Goal: Task Accomplishment & Management: Use online tool/utility

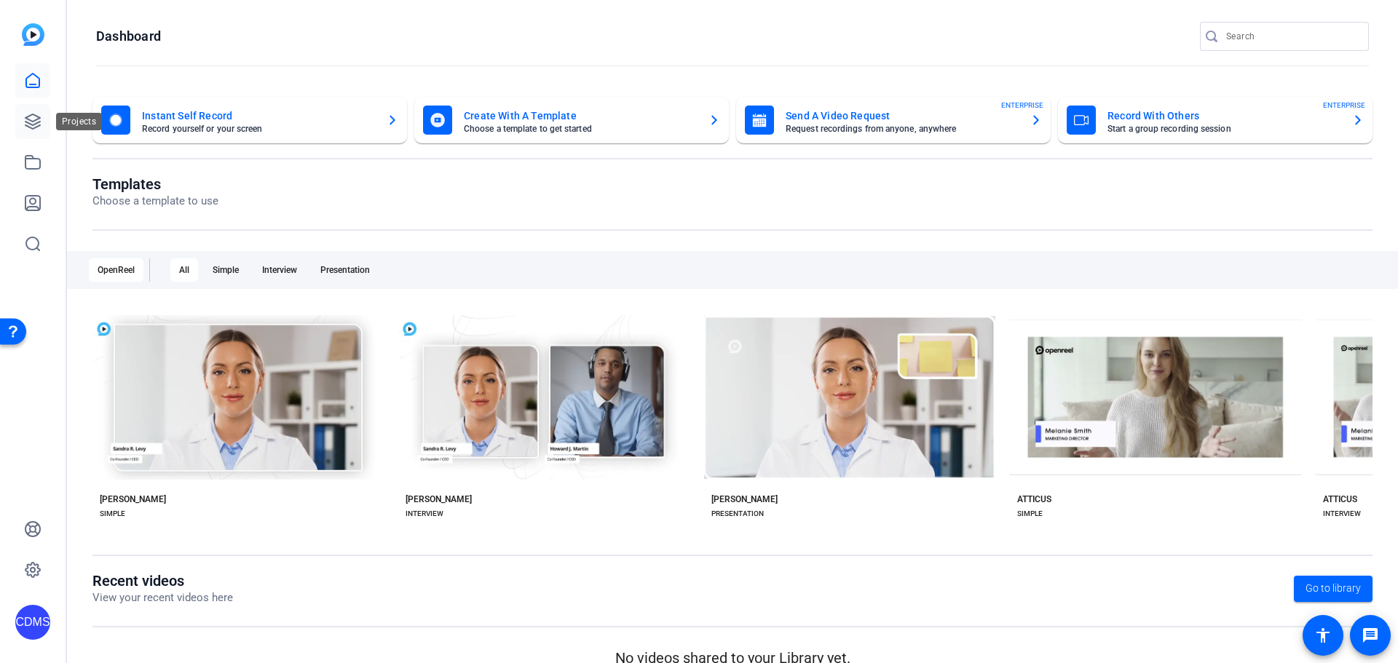
click at [39, 128] on icon at bounding box center [32, 121] width 17 height 17
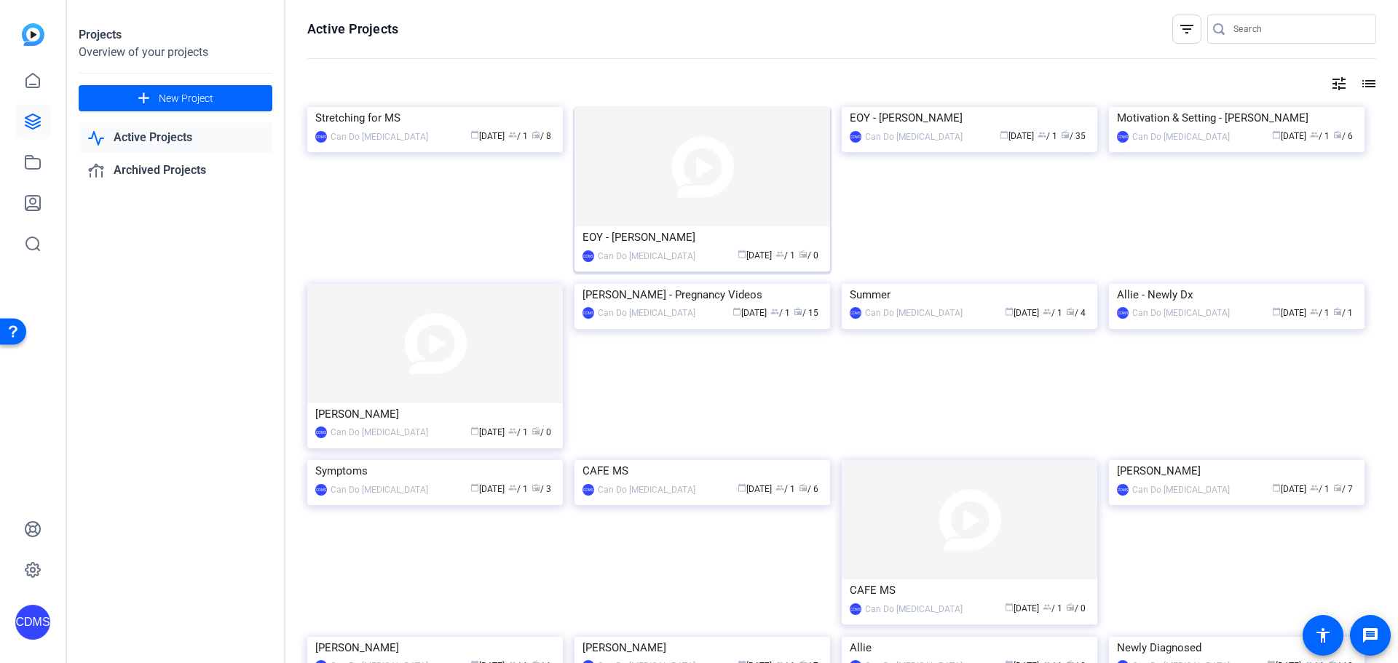
click at [800, 181] on img at bounding box center [702, 166] width 256 height 119
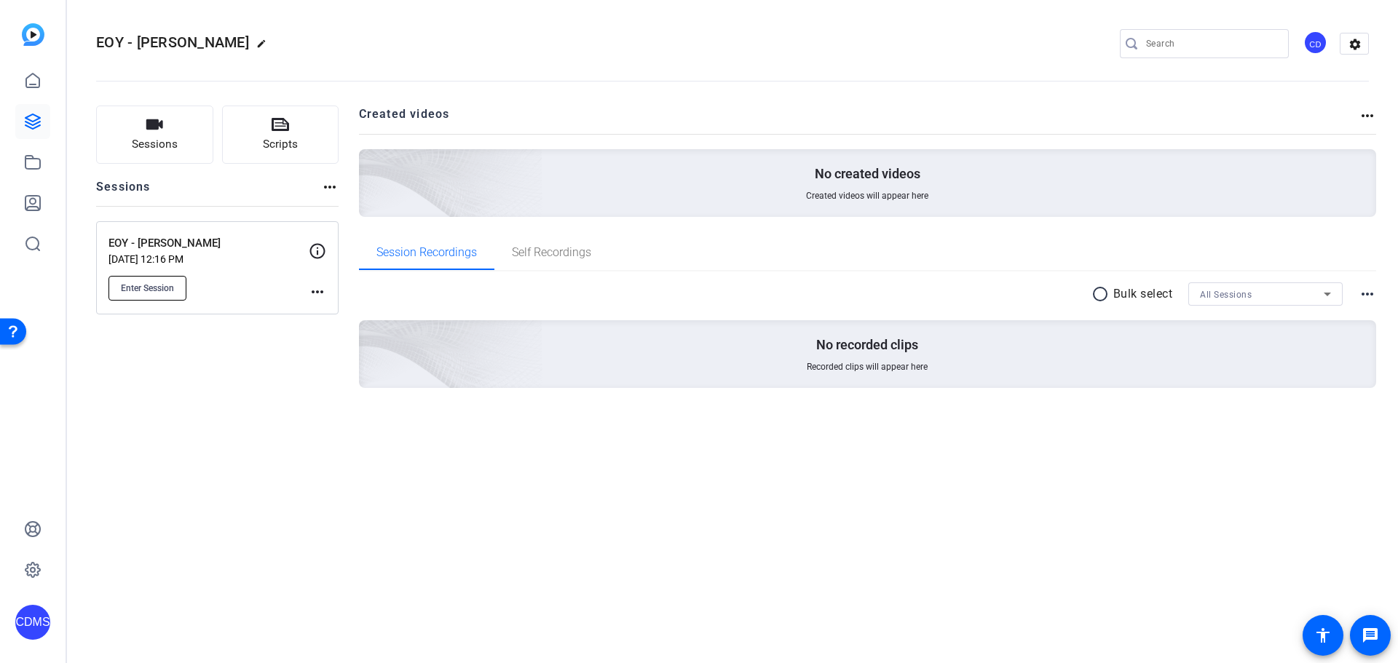
click at [147, 297] on button "Enter Session" at bounding box center [147, 288] width 78 height 25
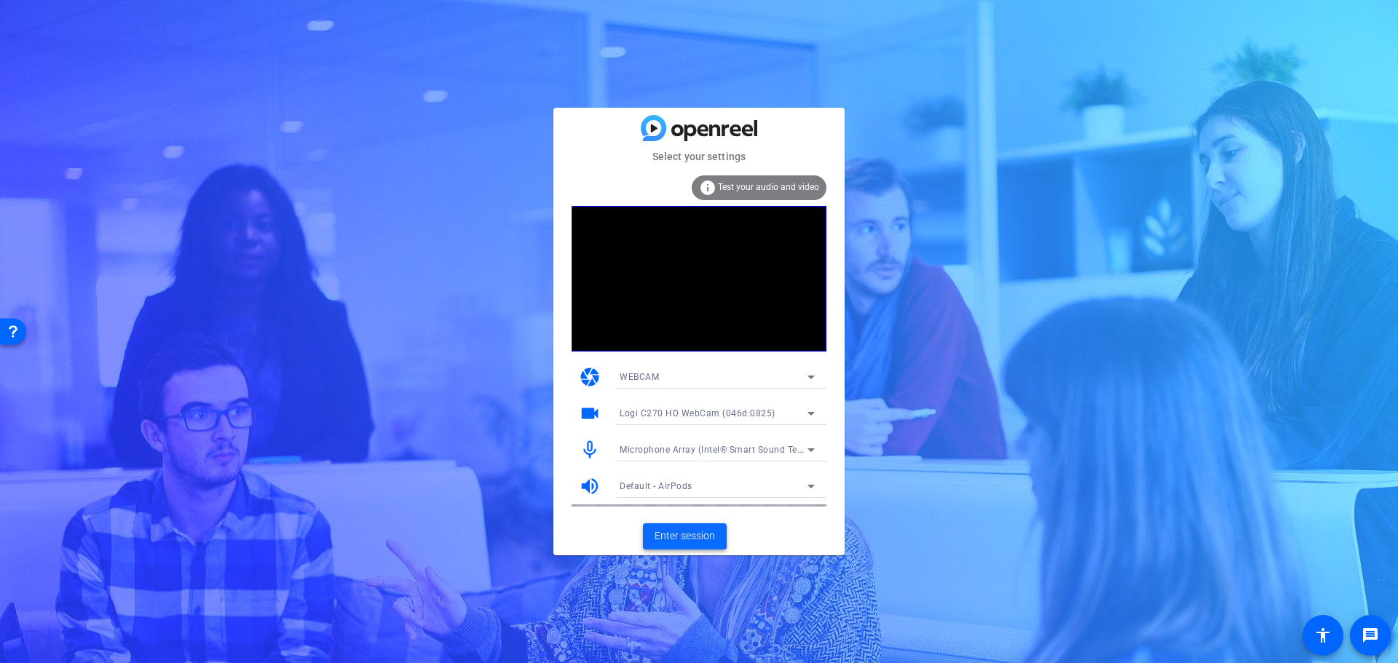
click at [672, 529] on span "Enter session" at bounding box center [685, 536] width 60 height 15
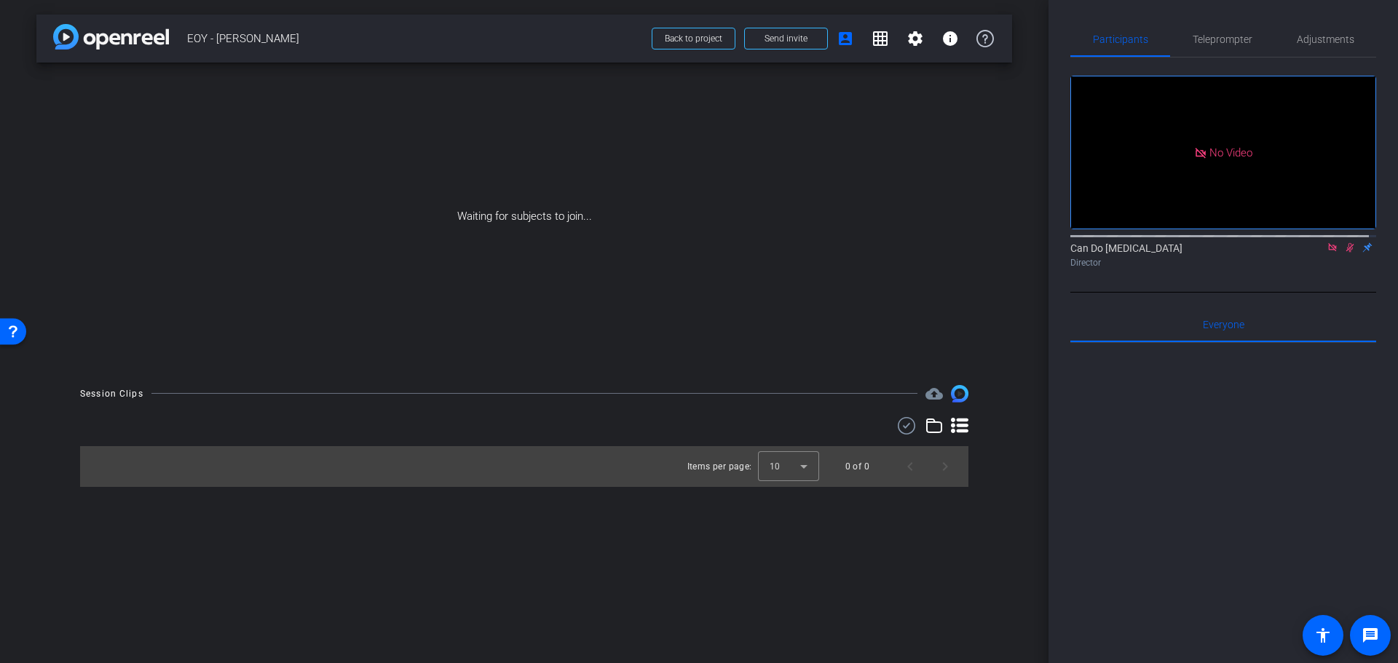
click at [1328, 251] on icon at bounding box center [1332, 247] width 8 height 8
click at [1327, 253] on icon at bounding box center [1333, 247] width 12 height 10
click at [1237, 44] on span "Teleprompter" at bounding box center [1223, 39] width 60 height 10
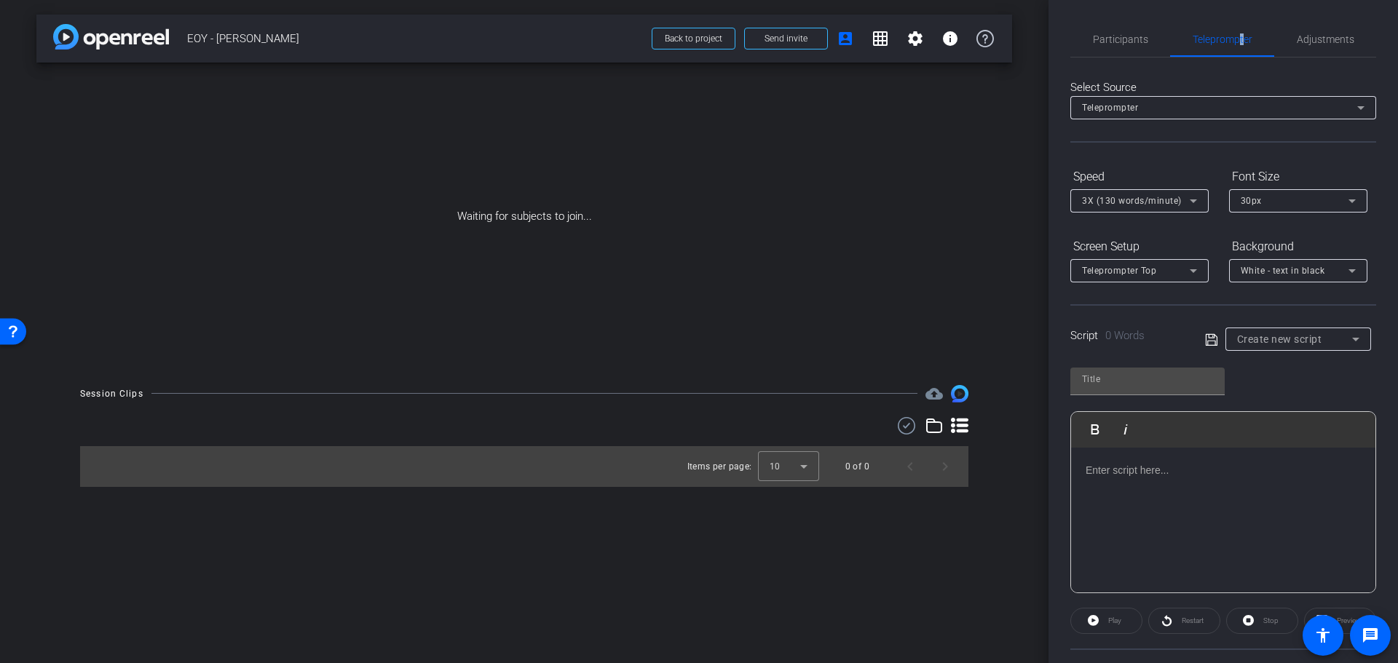
click at [1182, 443] on div "Play Play from this location Play Selected Play and display the selected text o…" at bounding box center [1223, 430] width 304 height 36
click at [1292, 532] on div at bounding box center [1223, 521] width 304 height 146
click at [1187, 489] on div at bounding box center [1223, 521] width 304 height 146
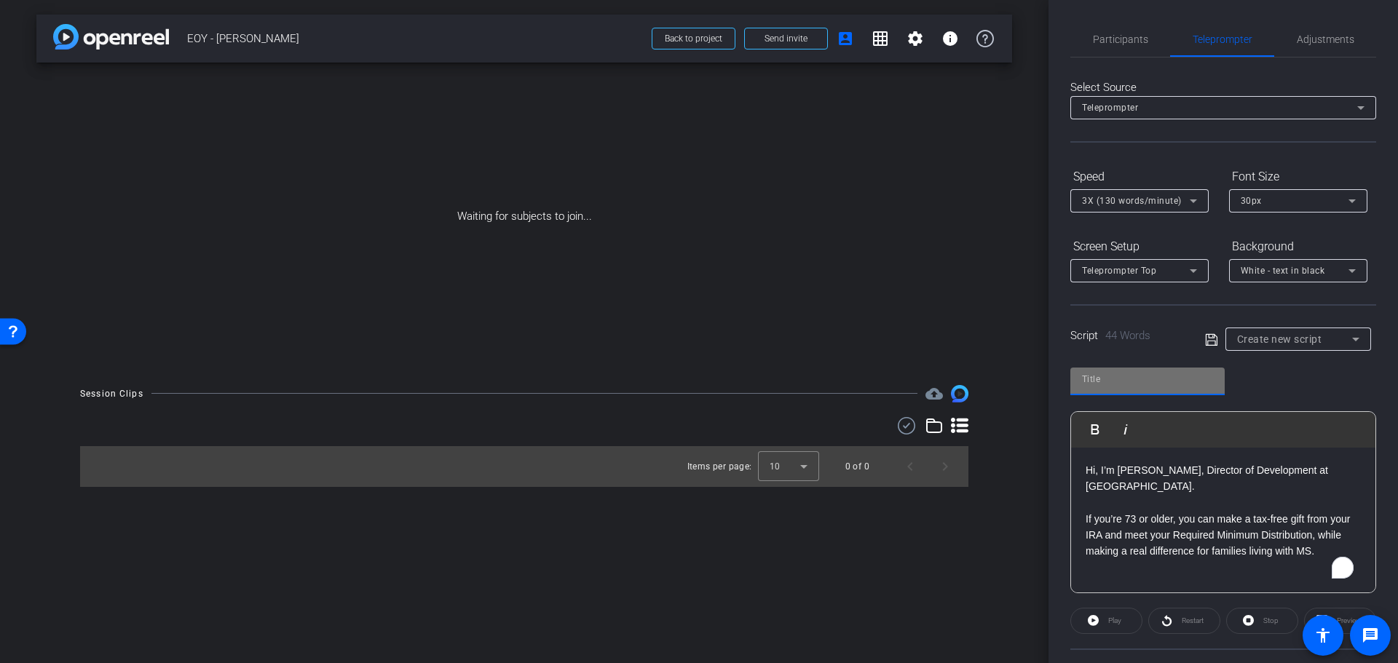
click at [1102, 371] on input "text" at bounding box center [1147, 379] width 131 height 17
type input "I"
type input "RMD/IRA"
click at [1330, 556] on p "If you’re 73 or older, you can make a tax-free gift from your IRA and meet your…" at bounding box center [1223, 535] width 275 height 49
click at [1238, 489] on p "Hi, I’m [PERSON_NAME], Director of Development at [GEOGRAPHIC_DATA]." at bounding box center [1223, 478] width 275 height 33
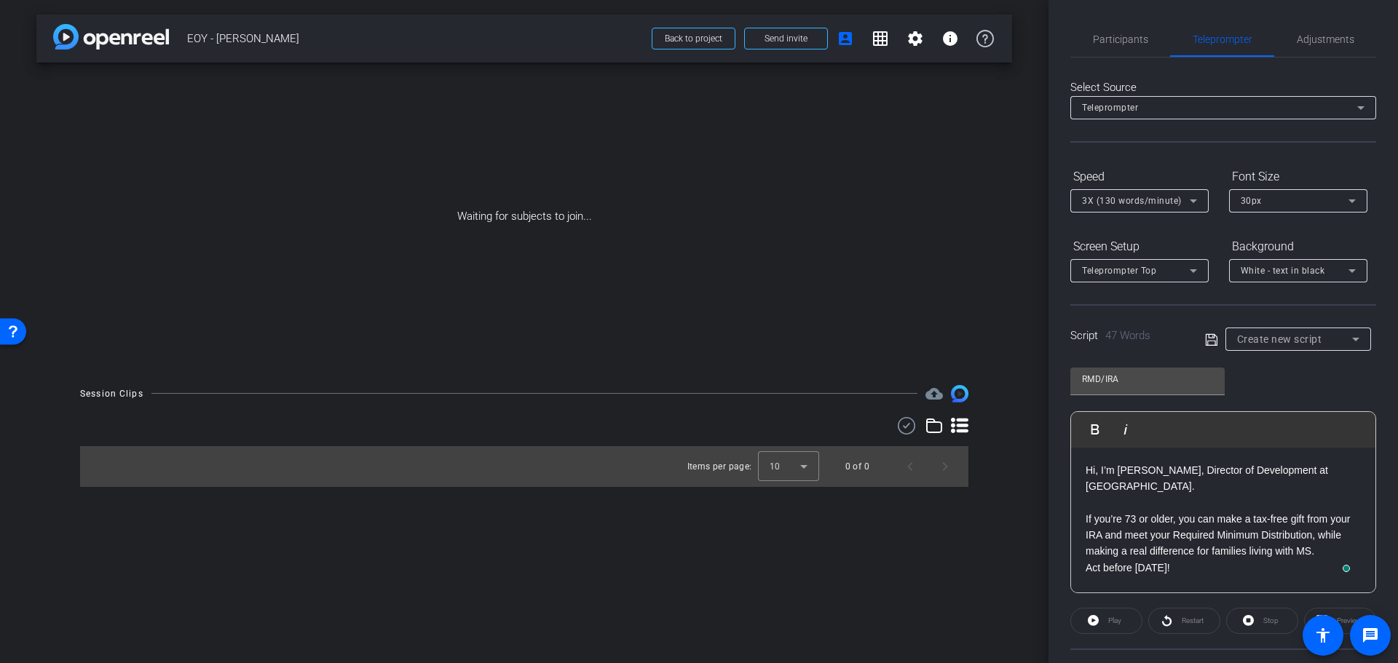
click at [1239, 495] on p "To enrich screen reader interactions, please activate Accessibility in Grammarl…" at bounding box center [1223, 502] width 275 height 16
click at [1266, 556] on p "Act before [DATE]!" at bounding box center [1223, 551] width 275 height 16
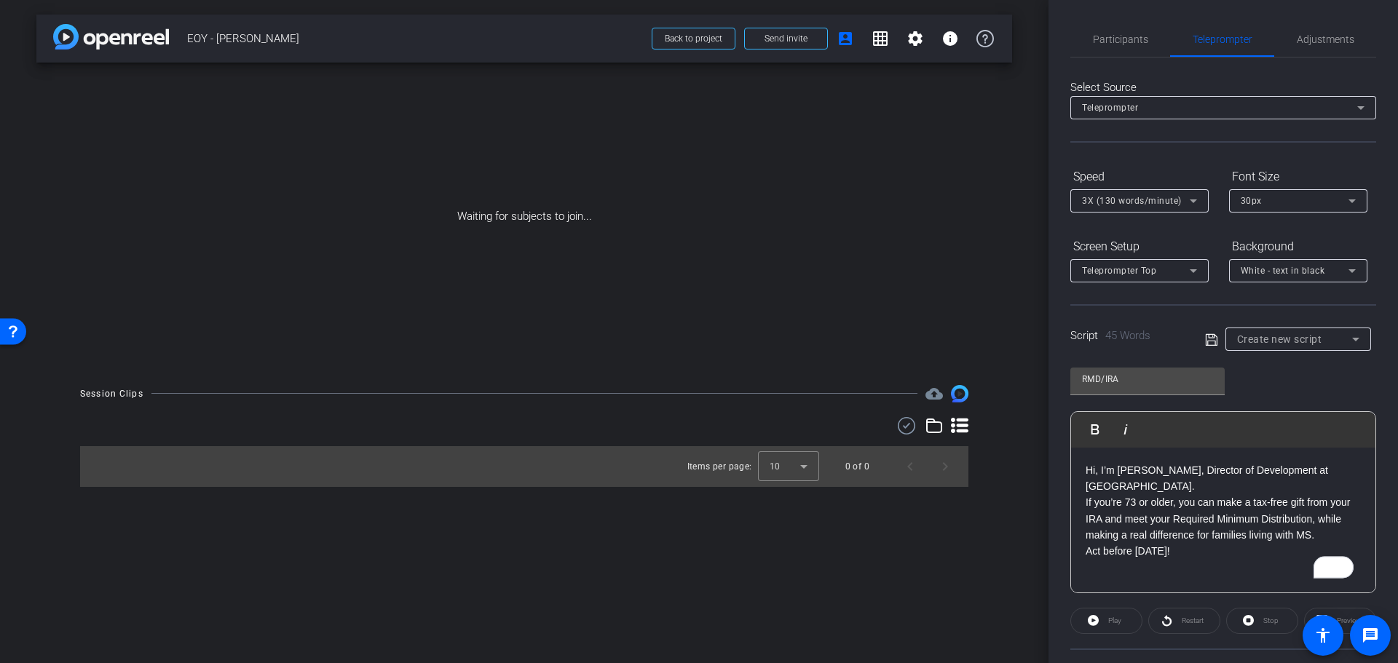
click at [1214, 338] on icon at bounding box center [1211, 339] width 13 height 17
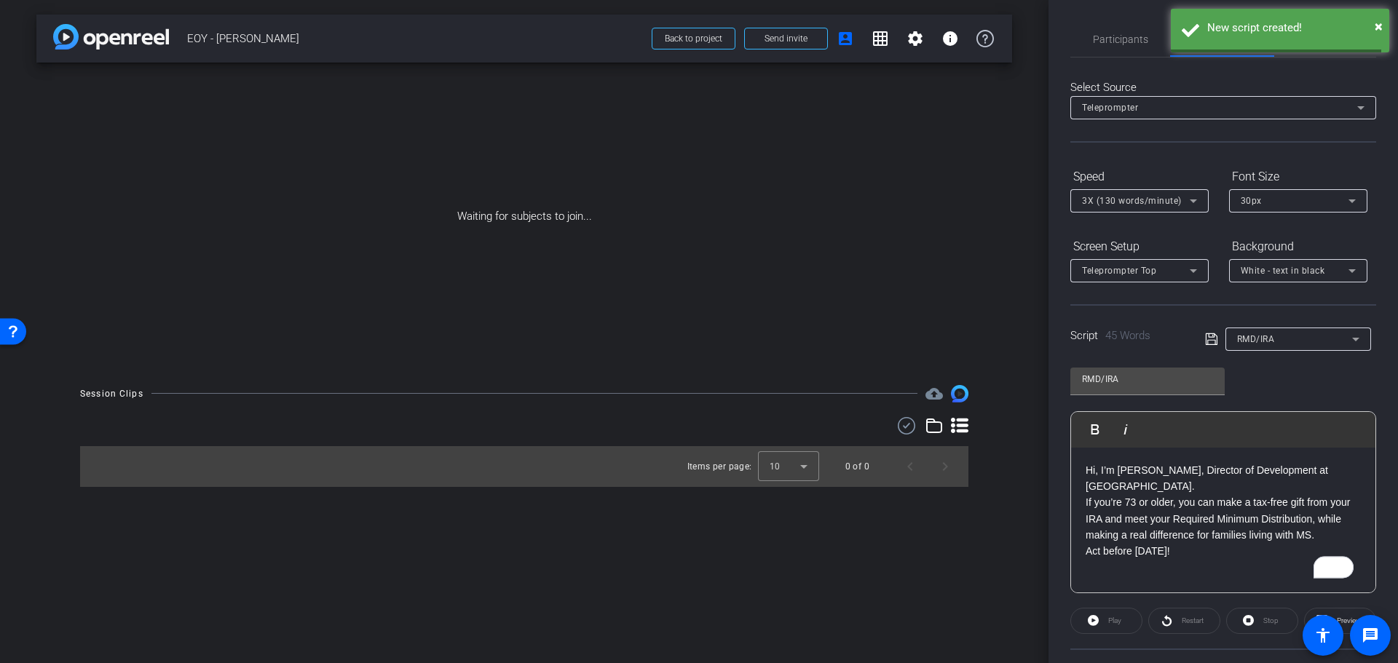
click at [1279, 341] on div "RMD/IRA" at bounding box center [1294, 339] width 115 height 18
click at [1273, 370] on span "Create new script" at bounding box center [1272, 368] width 76 height 17
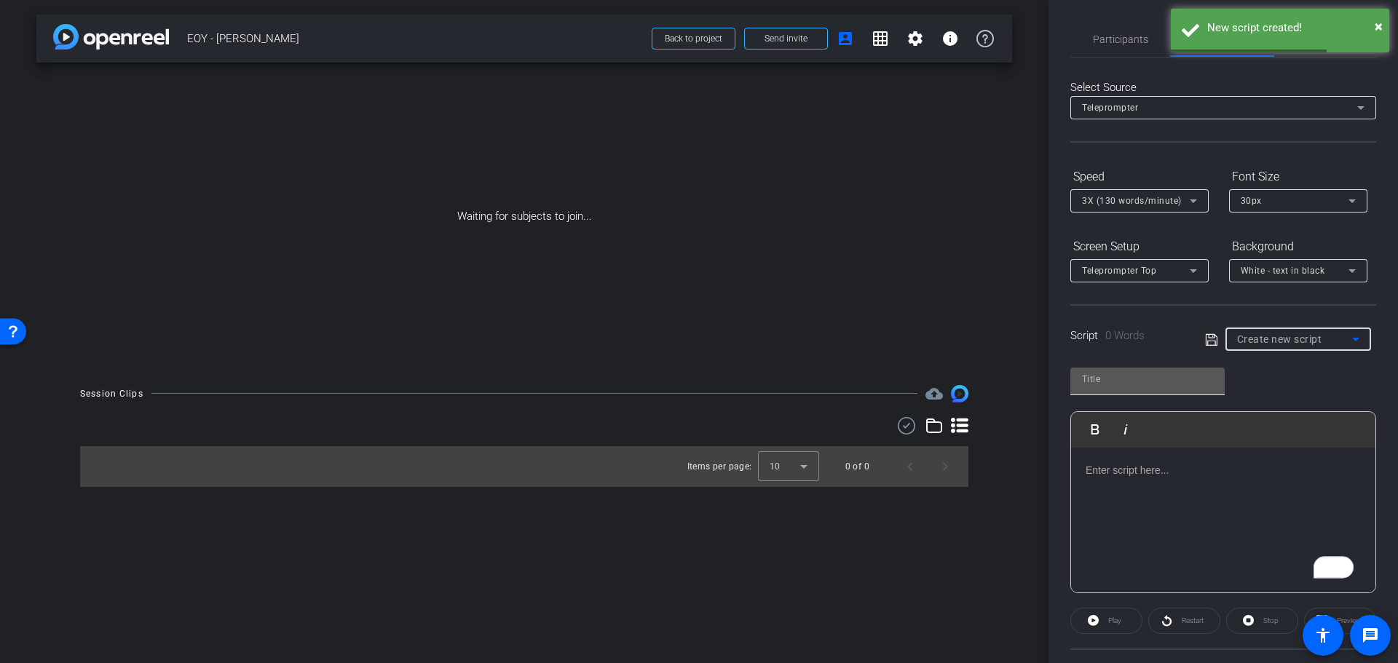
click at [1158, 386] on input "text" at bounding box center [1147, 379] width 131 height 17
type input "Stock"
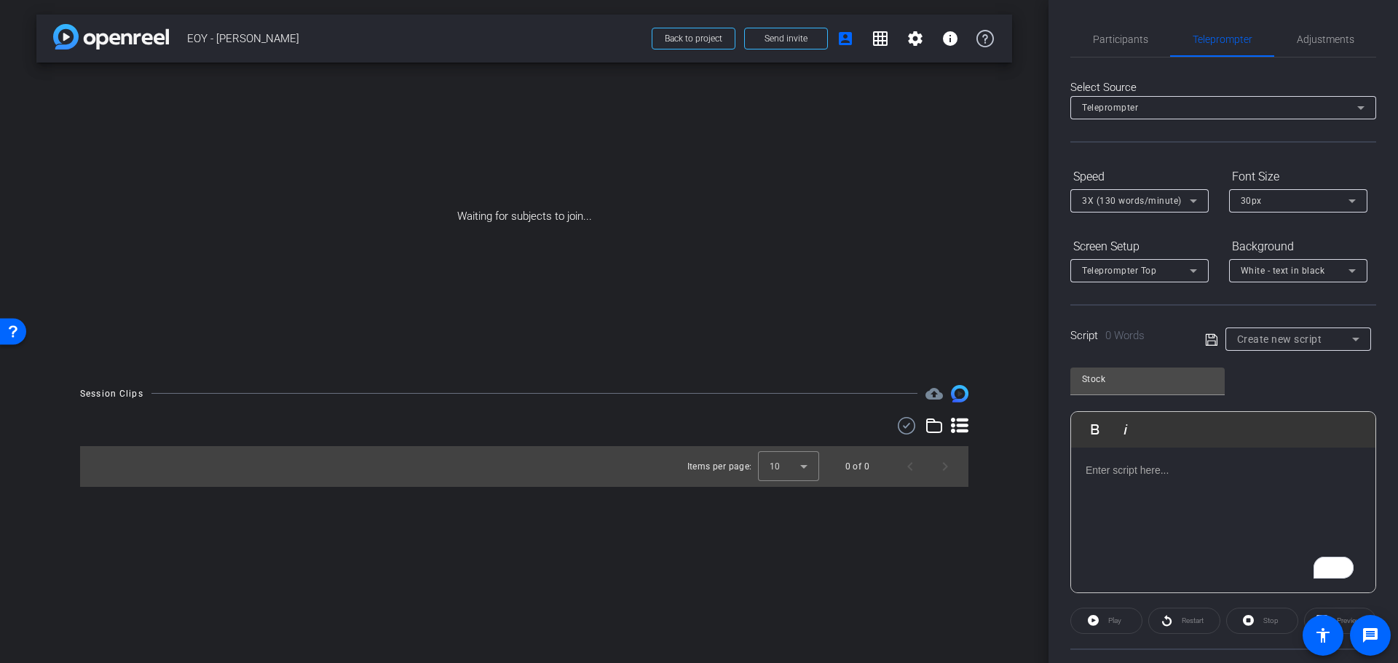
click at [1201, 505] on div "To enrich screen reader interactions, please activate Accessibility in Grammarl…" at bounding box center [1223, 521] width 304 height 146
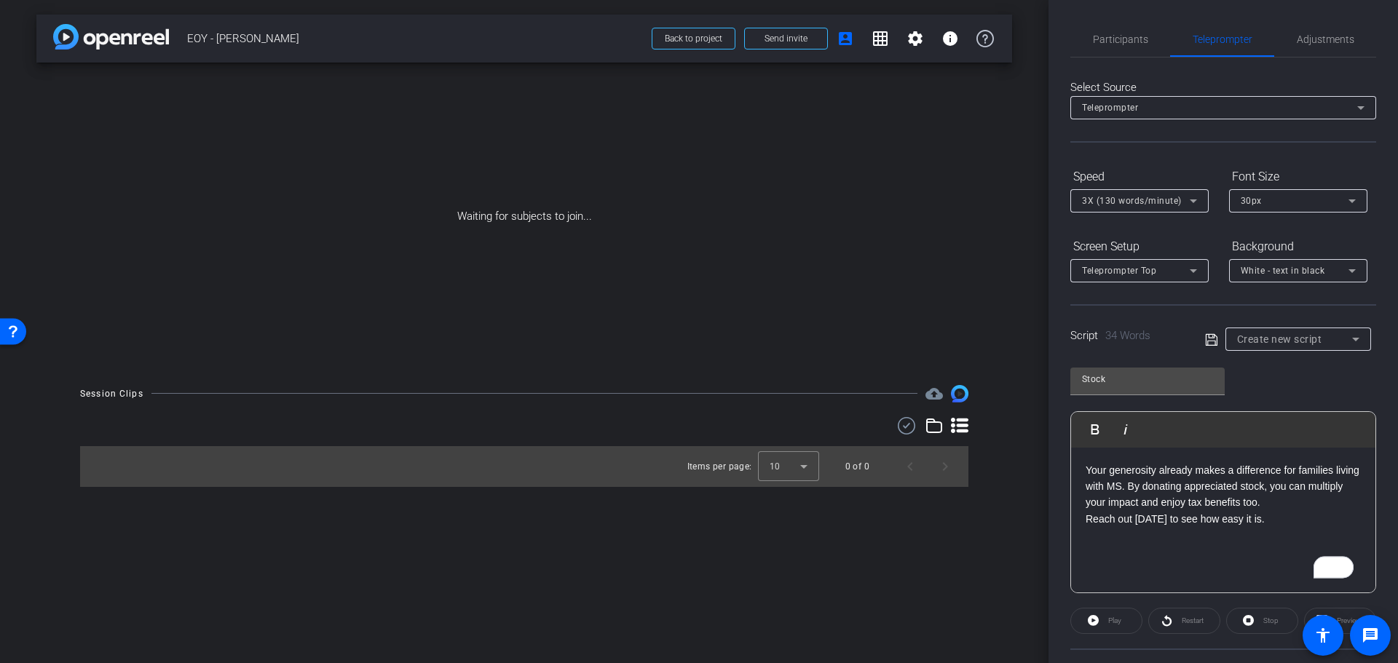
click at [1207, 336] on icon at bounding box center [1211, 339] width 13 height 17
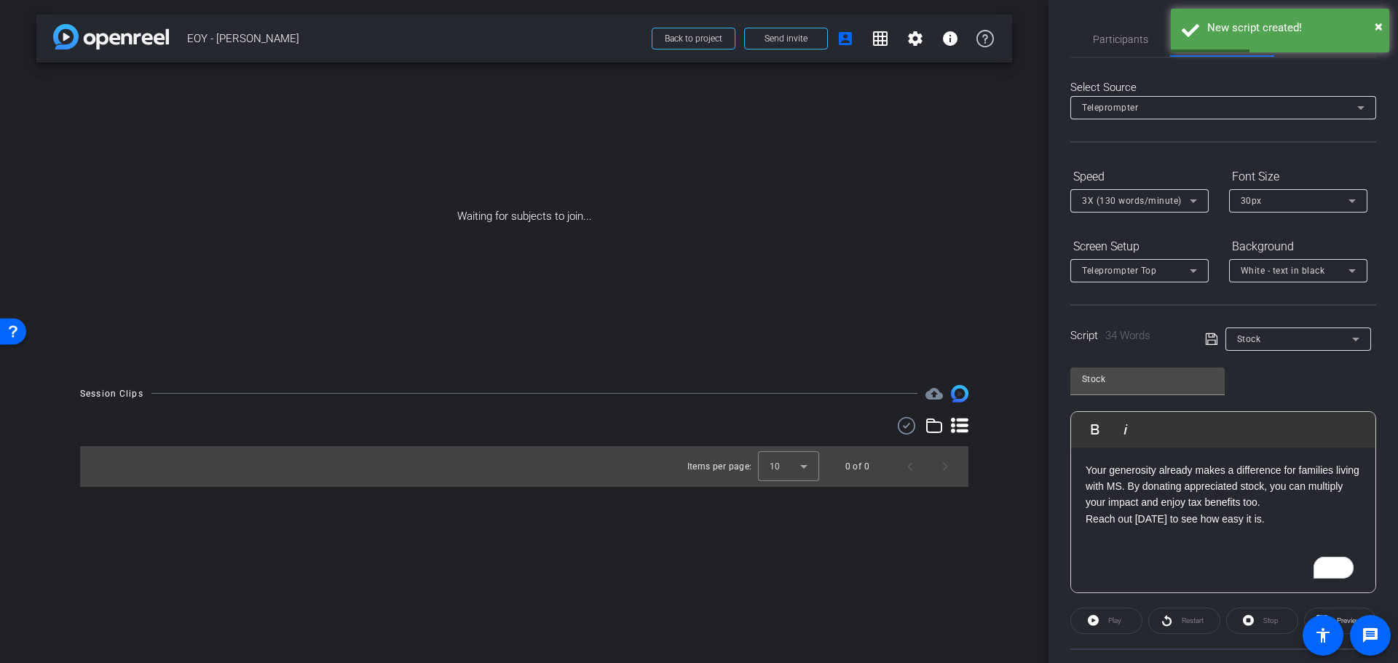
click at [1300, 328] on div "Stock" at bounding box center [1298, 339] width 122 height 23
click at [1260, 367] on span "Create new script" at bounding box center [1272, 368] width 76 height 17
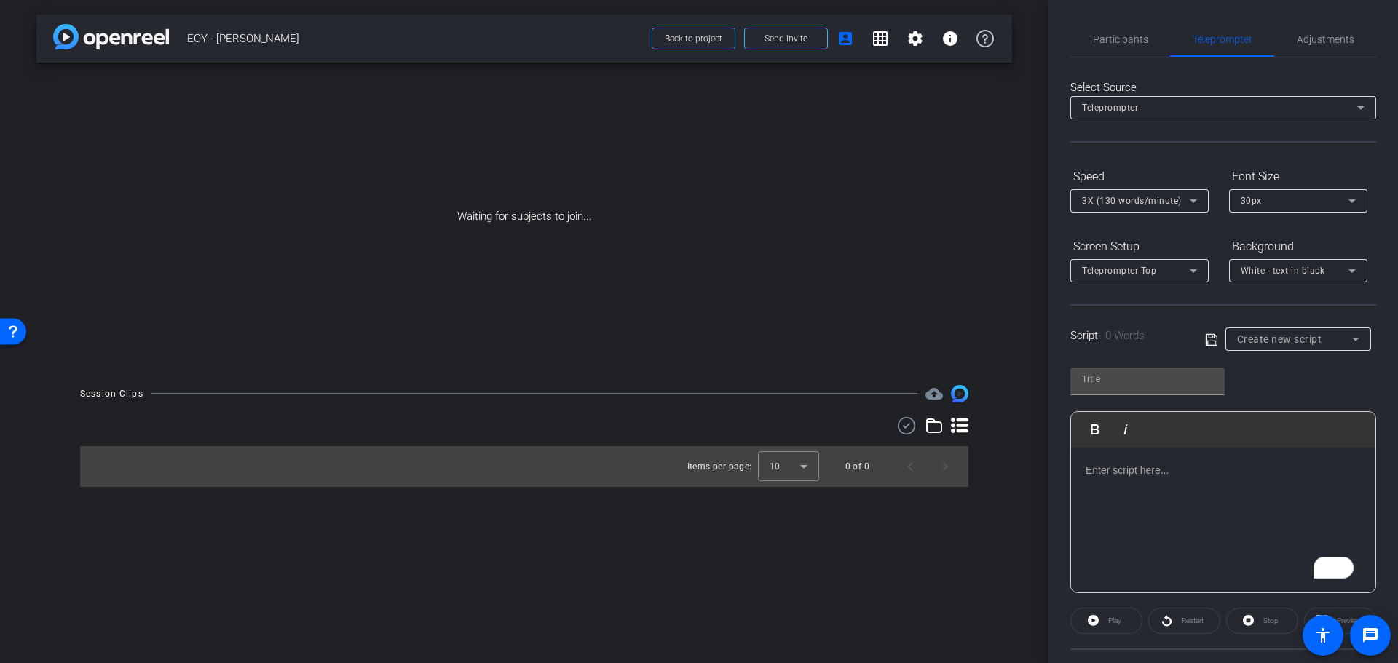
click at [1215, 497] on div "To enrich screen reader interactions, please activate Accessibility in Grammarl…" at bounding box center [1223, 521] width 304 height 146
click at [1124, 383] on input "text" at bounding box center [1147, 379] width 131 height 17
type input "Clip1"
click at [1212, 343] on icon at bounding box center [1211, 339] width 13 height 17
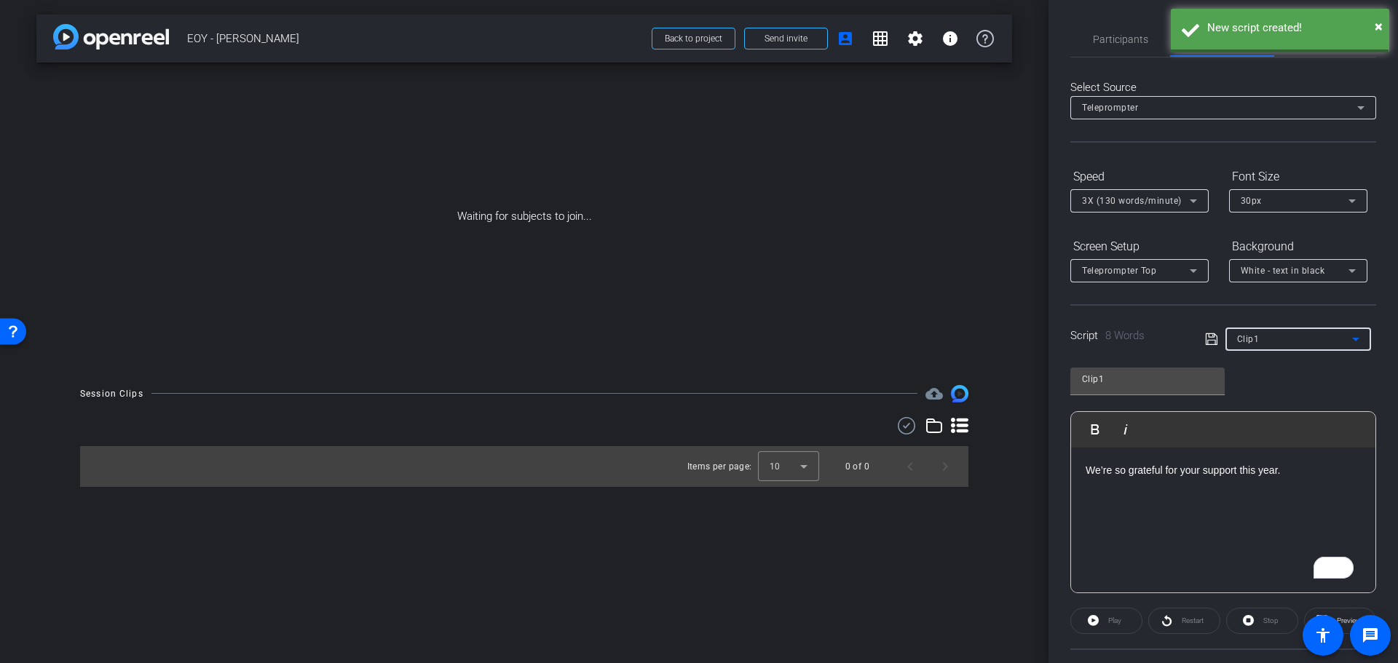
click at [1281, 332] on div "Clip1" at bounding box center [1294, 339] width 115 height 18
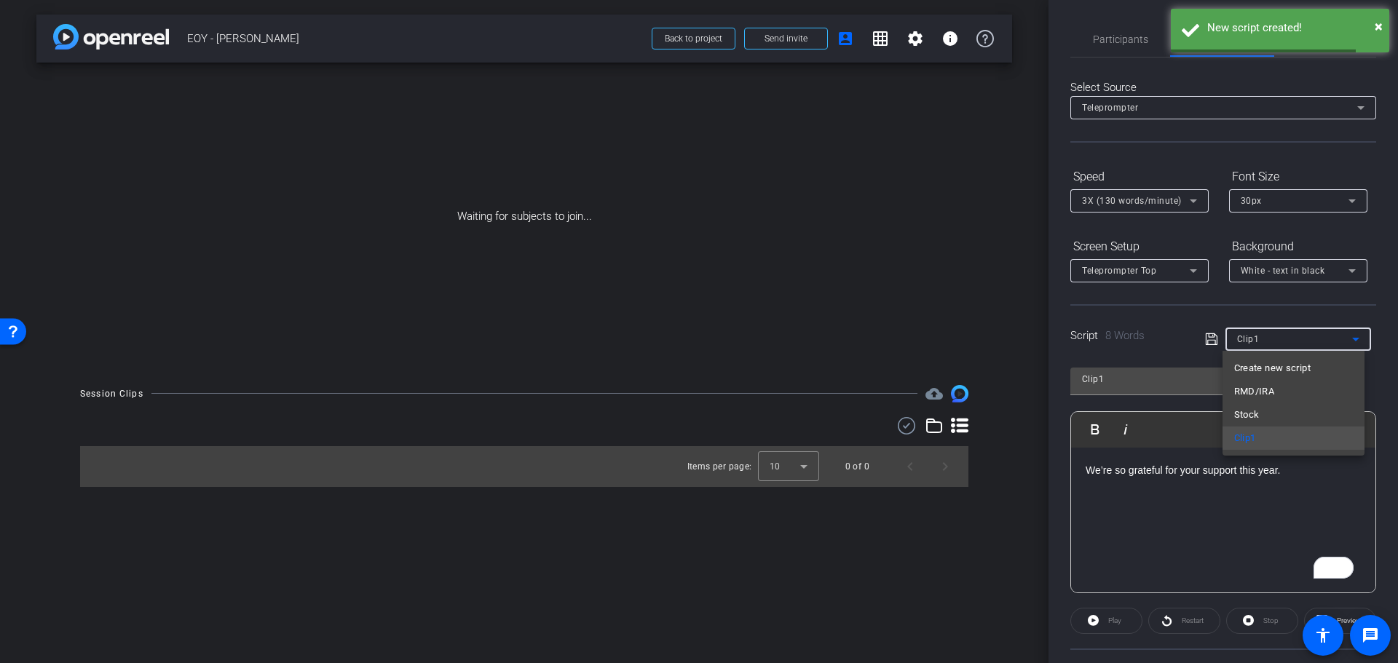
click at [1279, 369] on span "Create new script" at bounding box center [1272, 368] width 76 height 17
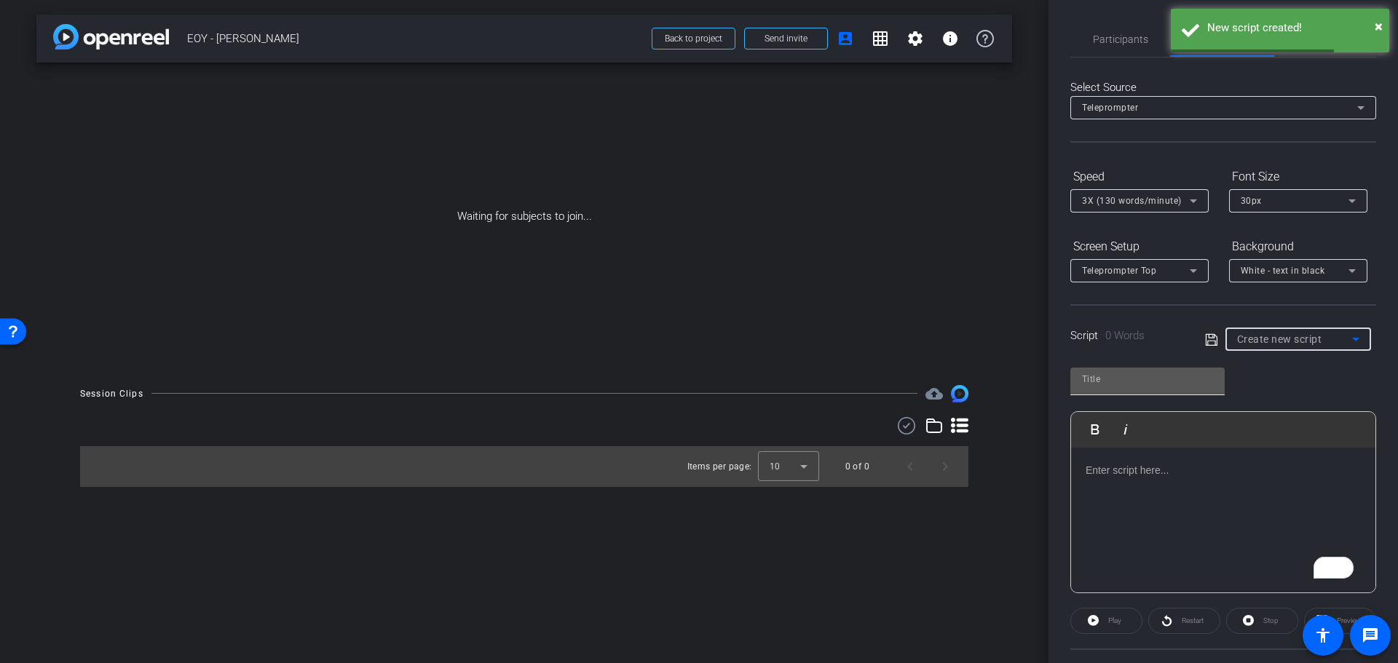
click at [1141, 377] on input "text" at bounding box center [1147, 379] width 131 height 17
type input "Clip2"
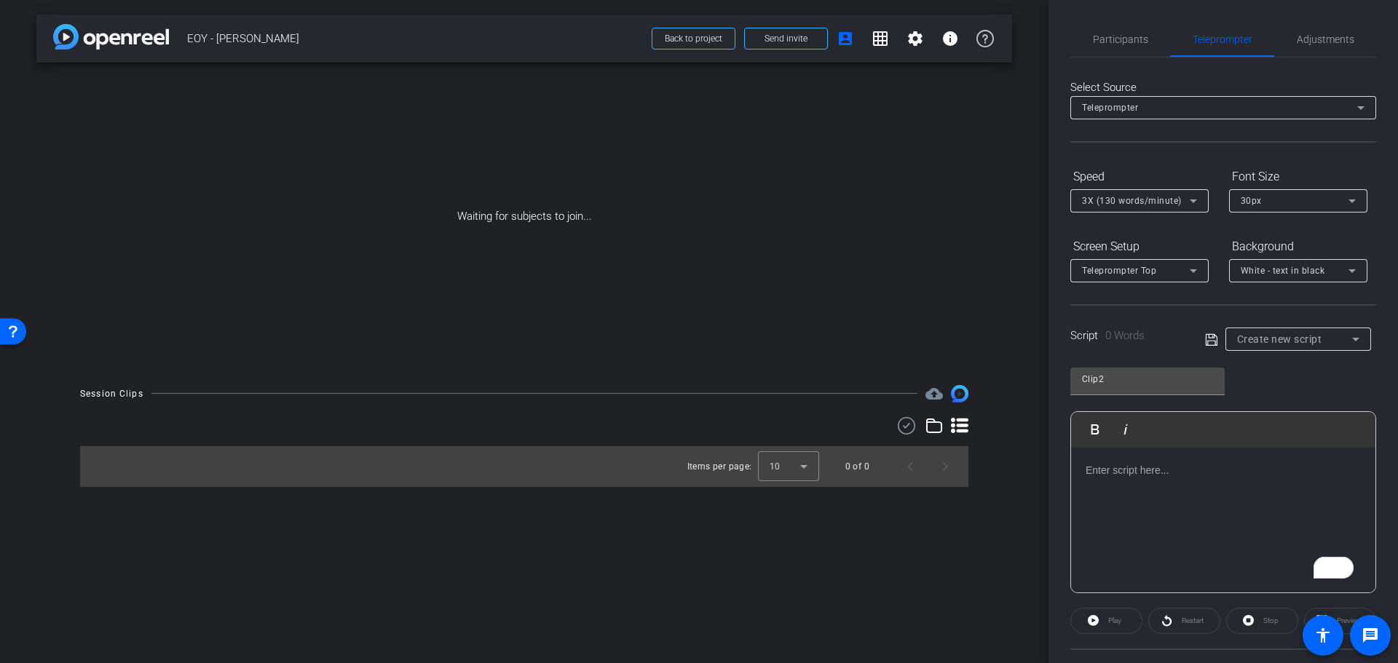
click at [1169, 505] on div "To enrich screen reader interactions, please activate Accessibility in Grammarl…" at bounding box center [1223, 521] width 304 height 146
click at [1206, 339] on icon at bounding box center [1211, 339] width 13 height 17
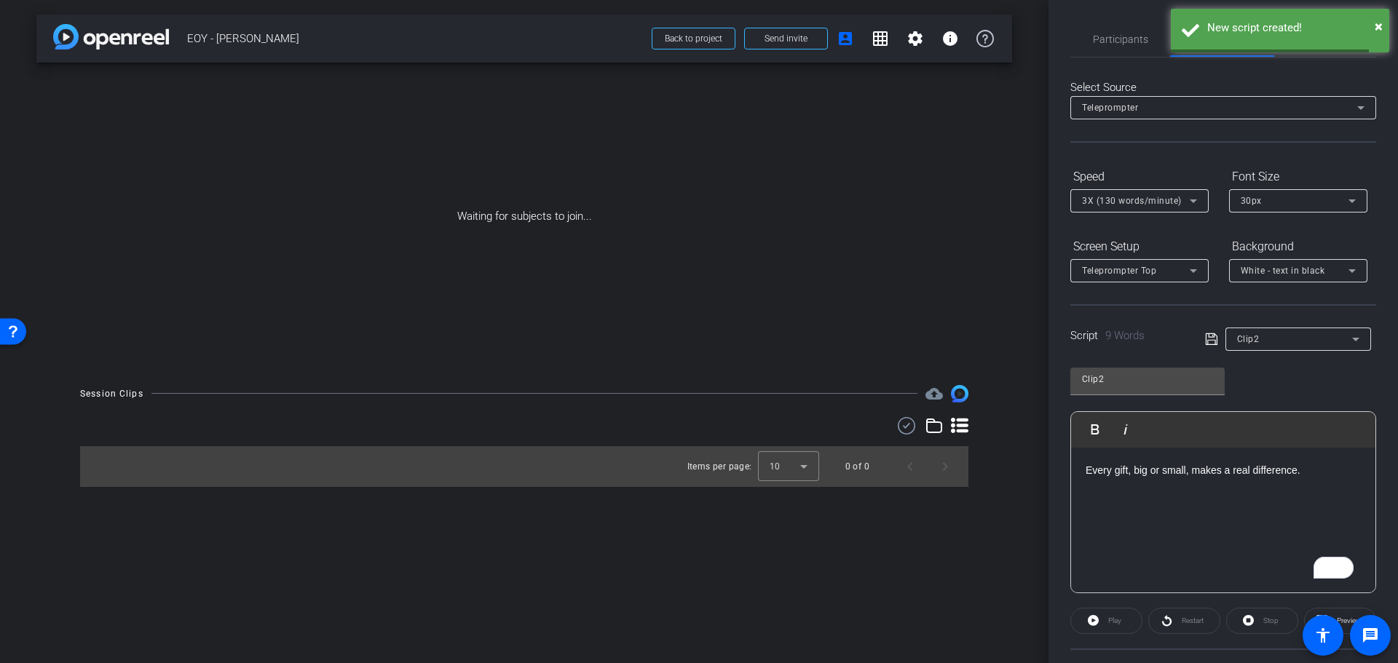
click at [1263, 345] on div "Clip2" at bounding box center [1294, 339] width 115 height 18
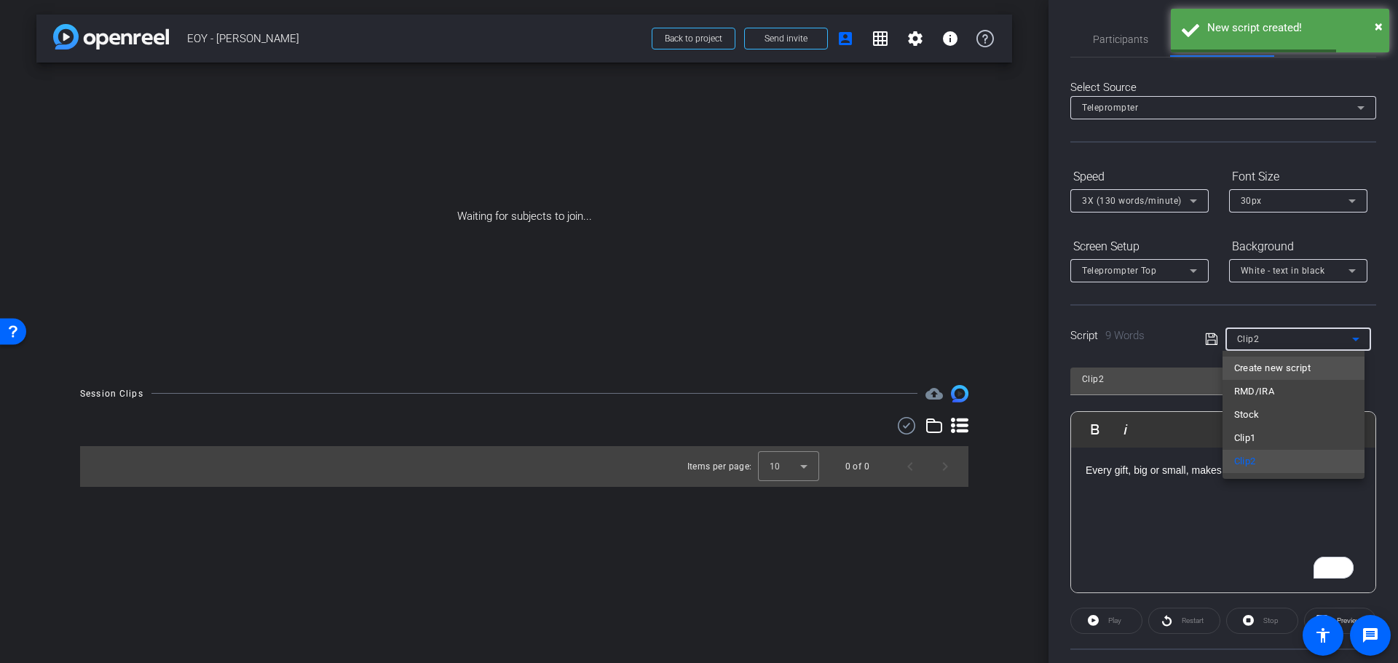
click at [1268, 360] on span "Create new script" at bounding box center [1272, 368] width 76 height 17
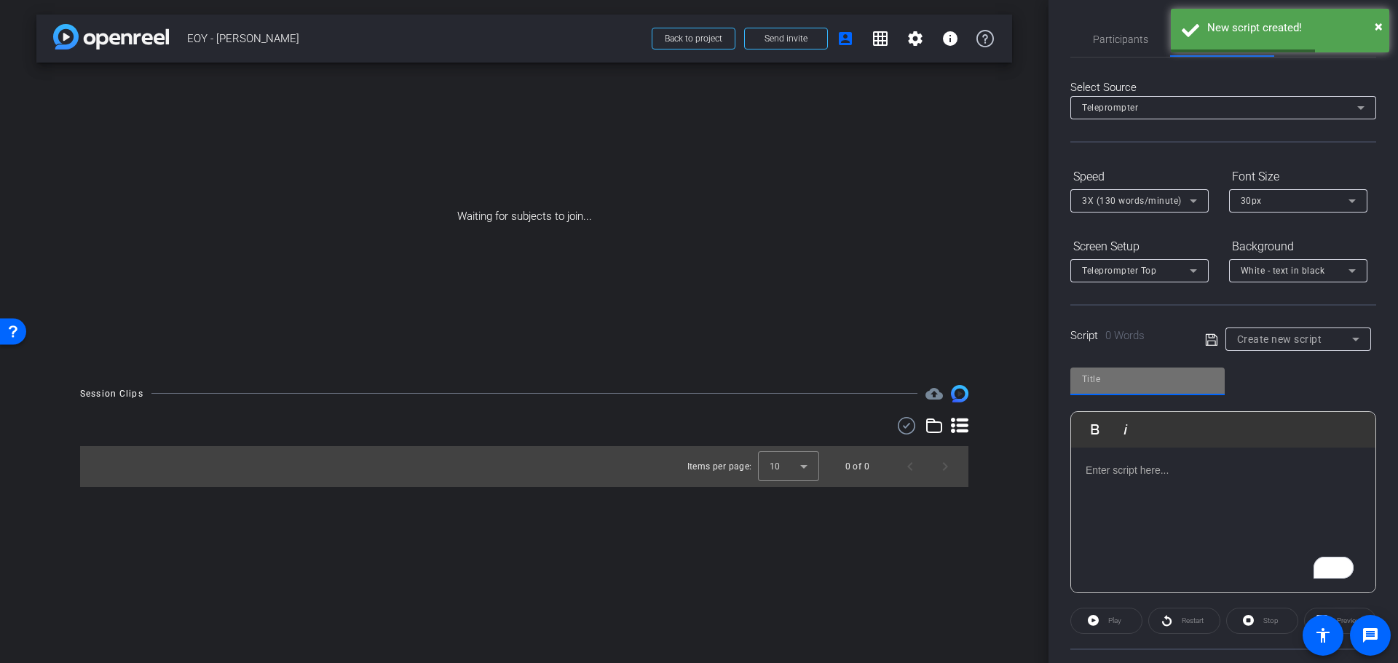
click at [1106, 375] on input "text" at bounding box center [1147, 379] width 131 height 17
type input "Clip3"
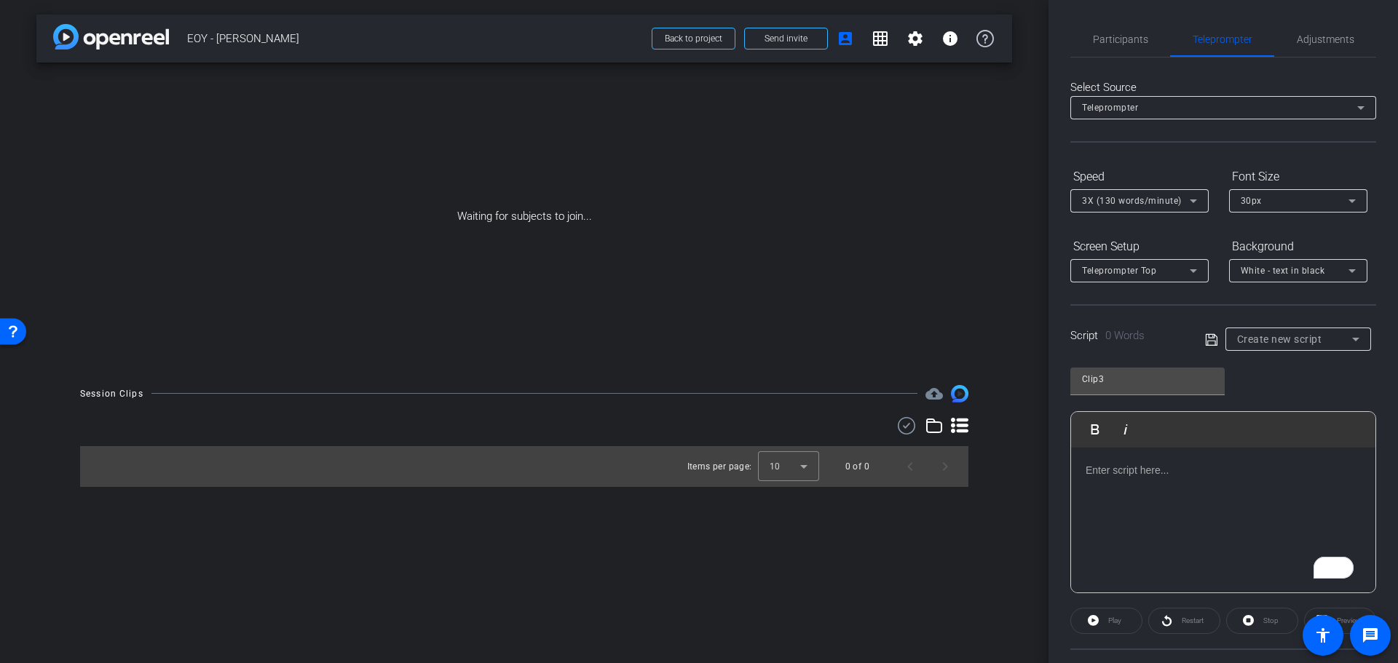
click at [1101, 503] on div "To enrich screen reader interactions, please activate Accessibility in Grammarl…" at bounding box center [1223, 521] width 304 height 146
click at [1210, 338] on icon at bounding box center [1211, 339] width 13 height 17
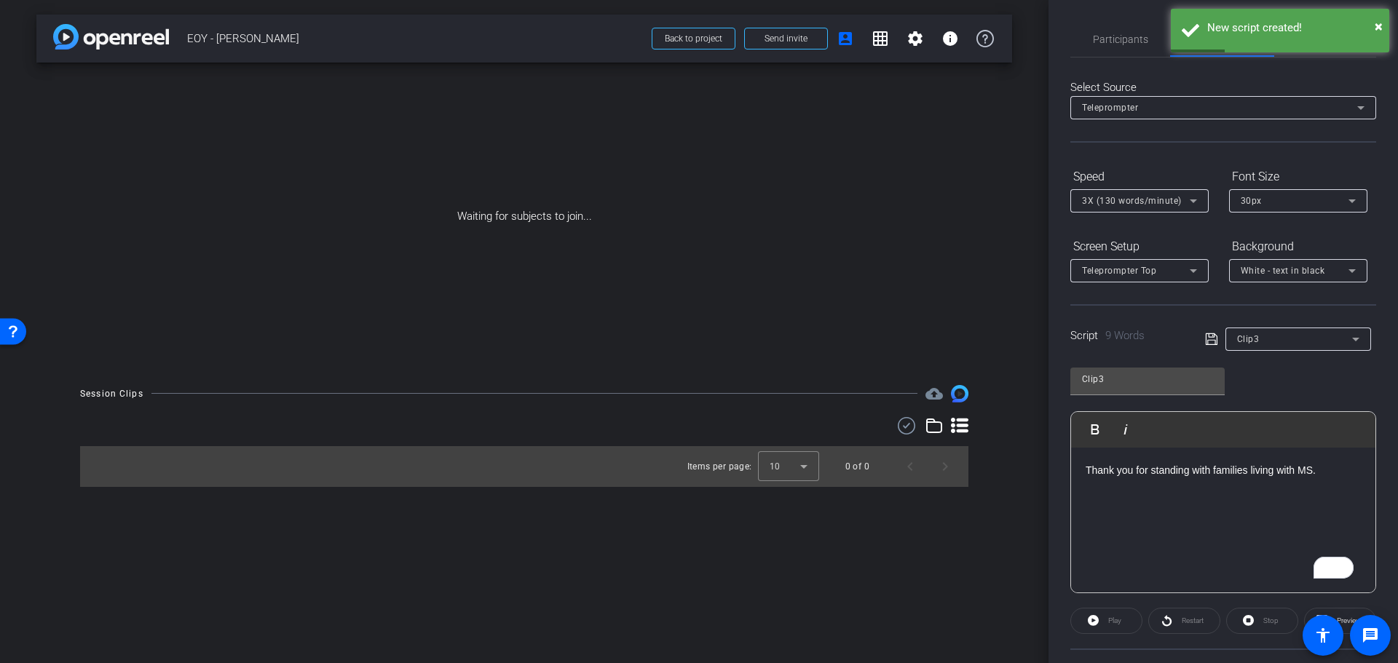
click at [1286, 339] on div "Clip3" at bounding box center [1294, 339] width 115 height 18
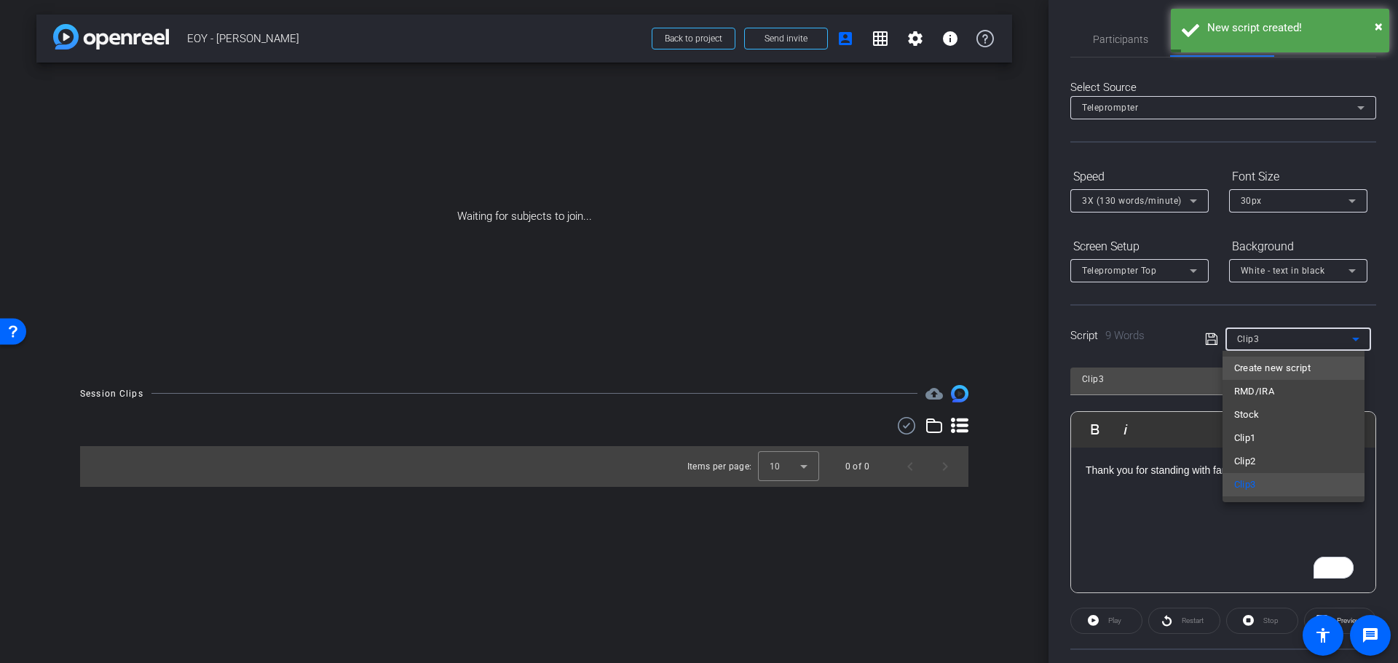
click at [1276, 367] on span "Create new script" at bounding box center [1272, 368] width 76 height 17
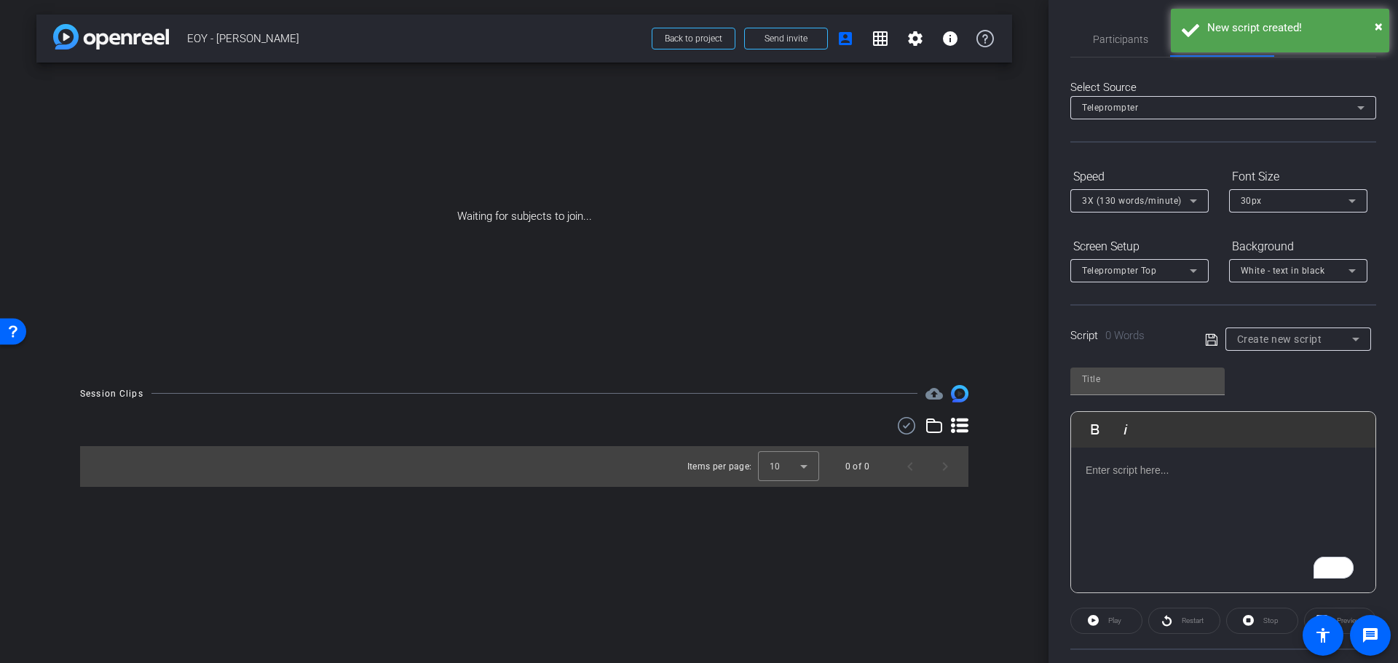
click at [1150, 473] on p "To enrich screen reader interactions, please activate Accessibility in Grammarl…" at bounding box center [1223, 470] width 275 height 16
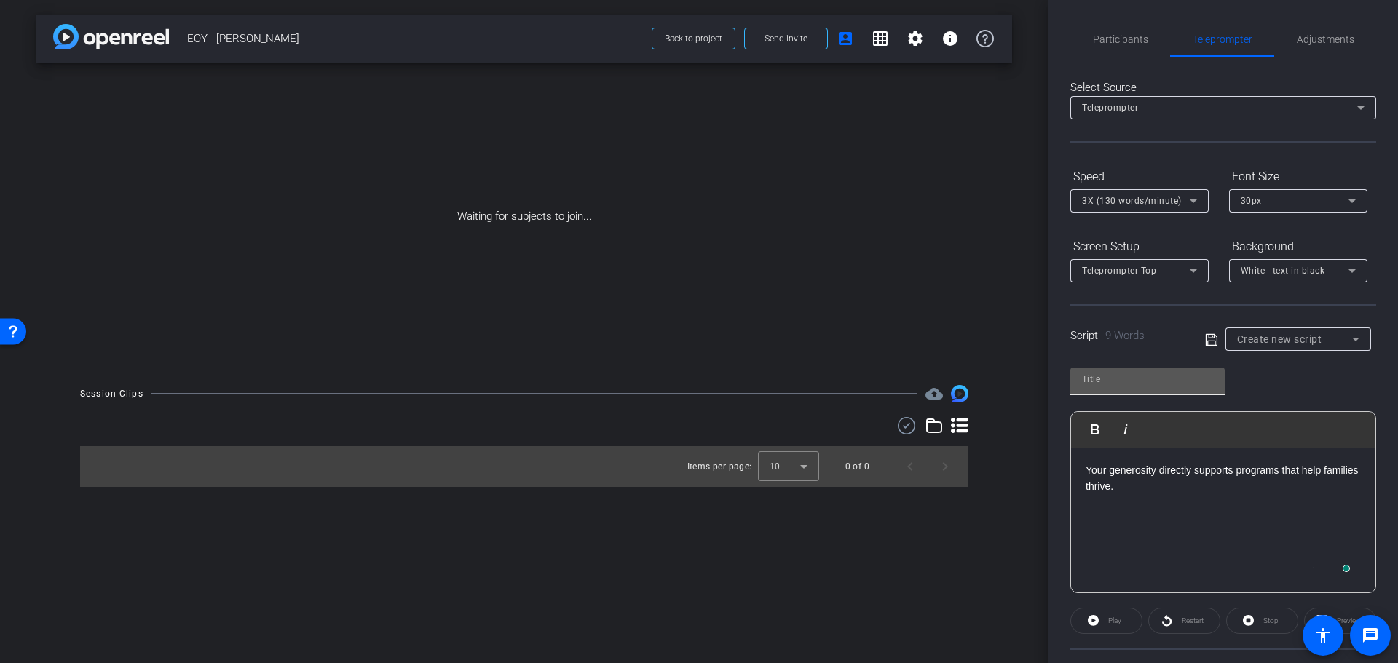
click at [1139, 390] on div at bounding box center [1147, 379] width 131 height 23
click at [1139, 379] on input "text" at bounding box center [1147, 379] width 131 height 17
click at [1210, 347] on icon at bounding box center [1211, 339] width 13 height 17
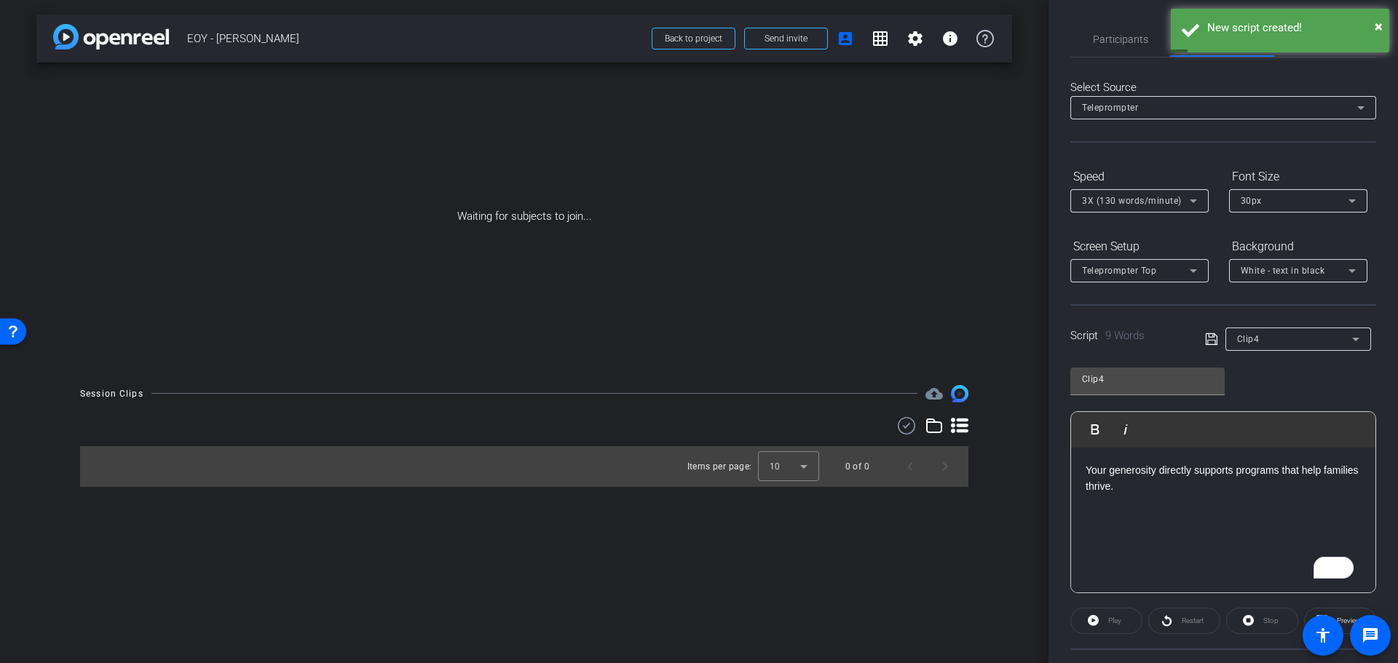
click at [1259, 497] on div "Your generosity directly supports programs that help families thrive." at bounding box center [1223, 521] width 304 height 146
drag, startPoint x: 1040, startPoint y: 453, endPoint x: 1032, endPoint y: 451, distance: 8.3
click at [1032, 451] on div "arrow_back EOY - [PERSON_NAME] to project Send invite account_box grid_on setti…" at bounding box center [699, 331] width 1398 height 663
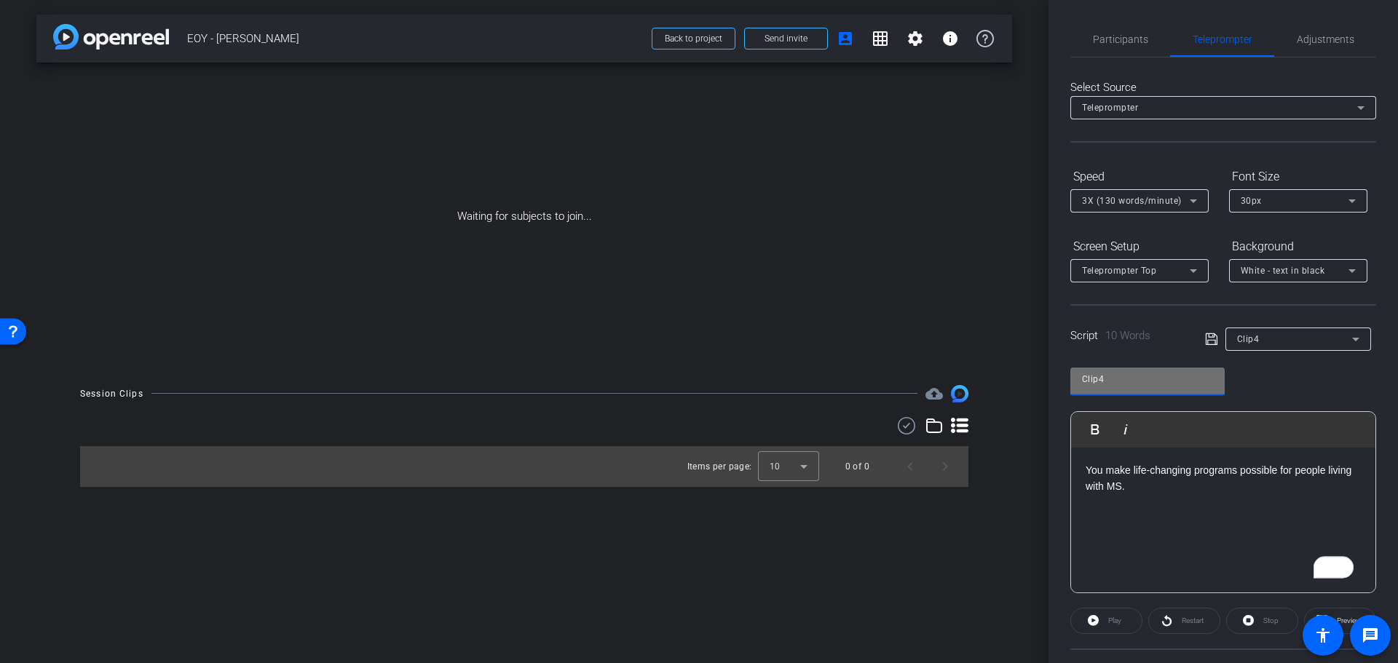
click at [1132, 384] on input "Clip4" at bounding box center [1147, 379] width 131 height 17
type input "Clip5"
click at [1192, 339] on div "Script 10 Words Clip4" at bounding box center [1223, 327] width 306 height 47
click at [1205, 338] on icon at bounding box center [1211, 339] width 13 height 17
drag, startPoint x: 1144, startPoint y: 491, endPoint x: 1039, endPoint y: 450, distance: 112.8
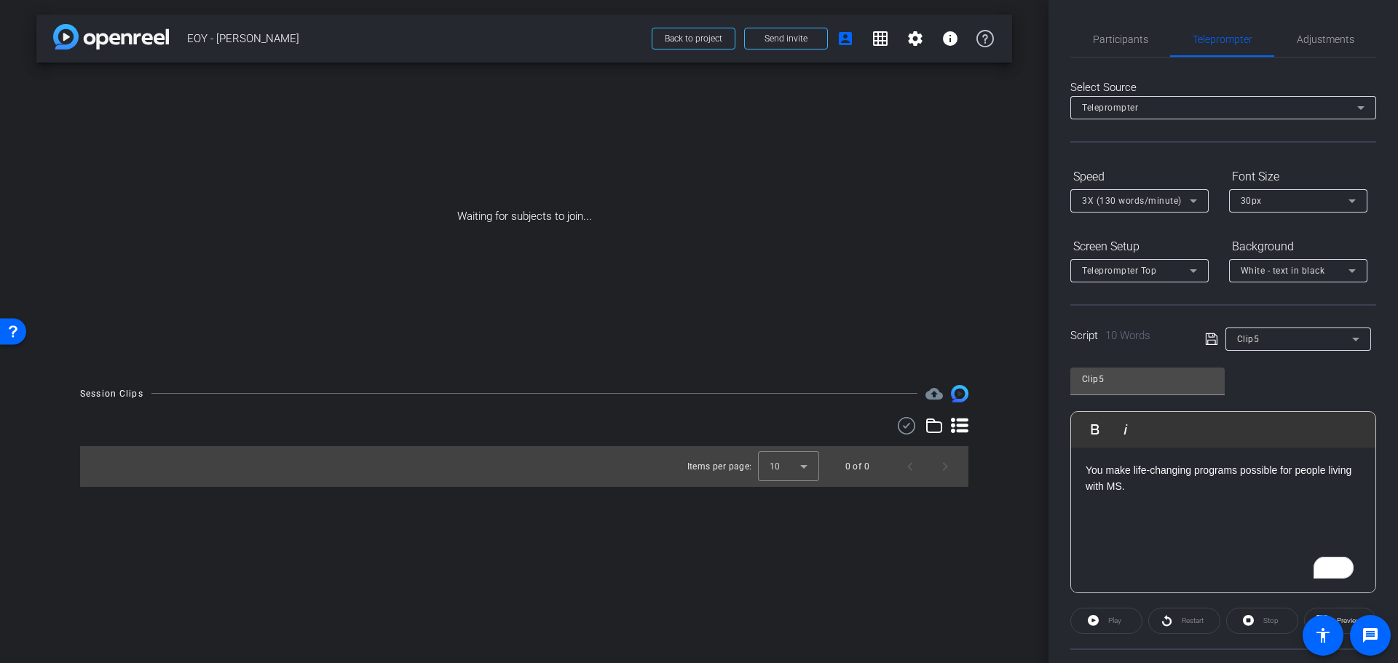
click at [1039, 450] on div "arrow_back EOY - [PERSON_NAME] to project Send invite account_box grid_on setti…" at bounding box center [699, 331] width 1398 height 663
drag, startPoint x: 1142, startPoint y: 389, endPoint x: 1113, endPoint y: 382, distance: 30.0
click at [1120, 384] on div "Clip5" at bounding box center [1147, 379] width 131 height 23
click at [1096, 377] on input "Clip5" at bounding box center [1147, 379] width 131 height 17
click at [1300, 346] on div "Clip5" at bounding box center [1294, 339] width 115 height 18
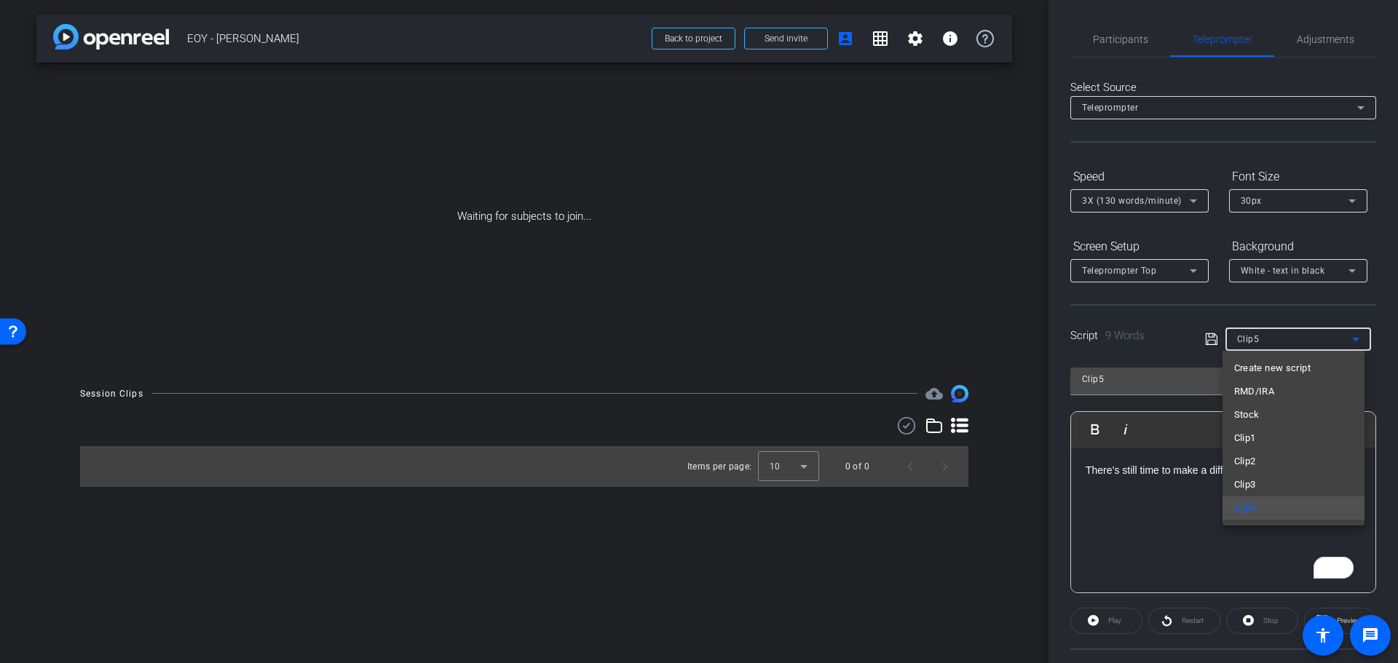
click at [1181, 478] on div at bounding box center [699, 331] width 1398 height 663
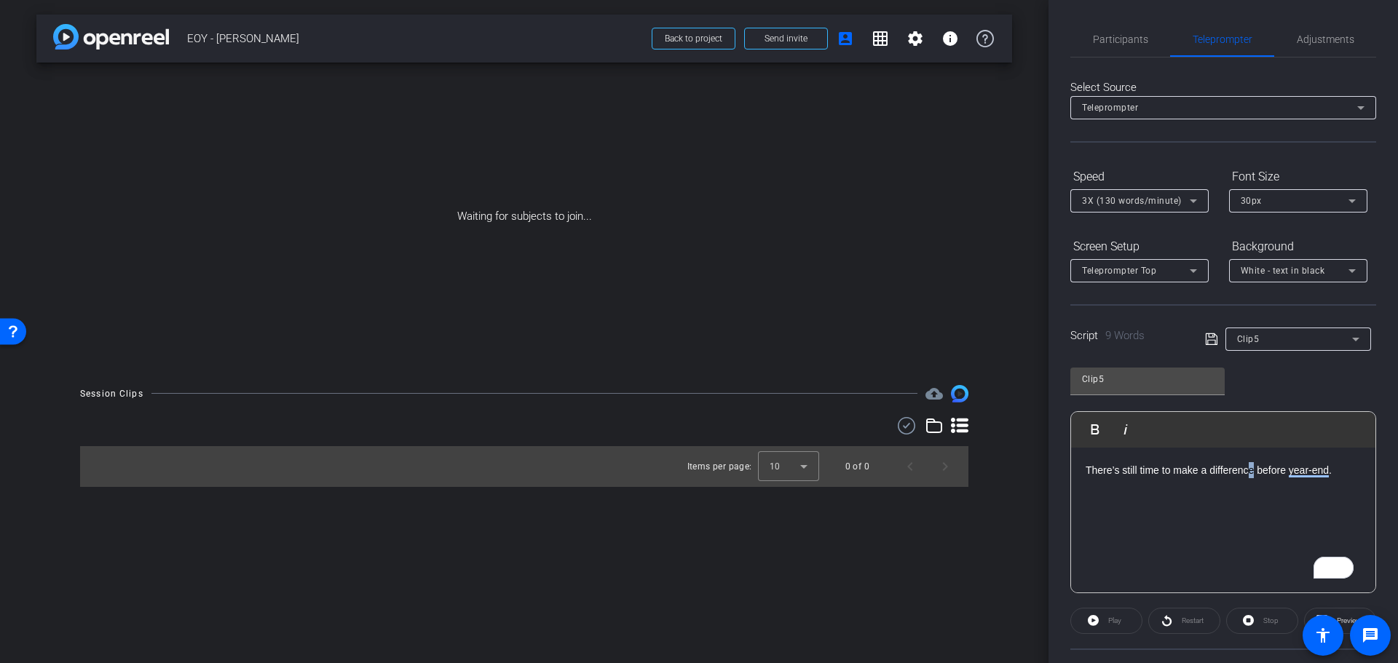
click at [1249, 469] on p "There’s still time to make a difference before year-end." at bounding box center [1223, 470] width 275 height 16
click at [1248, 468] on p "There’s still time to make a difference before year-end." at bounding box center [1223, 470] width 275 height 16
click at [1207, 336] on icon at bounding box center [1211, 339] width 13 height 17
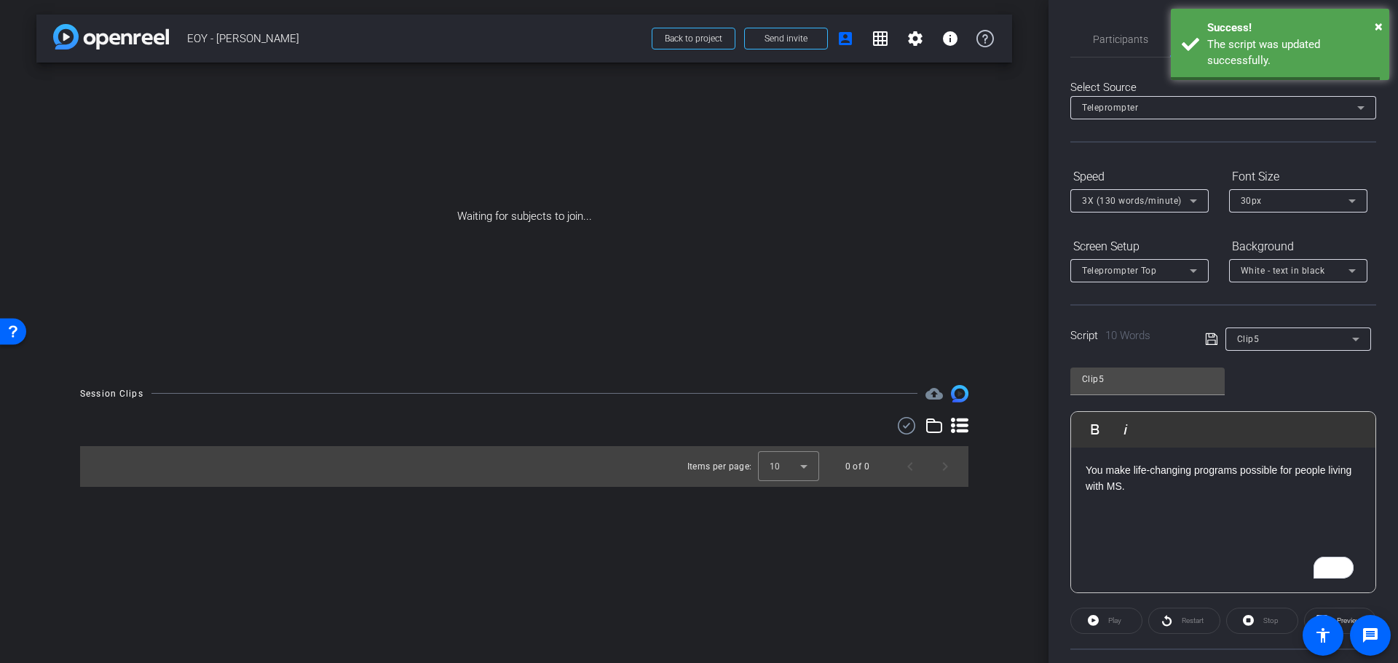
click at [1277, 337] on div "Clip5" at bounding box center [1294, 339] width 115 height 18
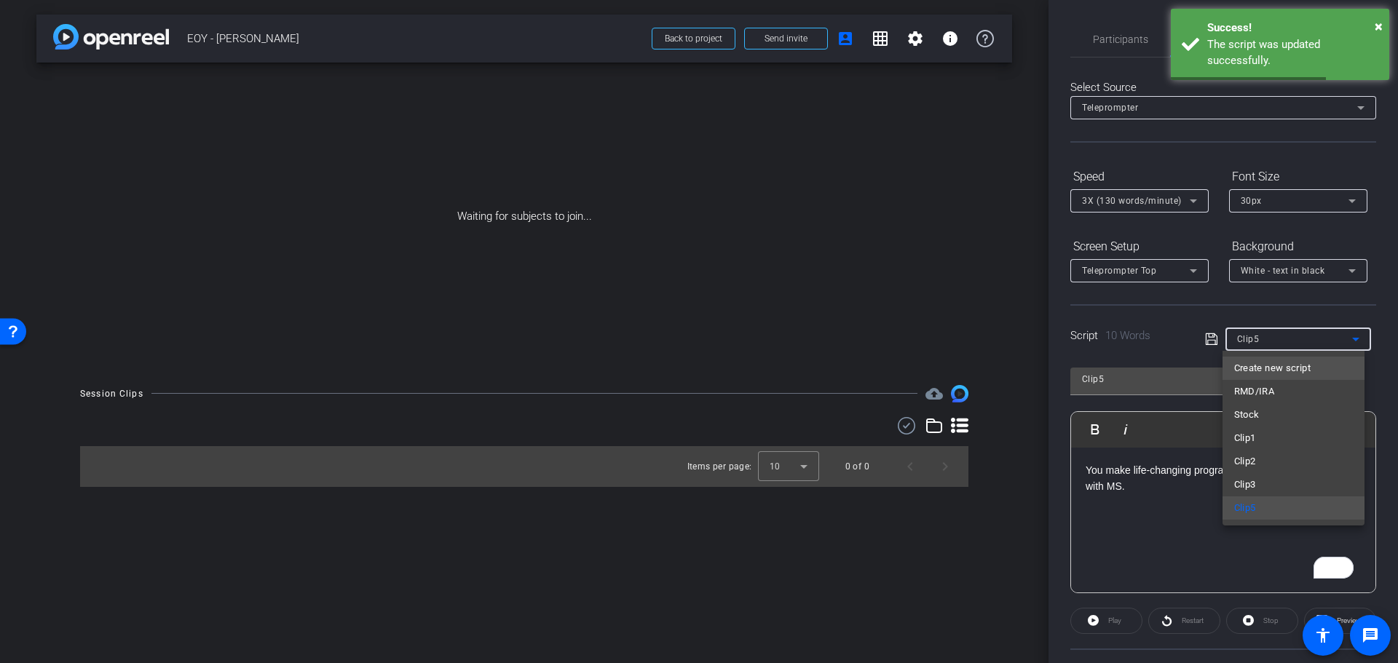
click at [1246, 357] on mat-option "Create new script" at bounding box center [1293, 368] width 142 height 23
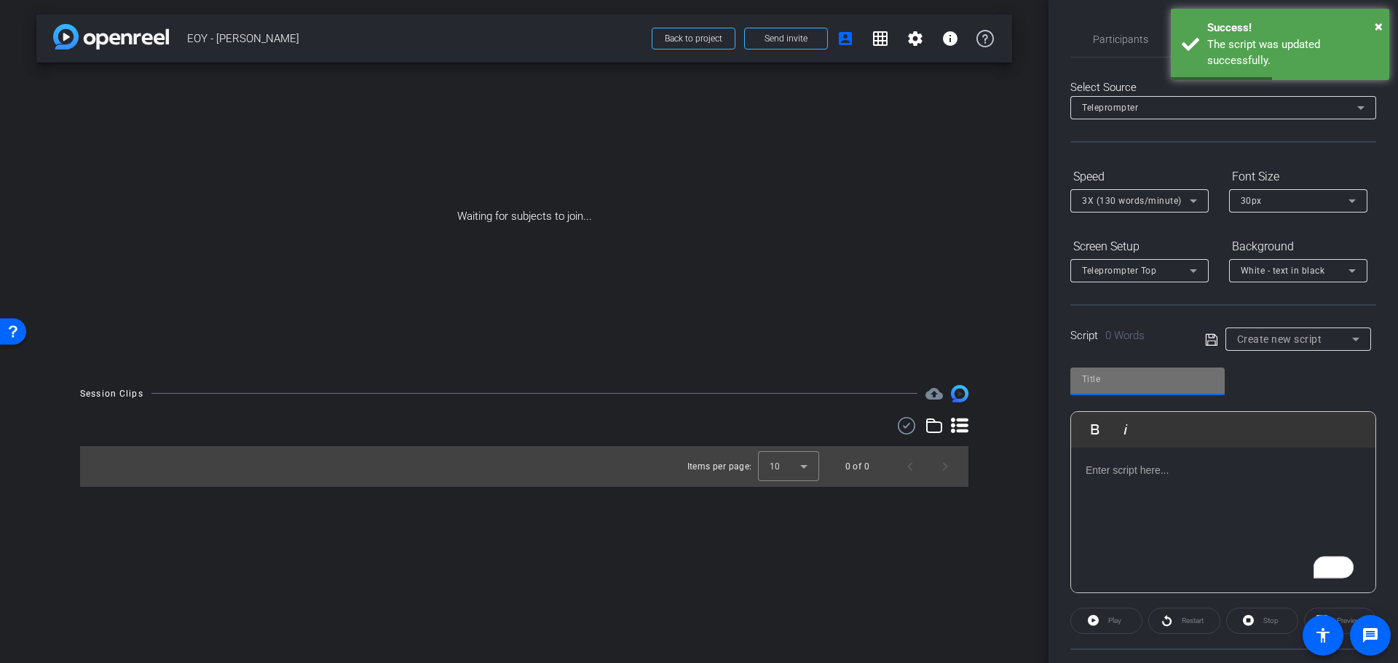
click at [1123, 378] on input "text" at bounding box center [1147, 379] width 131 height 17
type input "Clip6"
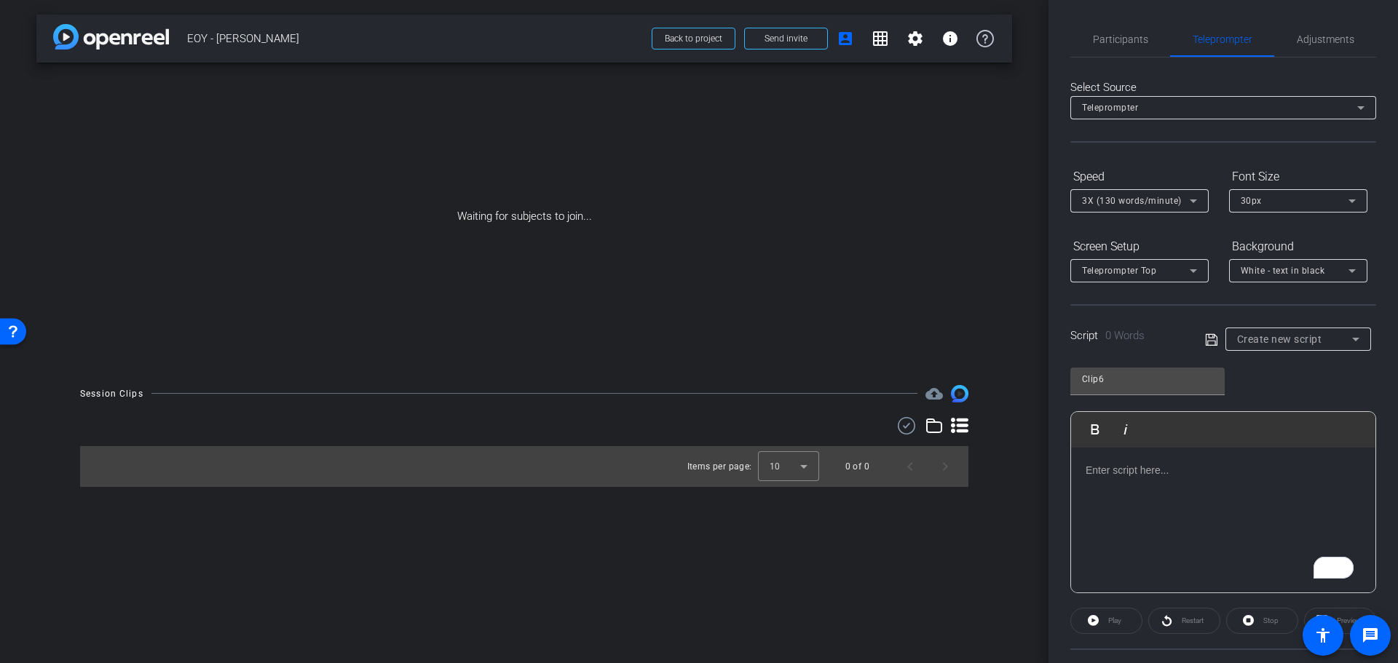
click at [1163, 491] on div "To enrich screen reader interactions, please activate Accessibility in Grammarl…" at bounding box center [1223, 521] width 304 height 146
click at [1211, 347] on icon at bounding box center [1211, 339] width 13 height 17
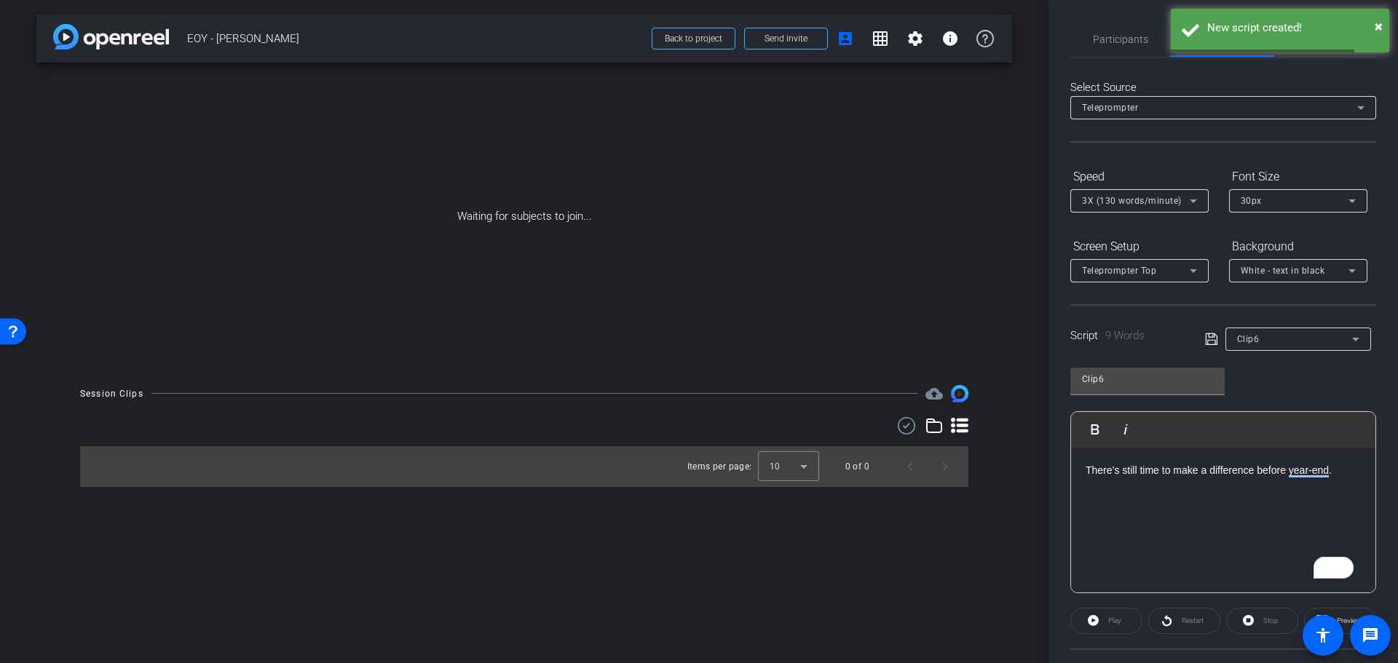
click at [1288, 339] on div "Clip6" at bounding box center [1294, 339] width 115 height 18
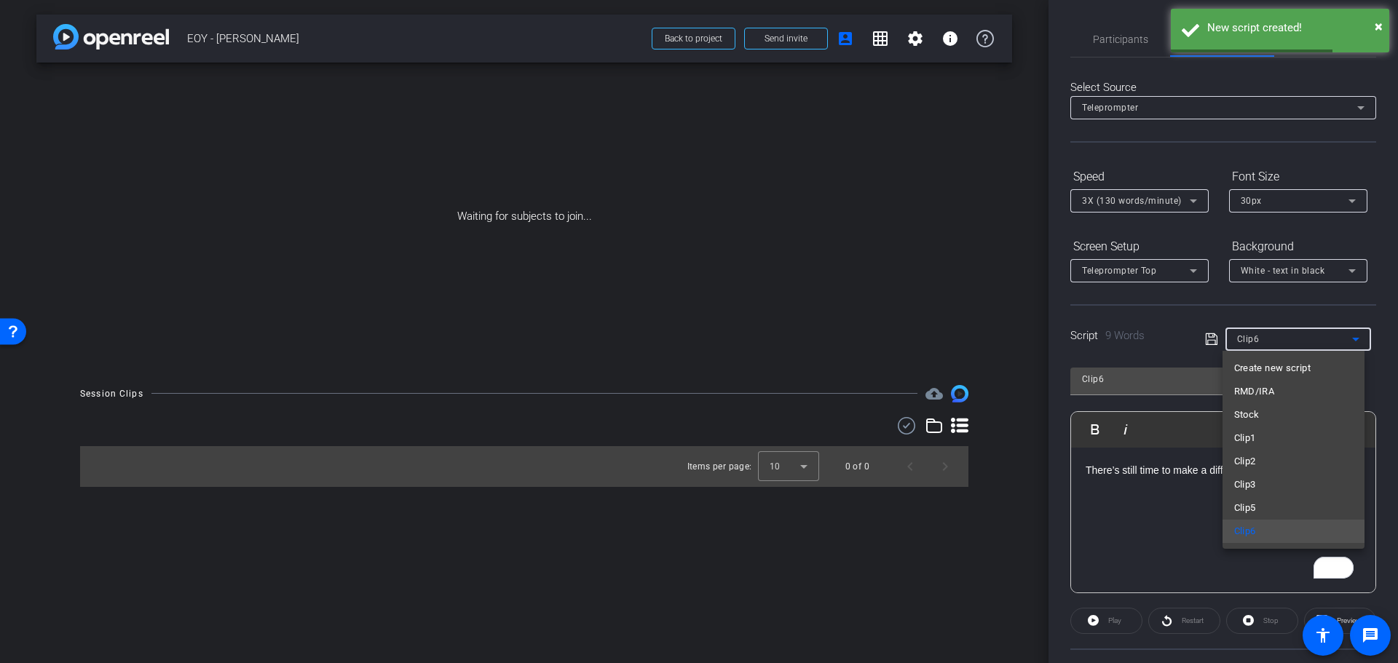
click at [1277, 370] on span "Create new script" at bounding box center [1272, 368] width 76 height 17
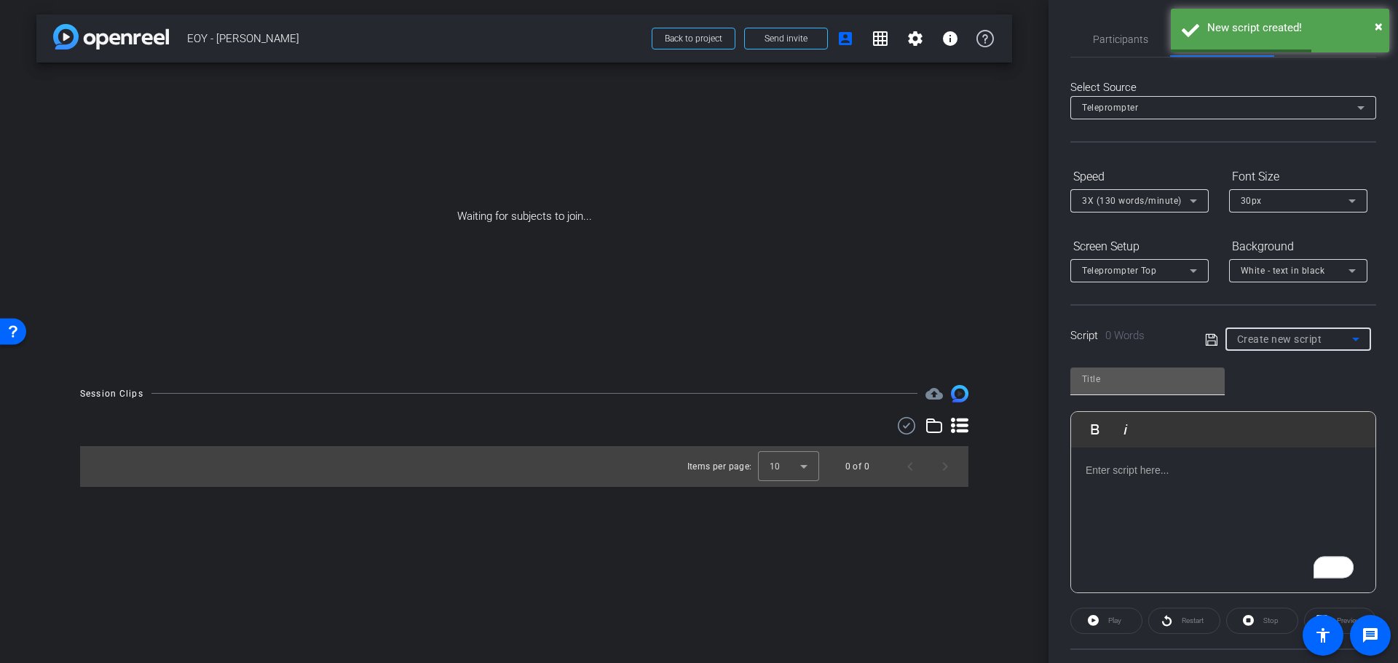
click at [1167, 387] on input "text" at bounding box center [1147, 379] width 131 height 17
type input "7"
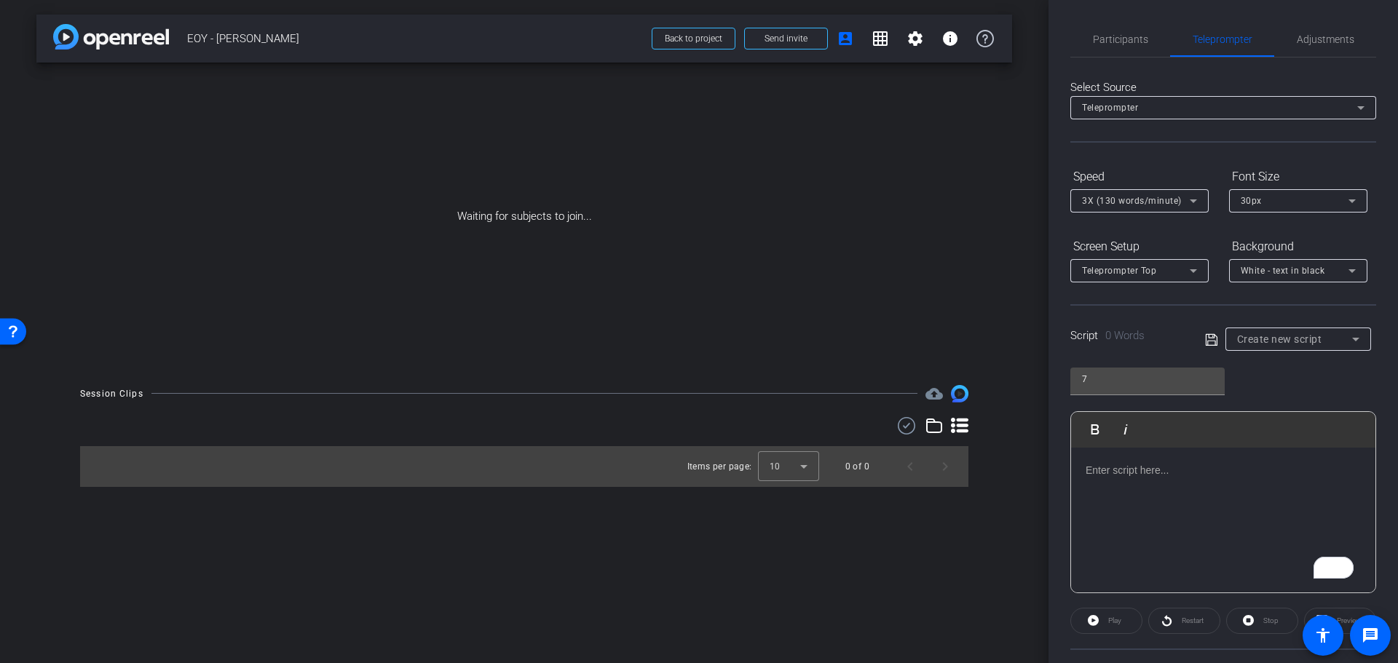
click at [1179, 507] on div "To enrich screen reader interactions, please activate Accessibility in Grammarl…" at bounding box center [1223, 521] width 304 height 146
click at [1212, 342] on icon at bounding box center [1211, 339] width 12 height 12
click at [1246, 336] on div "7" at bounding box center [1294, 339] width 115 height 18
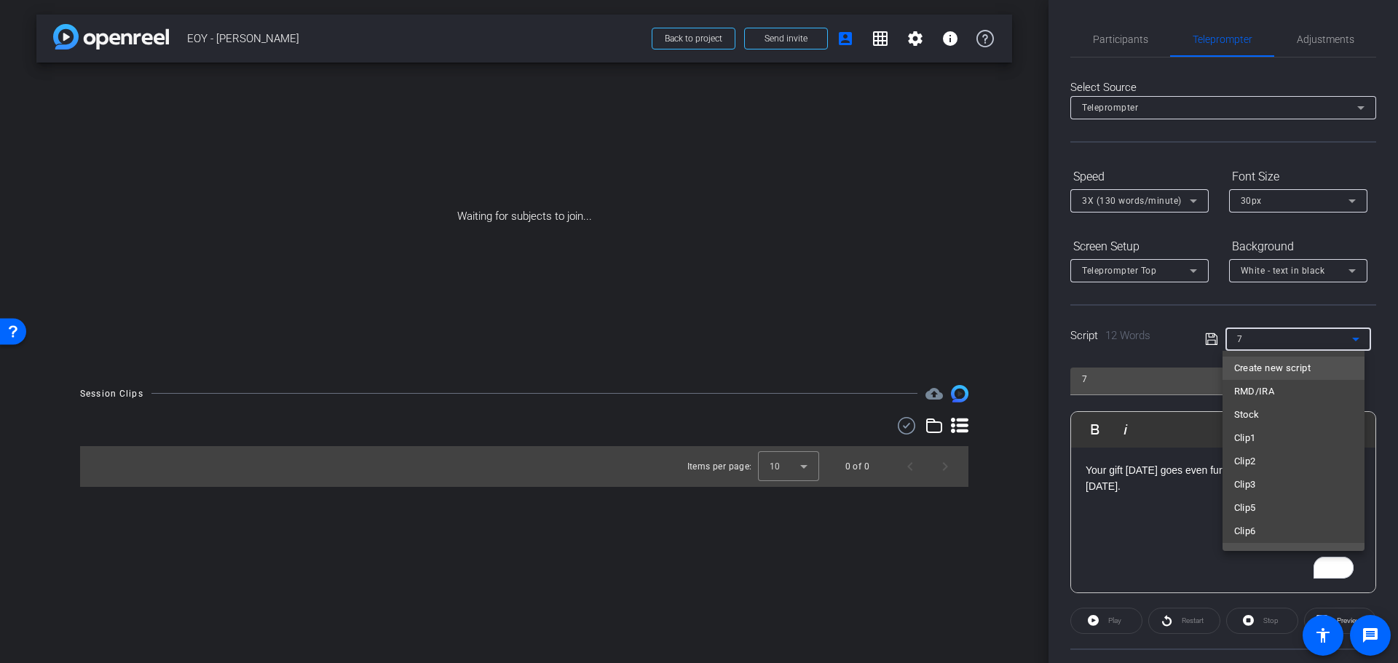
click at [1262, 360] on span "Create new script" at bounding box center [1272, 368] width 76 height 17
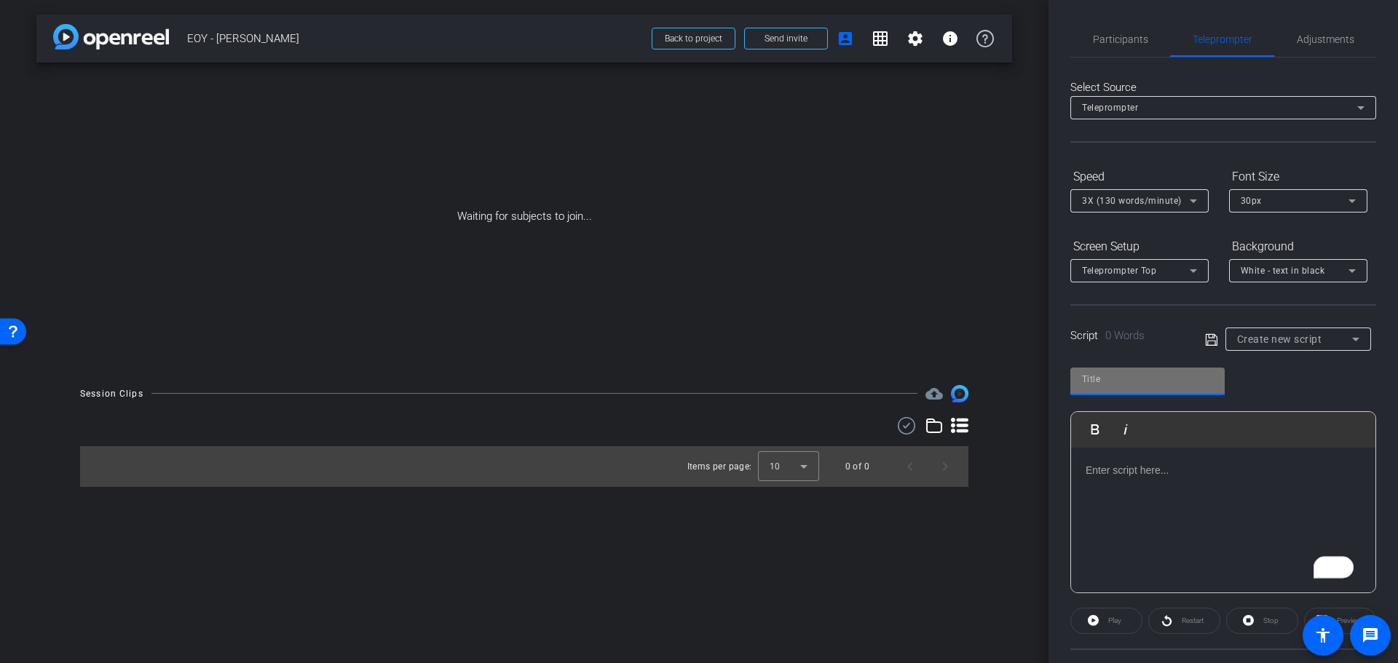
click at [1127, 376] on input "text" at bounding box center [1147, 379] width 131 height 17
type input "8"
click at [1147, 517] on div "To enrich screen reader interactions, please activate Accessibility in Grammarl…" at bounding box center [1223, 521] width 304 height 146
click at [1206, 338] on icon at bounding box center [1211, 339] width 13 height 17
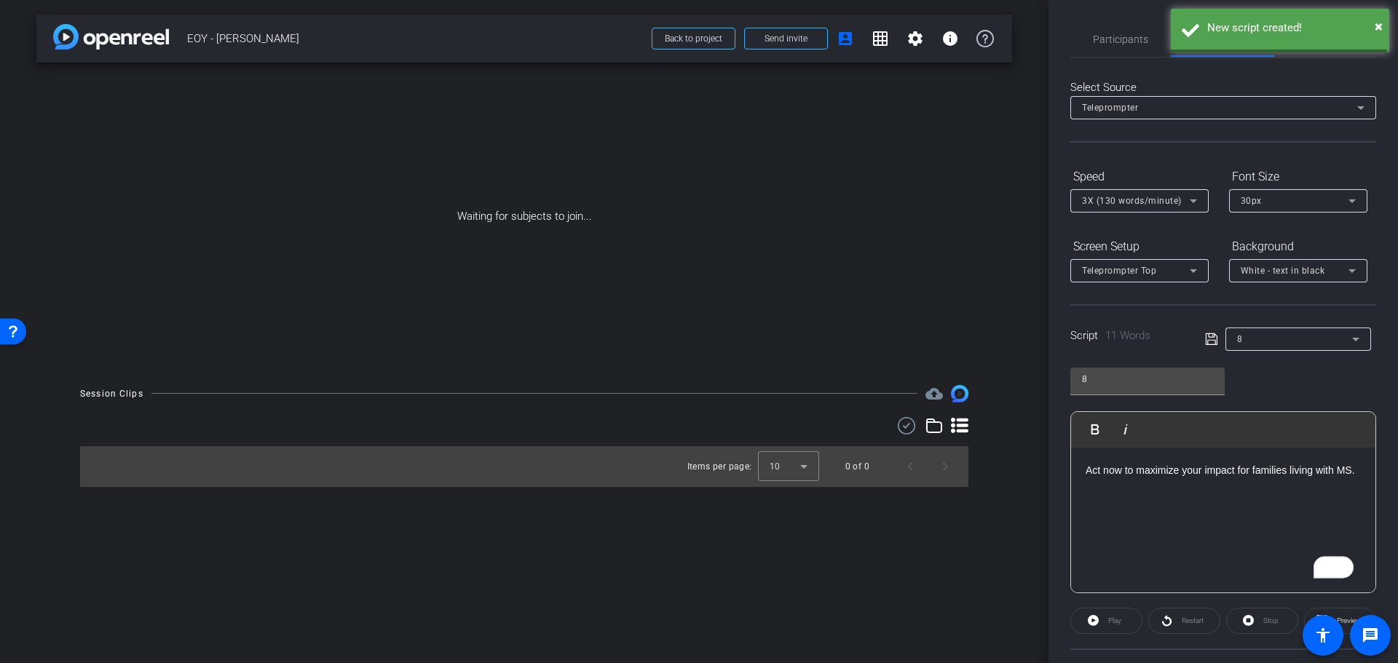
click at [1260, 336] on div "8" at bounding box center [1294, 339] width 115 height 18
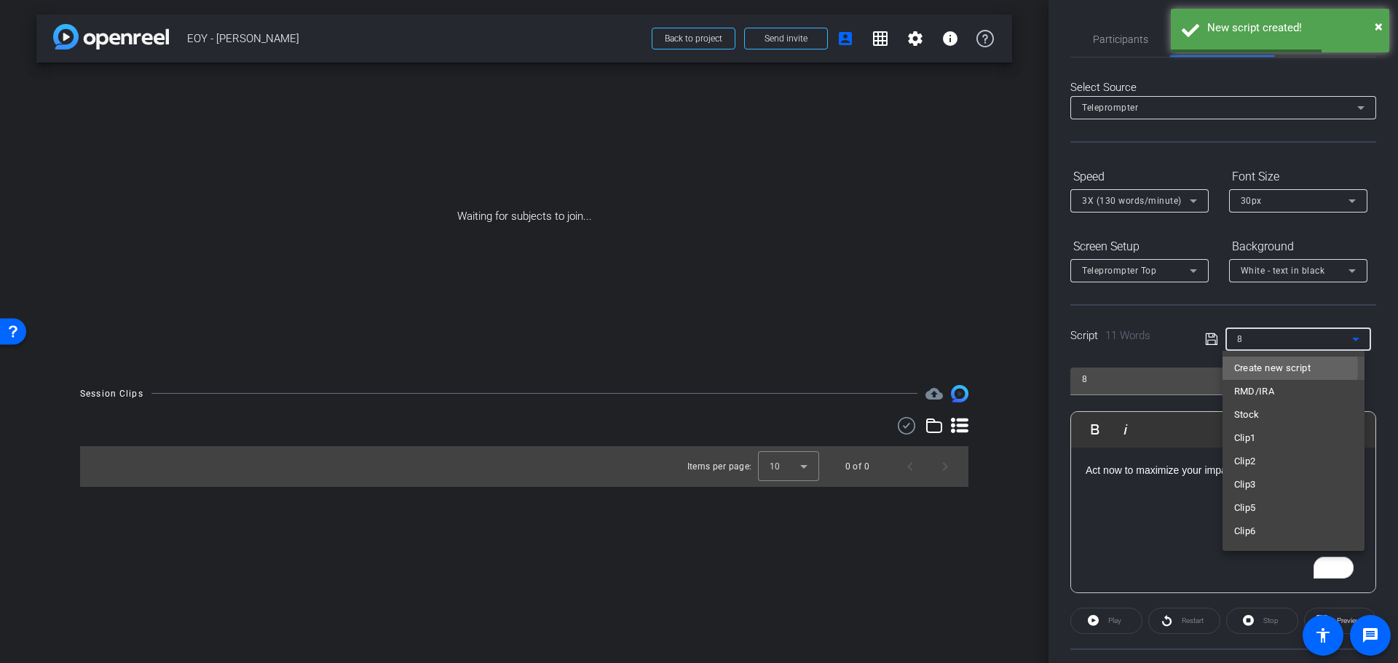
click at [1274, 368] on span "Create new script" at bounding box center [1272, 368] width 76 height 17
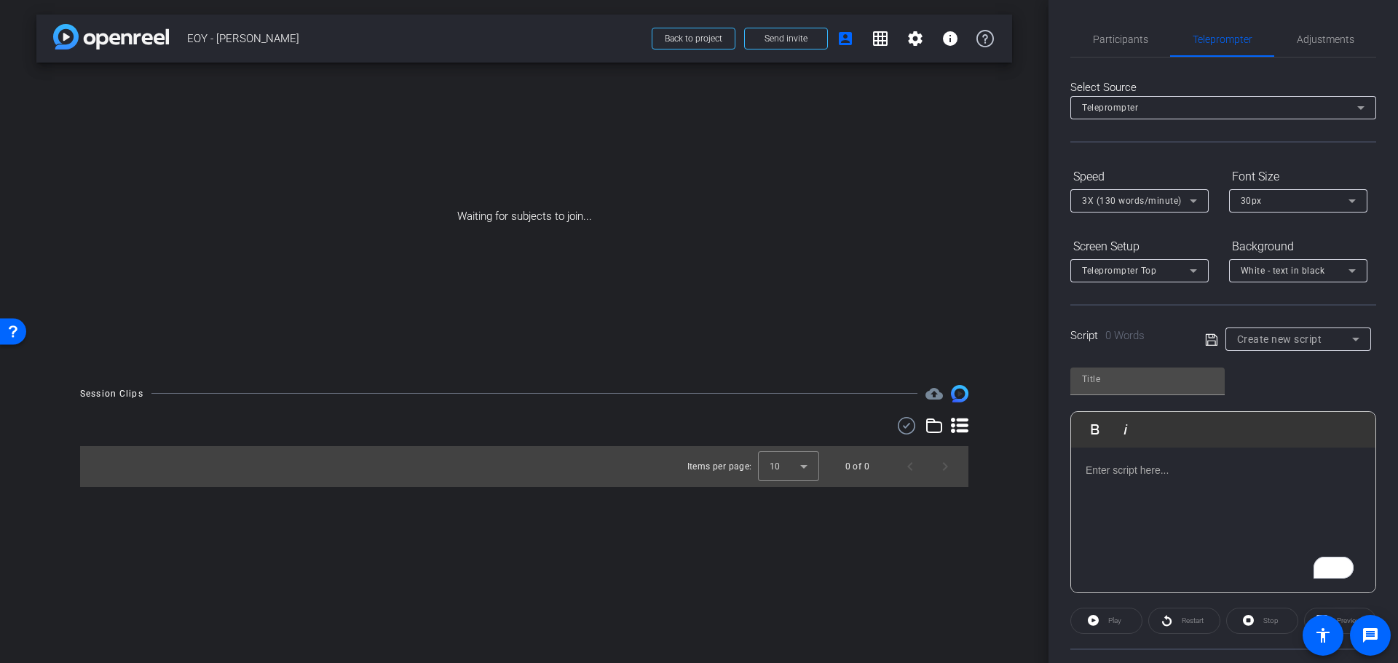
click at [1252, 514] on div "To enrich screen reader interactions, please activate Accessibility in Grammarl…" at bounding box center [1223, 521] width 304 height 146
click at [1120, 391] on div at bounding box center [1147, 382] width 154 height 28
click at [1122, 383] on input "text" at bounding box center [1147, 379] width 131 height 17
type input "9"
click at [1208, 343] on icon at bounding box center [1211, 339] width 13 height 17
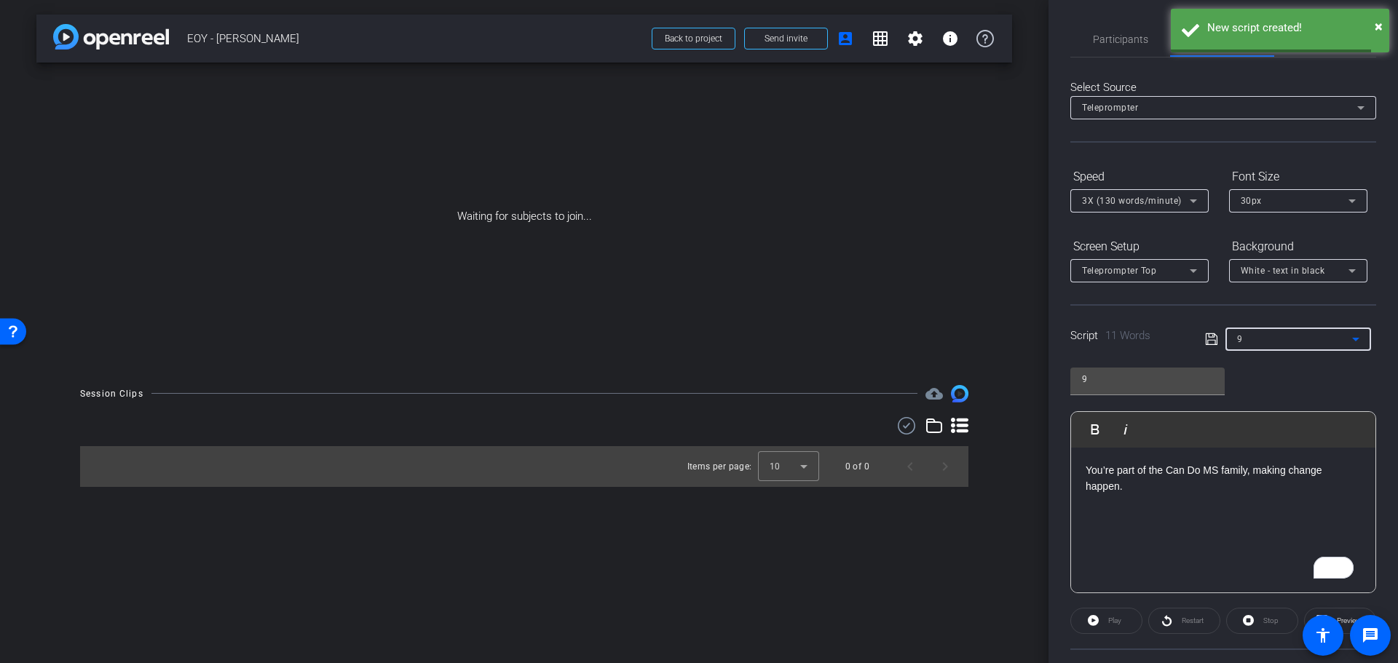
click at [1299, 336] on div "9" at bounding box center [1294, 339] width 115 height 18
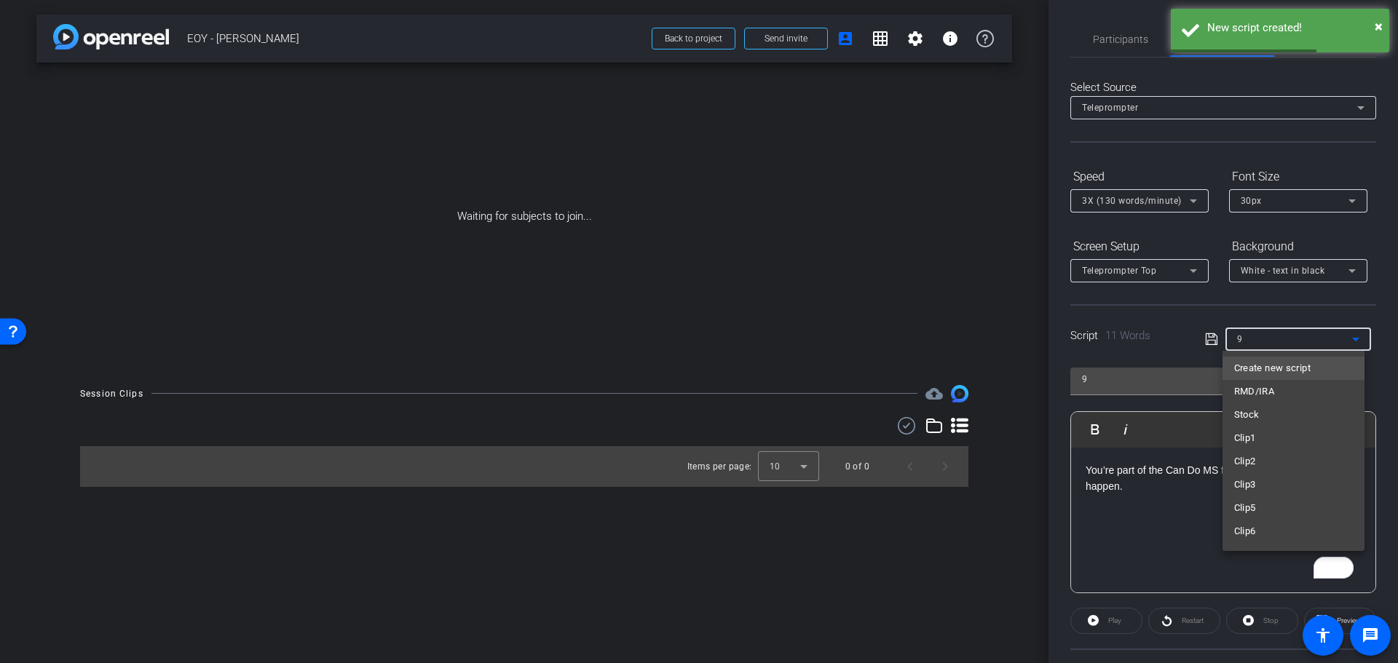
click at [1284, 368] on span "Create new script" at bounding box center [1272, 368] width 76 height 17
click at [1089, 378] on input "text" at bounding box center [1147, 379] width 131 height 17
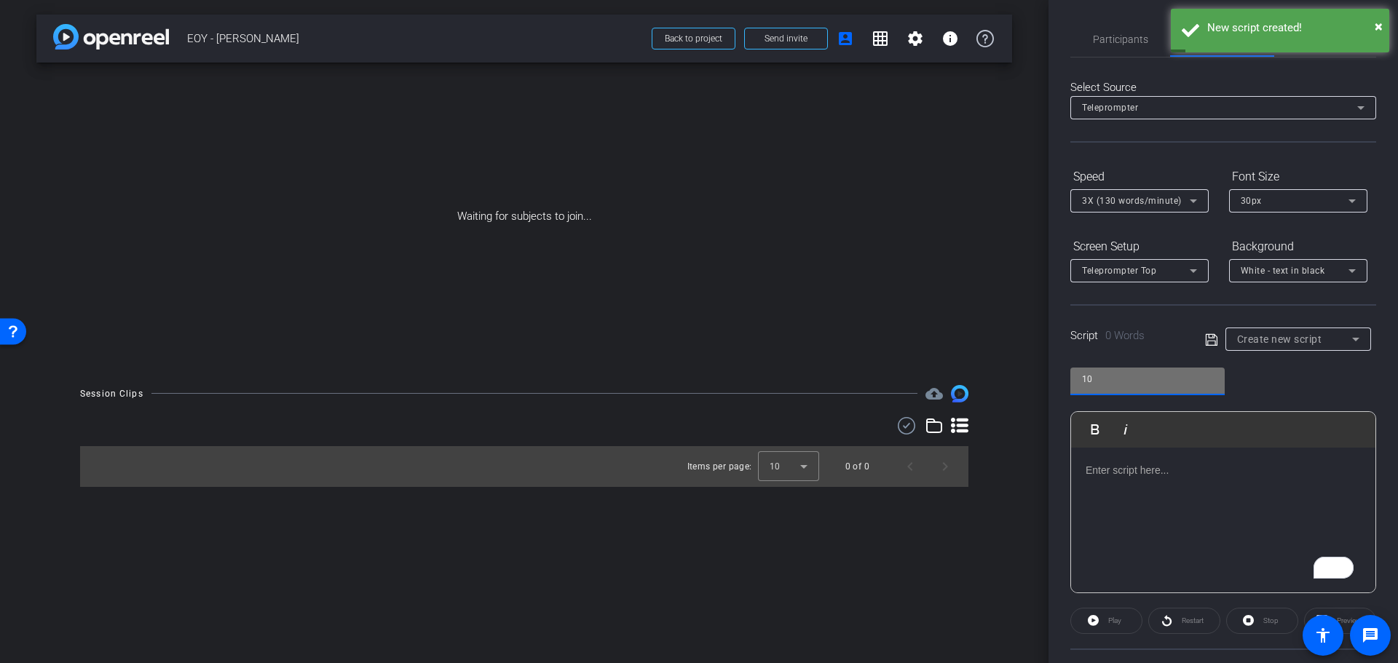
type input "10"
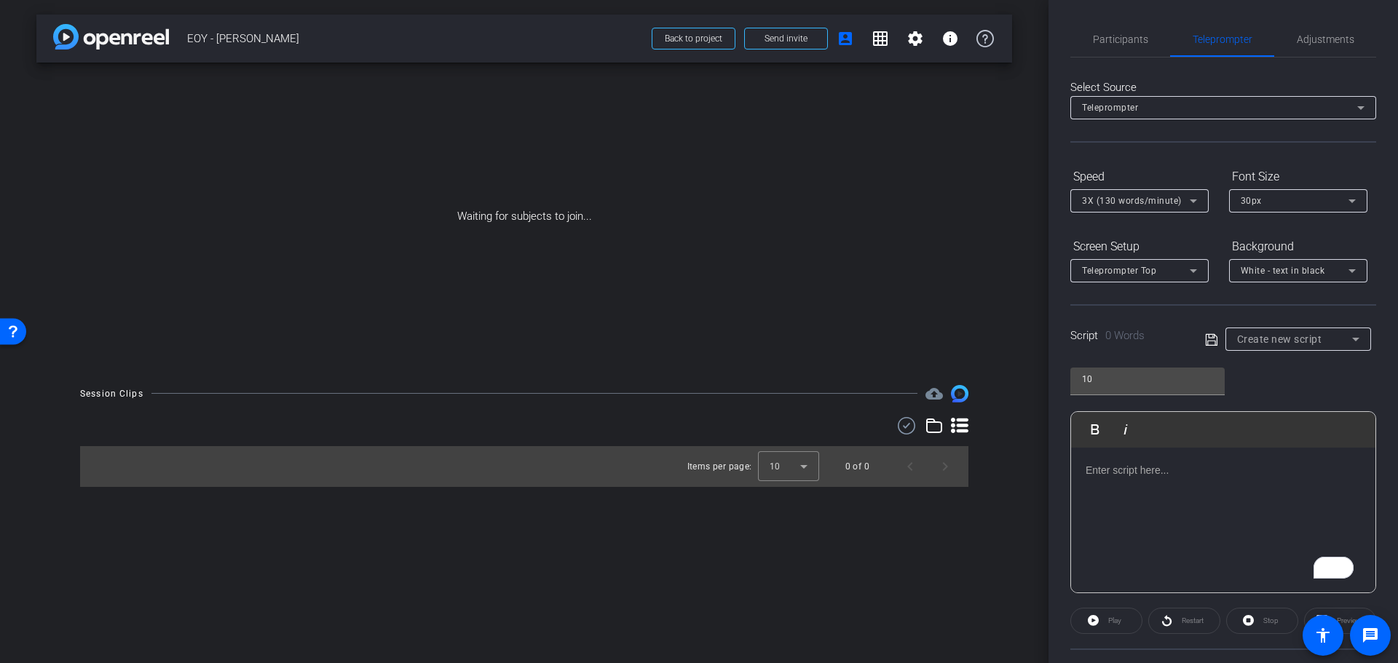
click at [1206, 520] on div "To enrich screen reader interactions, please activate Accessibility in Grammarl…" at bounding box center [1223, 521] width 304 height 146
click at [1205, 343] on icon at bounding box center [1211, 339] width 12 height 12
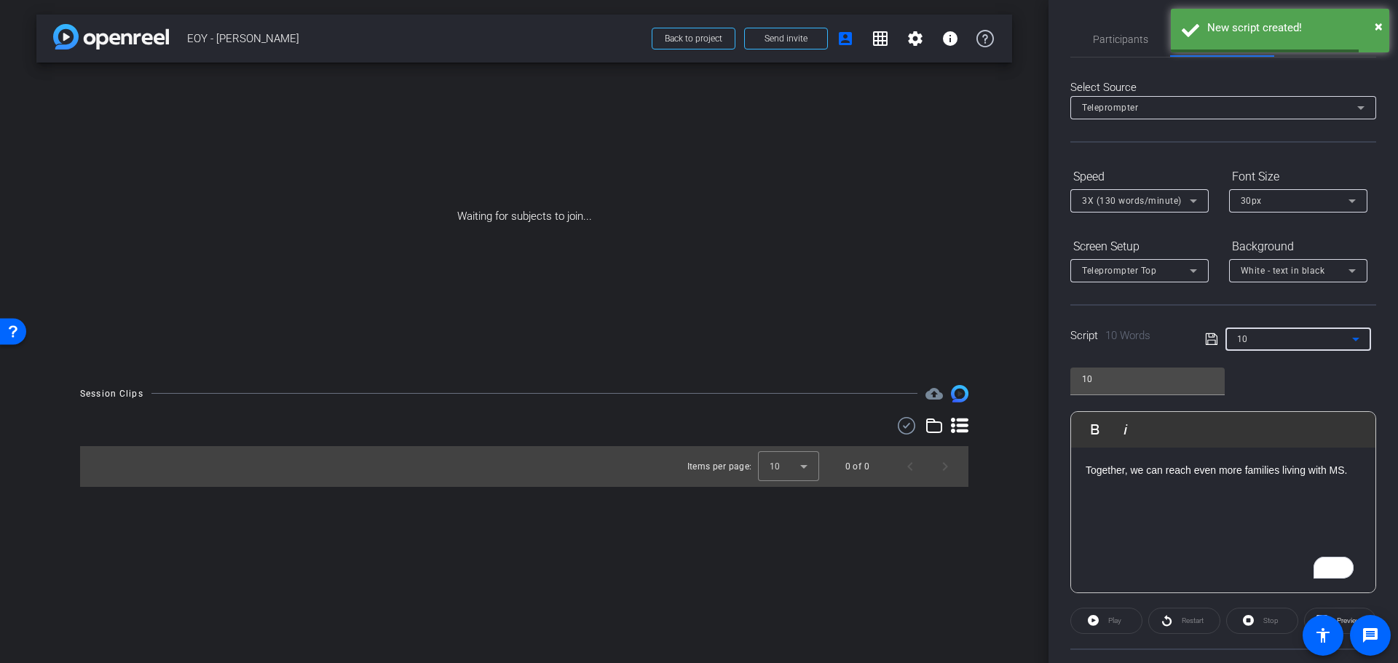
click at [1281, 338] on div "10" at bounding box center [1294, 339] width 115 height 18
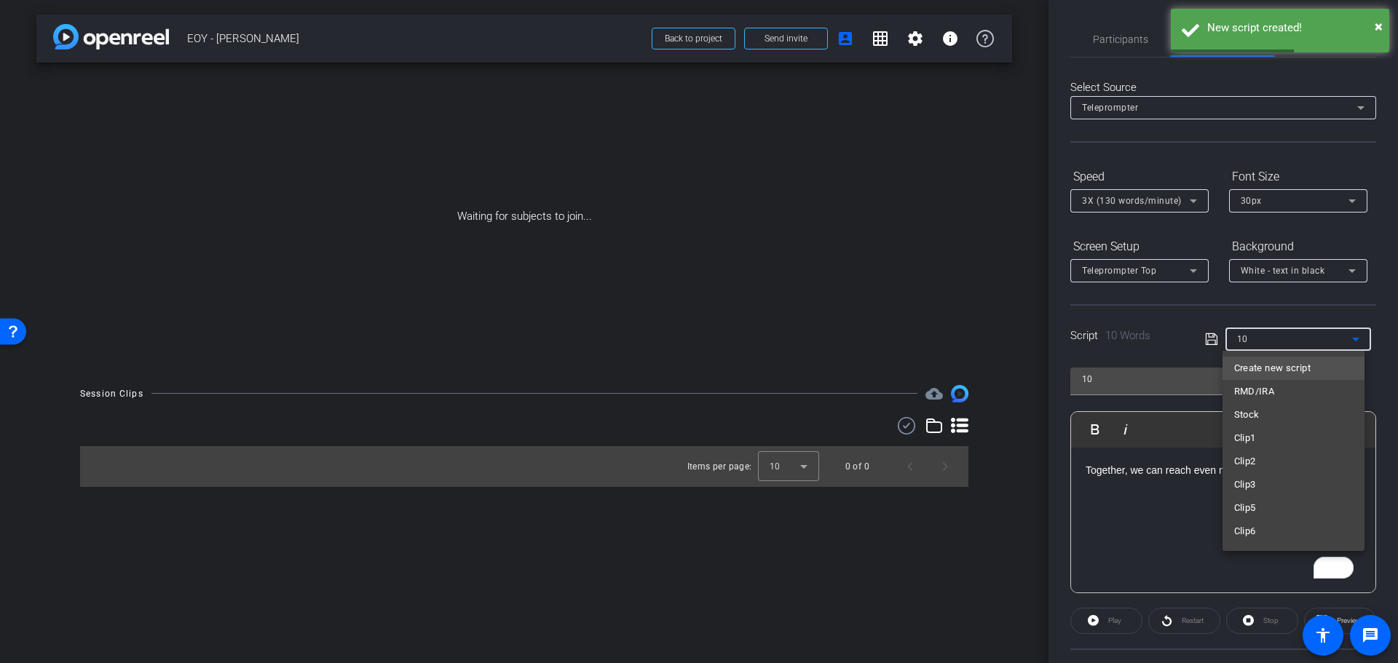
click at [1267, 366] on span "Create new script" at bounding box center [1272, 368] width 76 height 17
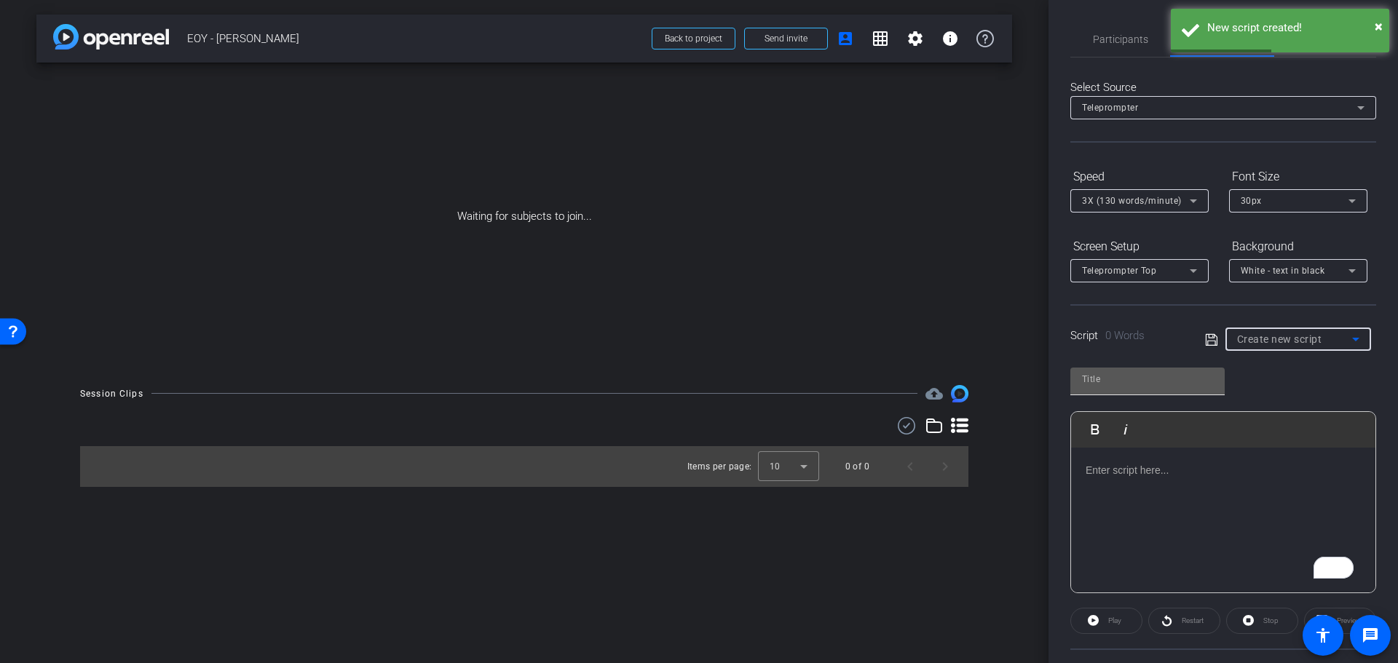
click at [1100, 382] on input "text" at bounding box center [1147, 379] width 131 height 17
type input "0"
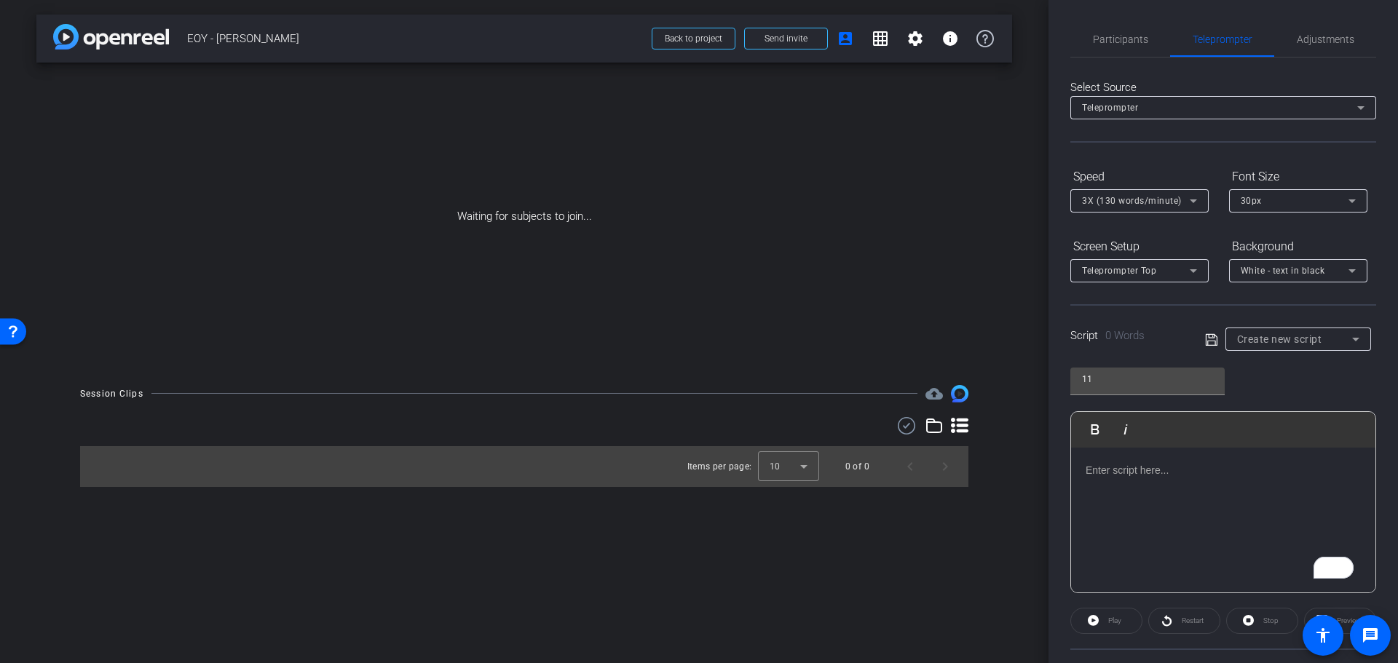
click at [1153, 508] on div "To enrich screen reader interactions, please activate Accessibility in Grammarl…" at bounding box center [1223, 521] width 304 height 146
click at [1214, 339] on icon at bounding box center [1211, 339] width 12 height 12
click at [1237, 348] on div "11" at bounding box center [1298, 339] width 122 height 23
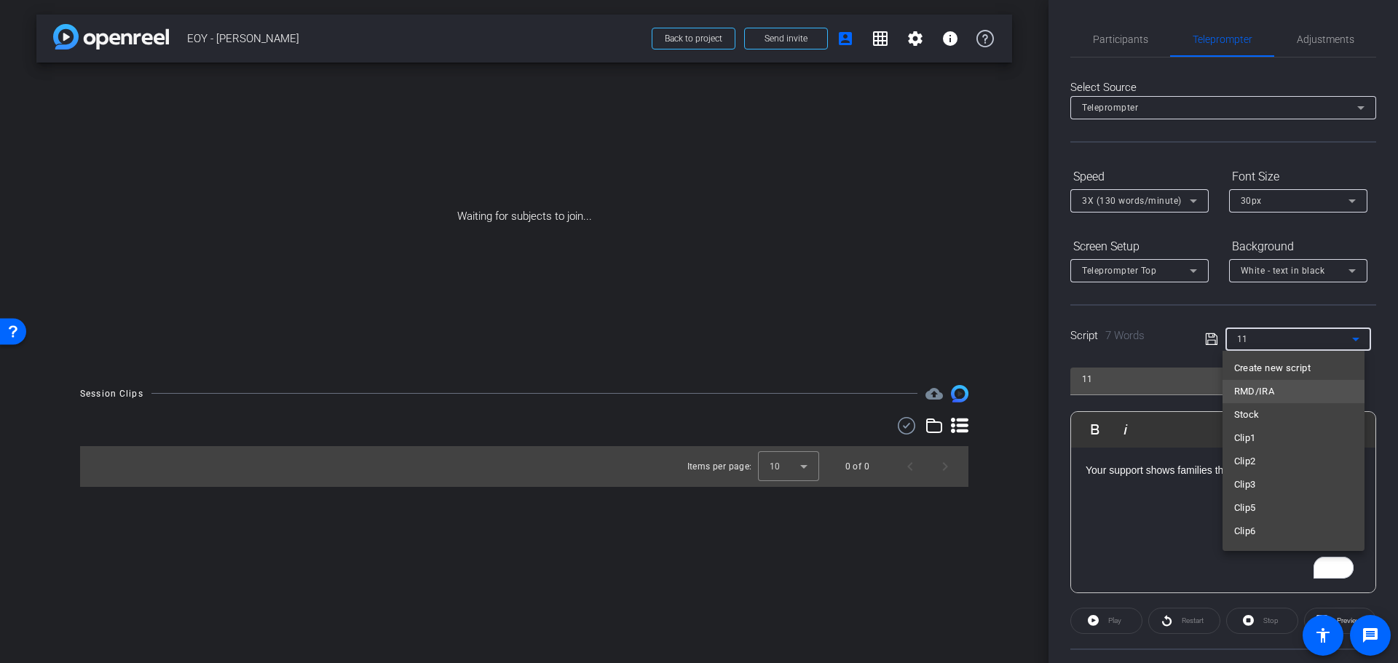
click at [1268, 388] on span "RMD/IRA" at bounding box center [1254, 391] width 41 height 17
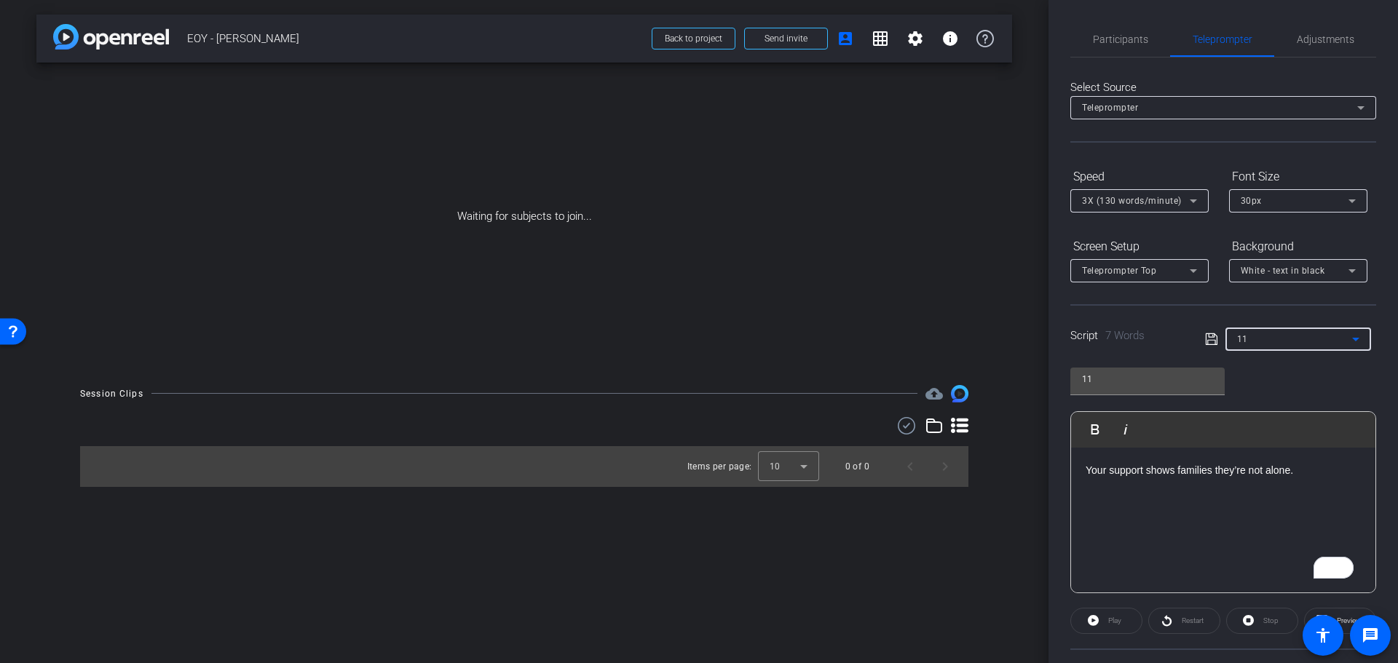
type input "RMD/IRA"
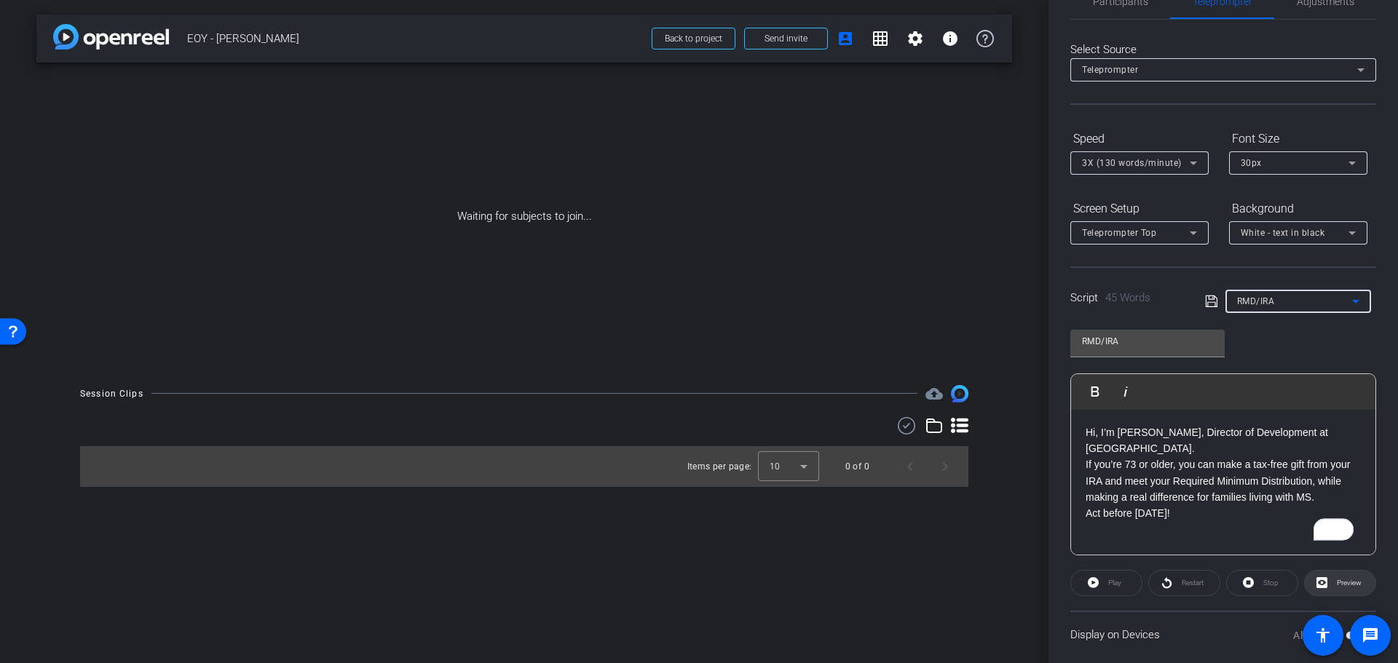
scroll to position [54, 0]
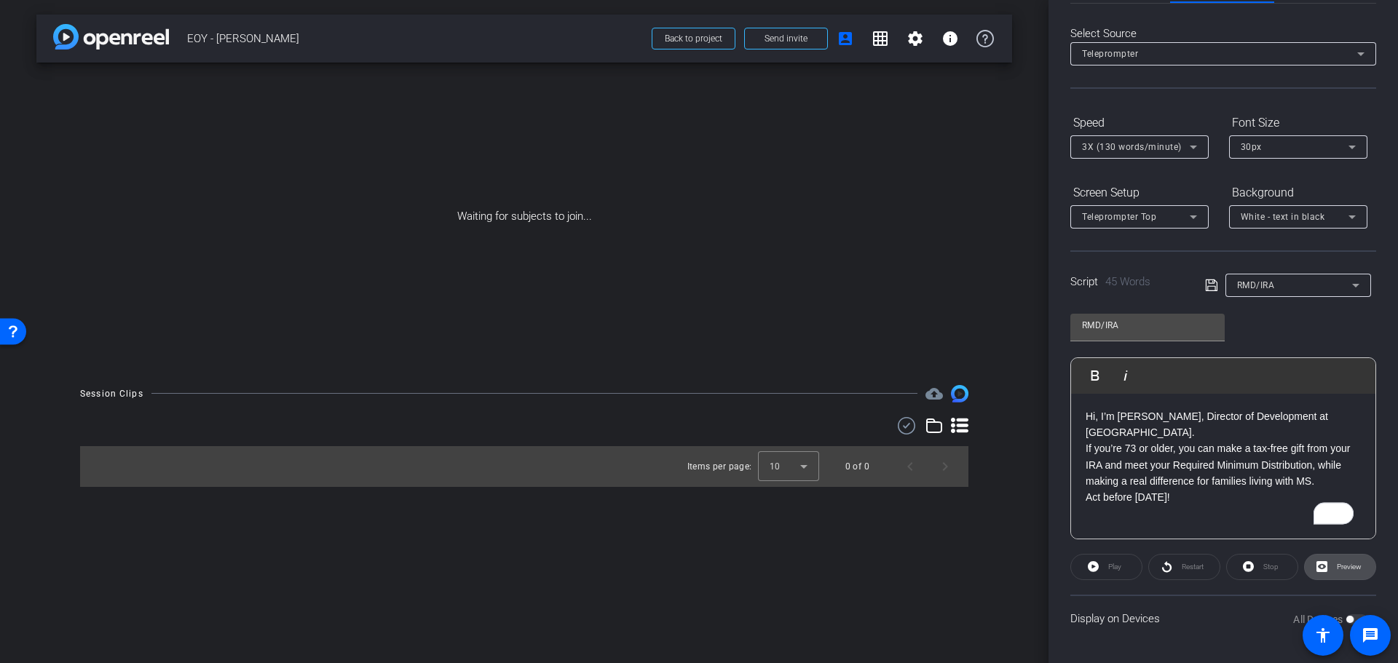
click at [1348, 574] on span "Preview" at bounding box center [1347, 567] width 28 height 20
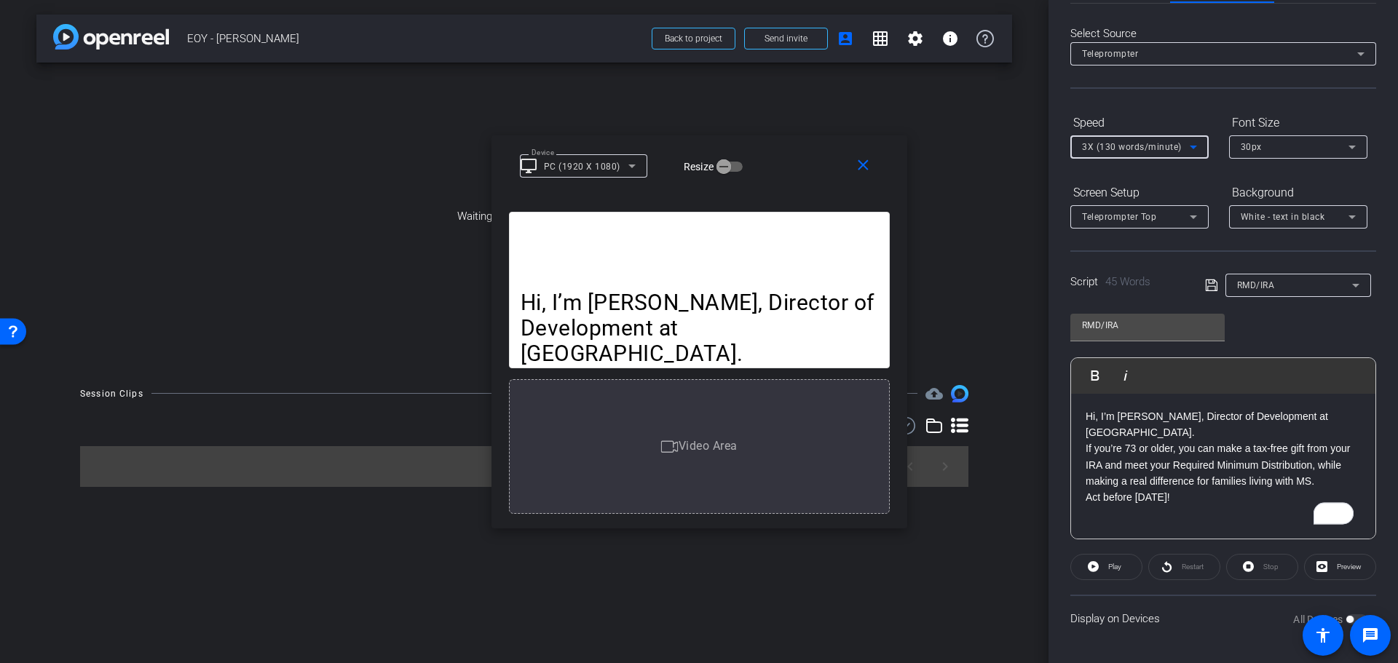
click at [1180, 155] on div "3X (130 words/minute)" at bounding box center [1136, 147] width 108 height 18
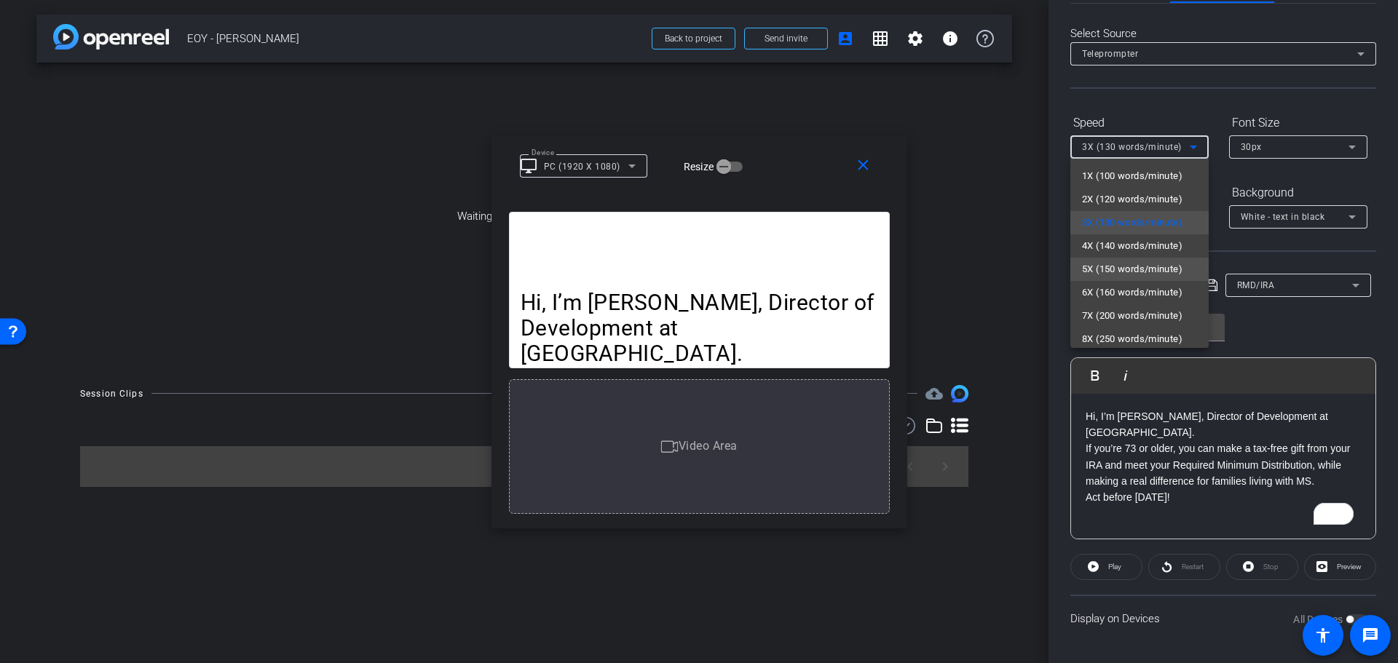
click at [1164, 271] on span "5X (150 words/minute)" at bounding box center [1132, 269] width 100 height 17
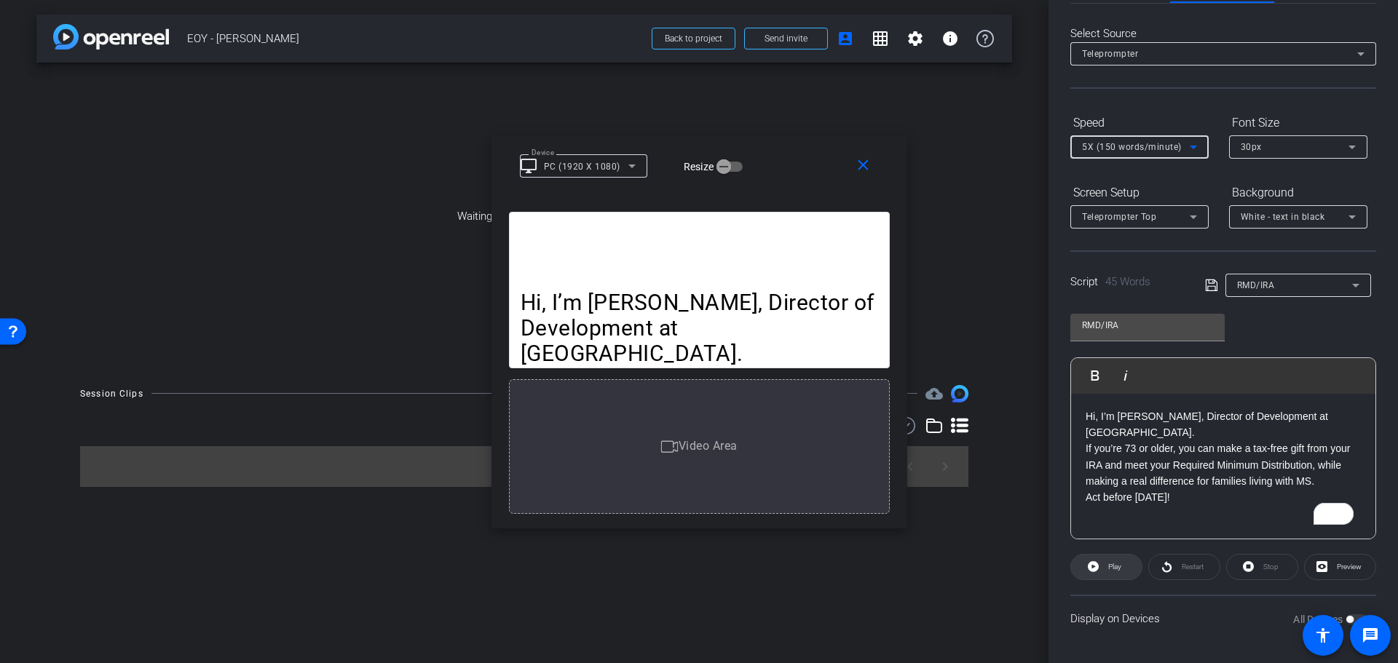
click at [1098, 567] on span at bounding box center [1106, 567] width 71 height 35
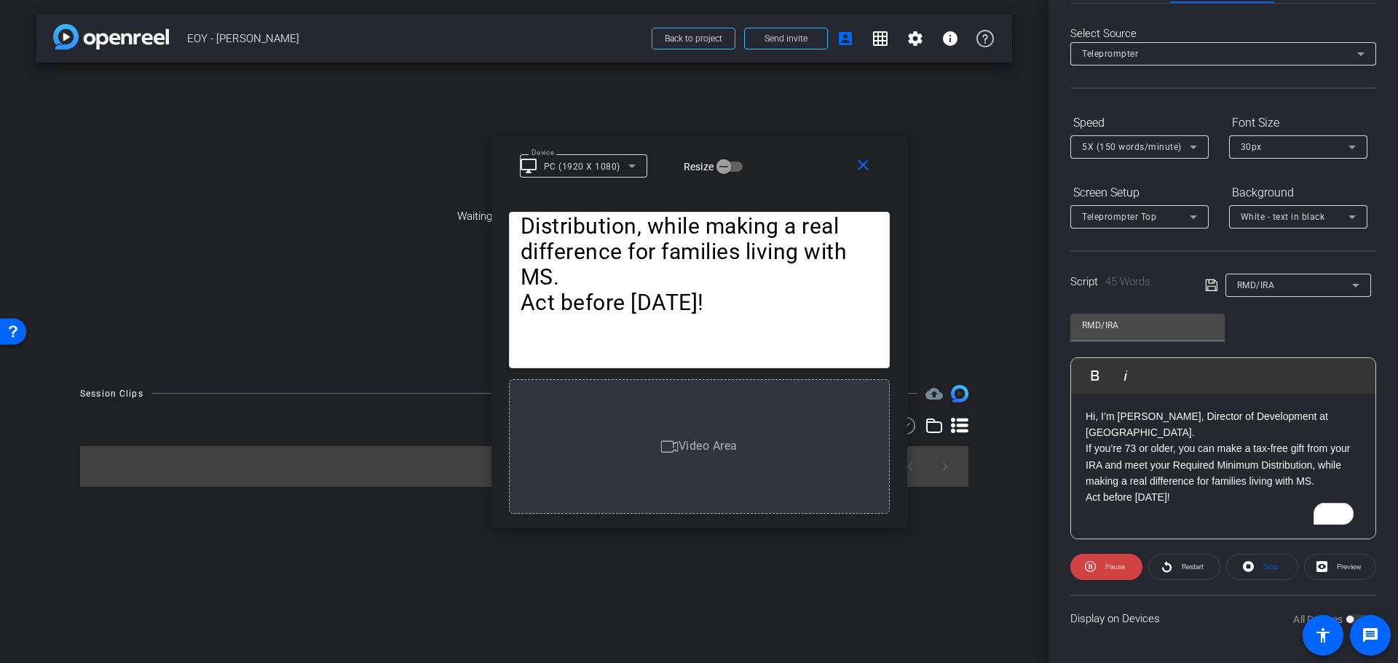
click at [1098, 567] on span at bounding box center [1106, 567] width 72 height 35
click at [864, 167] on mat-icon "close" at bounding box center [863, 166] width 18 height 18
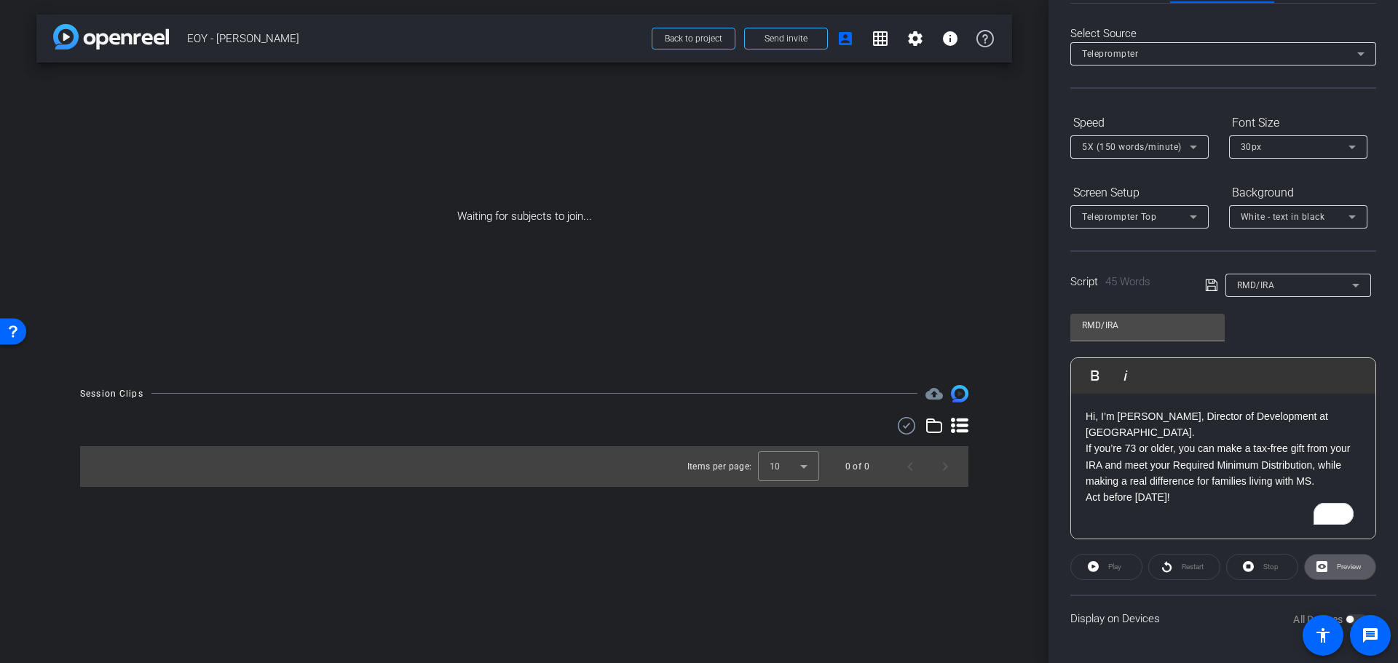
scroll to position [0, 0]
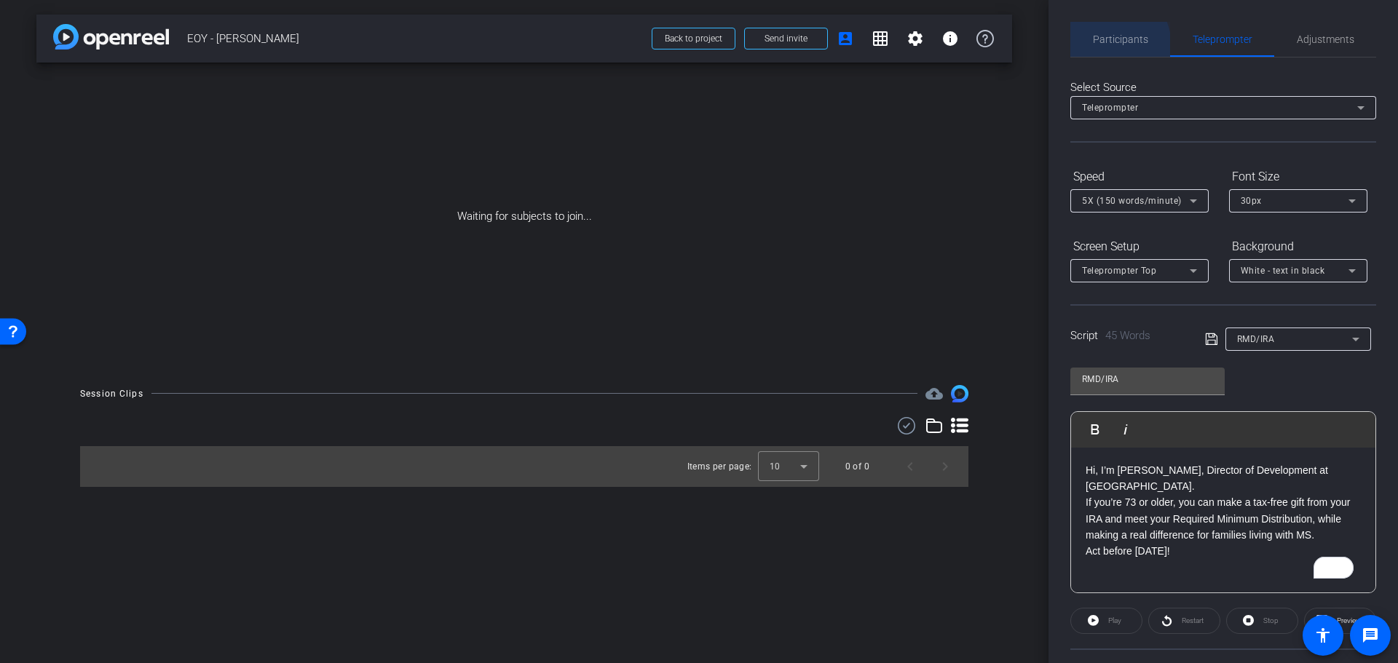
click at [1098, 47] on span "Participants" at bounding box center [1120, 39] width 55 height 35
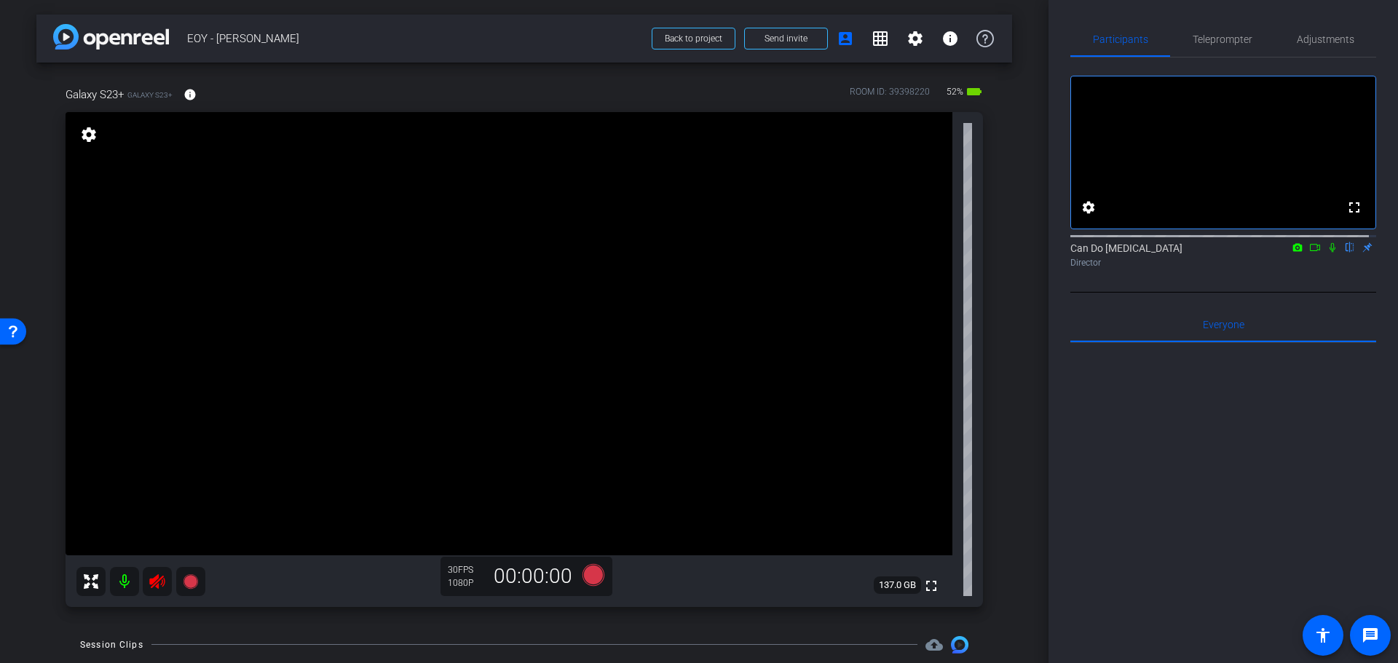
click at [155, 580] on icon at bounding box center [156, 581] width 15 height 15
click at [1246, 34] on span "Teleprompter" at bounding box center [1223, 39] width 60 height 10
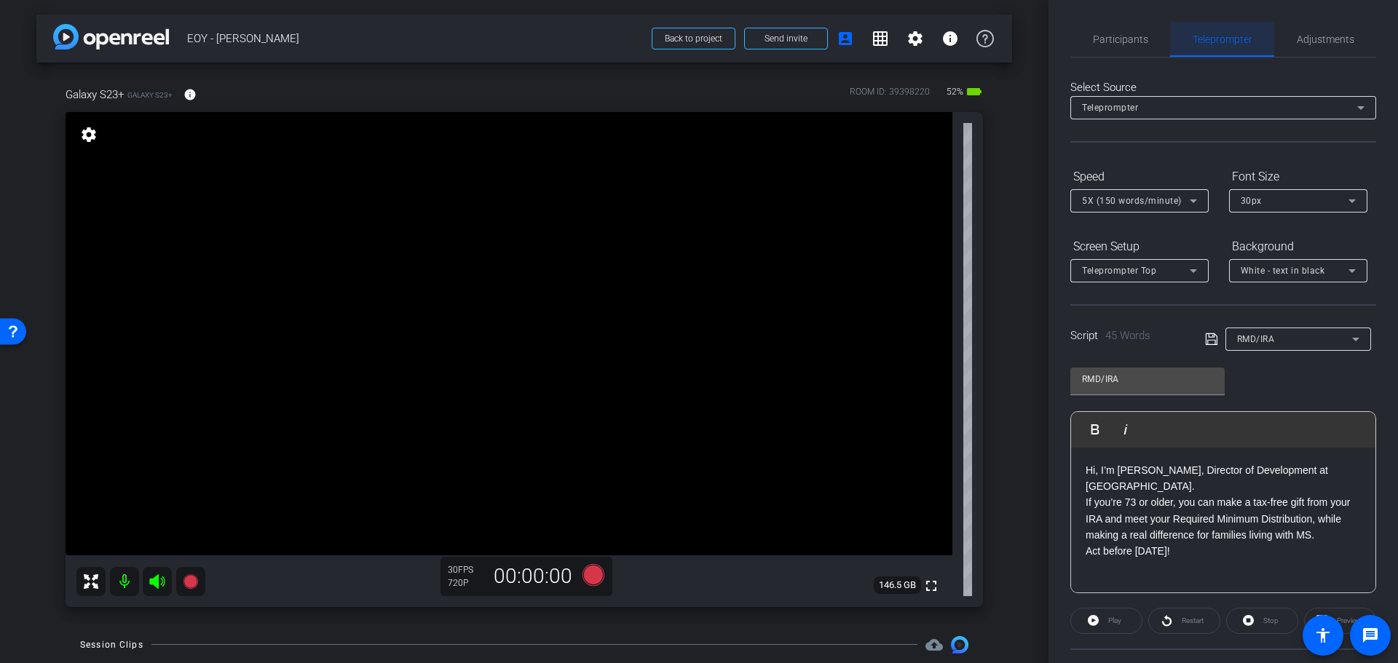
click at [1327, 34] on span "Adjustments" at bounding box center [1326, 39] width 58 height 10
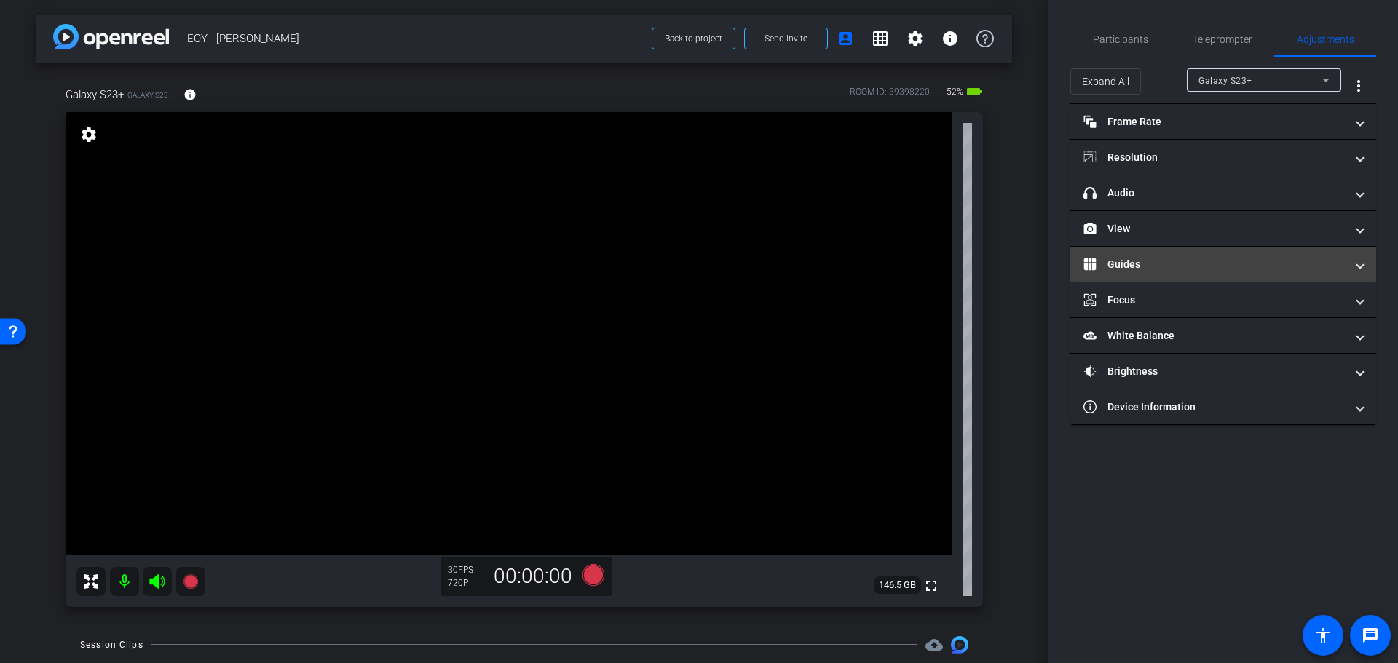
click at [1166, 272] on mat-panel-title "Guides" at bounding box center [1214, 264] width 262 height 15
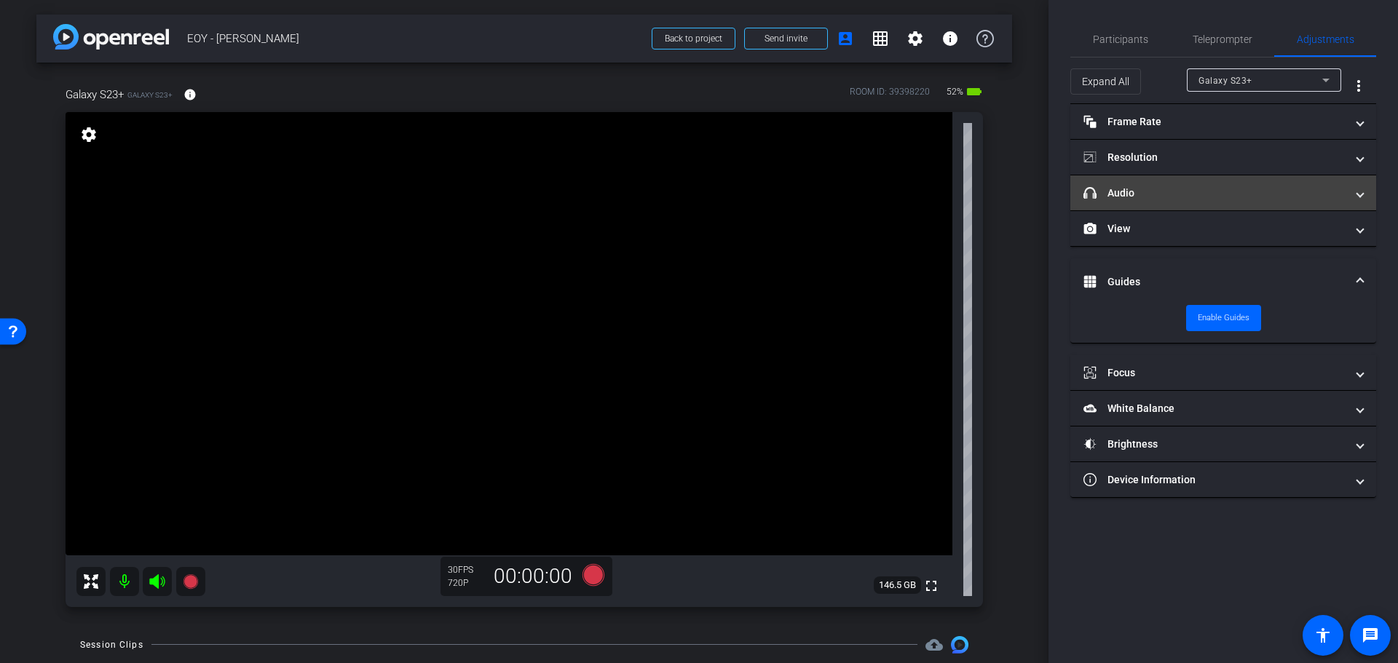
click at [1179, 207] on mat-expansion-panel-header "headphone icon Audio" at bounding box center [1223, 192] width 306 height 35
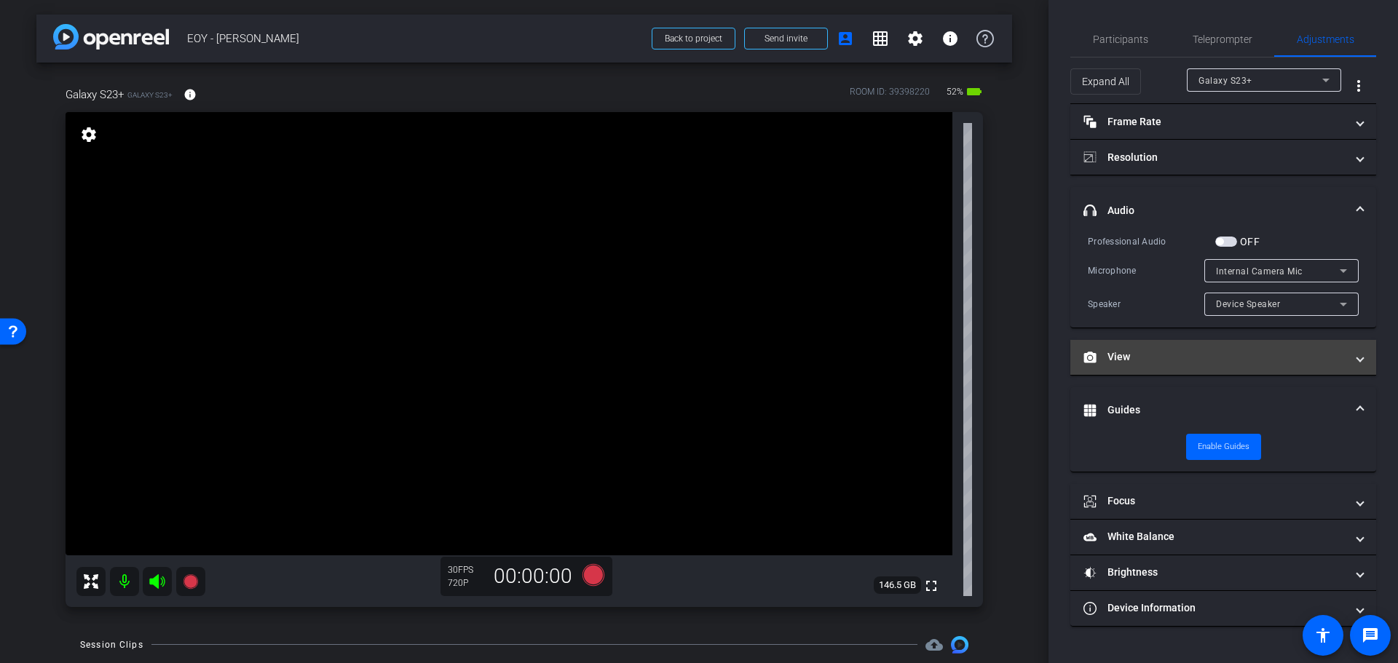
click at [1131, 349] on mat-panel-title "View" at bounding box center [1214, 356] width 262 height 15
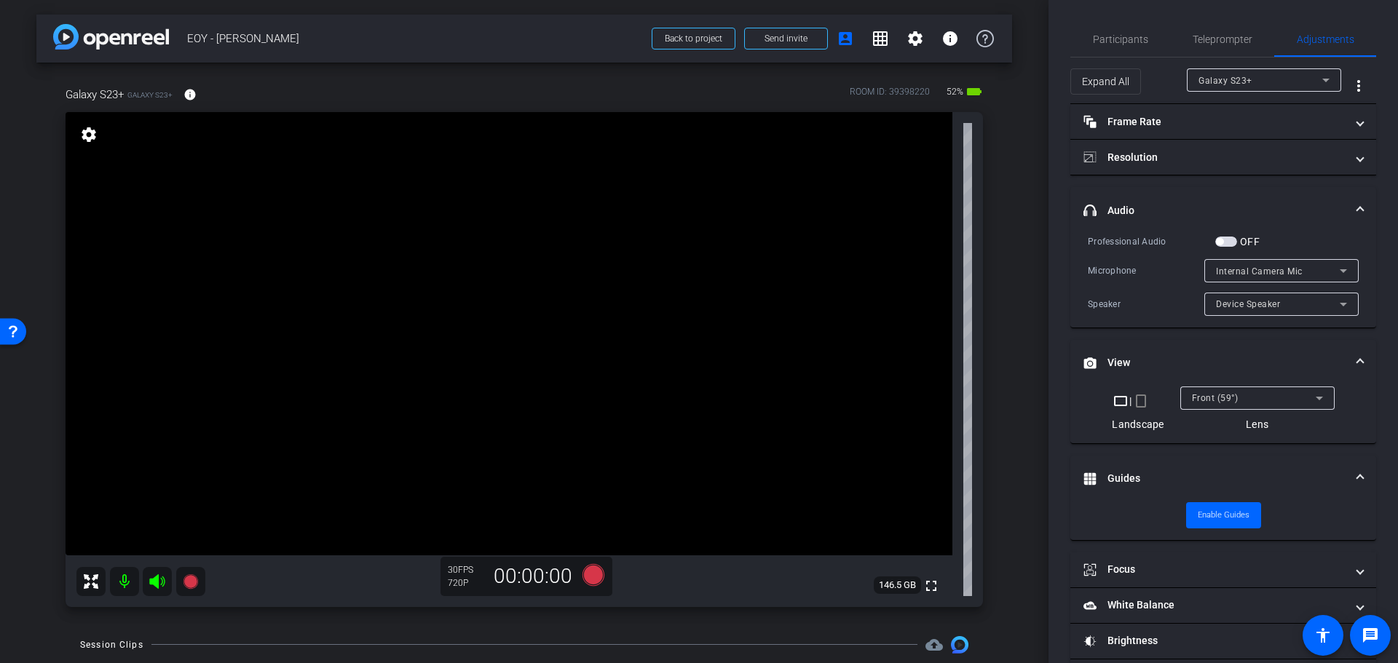
click at [1140, 403] on mat-icon "crop_portrait" at bounding box center [1140, 400] width 17 height 17
click at [1123, 36] on span "Participants" at bounding box center [1120, 39] width 55 height 10
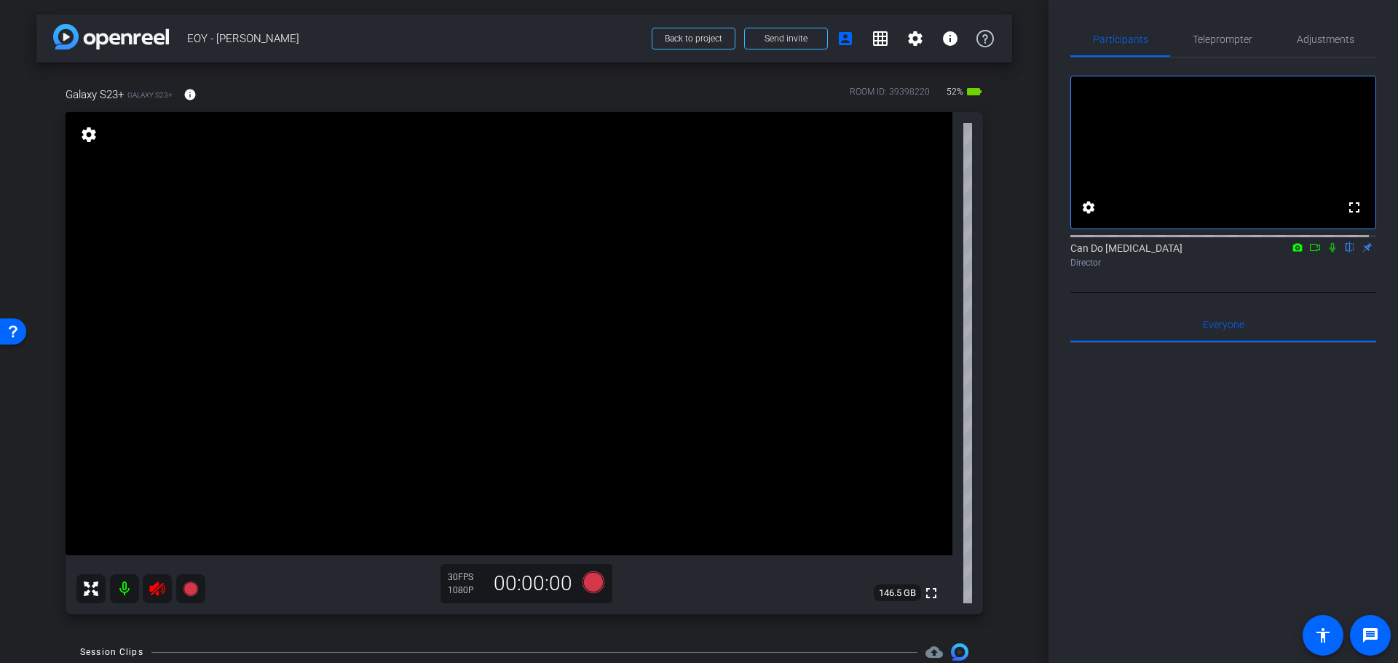
click at [157, 589] on icon at bounding box center [156, 589] width 15 height 15
click at [1229, 39] on span "Teleprompter" at bounding box center [1223, 39] width 60 height 10
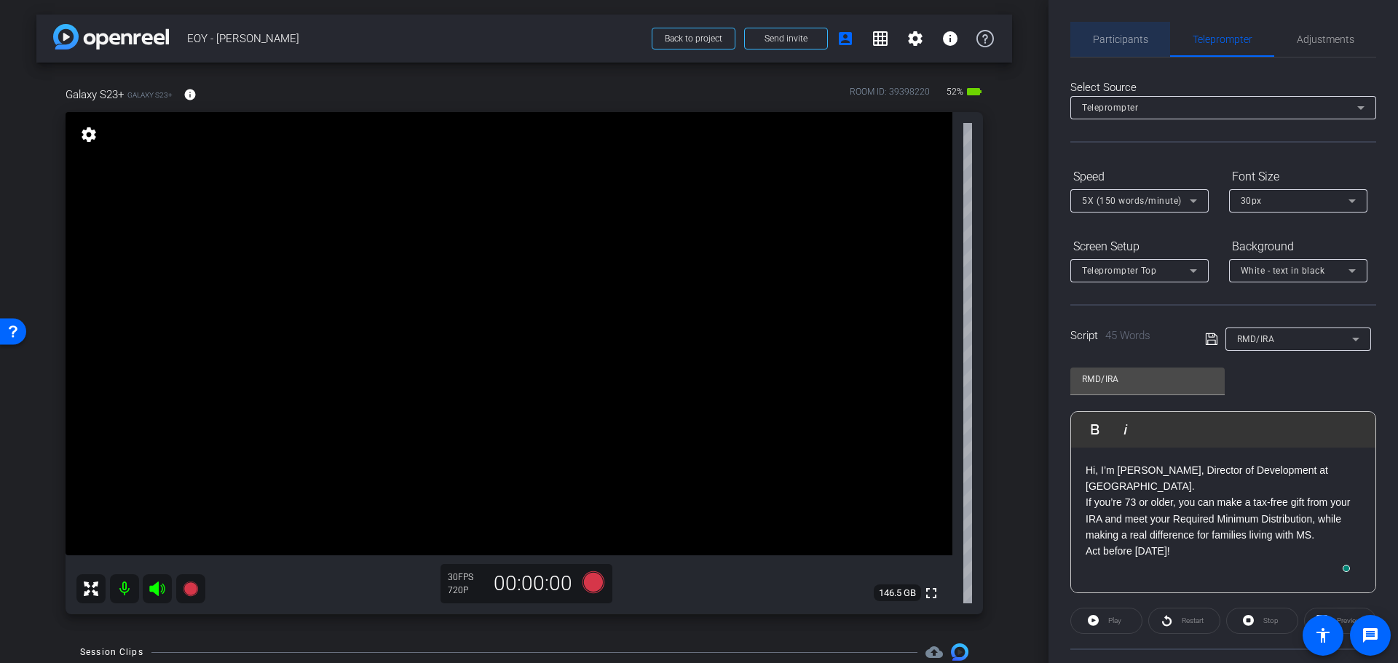
click at [1150, 46] on div "Participants" at bounding box center [1120, 39] width 100 height 35
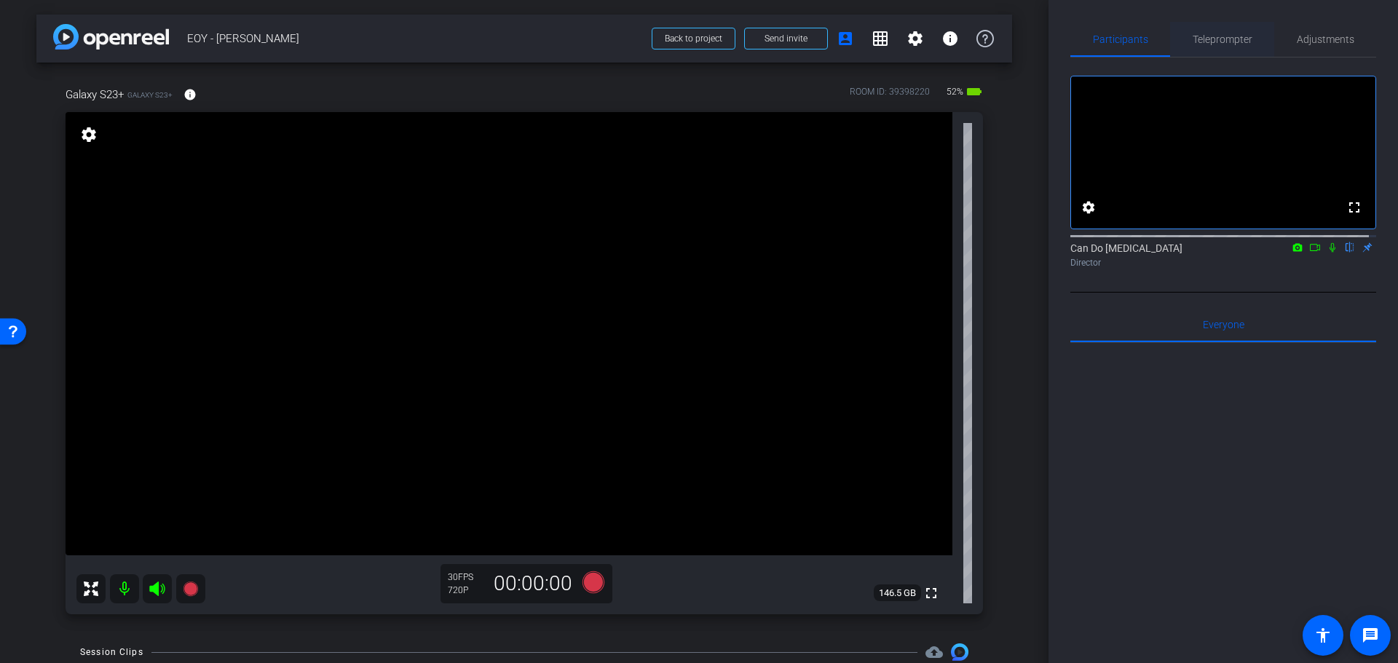
click at [1193, 47] on span "Teleprompter" at bounding box center [1223, 39] width 60 height 35
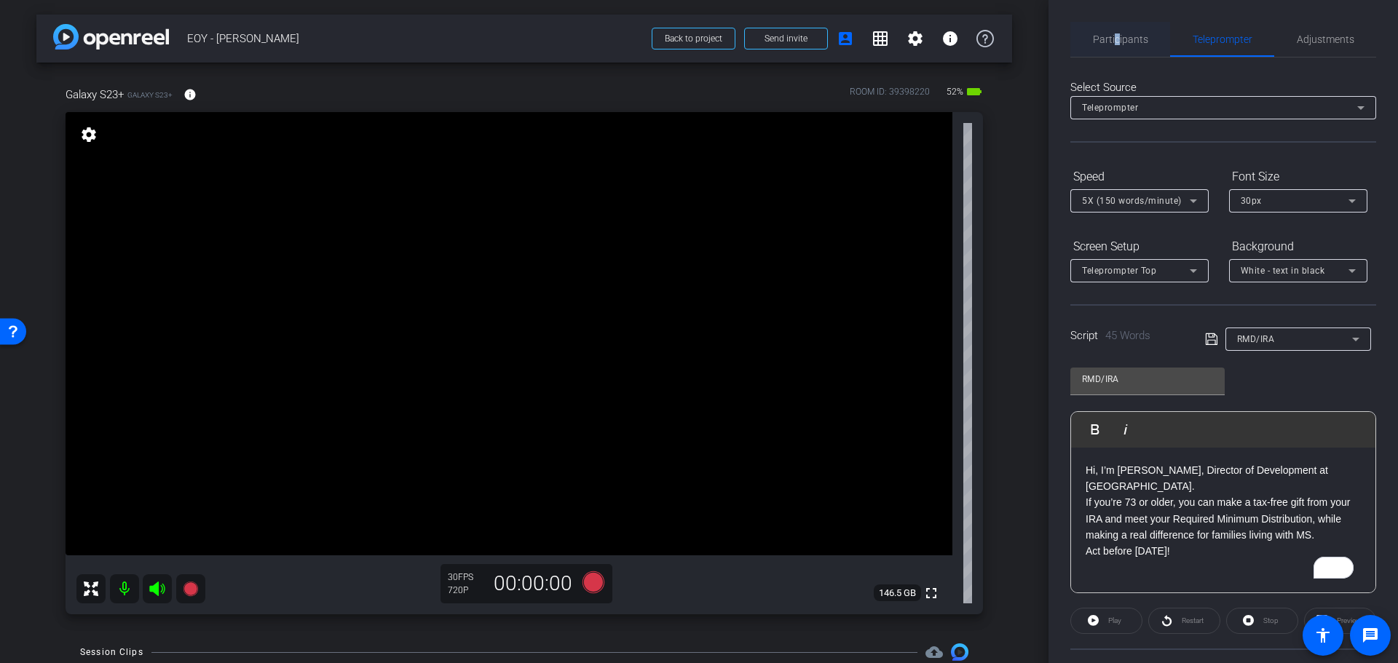
click at [1114, 50] on span "Participants" at bounding box center [1120, 39] width 55 height 35
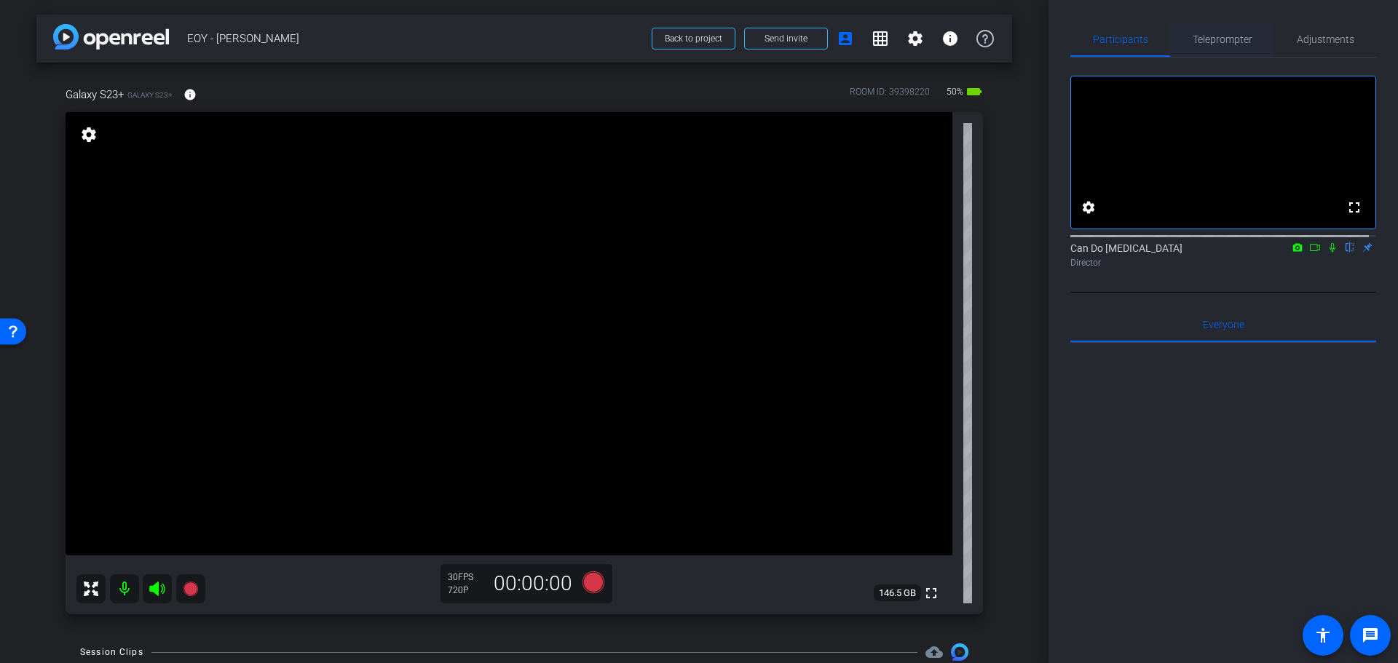
click at [1222, 30] on span "Teleprompter" at bounding box center [1223, 39] width 60 height 35
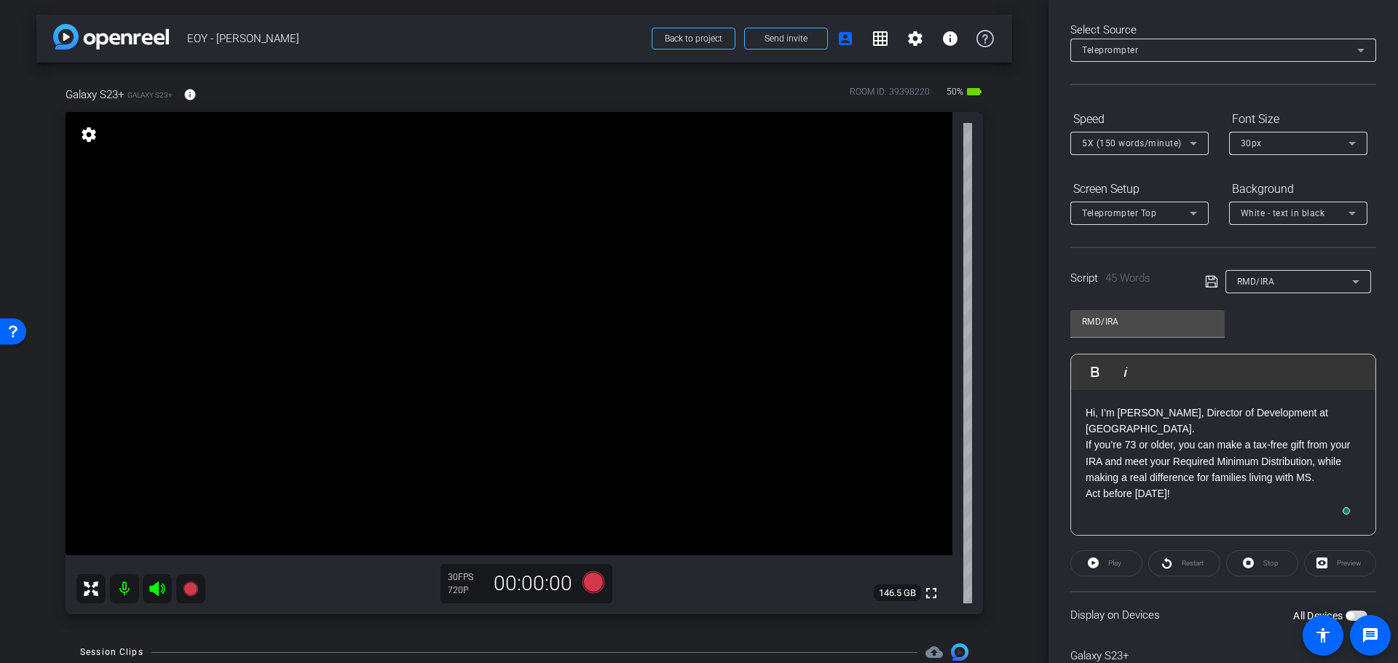
scroll to position [133, 0]
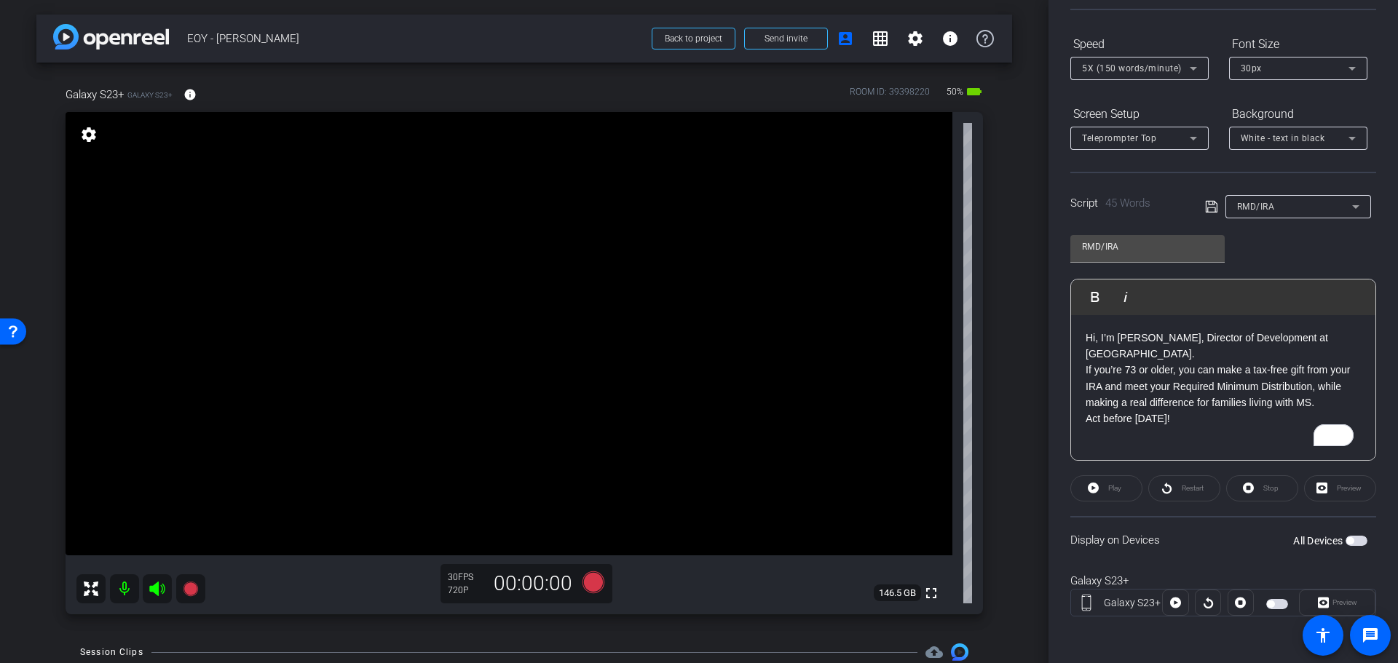
click at [1081, 369] on div "Hi, I’m [PERSON_NAME], Director of Development at [GEOGRAPHIC_DATA]. If you’re …" at bounding box center [1223, 388] width 304 height 146
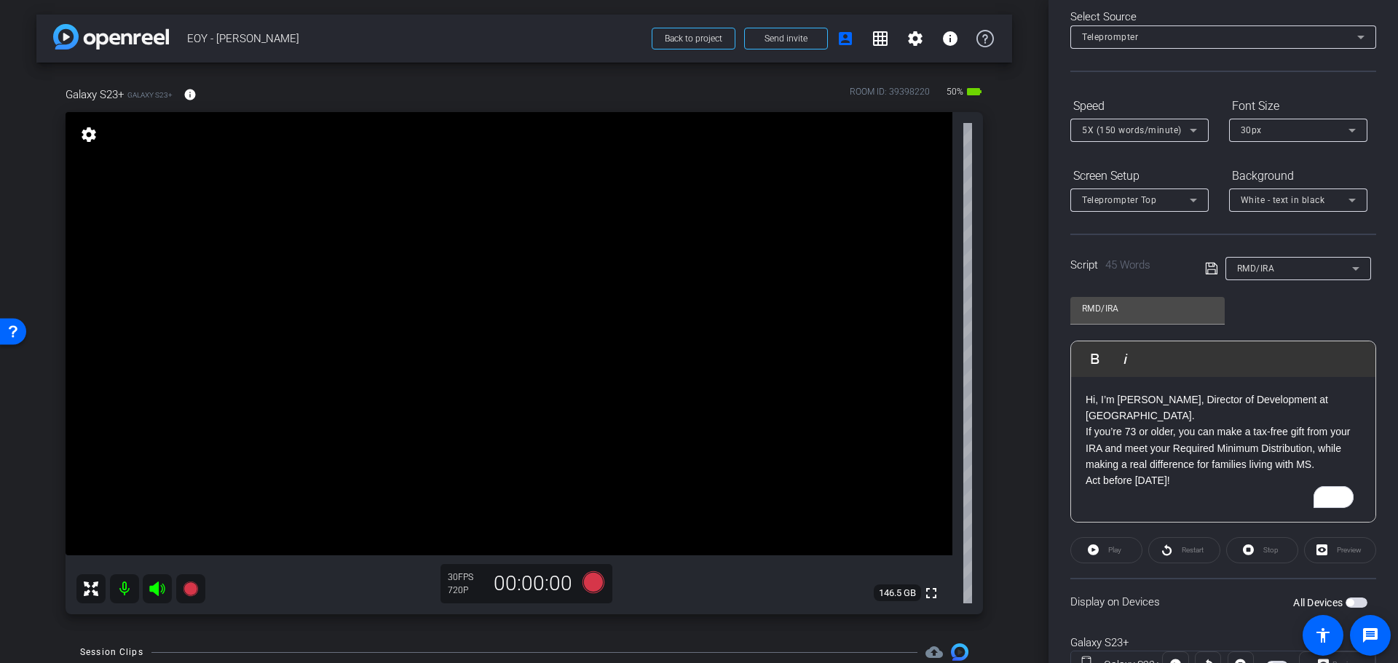
scroll to position [0, 0]
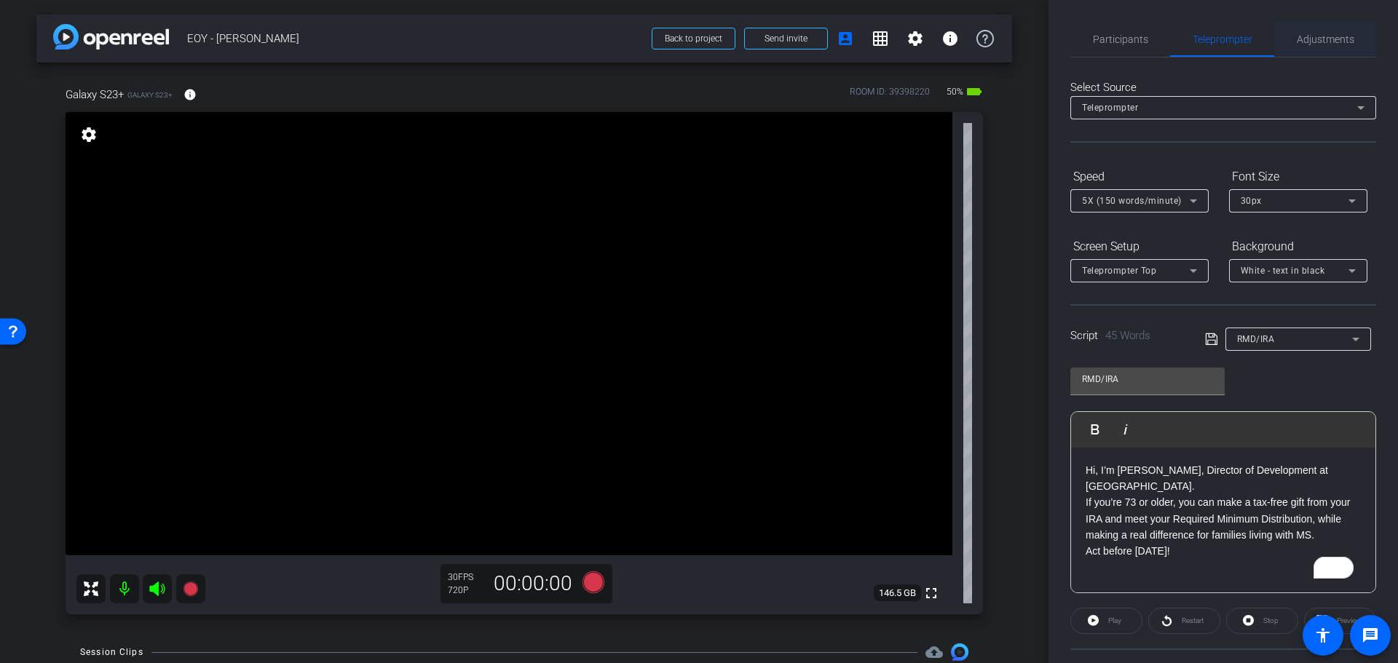
click at [1297, 45] on span "Adjustments" at bounding box center [1326, 39] width 58 height 35
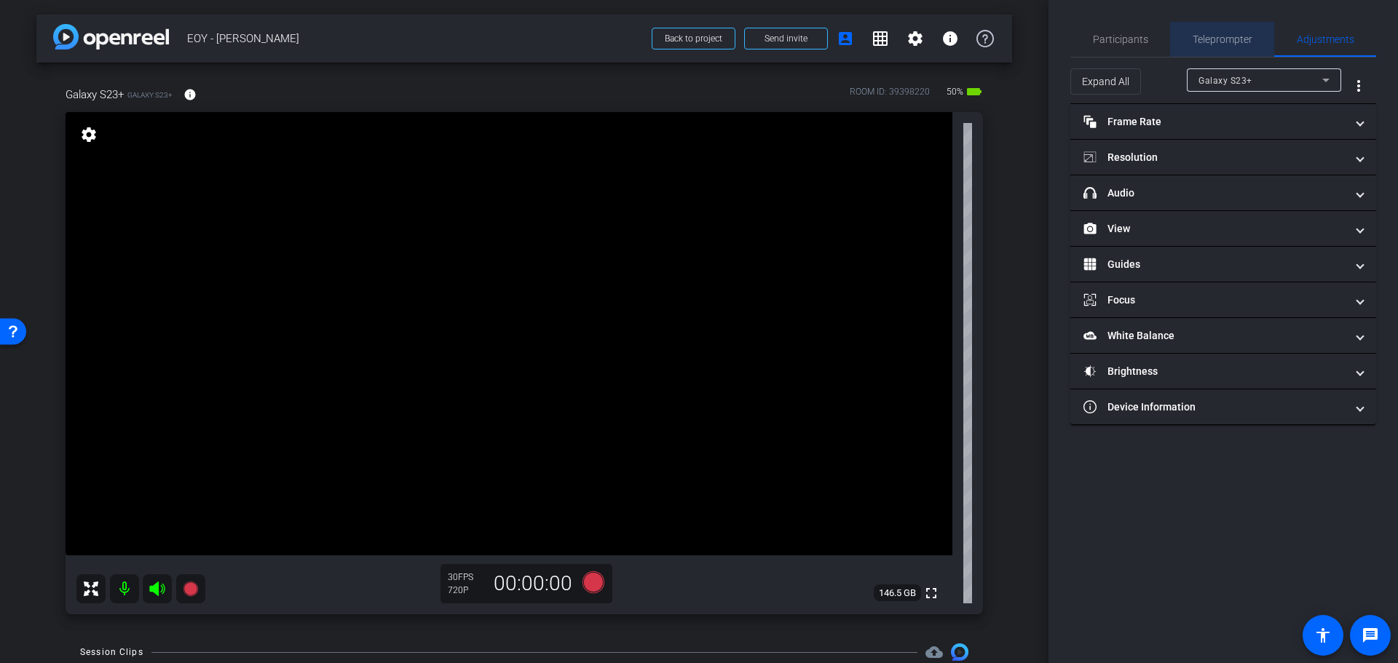
click at [1214, 47] on span "Teleprompter" at bounding box center [1223, 39] width 60 height 35
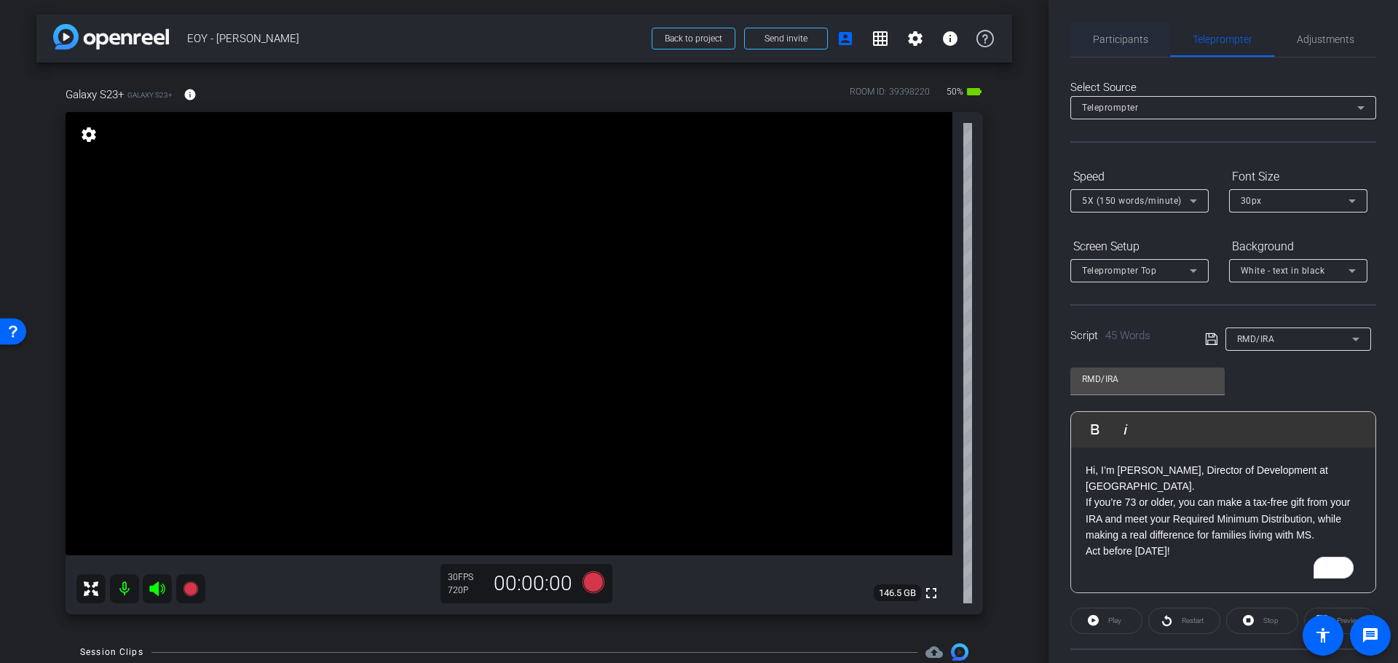
click at [1112, 41] on span "Participants" at bounding box center [1120, 39] width 55 height 10
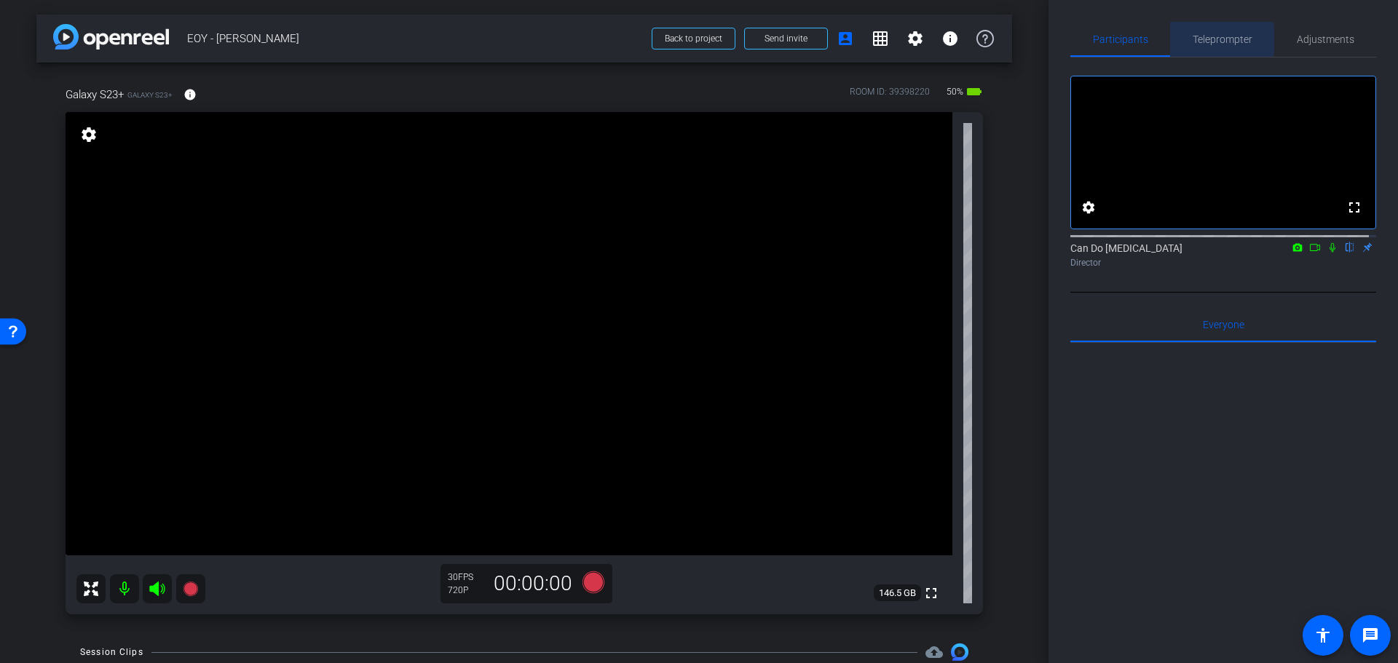
click at [1214, 39] on span "Teleprompter" at bounding box center [1223, 39] width 60 height 10
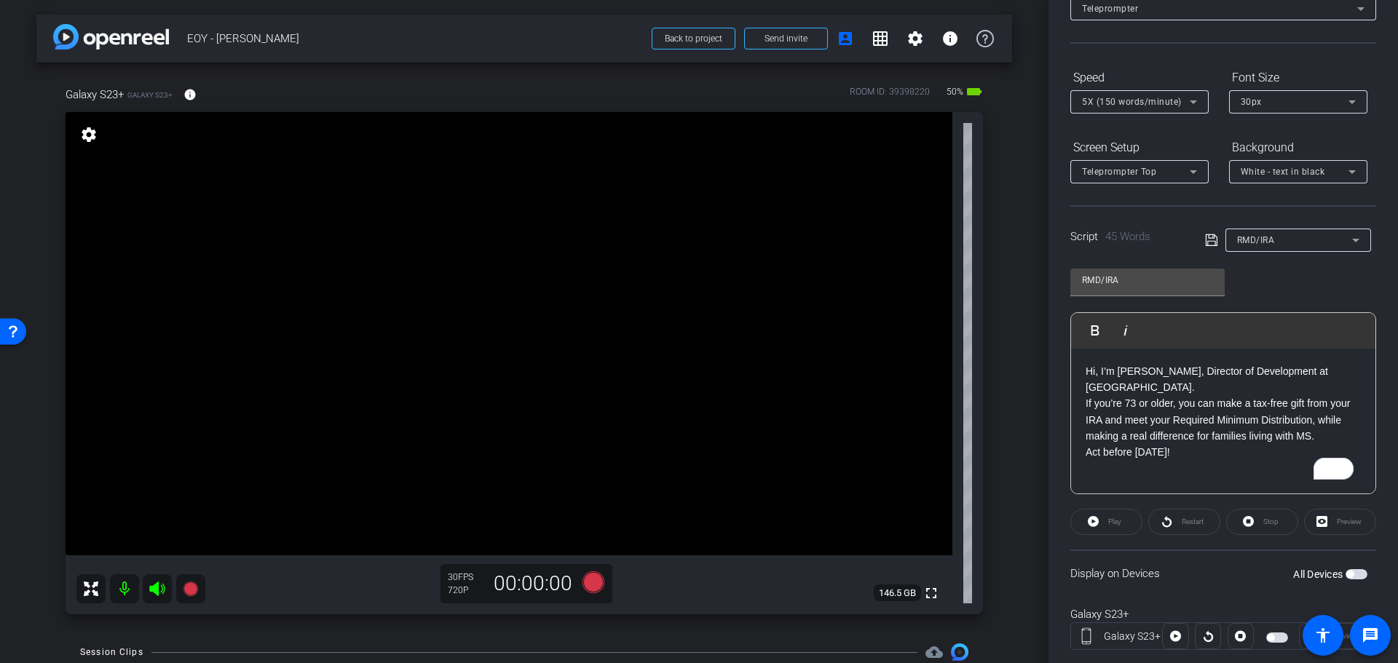
scroll to position [133, 0]
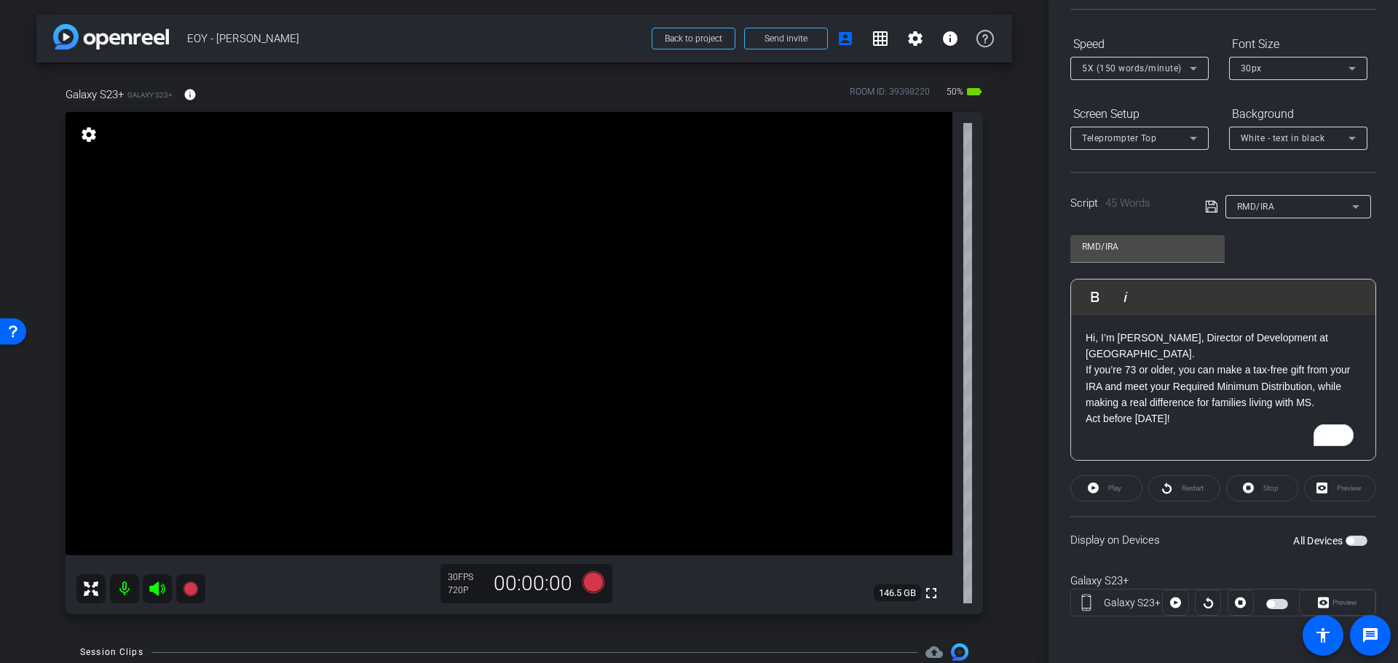
click at [1267, 603] on span "button" at bounding box center [1270, 604] width 7 height 7
click at [1347, 600] on span "Preview" at bounding box center [1344, 602] width 25 height 8
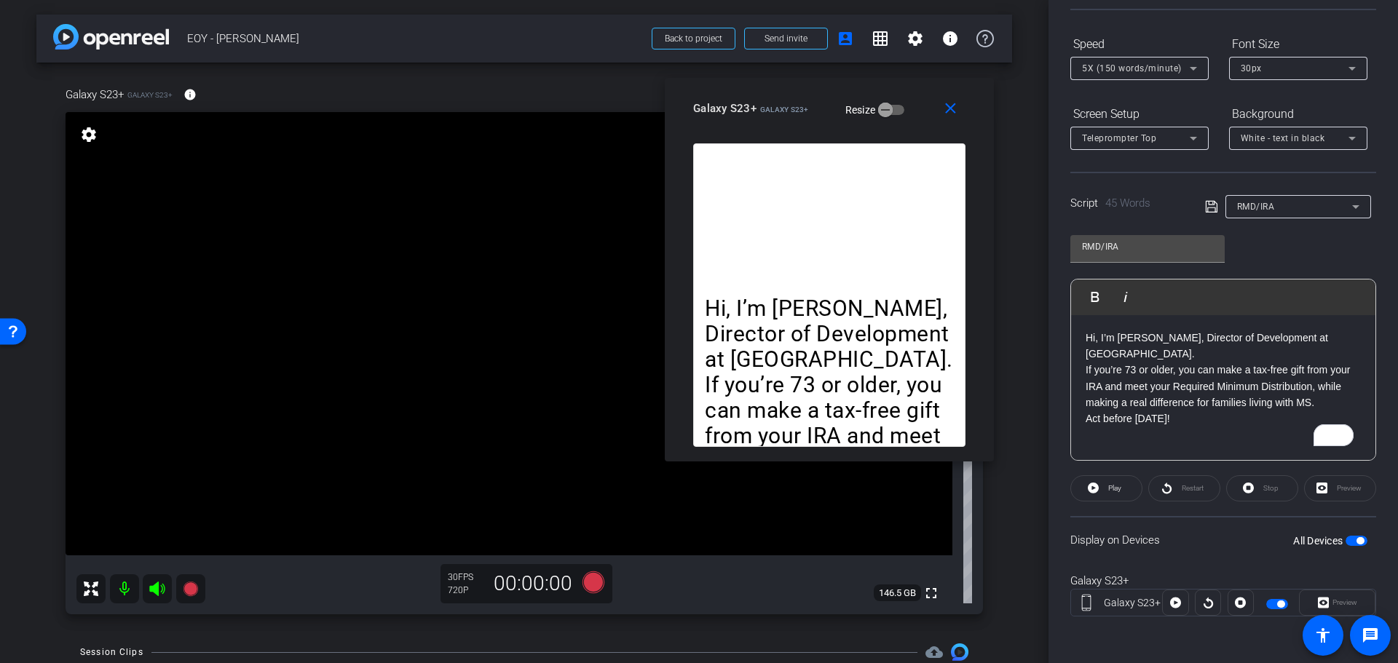
drag, startPoint x: 693, startPoint y: 163, endPoint x: 823, endPoint y: 101, distance: 144.3
click at [823, 101] on mat-slide-toggle "Resize" at bounding box center [864, 109] width 82 height 23
click at [1094, 491] on icon at bounding box center [1093, 488] width 11 height 11
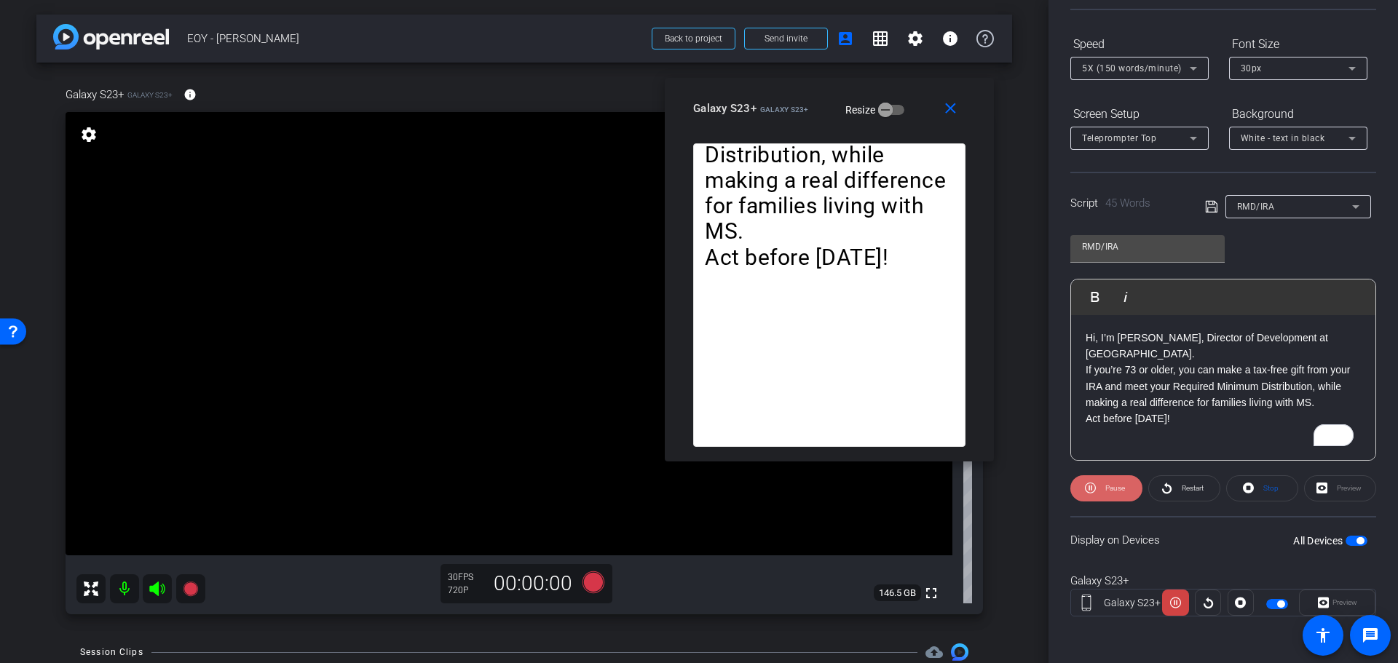
click at [1087, 481] on icon at bounding box center [1090, 488] width 11 height 18
click at [1207, 420] on p "Act before [DATE]!" at bounding box center [1223, 419] width 275 height 16
click at [1203, 424] on p "Act before [DATE]!" at bounding box center [1223, 419] width 275 height 16
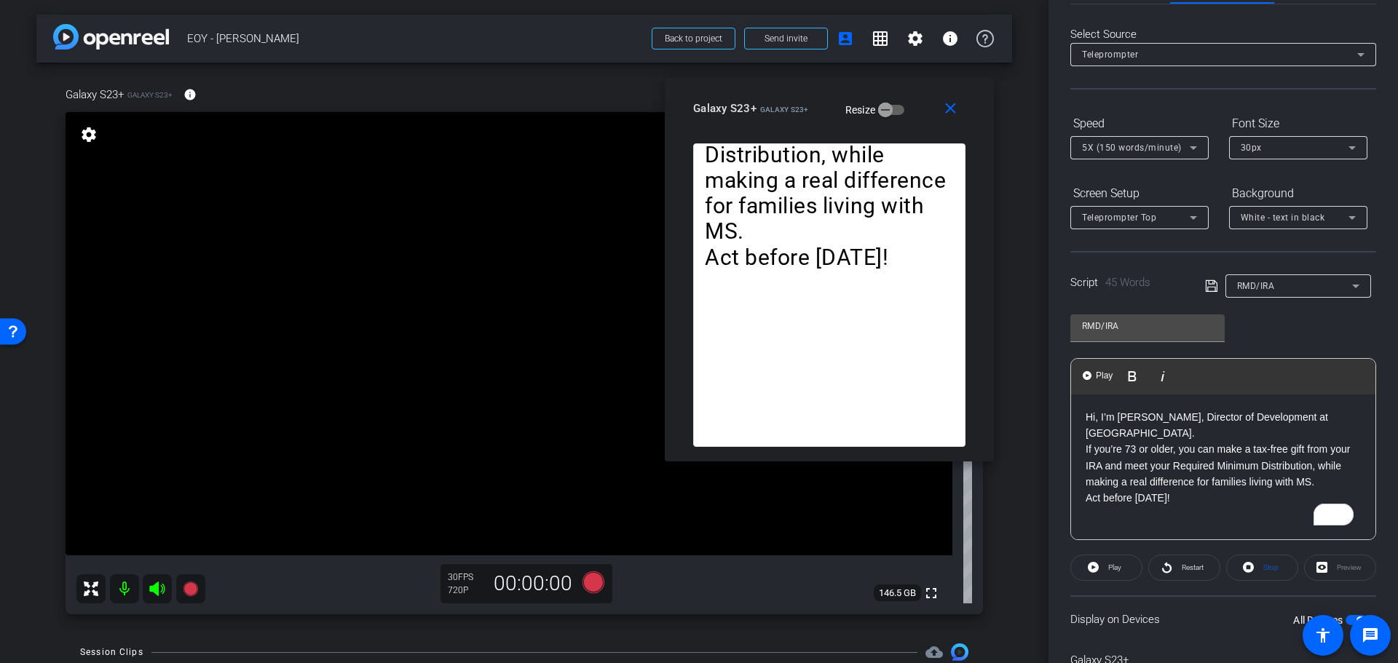
scroll to position [0, 0]
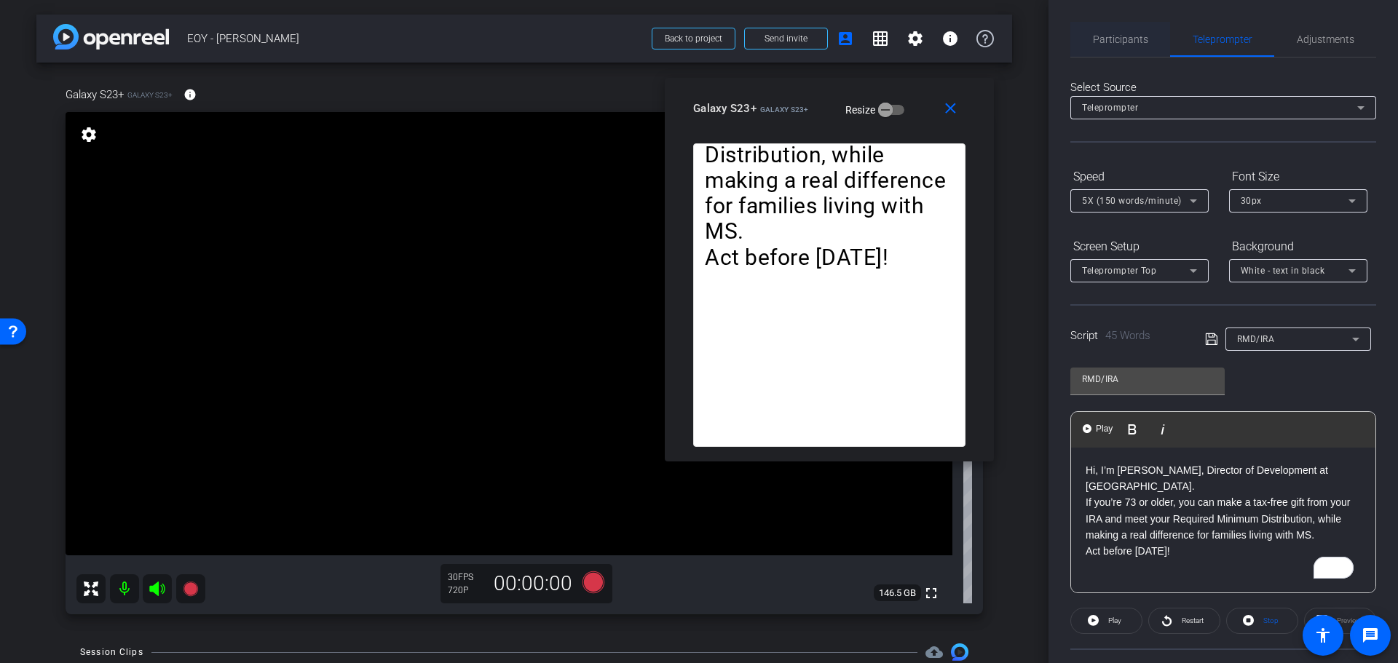
click at [1137, 41] on span "Participants" at bounding box center [1120, 39] width 55 height 10
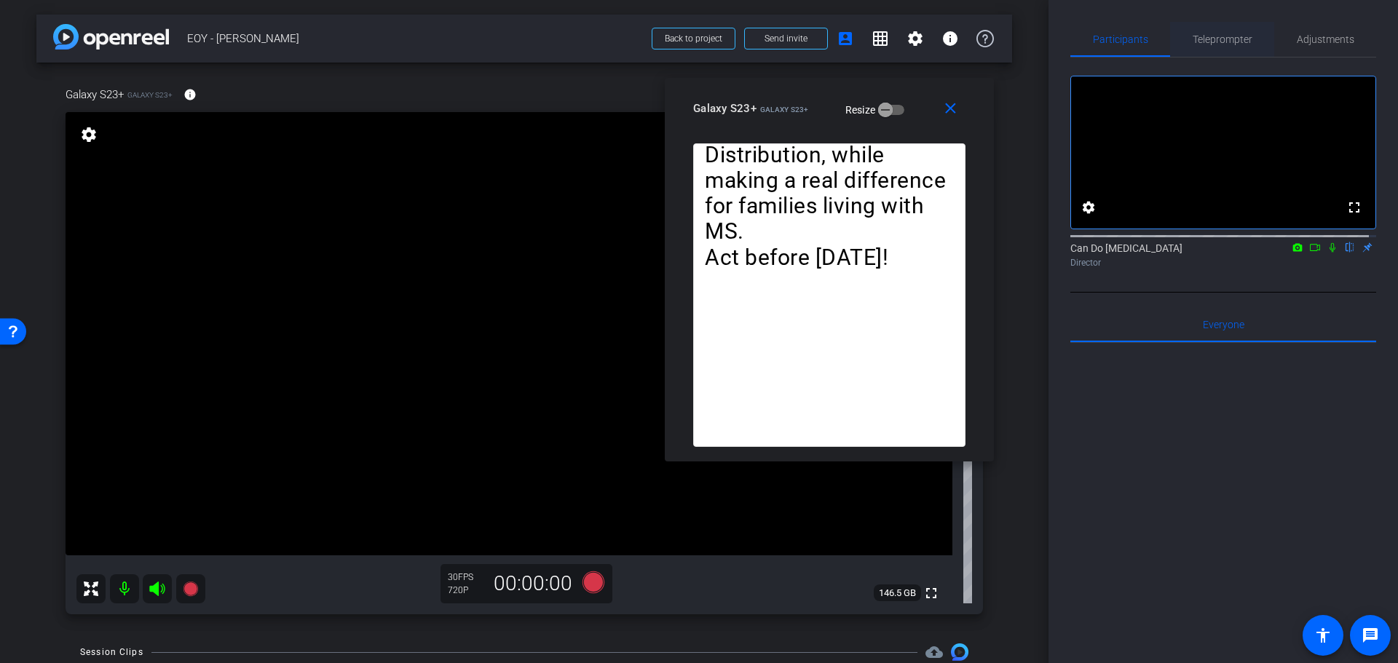
click at [1215, 42] on span "Teleprompter" at bounding box center [1223, 39] width 60 height 10
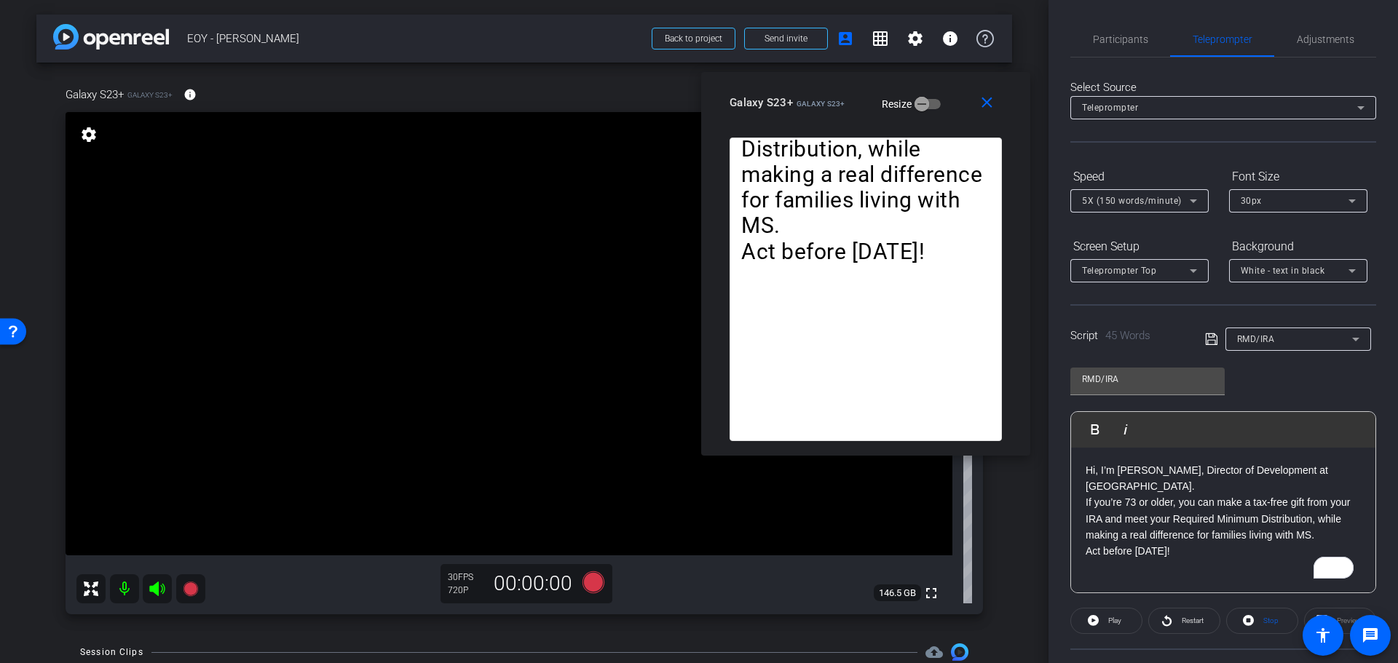
drag, startPoint x: 826, startPoint y: 108, endPoint x: 862, endPoint y: 103, distance: 36.9
click at [862, 103] on mat-slide-toggle "Resize" at bounding box center [901, 103] width 82 height 23
click at [1110, 36] on span "Participants" at bounding box center [1120, 39] width 55 height 10
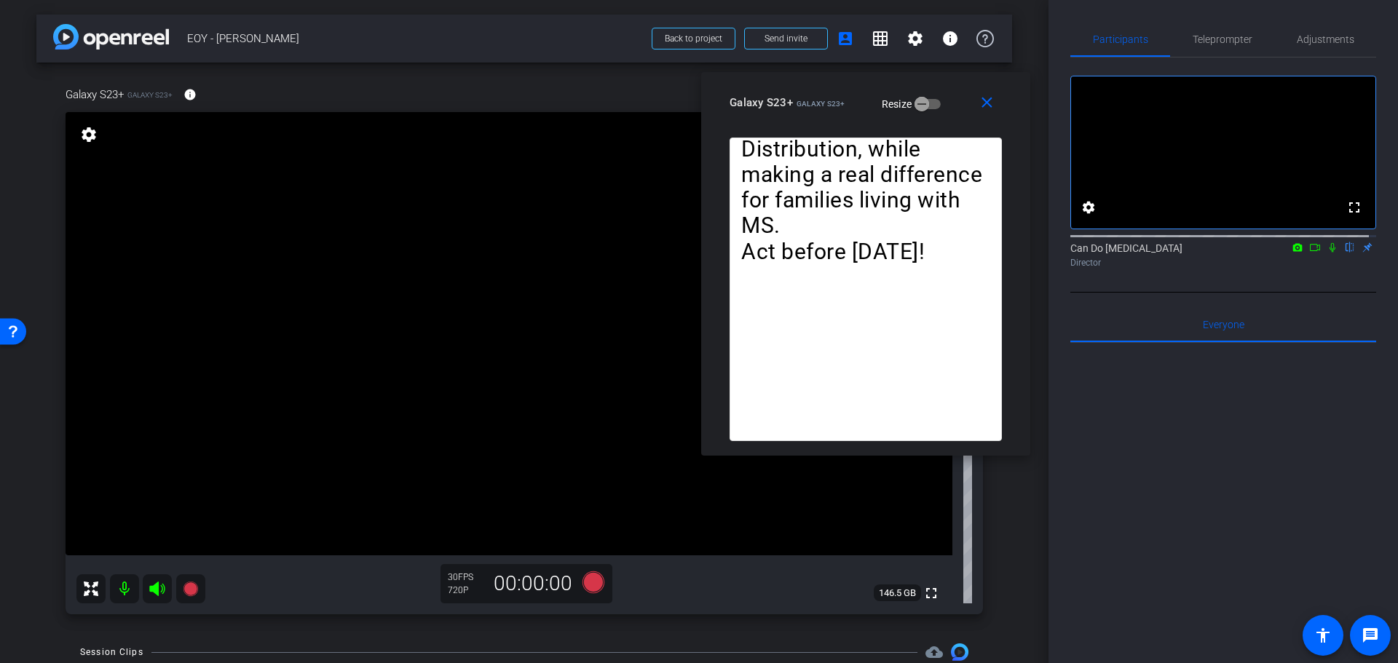
click at [1187, 553] on div at bounding box center [1223, 523] width 306 height 360
click at [1211, 55] on span "Teleprompter" at bounding box center [1223, 39] width 60 height 35
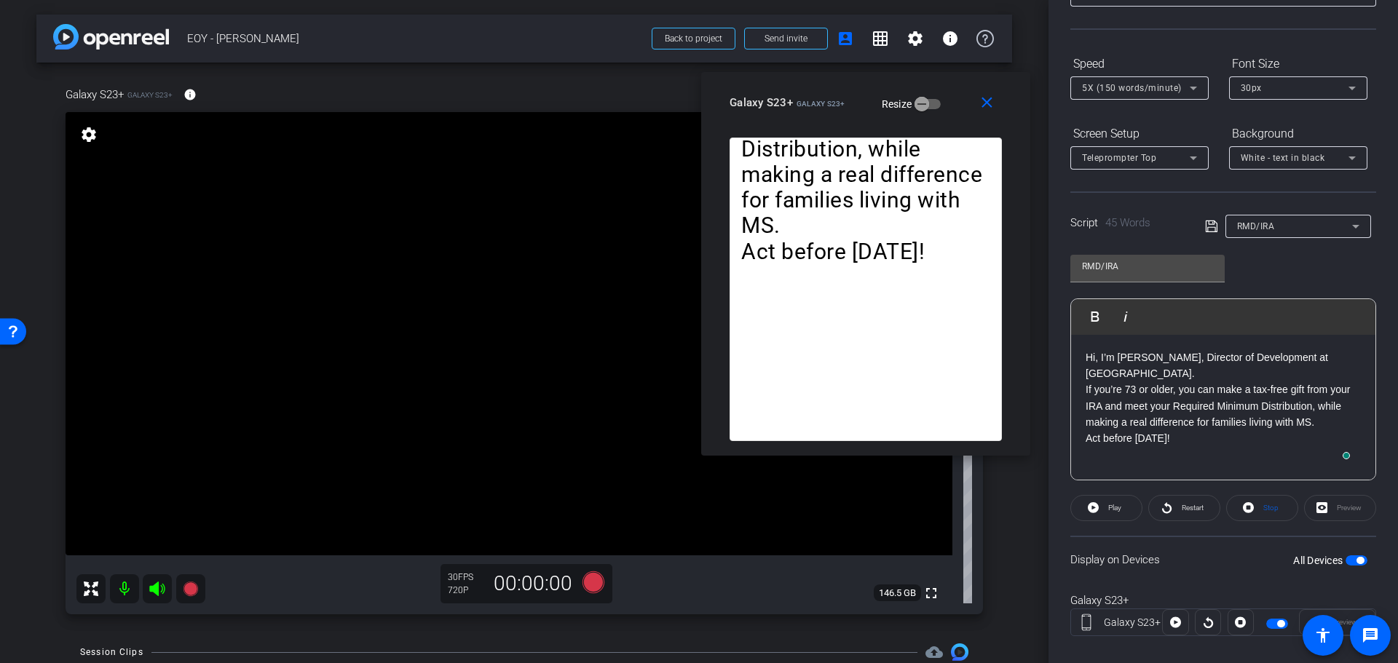
scroll to position [133, 0]
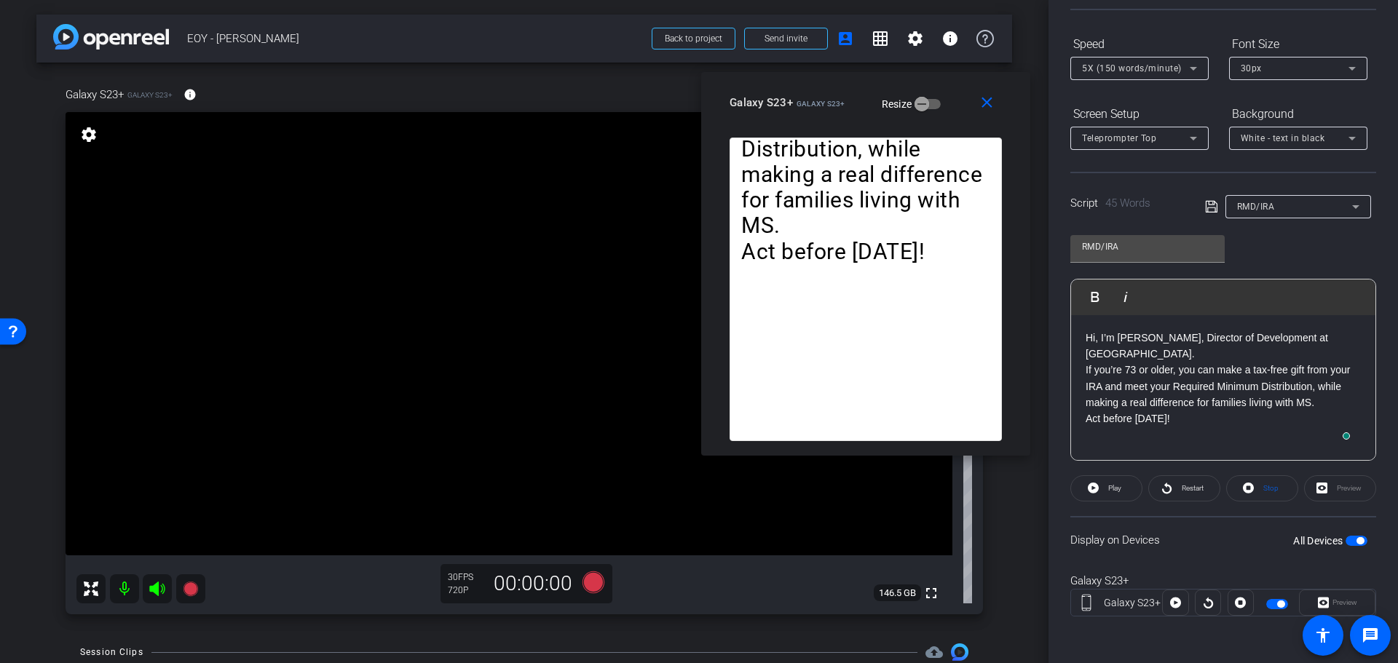
click at [1273, 430] on div "Hi, I’m [PERSON_NAME], Director of Development at [GEOGRAPHIC_DATA]. If you’re …" at bounding box center [1223, 388] width 304 height 146
click at [1218, 437] on div "Hi, I’m [PERSON_NAME], Director of Development at [GEOGRAPHIC_DATA]. If you’re …" at bounding box center [1223, 388] width 304 height 146
click at [1356, 542] on span "button" at bounding box center [1359, 540] width 7 height 7
click at [971, 99] on span at bounding box center [989, 102] width 47 height 35
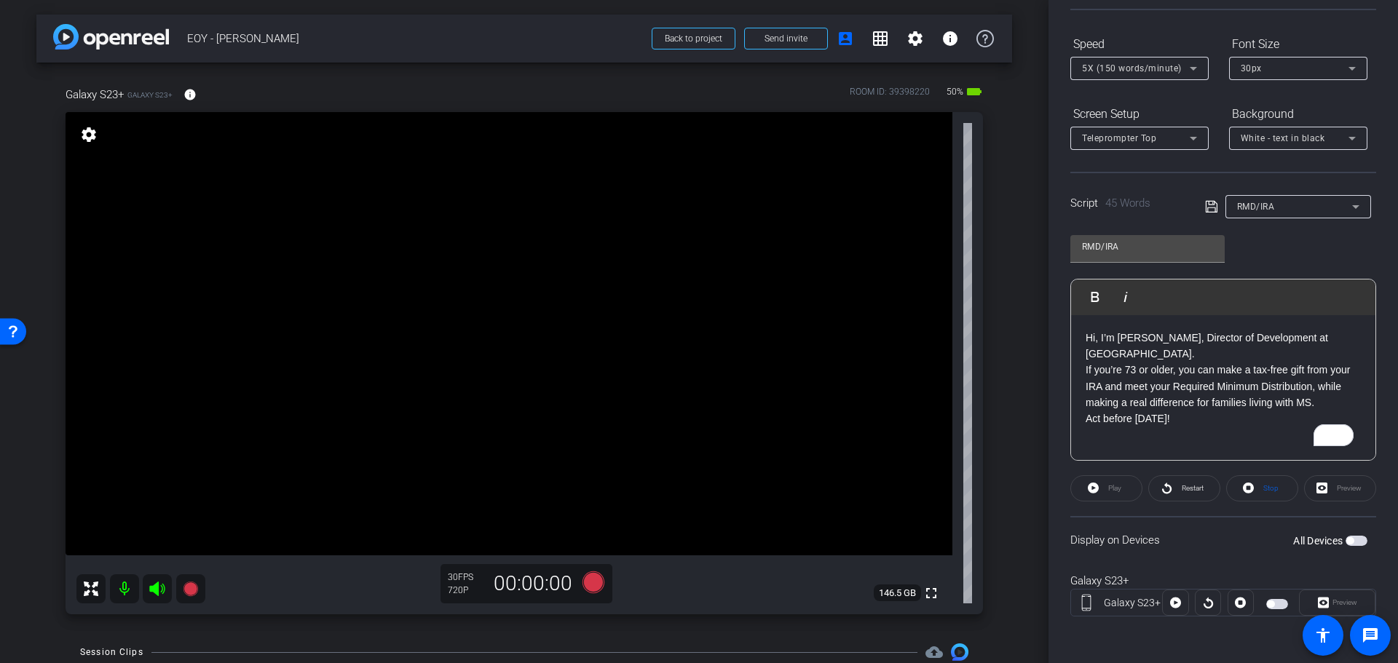
click at [1232, 414] on p "Act before [DATE]!" at bounding box center [1223, 419] width 275 height 16
click at [1356, 548] on div "Display on Devices All Devices" at bounding box center [1223, 539] width 306 height 47
click at [1349, 542] on span "button" at bounding box center [1356, 541] width 22 height 10
click at [1338, 597] on span "Preview" at bounding box center [1343, 603] width 28 height 20
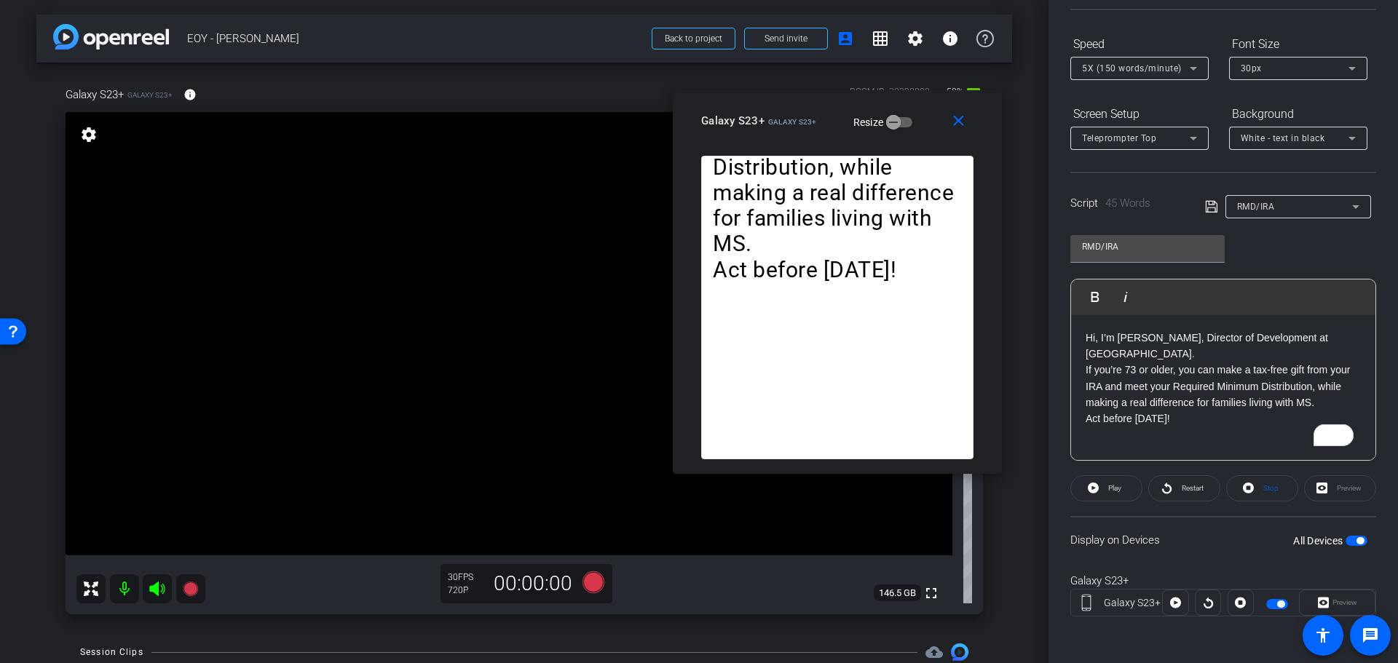
drag, startPoint x: 710, startPoint y: 165, endPoint x: 994, endPoint y: 216, distance: 288.6
click at [831, 111] on mat-slide-toggle "Resize" at bounding box center [872, 121] width 82 height 23
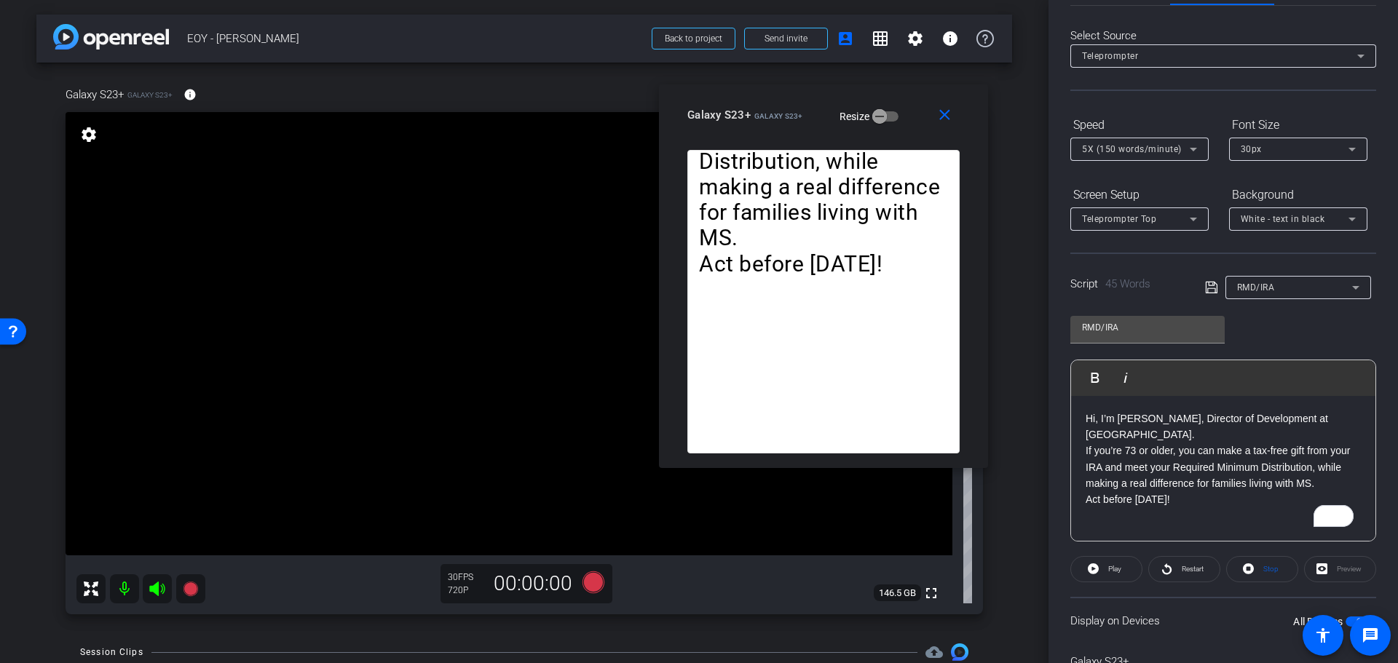
scroll to position [0, 0]
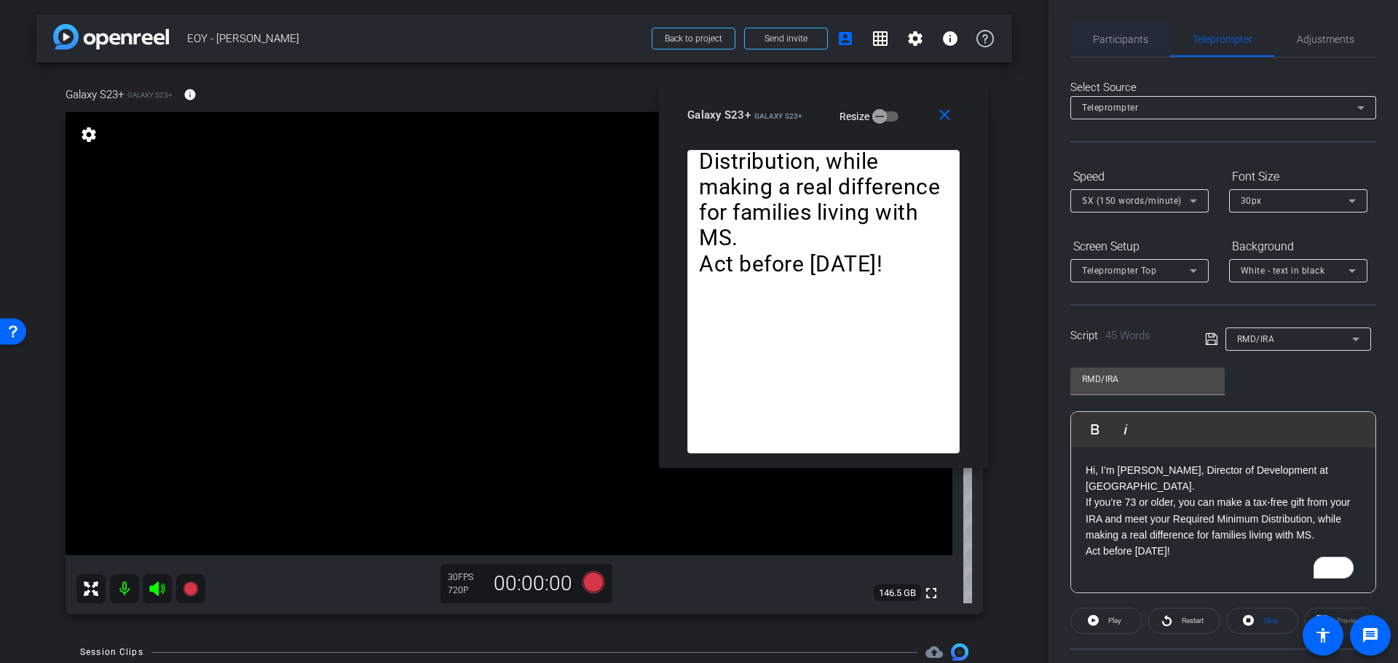
click at [1110, 47] on span "Participants" at bounding box center [1120, 39] width 55 height 35
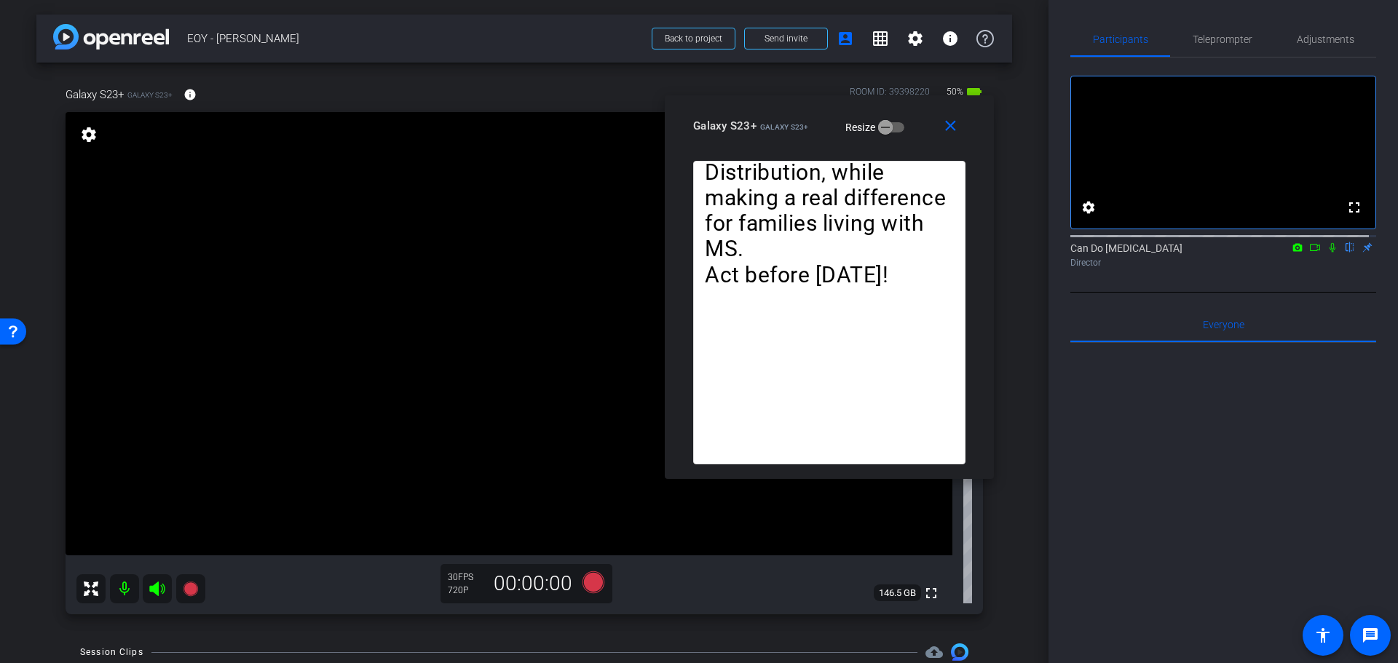
drag, startPoint x: 809, startPoint y: 129, endPoint x: 814, endPoint y: 140, distance: 12.1
click at [814, 140] on div "close Galaxy S23+ Galaxy S23+ Resize" at bounding box center [829, 128] width 329 height 66
click at [1203, 41] on span "Teleprompter" at bounding box center [1223, 39] width 60 height 10
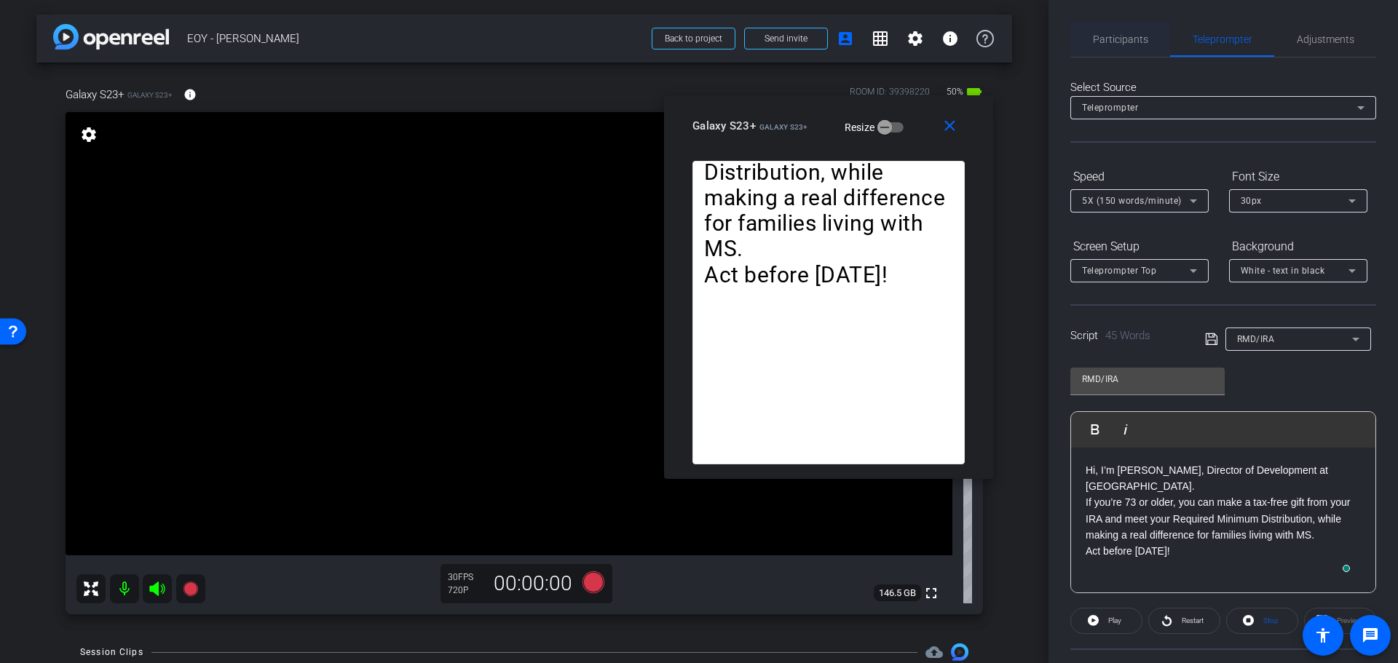
click at [1105, 46] on span "Participants" at bounding box center [1120, 39] width 55 height 35
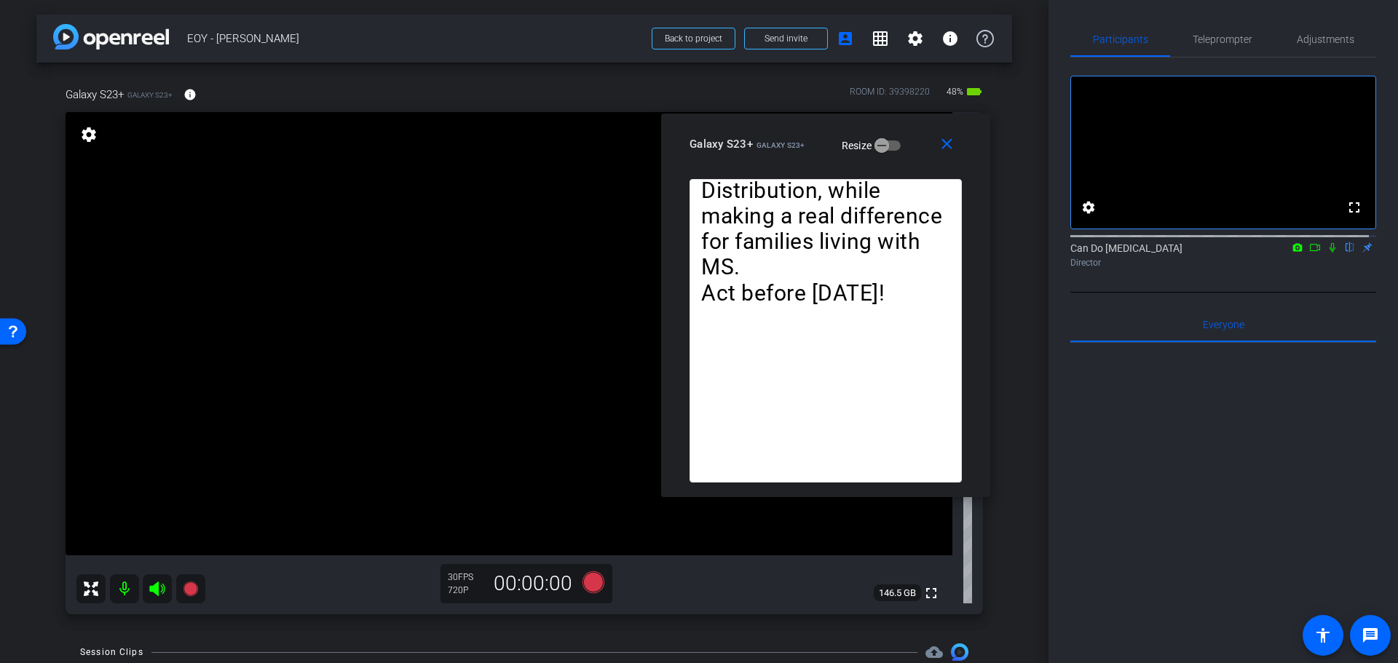
drag, startPoint x: 774, startPoint y: 127, endPoint x: 771, endPoint y: 146, distance: 18.4
click at [771, 146] on span "Galaxy S23+" at bounding box center [780, 145] width 49 height 8
click at [588, 588] on icon at bounding box center [593, 583] width 22 height 22
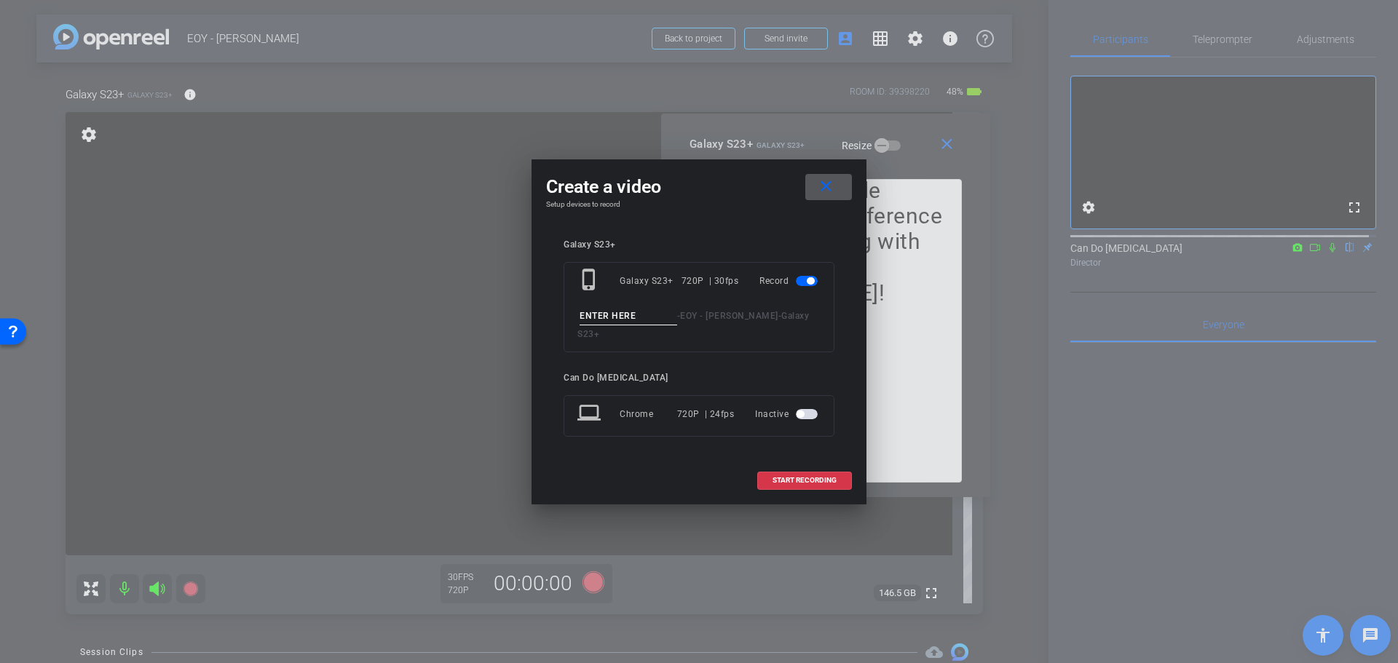
click at [612, 320] on input at bounding box center [629, 316] width 98 height 18
type input "IRATake1"
click at [801, 477] on span "START RECORDING" at bounding box center [804, 480] width 64 height 7
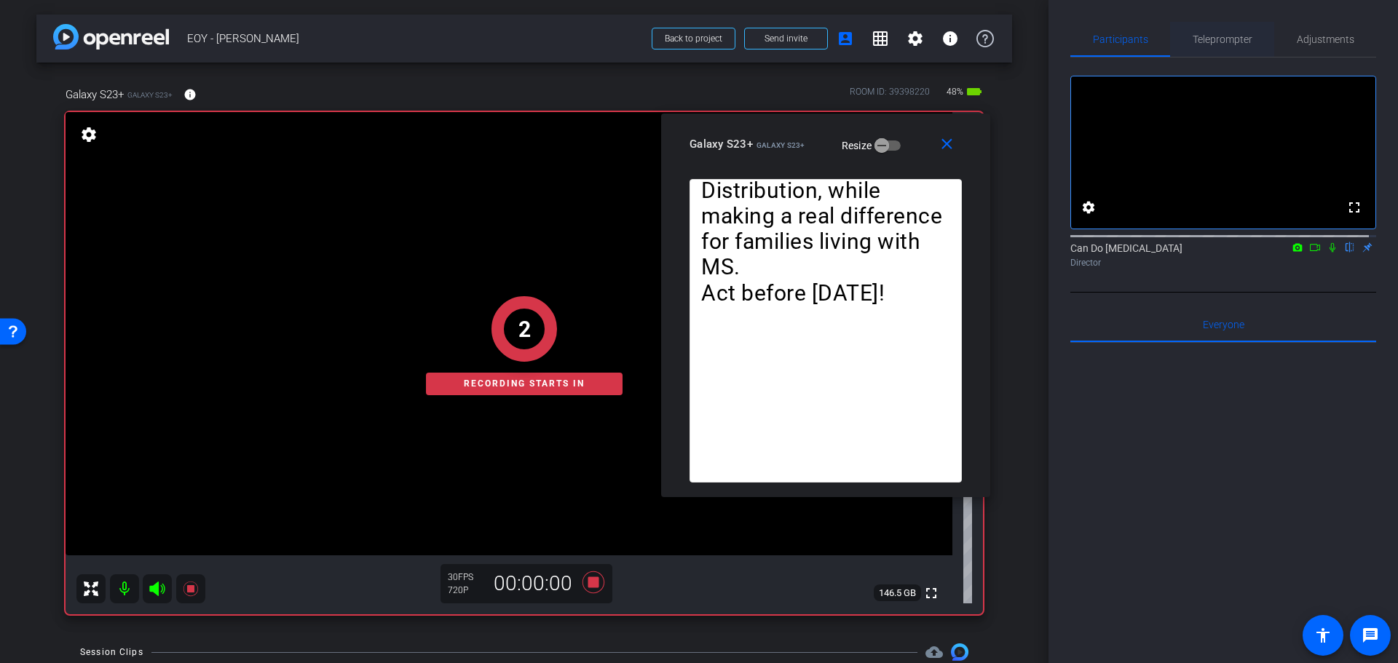
click at [1237, 31] on span "Teleprompter" at bounding box center [1223, 39] width 60 height 35
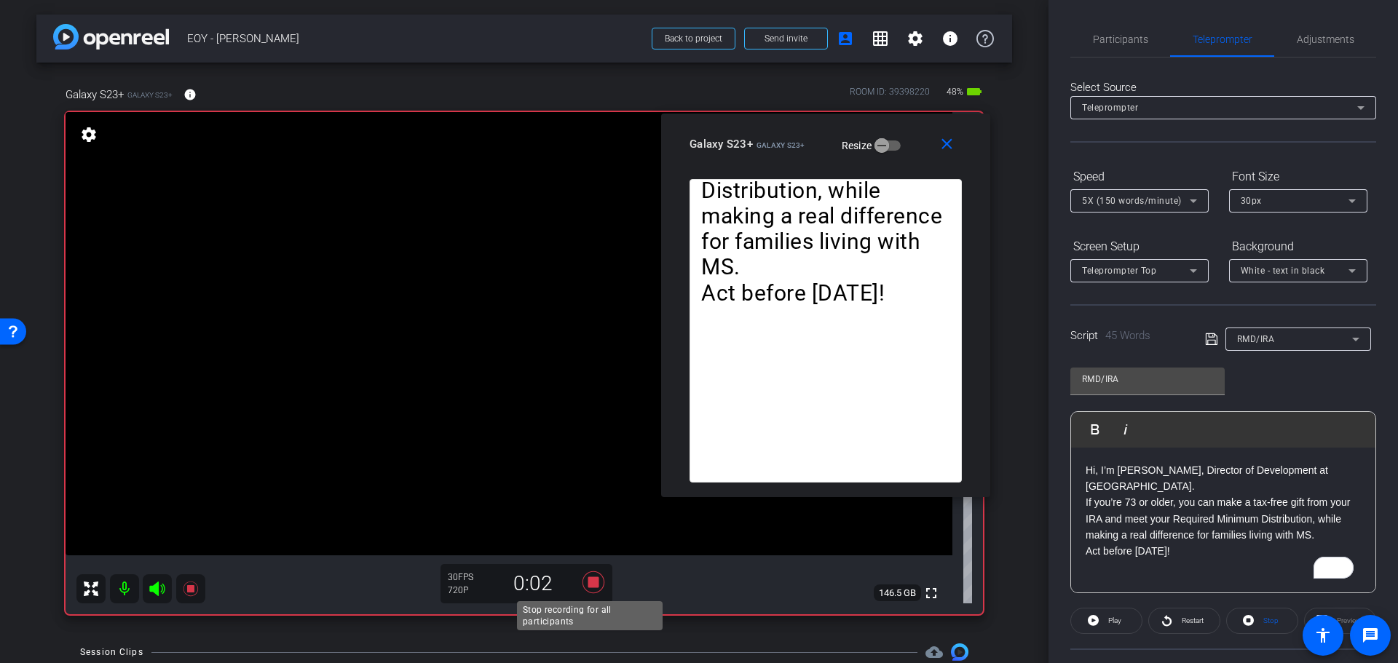
click at [581, 584] on icon at bounding box center [593, 582] width 35 height 26
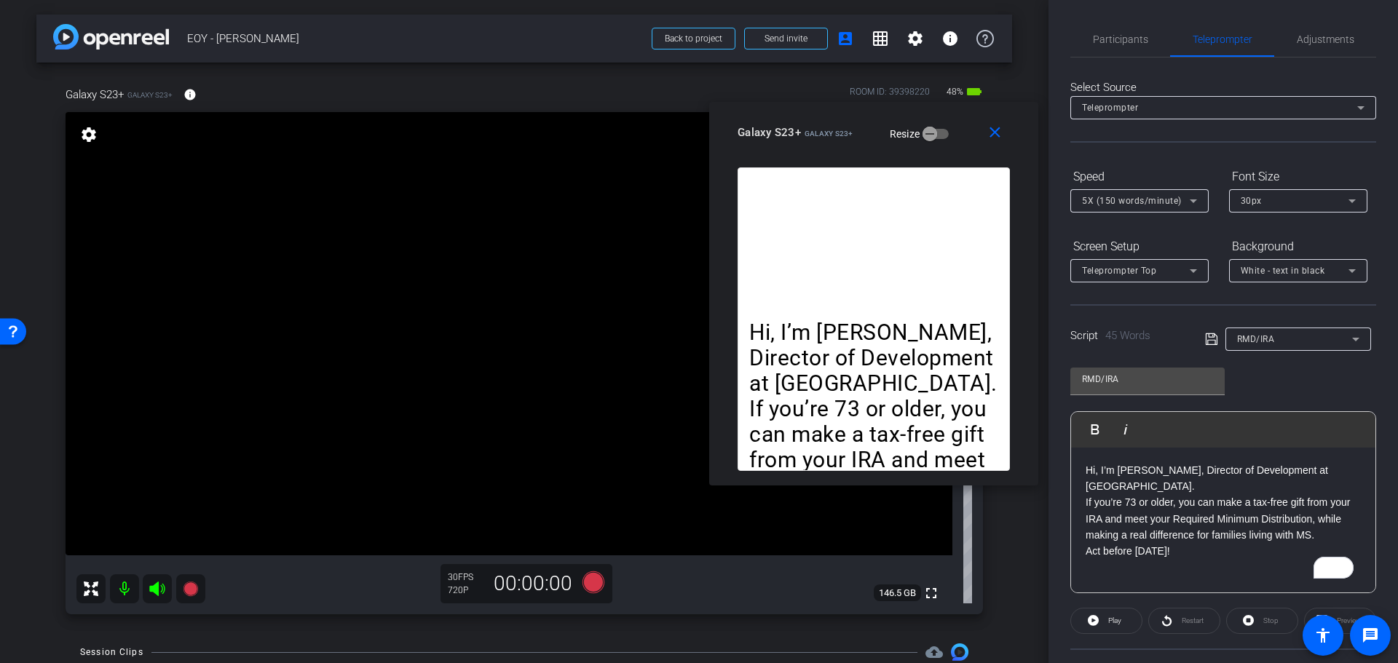
drag, startPoint x: 801, startPoint y: 127, endPoint x: 849, endPoint y: 114, distance: 49.8
click at [847, 114] on div "close Galaxy S23+ Galaxy S23+ Resize" at bounding box center [873, 135] width 329 height 66
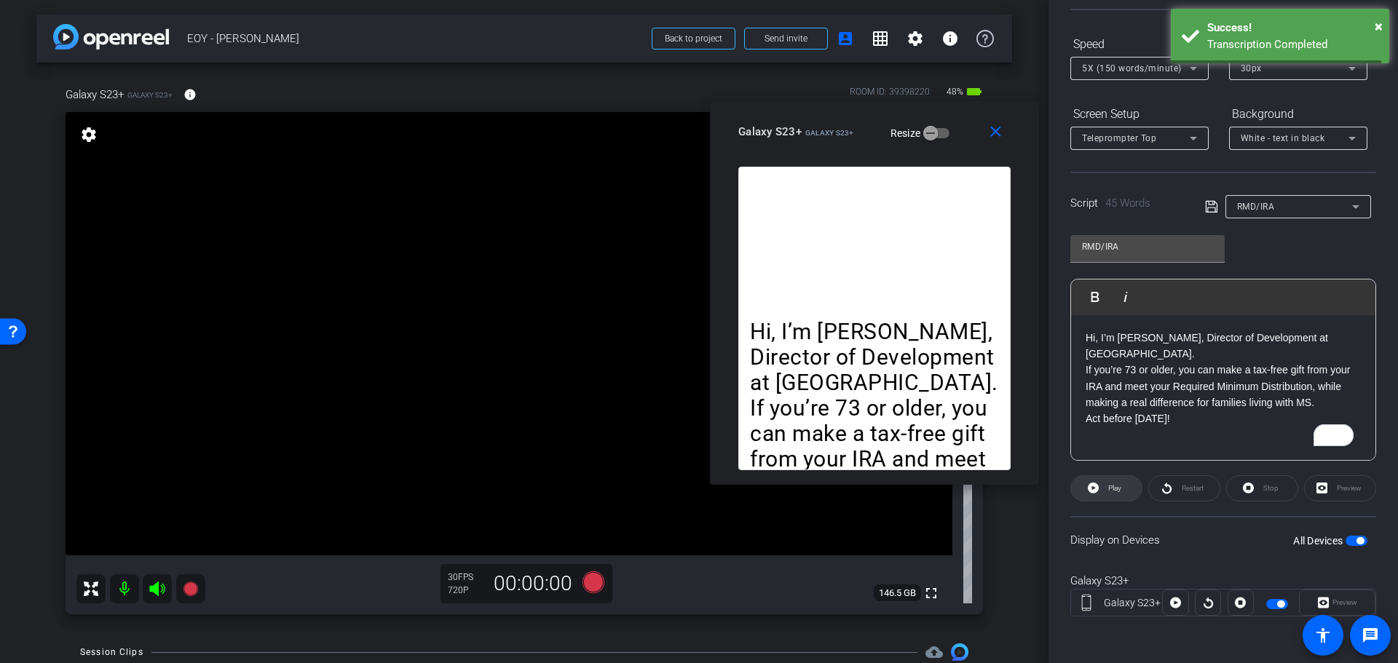
click at [1099, 491] on span at bounding box center [1106, 488] width 71 height 35
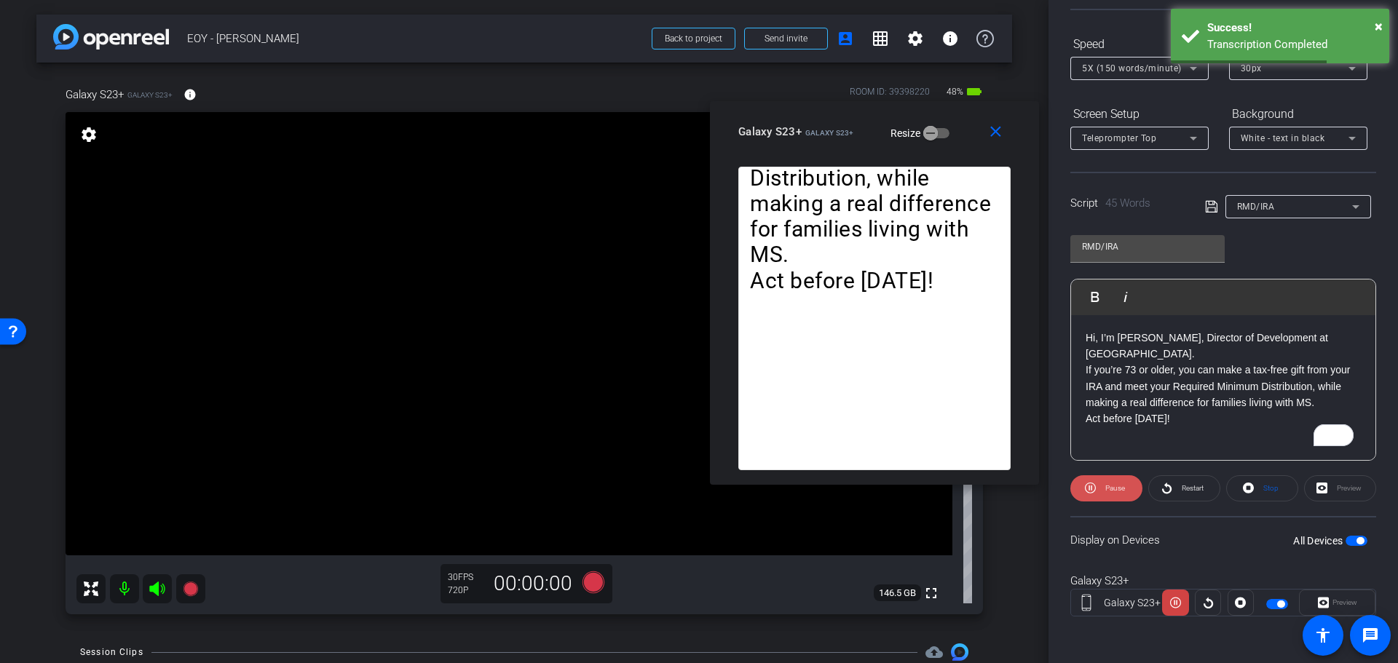
click at [1095, 487] on span at bounding box center [1106, 488] width 72 height 35
click at [1161, 487] on icon at bounding box center [1166, 488] width 11 height 18
click at [1099, 488] on span at bounding box center [1106, 488] width 72 height 35
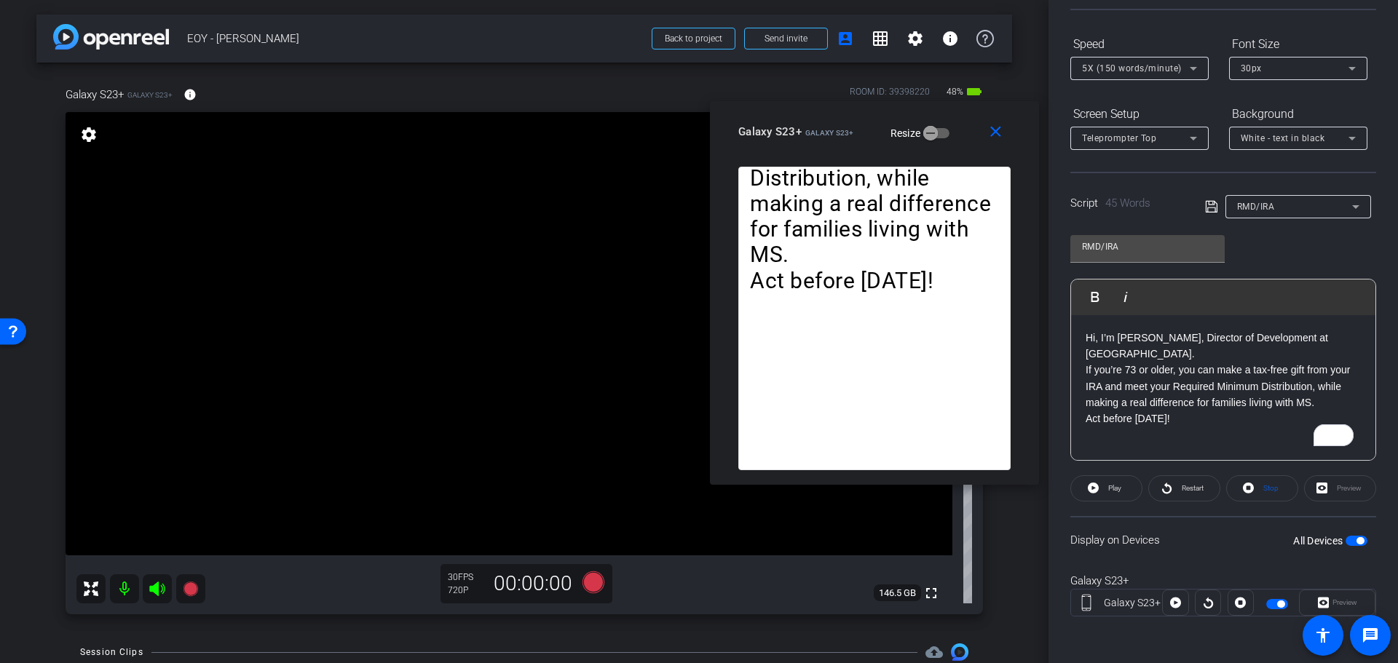
click at [1358, 530] on div "Display on Devices All Devices" at bounding box center [1223, 539] width 306 height 47
click at [1356, 537] on span "button" at bounding box center [1359, 540] width 7 height 7
click at [985, 134] on span at bounding box center [998, 131] width 47 height 35
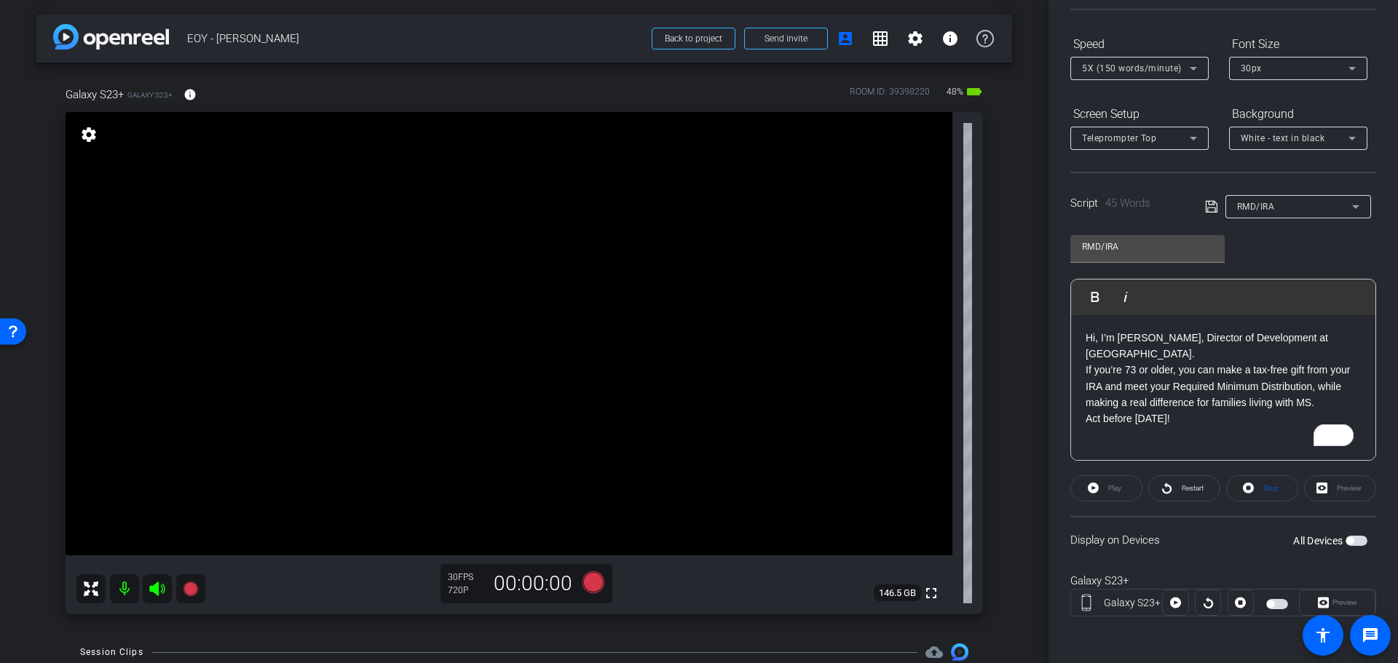
click at [1327, 604] on div "Preview" at bounding box center [1337, 603] width 76 height 26
click at [1349, 541] on span "button" at bounding box center [1356, 541] width 22 height 10
click at [1343, 600] on span "Preview" at bounding box center [1344, 602] width 25 height 8
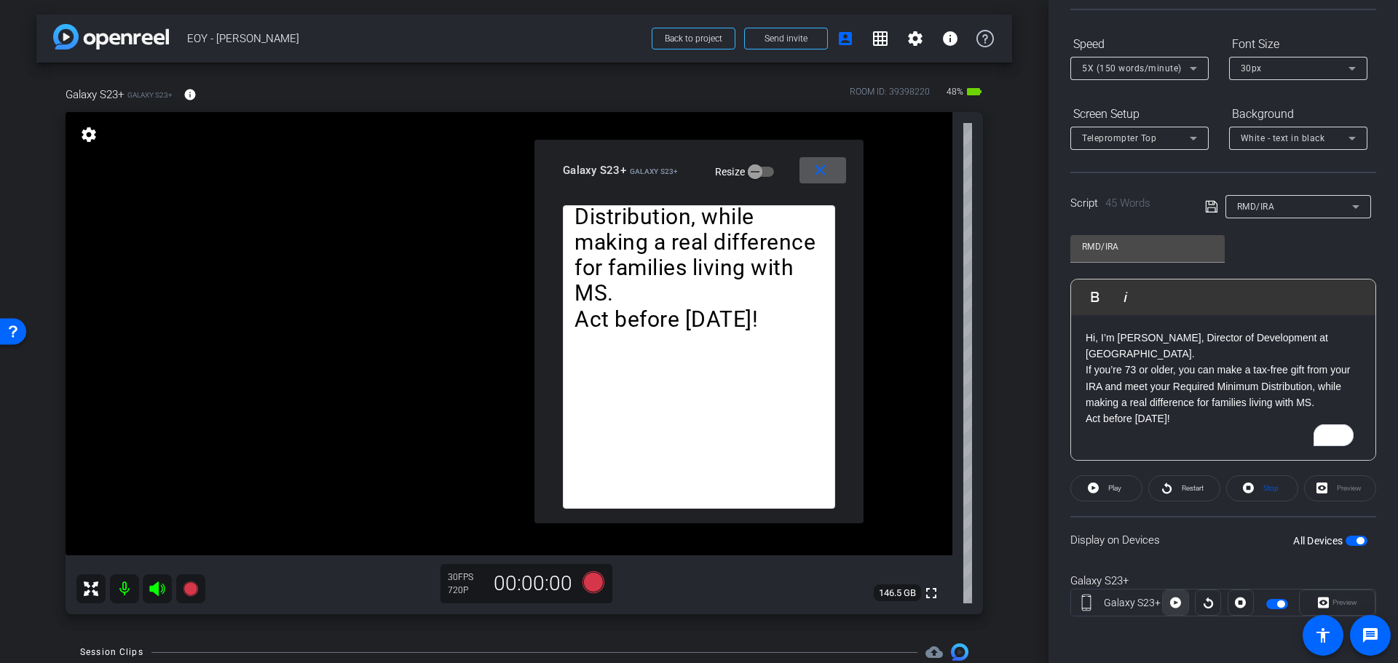
click at [1170, 606] on icon at bounding box center [1175, 603] width 11 height 11
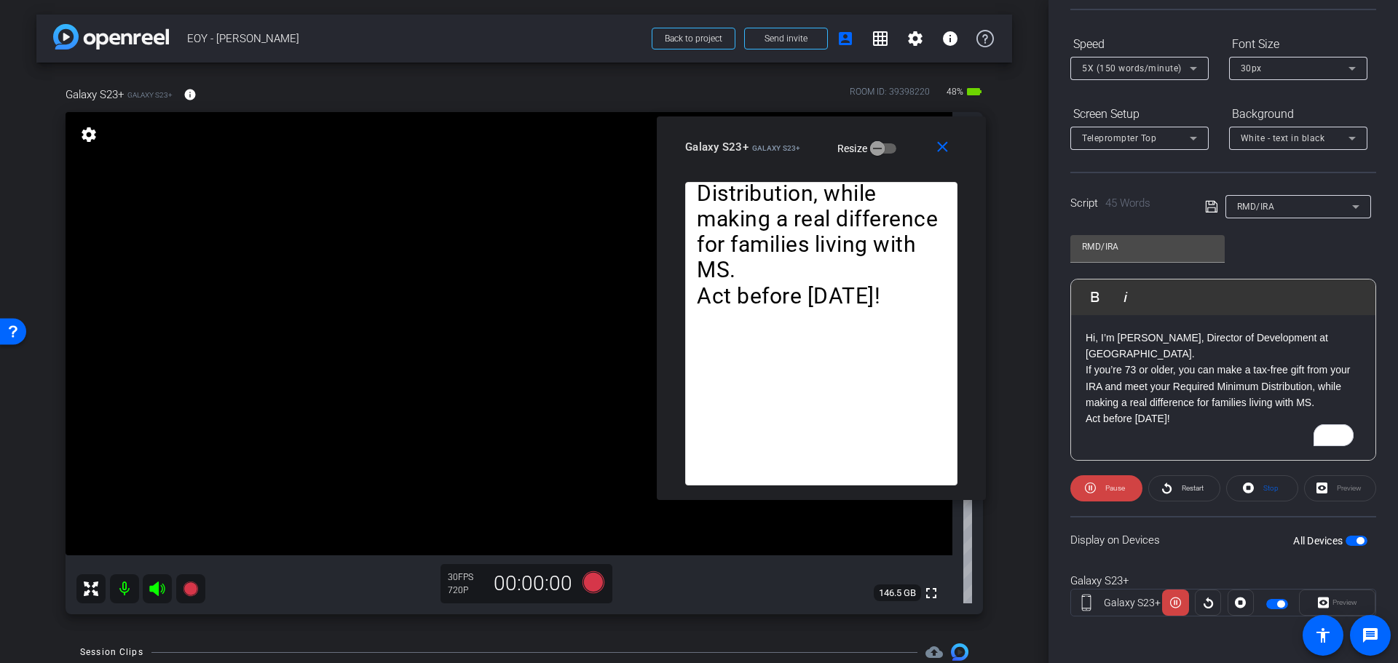
drag, startPoint x: 655, startPoint y: 171, endPoint x: 778, endPoint y: 147, distance: 124.7
click at [778, 147] on span "Galaxy S23+" at bounding box center [776, 148] width 49 height 8
click at [1092, 486] on icon at bounding box center [1090, 488] width 11 height 18
click at [1089, 491] on icon at bounding box center [1093, 488] width 11 height 11
click at [1236, 486] on span at bounding box center [1262, 488] width 71 height 35
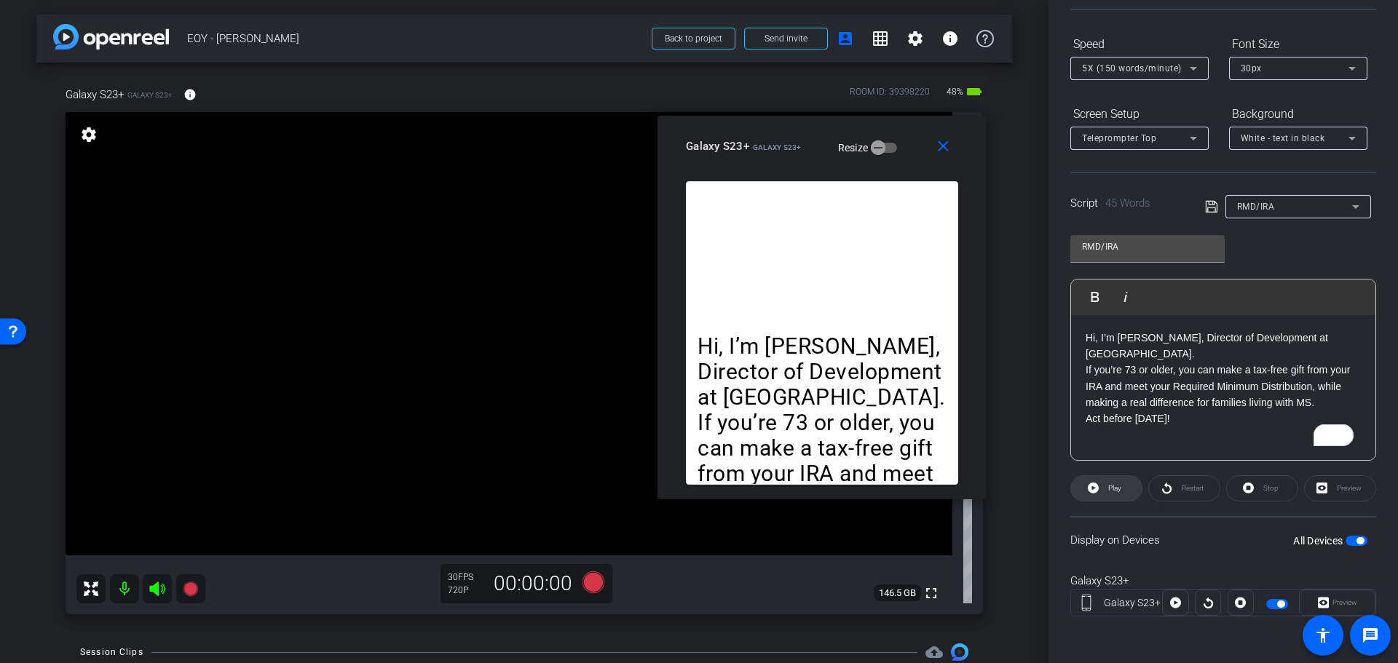
click at [1106, 491] on span "Play" at bounding box center [1112, 488] width 17 height 20
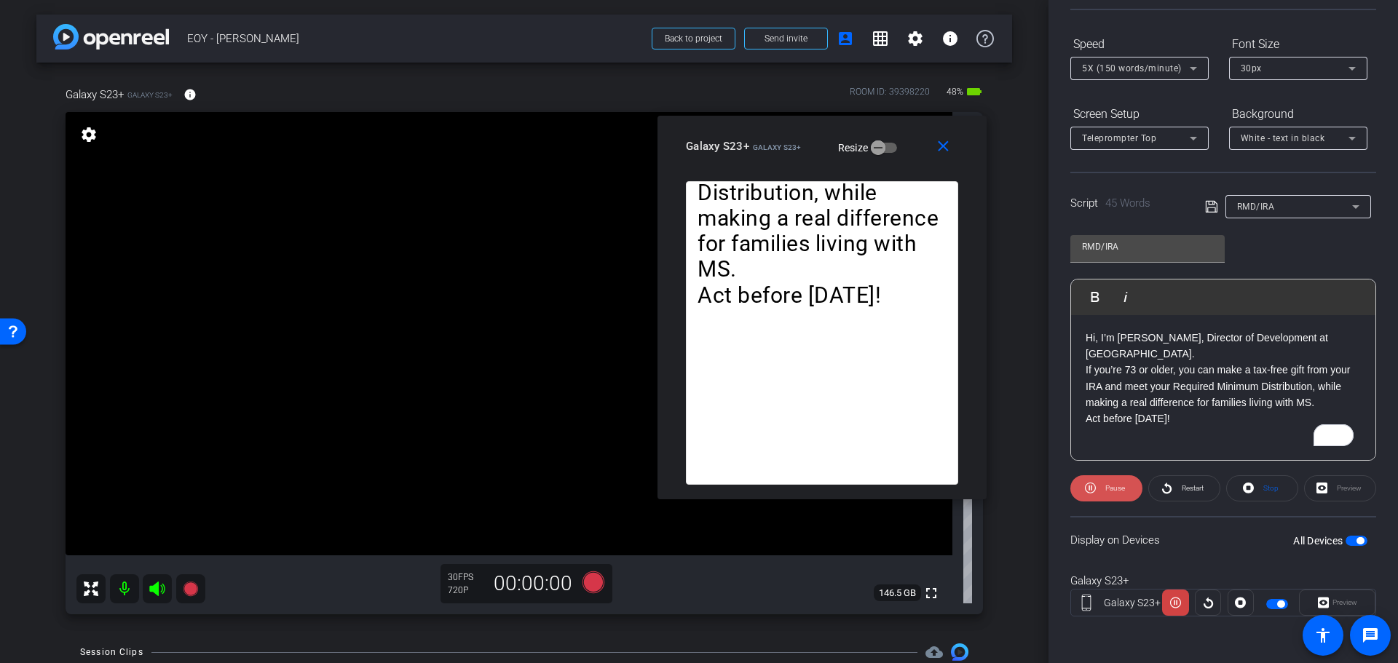
click at [1096, 491] on span at bounding box center [1106, 488] width 72 height 35
click at [1242, 604] on span at bounding box center [1240, 602] width 25 height 35
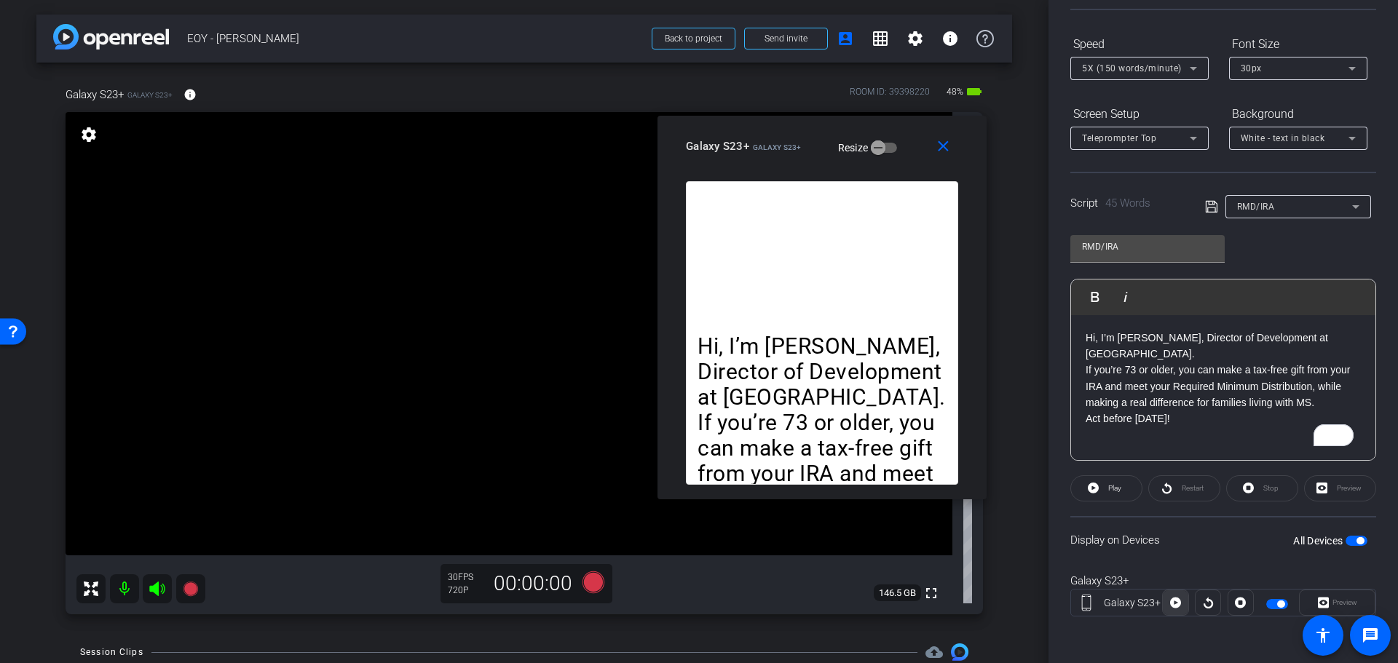
click at [1174, 606] on icon at bounding box center [1175, 603] width 11 height 11
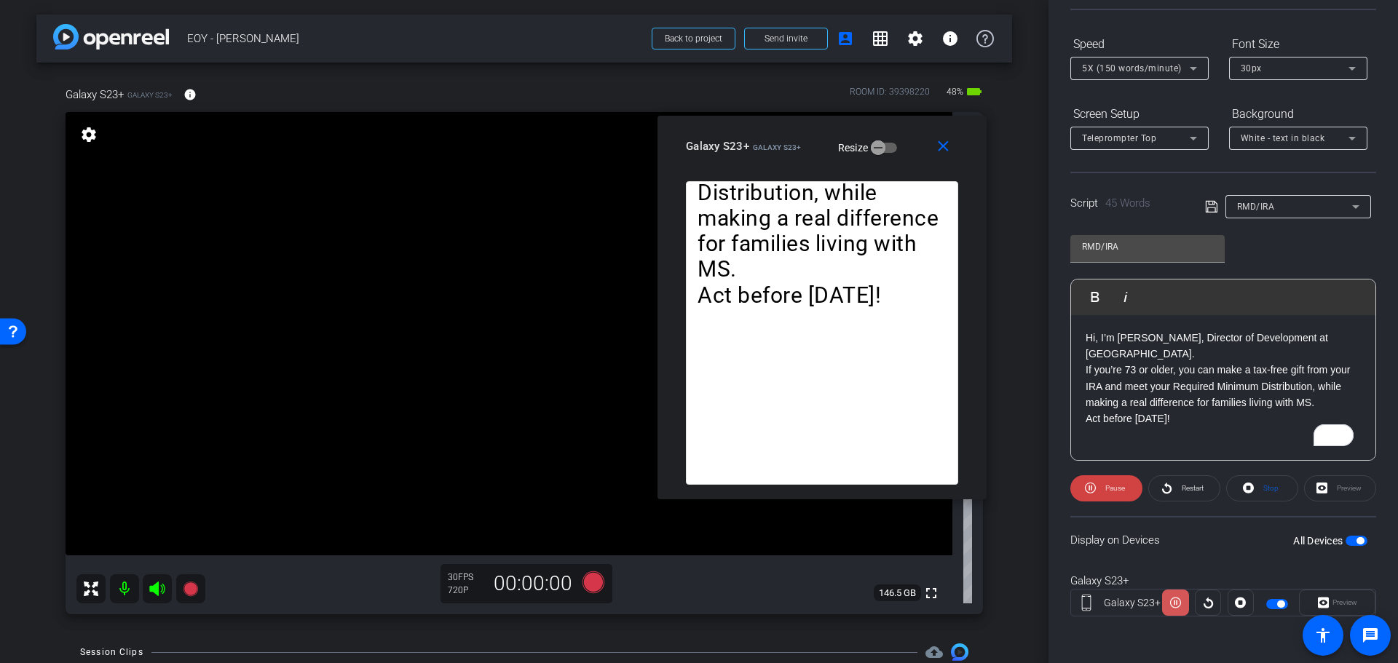
click at [1174, 606] on icon at bounding box center [1175, 603] width 11 height 22
click at [1270, 213] on div "RMD/IRA" at bounding box center [1294, 206] width 115 height 18
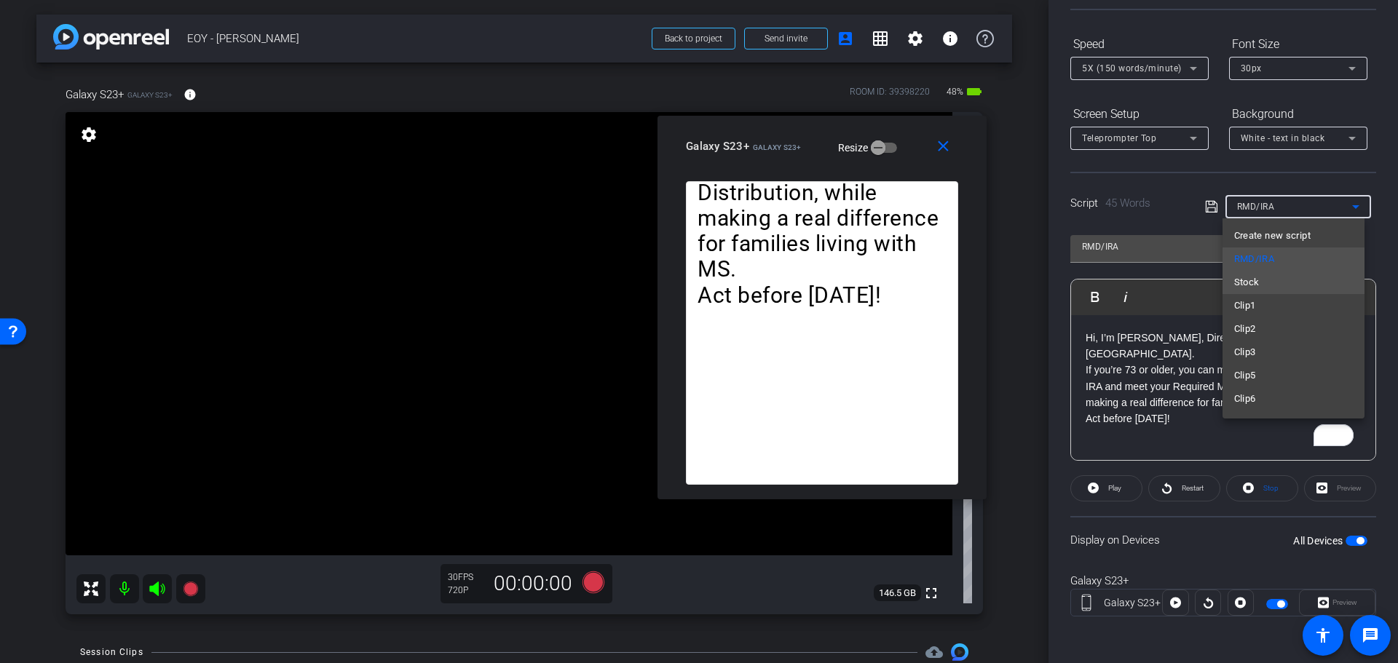
click at [1265, 281] on mat-option "Stock" at bounding box center [1293, 282] width 142 height 23
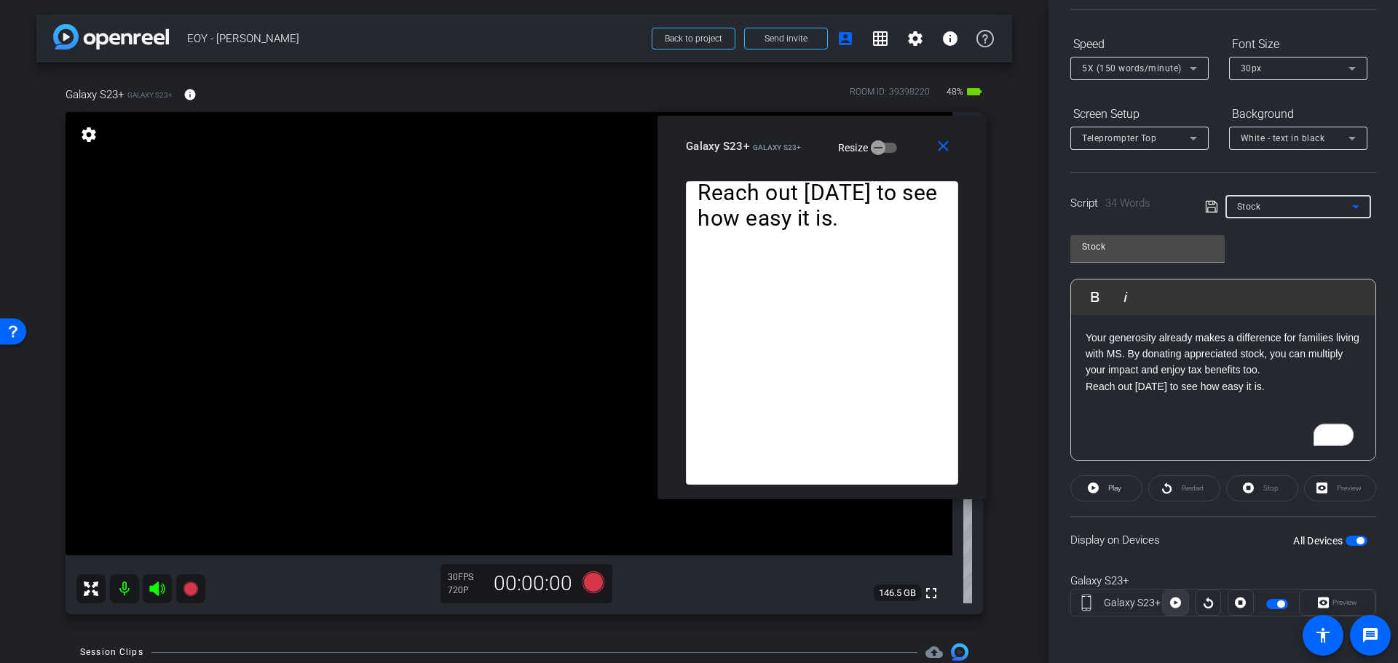
click at [1170, 597] on icon at bounding box center [1175, 603] width 11 height 22
click at [1170, 598] on icon at bounding box center [1175, 603] width 11 height 22
click at [1356, 542] on span "button" at bounding box center [1359, 540] width 7 height 7
click at [1260, 494] on span "Stop" at bounding box center [1269, 488] width 19 height 20
click at [1284, 201] on div "Stock" at bounding box center [1294, 206] width 115 height 18
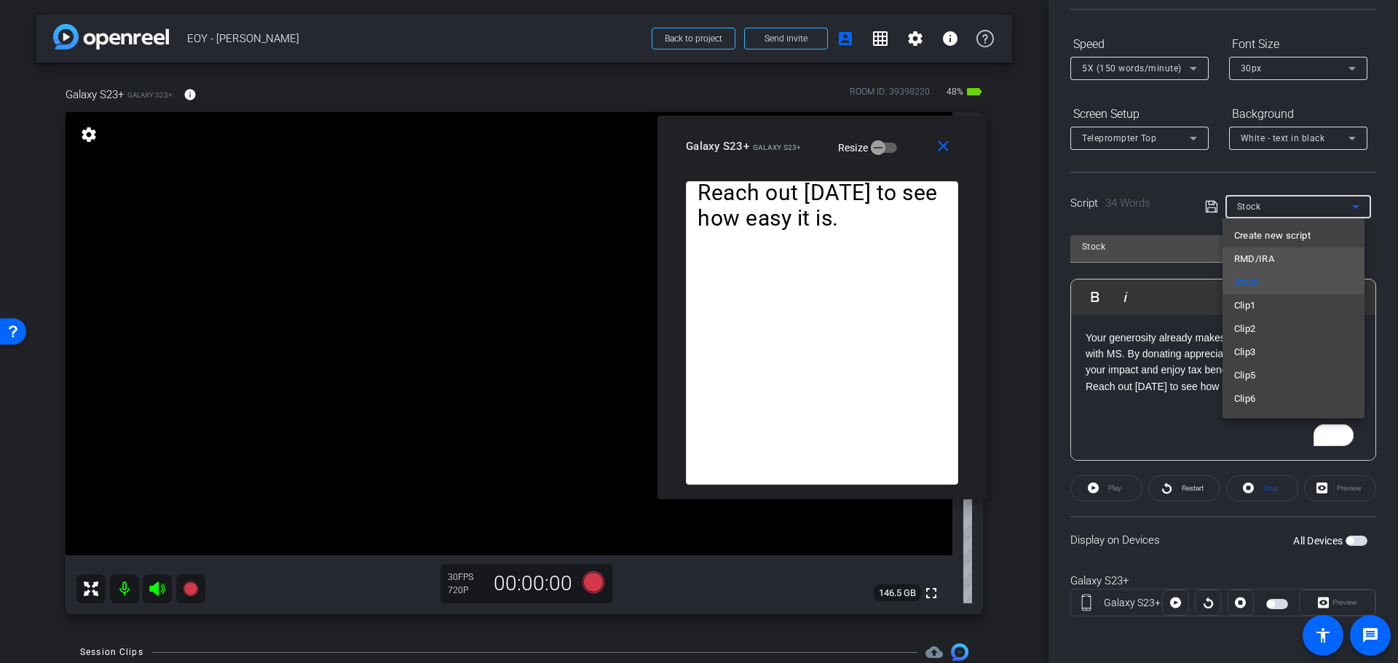
click at [1272, 258] on span "RMD/IRA" at bounding box center [1254, 258] width 41 height 17
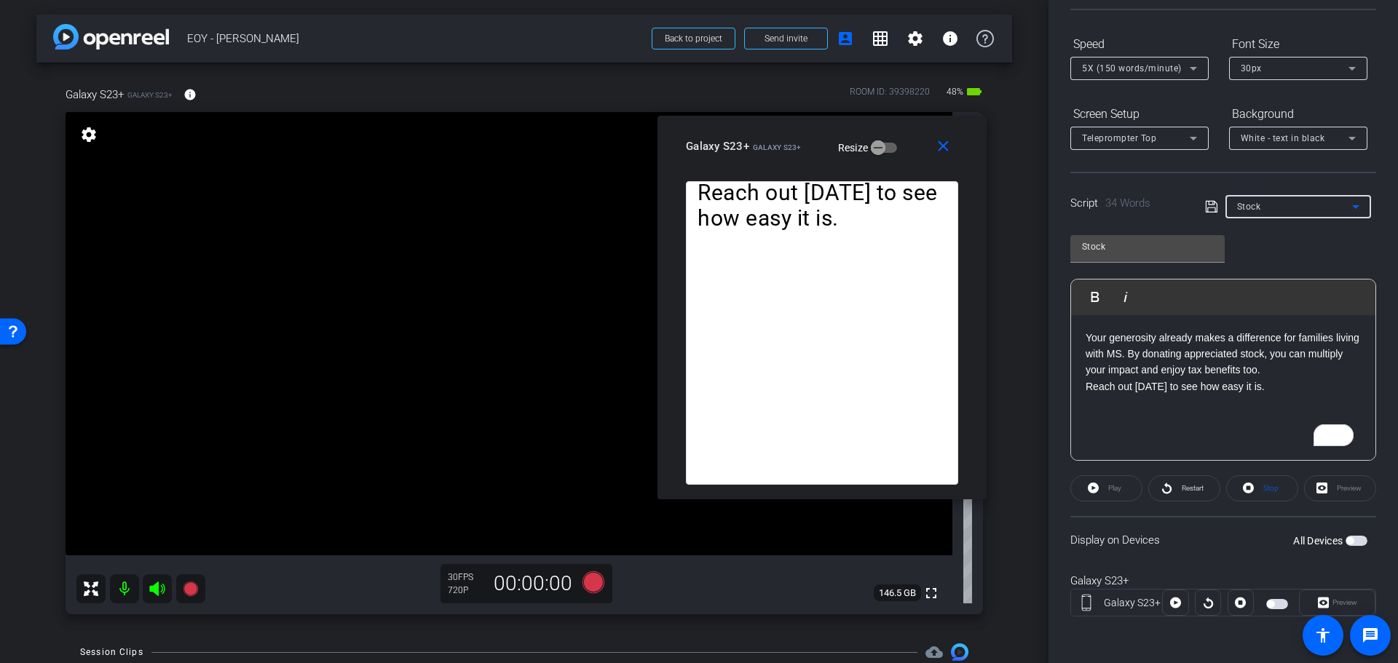
type input "RMD/IRA"
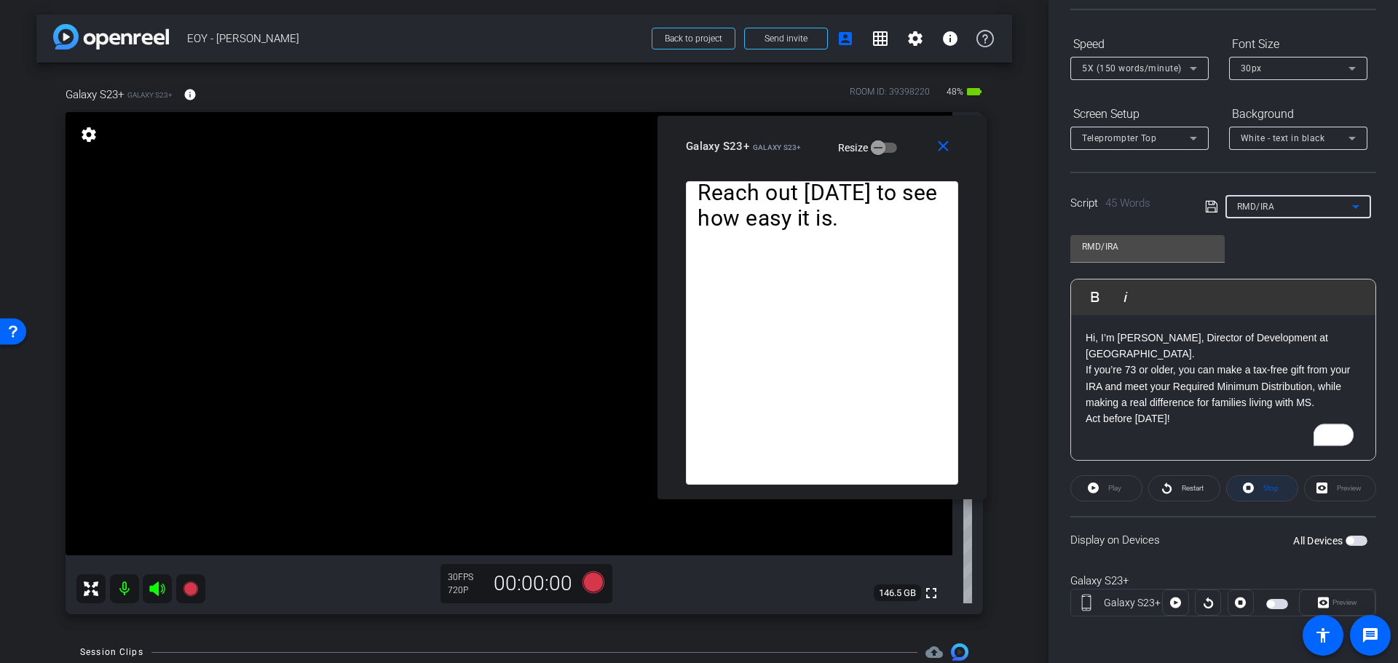
click at [1267, 491] on span "Stop" at bounding box center [1270, 488] width 15 height 8
click at [1269, 201] on div "RMD/IRA" at bounding box center [1294, 206] width 115 height 18
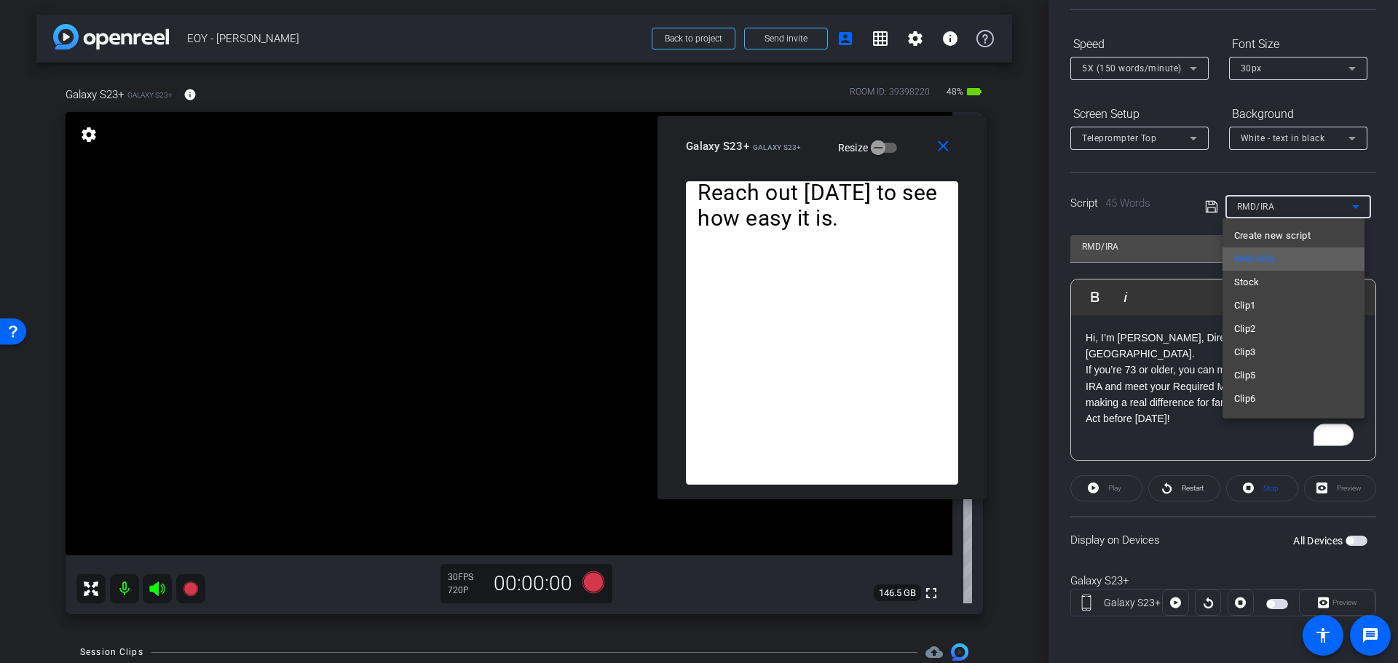
click at [1266, 262] on span "RMD/IRA" at bounding box center [1254, 258] width 41 height 17
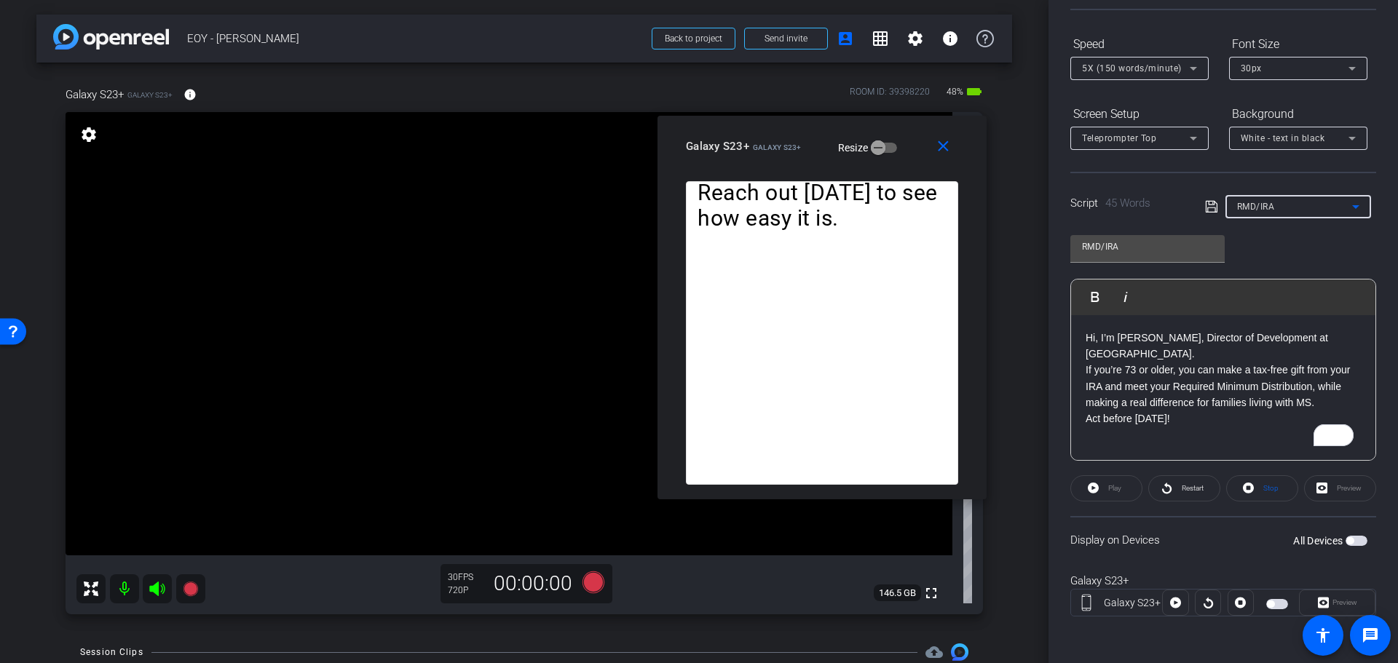
click at [1351, 537] on span "button" at bounding box center [1356, 541] width 22 height 10
click at [1318, 494] on div "Preview" at bounding box center [1340, 488] width 72 height 26
drag, startPoint x: 1334, startPoint y: 589, endPoint x: 1345, endPoint y: 604, distance: 18.2
click at [1335, 590] on div "Galaxy S23+ [GEOGRAPHIC_DATA]" at bounding box center [1223, 603] width 306 height 28
click at [1345, 604] on div "Preview" at bounding box center [1337, 603] width 76 height 26
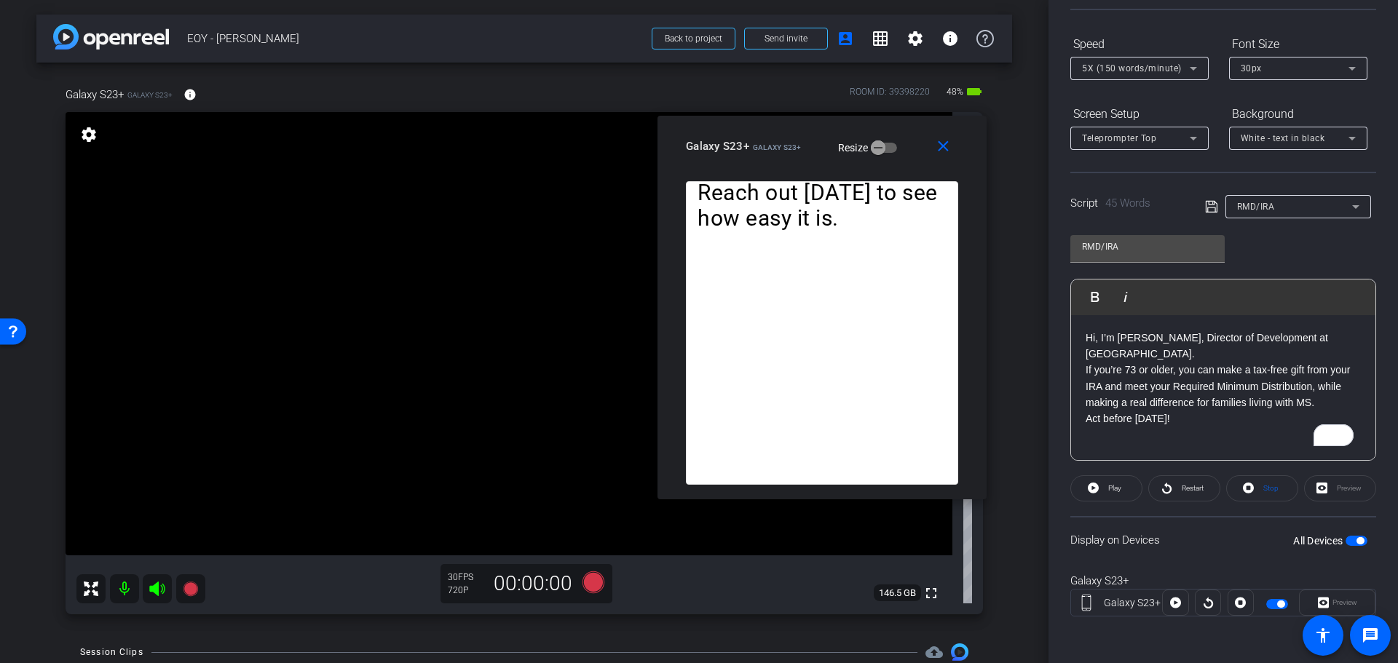
click at [1322, 600] on div "Preview" at bounding box center [1337, 603] width 76 height 26
click at [1177, 600] on icon at bounding box center [1175, 603] width 11 height 11
click at [1175, 600] on icon at bounding box center [1175, 603] width 11 height 22
click at [1088, 491] on icon at bounding box center [1093, 488] width 11 height 18
click at [1087, 491] on icon at bounding box center [1090, 488] width 11 height 18
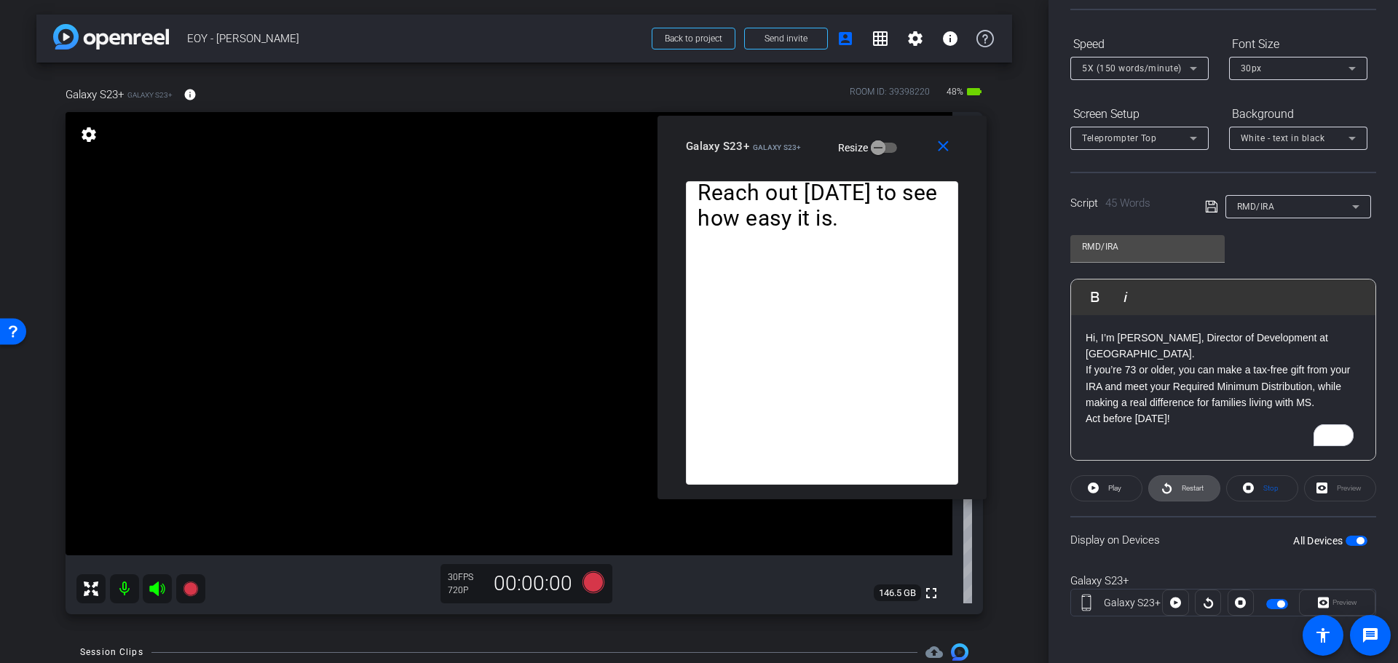
click at [1194, 489] on span "Restart" at bounding box center [1193, 488] width 22 height 8
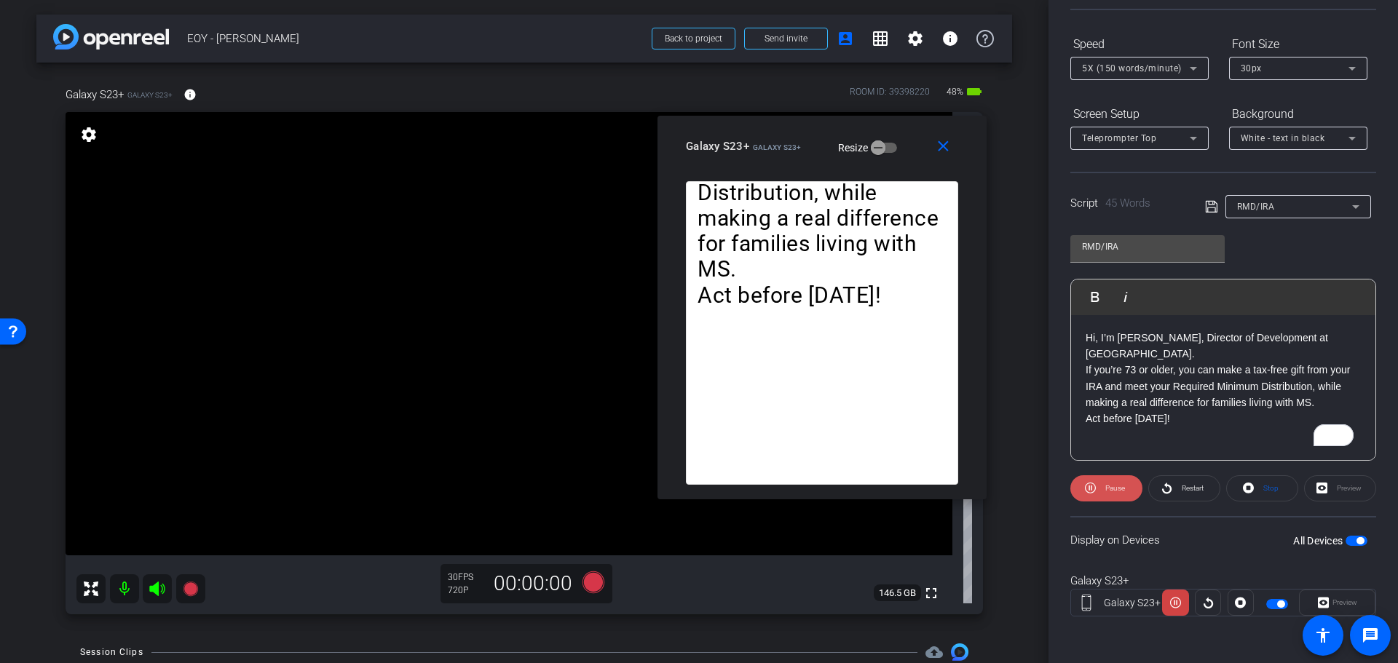
click at [1091, 491] on icon at bounding box center [1090, 488] width 11 height 18
click at [1091, 491] on icon at bounding box center [1093, 488] width 11 height 11
click at [1246, 494] on icon at bounding box center [1248, 488] width 11 height 18
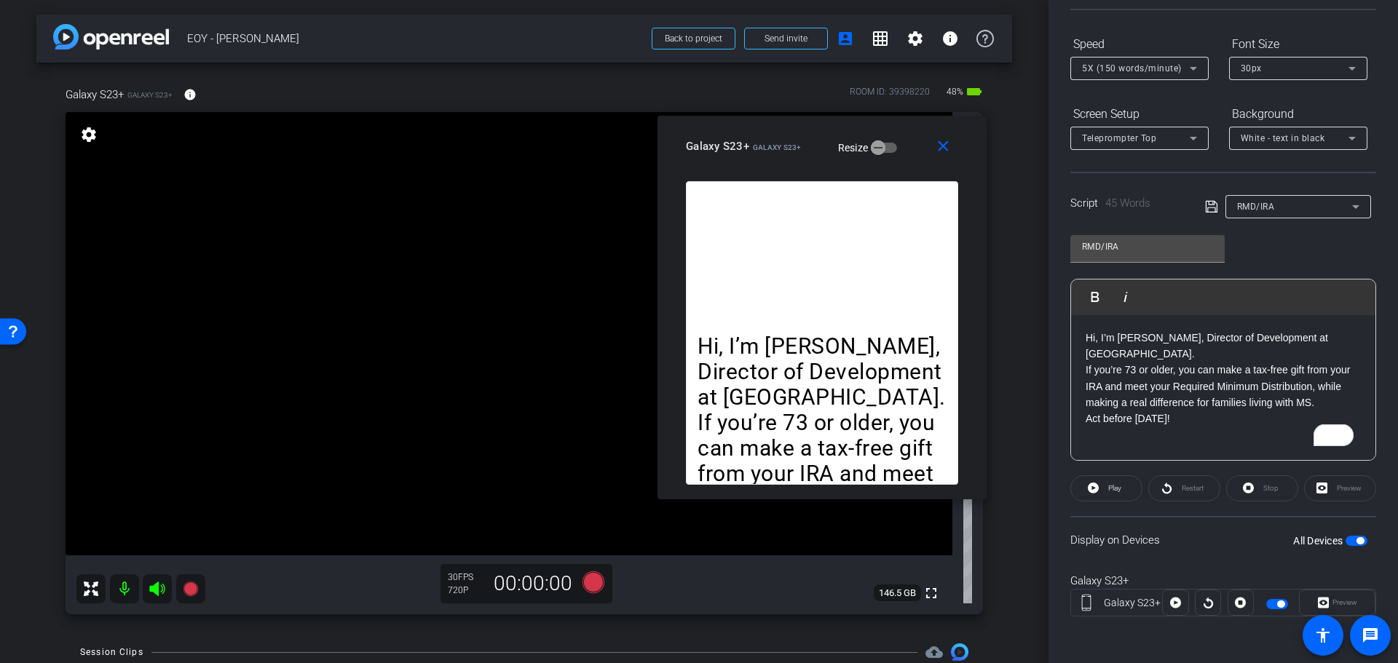
click at [1203, 602] on div at bounding box center [1208, 603] width 26 height 26
click at [1174, 606] on icon at bounding box center [1175, 603] width 11 height 11
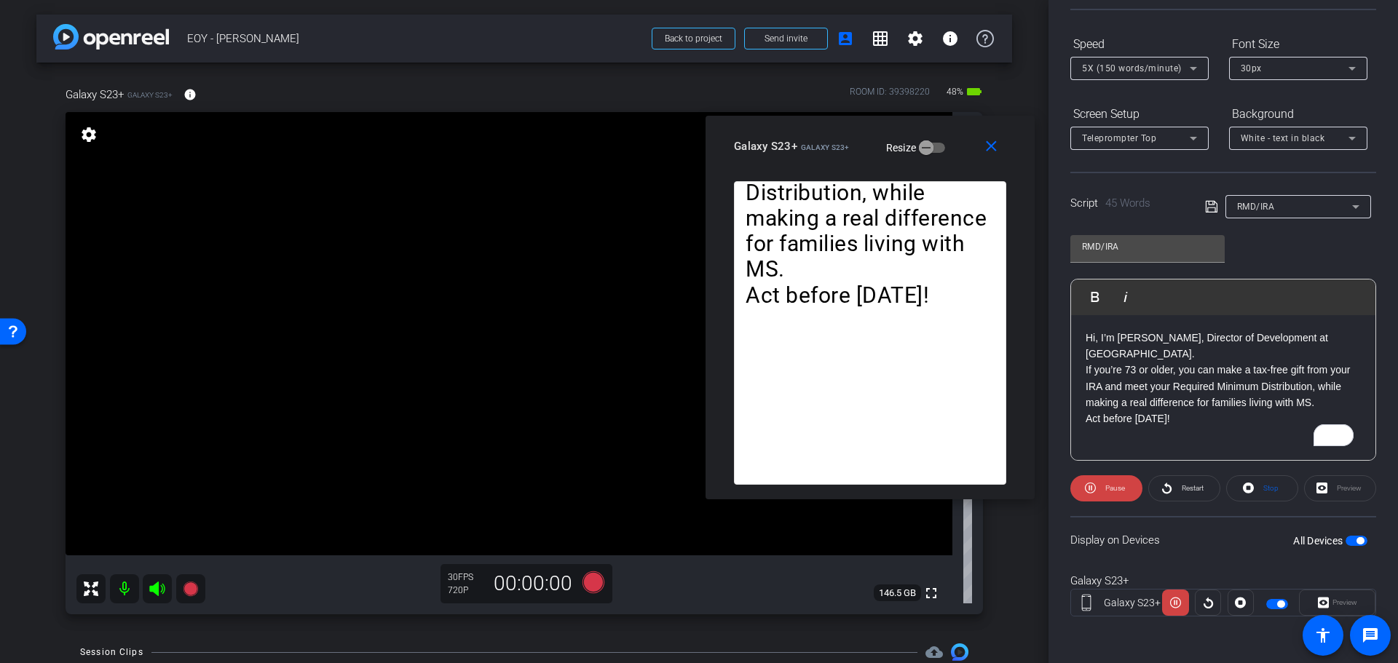
drag, startPoint x: 786, startPoint y: 132, endPoint x: 834, endPoint y: 132, distance: 48.1
click at [834, 132] on div "close Galaxy S23+ Galaxy S23+ Resize" at bounding box center [869, 149] width 329 height 66
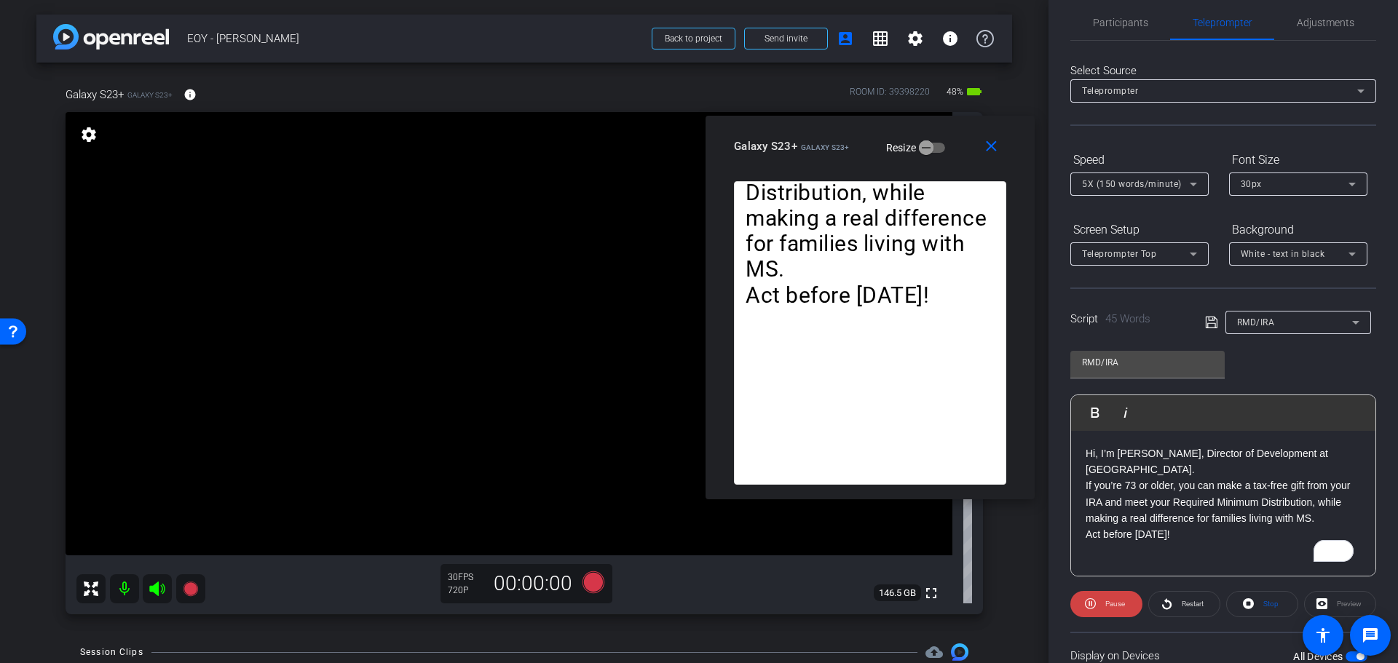
scroll to position [0, 0]
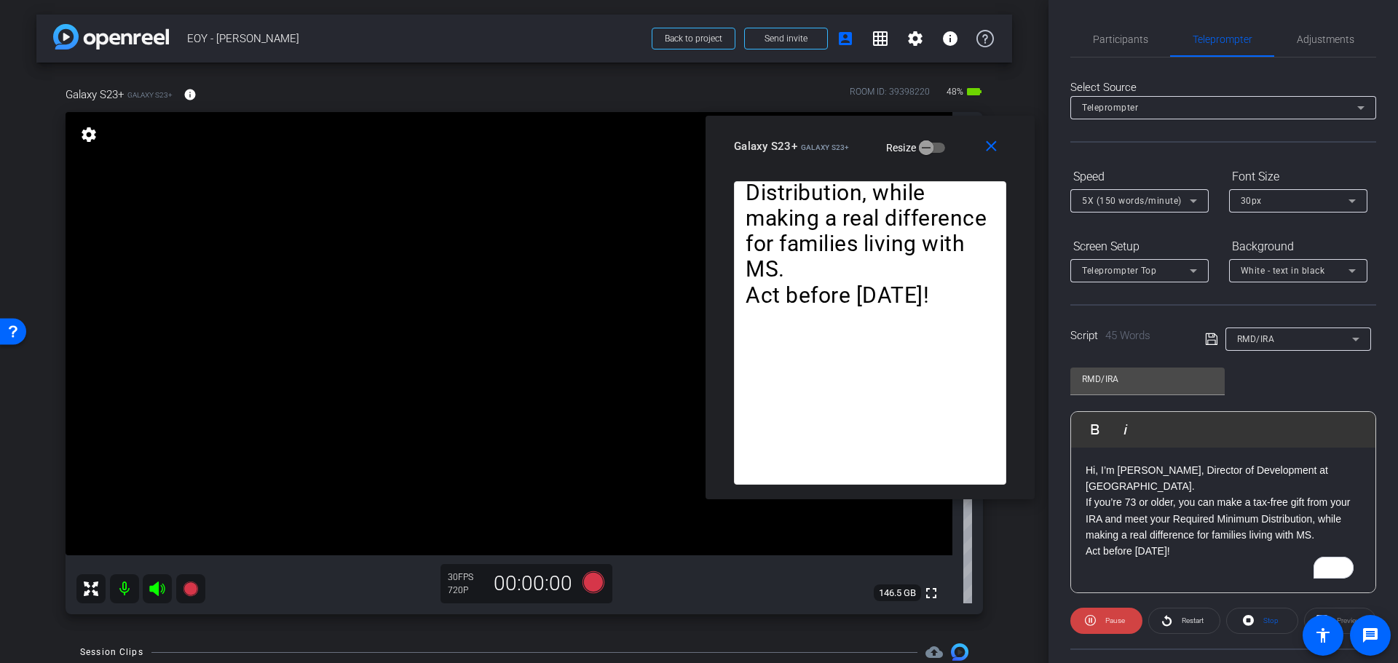
click at [1187, 119] on div at bounding box center [1223, 127] width 306 height 16
click at [1195, 111] on div "Teleprompter" at bounding box center [1219, 107] width 275 height 18
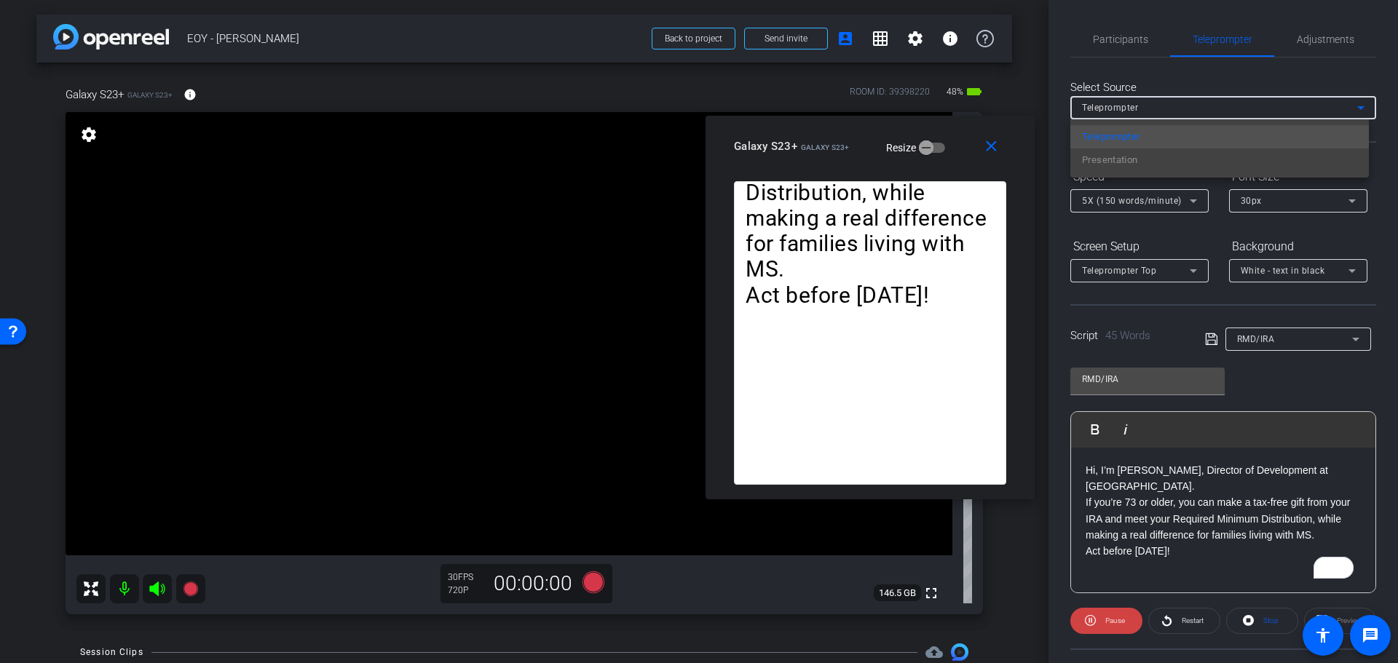
click at [1195, 111] on div at bounding box center [699, 331] width 1398 height 663
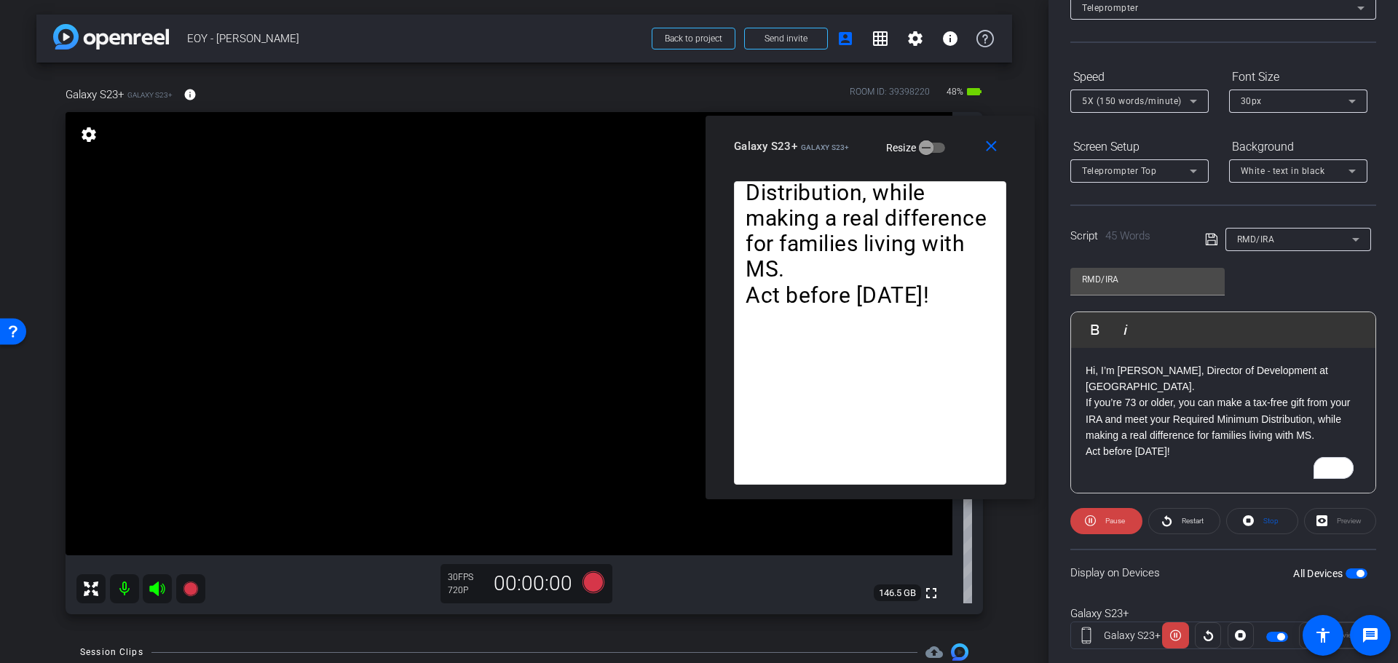
scroll to position [133, 0]
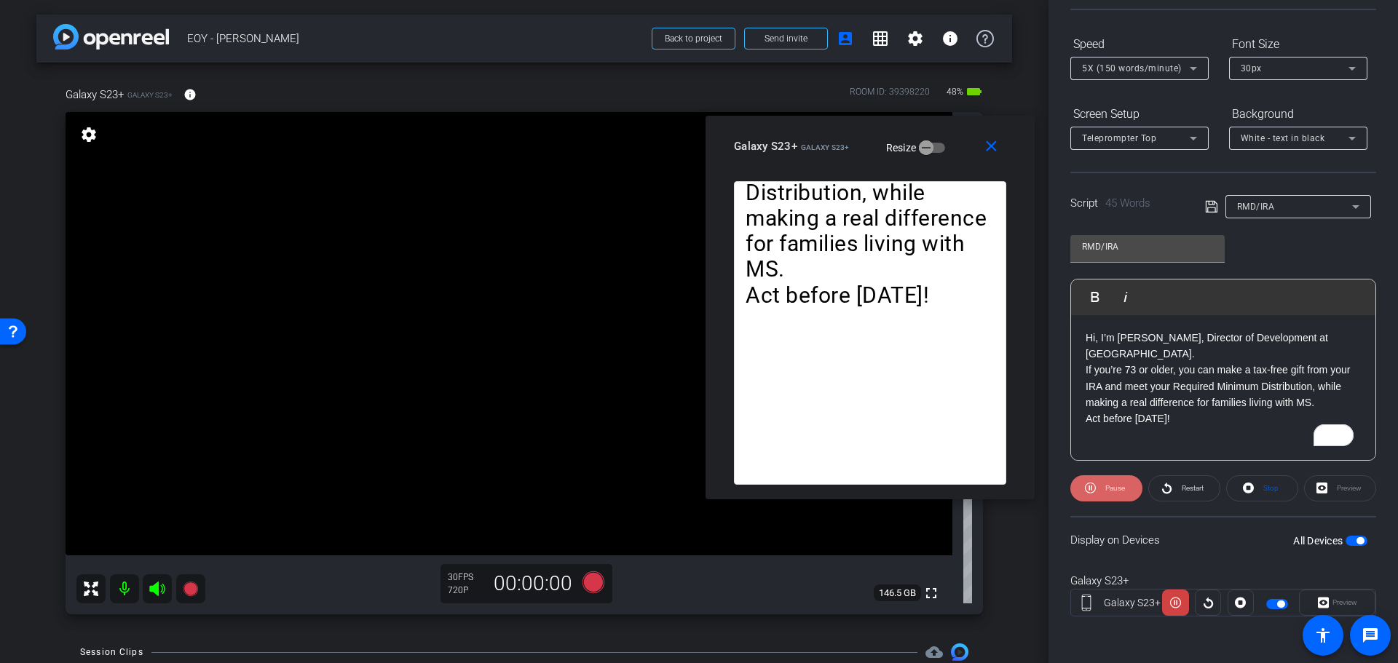
click at [1108, 498] on span "Pause" at bounding box center [1113, 488] width 23 height 20
click at [1182, 491] on span "Restart" at bounding box center [1193, 488] width 22 height 8
click at [1115, 510] on openreel-capture-teleprompter "Speed 5X (150 words/minute) Font Size 30px Screen Setup Teleprompter Top Backgr…" at bounding box center [1223, 337] width 306 height 610
click at [1113, 498] on span "Pause" at bounding box center [1113, 488] width 23 height 20
click at [584, 584] on icon at bounding box center [593, 583] width 22 height 22
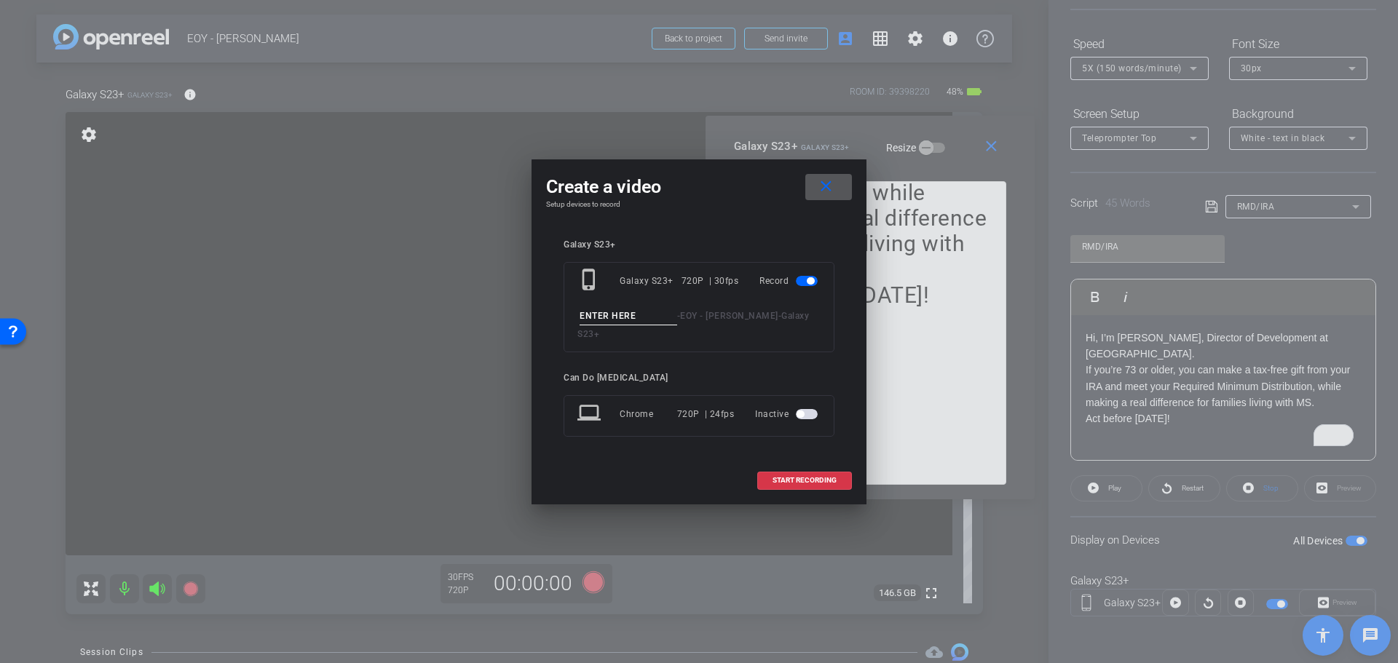
click at [617, 325] on input at bounding box center [629, 316] width 98 height 18
type input "IRATake2"
click at [791, 477] on span "START RECORDING" at bounding box center [804, 480] width 64 height 7
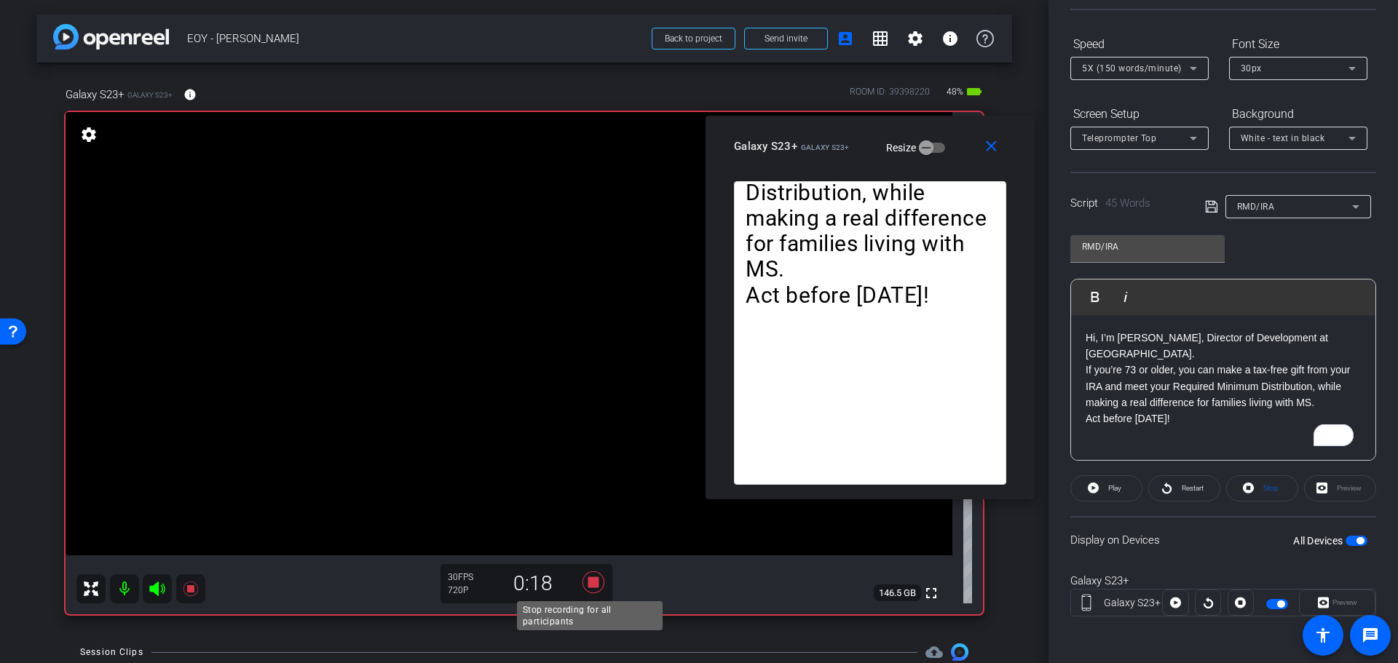
click at [582, 584] on icon at bounding box center [593, 582] width 35 height 26
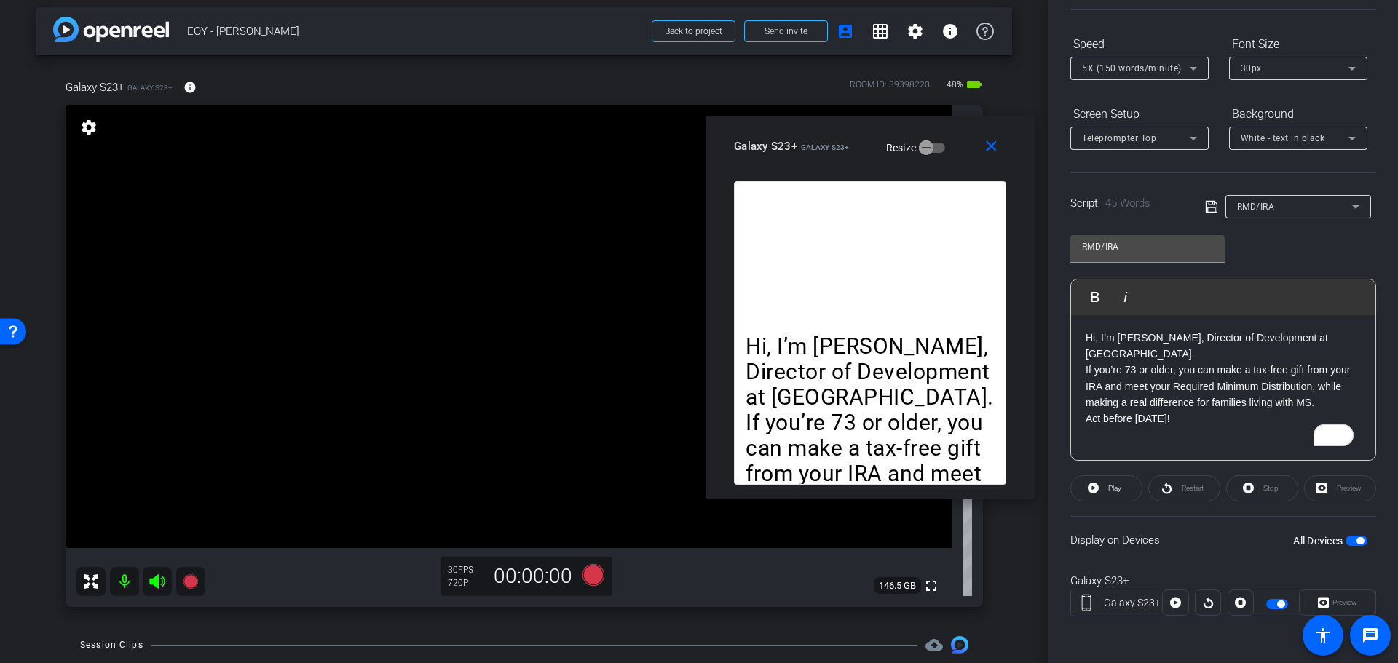
scroll to position [0, 0]
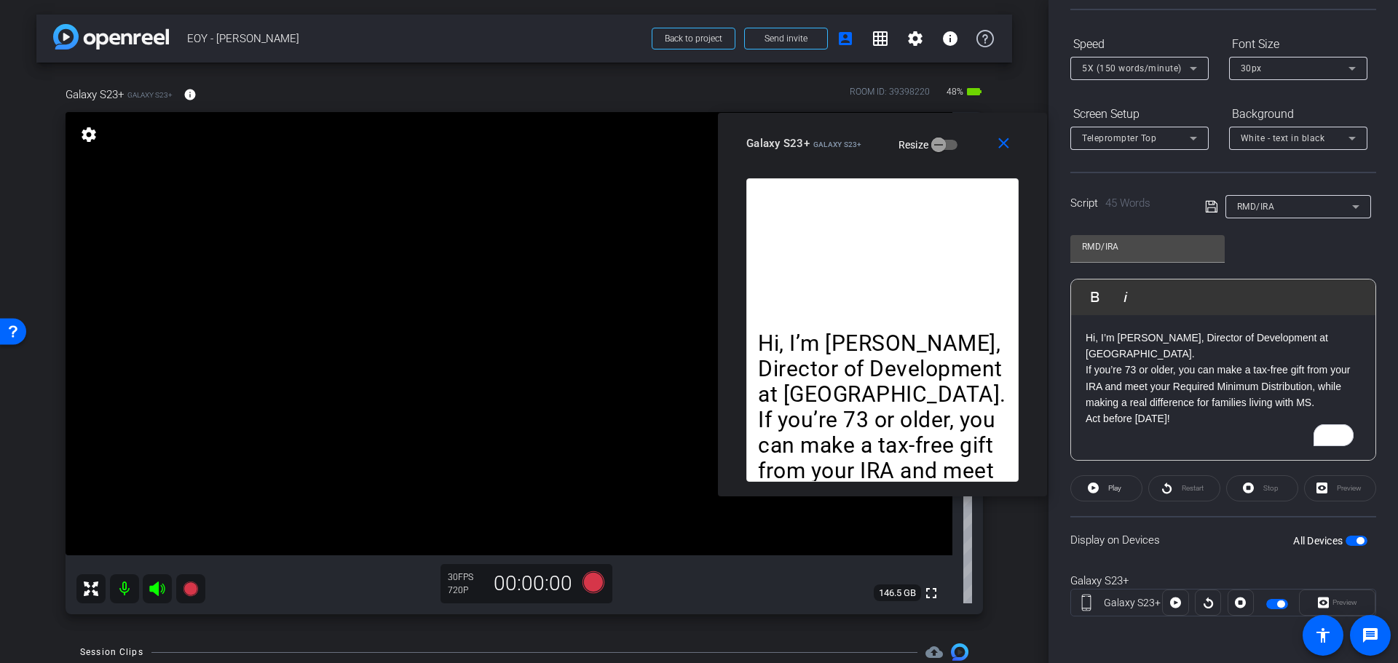
drag, startPoint x: 846, startPoint y: 154, endPoint x: 858, endPoint y: 151, distance: 12.7
click at [858, 151] on div "Galaxy S23+ Galaxy S23+ Resize" at bounding box center [887, 143] width 283 height 26
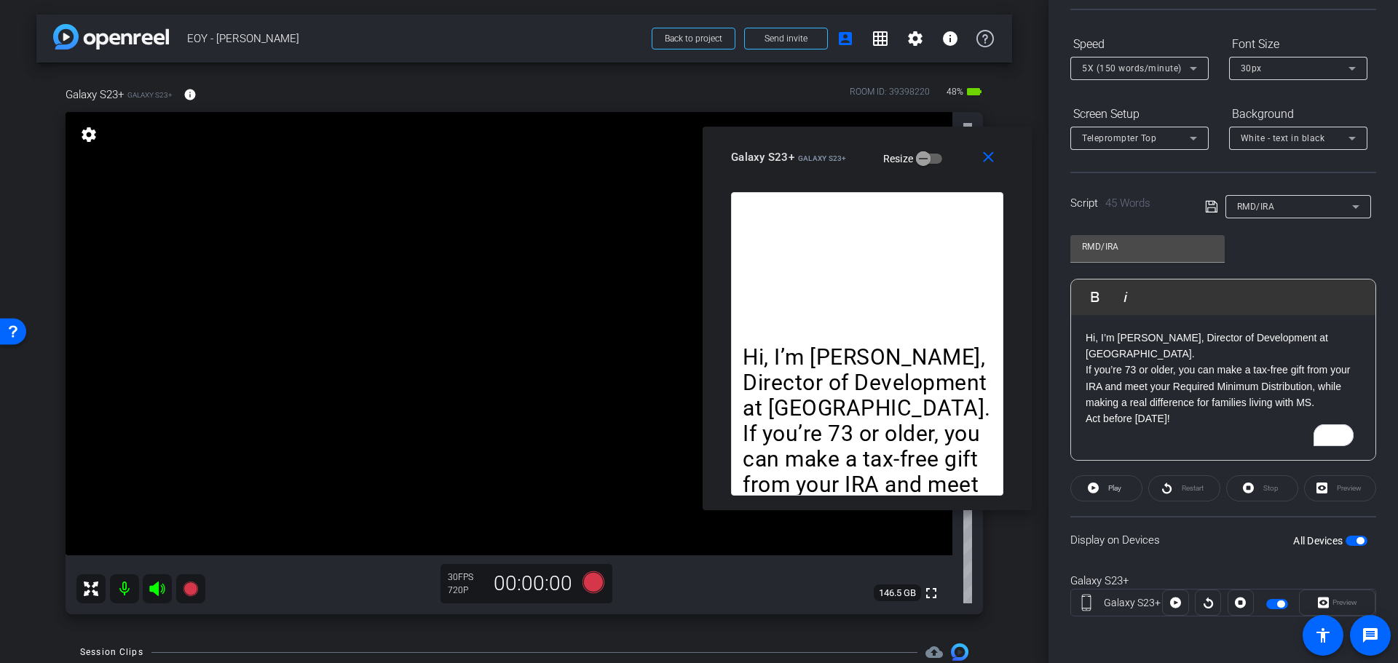
drag, startPoint x: 858, startPoint y: 151, endPoint x: 843, endPoint y: 165, distance: 20.6
click at [843, 165] on div "Galaxy S23+ Galaxy S23+ Resize" at bounding box center [872, 157] width 283 height 26
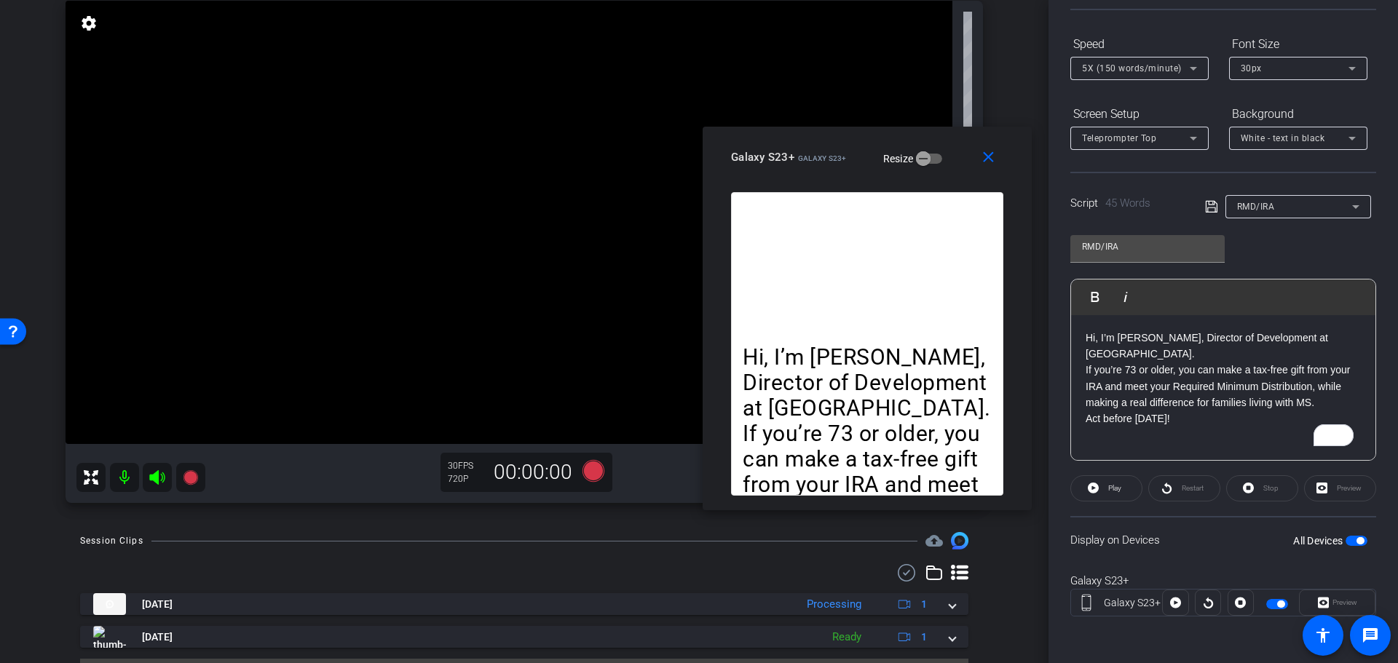
scroll to position [146, 0]
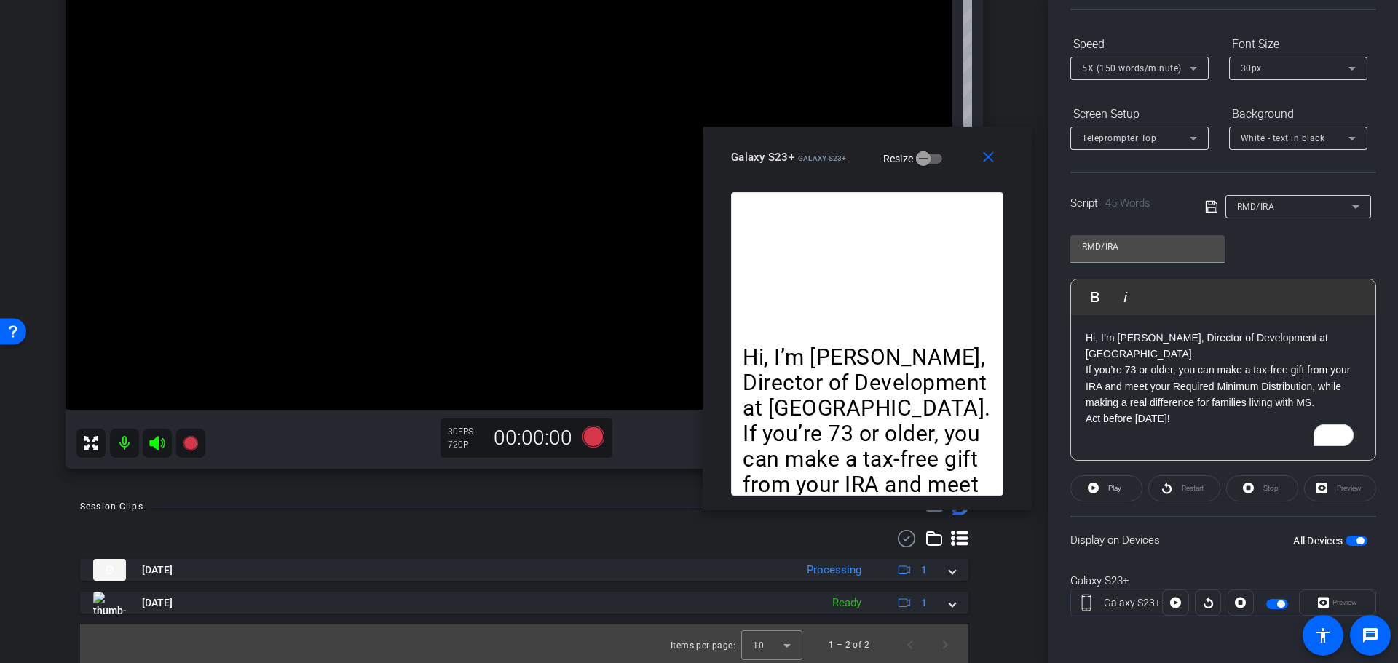
click at [1332, 402] on p "If you’re 73 or older, you can make a tax-free gift from your IRA and meet your…" at bounding box center [1223, 386] width 275 height 49
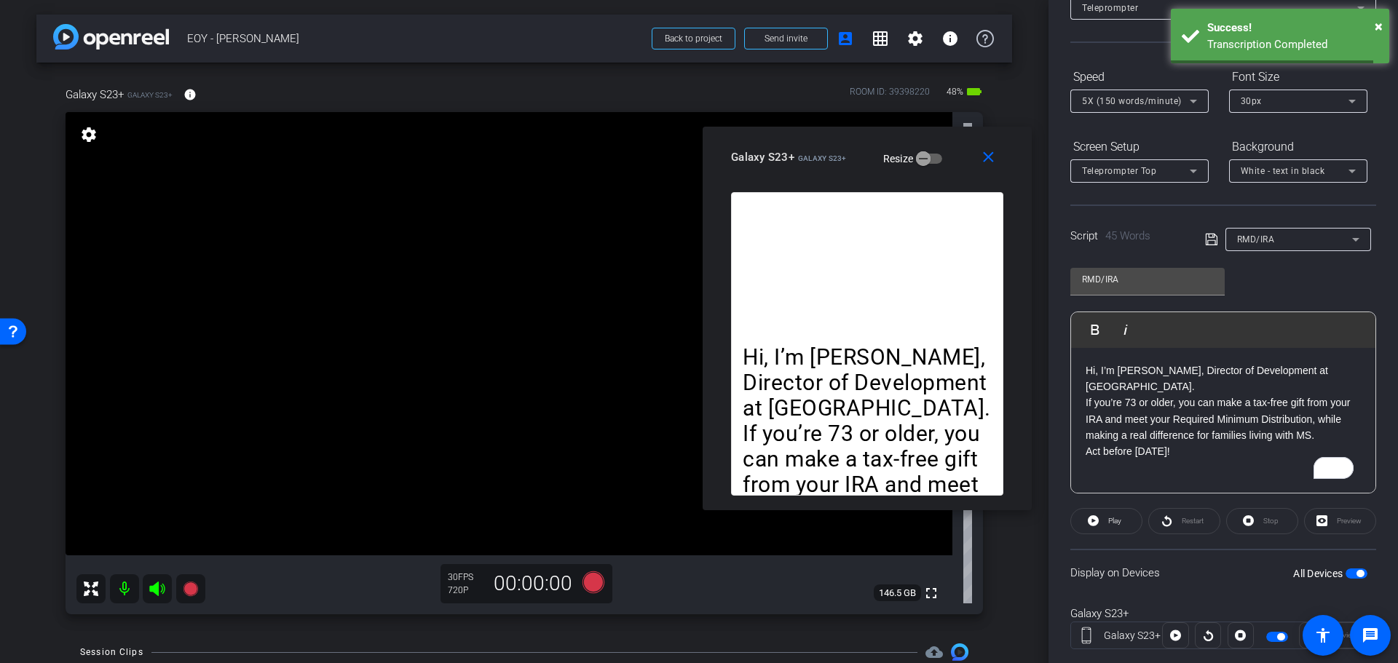
scroll to position [133, 0]
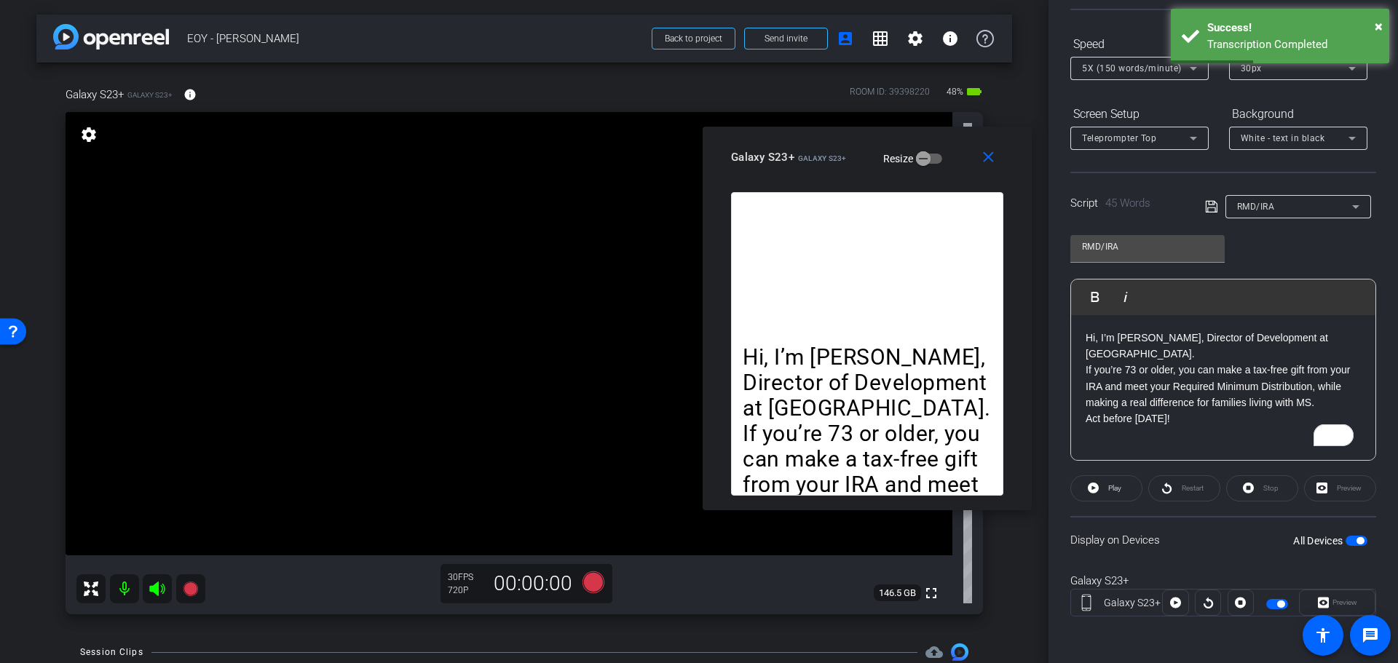
click at [1082, 423] on div "Hi, I’m [PERSON_NAME], Director of Development at [GEOGRAPHIC_DATA]. If you’re …" at bounding box center [1223, 388] width 304 height 146
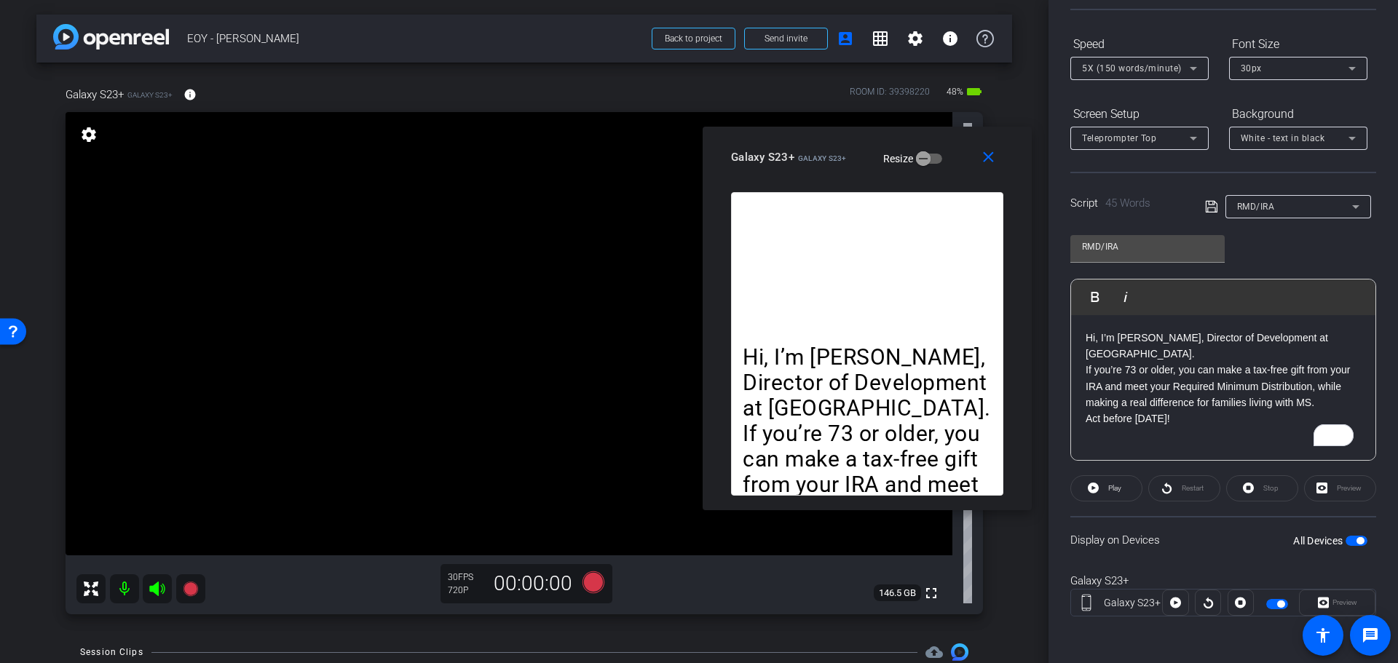
click at [1310, 384] on p "If you’re 73 or older, you can make a tax-free gift from your IRA and meet your…" at bounding box center [1223, 386] width 275 height 49
click at [1249, 425] on p "Act before [DATE]!" at bounding box center [1223, 419] width 275 height 16
click at [1319, 385] on p "If you’re 73 or older, you can make a tax-free gift from your IRA and meet your…" at bounding box center [1223, 386] width 275 height 49
click at [1118, 387] on p "If you’re 73 or older, you can make a tax-free gift from your IRA and meet your…" at bounding box center [1223, 386] width 275 height 49
click at [1103, 387] on p "If you’re 73 or older, you can make a tax-free gift from your IRA and meet your…" at bounding box center [1223, 386] width 275 height 49
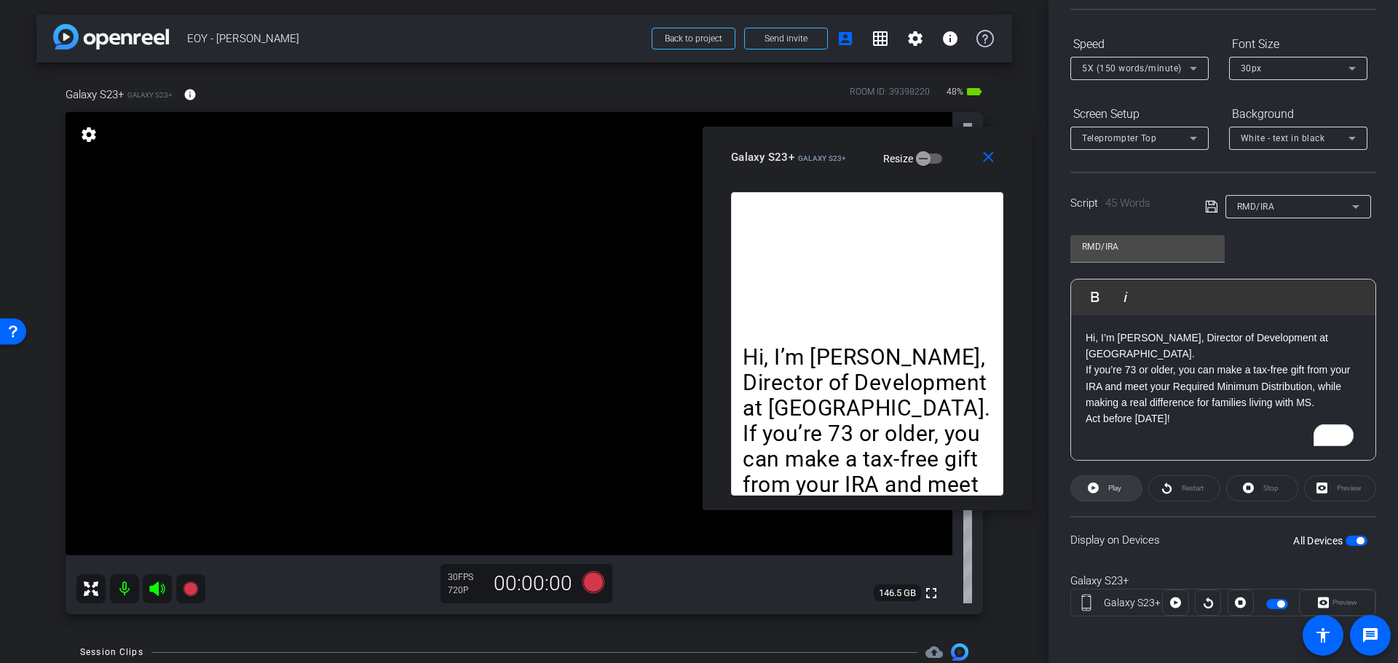
click at [1121, 490] on span at bounding box center [1106, 488] width 71 height 35
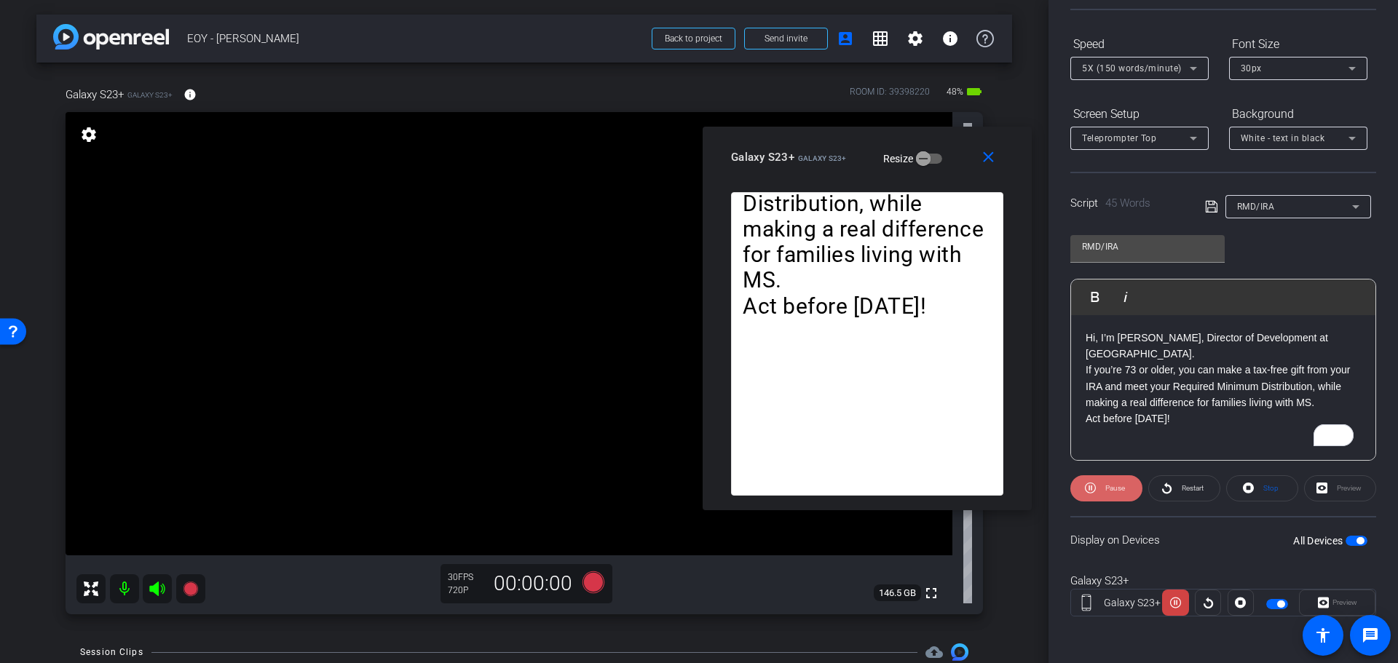
click at [1117, 490] on span "Pause" at bounding box center [1115, 488] width 20 height 8
click at [1310, 387] on p "If you’re 73 or older, you can make a tax-free gift from your IRA and meet your…" at bounding box center [1223, 386] width 275 height 49
click at [1314, 387] on p "If you’re 73 or older, you can make a tax-free gift from your IRA and meet your…" at bounding box center [1223, 386] width 275 height 49
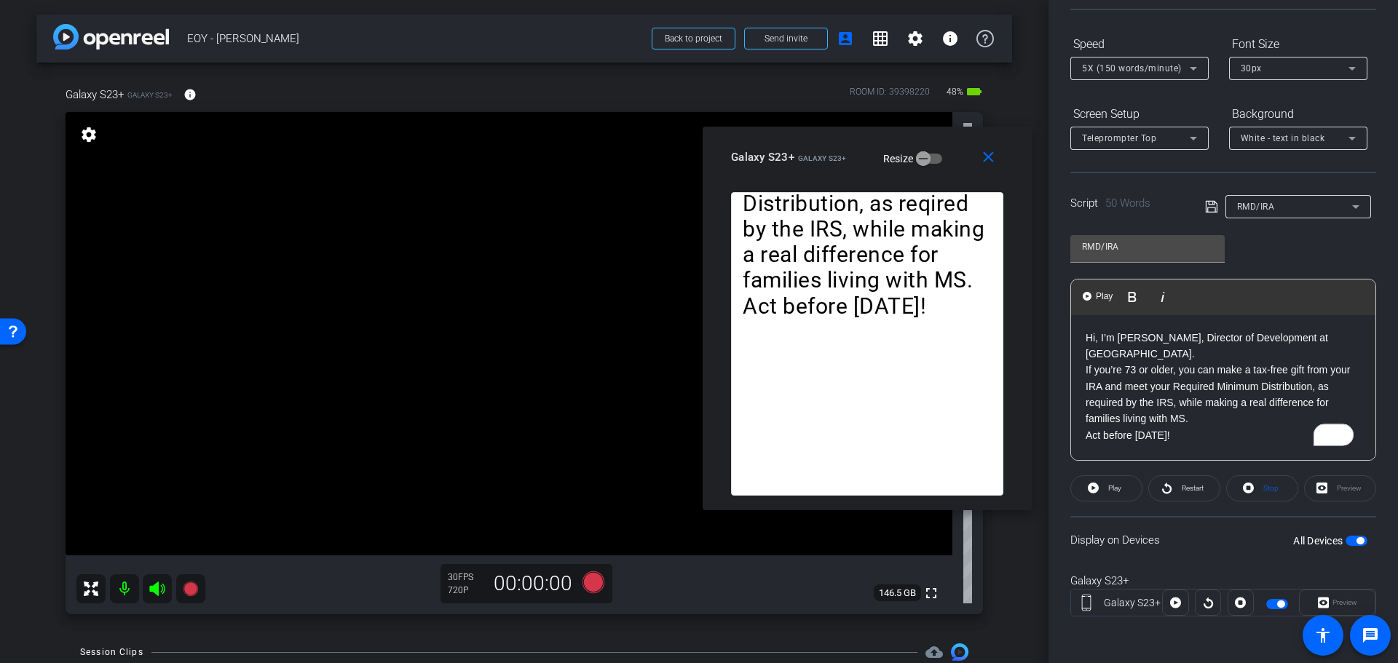
click at [1259, 411] on p "If you’re 73 or older, you can make a tax-free gift from your IRA and meet your…" at bounding box center [1223, 395] width 275 height 66
click at [1213, 415] on p "If you’re 73 or older, you can make a tax-free gift from your IRA and meet your…" at bounding box center [1223, 395] width 275 height 66
click at [1233, 434] on p "Act before [DATE]!" at bounding box center [1223, 435] width 275 height 16
click at [1099, 438] on p "Act before [DATE]!" at bounding box center [1223, 435] width 275 height 16
click at [1238, 430] on p "Act before [DATE]!" at bounding box center [1223, 435] width 275 height 16
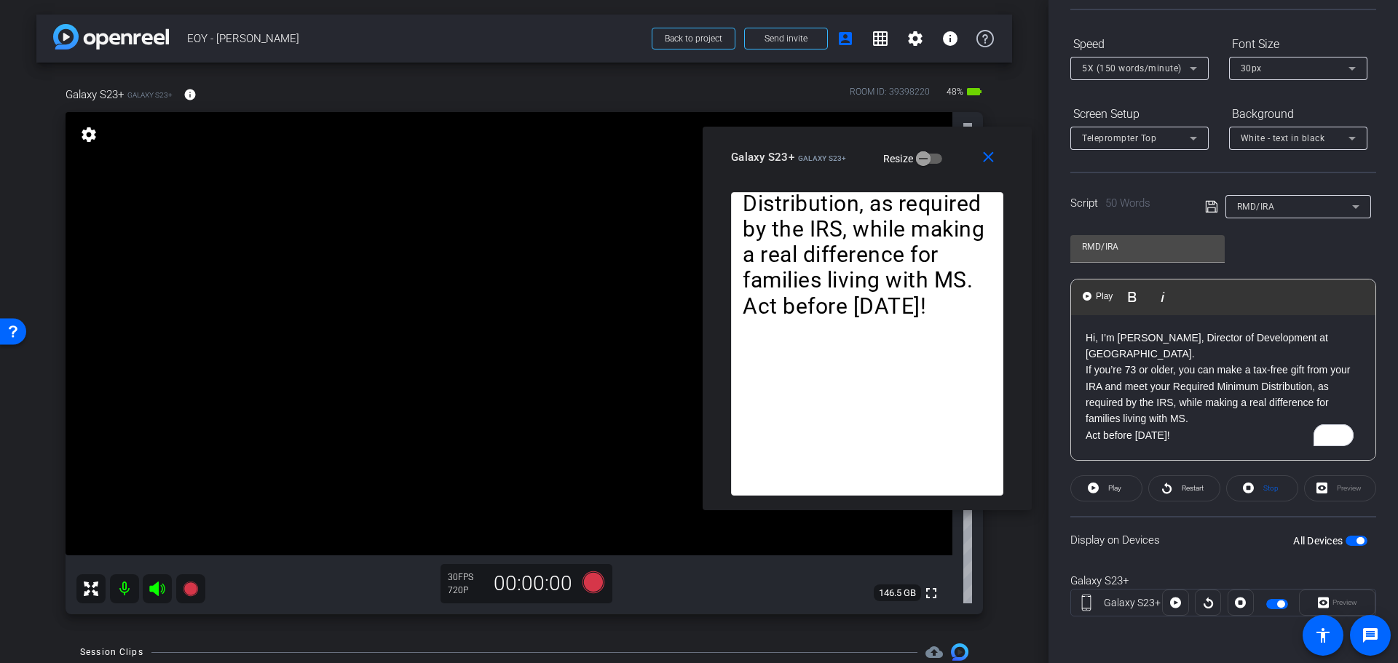
click at [1198, 419] on p "If you’re 73 or older, you can make a tax-free gift from your IRA and meet your…" at bounding box center [1223, 395] width 275 height 66
click at [1231, 436] on p "Act before [DATE]!" at bounding box center [1223, 435] width 275 height 16
click at [1089, 436] on p "Act before [DATE]!" at bounding box center [1223, 435] width 275 height 16
click at [1086, 437] on p "Act before [DATE]!" at bounding box center [1223, 435] width 275 height 16
click at [1206, 437] on p "Act before [DATE]!" at bounding box center [1223, 435] width 275 height 16
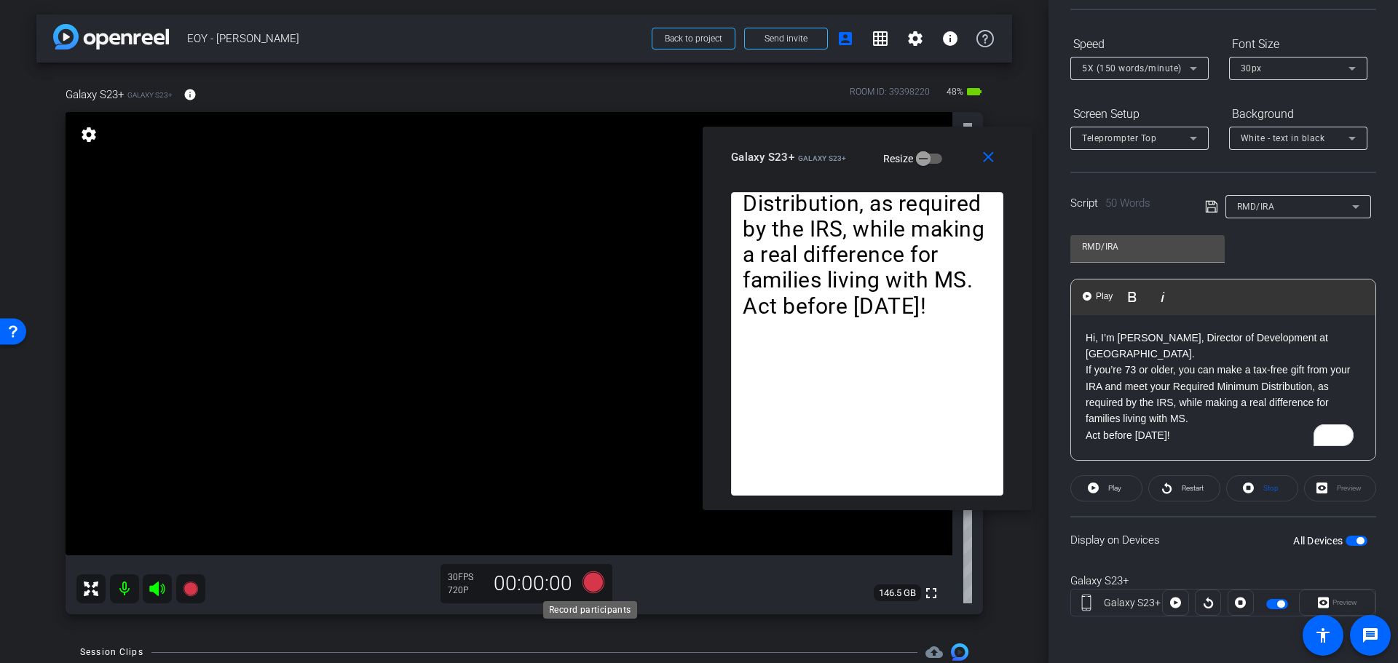
click at [585, 580] on icon at bounding box center [593, 583] width 22 height 22
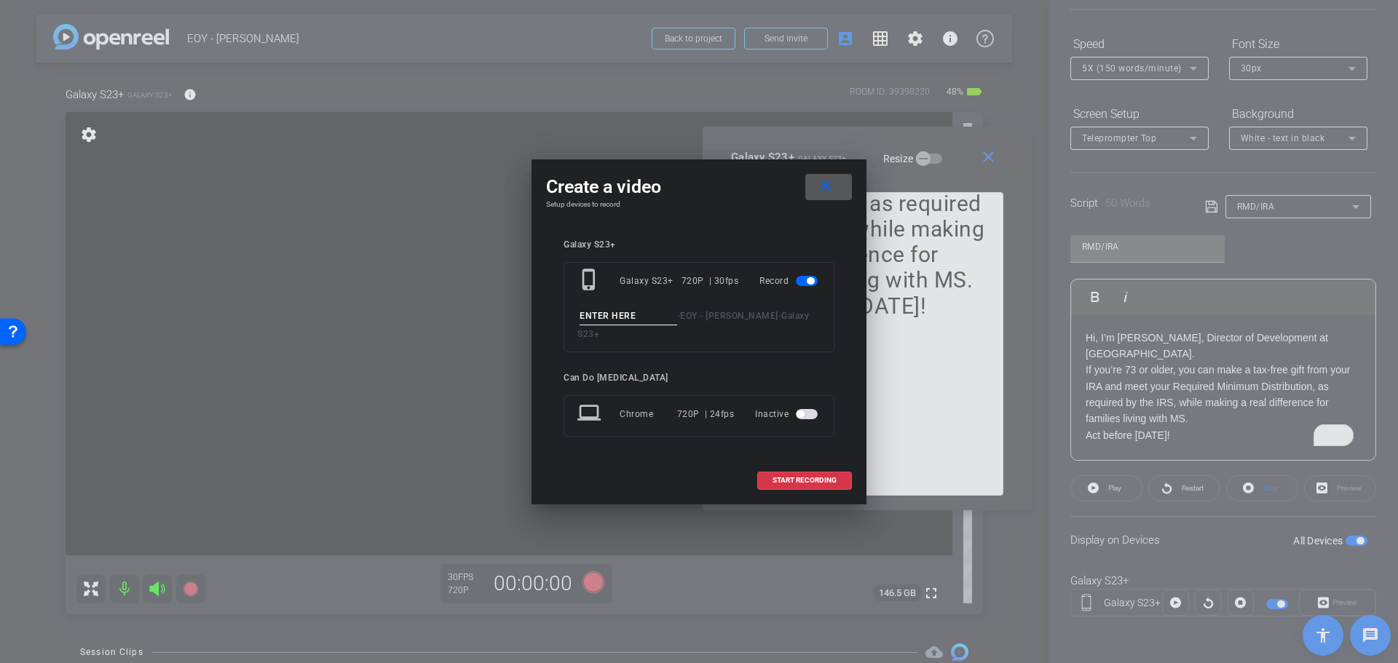
click at [630, 324] on input at bounding box center [629, 316] width 98 height 18
type input "IRATake3"
click at [790, 477] on span "START RECORDING" at bounding box center [804, 480] width 64 height 7
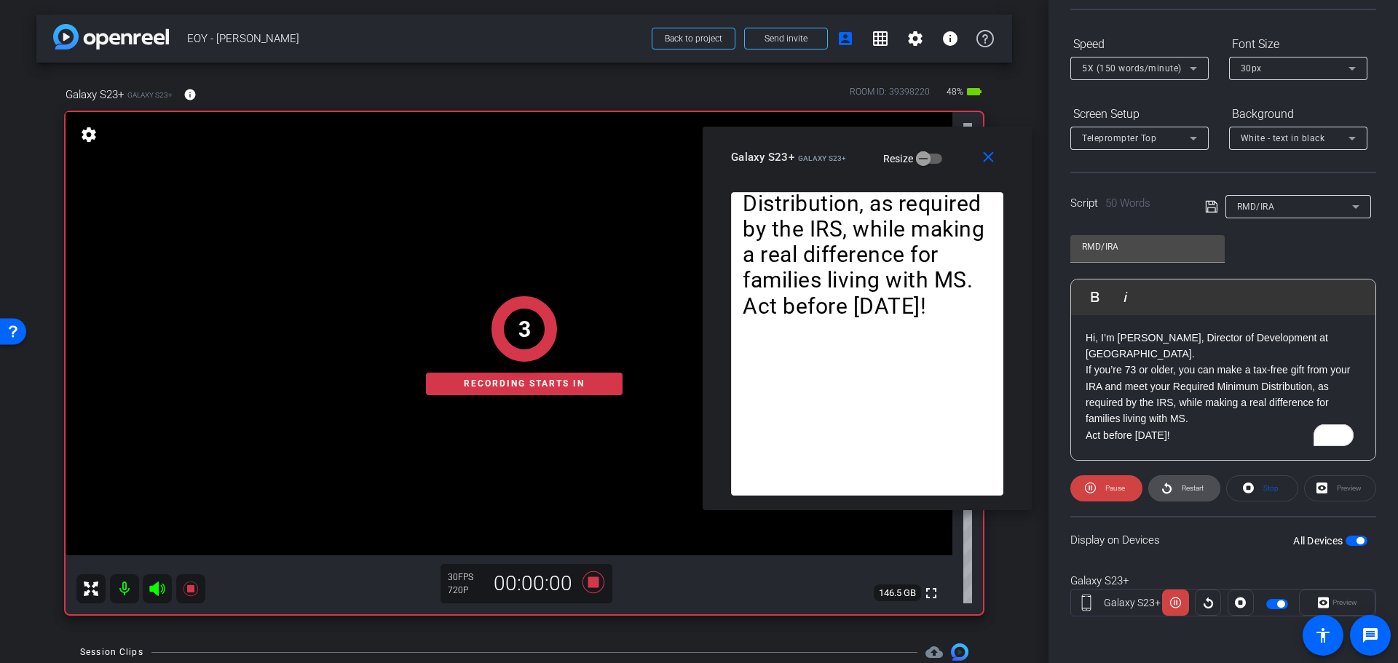
click at [1178, 485] on span "Restart" at bounding box center [1190, 488] width 25 height 20
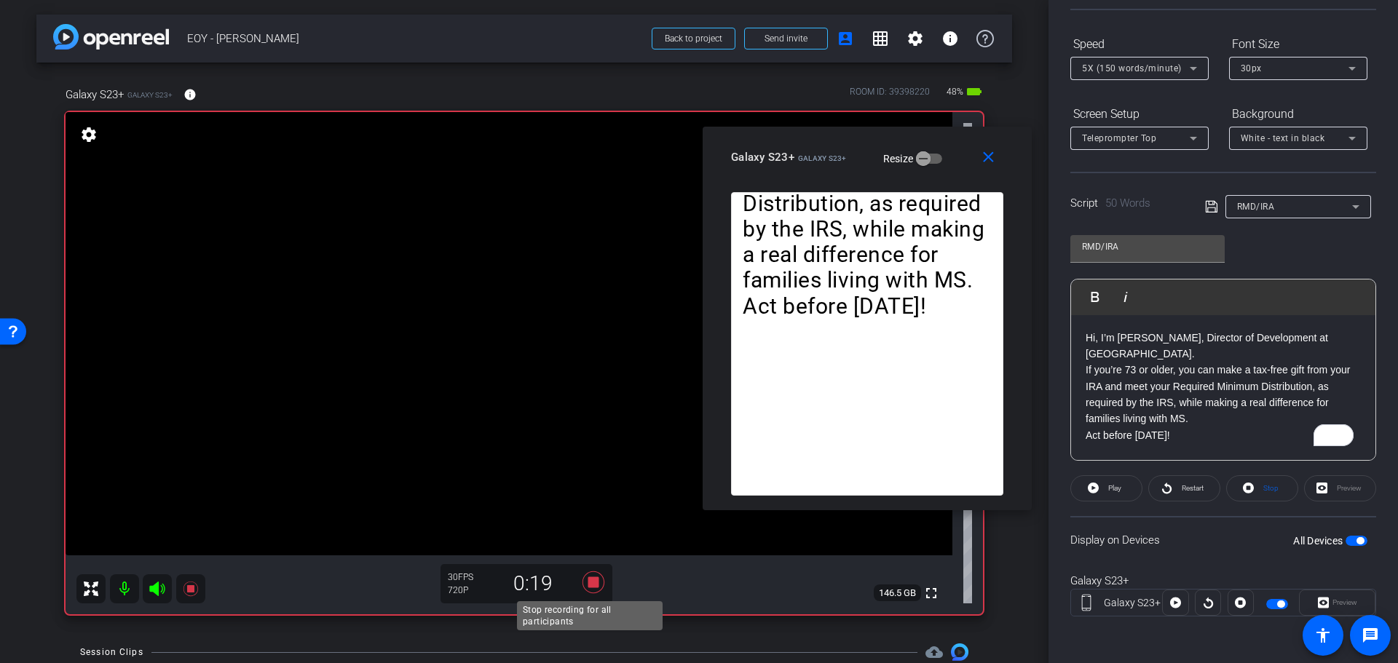
click at [588, 588] on icon at bounding box center [593, 583] width 22 height 22
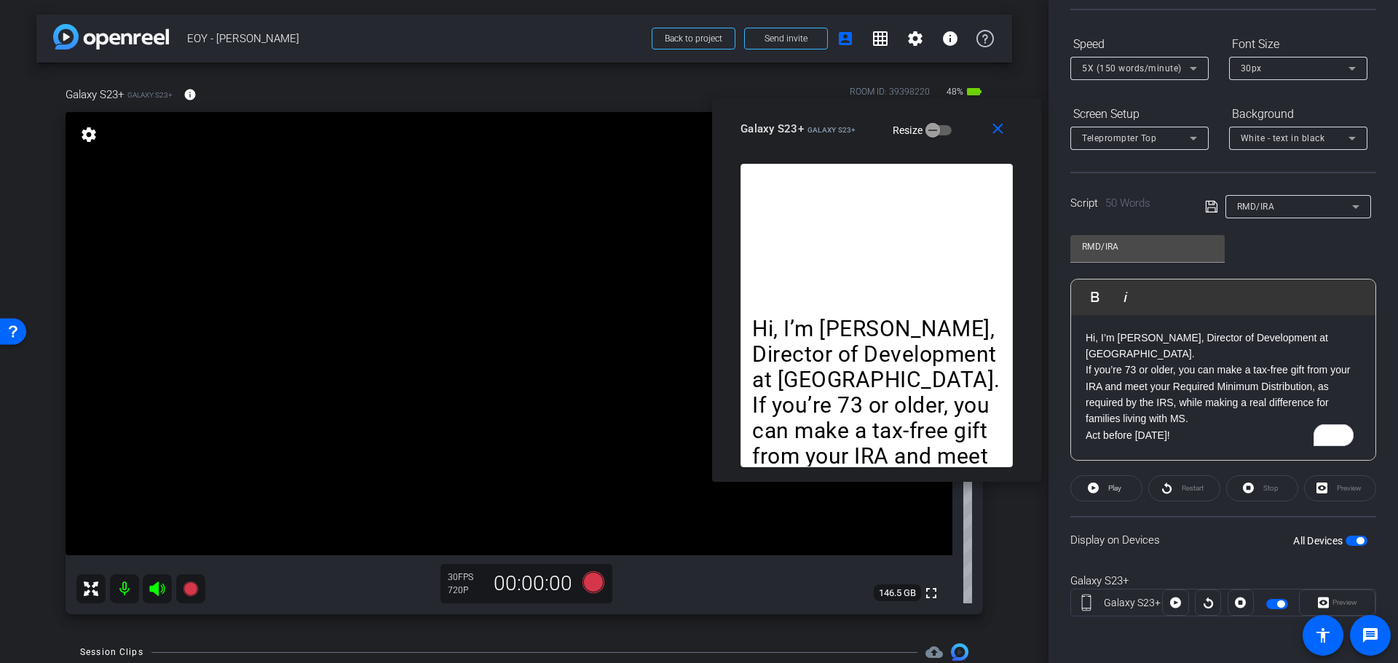
drag, startPoint x: 847, startPoint y: 158, endPoint x: 856, endPoint y: 133, distance: 26.5
click at [856, 133] on div "Galaxy S23+ Galaxy S23+ Resize" at bounding box center [881, 129] width 283 height 26
drag, startPoint x: 1211, startPoint y: 438, endPoint x: 1080, endPoint y: 448, distance: 132.2
click at [1080, 448] on div "Hi, I’m [PERSON_NAME], Director of Development at [GEOGRAPHIC_DATA]. If you’re …" at bounding box center [1223, 388] width 304 height 146
click at [1208, 443] on p "Act before [DATE]!" at bounding box center [1223, 435] width 275 height 16
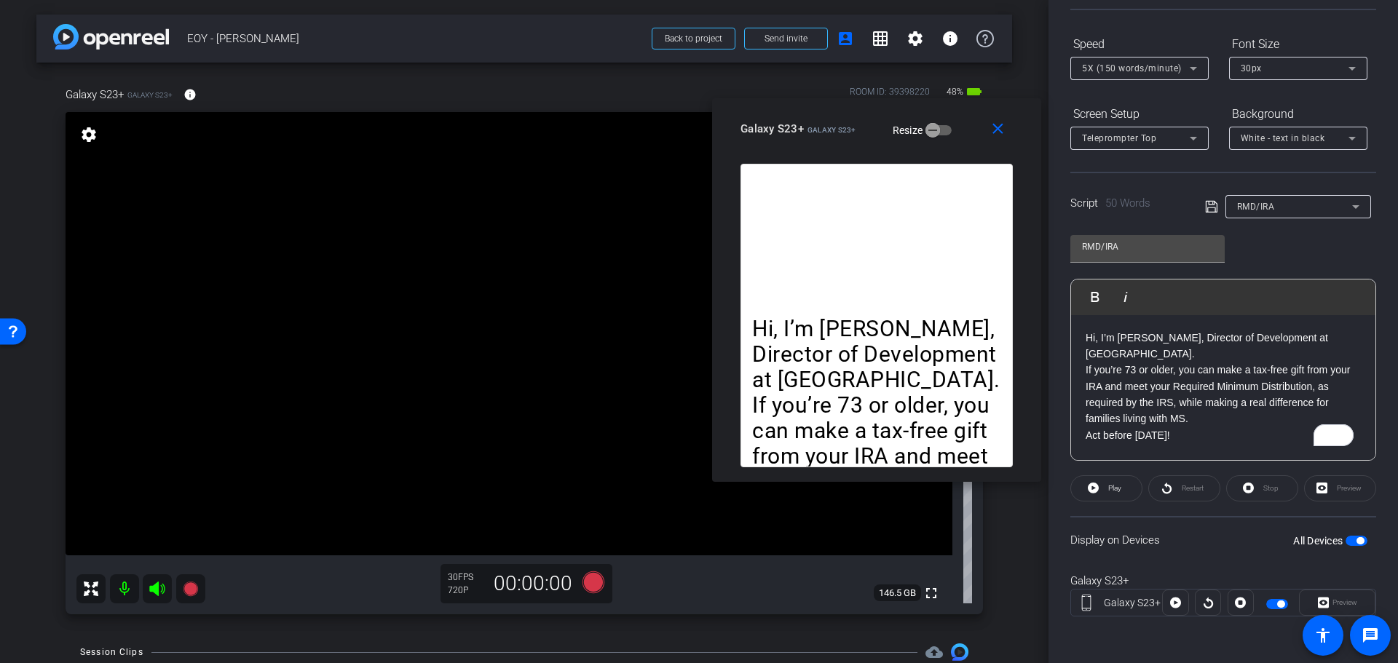
click at [1203, 440] on p "Act before [DATE]!" at bounding box center [1223, 435] width 275 height 16
click at [1305, 438] on p "Act before [DATE] to be part of this years triple matching program!" at bounding box center [1223, 443] width 275 height 33
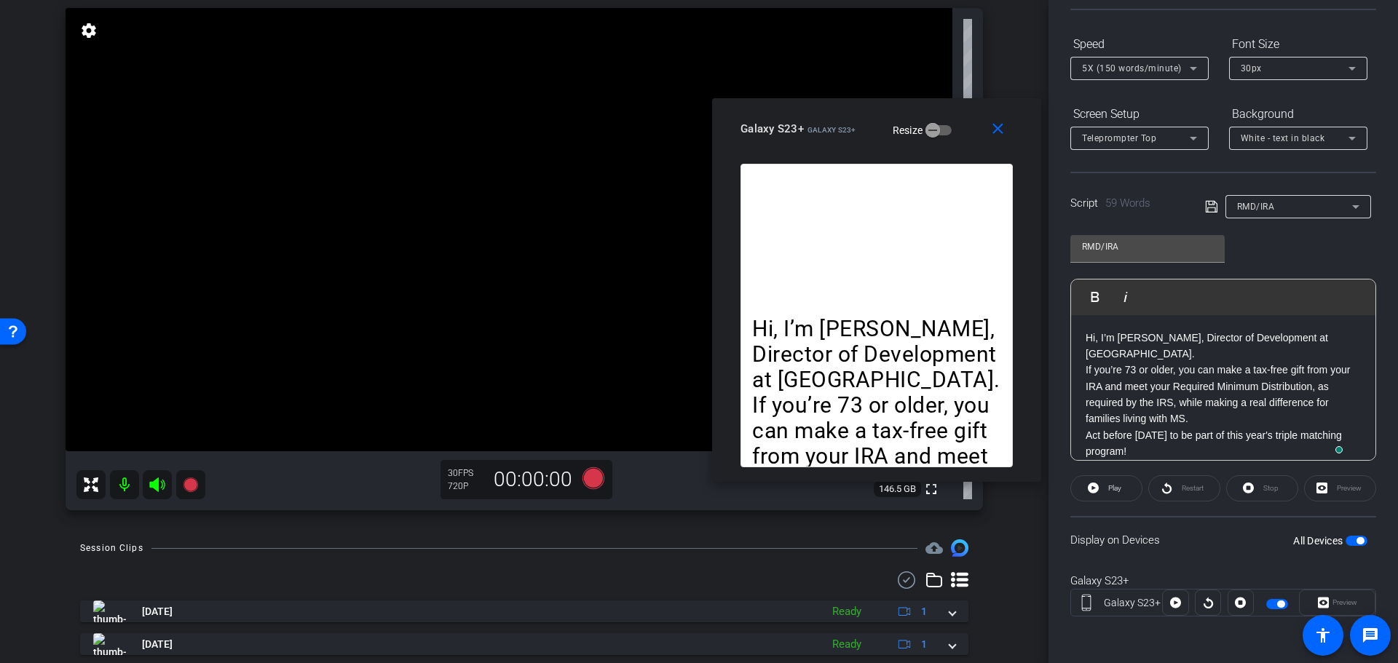
scroll to position [0, 0]
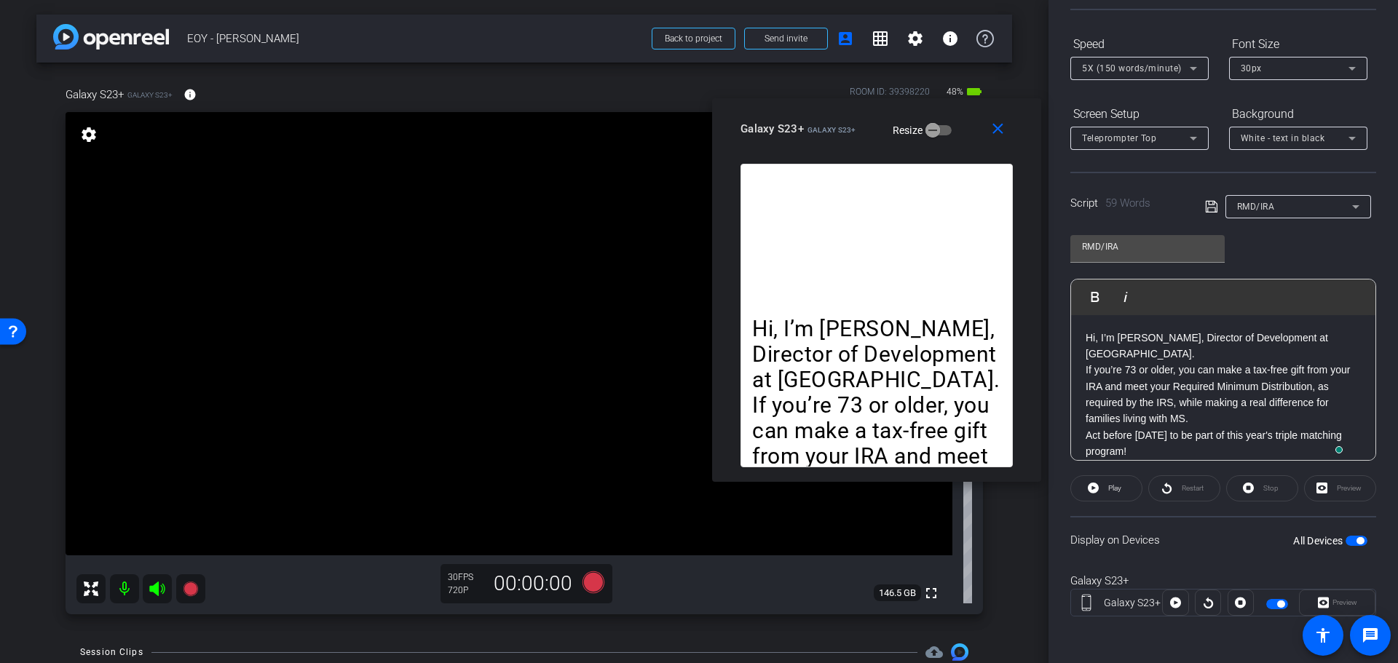
click at [1276, 266] on div "RMD/IRA Play Play from this location Play Selected Play and display the selecte…" at bounding box center [1223, 342] width 306 height 237
click at [588, 584] on icon at bounding box center [593, 583] width 22 height 22
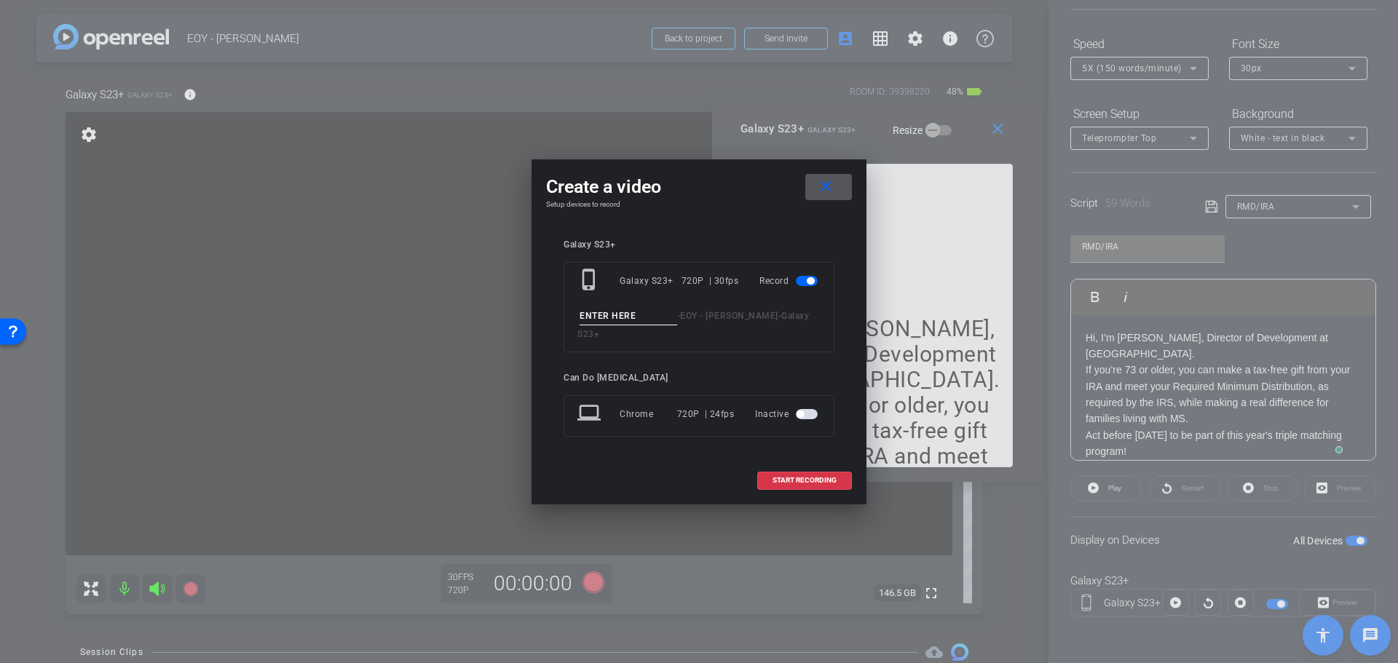
click at [661, 321] on input at bounding box center [629, 316] width 98 height 18
type input "IRATake4"
click at [791, 477] on span "START RECORDING" at bounding box center [804, 480] width 64 height 7
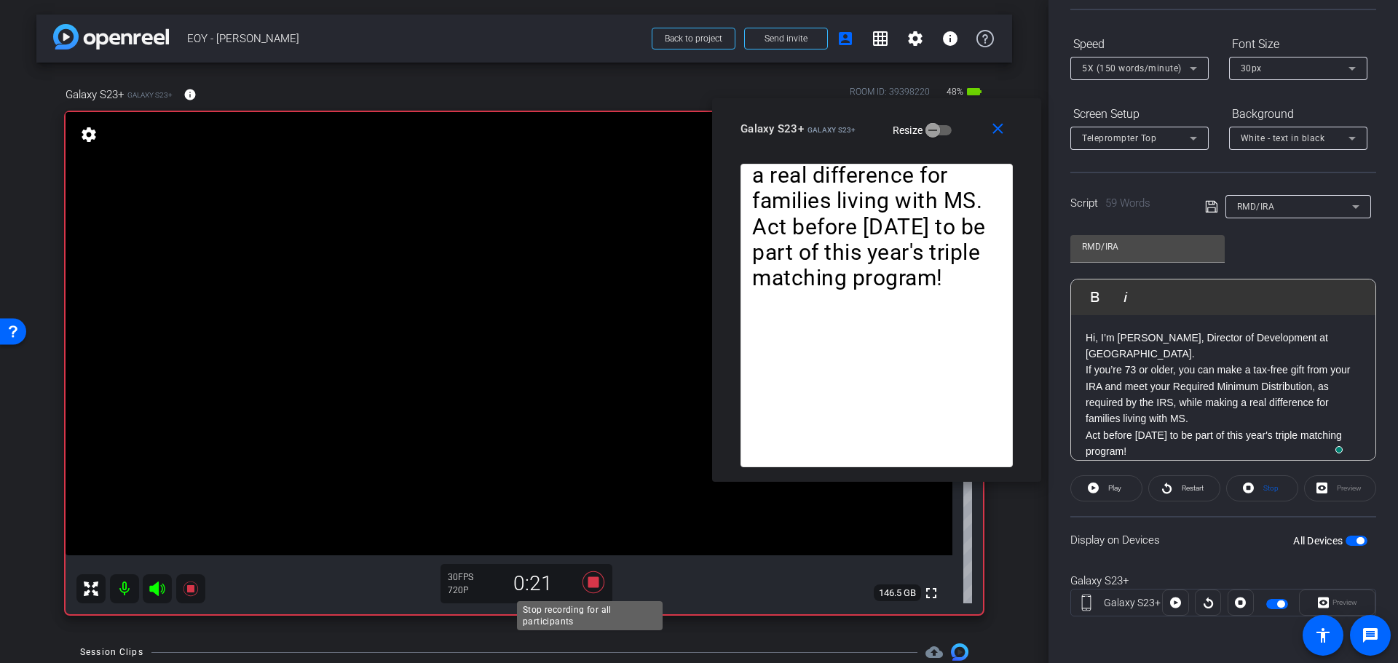
click at [598, 581] on icon at bounding box center [593, 582] width 35 height 26
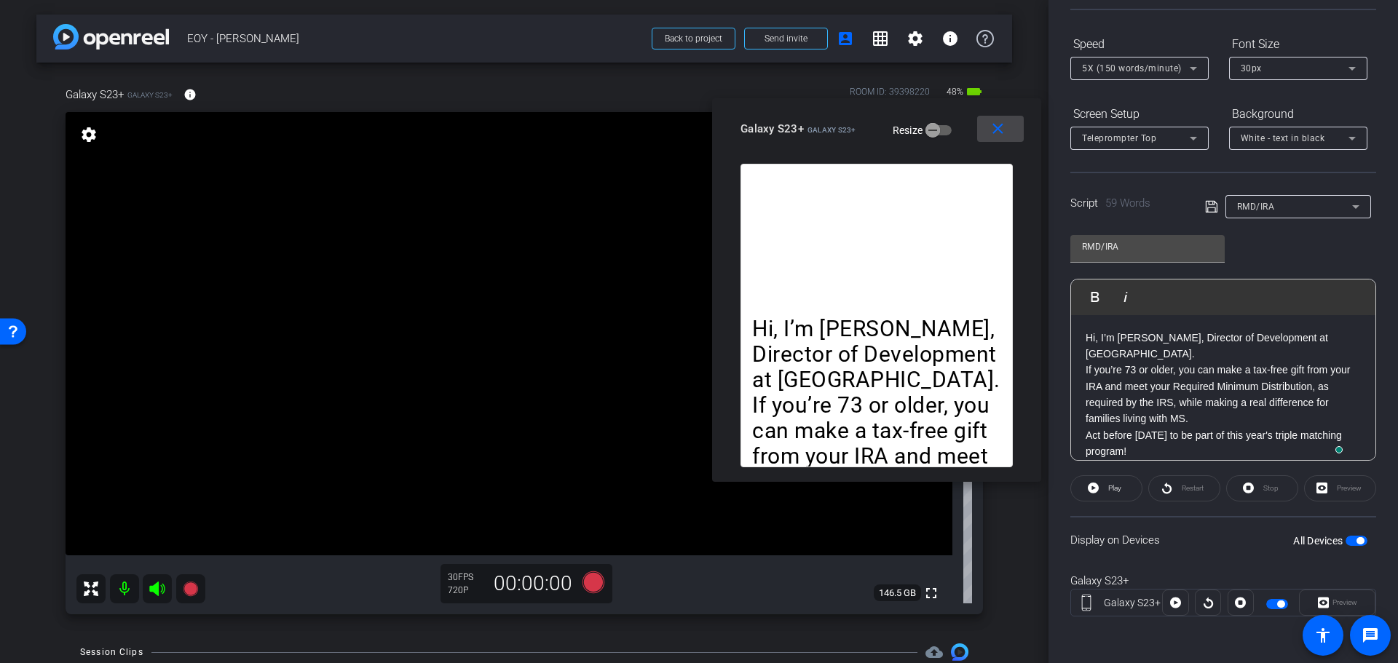
click at [1008, 121] on span at bounding box center [1000, 128] width 47 height 35
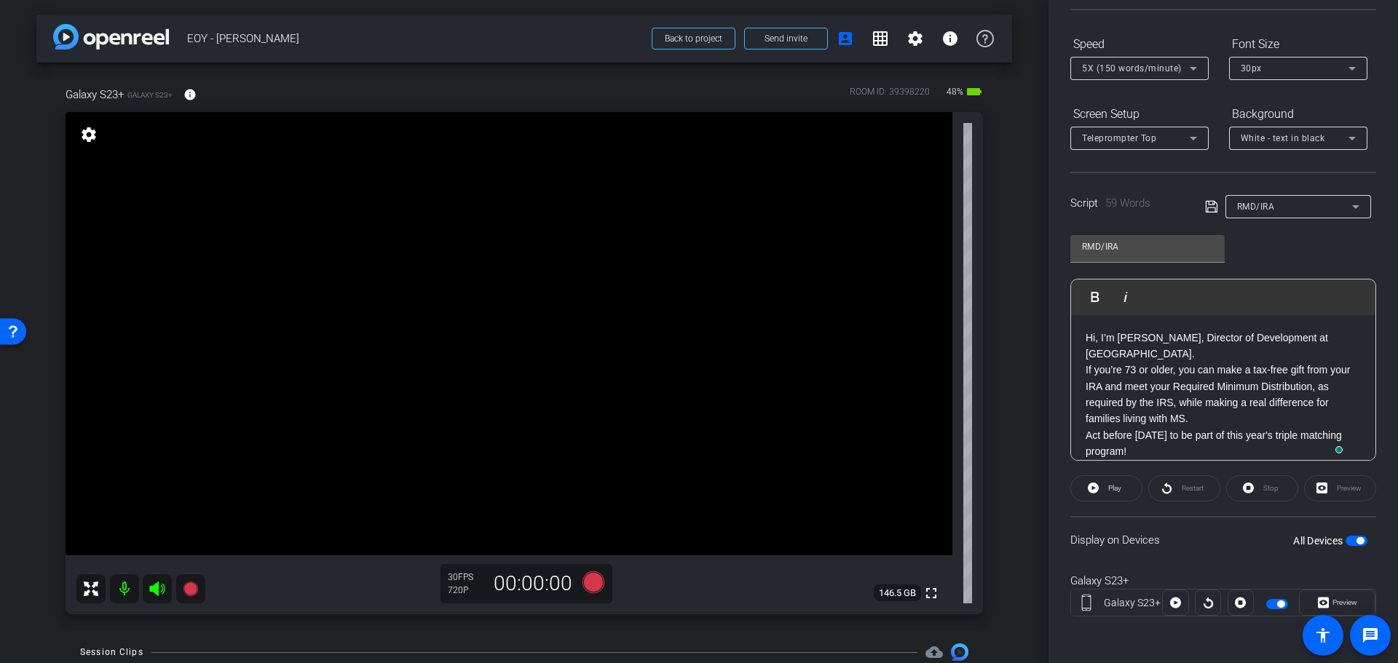
click at [1273, 599] on button "button" at bounding box center [1277, 604] width 22 height 10
click at [1268, 205] on span "RMD/IRA" at bounding box center [1256, 207] width 38 height 10
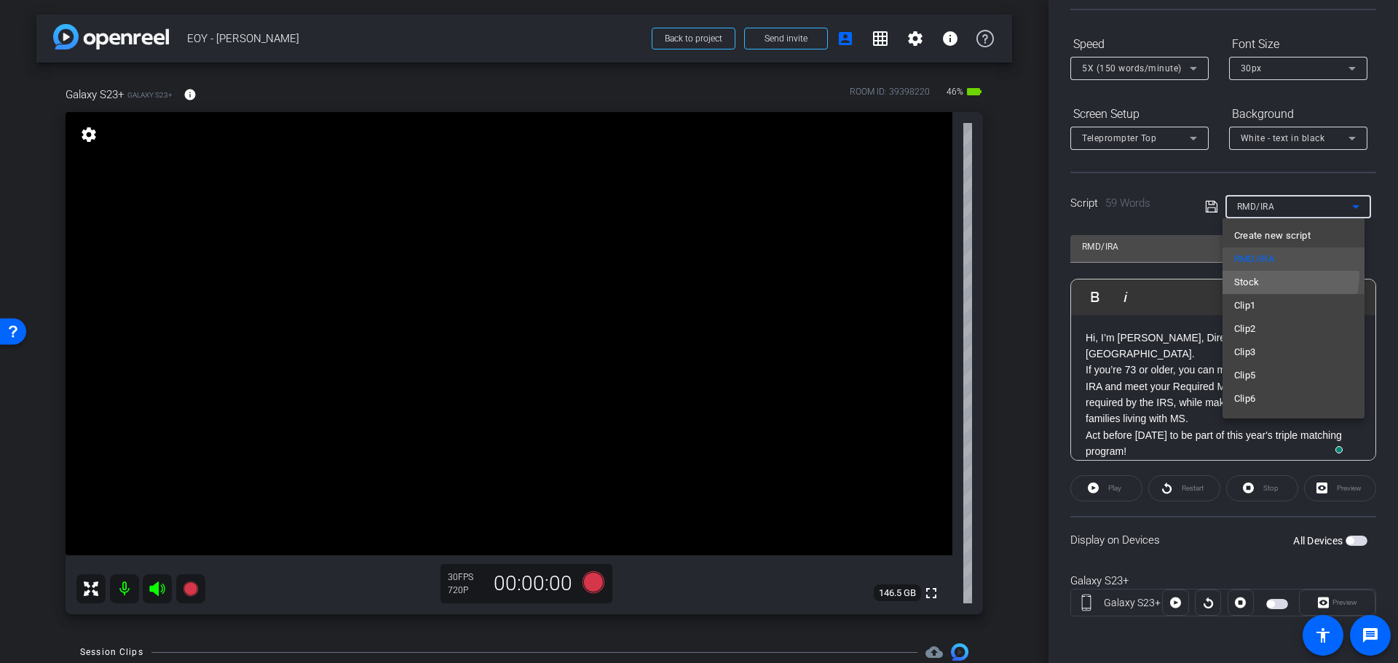
click at [1284, 275] on mat-option "Stock" at bounding box center [1293, 282] width 142 height 23
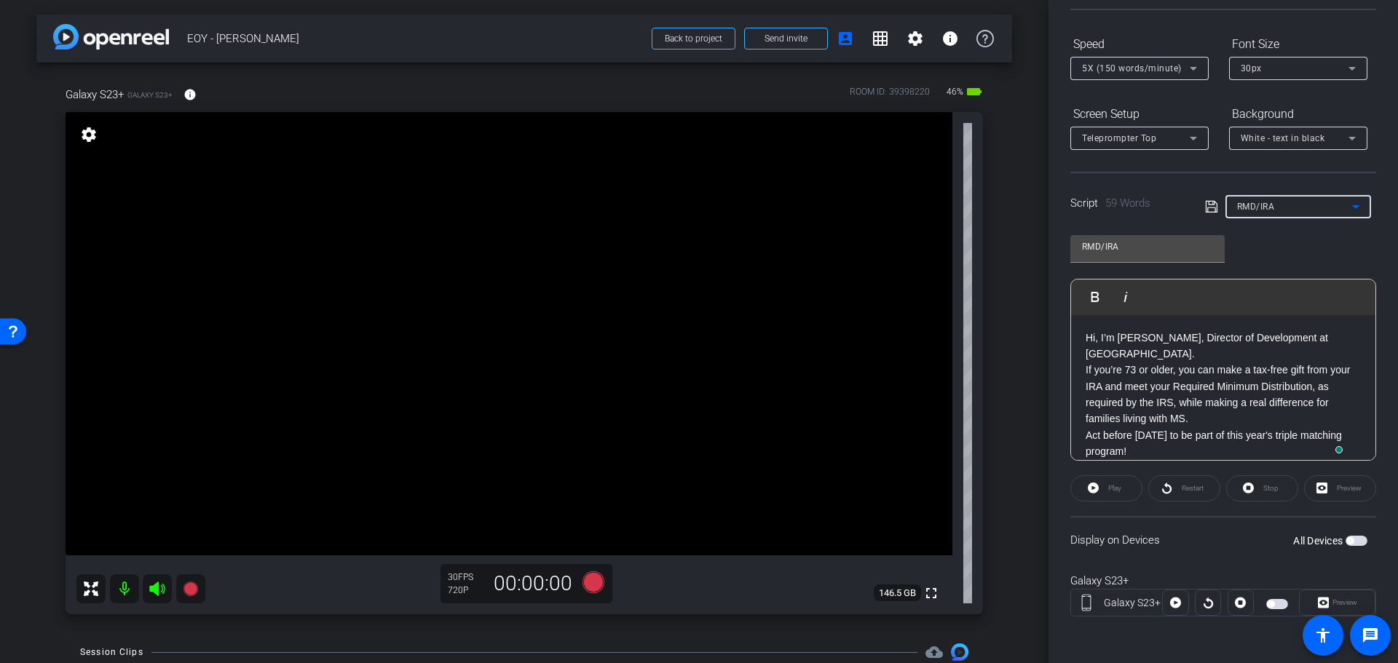
type input "Stock"
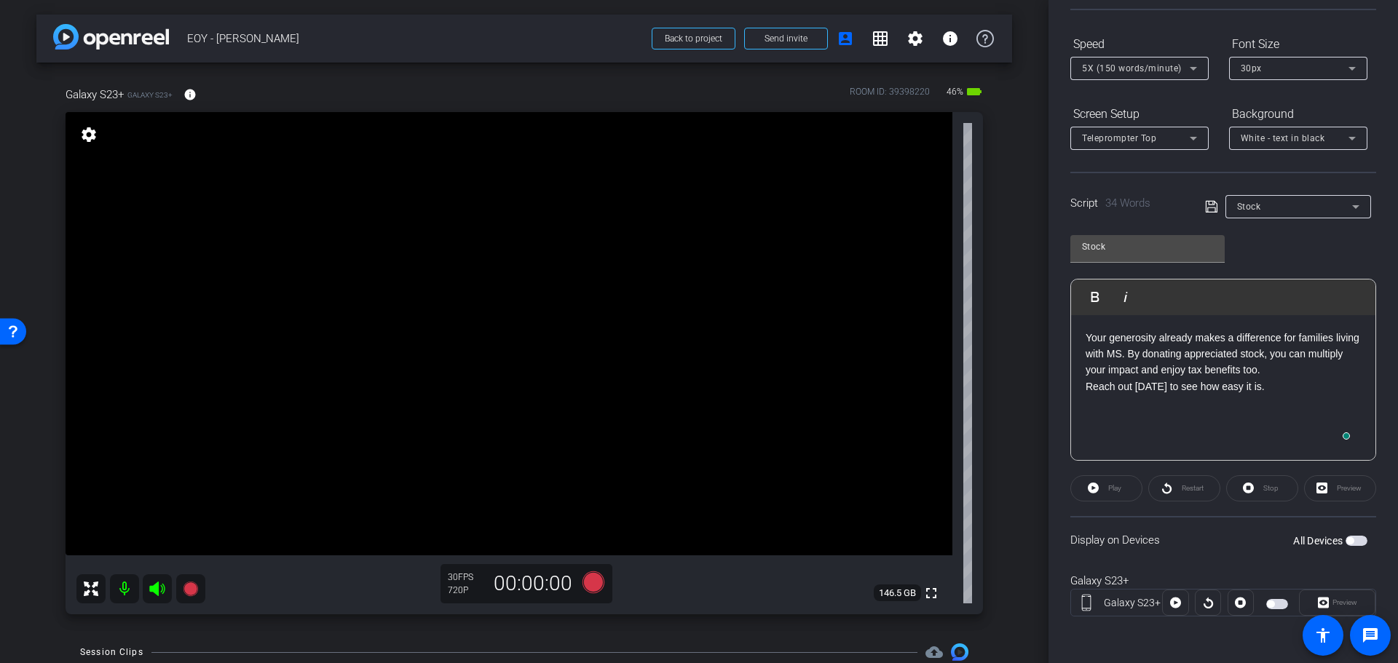
click at [1257, 262] on div "Stock Play Play from this location Play Selected Play and display the selected …" at bounding box center [1223, 342] width 306 height 237
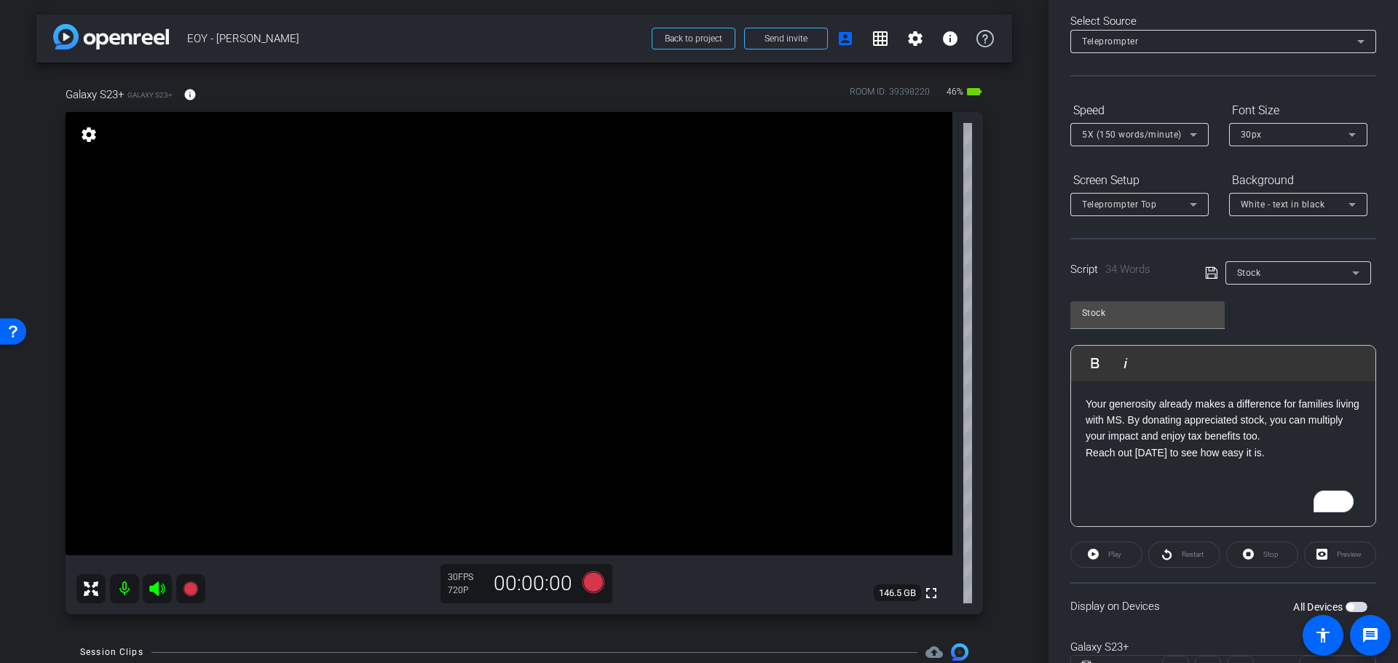
scroll to position [133, 0]
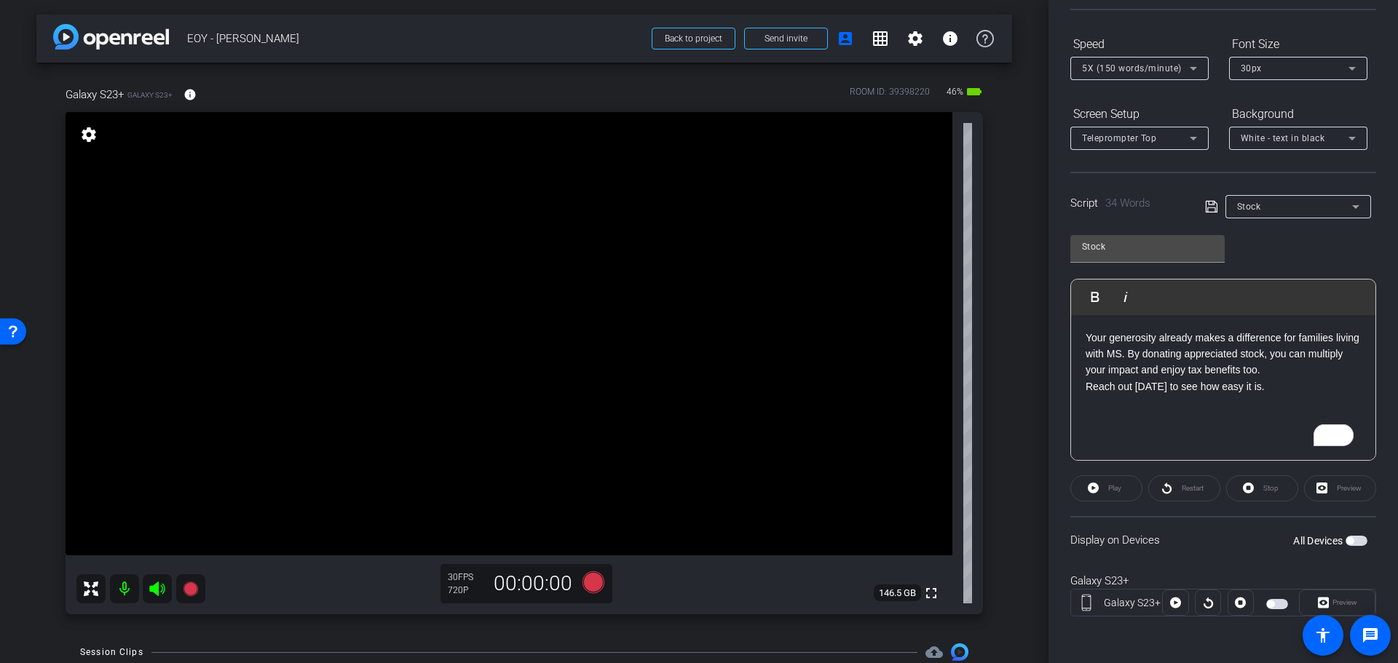
click at [1346, 539] on span "button" at bounding box center [1349, 540] width 7 height 7
click at [1319, 599] on icon at bounding box center [1323, 603] width 11 height 11
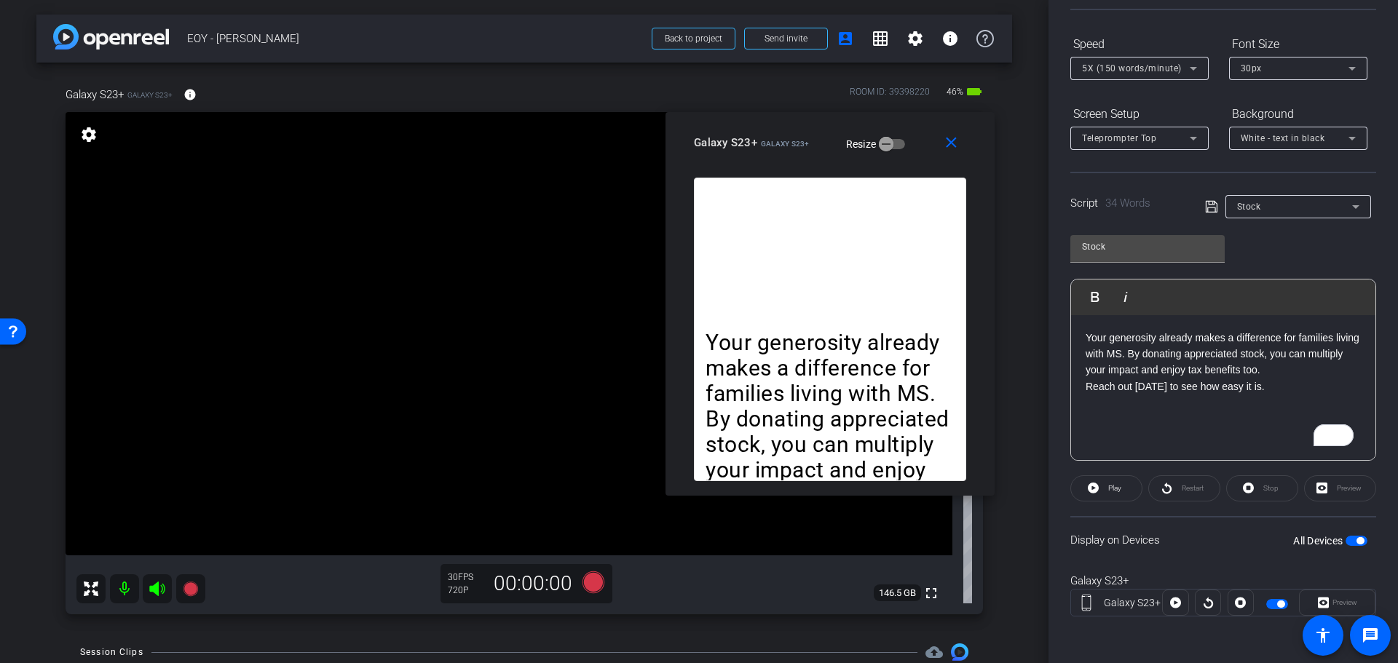
drag, startPoint x: 687, startPoint y: 160, endPoint x: 826, endPoint y: 128, distance: 142.0
click at [826, 130] on div "Galaxy S23+ Galaxy S23+ Resize" at bounding box center [835, 143] width 283 height 26
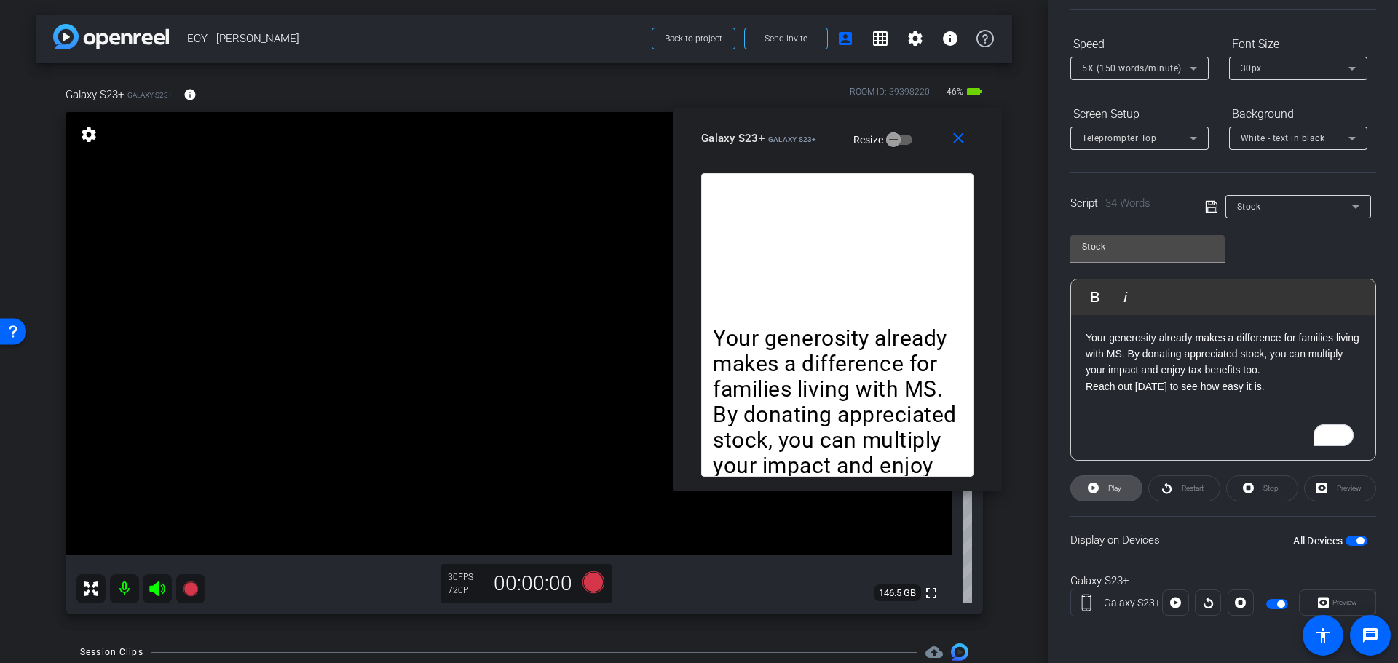
click at [1114, 489] on span "Play" at bounding box center [1114, 488] width 13 height 8
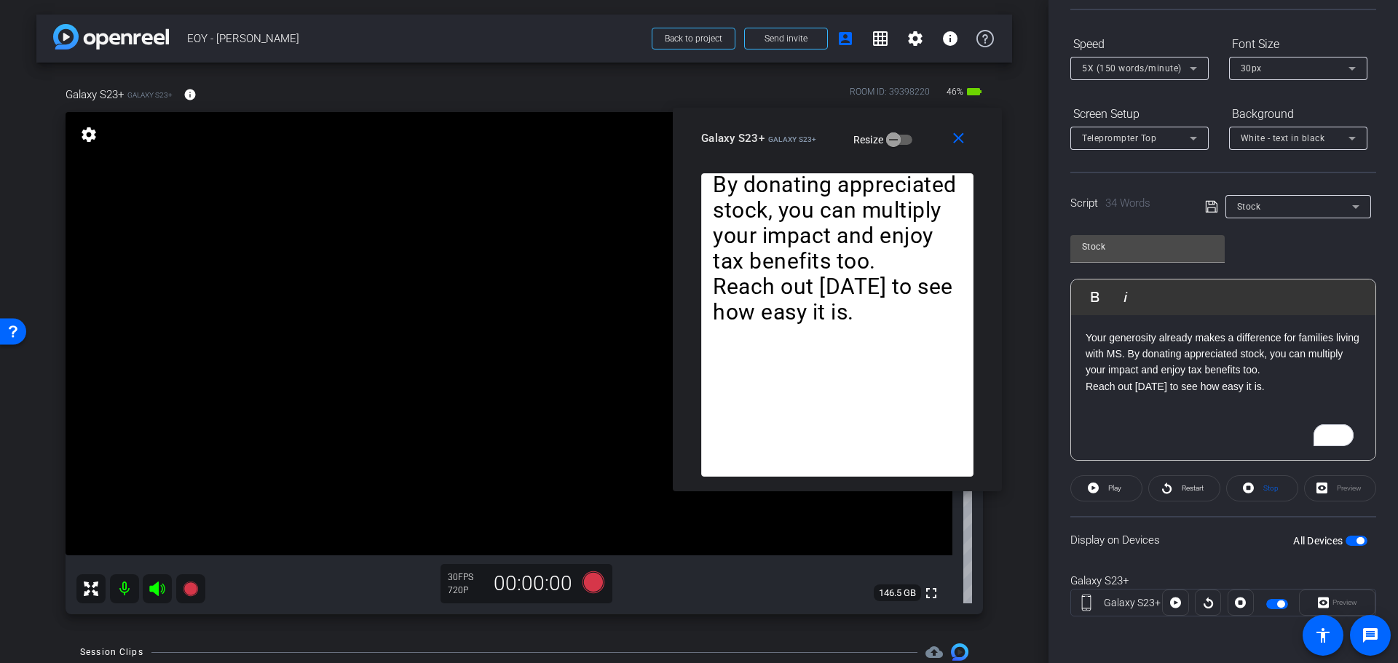
click at [1278, 397] on div "Your generosity already makes a difference for families living with MS. By dona…" at bounding box center [1223, 388] width 304 height 146
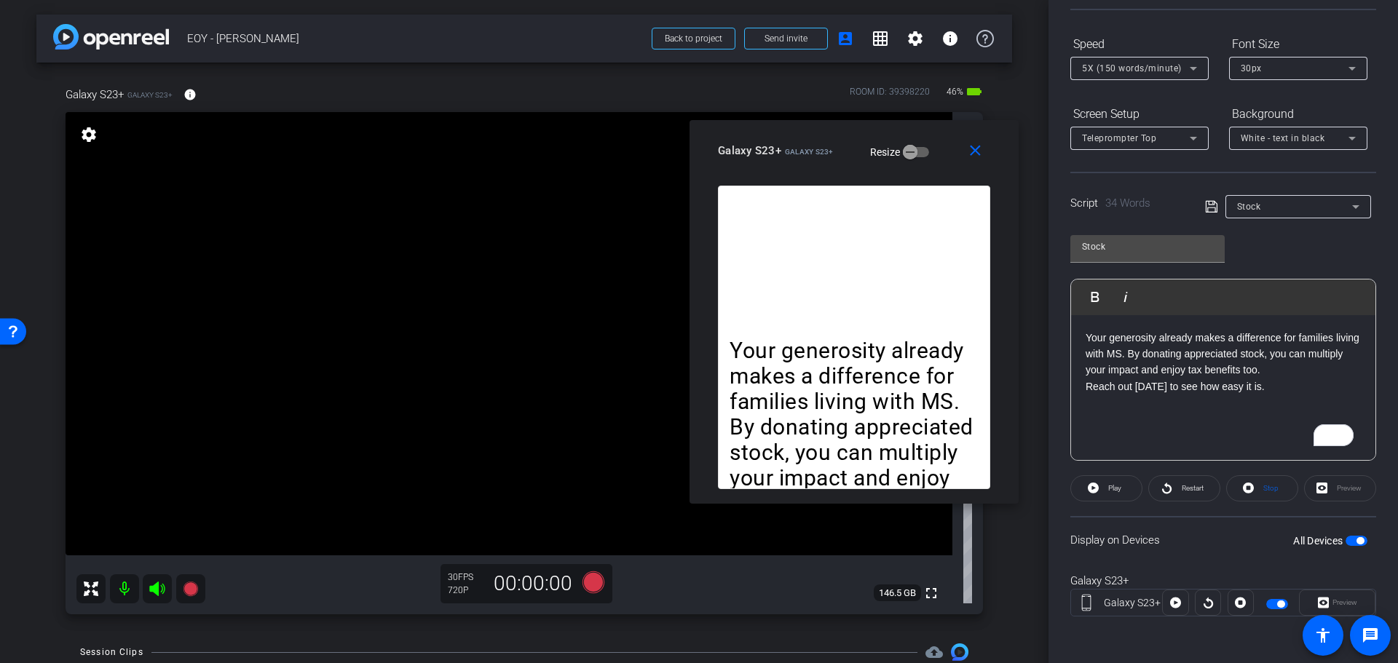
drag, startPoint x: 836, startPoint y: 124, endPoint x: 853, endPoint y: 137, distance: 20.8
click at [853, 137] on div "close Galaxy S23+ Galaxy S23+ Resize" at bounding box center [853, 153] width 329 height 66
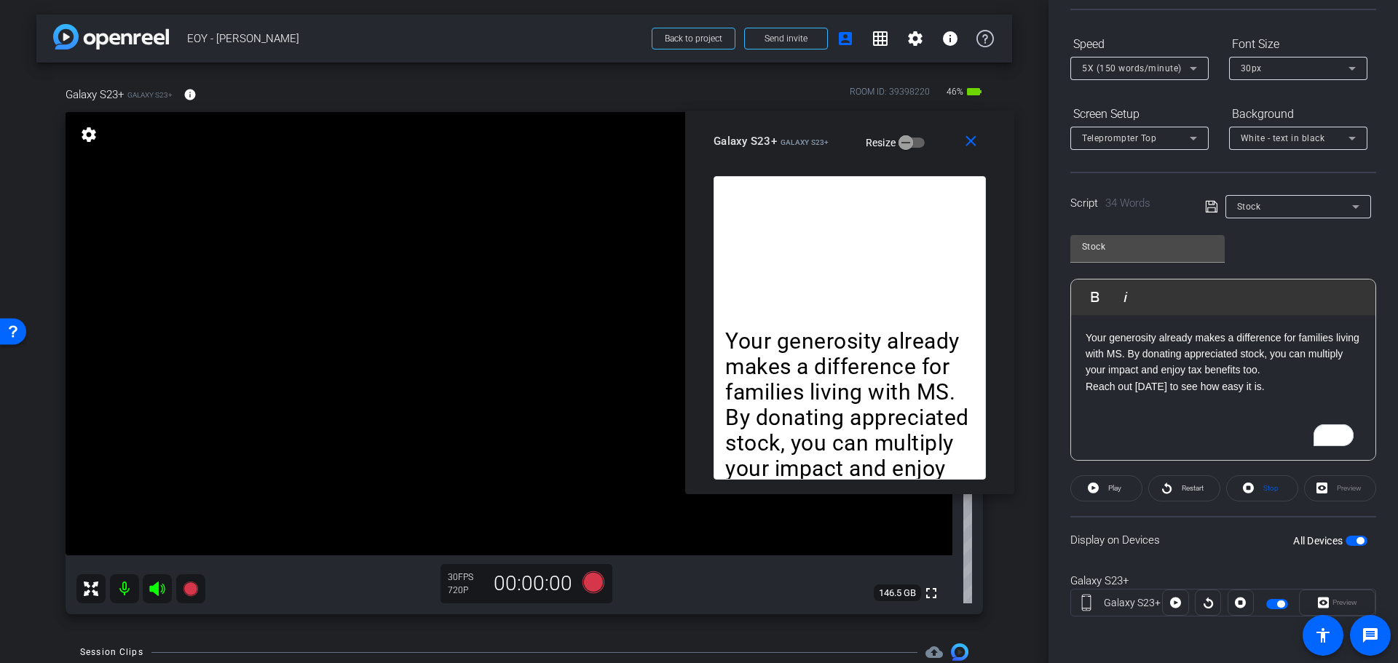
drag, startPoint x: 840, startPoint y: 143, endPoint x: 836, endPoint y: 134, distance: 10.4
click at [836, 134] on div "Galaxy S23+ Galaxy S23+ Resize" at bounding box center [854, 141] width 283 height 26
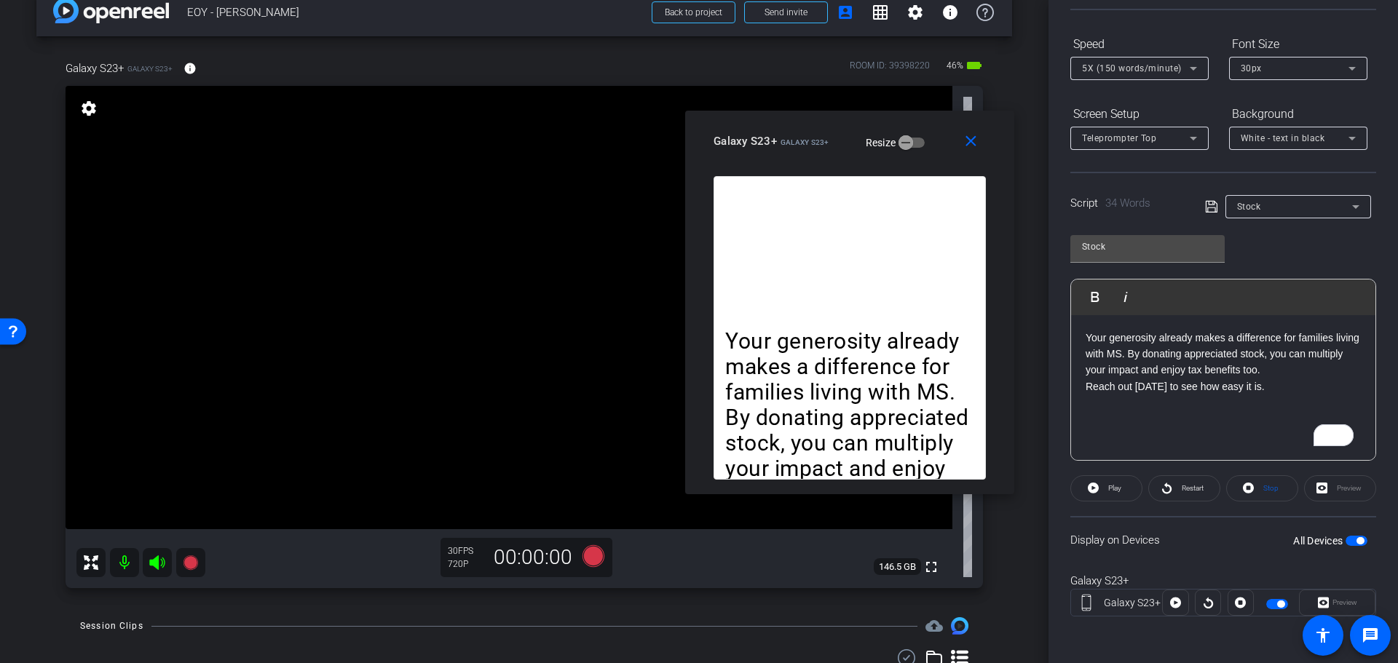
scroll to position [0, 0]
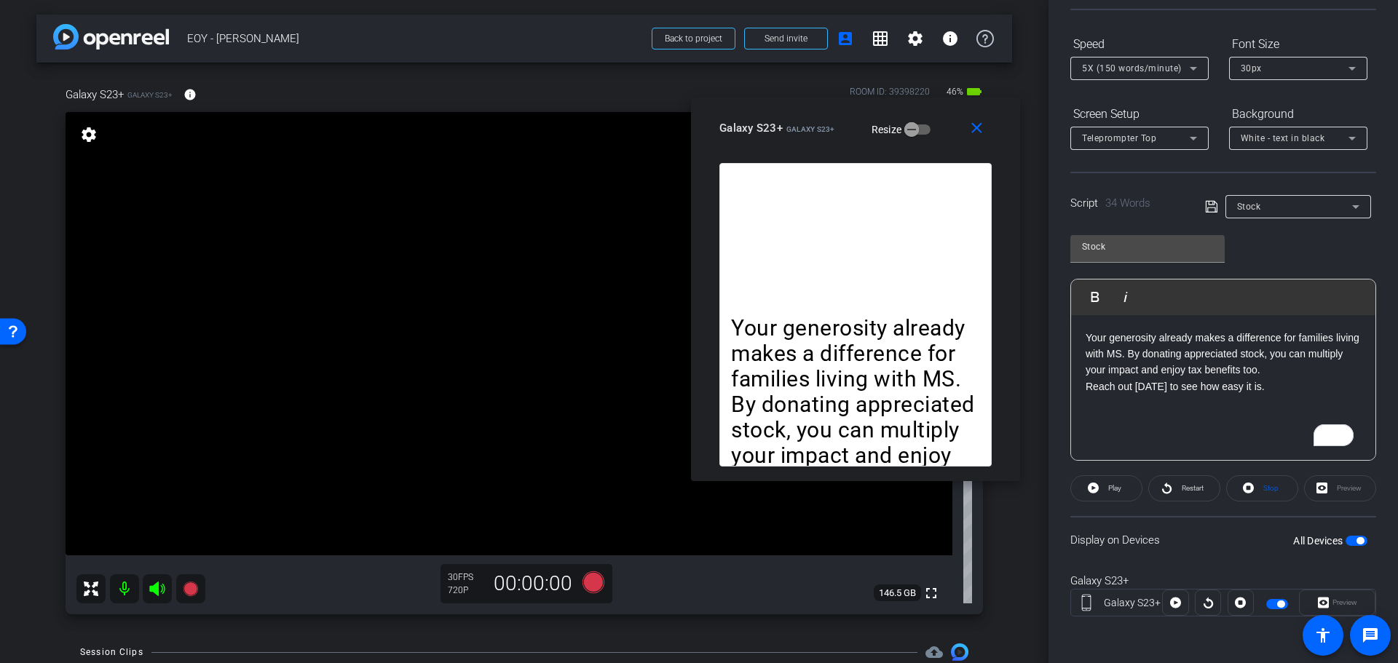
drag, startPoint x: 836, startPoint y: 133, endPoint x: 842, endPoint y: 120, distance: 14.3
click at [842, 120] on div "Galaxy S23+ Galaxy S23+ Resize" at bounding box center [860, 128] width 283 height 26
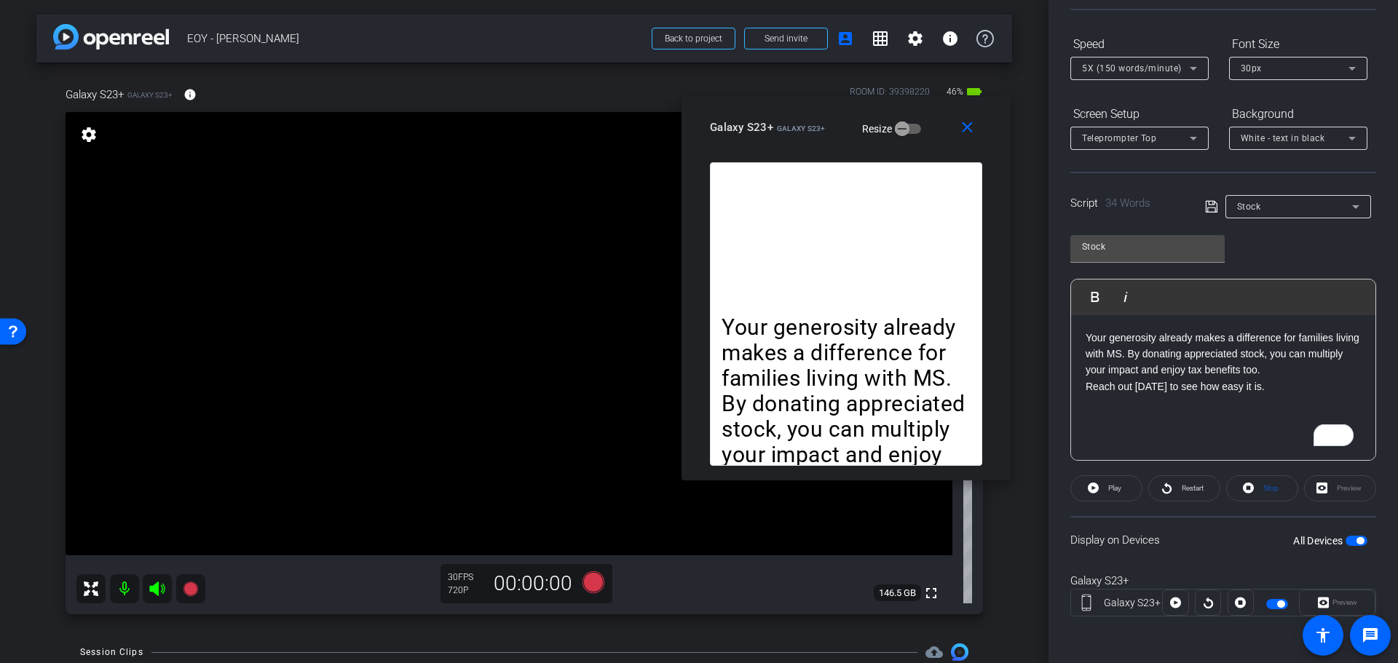
drag, startPoint x: 847, startPoint y: 127, endPoint x: 839, endPoint y: 127, distance: 8.8
click at [839, 127] on div "Galaxy S23+ Galaxy S23+ Resize" at bounding box center [851, 127] width 283 height 26
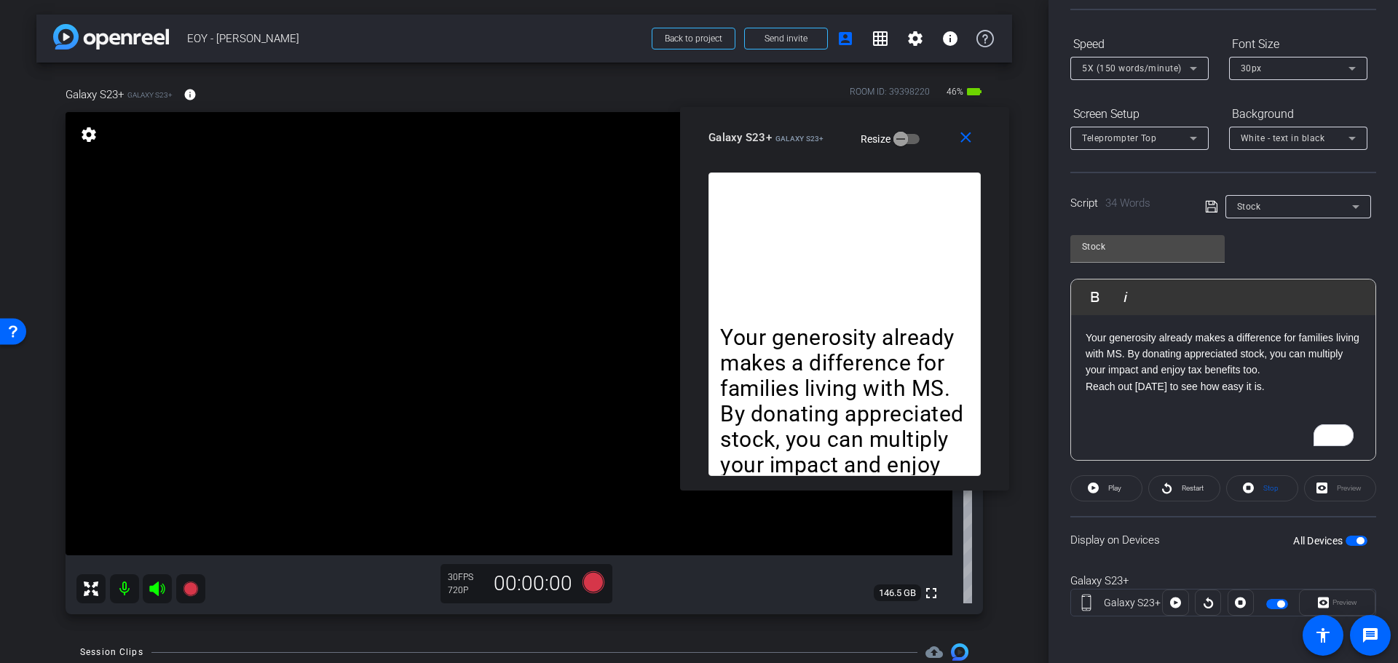
click at [839, 137] on mat-slide-toggle "Resize" at bounding box center [880, 138] width 82 height 23
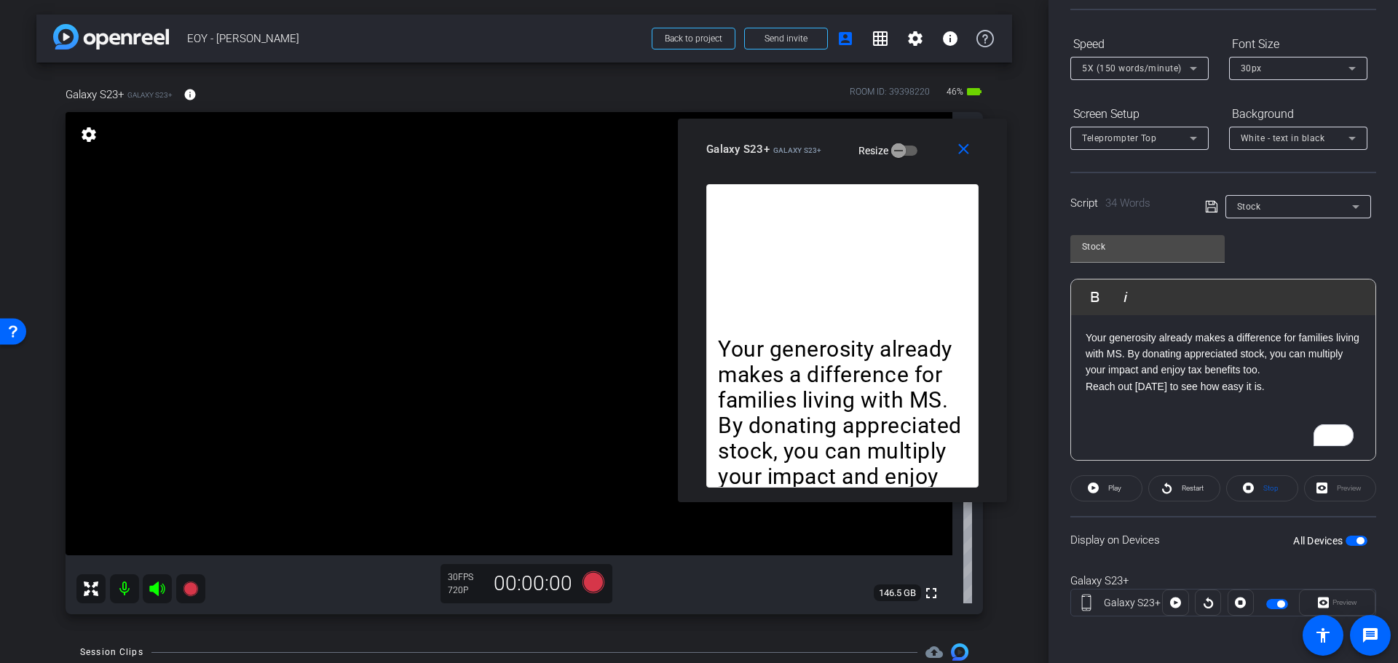
drag, startPoint x: 840, startPoint y: 138, endPoint x: 838, endPoint y: 149, distance: 11.9
click at [838, 149] on mat-slide-toggle "Resize" at bounding box center [878, 149] width 82 height 23
click at [840, 156] on mat-slide-toggle "Resize" at bounding box center [878, 150] width 82 height 23
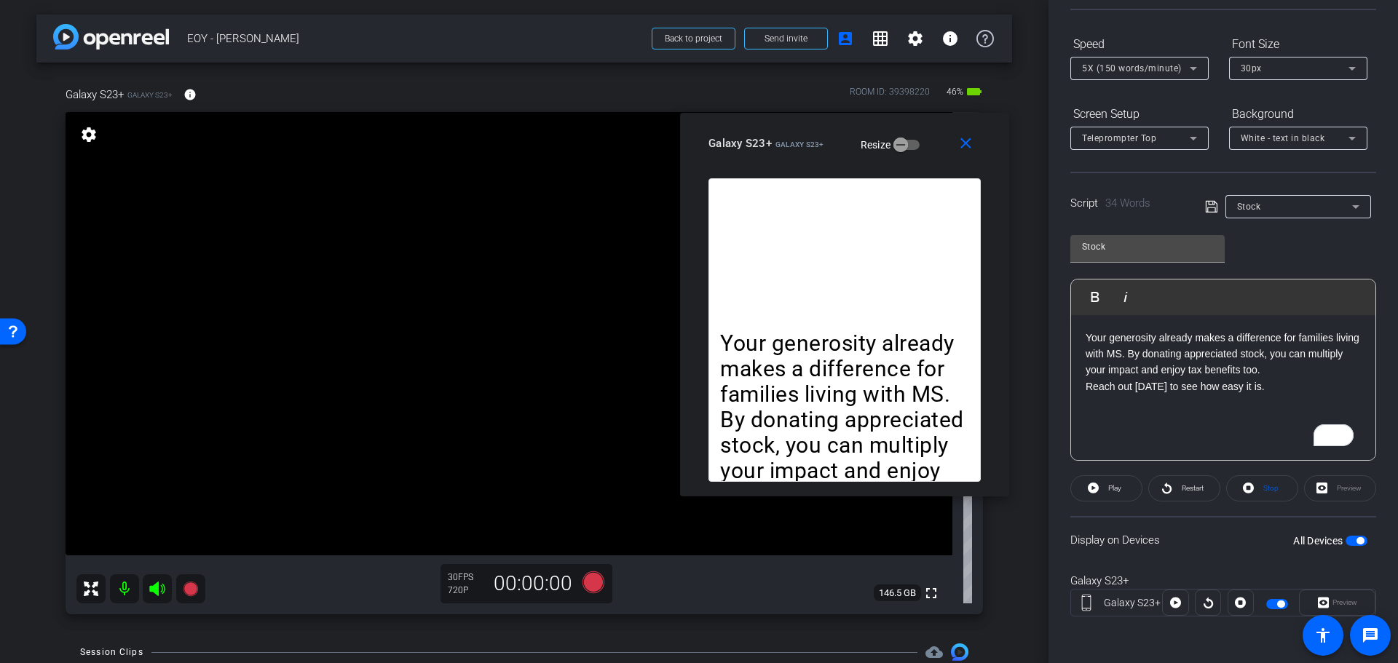
drag, startPoint x: 840, startPoint y: 156, endPoint x: 842, endPoint y: 148, distance: 8.1
click at [842, 148] on mat-slide-toggle "Resize" at bounding box center [880, 144] width 82 height 23
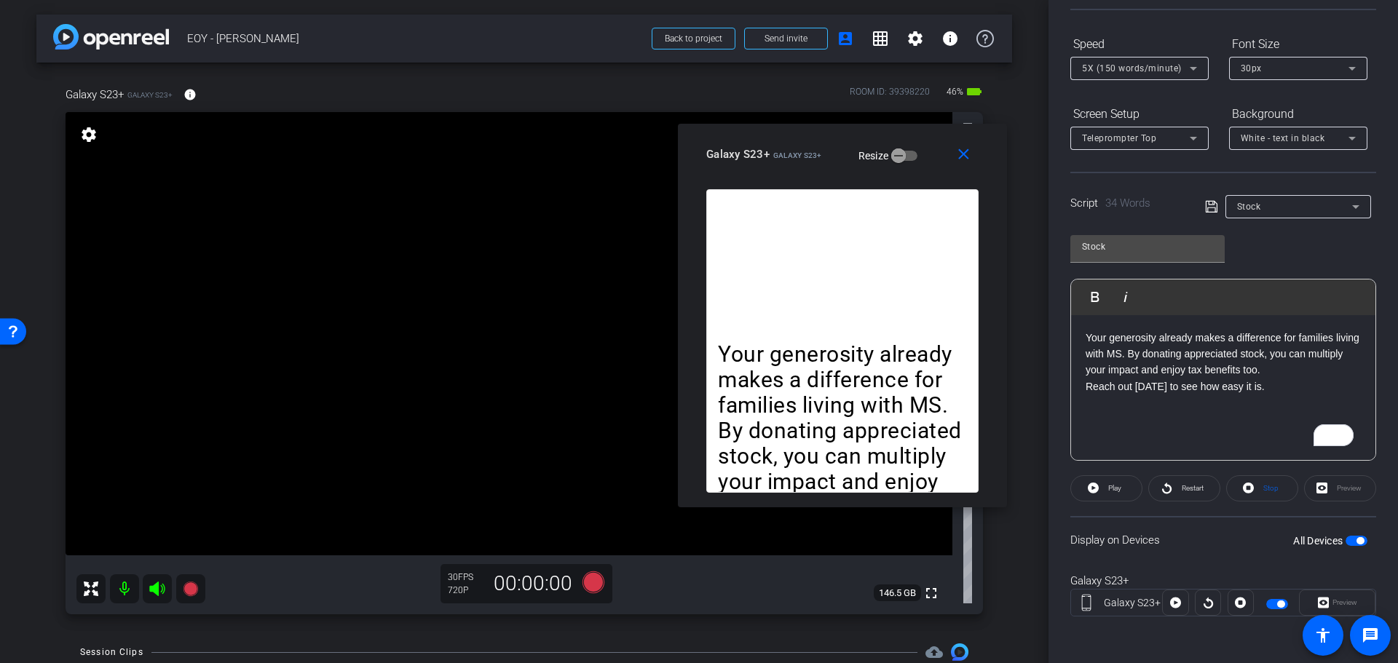
drag, startPoint x: 842, startPoint y: 149, endPoint x: 839, endPoint y: 159, distance: 11.1
click at [839, 159] on mat-slide-toggle "Resize" at bounding box center [878, 154] width 82 height 23
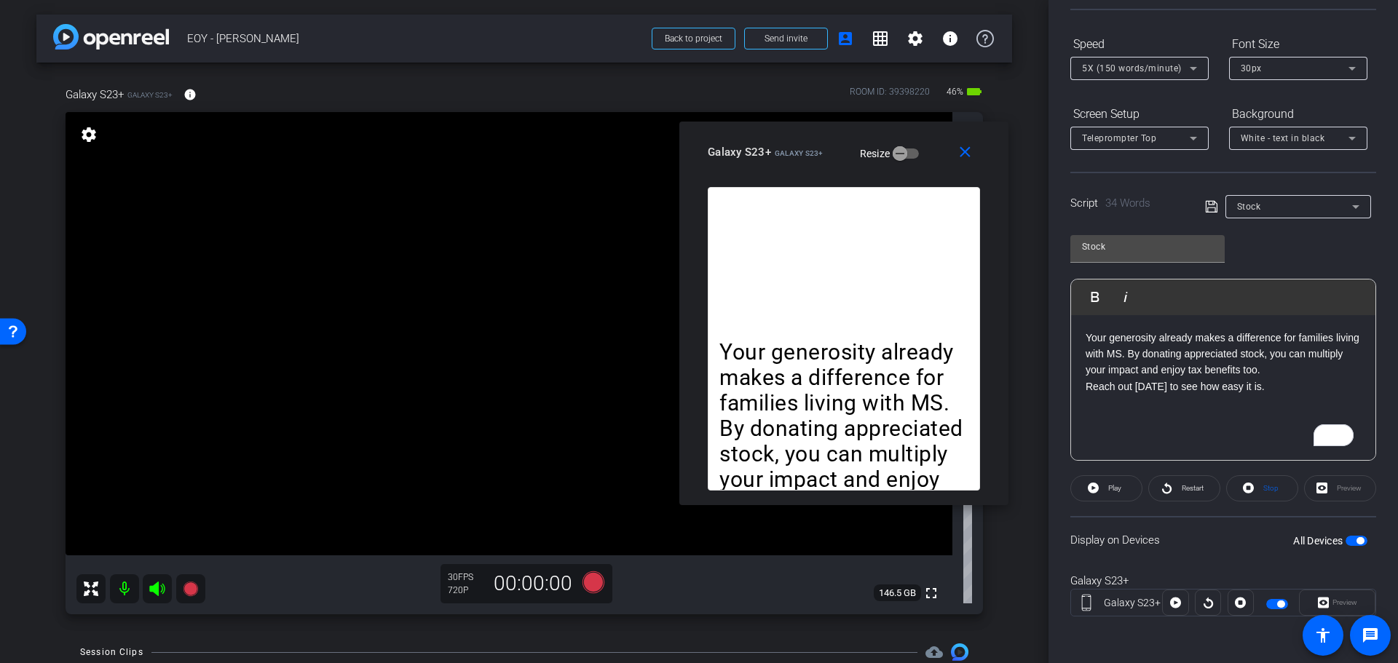
click at [843, 159] on mat-slide-toggle "Resize" at bounding box center [879, 152] width 82 height 23
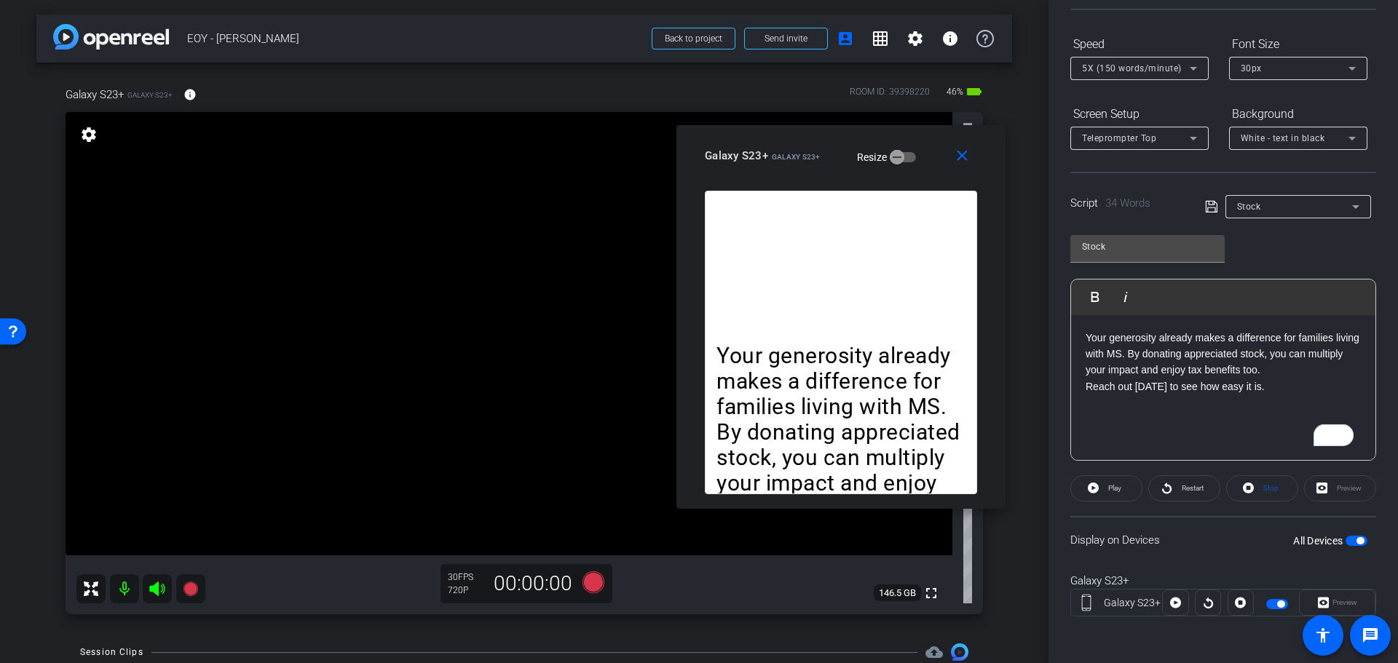
click at [840, 162] on mat-slide-toggle "Resize" at bounding box center [876, 156] width 82 height 23
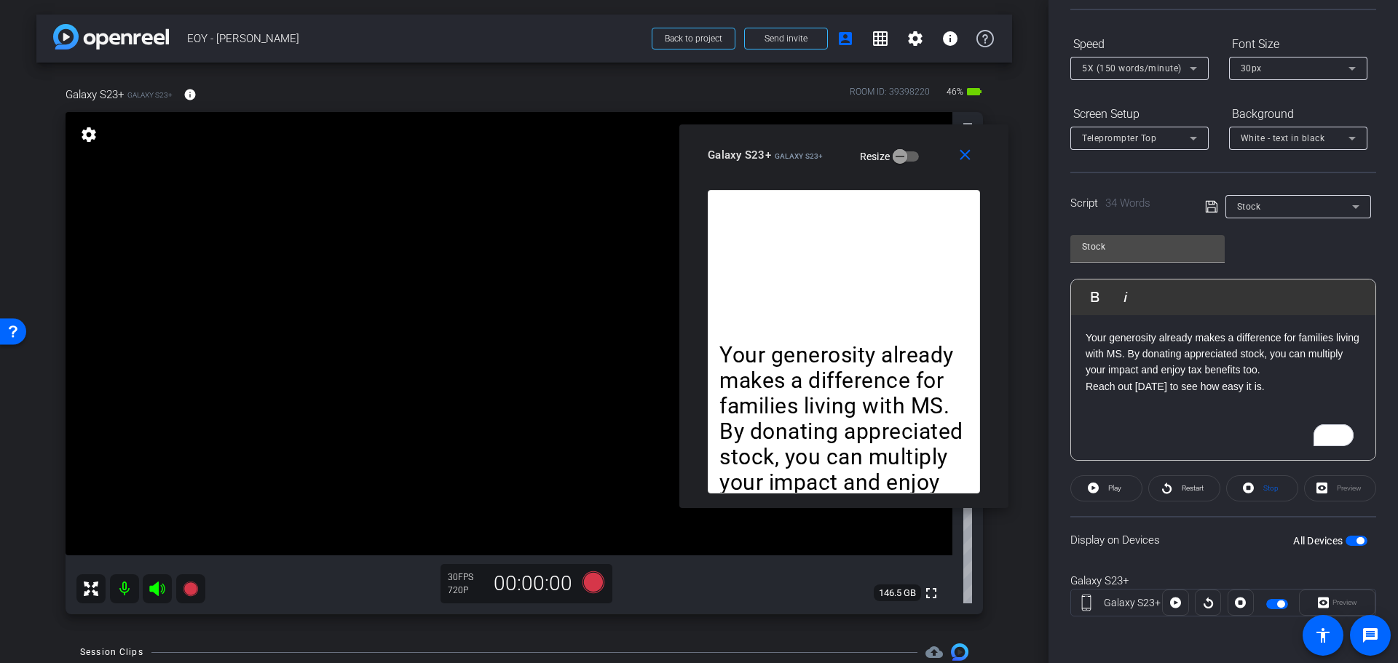
click at [835, 161] on div "Galaxy S23+ Galaxy S23+ Resize" at bounding box center [849, 155] width 283 height 26
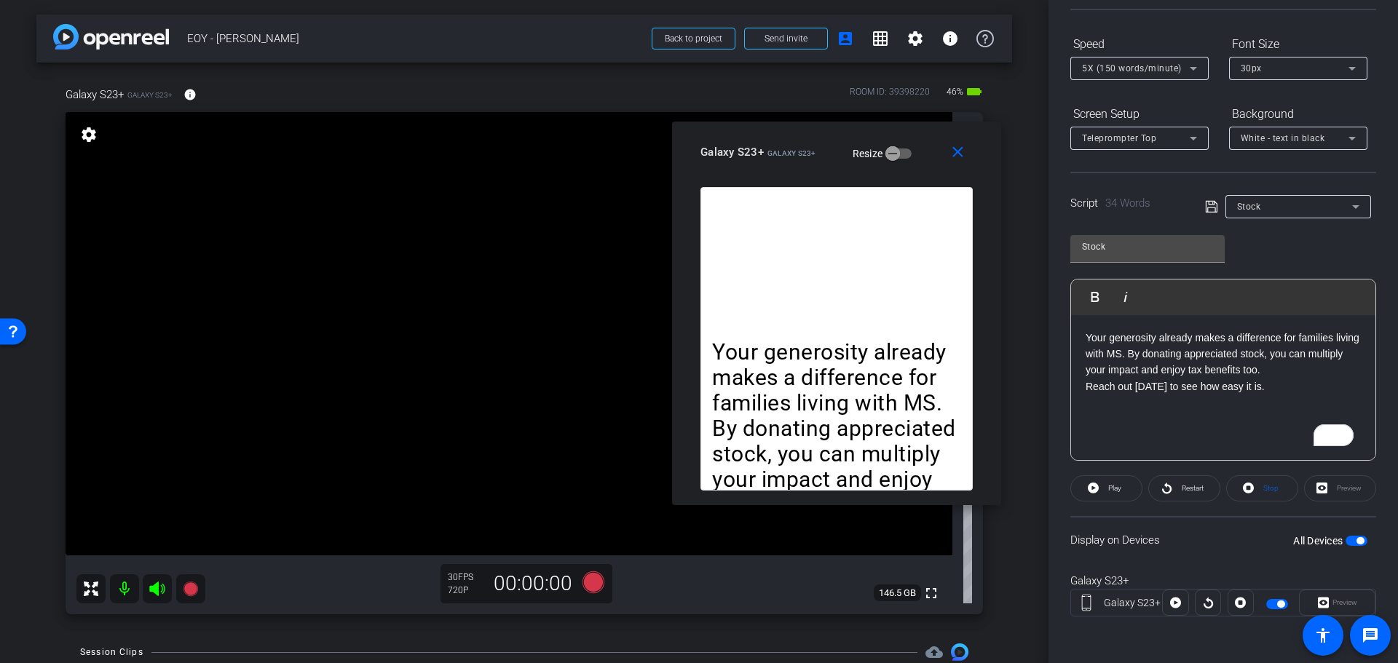
click at [831, 162] on mat-slide-toggle "Resize" at bounding box center [872, 152] width 82 height 23
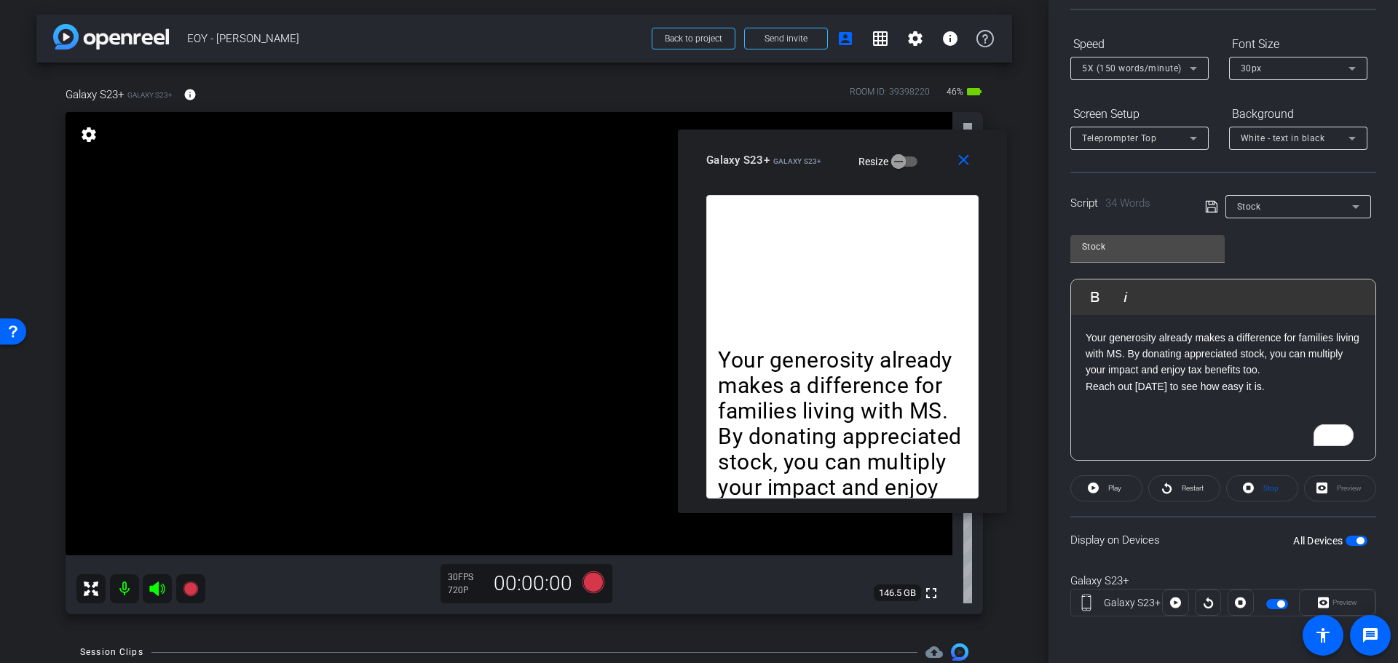
drag, startPoint x: 834, startPoint y: 164, endPoint x: 839, endPoint y: 172, distance: 9.9
click at [839, 172] on mat-slide-toggle "Resize" at bounding box center [878, 160] width 82 height 23
click at [590, 582] on icon at bounding box center [593, 583] width 22 height 22
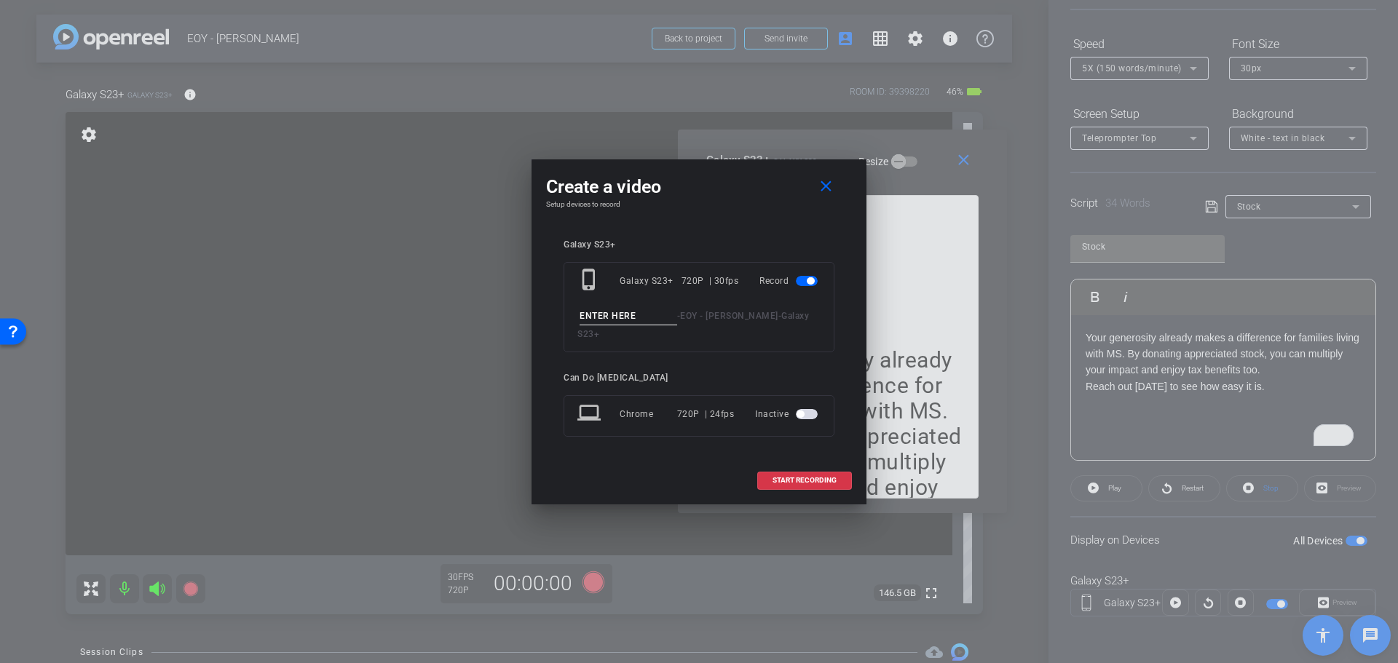
click at [610, 334] on div "phone_iphone Galaxy S23+ 720P | 30fps Record - EOY - [PERSON_NAME] - Galaxy S23+" at bounding box center [699, 307] width 271 height 90
click at [620, 323] on input at bounding box center [629, 316] width 98 height 18
type input "StockTake1"
click at [827, 187] on mat-icon "close" at bounding box center [826, 187] width 18 height 18
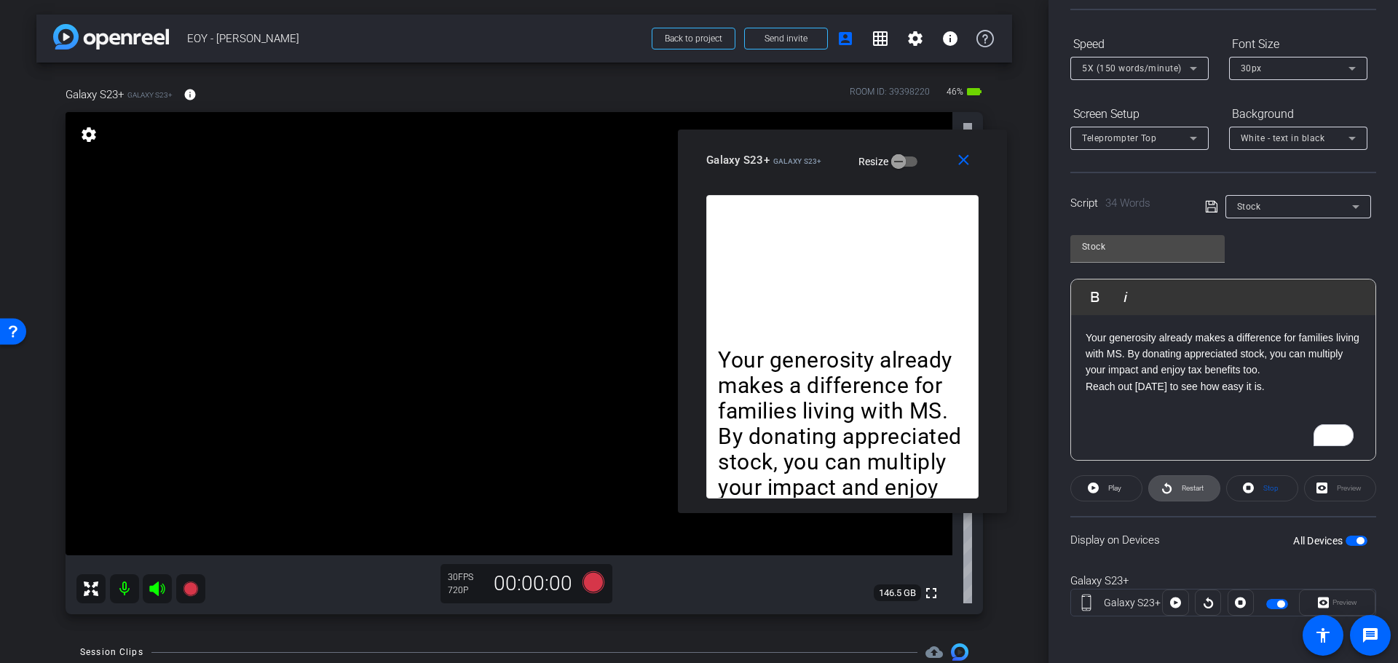
click at [1182, 488] on span "Restart" at bounding box center [1193, 488] width 22 height 8
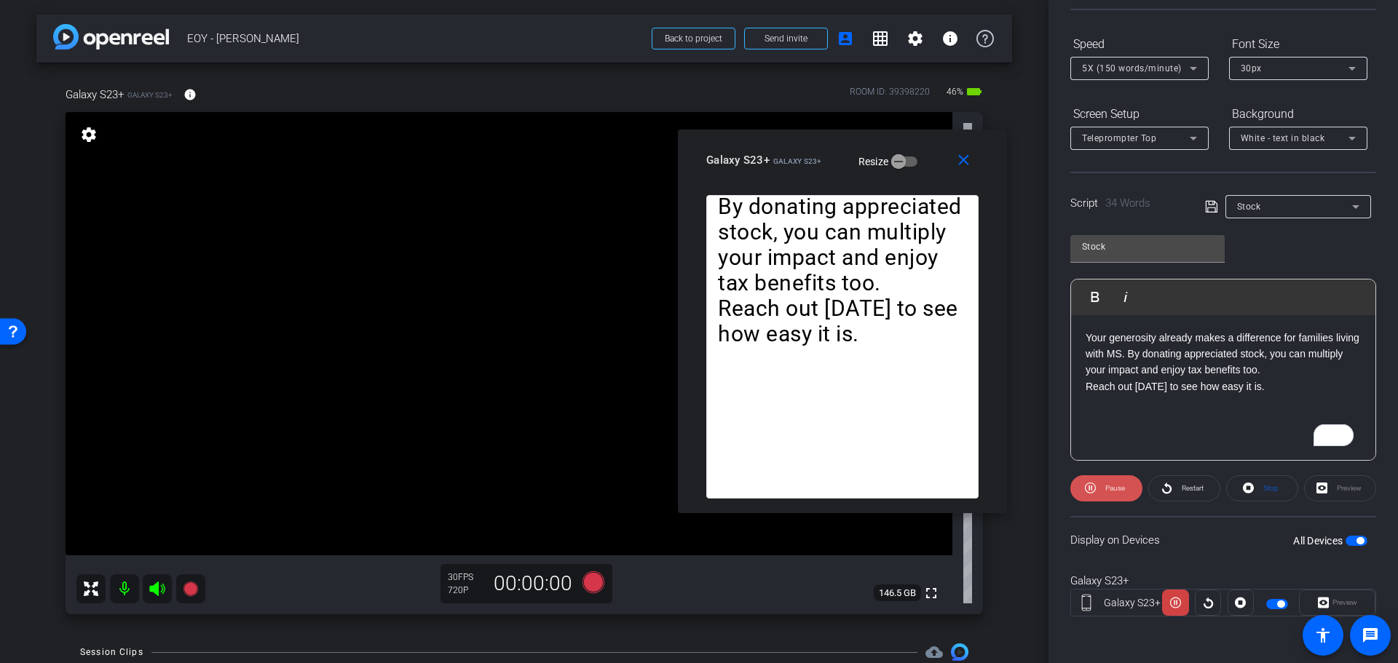
click at [1081, 497] on span at bounding box center [1106, 488] width 72 height 35
click at [1237, 493] on span at bounding box center [1262, 488] width 71 height 35
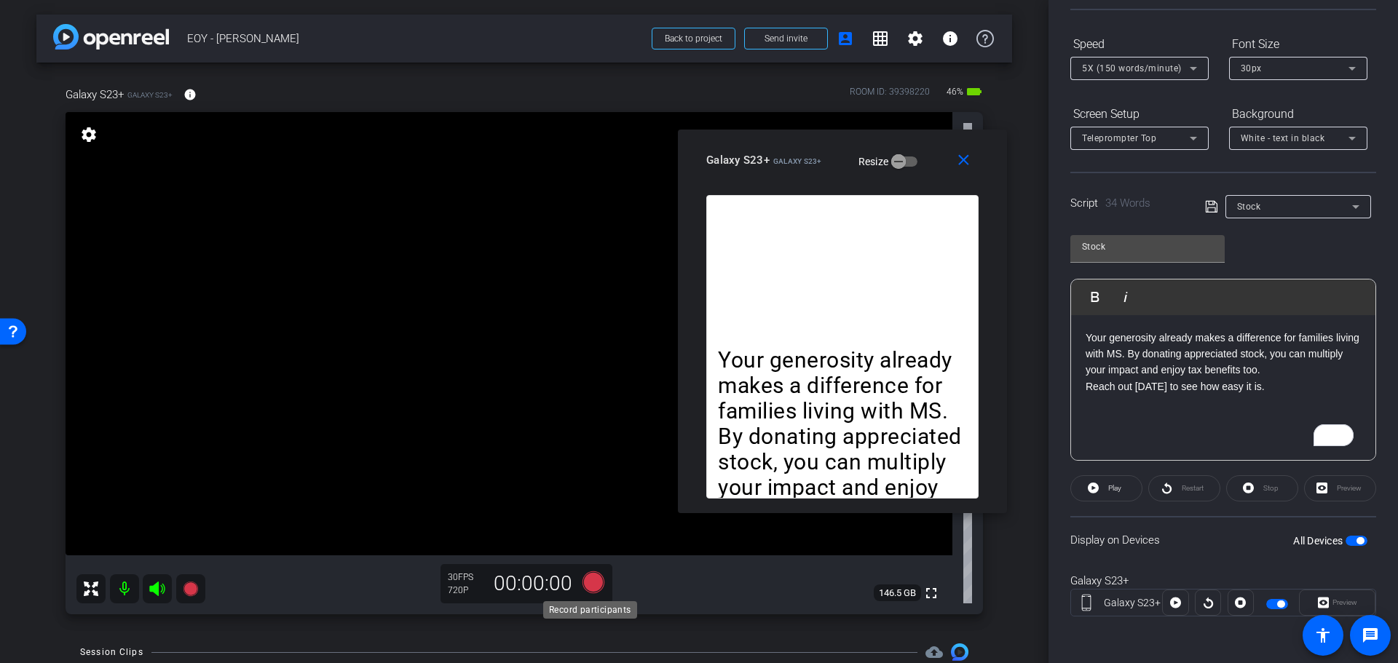
click at [587, 585] on icon at bounding box center [593, 583] width 22 height 22
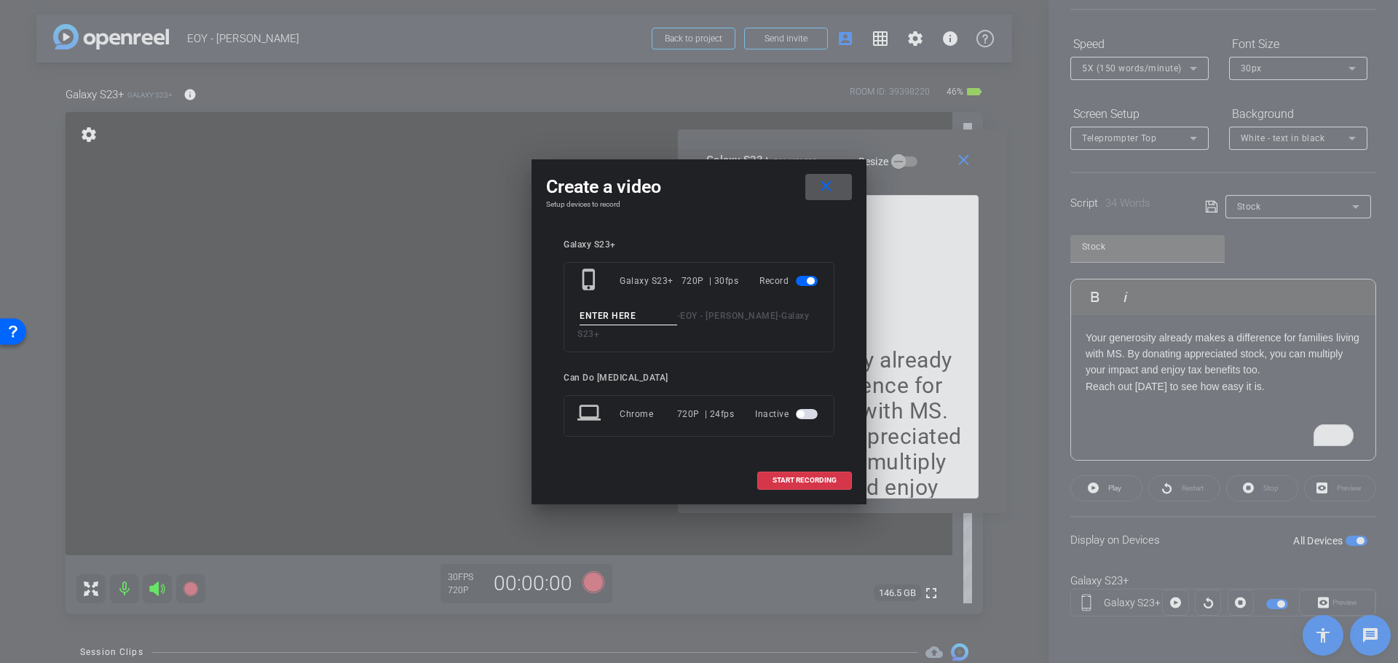
click at [656, 325] on input at bounding box center [629, 316] width 98 height 18
type input "StockTake1"
click at [799, 477] on span "START RECORDING" at bounding box center [804, 480] width 64 height 7
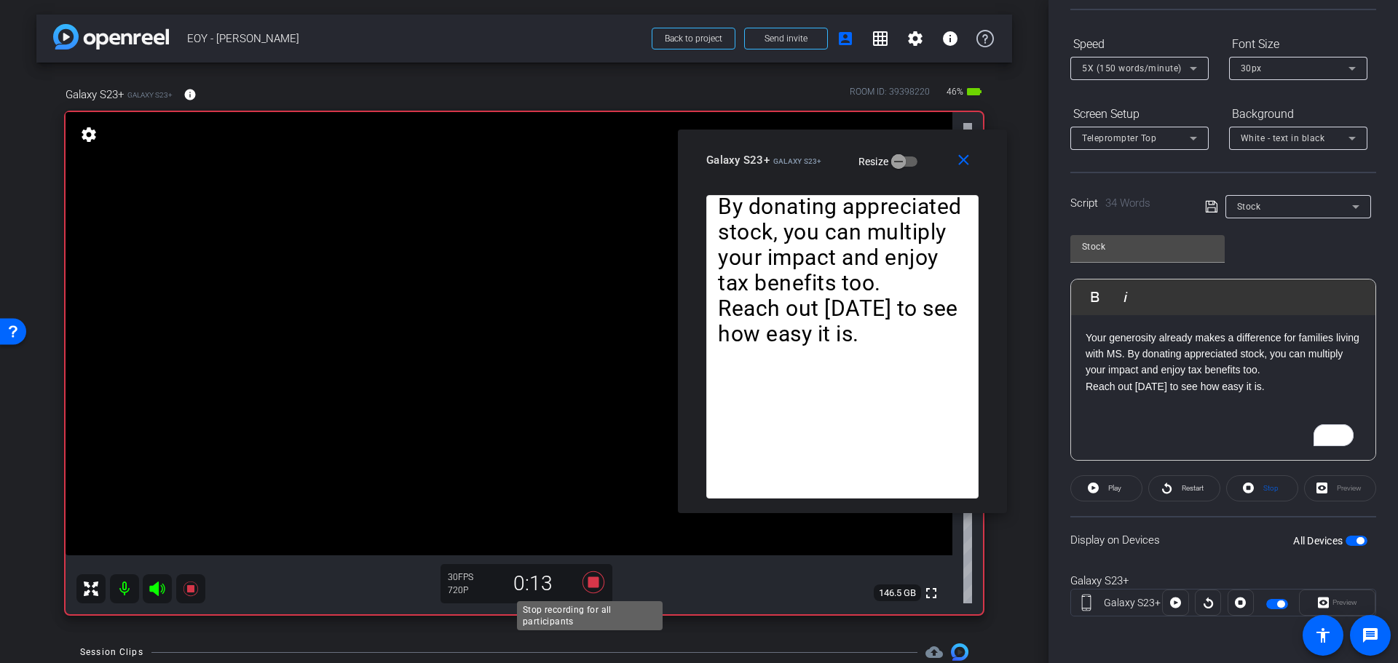
click at [592, 582] on icon at bounding box center [593, 583] width 22 height 22
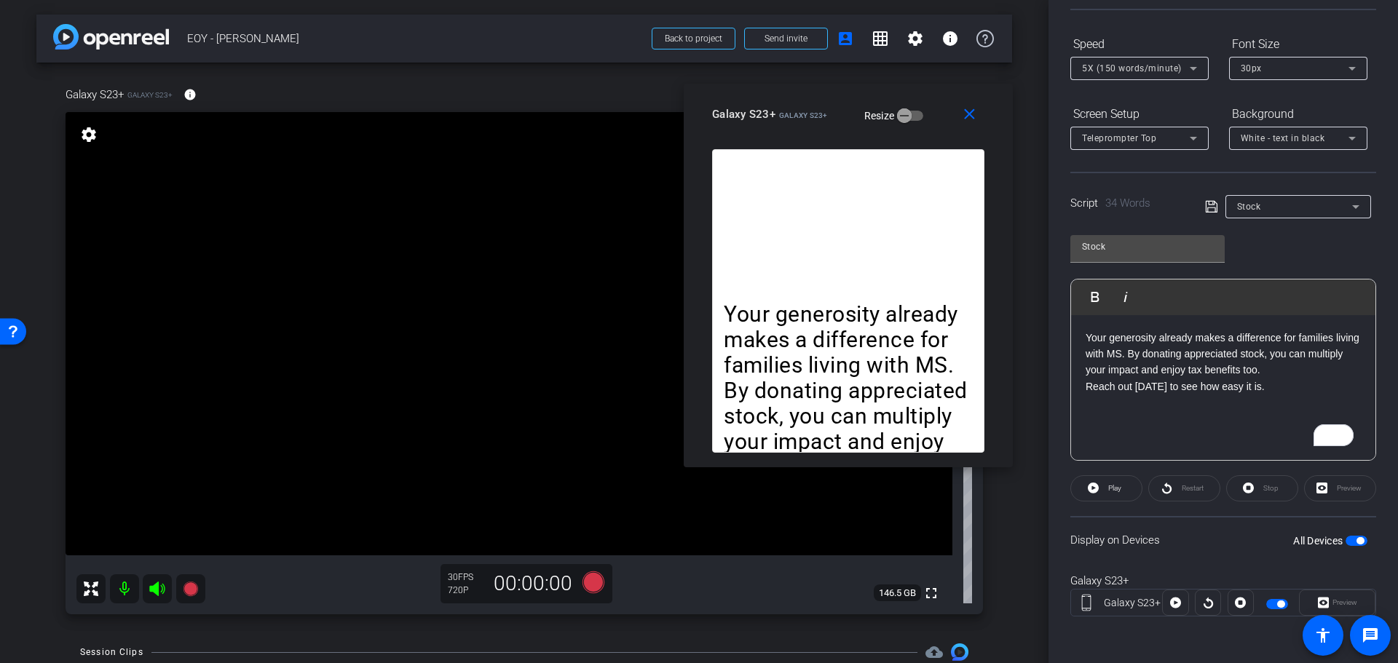
drag, startPoint x: 827, startPoint y: 156, endPoint x: 833, endPoint y: 110, distance: 46.2
click at [833, 110] on div "Galaxy S23+ Galaxy S23+ Resize" at bounding box center [853, 114] width 283 height 26
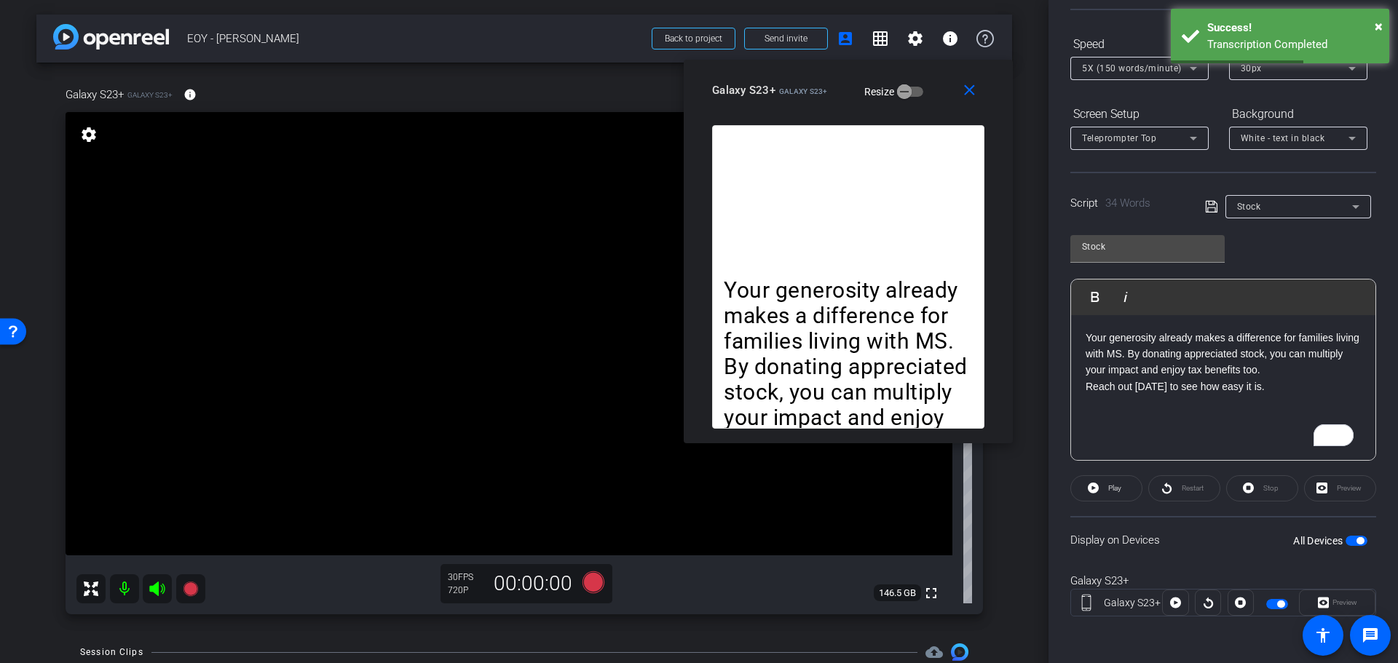
drag, startPoint x: 773, startPoint y: 326, endPoint x: 773, endPoint y: 302, distance: 24.0
click at [773, 302] on p "Your generosity already makes a difference for families living with MS. By dona…" at bounding box center [848, 366] width 249 height 179
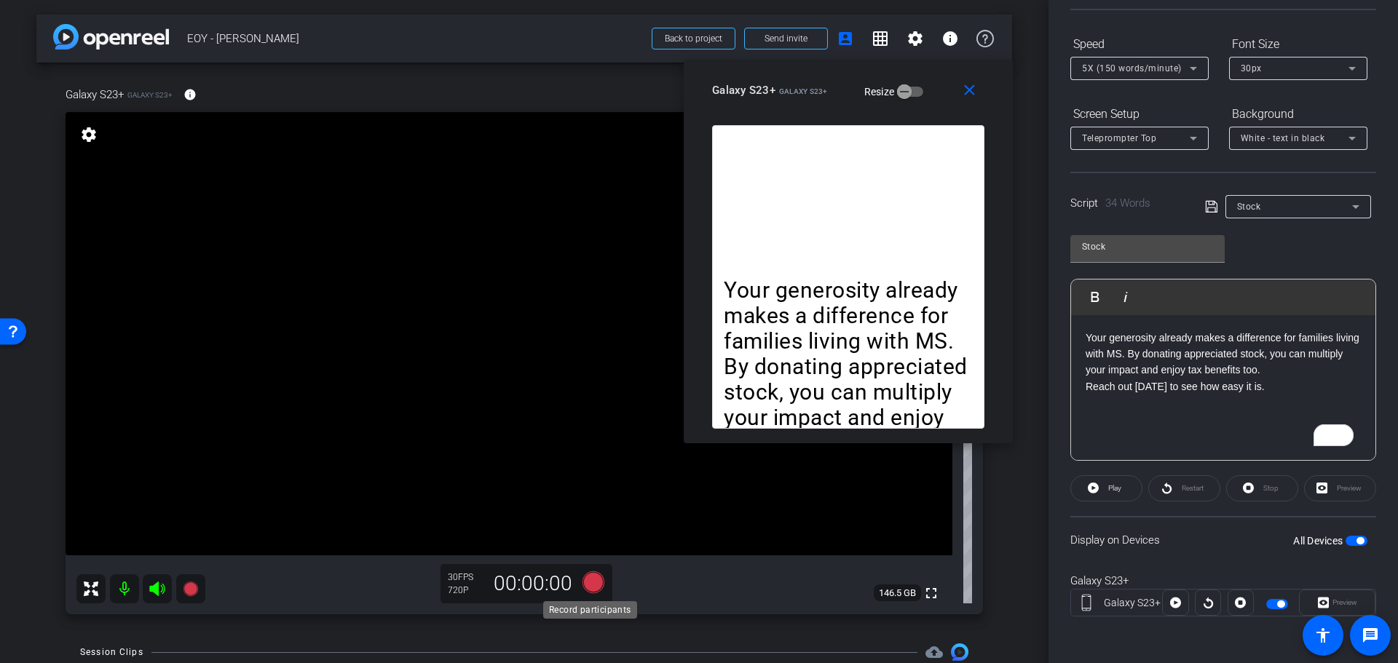
click at [589, 585] on icon at bounding box center [593, 583] width 22 height 22
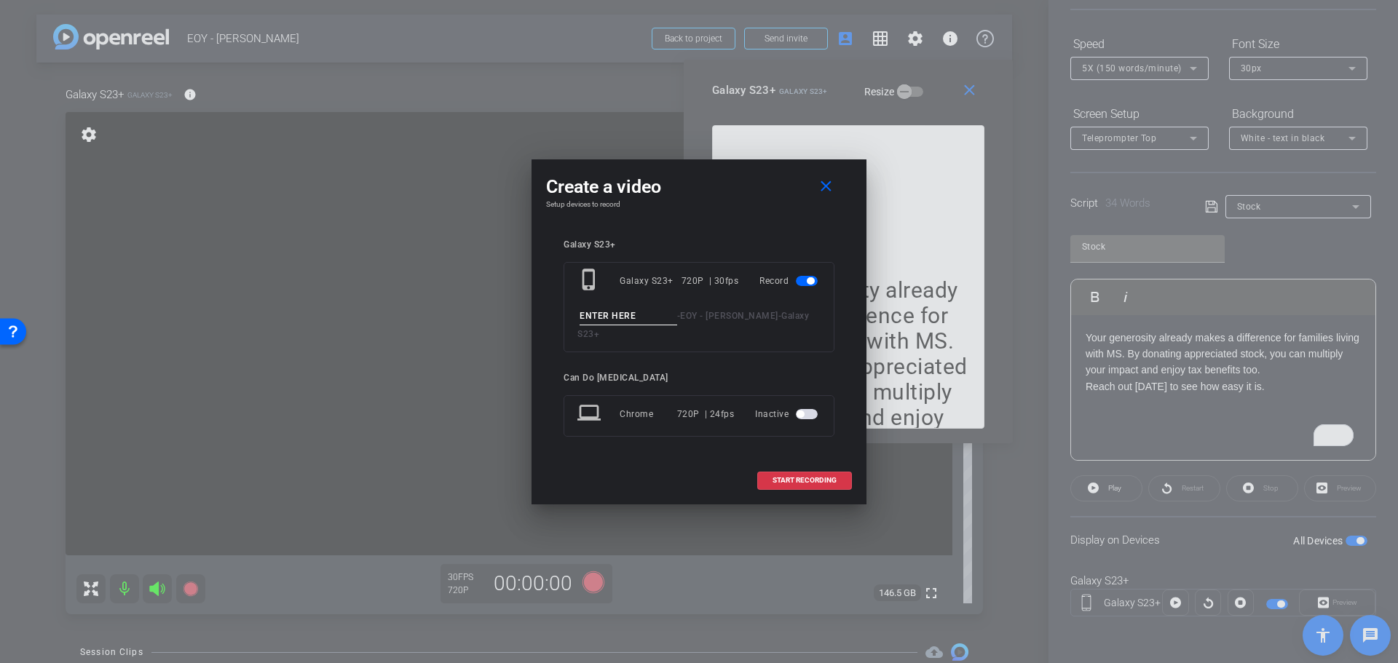
click at [616, 324] on input at bounding box center [629, 316] width 98 height 18
type input "StockTake3"
click at [814, 477] on span "START RECORDING" at bounding box center [804, 480] width 64 height 7
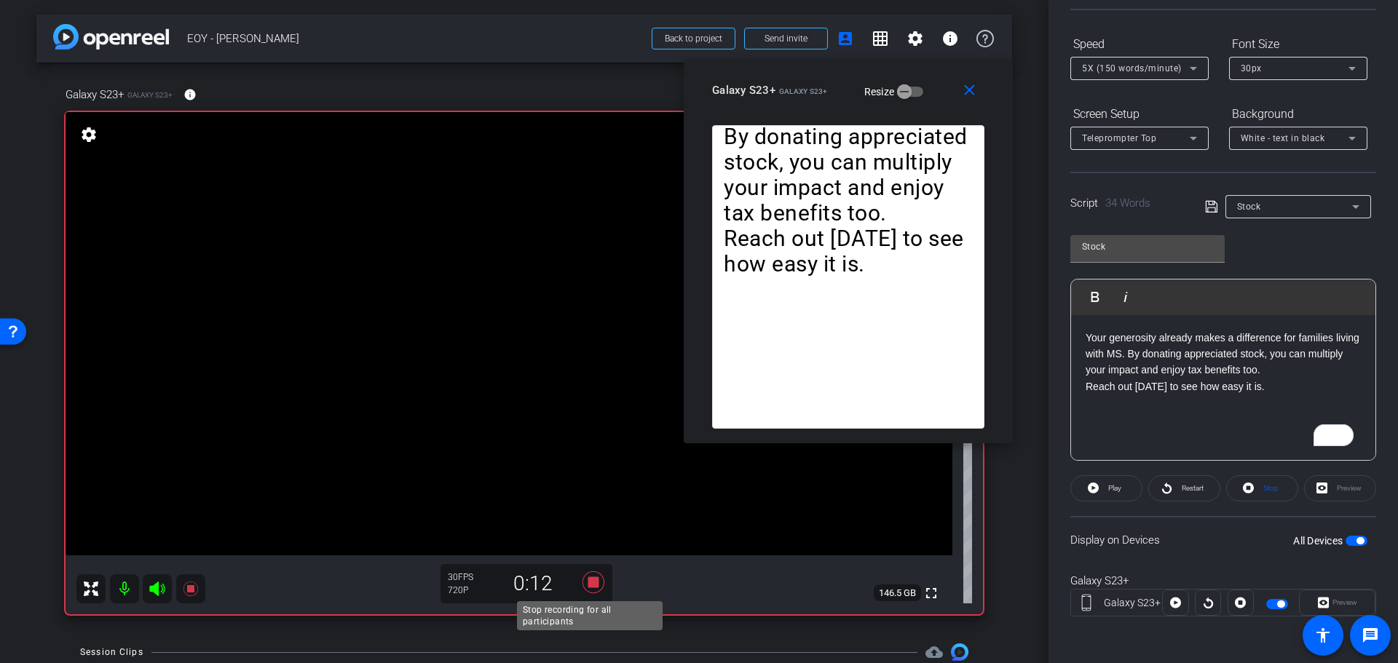
click at [590, 584] on icon at bounding box center [593, 583] width 22 height 22
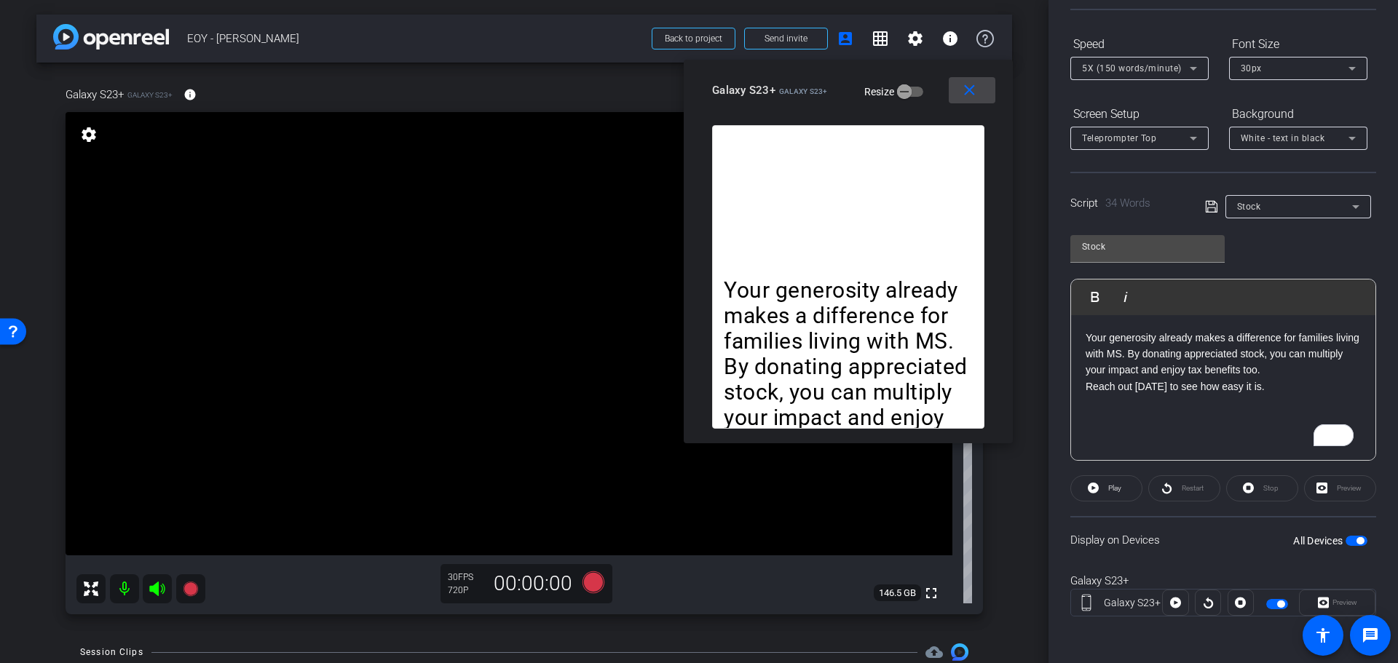
click at [977, 87] on mat-icon "close" at bounding box center [969, 91] width 18 height 18
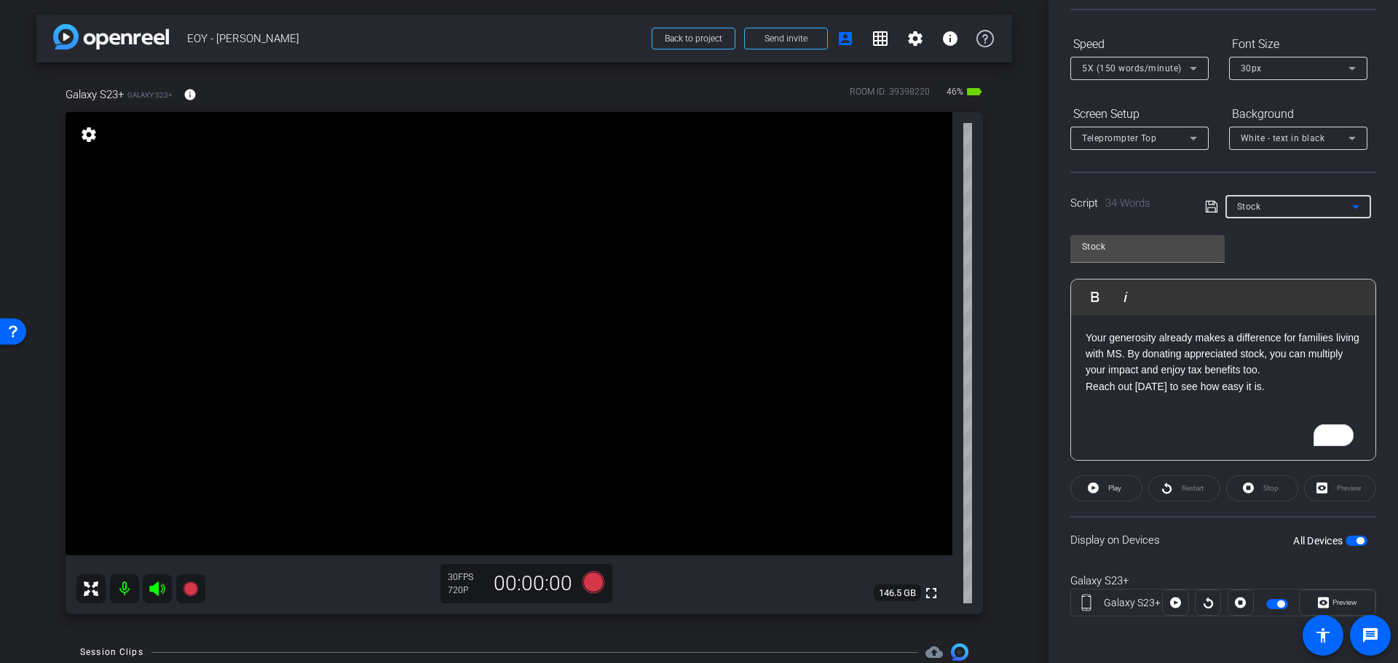
click at [1291, 210] on div "Stock" at bounding box center [1294, 206] width 115 height 18
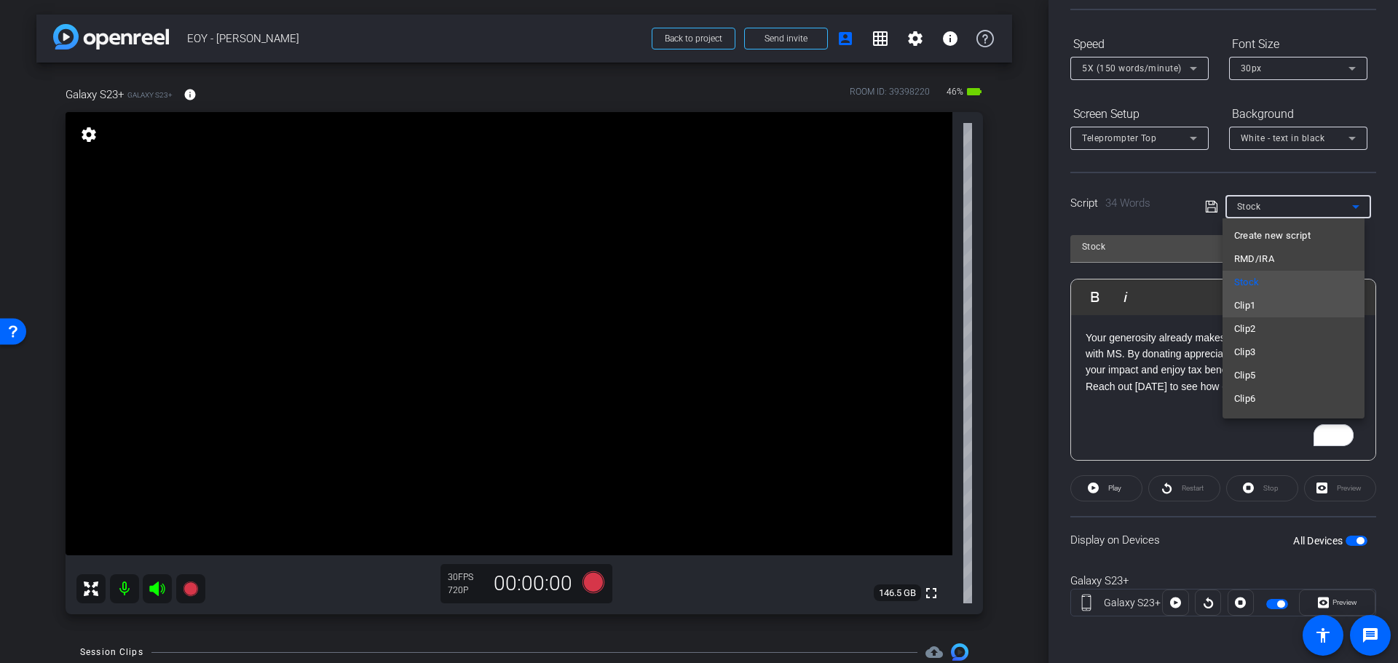
click at [1288, 300] on mat-option "Clip1" at bounding box center [1293, 305] width 142 height 23
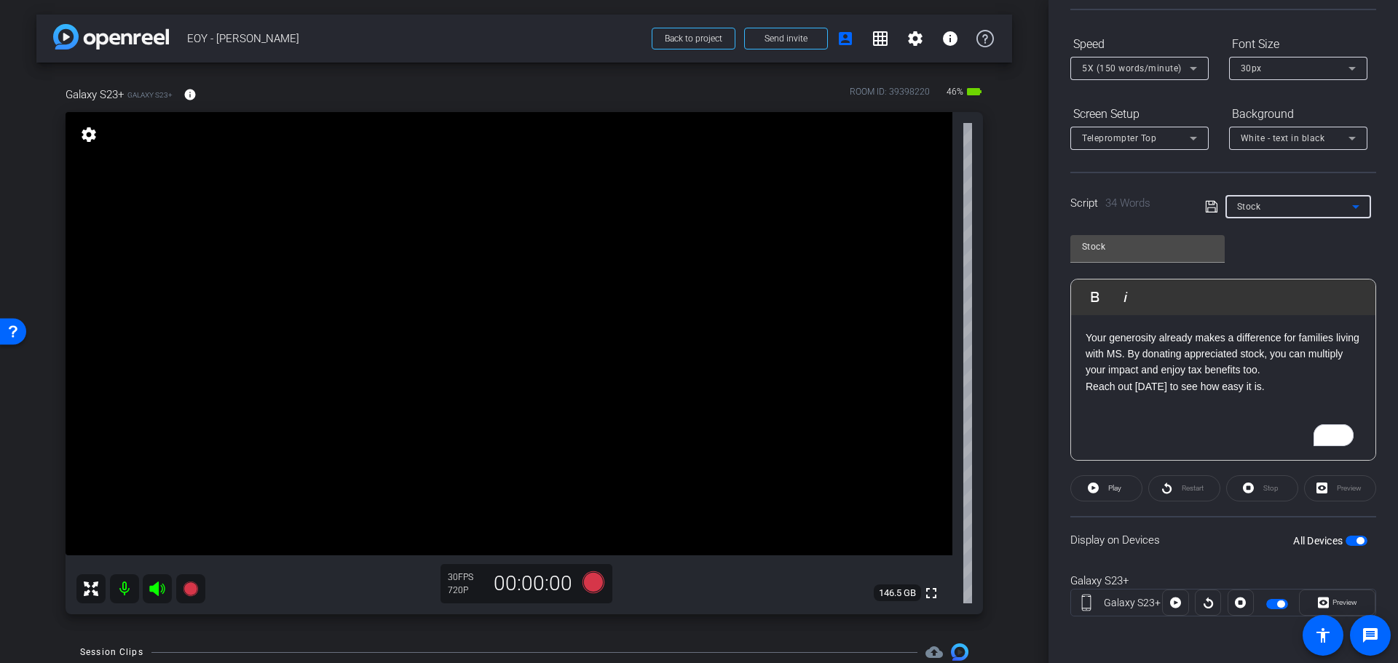
type input "Clip1"
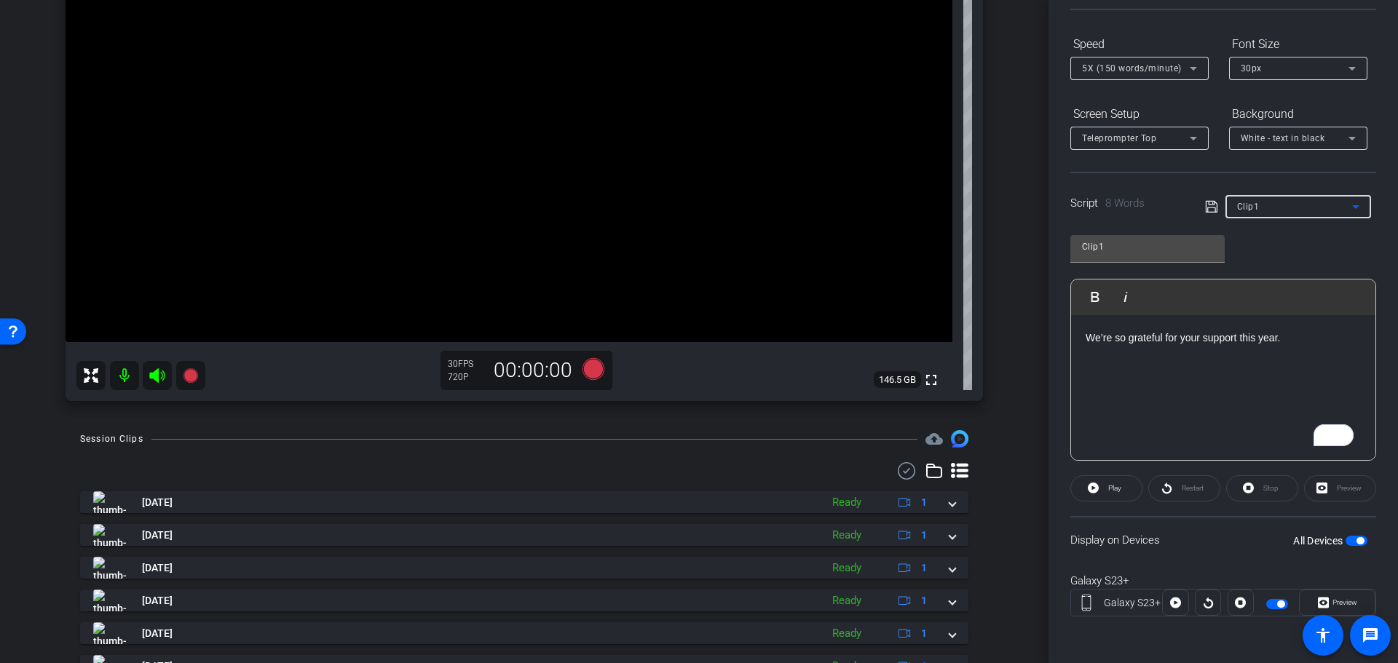
scroll to position [133, 0]
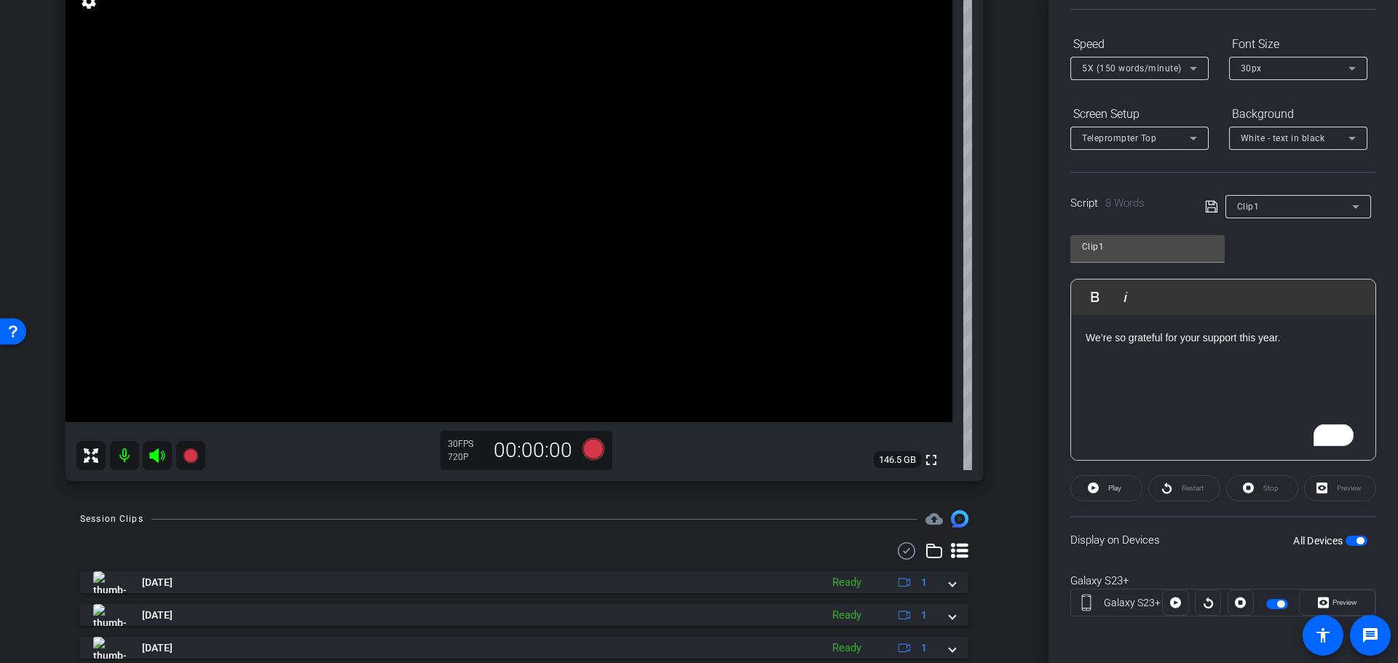
click at [1352, 534] on div "All Devices" at bounding box center [1330, 541] width 74 height 15
click at [1356, 540] on span "button" at bounding box center [1359, 540] width 7 height 7
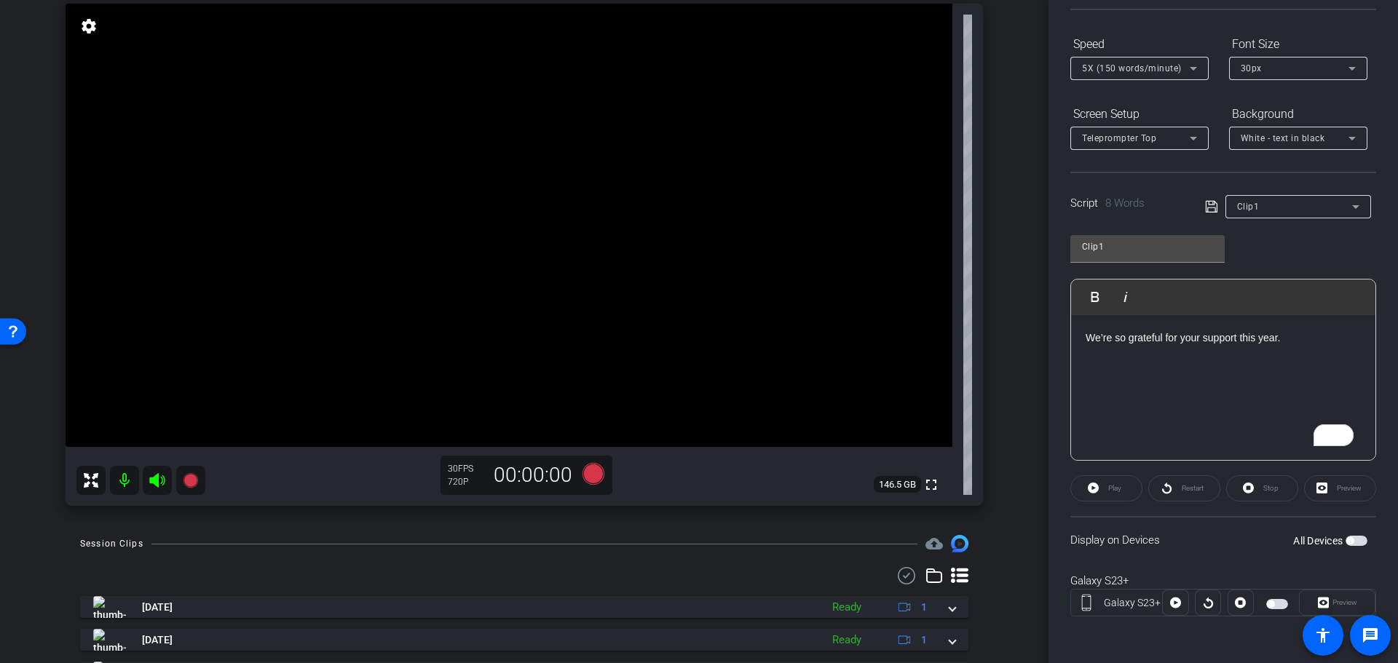
scroll to position [0, 0]
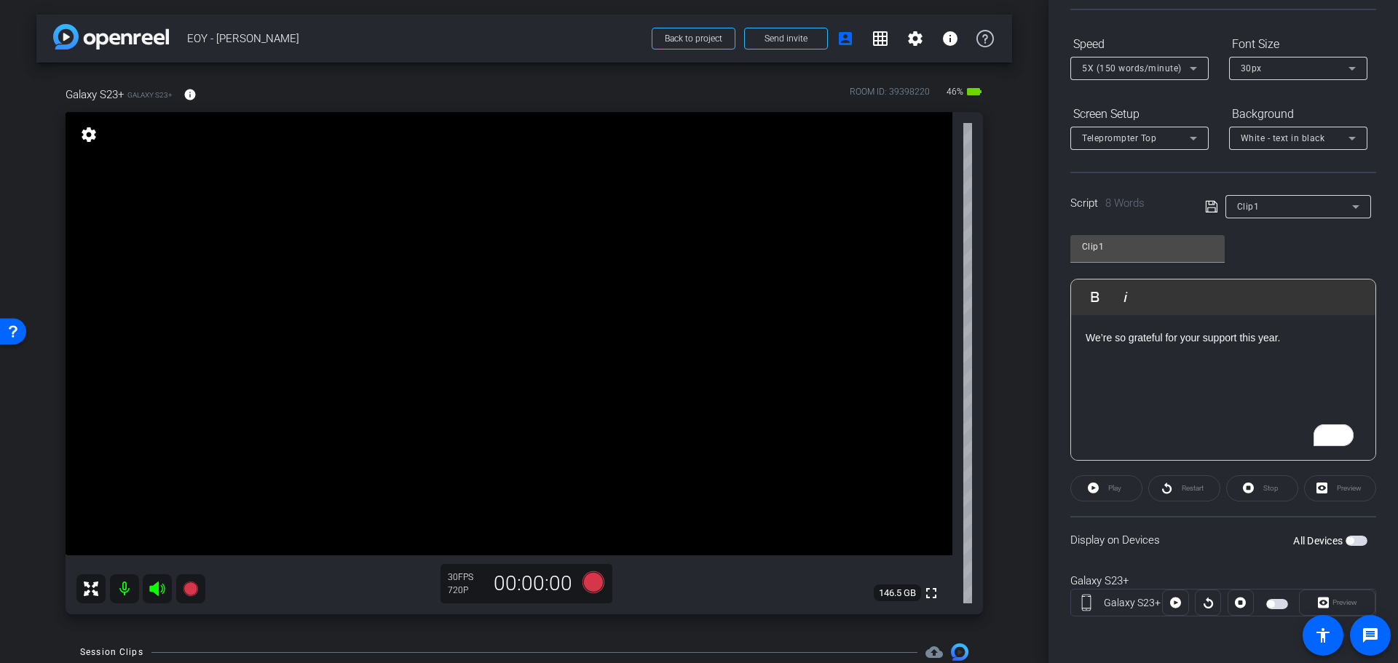
click at [1340, 600] on div "Preview" at bounding box center [1337, 603] width 76 height 26
click at [1350, 595] on div "Preview" at bounding box center [1337, 603] width 76 height 26
click at [1276, 604] on span "button" at bounding box center [1277, 604] width 22 height 10
click at [1343, 598] on span "Preview" at bounding box center [1343, 603] width 28 height 20
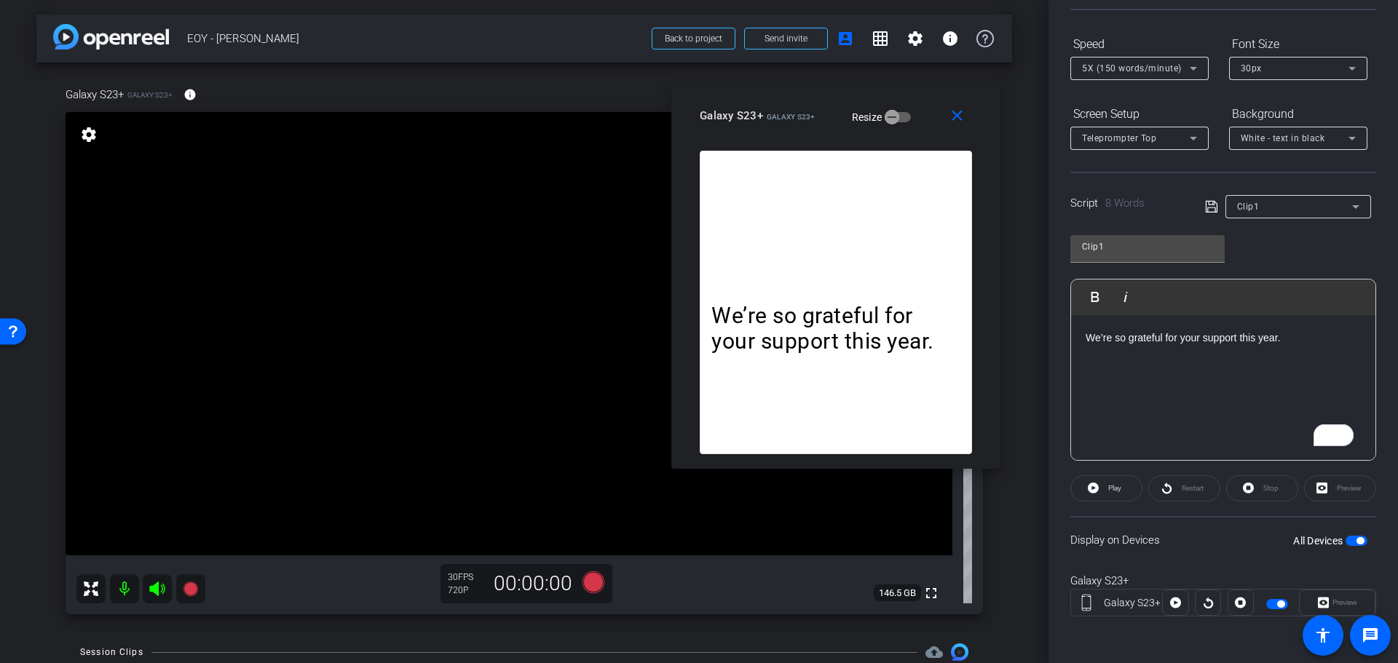
drag, startPoint x: 697, startPoint y: 169, endPoint x: 810, endPoint y: 116, distance: 124.7
click at [810, 116] on span "Galaxy S23+" at bounding box center [791, 117] width 49 height 8
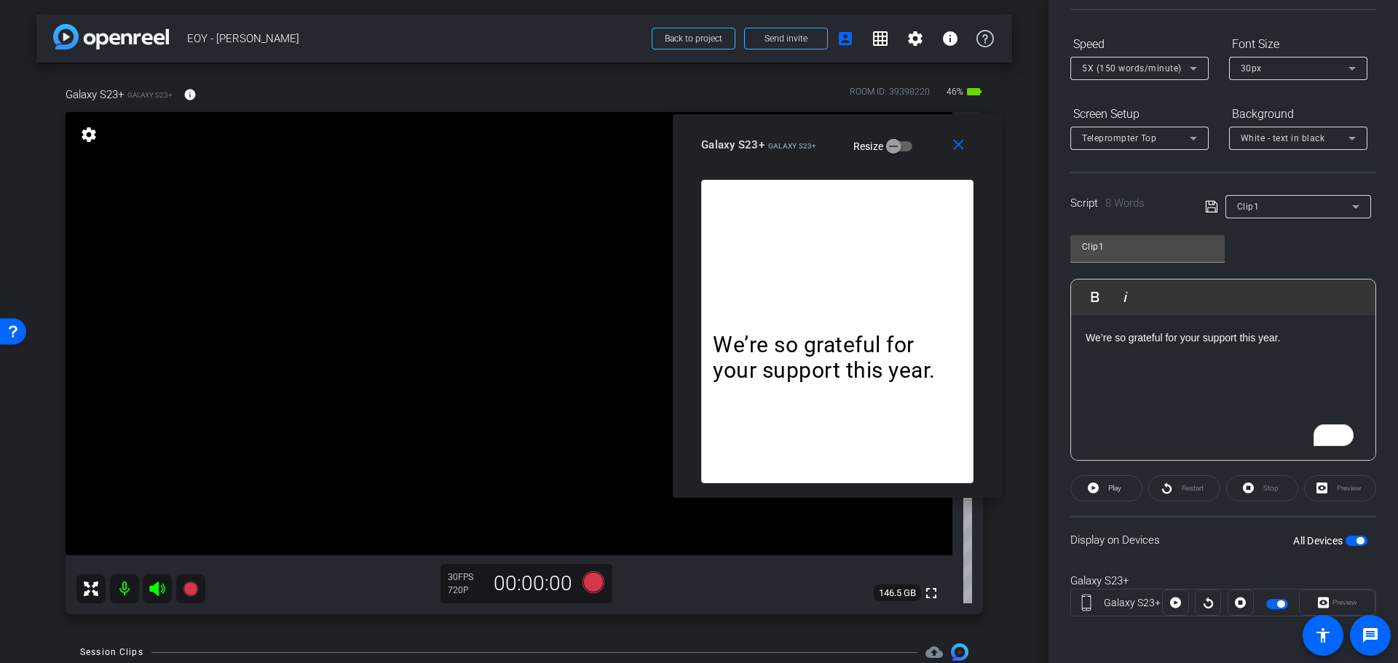
drag, startPoint x: 838, startPoint y: 107, endPoint x: 840, endPoint y: 135, distance: 28.5
click at [840, 135] on mat-slide-toggle "Resize" at bounding box center [872, 145] width 82 height 23
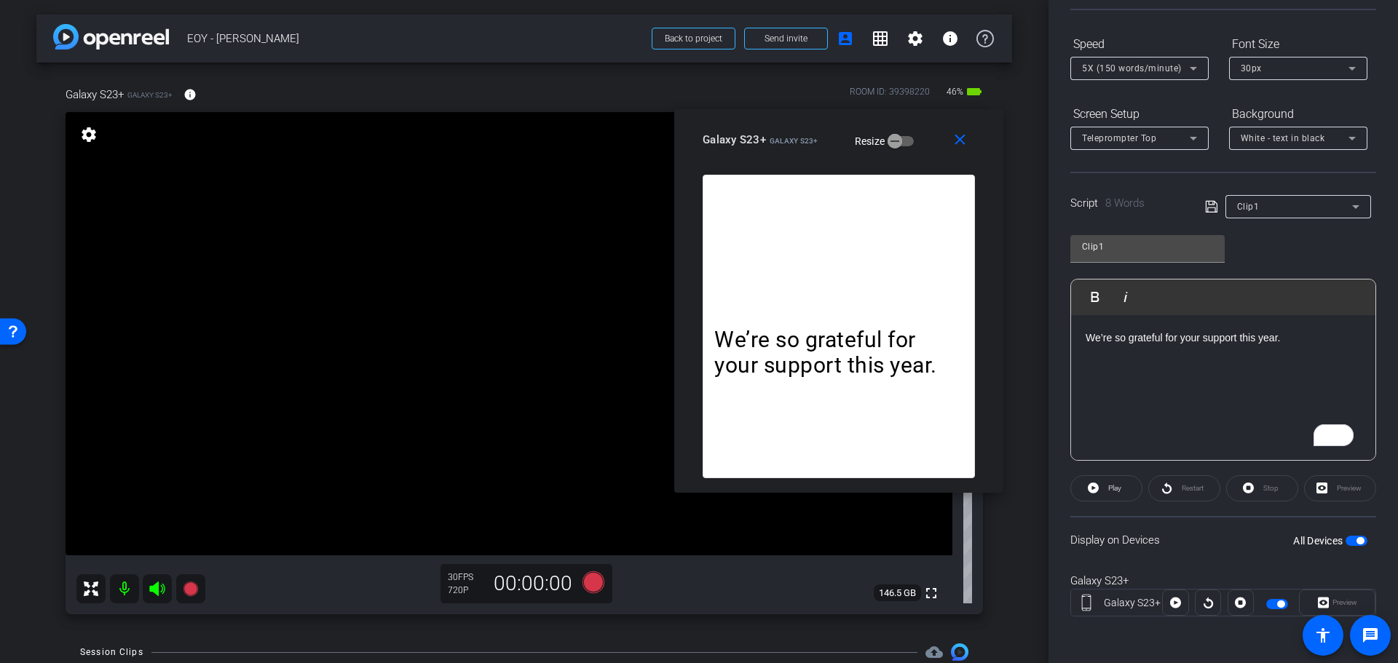
click at [833, 140] on mat-slide-toggle "Resize" at bounding box center [874, 140] width 82 height 23
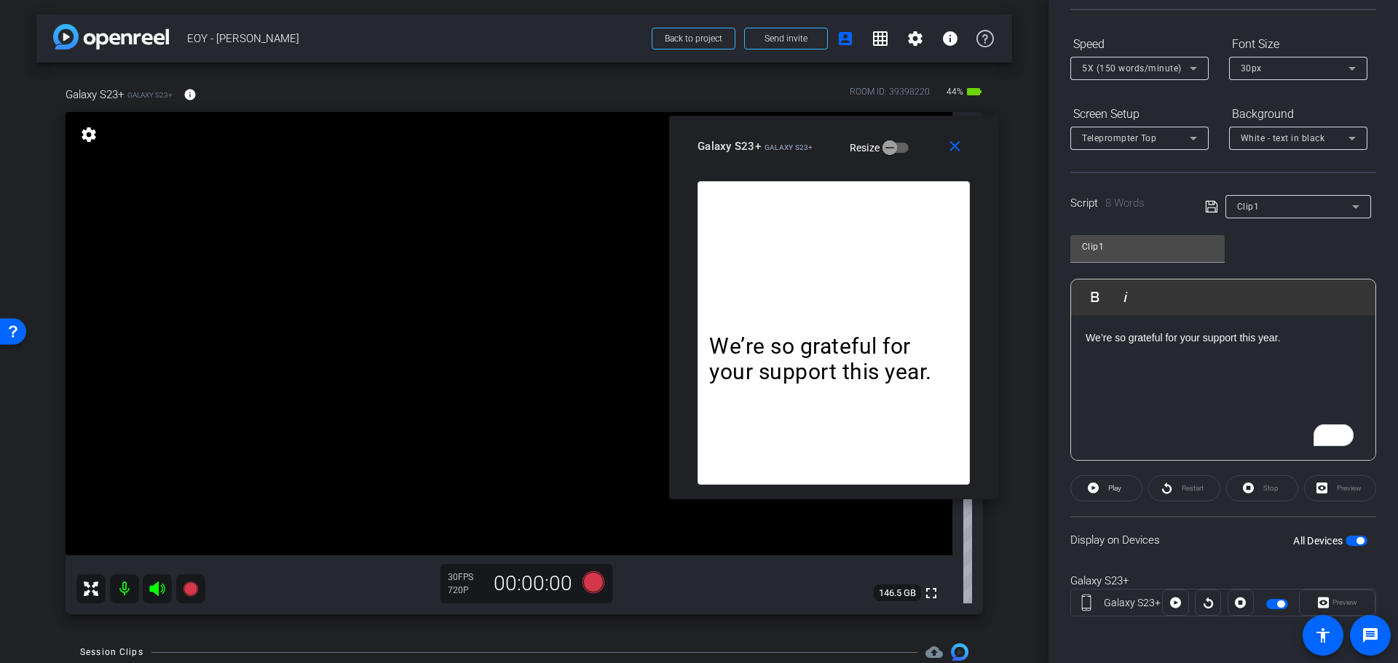
drag, startPoint x: 819, startPoint y: 133, endPoint x: 814, endPoint y: 139, distance: 8.3
click at [814, 139] on div "Galaxy S23+ Galaxy S23+ Resize" at bounding box center [838, 146] width 283 height 26
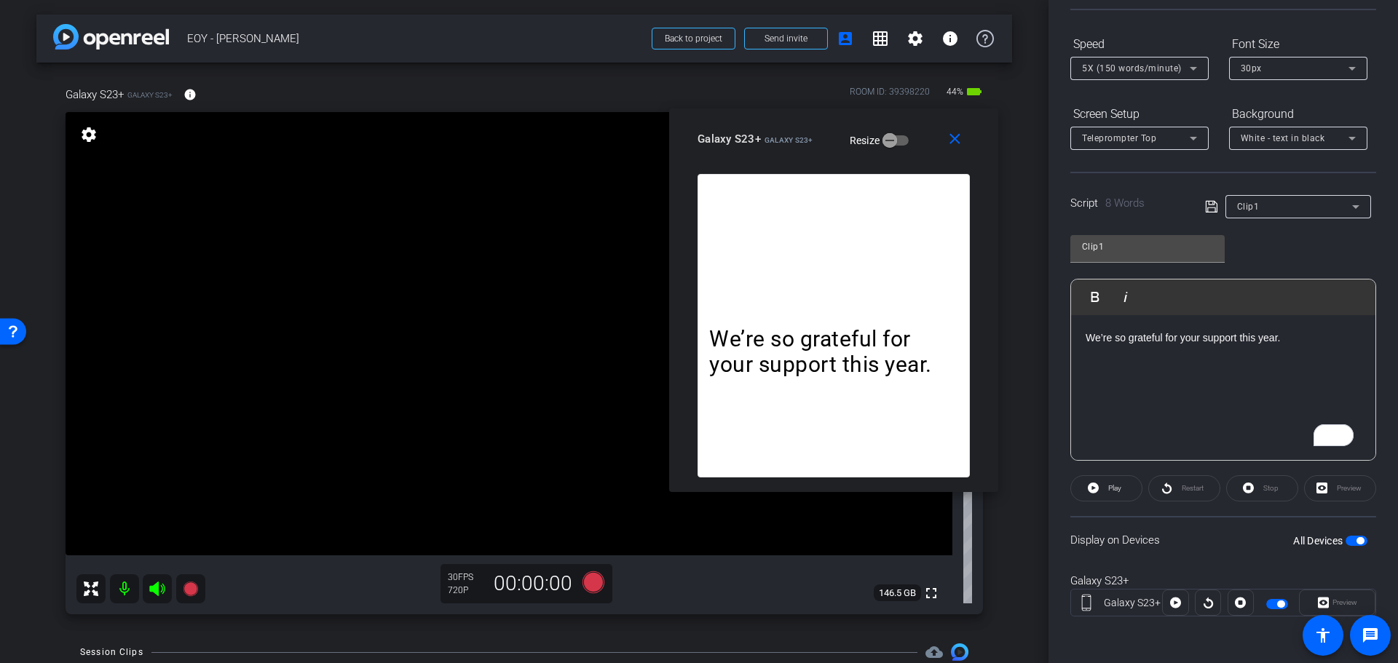
click at [820, 132] on div "Galaxy S23+ Galaxy S23+ Resize" at bounding box center [838, 139] width 283 height 26
click at [588, 584] on icon at bounding box center [593, 583] width 22 height 22
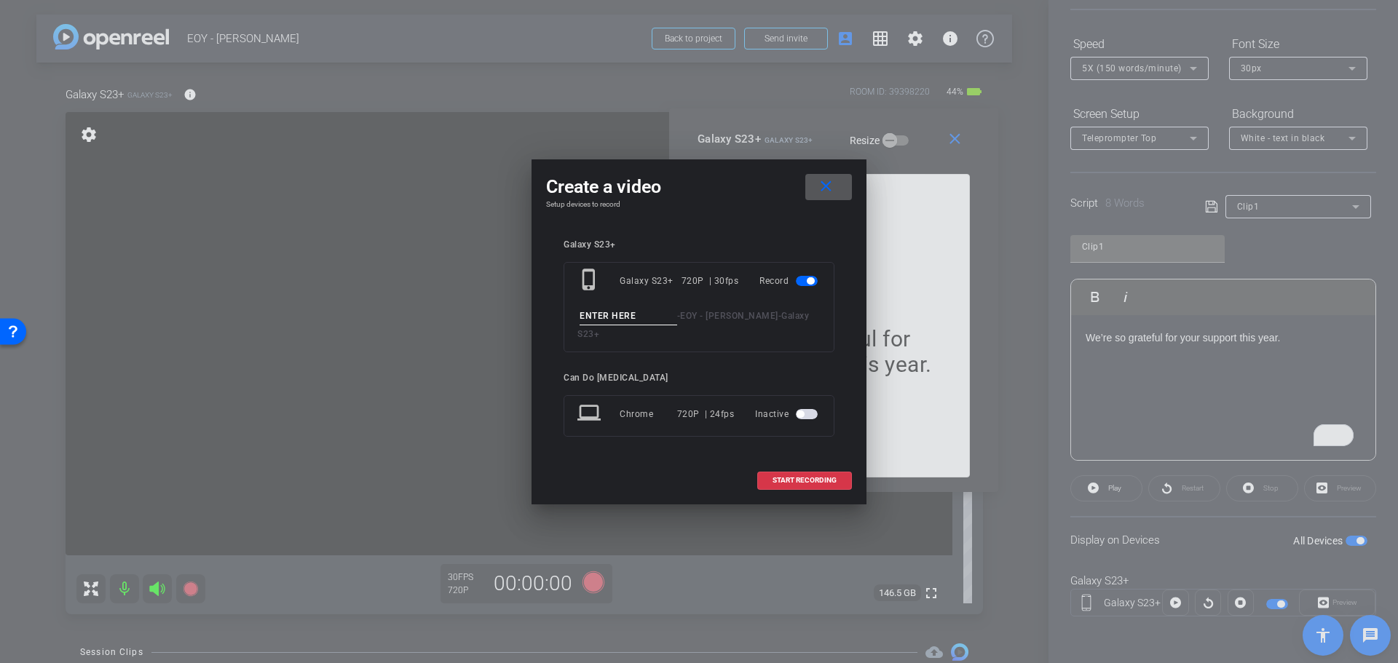
click at [610, 322] on input at bounding box center [629, 316] width 98 height 18
type input "Clip1"
click at [813, 477] on span "START RECORDING" at bounding box center [804, 480] width 64 height 7
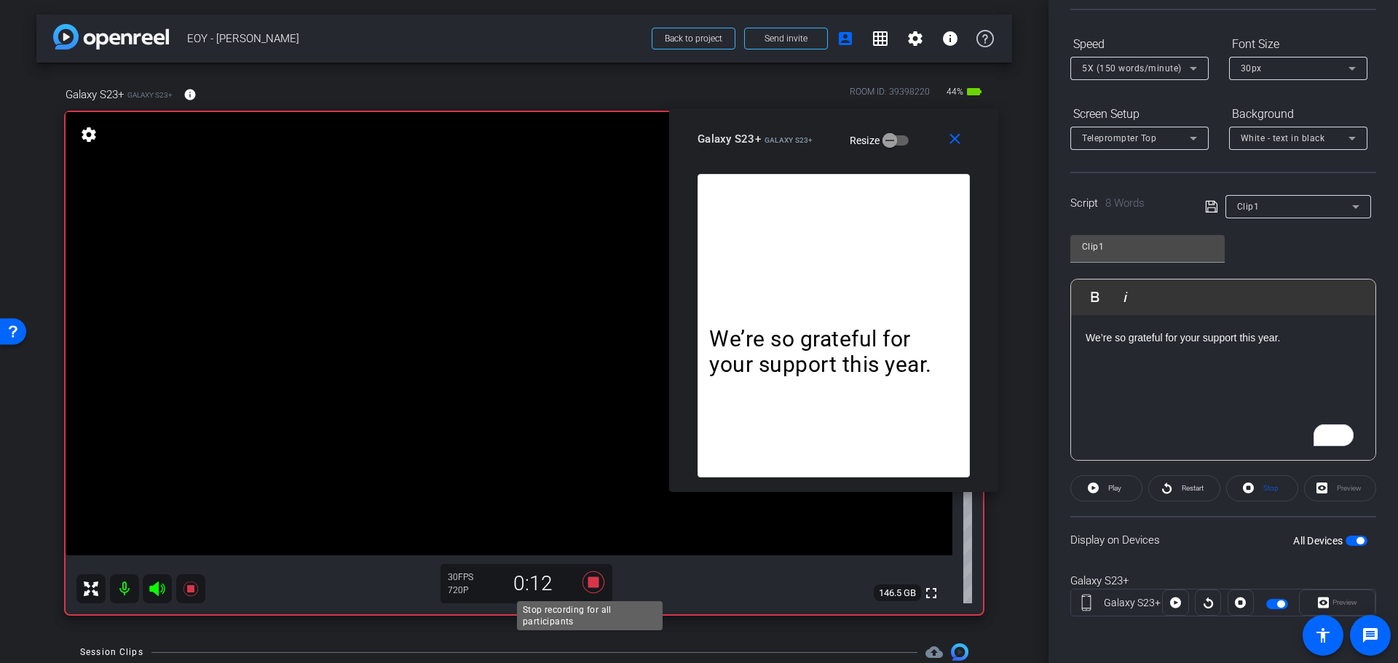
click at [586, 585] on icon at bounding box center [593, 583] width 22 height 22
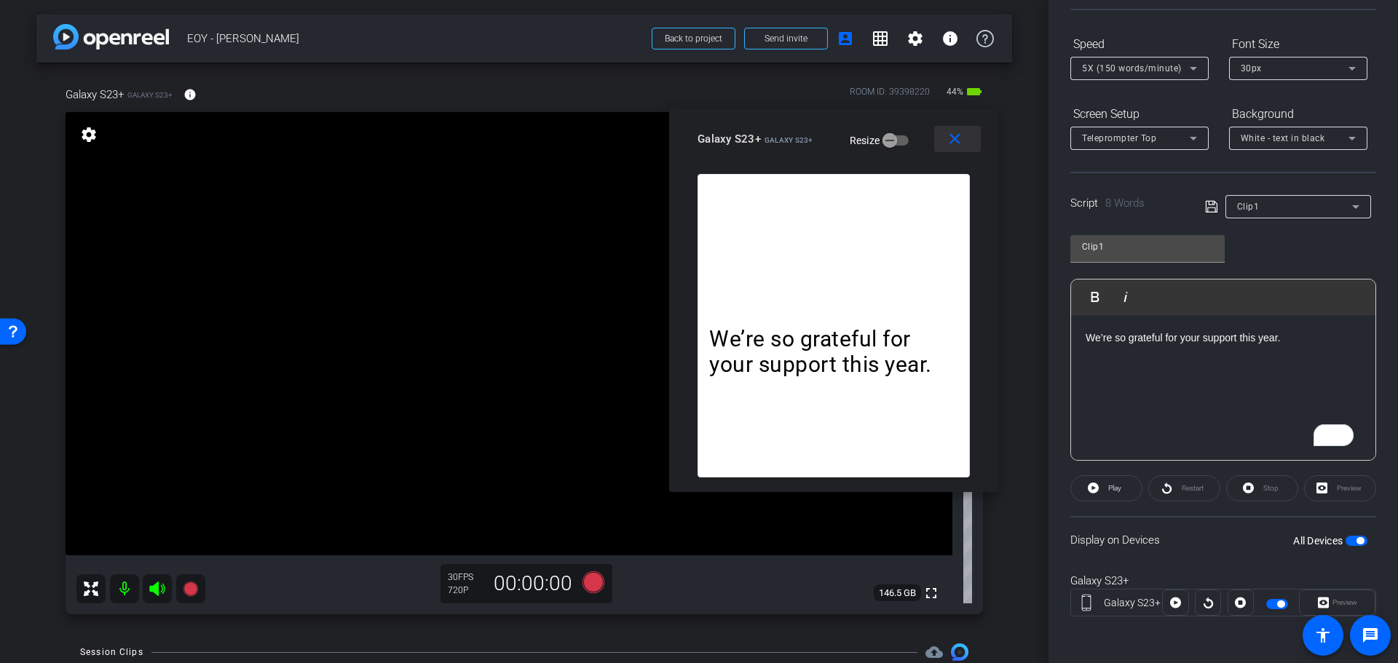
click at [954, 148] on mat-icon "close" at bounding box center [955, 139] width 18 height 18
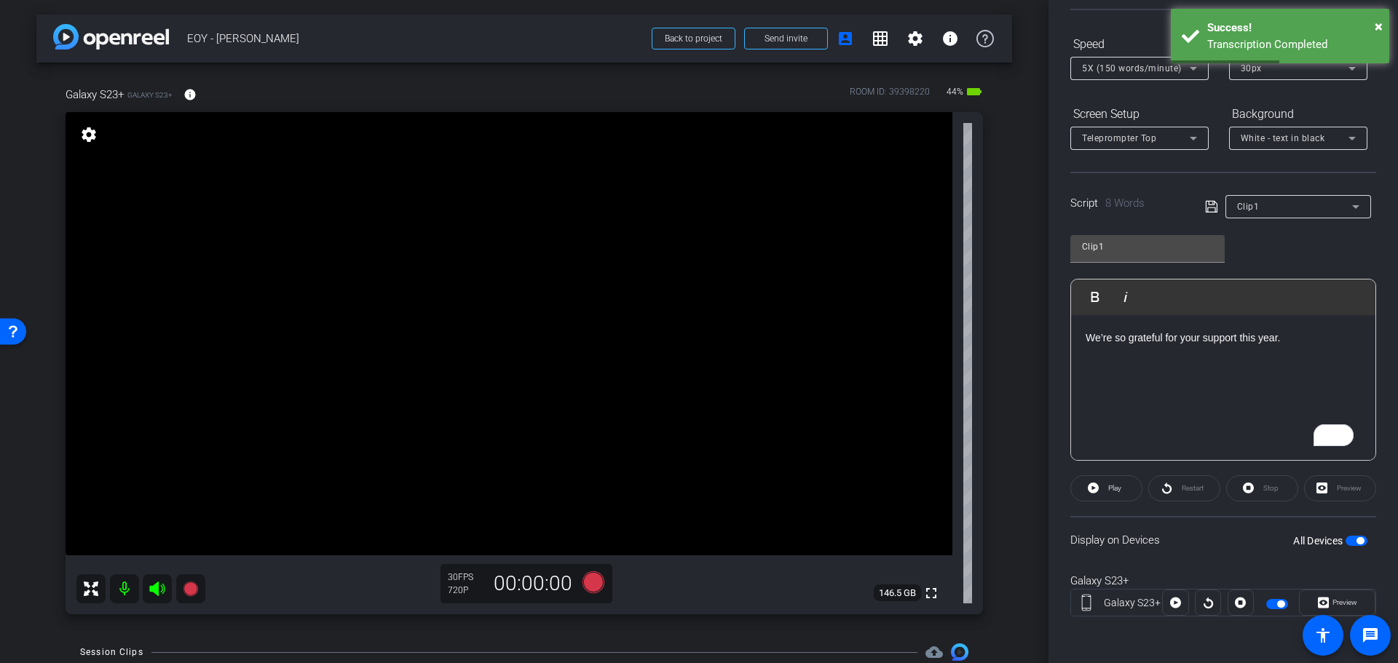
click at [1344, 197] on div "Clip1" at bounding box center [1298, 206] width 122 height 23
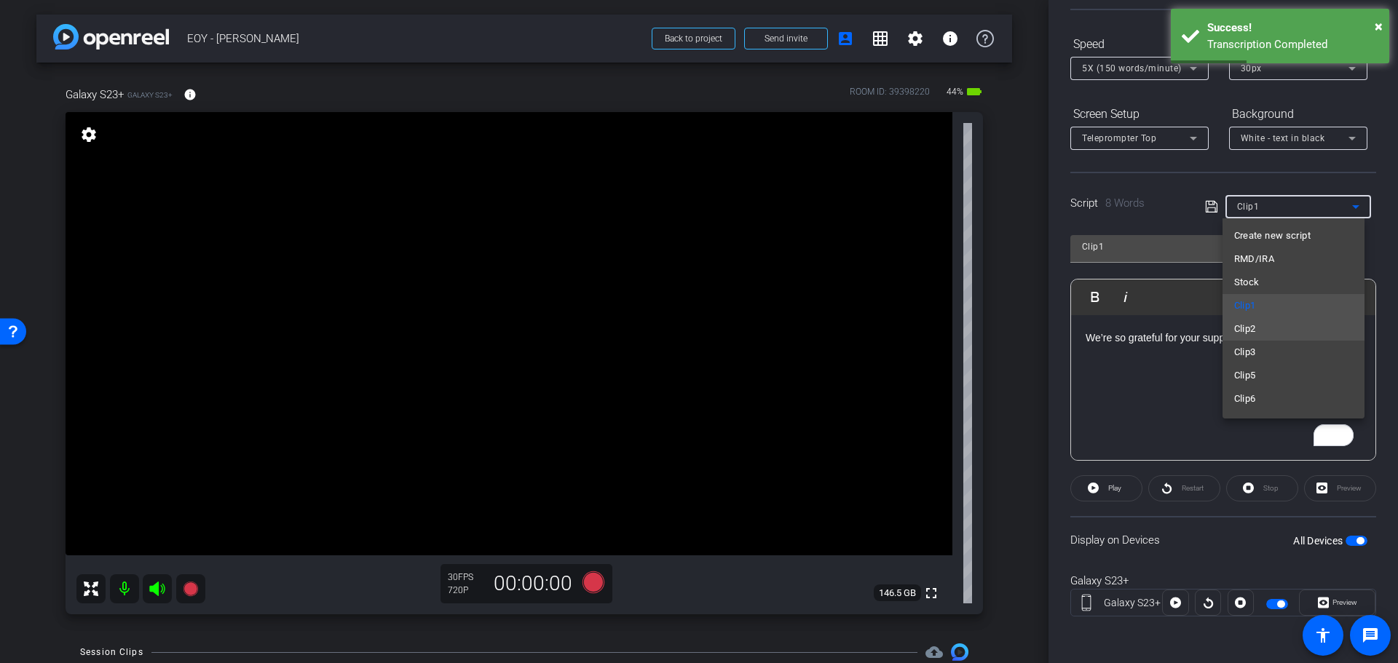
click at [1267, 323] on mat-option "Clip2" at bounding box center [1293, 328] width 142 height 23
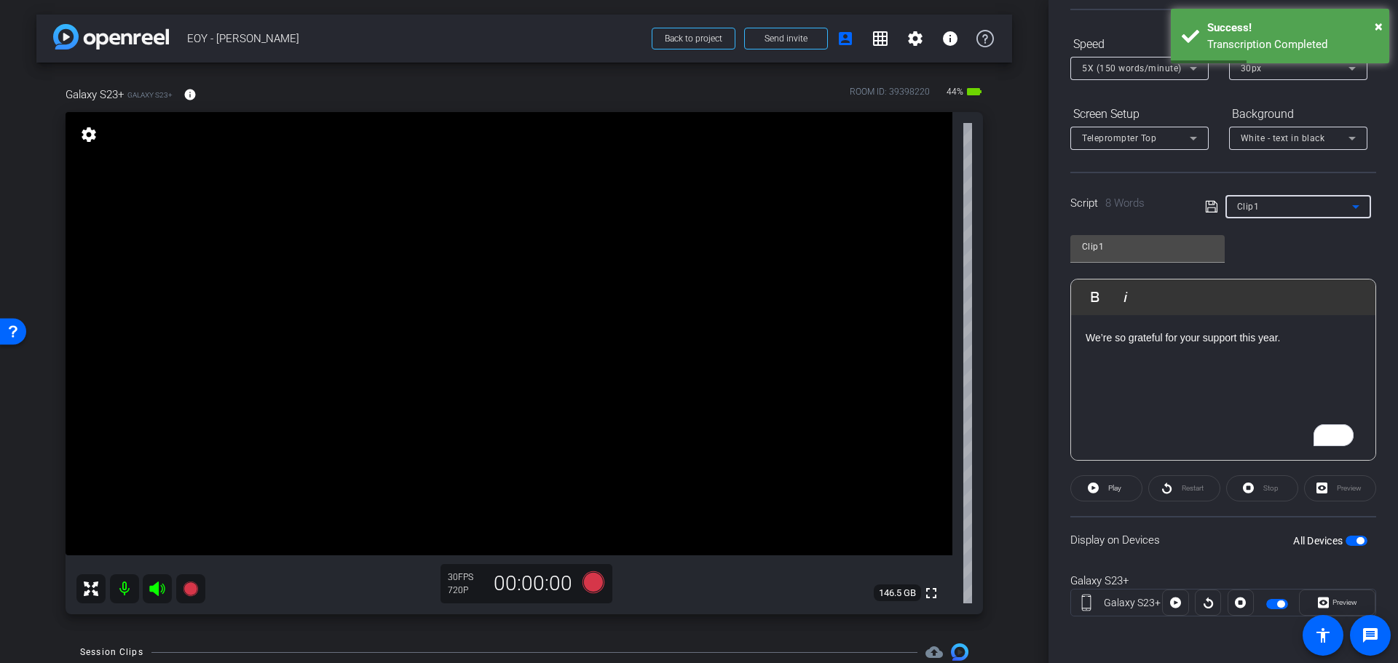
type input "Clip2"
click at [1383, 24] on div "× Success! Transcription Completed" at bounding box center [1280, 36] width 218 height 55
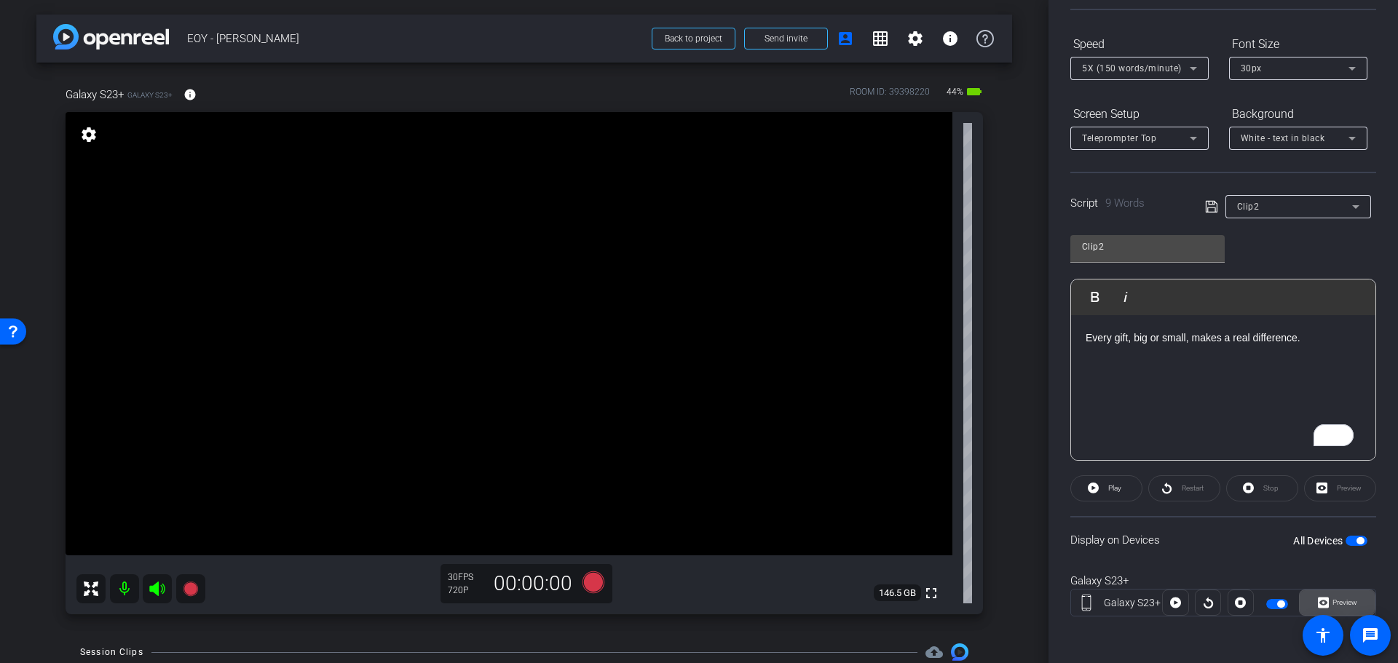
click at [1329, 601] on span "Preview" at bounding box center [1343, 603] width 28 height 20
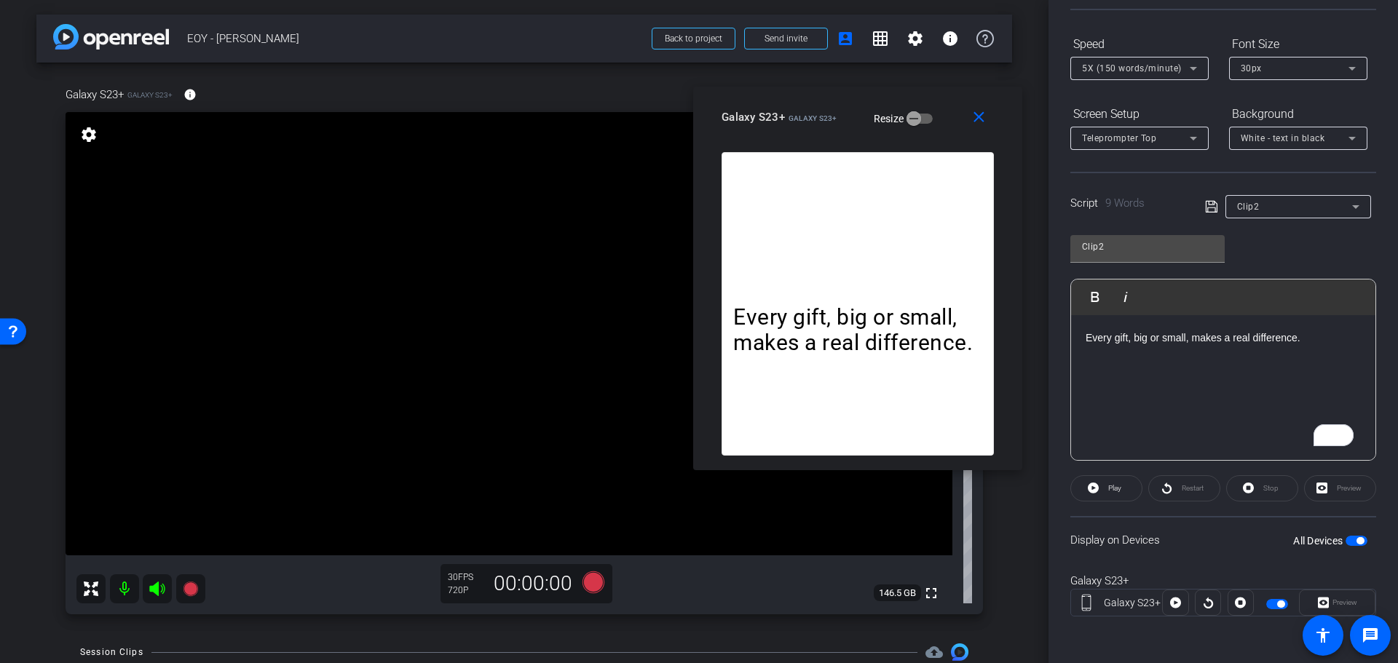
drag, startPoint x: 698, startPoint y: 157, endPoint x: 855, endPoint y: 101, distance: 166.3
click at [855, 101] on div "close Galaxy S23+ Galaxy S23+ Resize" at bounding box center [857, 120] width 329 height 66
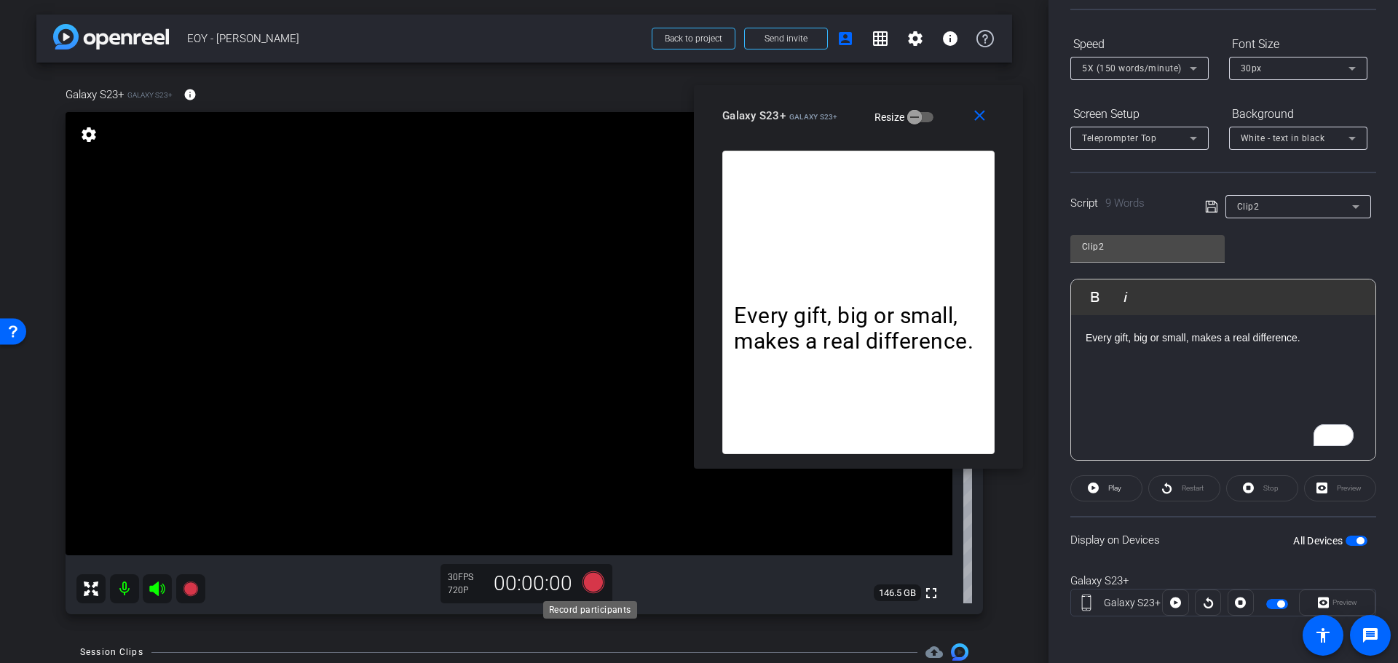
click at [588, 579] on icon at bounding box center [593, 583] width 22 height 22
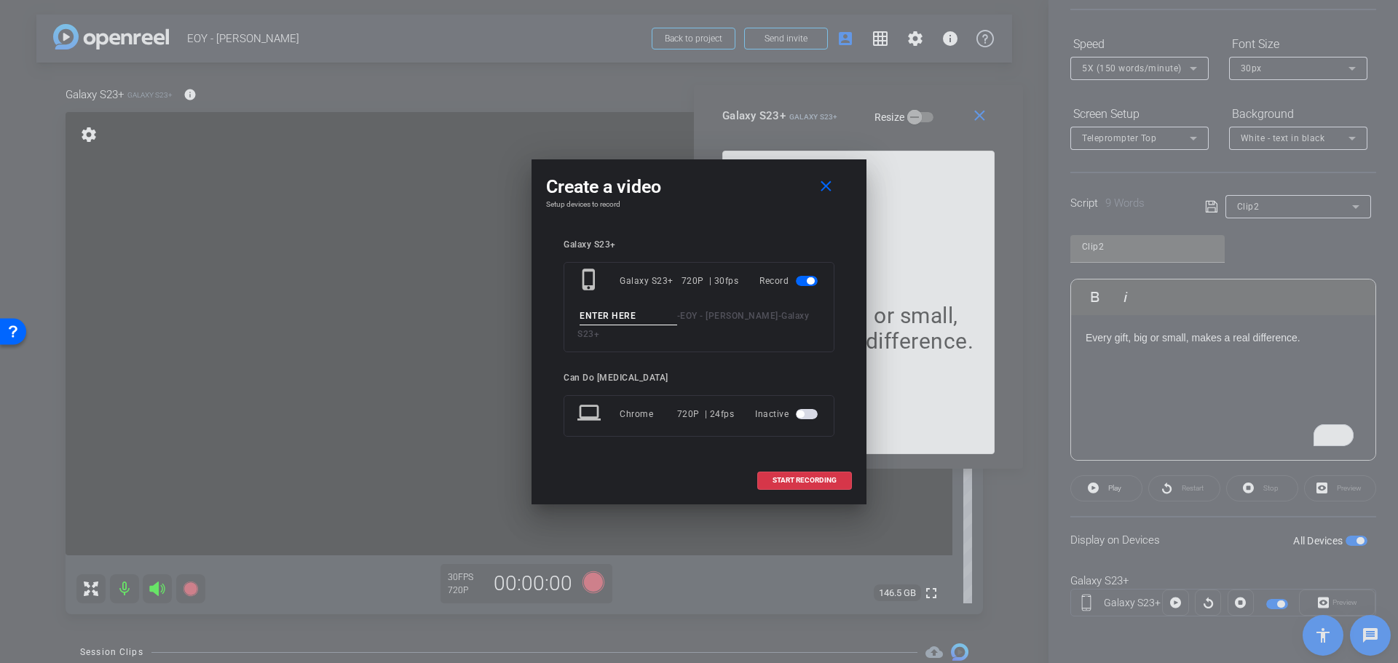
click at [620, 325] on input at bounding box center [629, 316] width 98 height 18
type input "Clip2"
click at [802, 477] on span "START RECORDING" at bounding box center [804, 480] width 64 height 7
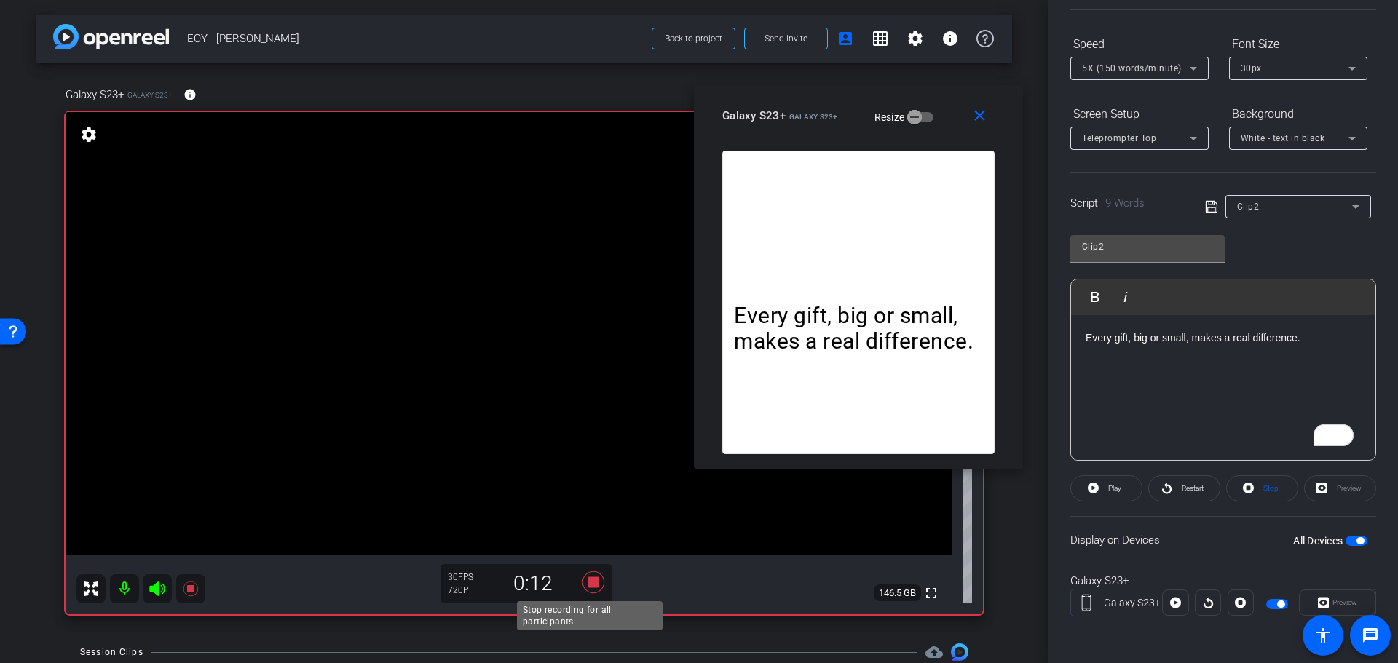
click at [590, 580] on icon at bounding box center [593, 583] width 22 height 22
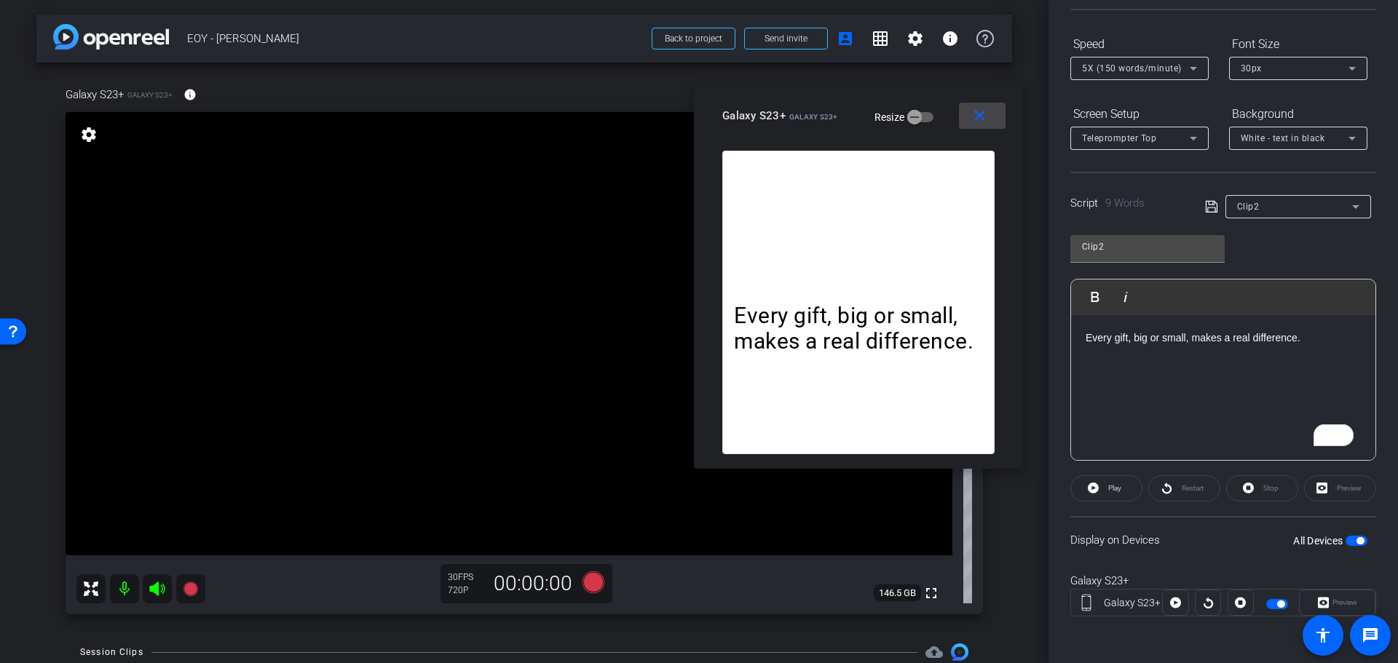
click at [986, 112] on mat-icon "close" at bounding box center [979, 116] width 18 height 18
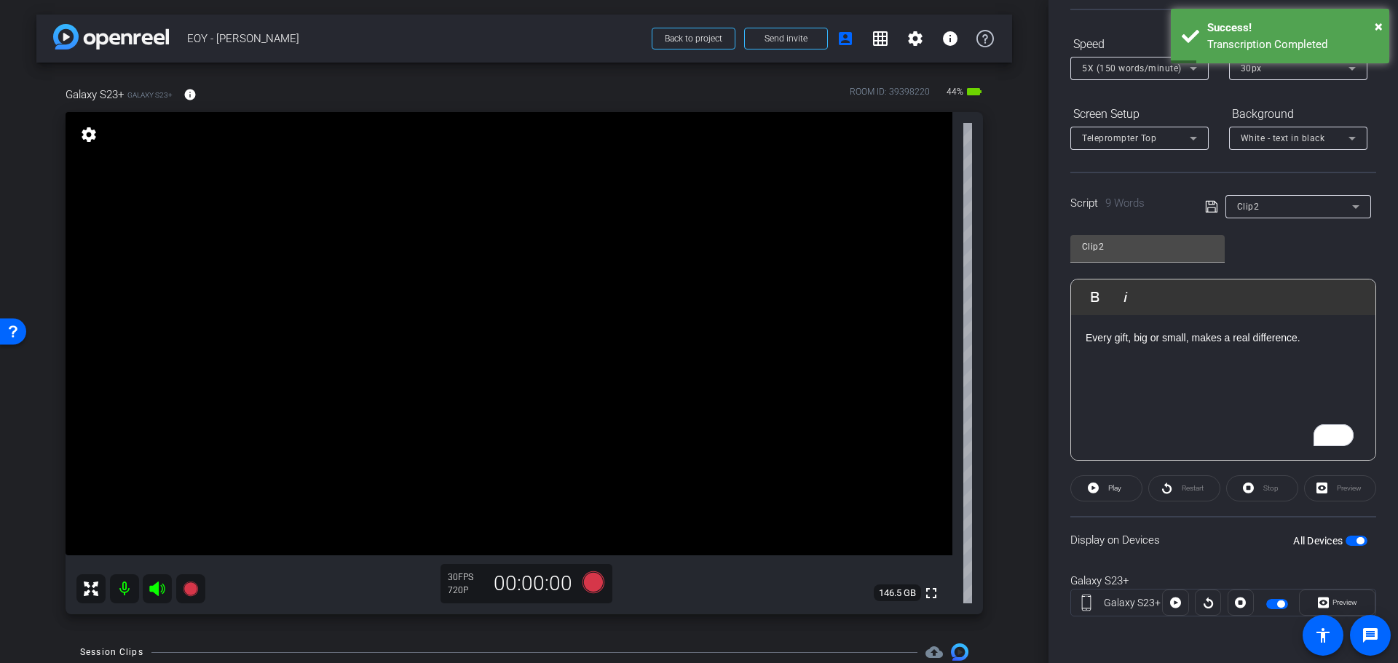
click at [1284, 218] on div at bounding box center [1298, 226] width 146 height 16
click at [1281, 211] on div "Clip2" at bounding box center [1294, 206] width 115 height 18
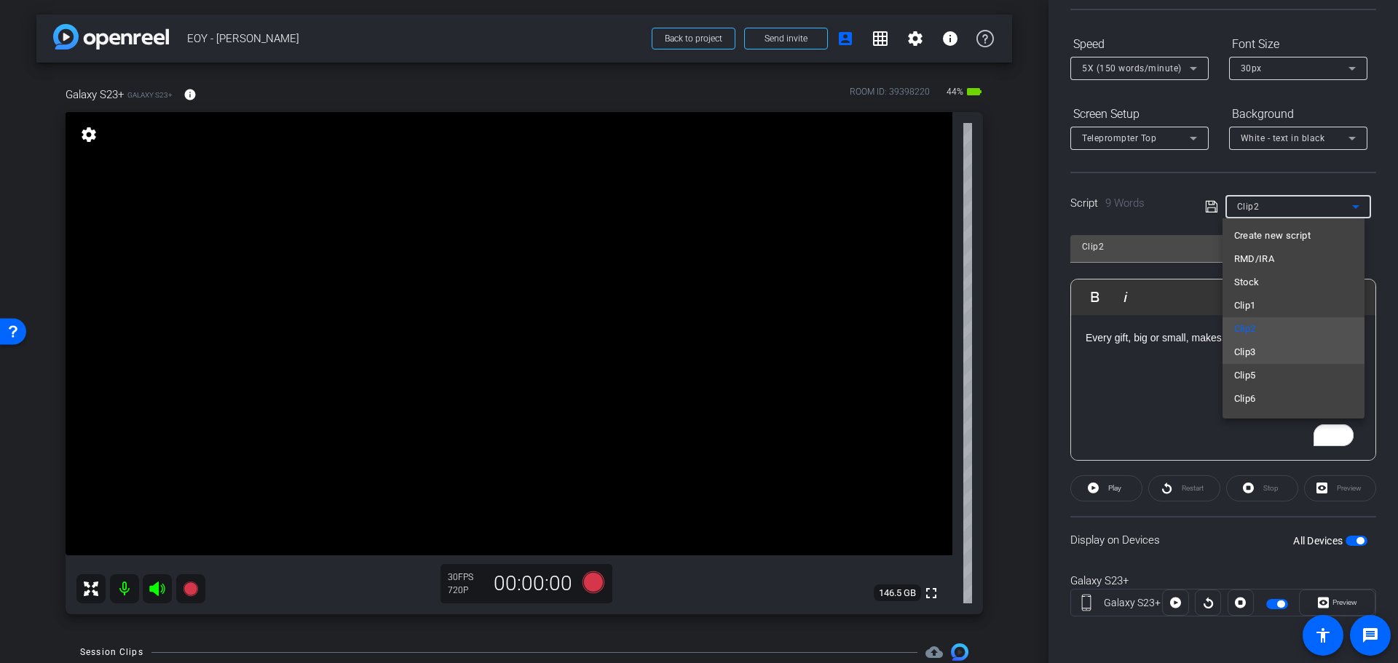
click at [1264, 353] on mat-option "Clip3" at bounding box center [1293, 352] width 142 height 23
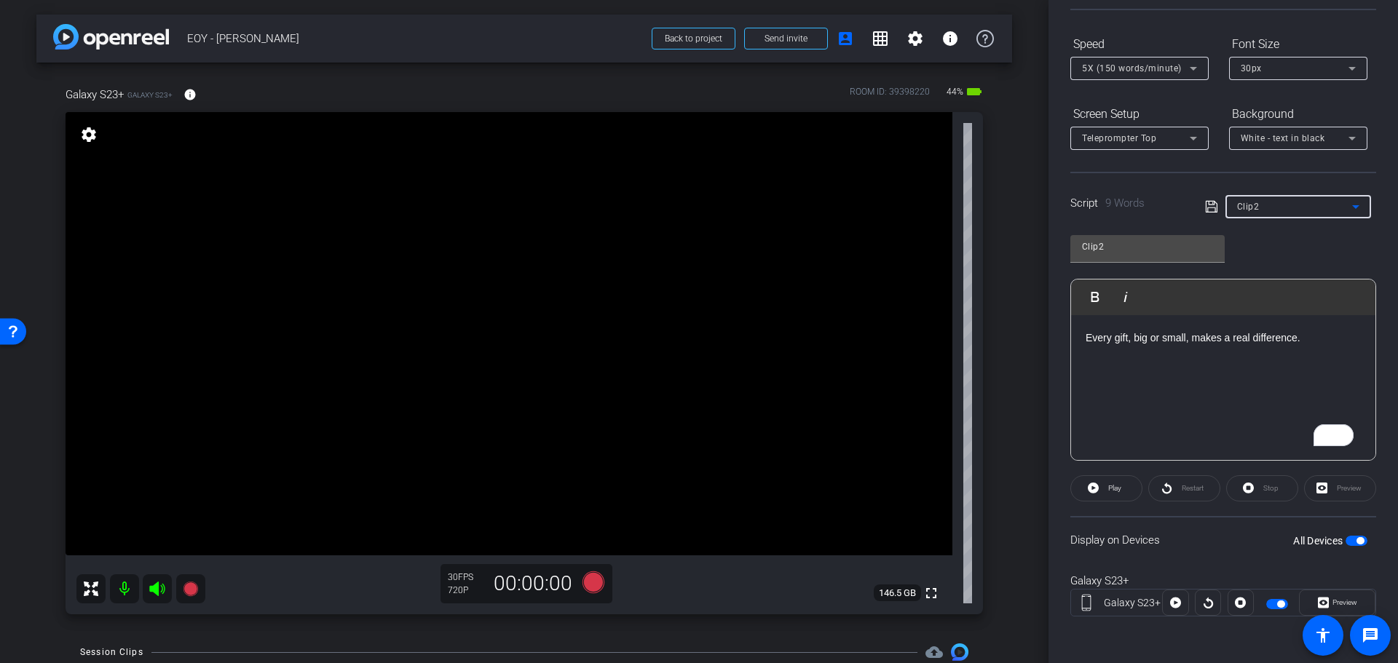
type input "Clip3"
click at [1350, 598] on span "Preview" at bounding box center [1344, 602] width 25 height 8
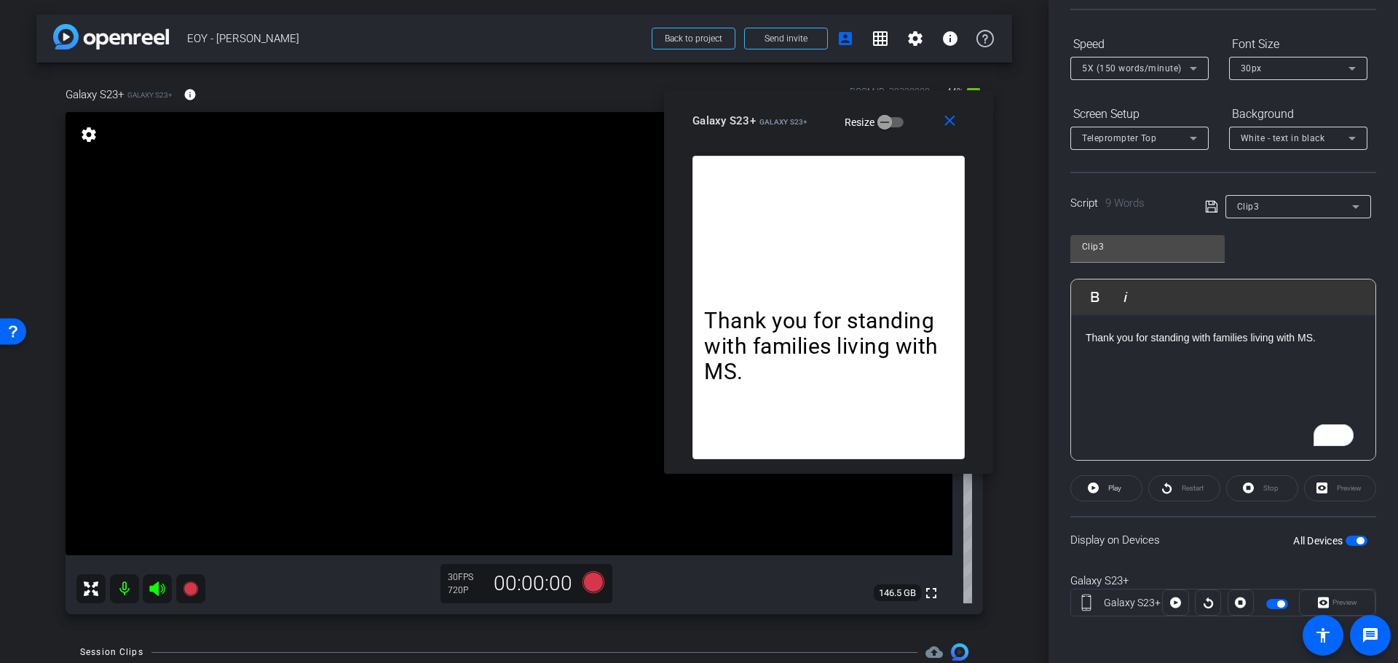
drag, startPoint x: 679, startPoint y: 162, endPoint x: 809, endPoint y: 111, distance: 139.3
click at [809, 111] on div "Galaxy S23+ Galaxy S23+ Resize" at bounding box center [833, 121] width 283 height 26
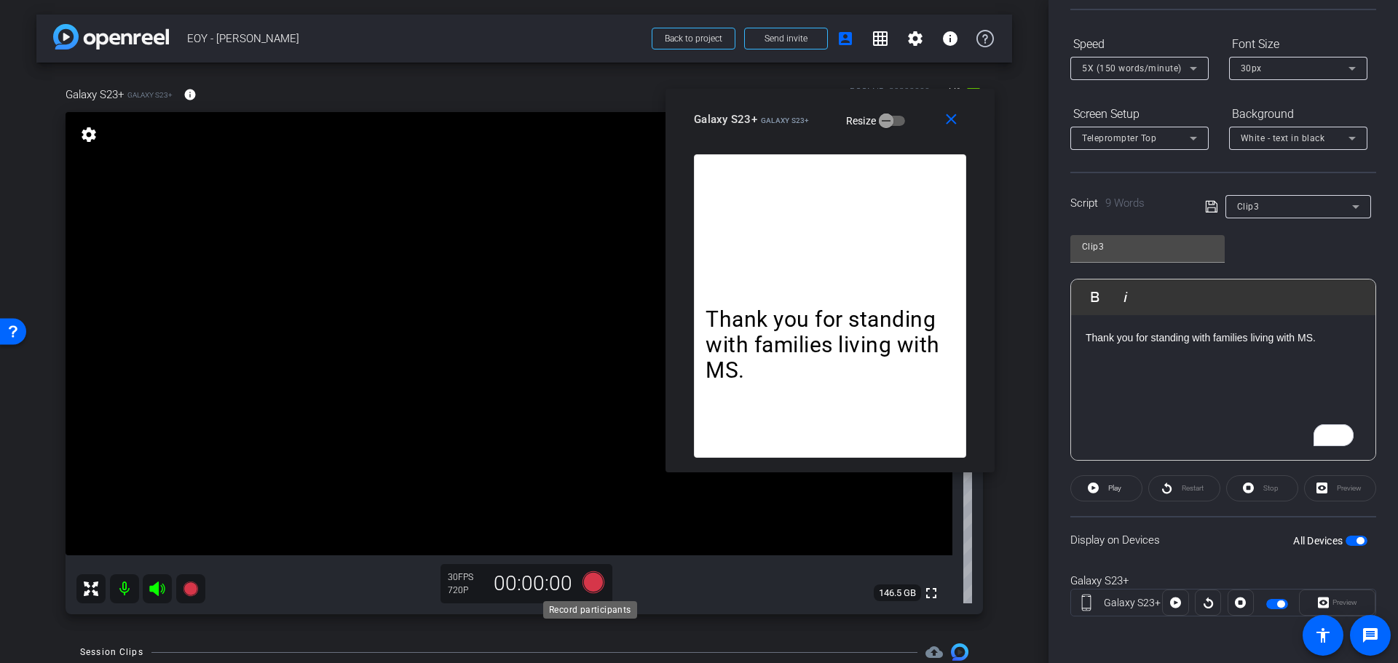
click at [600, 579] on icon at bounding box center [593, 583] width 22 height 22
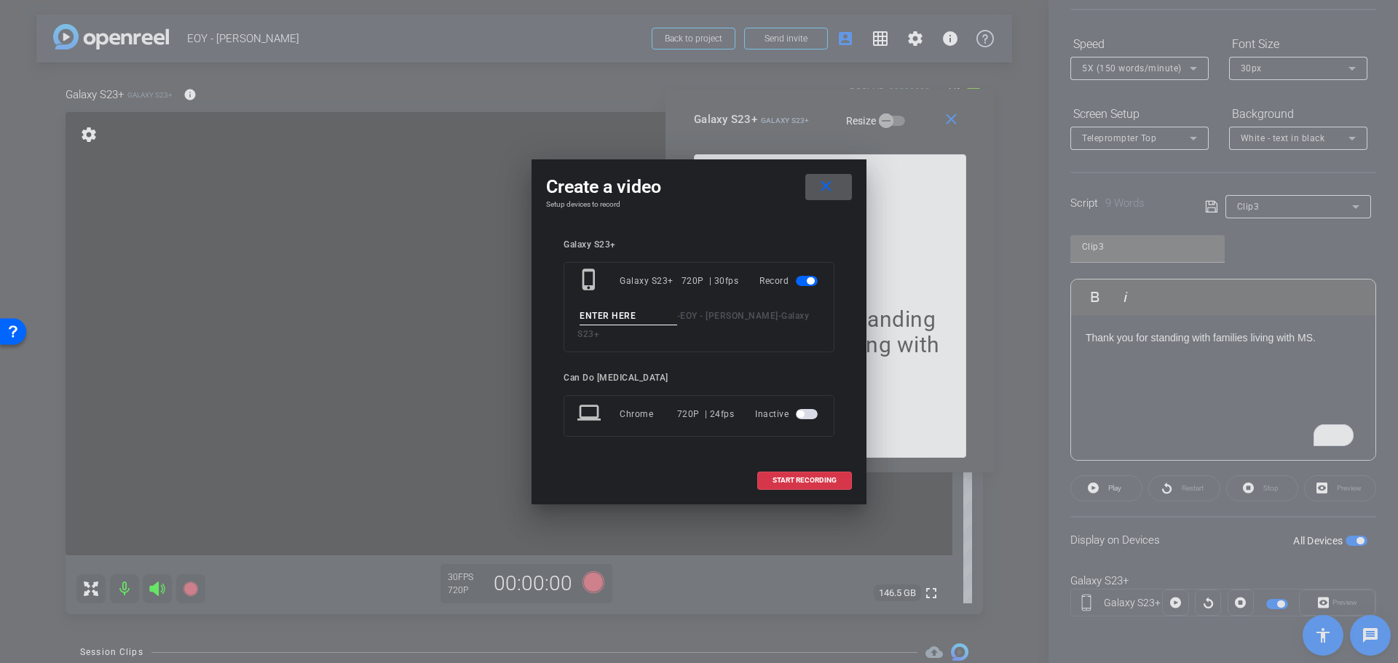
click at [638, 325] on input at bounding box center [629, 316] width 98 height 18
type input "Clip3"
click at [816, 477] on span "START RECORDING" at bounding box center [804, 480] width 64 height 7
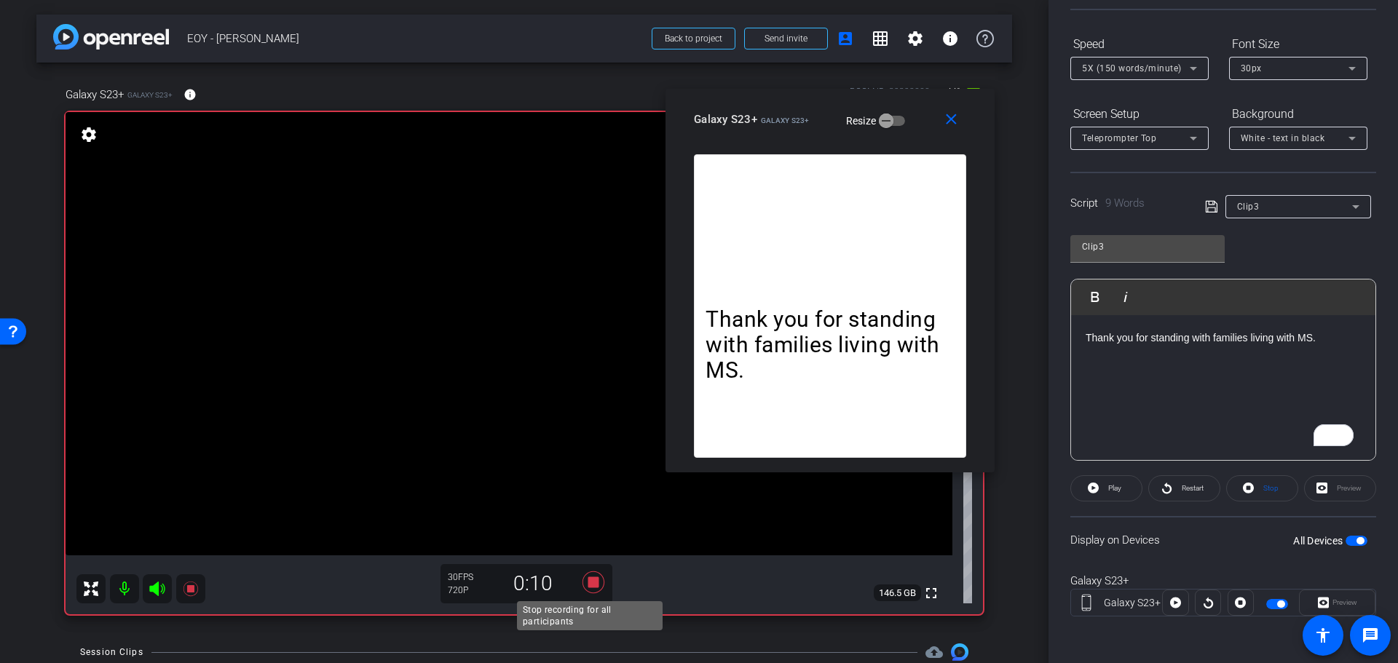
click at [585, 582] on icon at bounding box center [593, 583] width 22 height 22
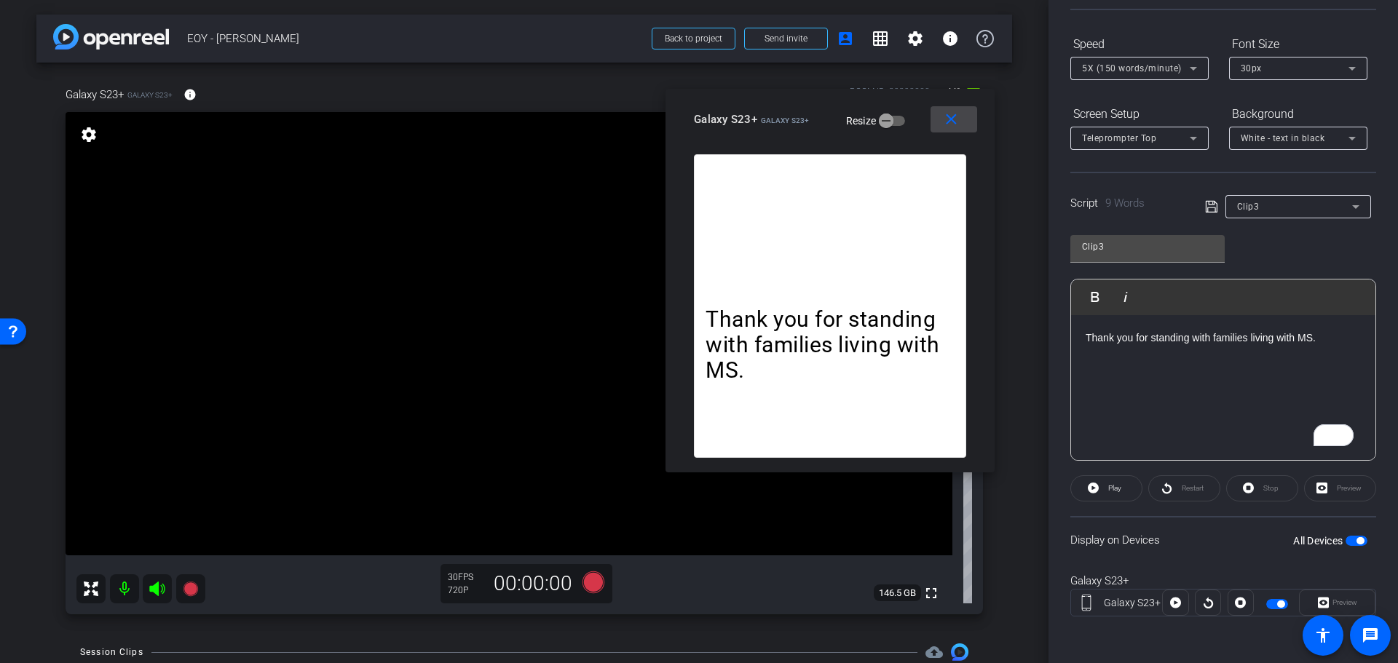
click at [964, 116] on span at bounding box center [953, 119] width 47 height 35
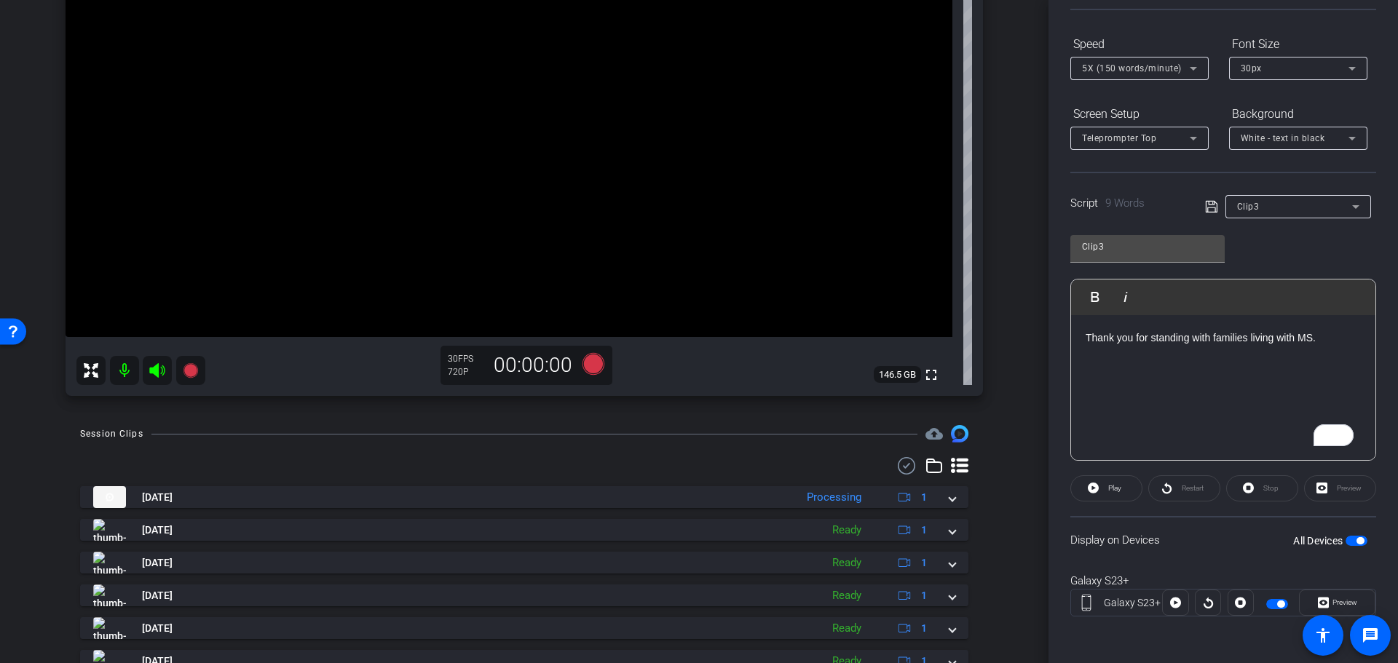
scroll to position [146, 0]
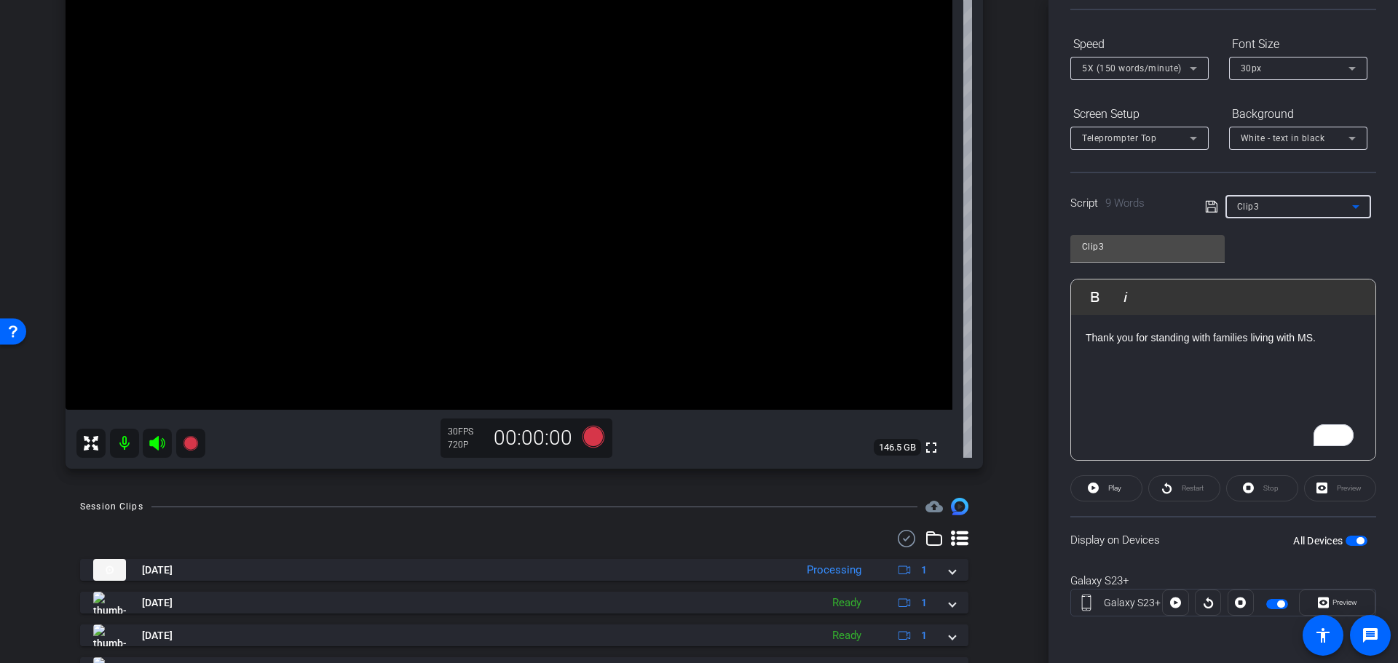
click at [1321, 199] on div "Clip3" at bounding box center [1294, 206] width 115 height 18
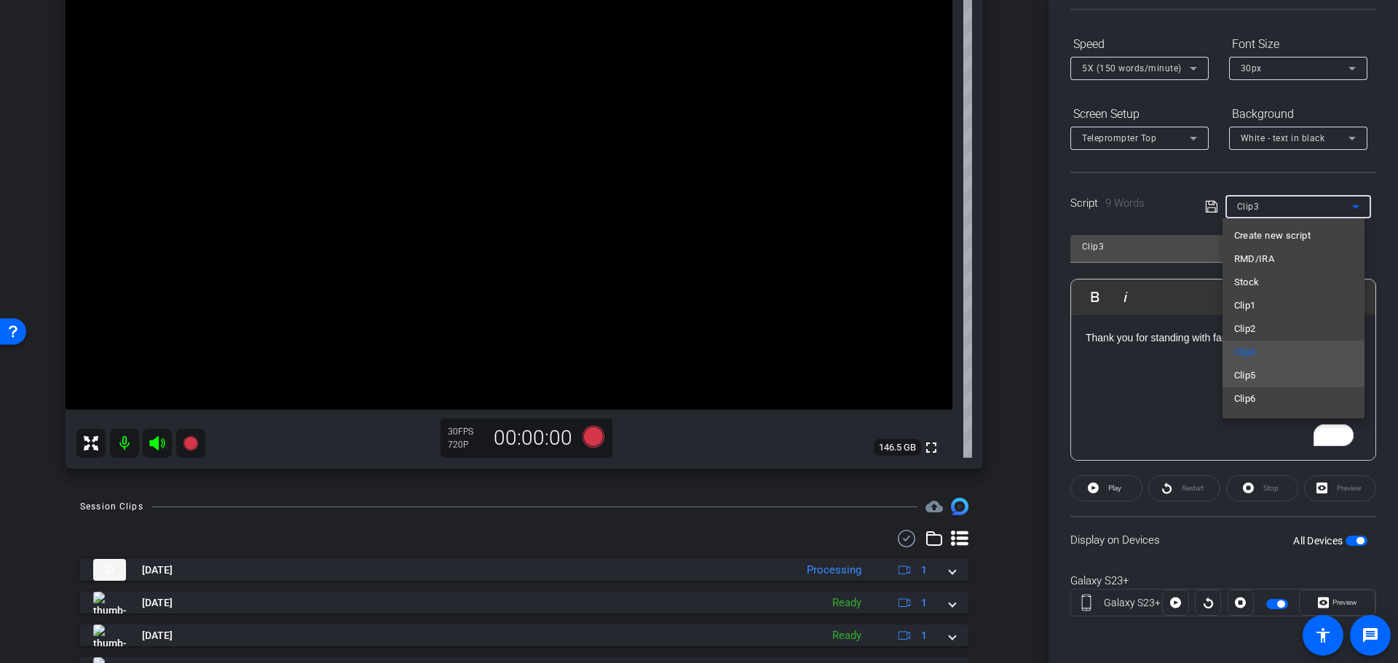
click at [1259, 370] on mat-option "Clip5" at bounding box center [1293, 375] width 142 height 23
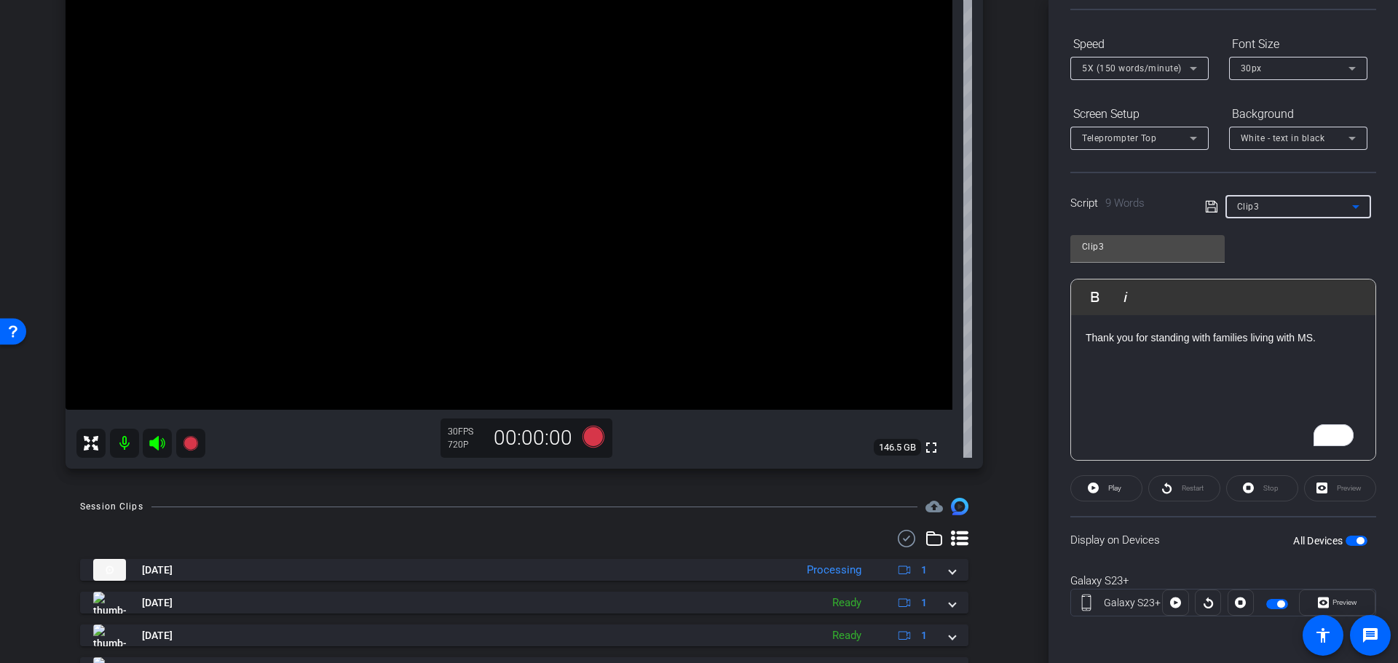
type input "Clip5"
click at [1286, 199] on div "Clip5" at bounding box center [1294, 206] width 115 height 18
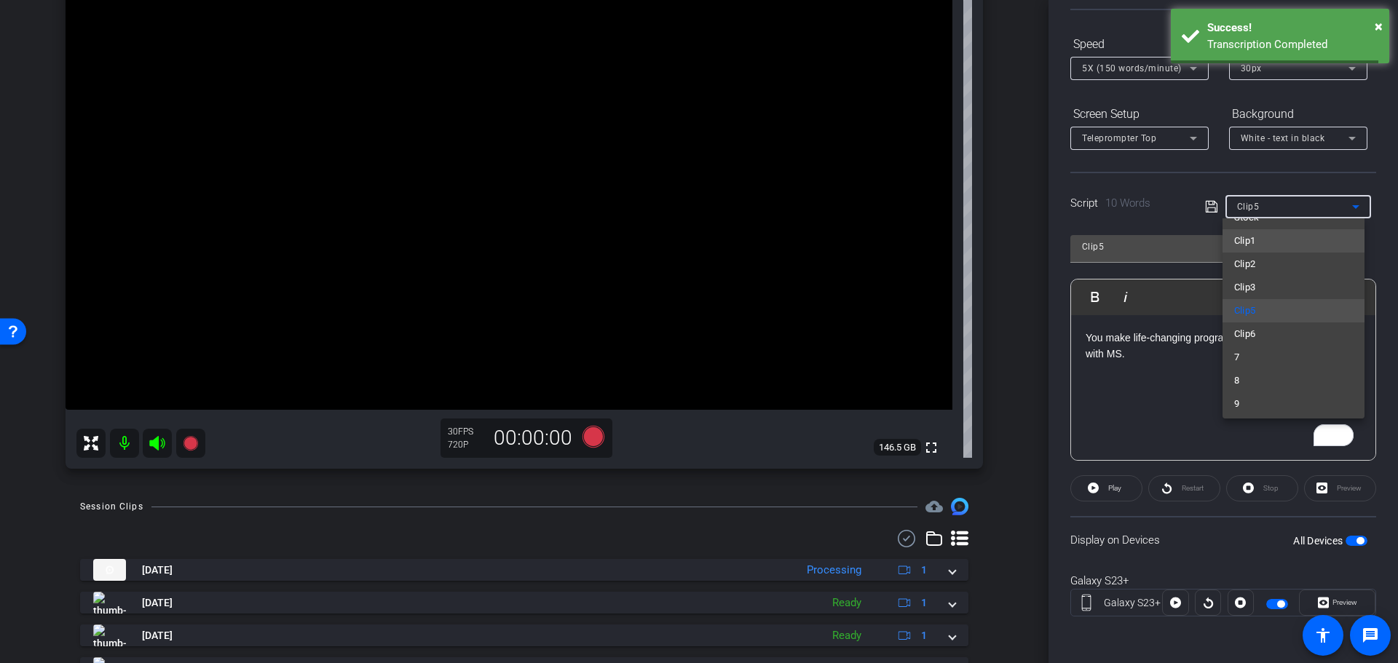
scroll to position [41, 0]
click at [1301, 204] on div at bounding box center [699, 331] width 1398 height 663
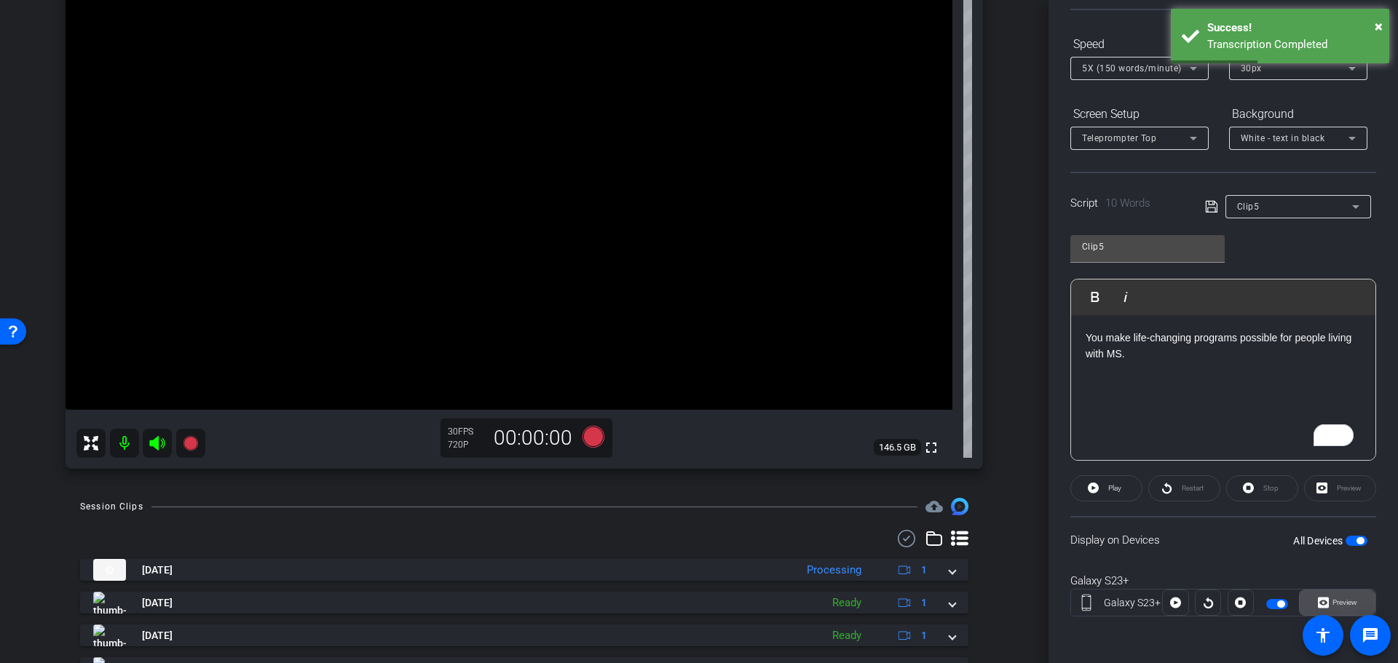
click at [1342, 599] on span "Preview" at bounding box center [1344, 602] width 25 height 8
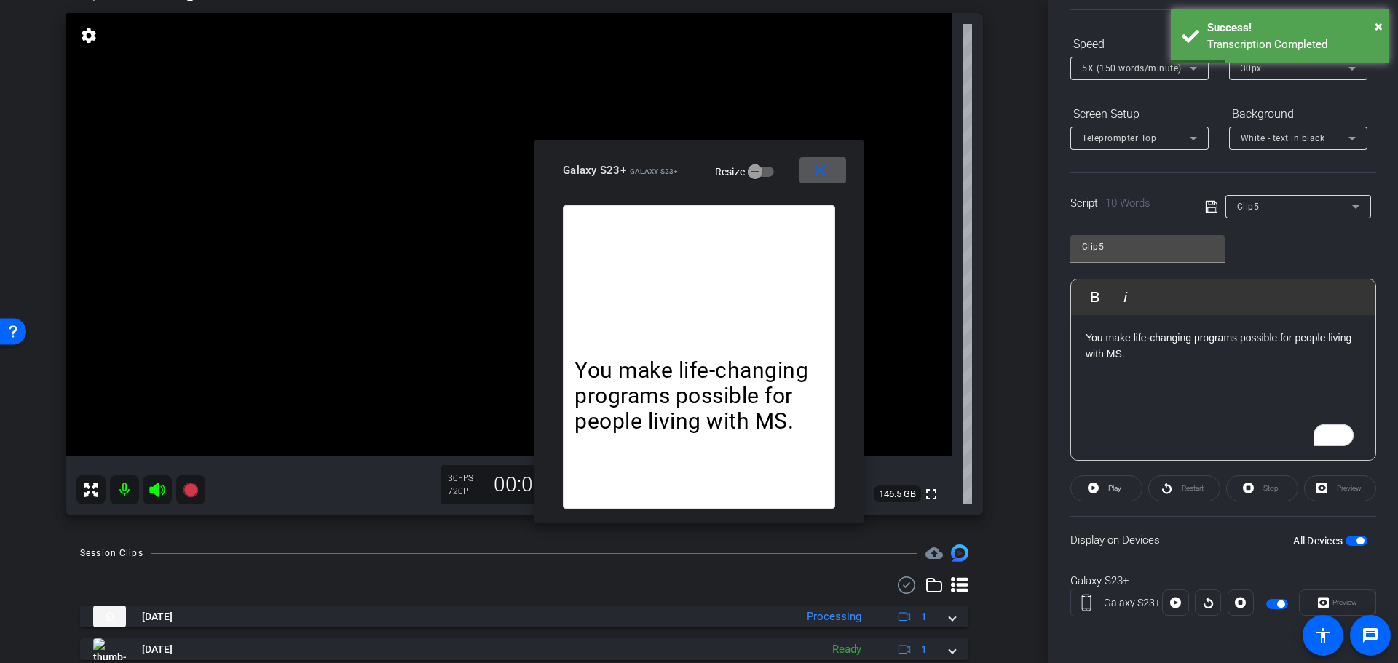
scroll to position [73, 0]
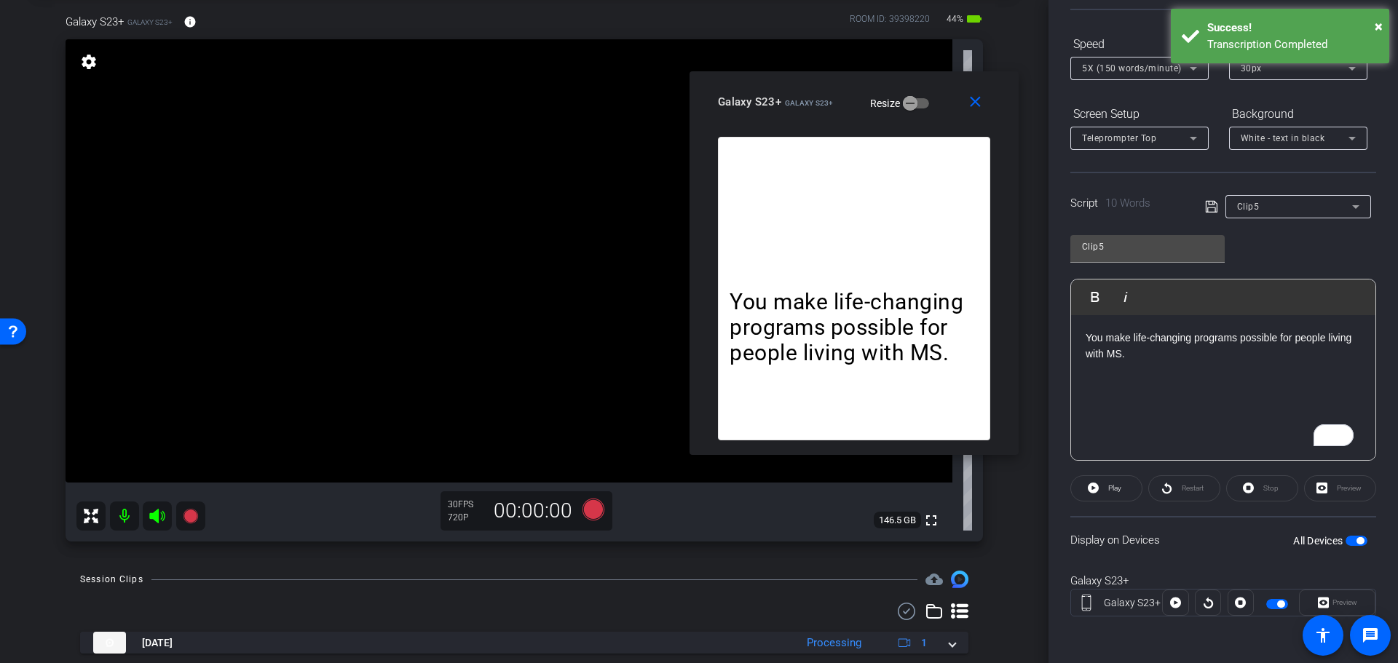
drag, startPoint x: 684, startPoint y: 176, endPoint x: 837, endPoint y: 96, distance: 172.0
click at [837, 96] on div "Galaxy S23+ Galaxy S23+ Resize" at bounding box center [859, 102] width 283 height 26
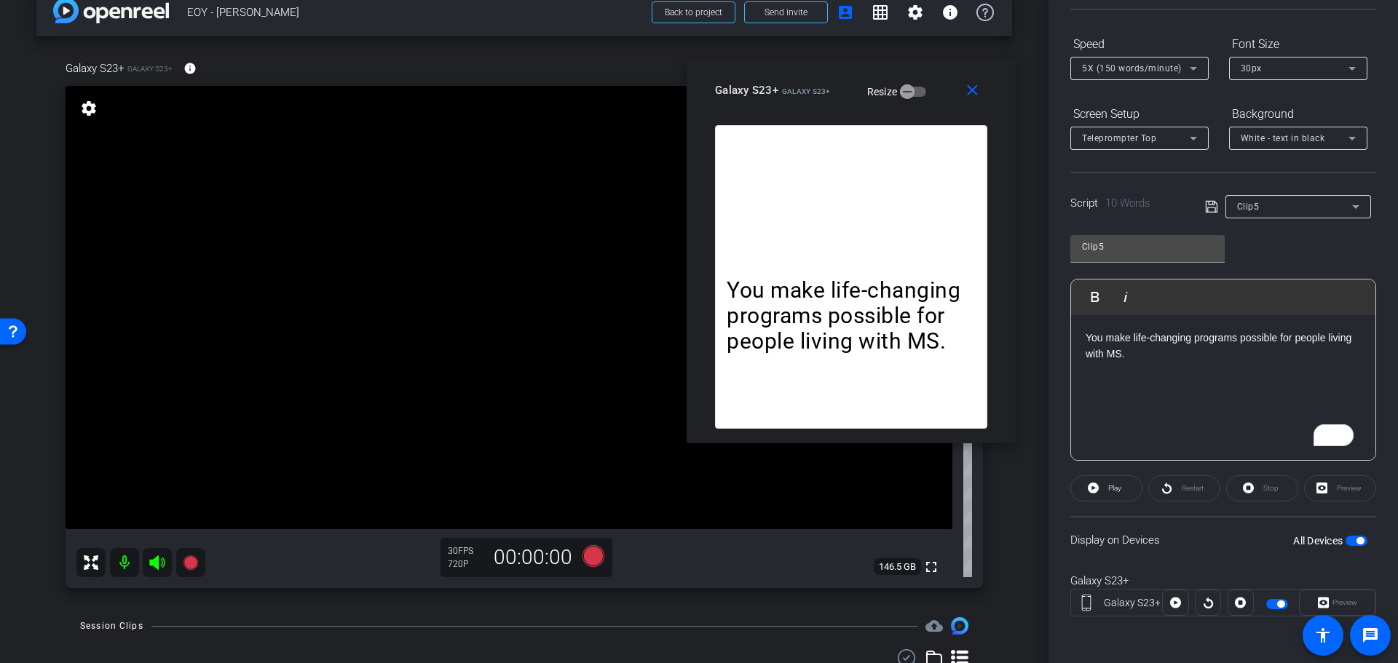
scroll to position [0, 0]
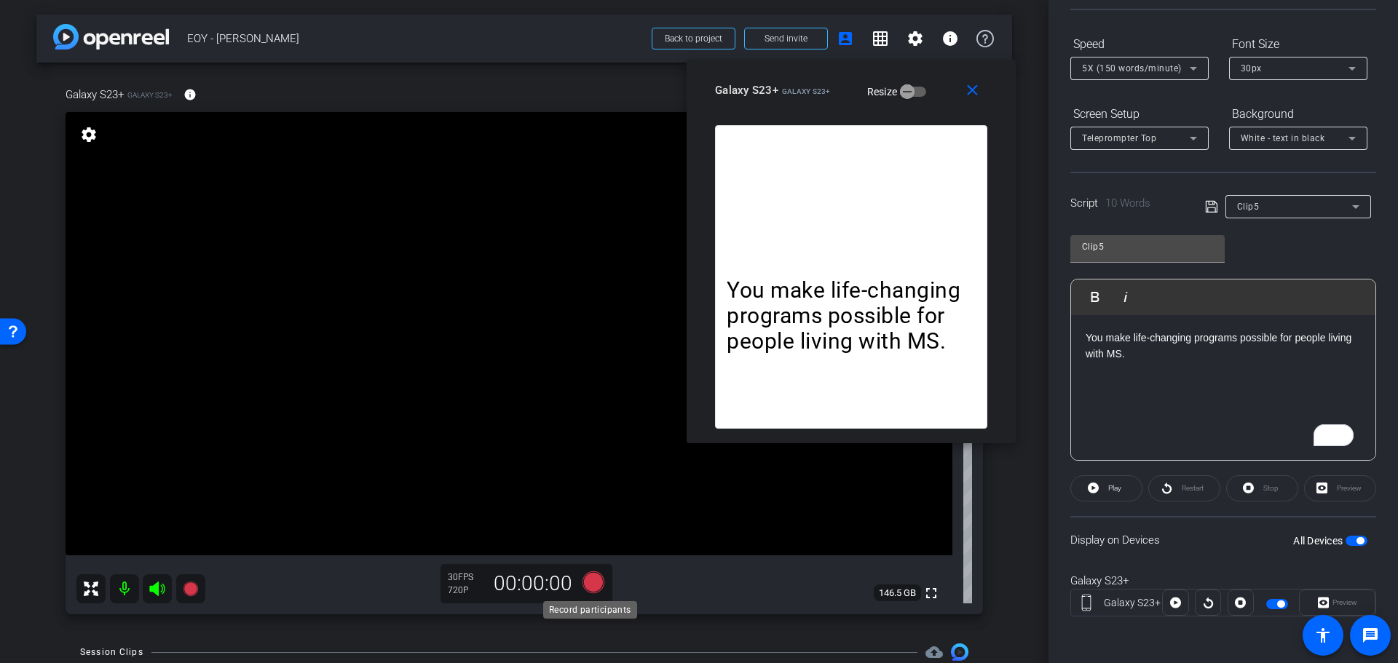
click at [590, 580] on icon at bounding box center [593, 583] width 22 height 22
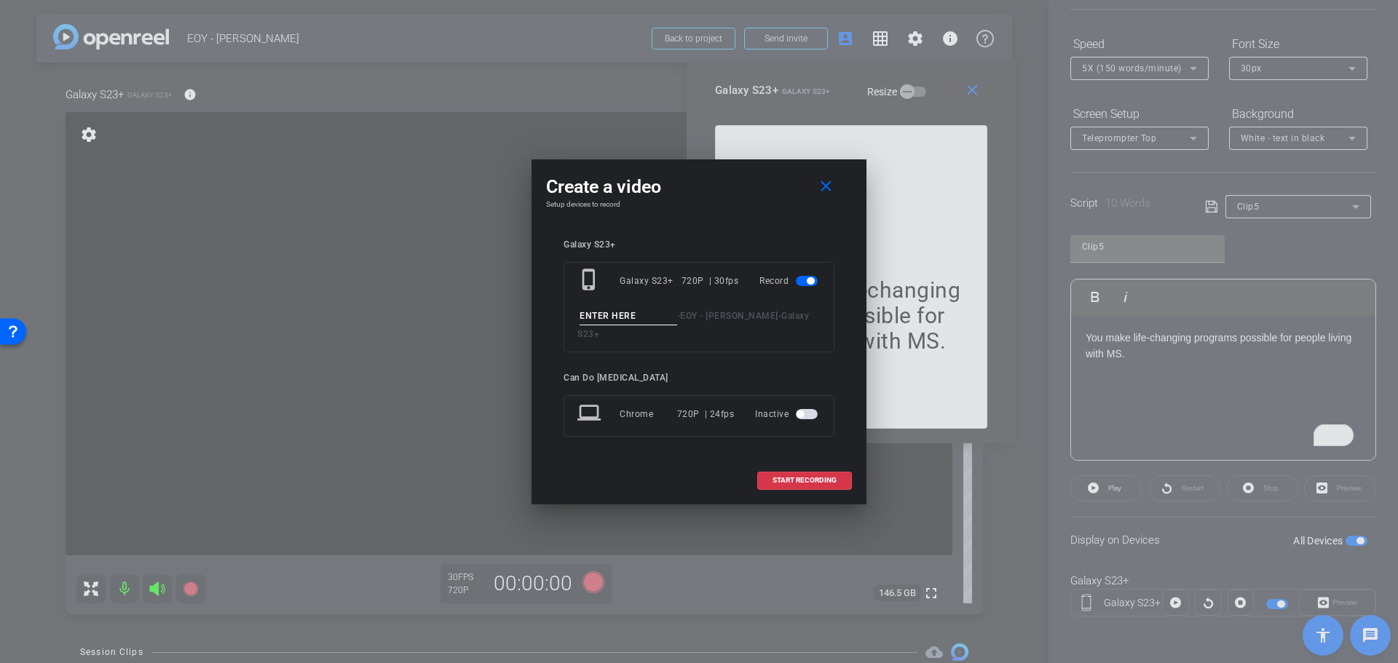
drag, startPoint x: 687, startPoint y: 359, endPoint x: 684, endPoint y: 210, distance: 149.3
click at [713, 368] on div "Create a video close Setup devices to record Galaxy S23+ phone_iphone Galaxy S2…" at bounding box center [698, 331] width 335 height 345
click at [715, 238] on div "Galaxy S23+ phone_iphone Galaxy S23+ 720P | 30fps Record - EOY - [PERSON_NAME] …" at bounding box center [699, 348] width 306 height 247
click at [655, 336] on div "phone_iphone Galaxy S23+ 720P | 30fps Record - EOY - [PERSON_NAME] - Galaxy S23+" at bounding box center [699, 307] width 271 height 90
click at [649, 325] on input at bounding box center [629, 316] width 98 height 18
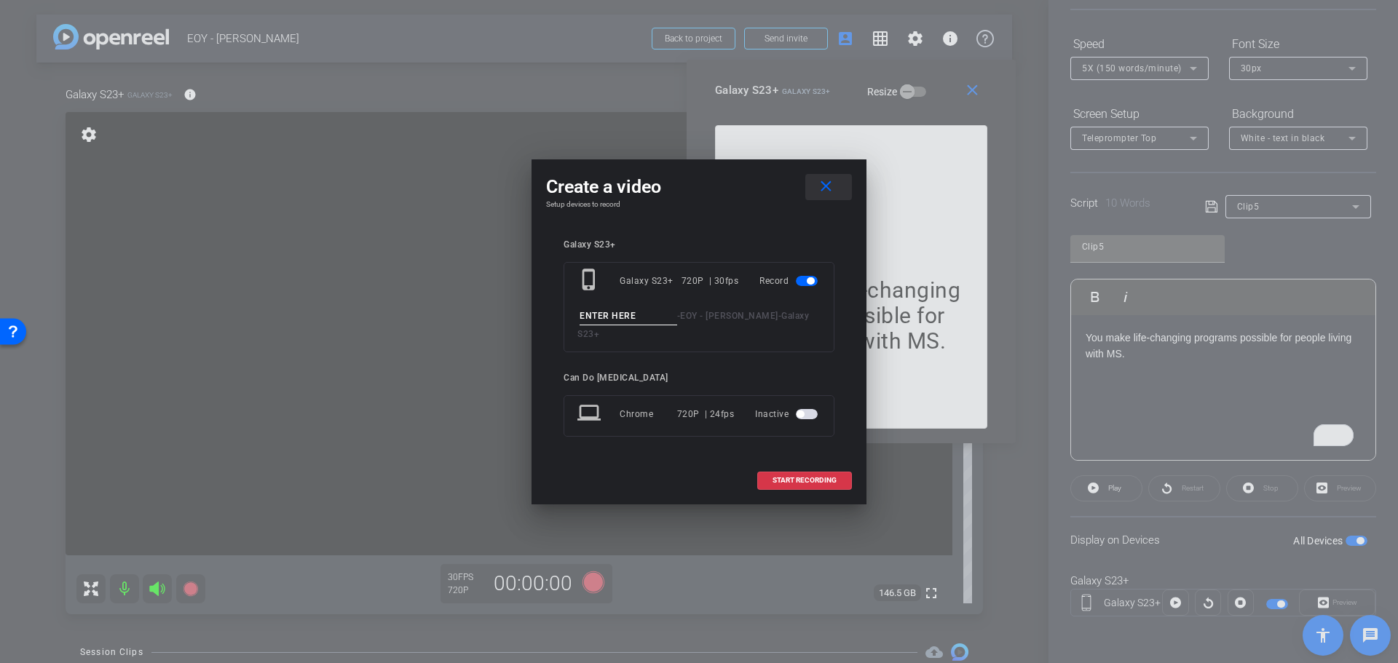
click at [820, 186] on span at bounding box center [828, 187] width 47 height 35
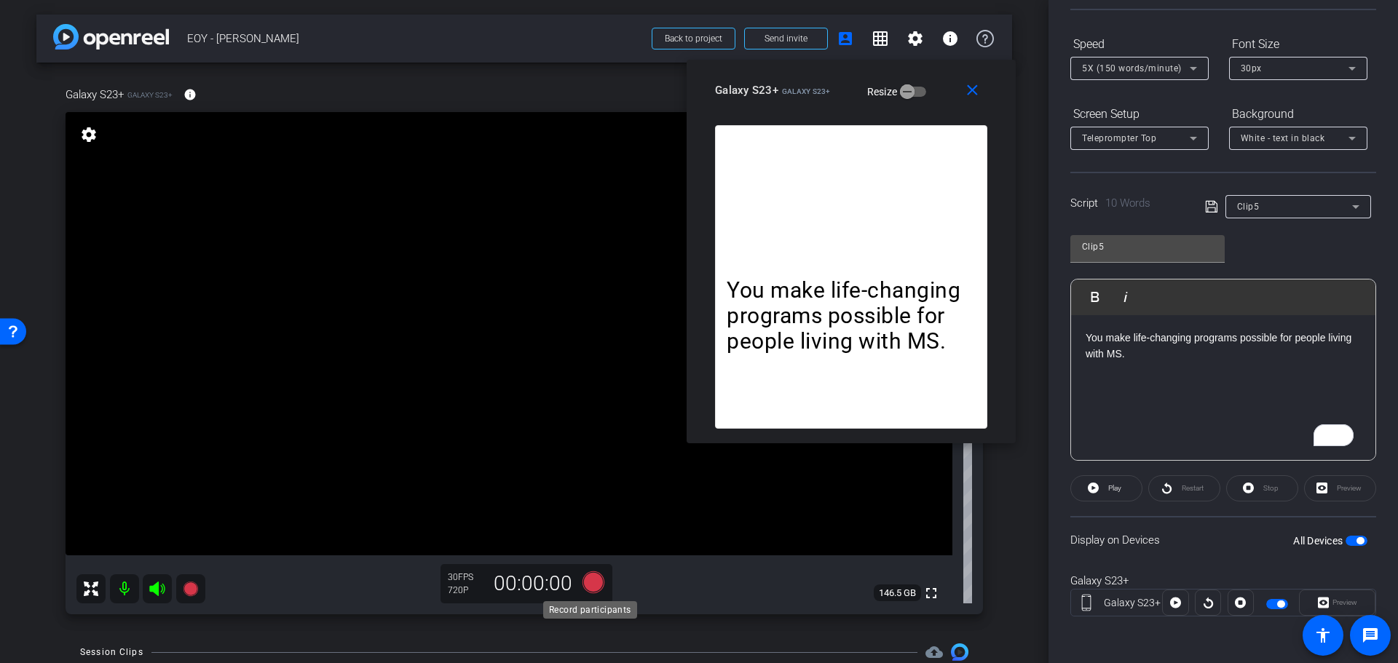
click at [587, 586] on icon at bounding box center [593, 583] width 22 height 22
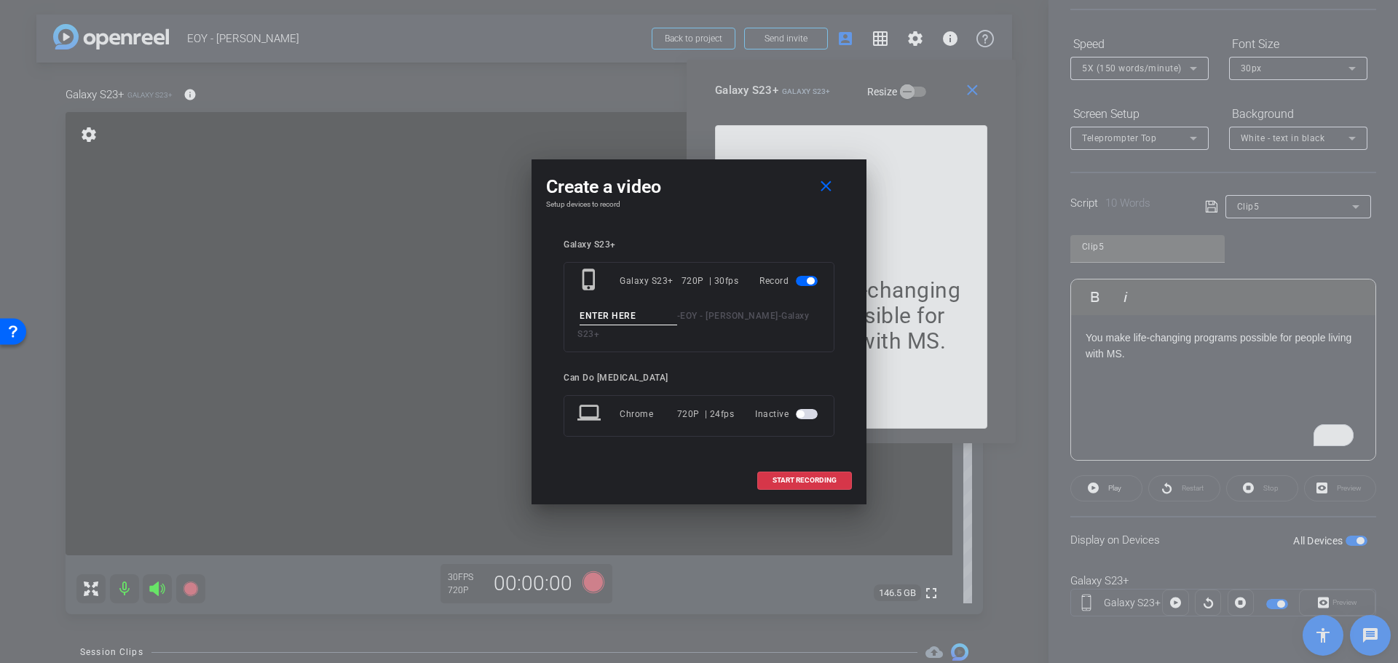
click at [588, 583] on div at bounding box center [699, 331] width 1398 height 663
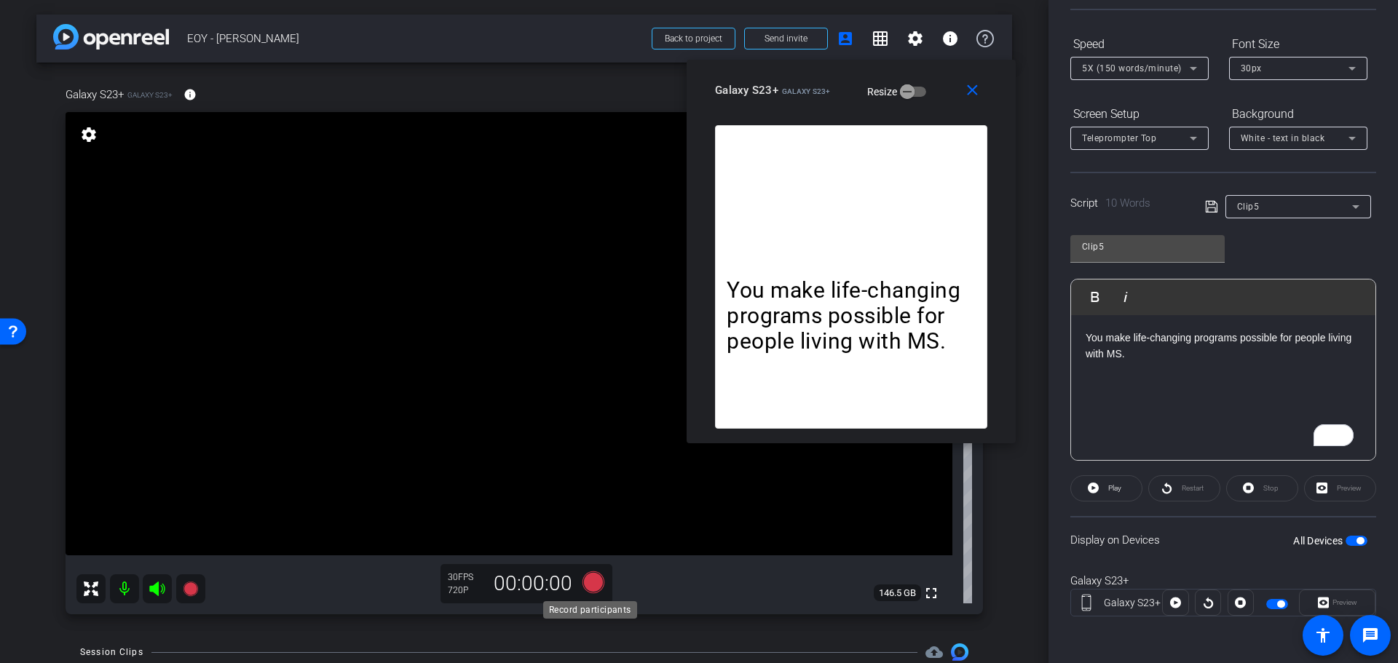
click at [588, 583] on icon at bounding box center [593, 583] width 22 height 22
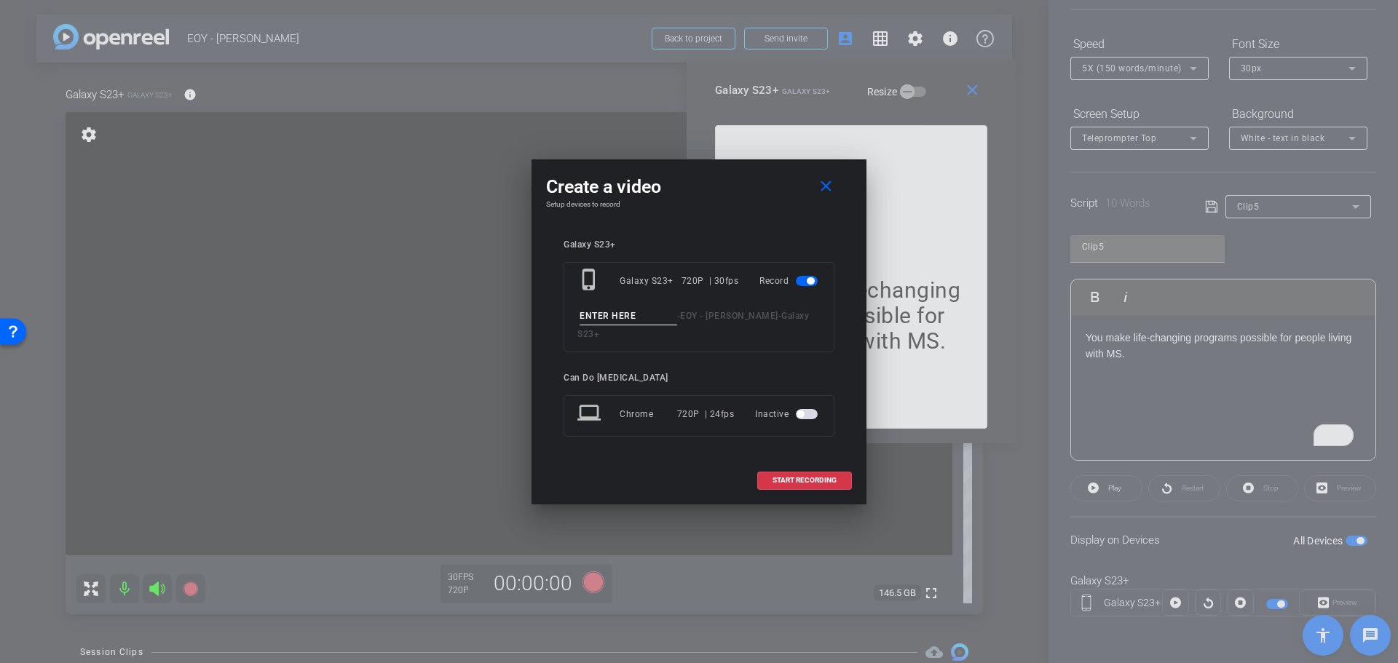
click at [641, 313] on div "phone_iphone Galaxy S23+ 720P | 30fps Record - EOY - [PERSON_NAME] - Galaxy S23+" at bounding box center [699, 307] width 271 height 90
click at [641, 325] on input at bounding box center [629, 316] width 98 height 18
type input "clip4"
click at [822, 477] on span "START RECORDING" at bounding box center [804, 480] width 64 height 7
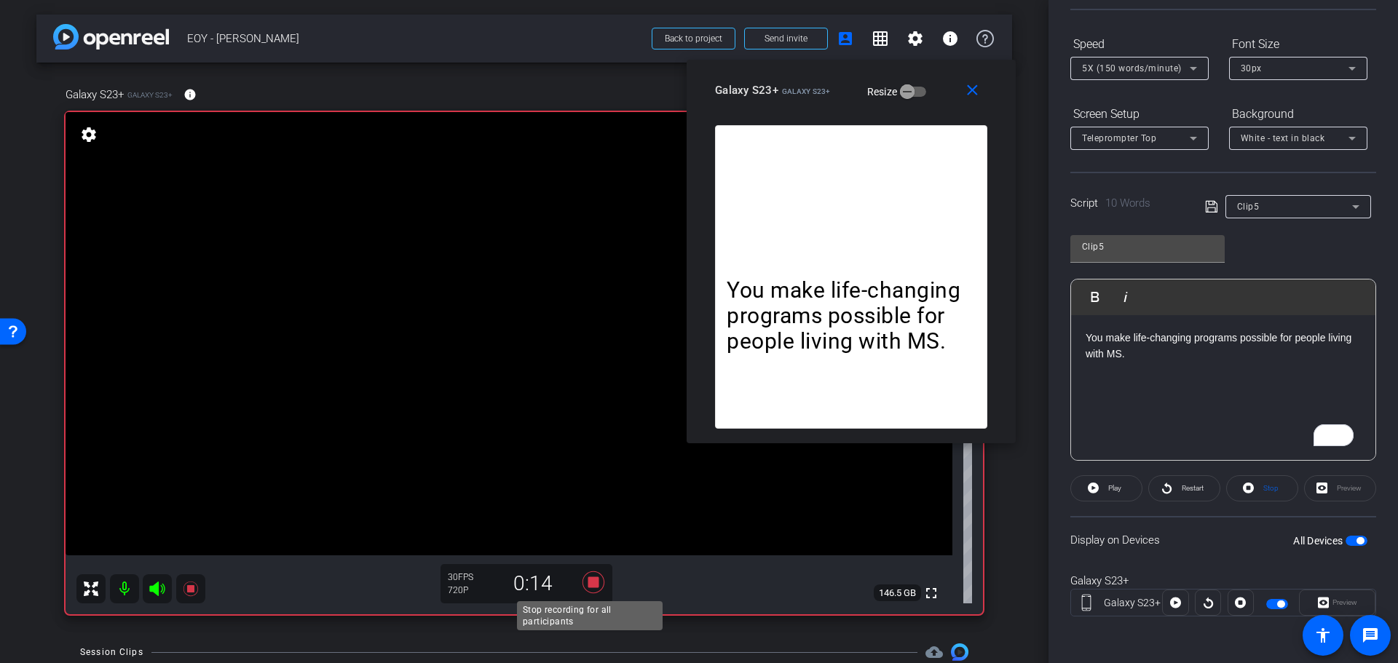
click at [595, 585] on icon at bounding box center [593, 583] width 22 height 22
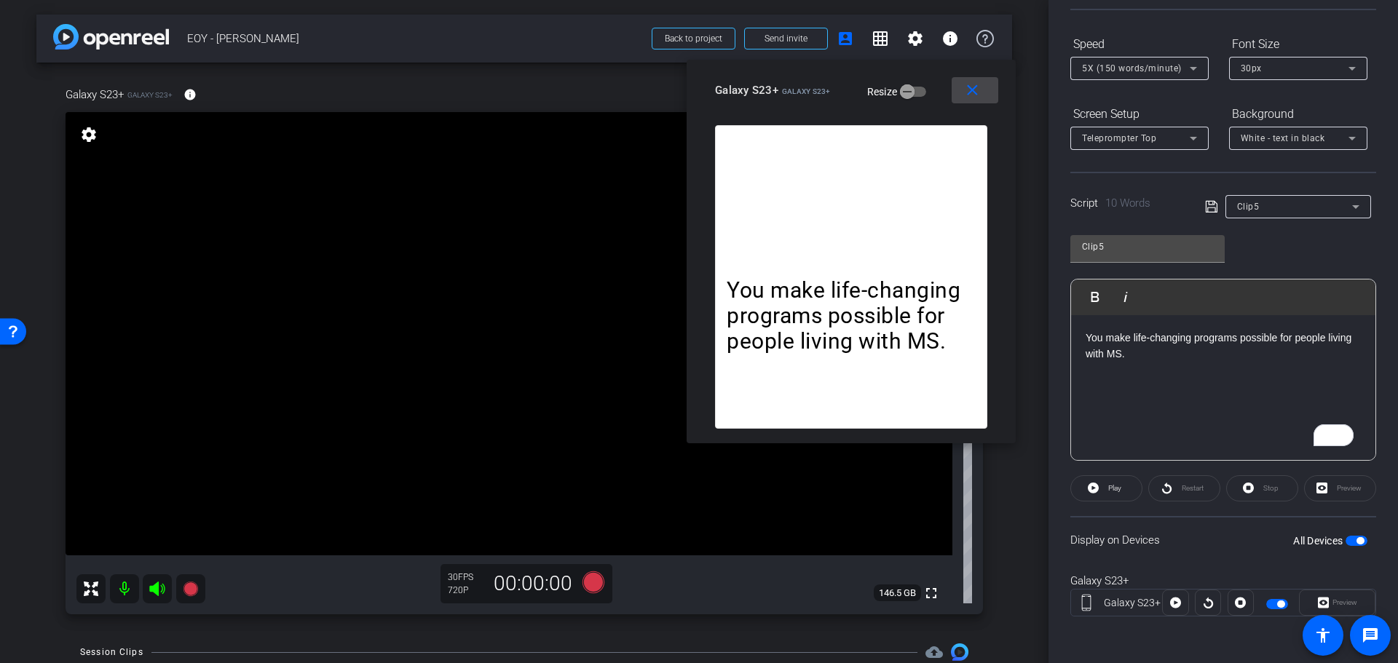
click at [970, 93] on mat-icon "close" at bounding box center [972, 91] width 18 height 18
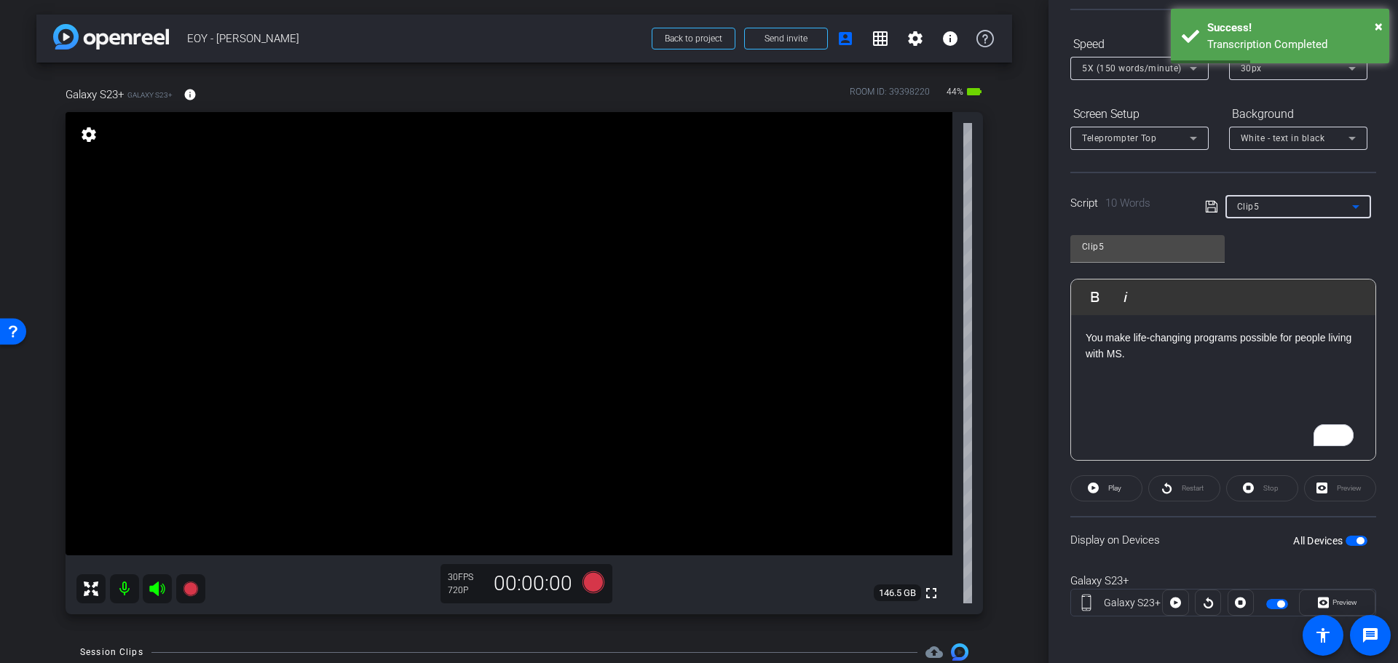
click at [1289, 208] on div "Clip5" at bounding box center [1294, 206] width 115 height 18
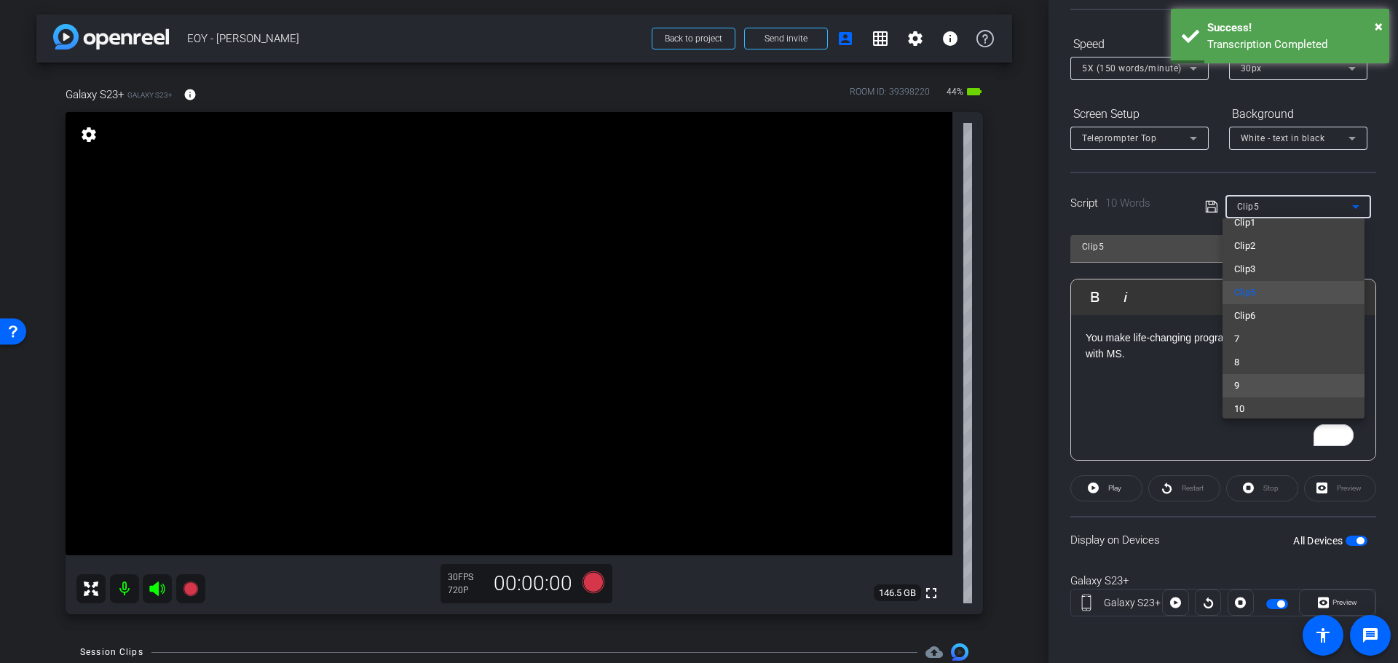
scroll to position [114, 0]
click at [1254, 285] on span "Clip6" at bounding box center [1245, 284] width 22 height 17
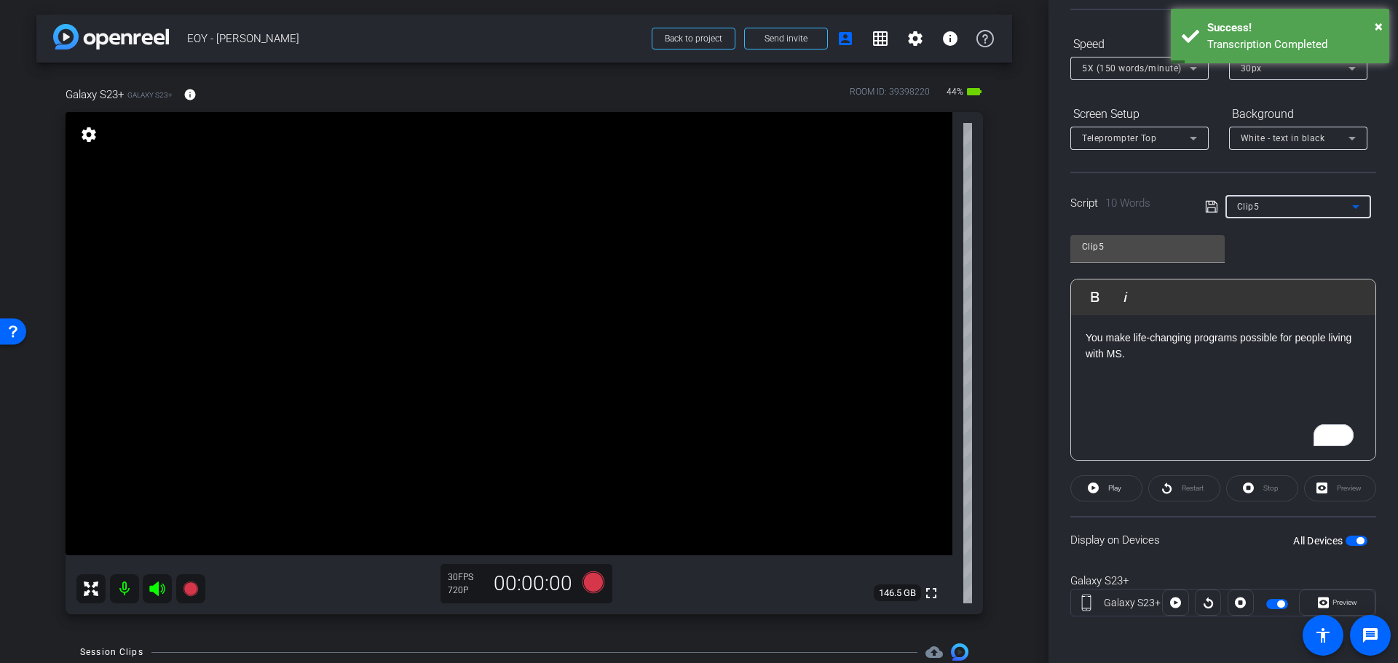
type input "Clip6"
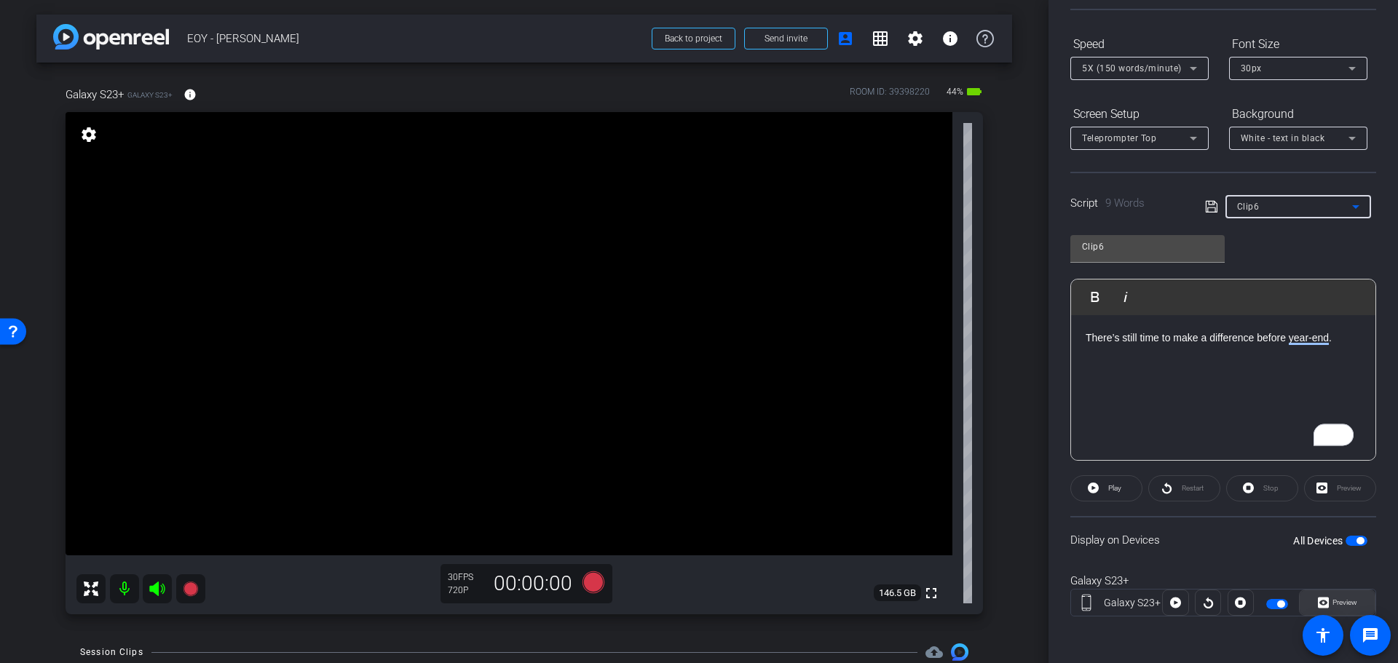
click at [1339, 597] on span "Preview" at bounding box center [1343, 603] width 28 height 20
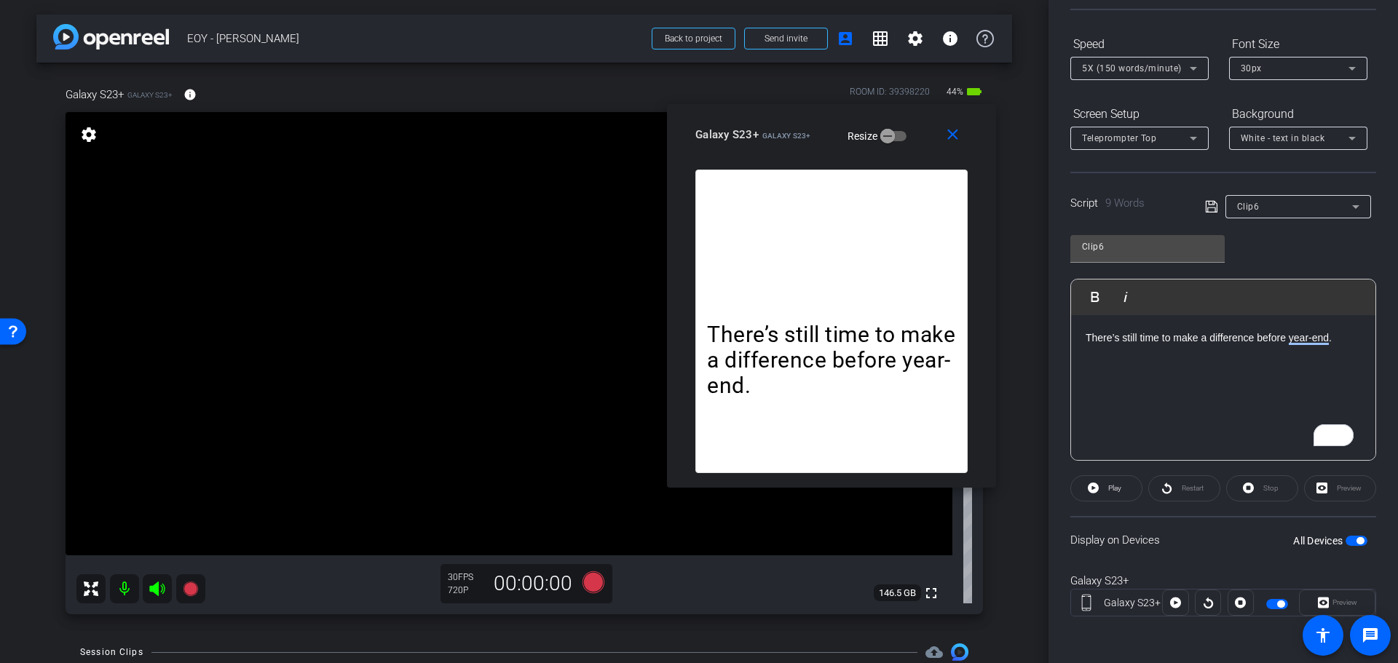
drag, startPoint x: 692, startPoint y: 163, endPoint x: 797, endPoint y: 125, distance: 112.2
click at [797, 125] on div "Galaxy S23+ Galaxy S23+" at bounding box center [753, 132] width 116 height 17
click at [593, 582] on icon at bounding box center [593, 583] width 22 height 22
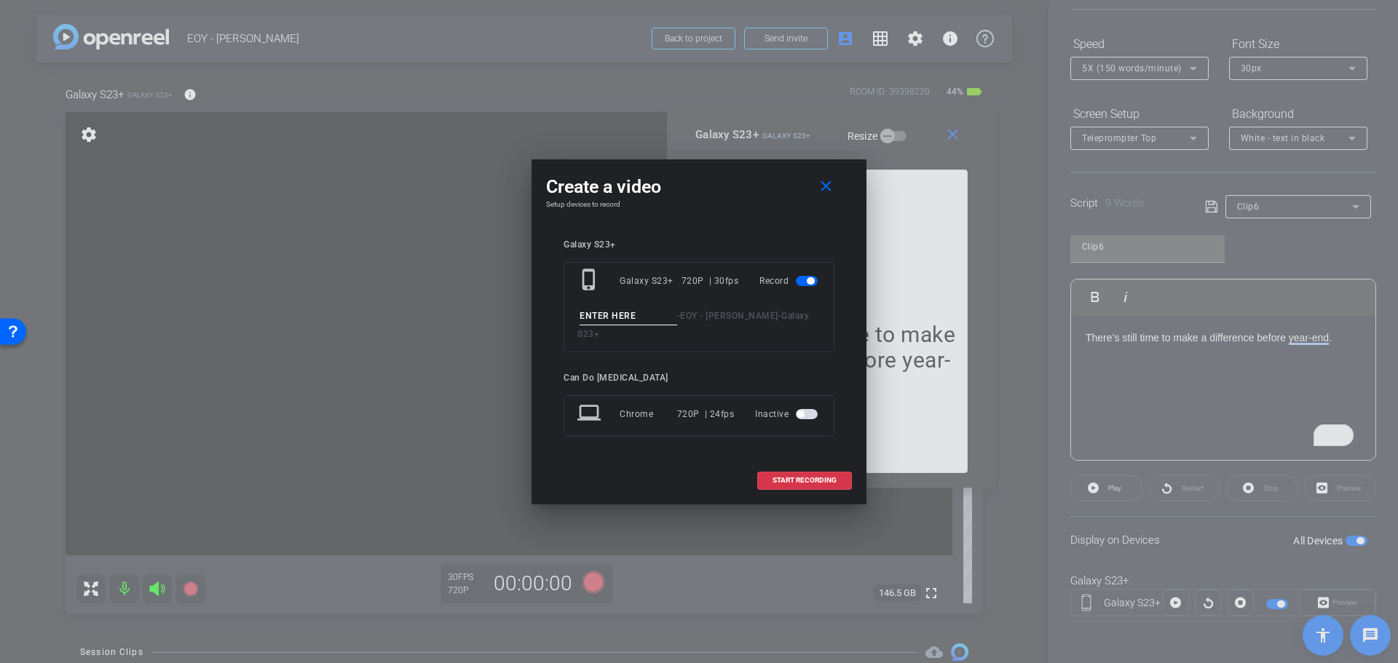
click at [600, 325] on input at bounding box center [629, 316] width 98 height 18
type input "Clip"
click at [832, 189] on mat-icon "close" at bounding box center [826, 187] width 18 height 18
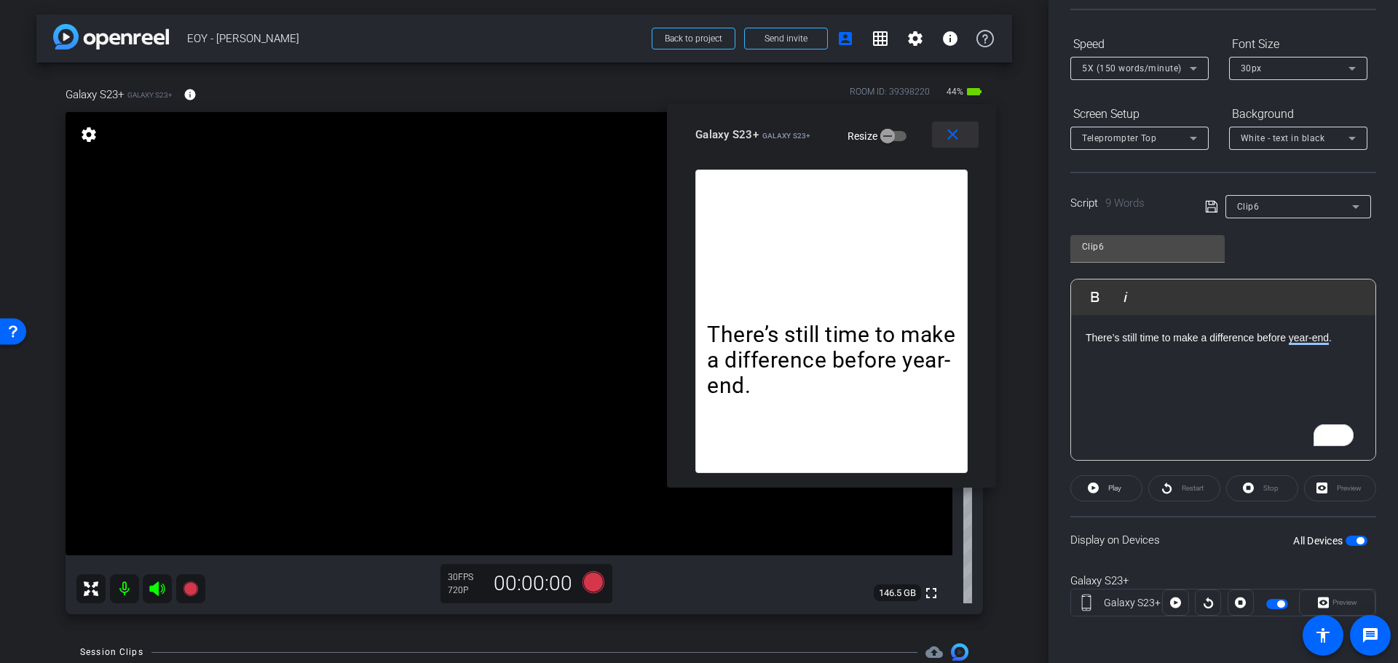
click at [950, 130] on mat-icon "close" at bounding box center [953, 135] width 18 height 18
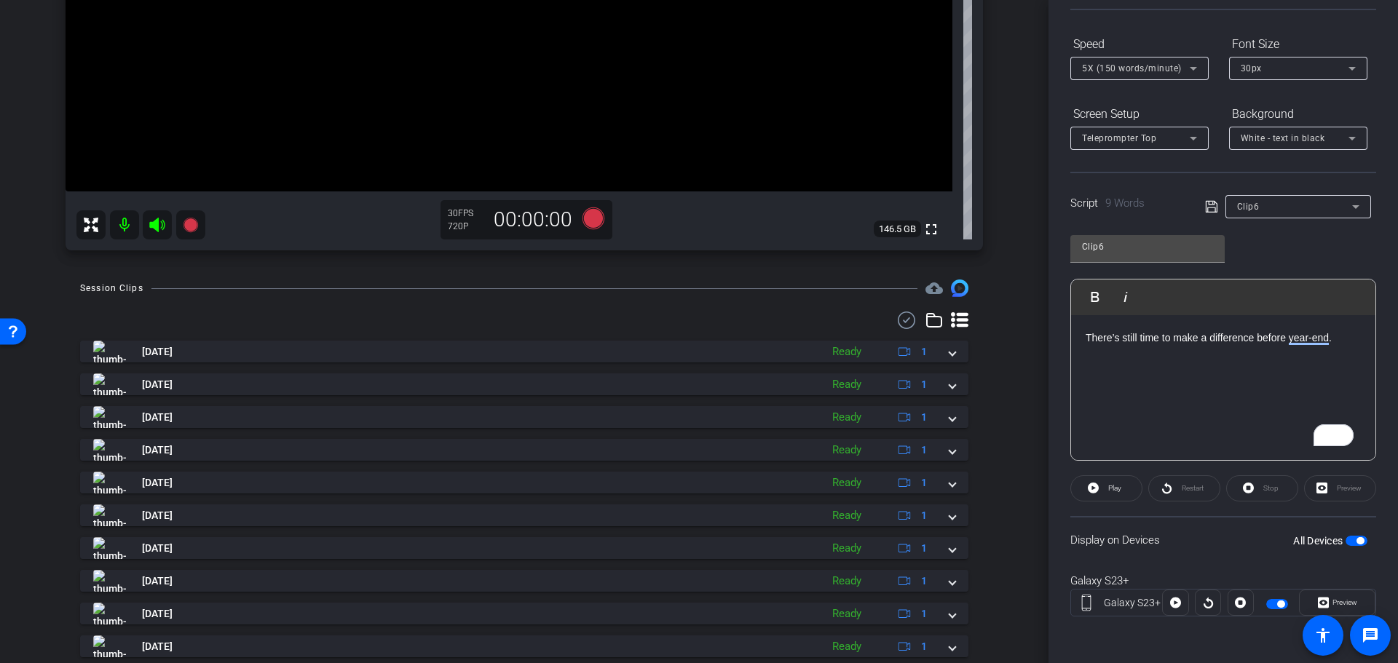
scroll to position [410, 0]
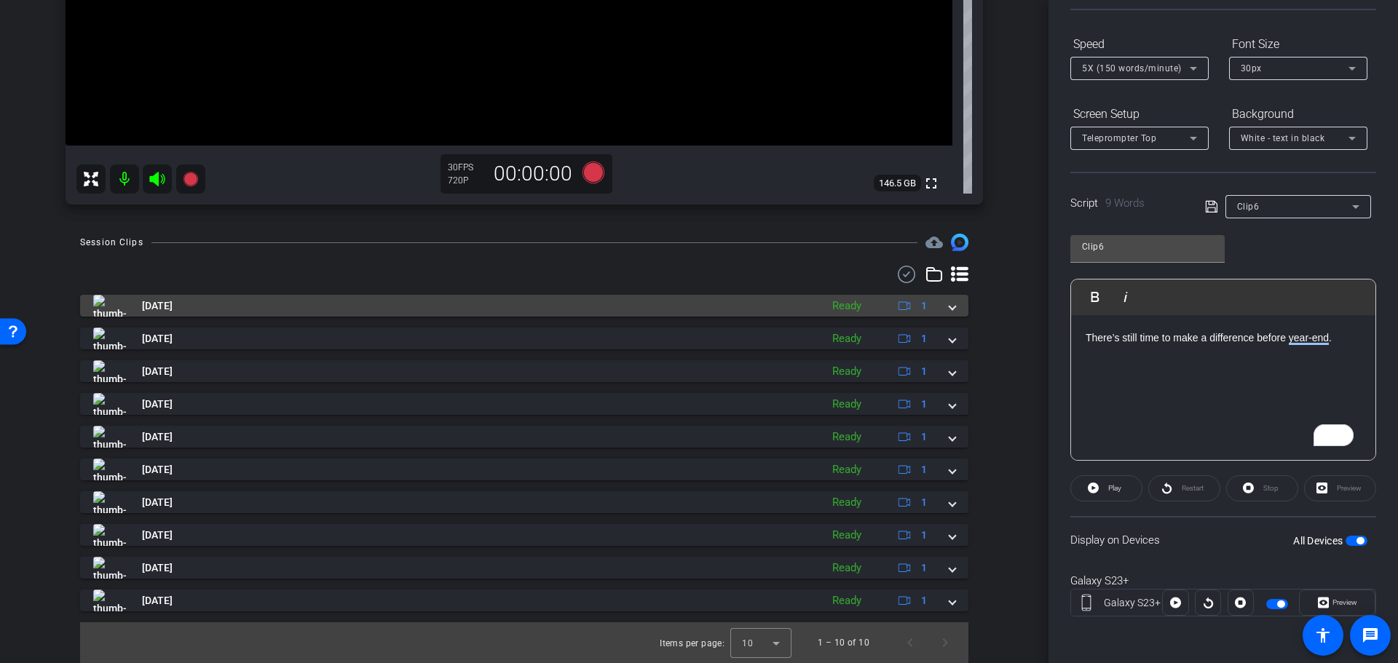
click at [935, 309] on div "[DATE] Ready 1" at bounding box center [521, 306] width 856 height 22
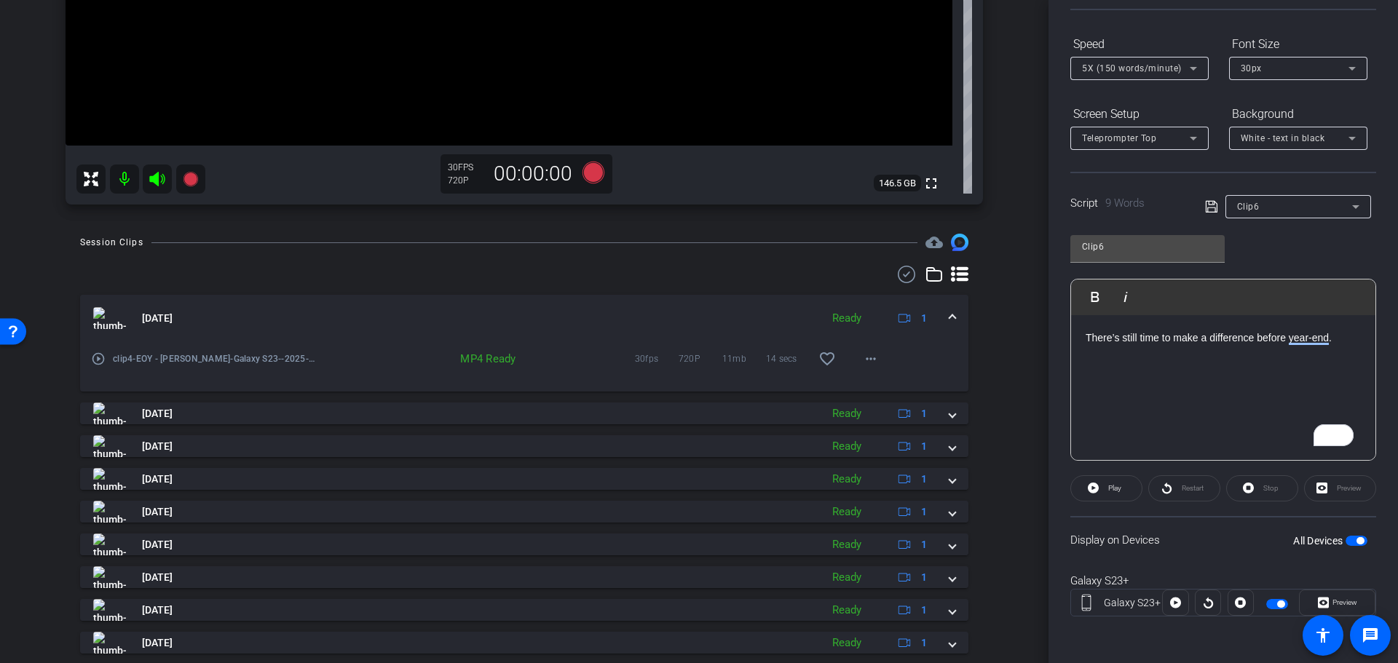
click at [949, 314] on span at bounding box center [952, 318] width 6 height 15
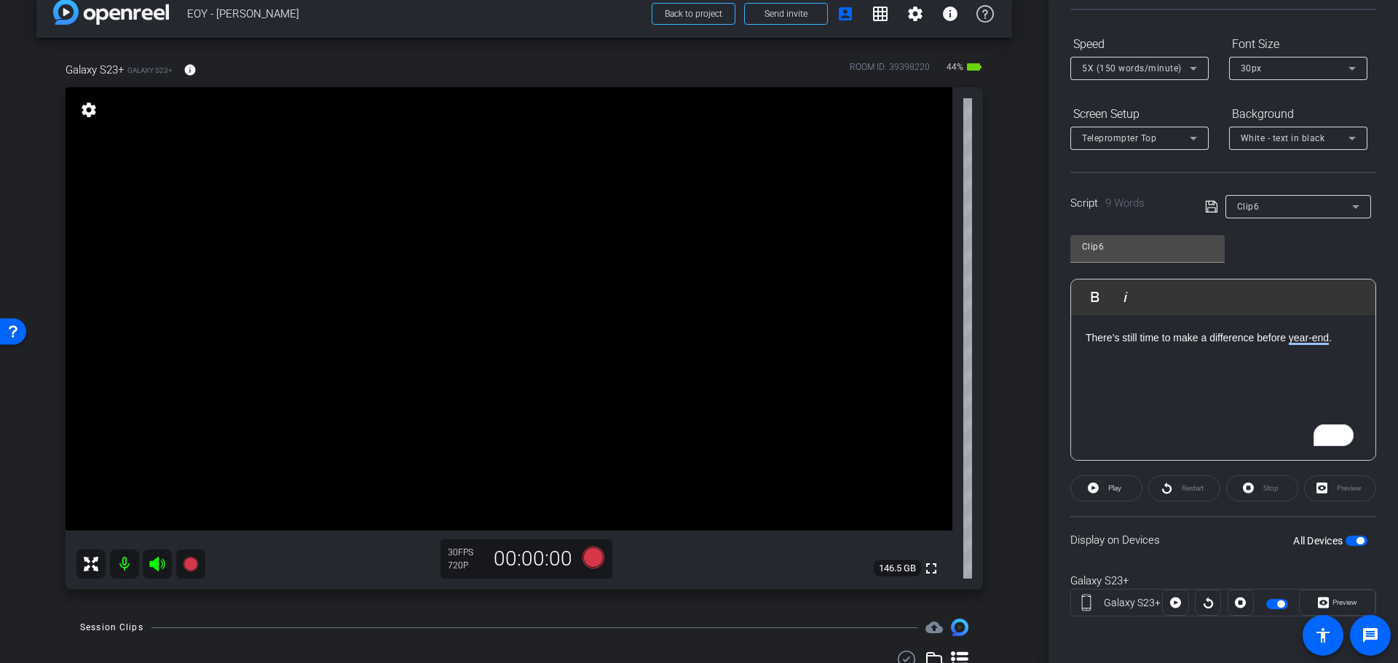
scroll to position [0, 0]
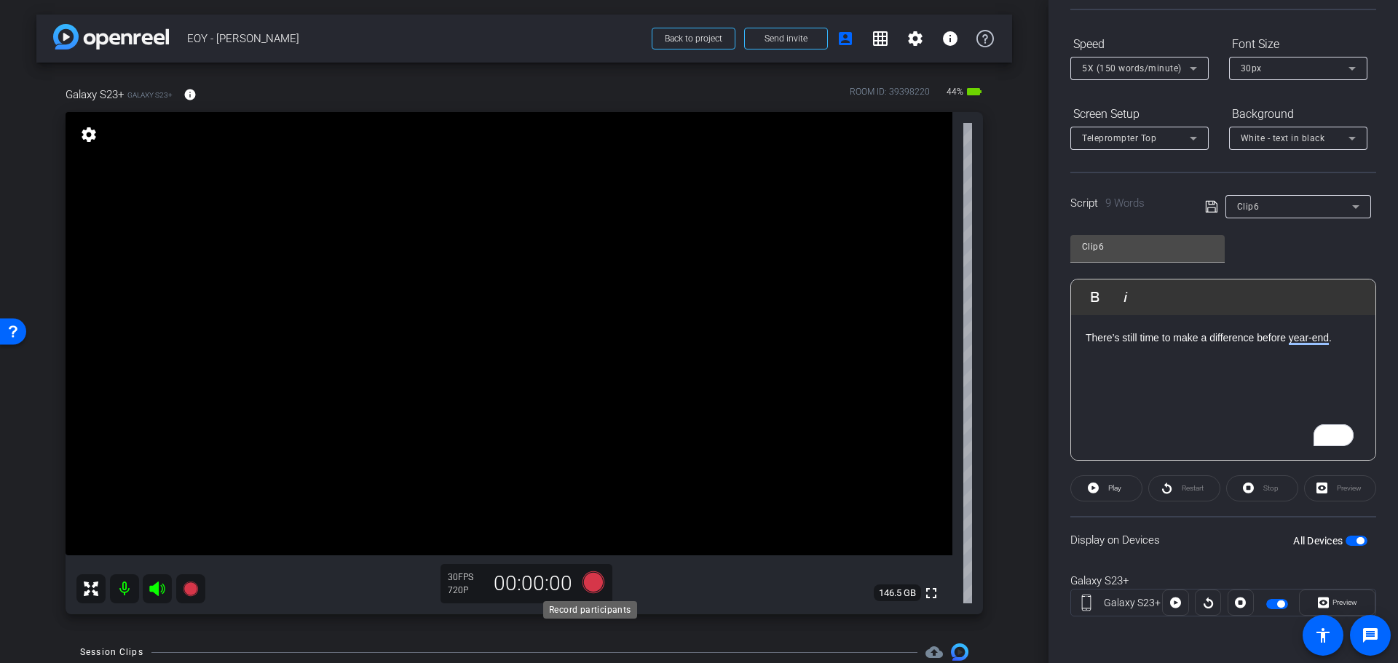
click at [594, 582] on icon at bounding box center [593, 583] width 22 height 22
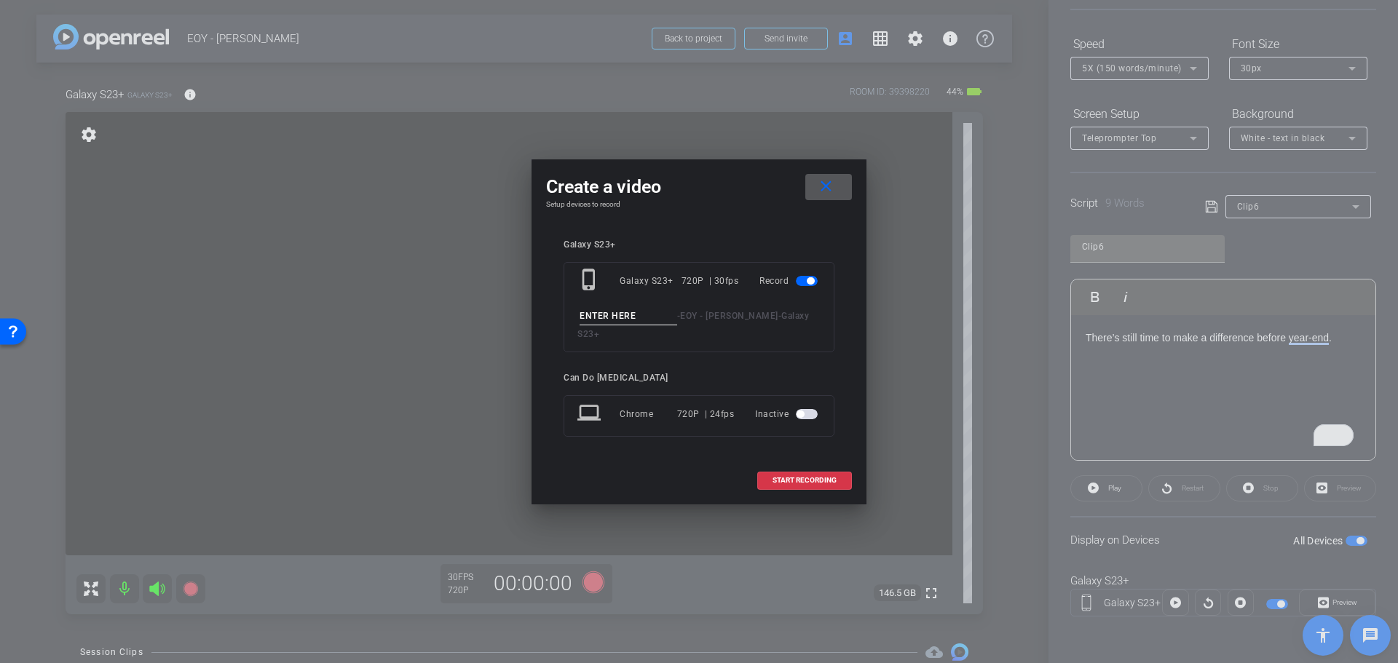
click at [661, 323] on input at bounding box center [629, 316] width 98 height 18
type input "Clip5"
click at [817, 477] on span "START RECORDING" at bounding box center [804, 480] width 64 height 7
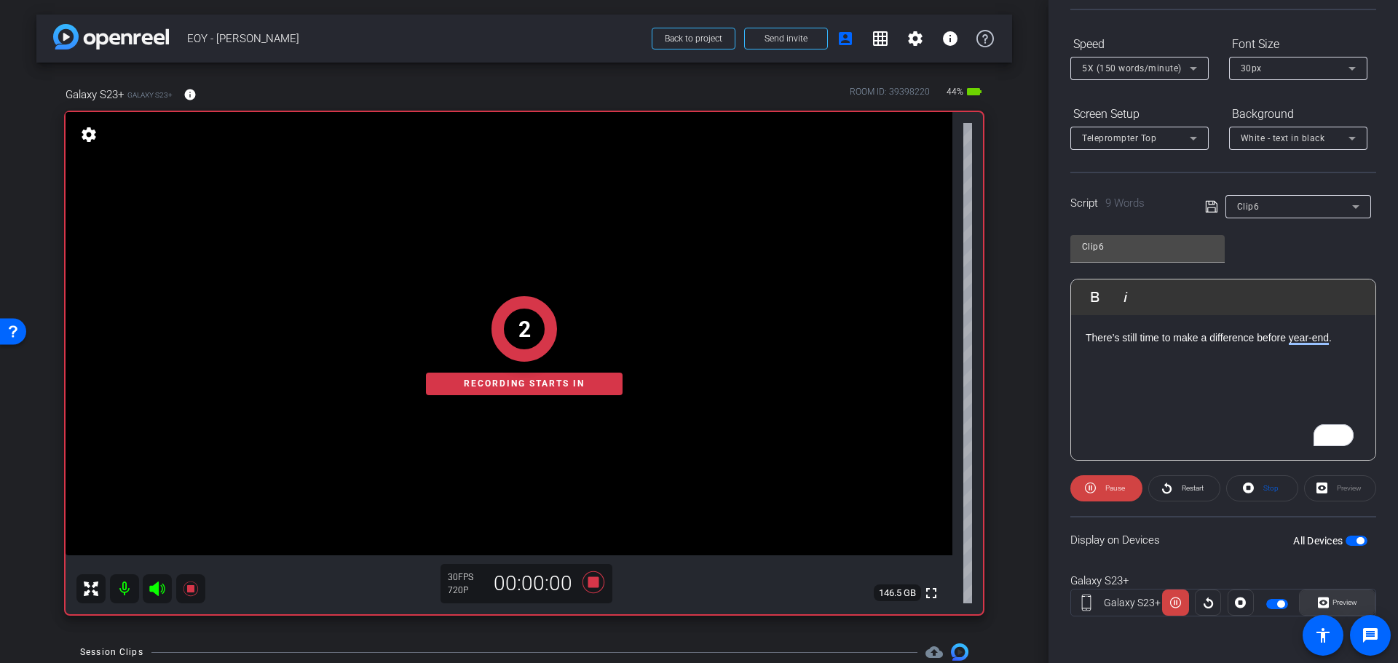
click at [1348, 599] on span "Preview" at bounding box center [1344, 602] width 25 height 8
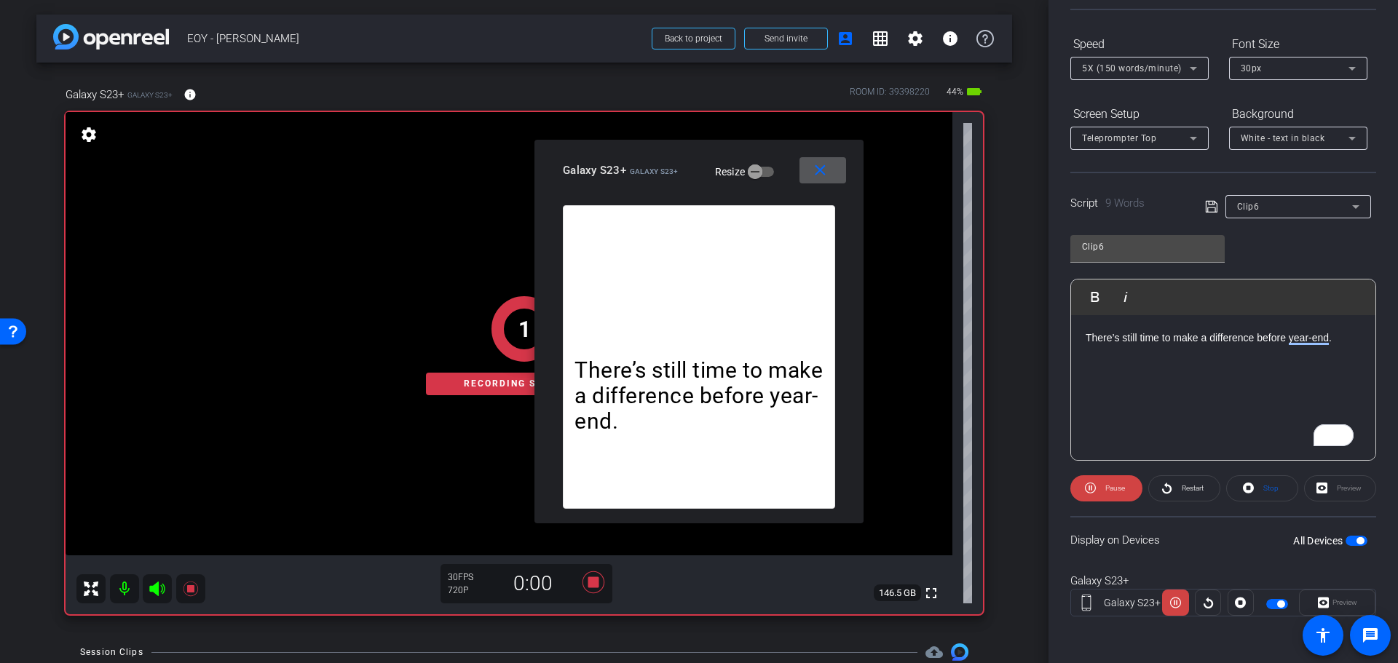
click at [588, 584] on div "1 Recording starts in" at bounding box center [524, 345] width 917 height 537
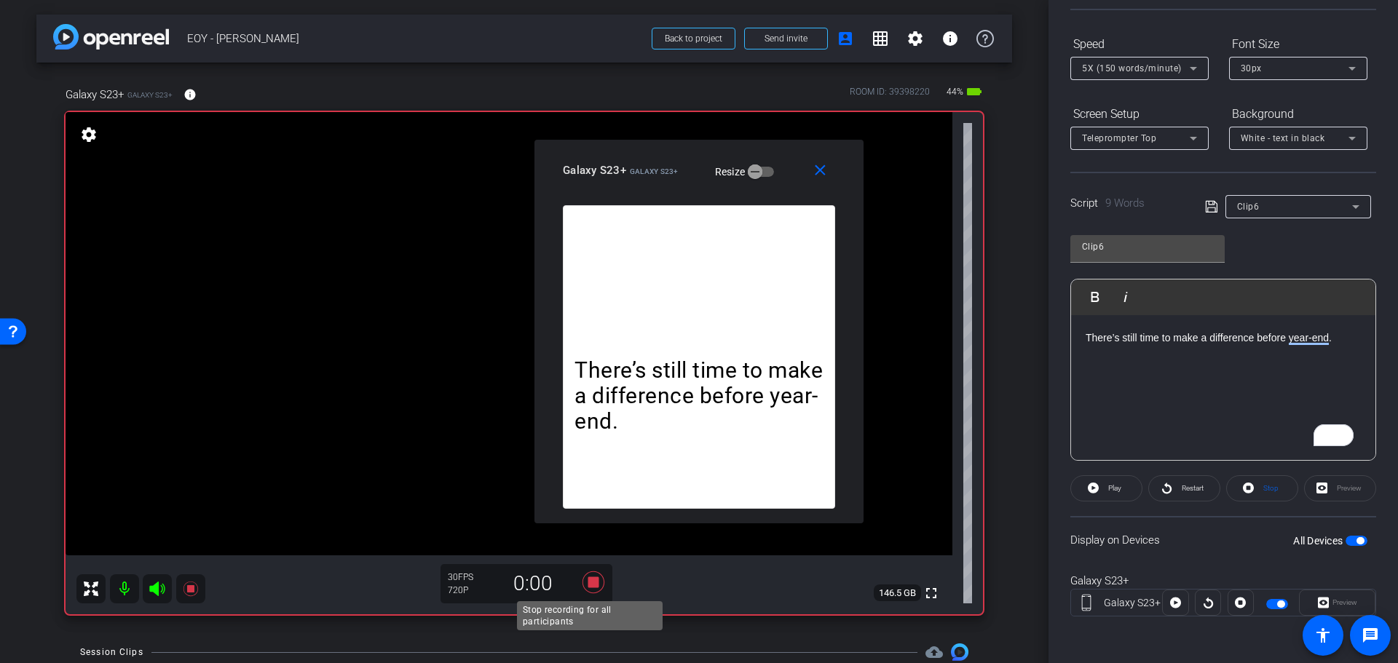
click at [590, 581] on icon at bounding box center [593, 583] width 22 height 22
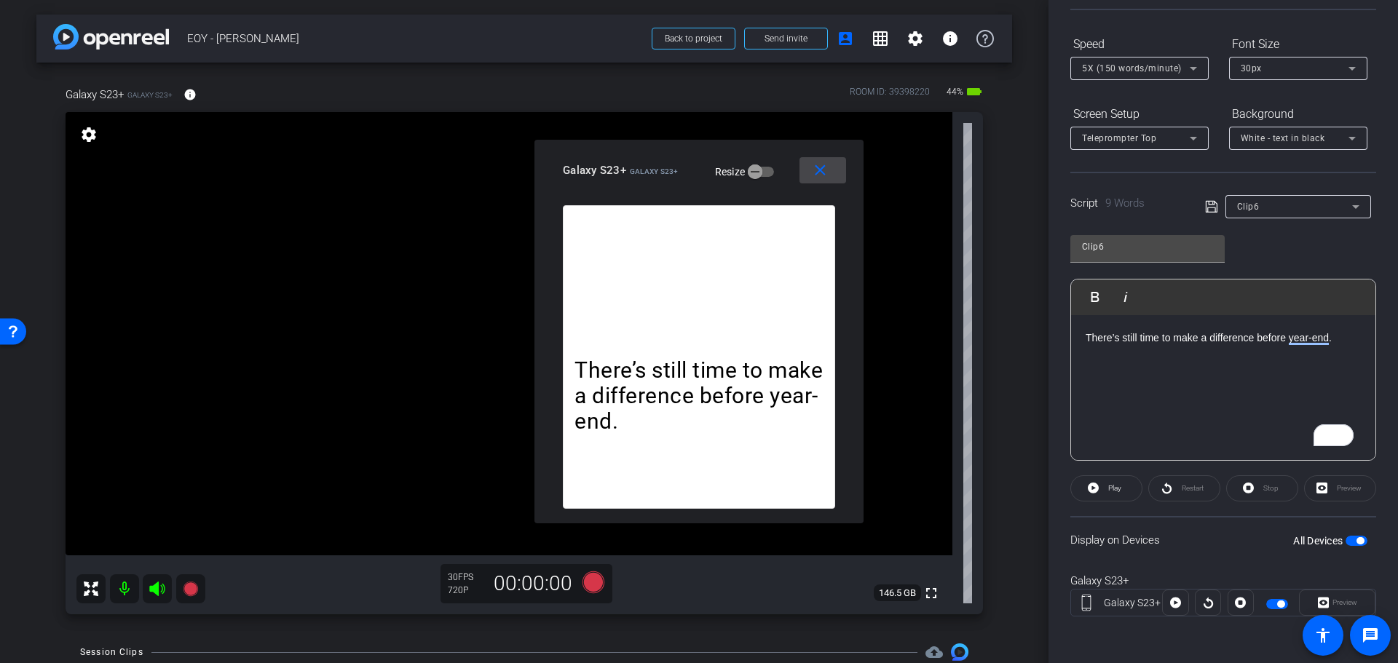
click at [834, 180] on span at bounding box center [822, 170] width 47 height 35
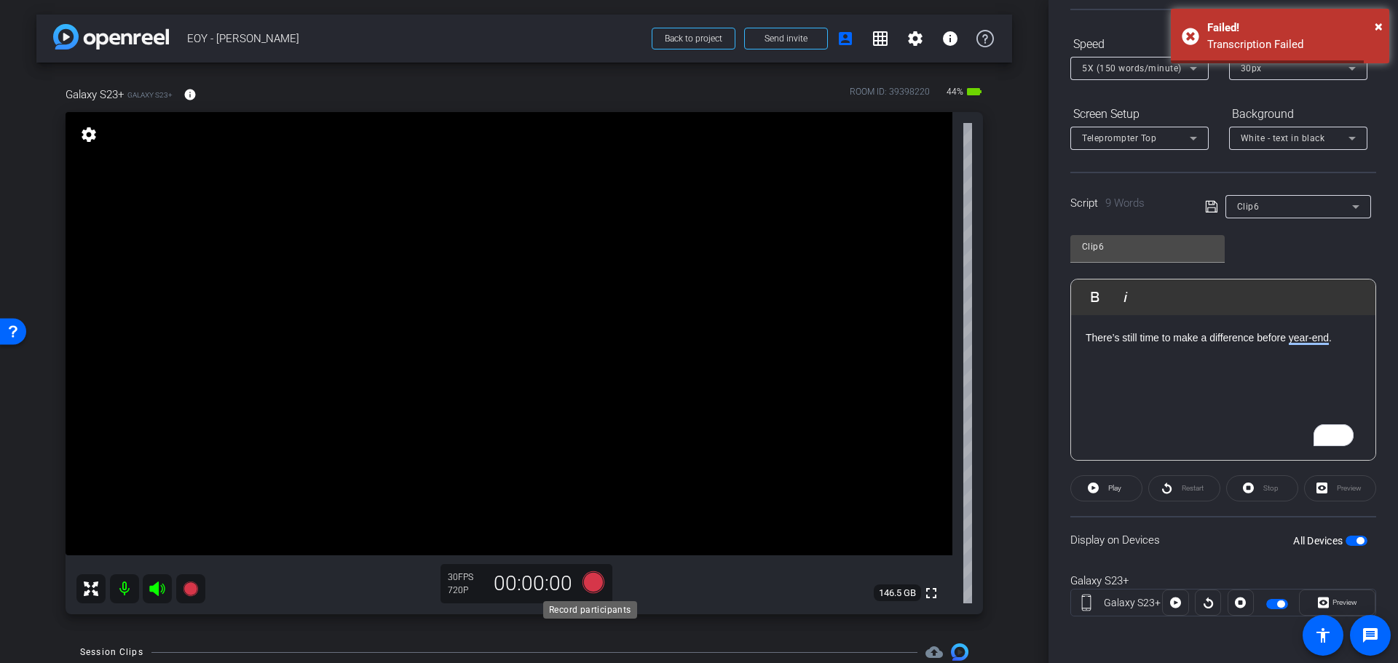
click at [585, 588] on icon at bounding box center [593, 583] width 22 height 22
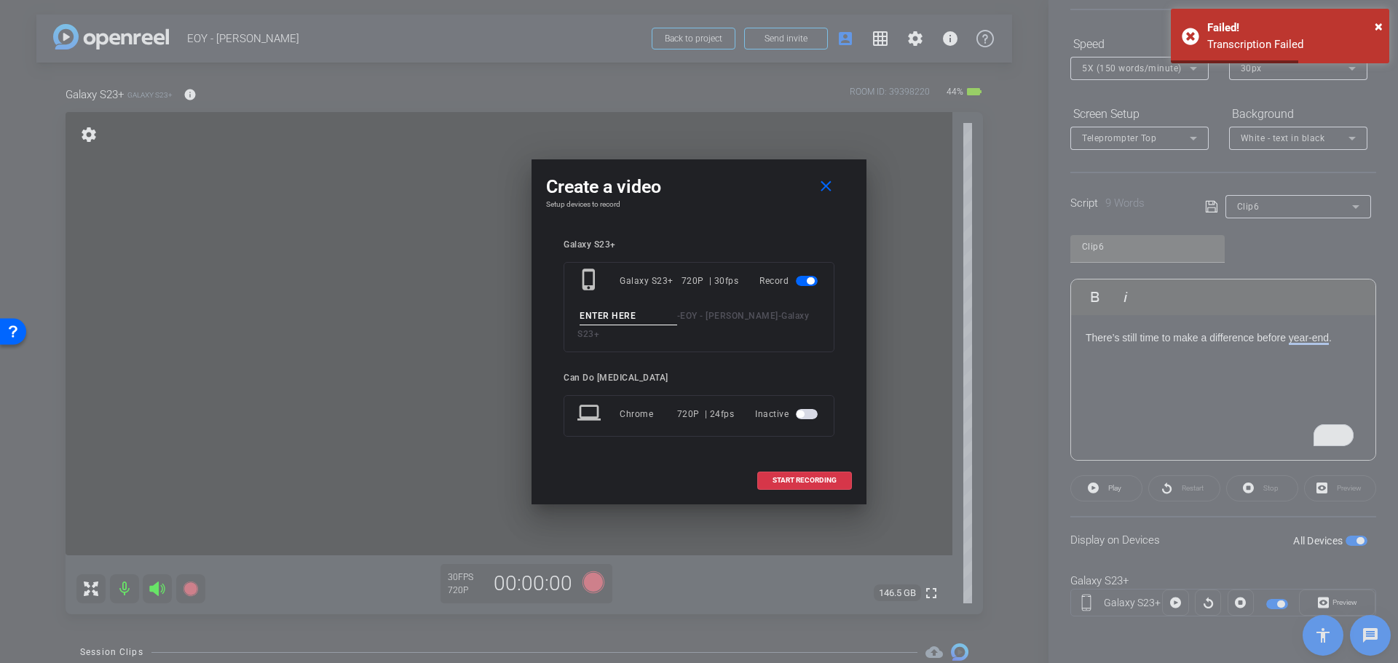
click at [639, 323] on input at bounding box center [629, 316] width 98 height 18
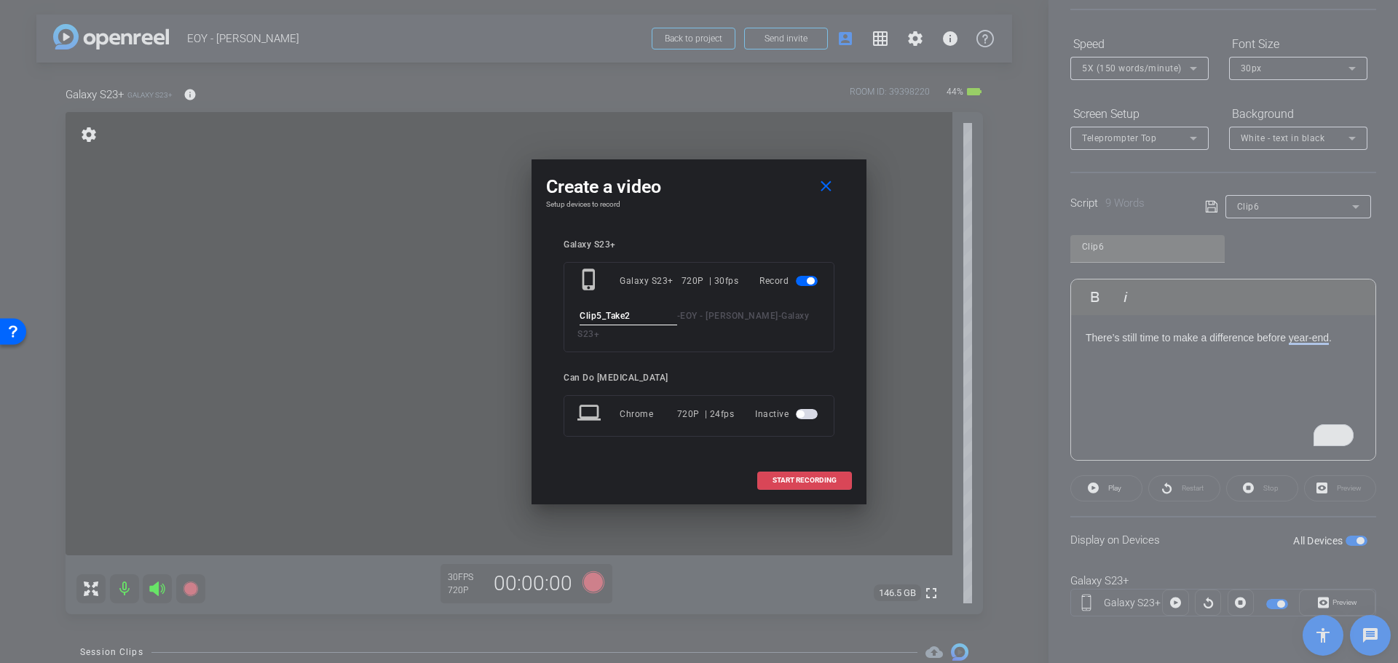
type input "Clip5_Take2"
click at [799, 477] on span "START RECORDING" at bounding box center [804, 480] width 64 height 7
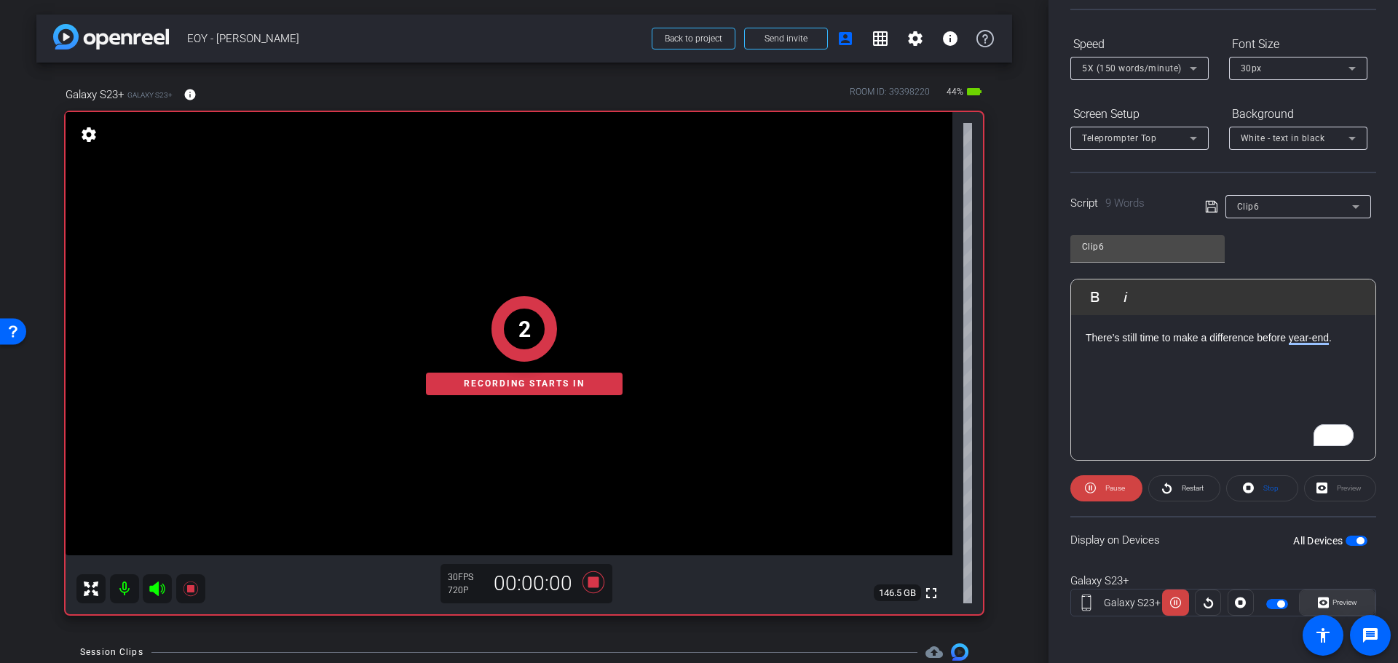
click at [1337, 601] on span "Preview" at bounding box center [1344, 602] width 25 height 8
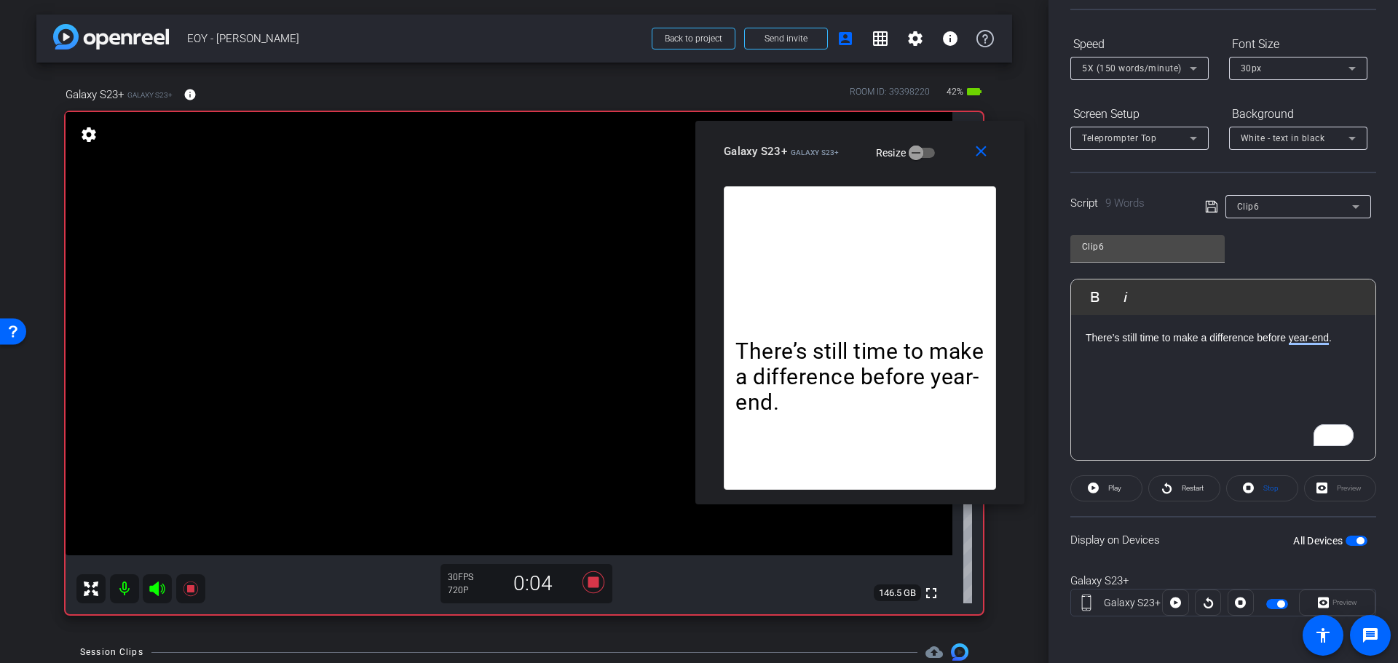
drag, startPoint x: 689, startPoint y: 157, endPoint x: 850, endPoint y: 138, distance: 162.0
click at [850, 138] on div "close Galaxy S23+ Galaxy S23+ Resize" at bounding box center [859, 154] width 329 height 66
click at [589, 588] on icon at bounding box center [593, 583] width 22 height 22
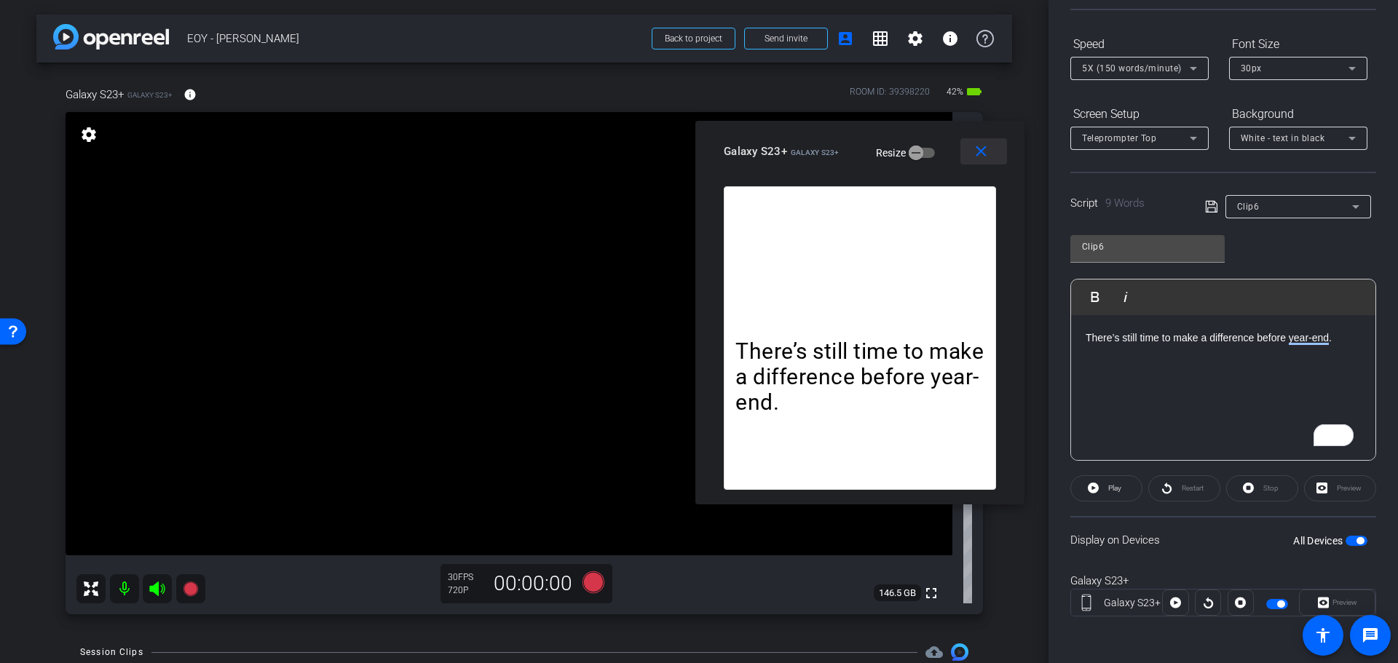
click at [983, 155] on mat-icon "close" at bounding box center [981, 152] width 18 height 18
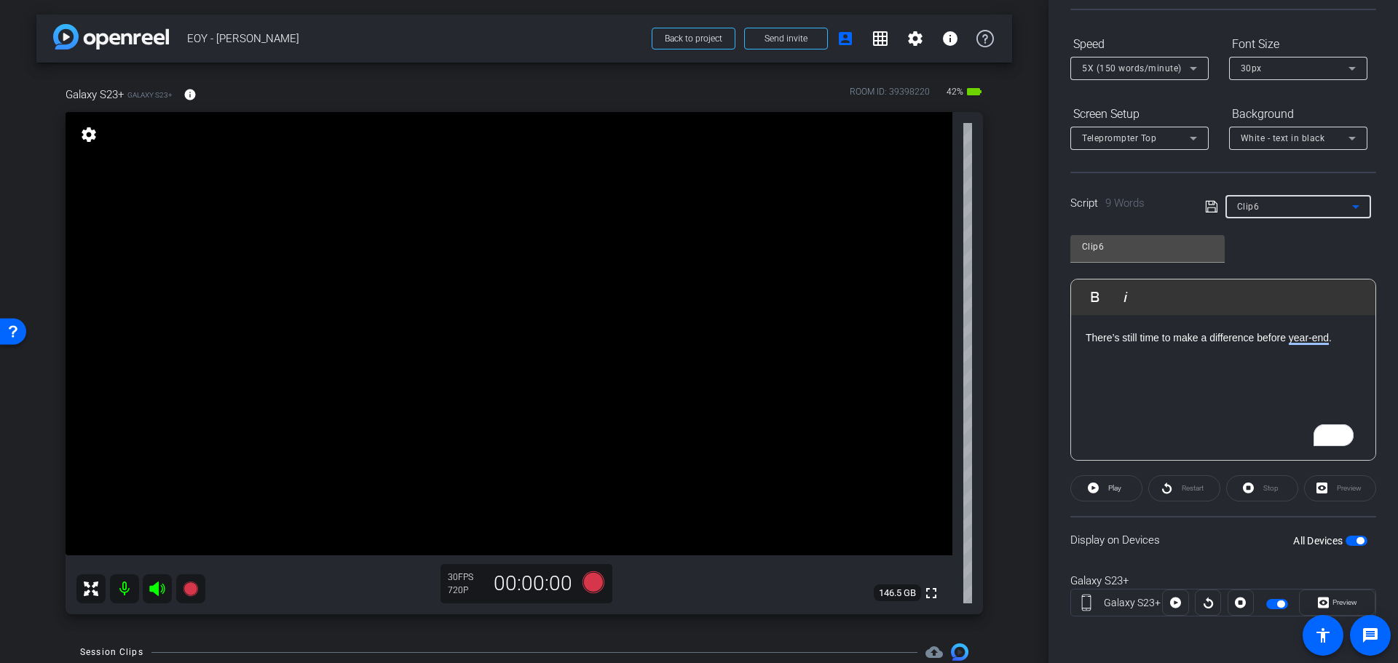
click at [1254, 205] on span "Clip6" at bounding box center [1248, 207] width 23 height 10
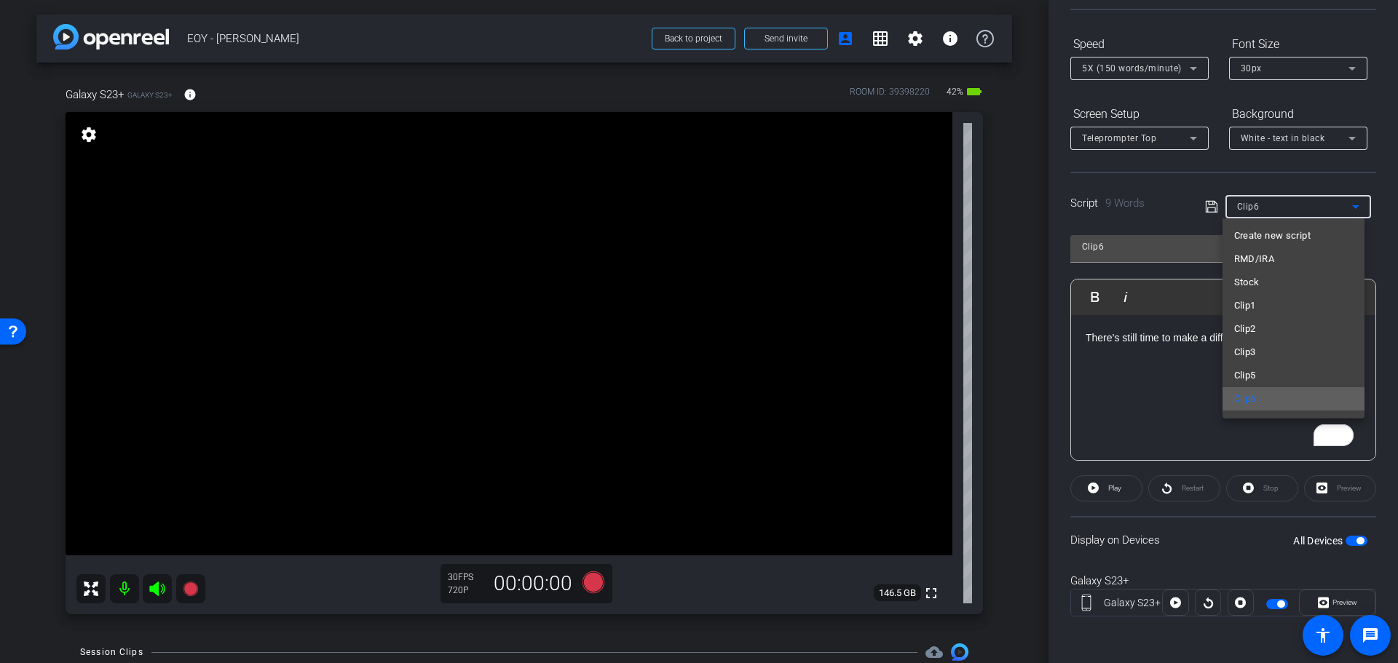
scroll to position [114, 0]
click at [1265, 299] on mat-option "7" at bounding box center [1293, 307] width 142 height 23
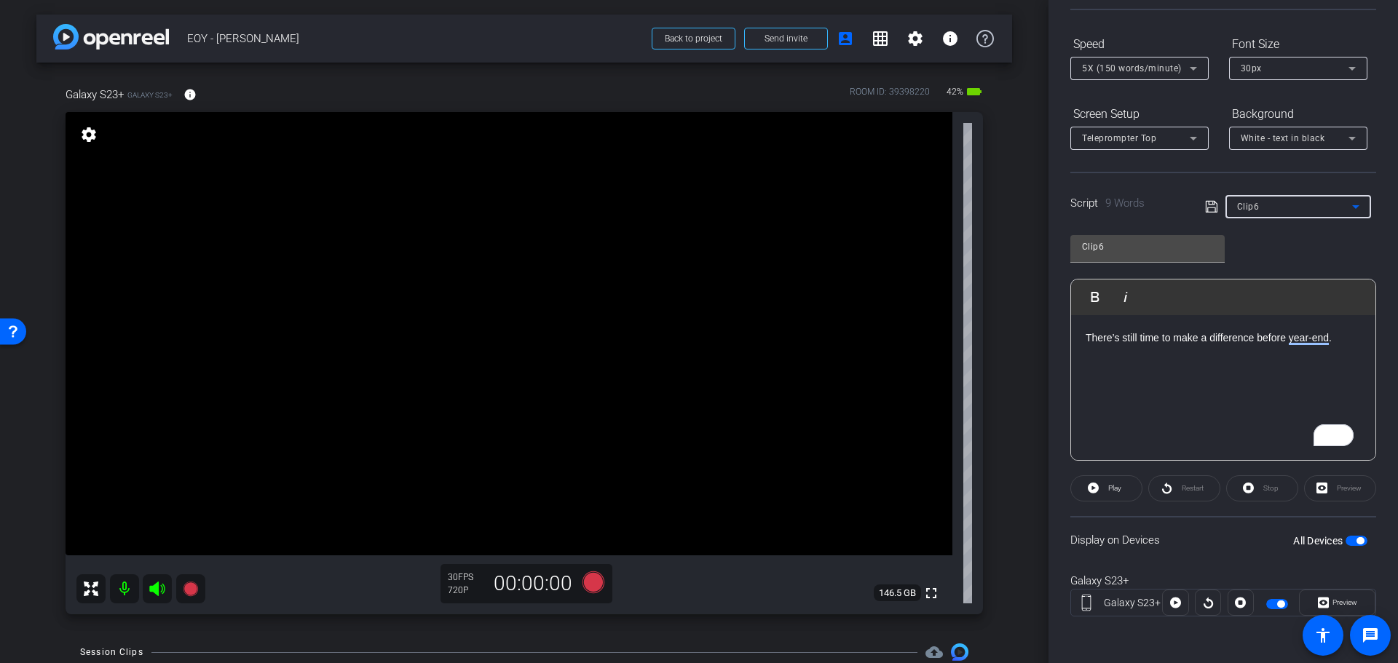
type input "7"
click at [1332, 598] on span "Preview" at bounding box center [1344, 602] width 25 height 8
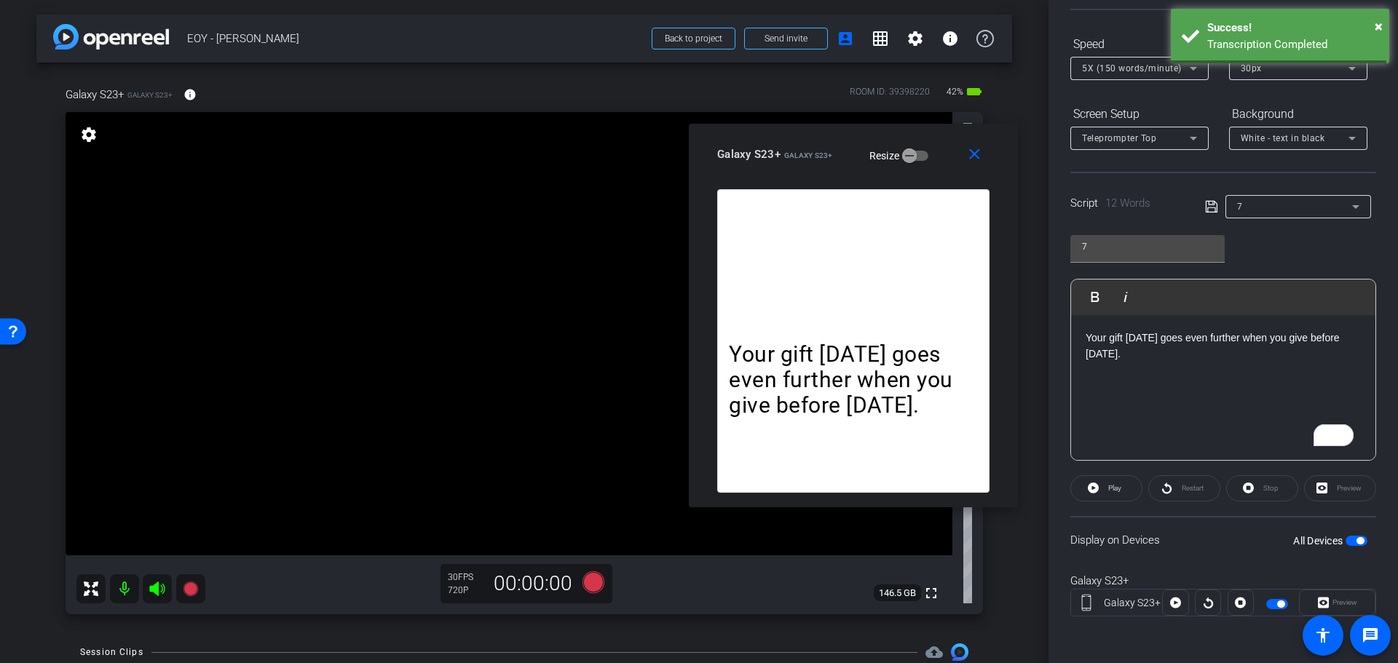
drag, startPoint x: 672, startPoint y: 163, endPoint x: 826, endPoint y: 147, distance: 155.2
click at [826, 147] on div "Galaxy S23+ Galaxy S23+" at bounding box center [775, 152] width 116 height 17
click at [1385, 19] on div "× Success! Transcription Completed" at bounding box center [1280, 36] width 218 height 55
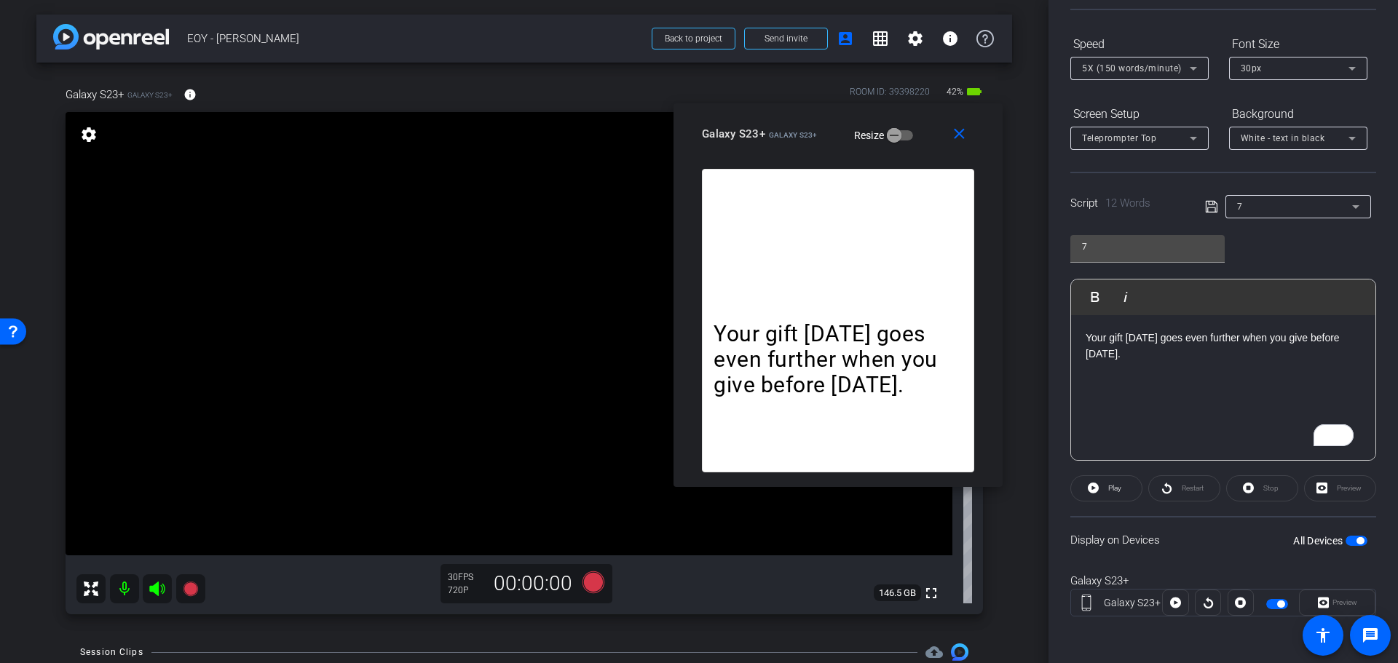
drag, startPoint x: 791, startPoint y: 143, endPoint x: 802, endPoint y: 127, distance: 18.4
click at [802, 127] on div "Galaxy S23+ Galaxy S23+" at bounding box center [760, 132] width 116 height 17
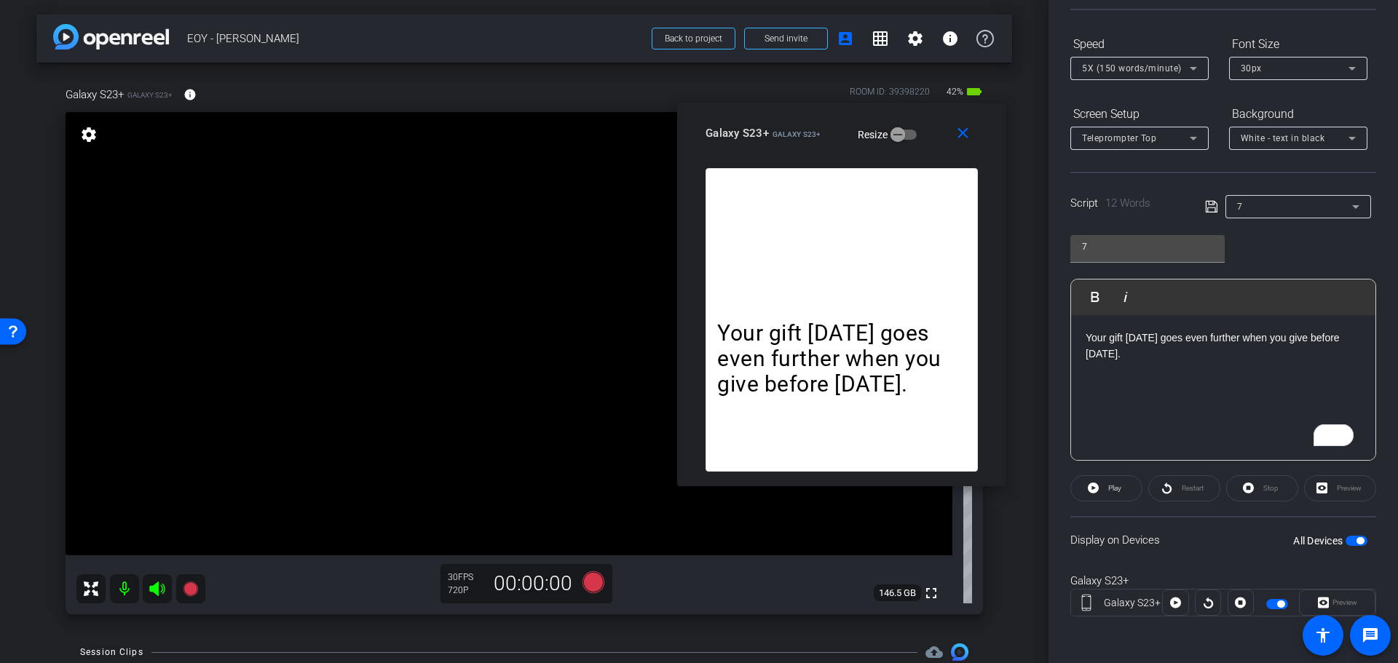
click at [1258, 372] on div "Your gift [DATE] goes even further when you give before [DATE]." at bounding box center [1223, 388] width 304 height 146
click at [588, 582] on icon at bounding box center [593, 583] width 22 height 22
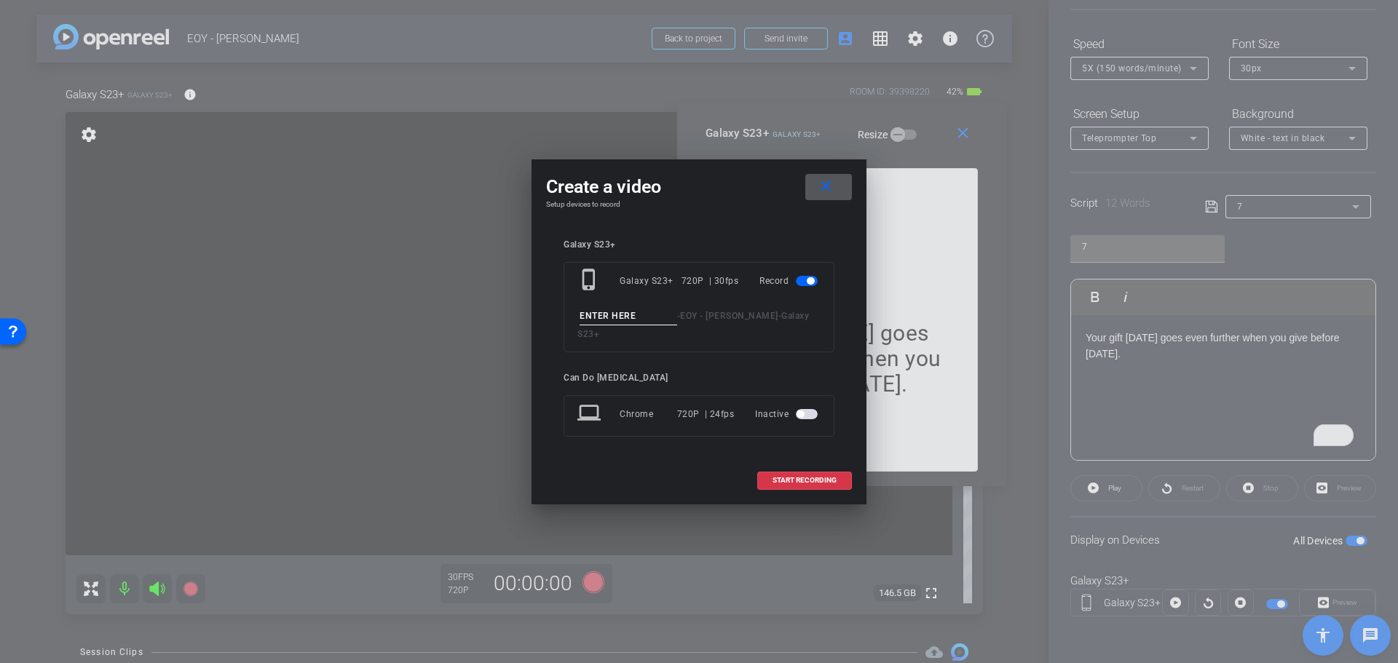
click at [628, 322] on input at bounding box center [629, 316] width 98 height 18
type input "Clip6"
click at [815, 477] on span "START RECORDING" at bounding box center [804, 480] width 64 height 7
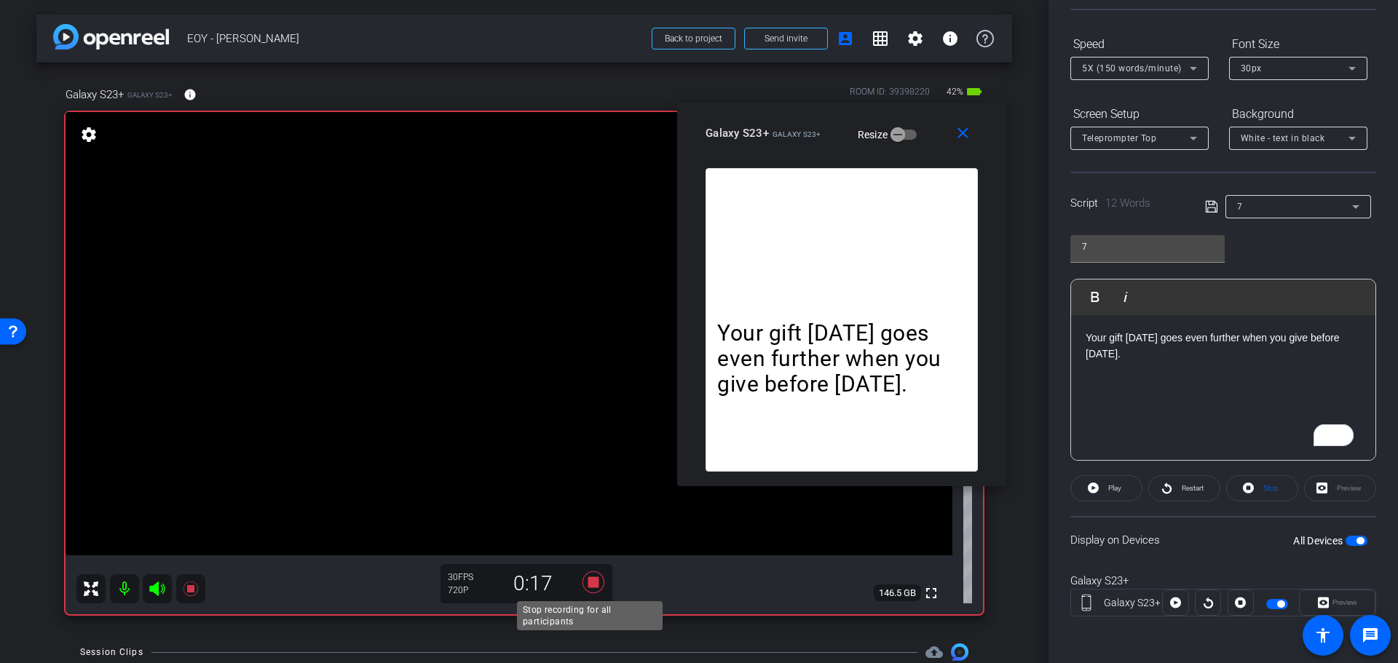
click at [582, 584] on icon at bounding box center [593, 582] width 35 height 26
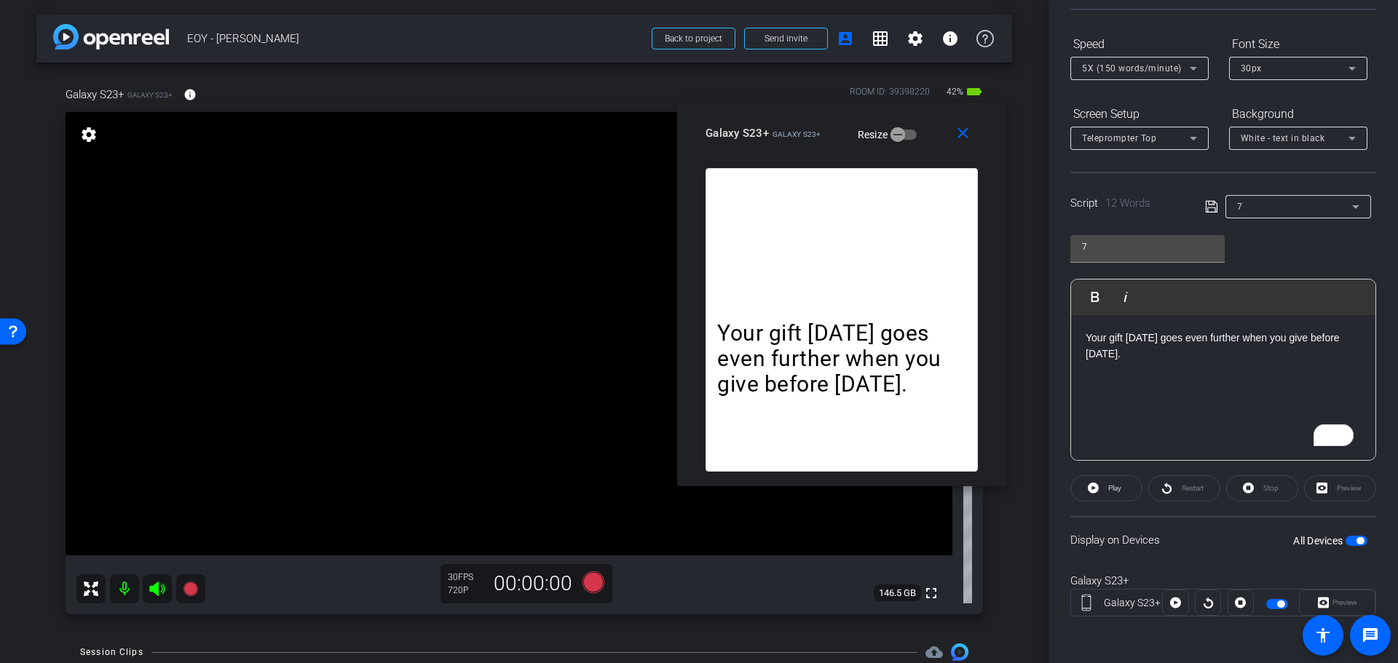
click at [1260, 212] on div "7" at bounding box center [1294, 206] width 115 height 18
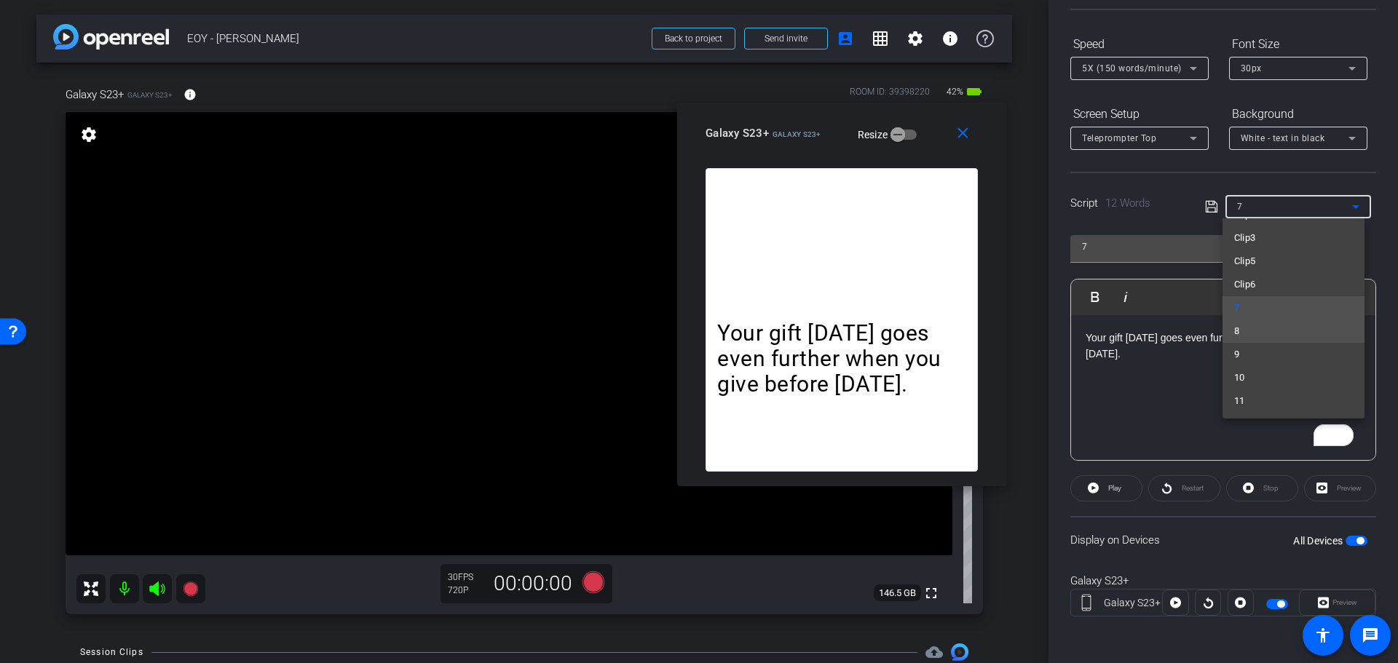
click at [1254, 334] on mat-option "8" at bounding box center [1293, 331] width 142 height 23
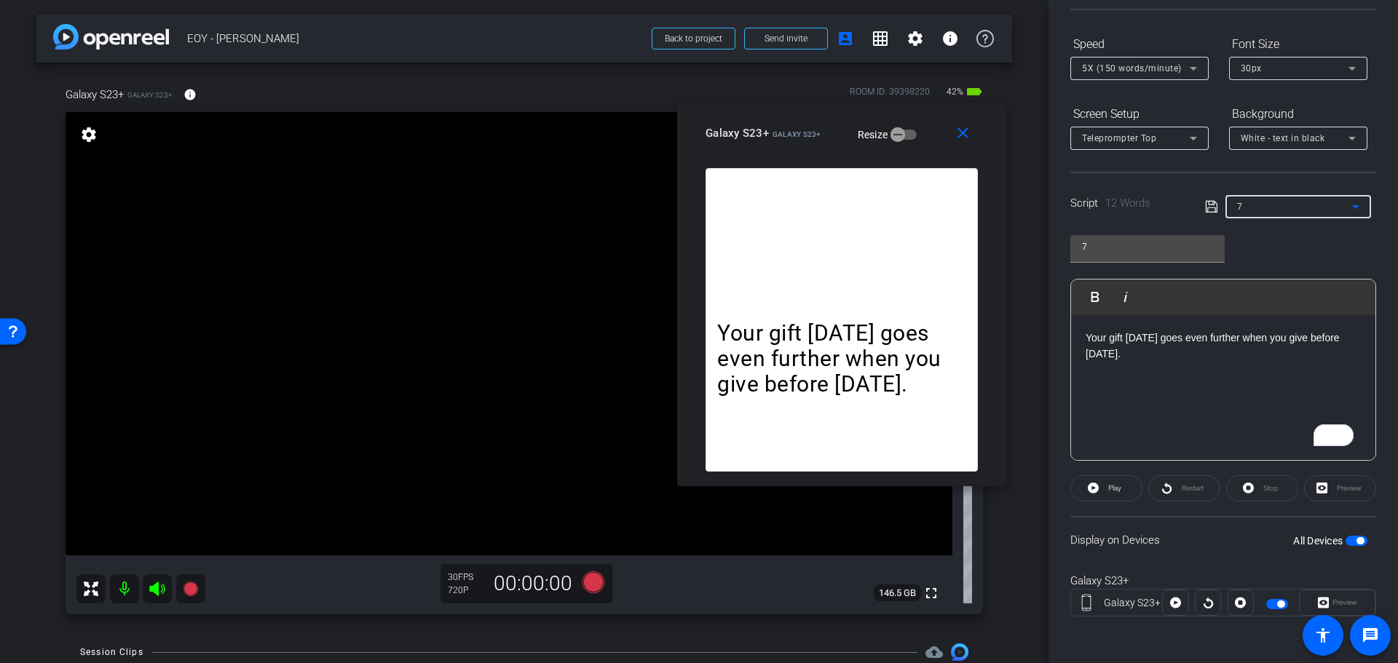
type input "8"
click at [1185, 392] on div "Act now to maximize your impact for families living with MS." at bounding box center [1223, 388] width 304 height 146
click at [1169, 383] on div "Act now to maximize your impact for families living with MS." at bounding box center [1223, 388] width 304 height 146
click at [1137, 346] on p "Act now to maximize your impact for families living with MS." at bounding box center [1223, 338] width 275 height 16
click at [589, 582] on icon at bounding box center [593, 583] width 22 height 22
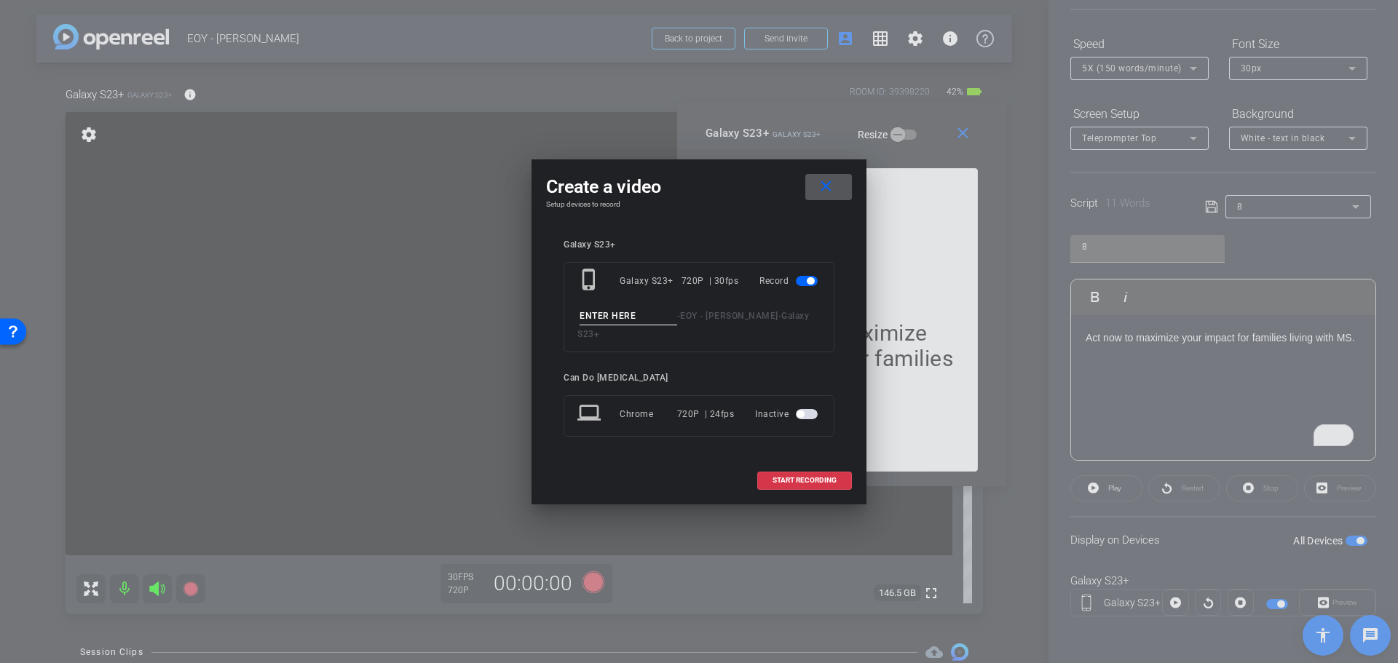
click at [834, 188] on mat-icon "close" at bounding box center [826, 187] width 18 height 18
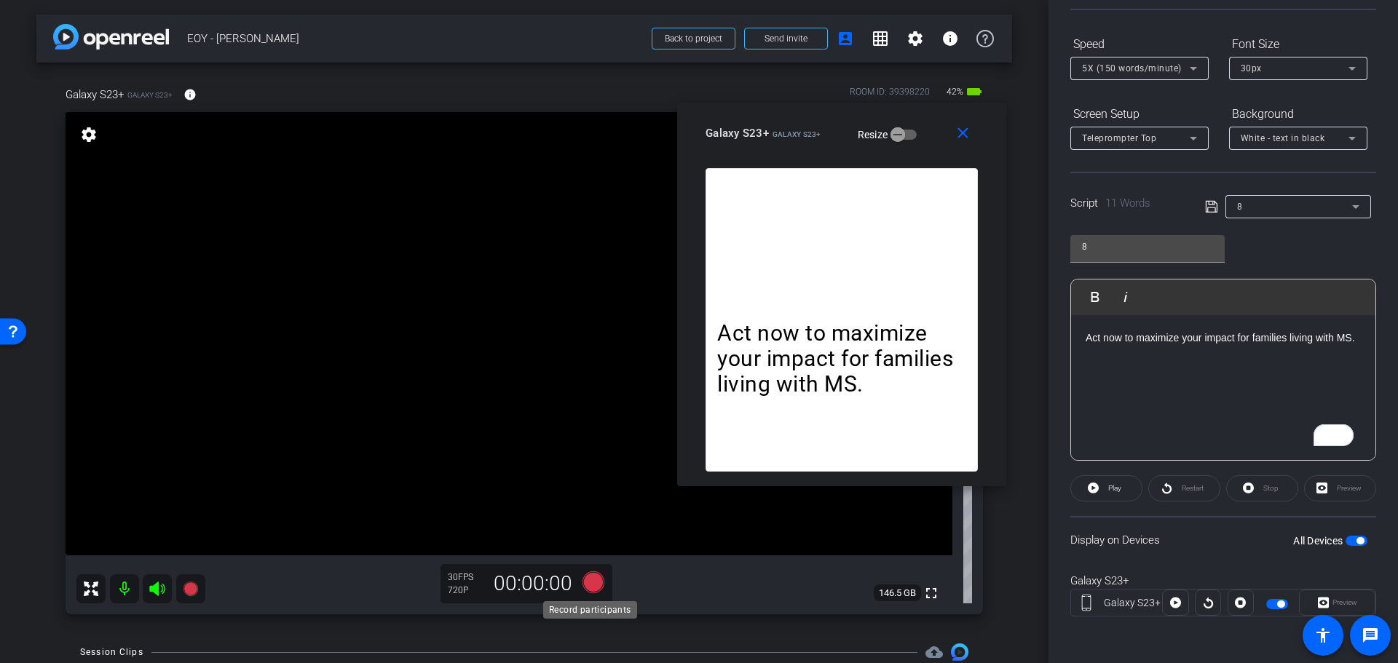
click at [590, 585] on icon at bounding box center [593, 583] width 22 height 22
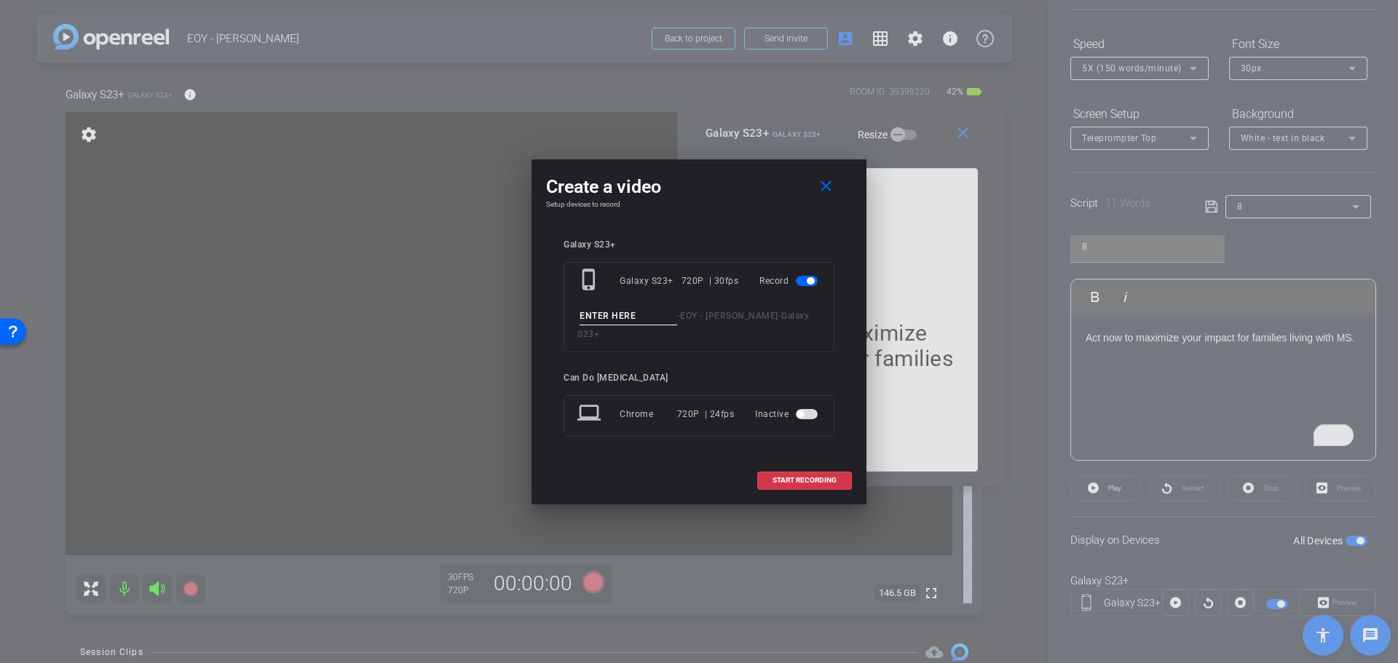
click at [610, 324] on input at bounding box center [629, 316] width 98 height 18
type input "Clip7"
click at [810, 477] on span "START RECORDING" at bounding box center [804, 480] width 64 height 7
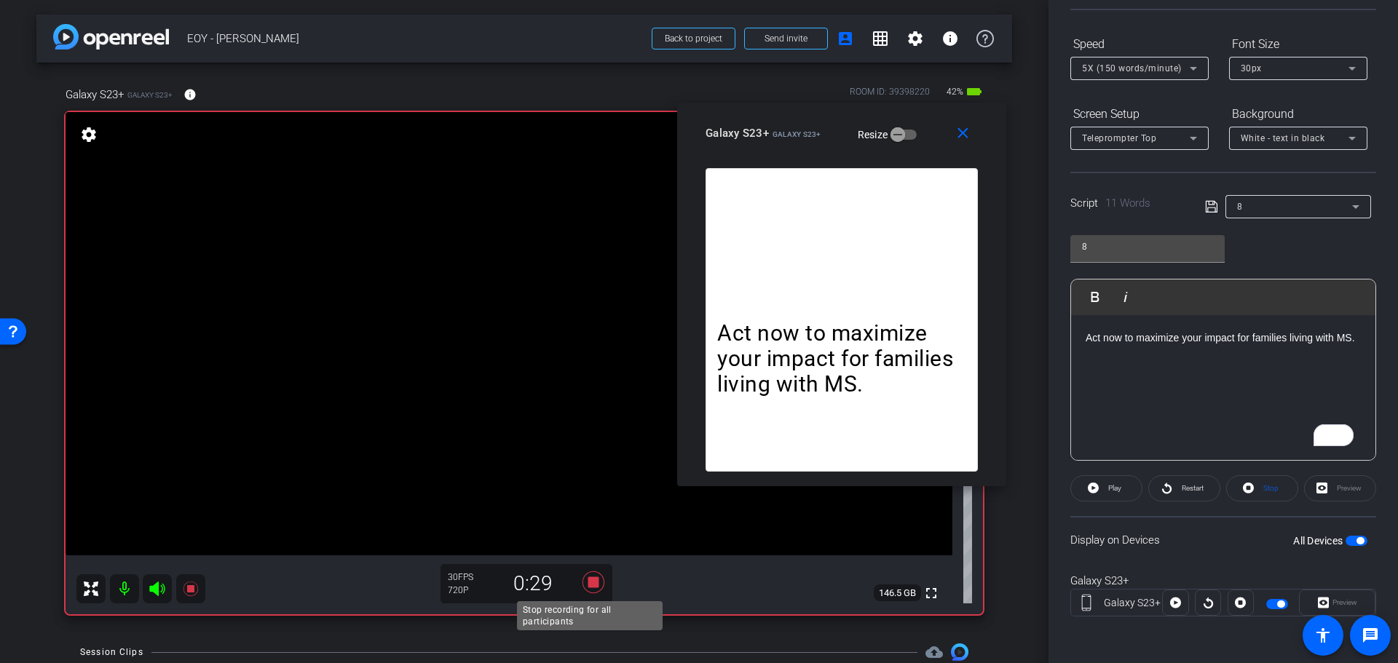
click at [584, 585] on icon at bounding box center [593, 582] width 35 height 26
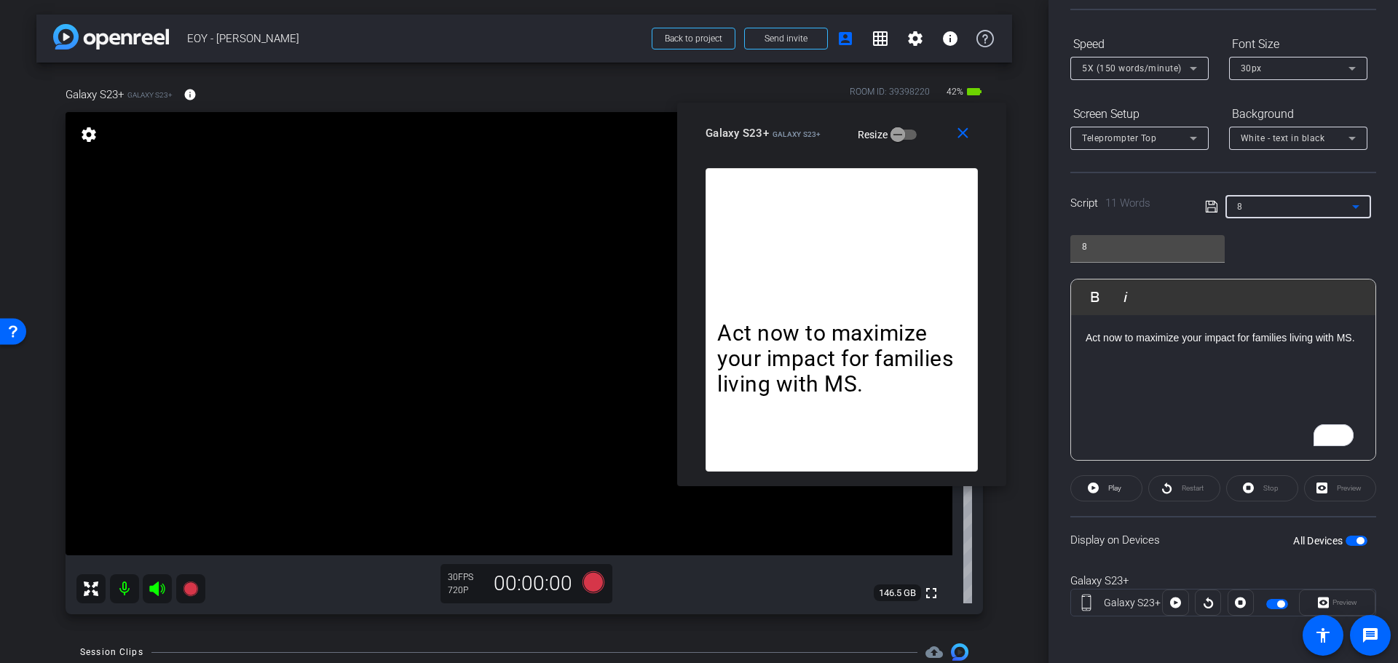
click at [1281, 203] on div "8" at bounding box center [1294, 206] width 115 height 18
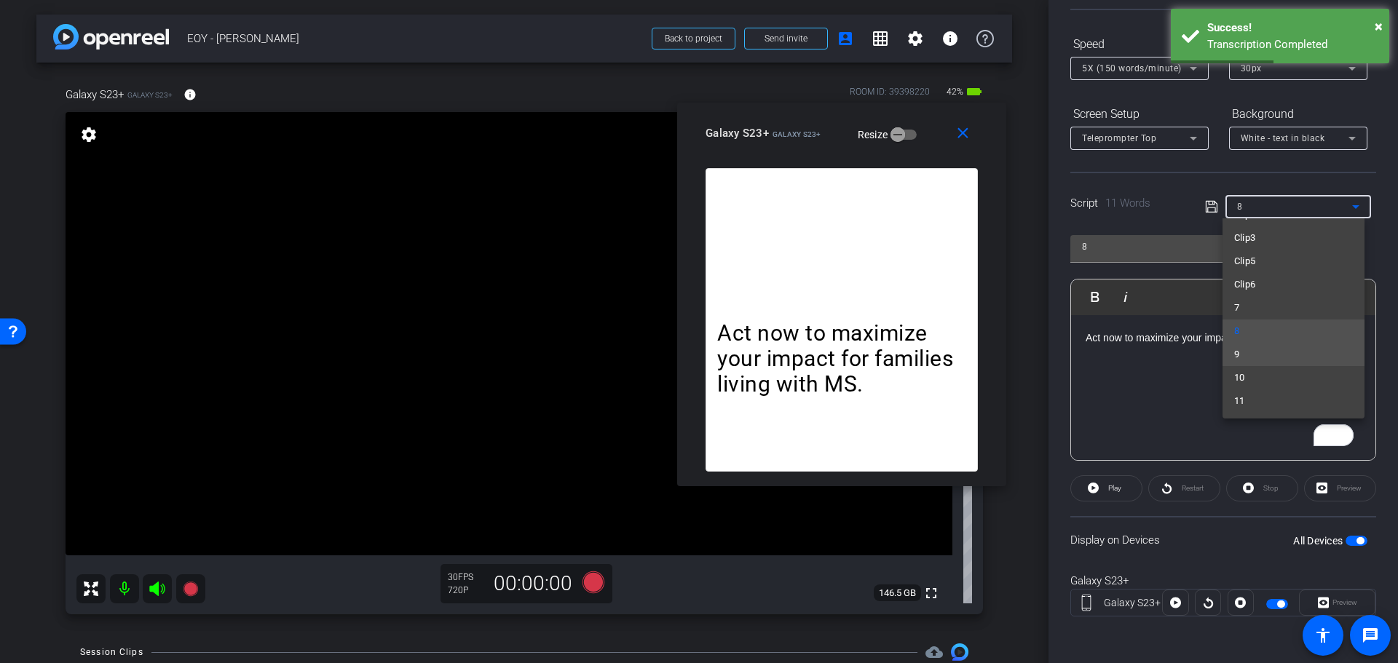
click at [1271, 353] on mat-option "9" at bounding box center [1293, 354] width 142 height 23
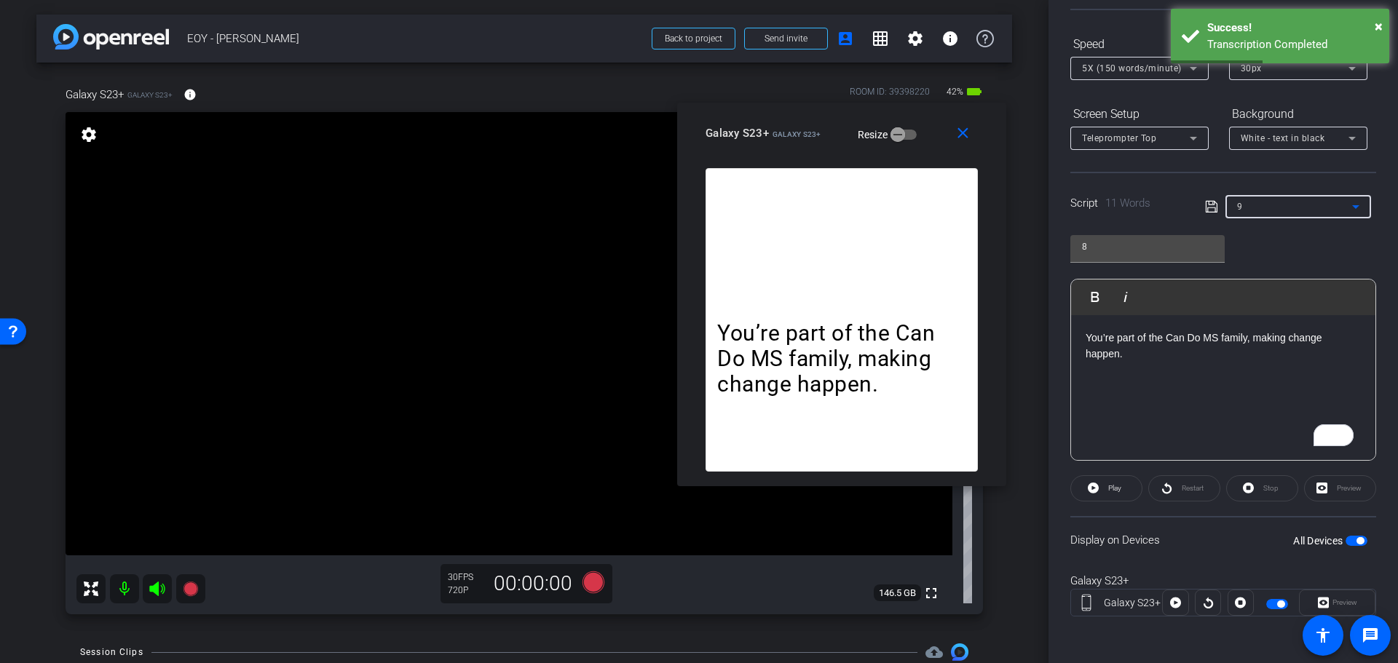
type input "9"
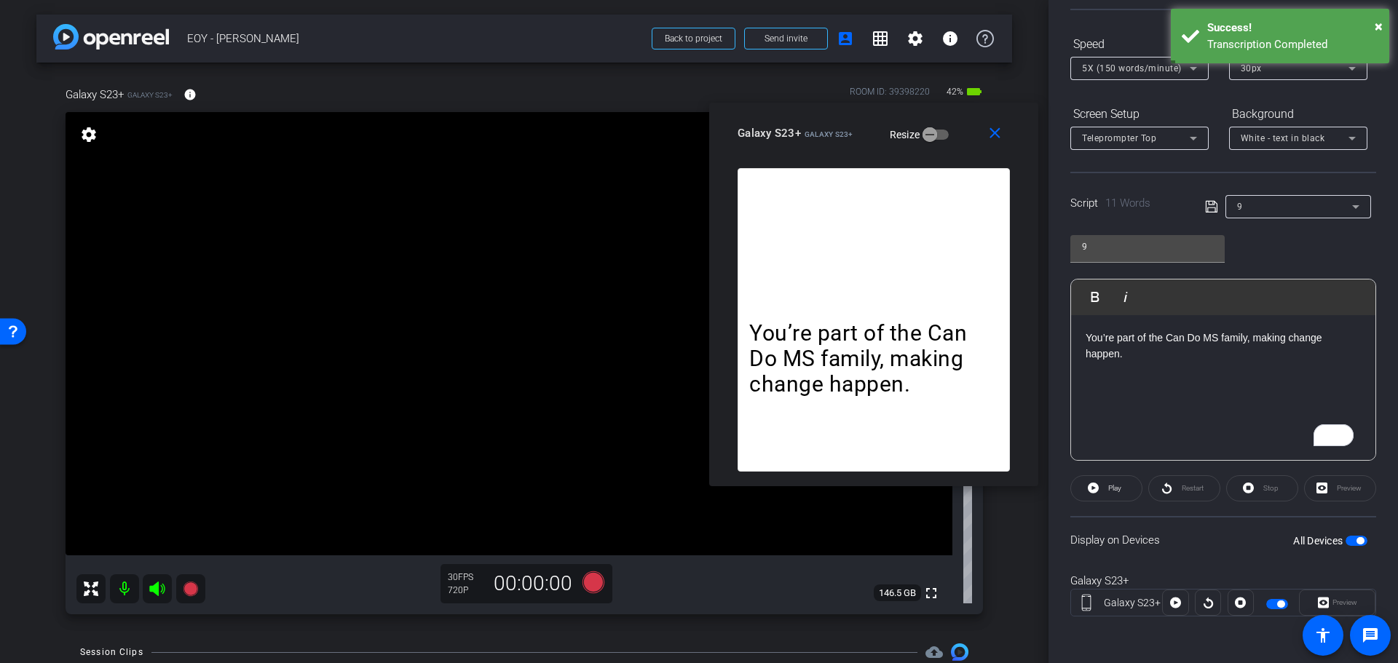
drag, startPoint x: 816, startPoint y: 136, endPoint x: 848, endPoint y: 136, distance: 32.0
click at [848, 136] on span "Galaxy S23+" at bounding box center [829, 134] width 49 height 8
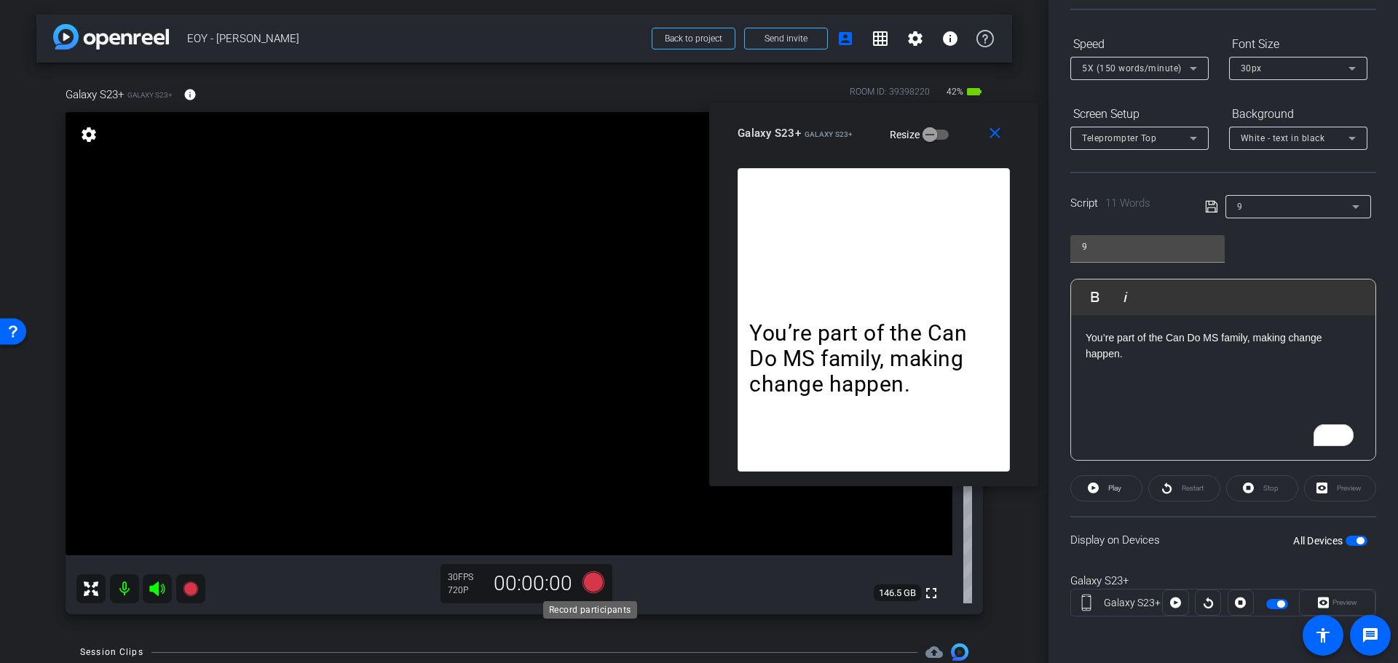
click at [590, 585] on icon at bounding box center [593, 583] width 22 height 22
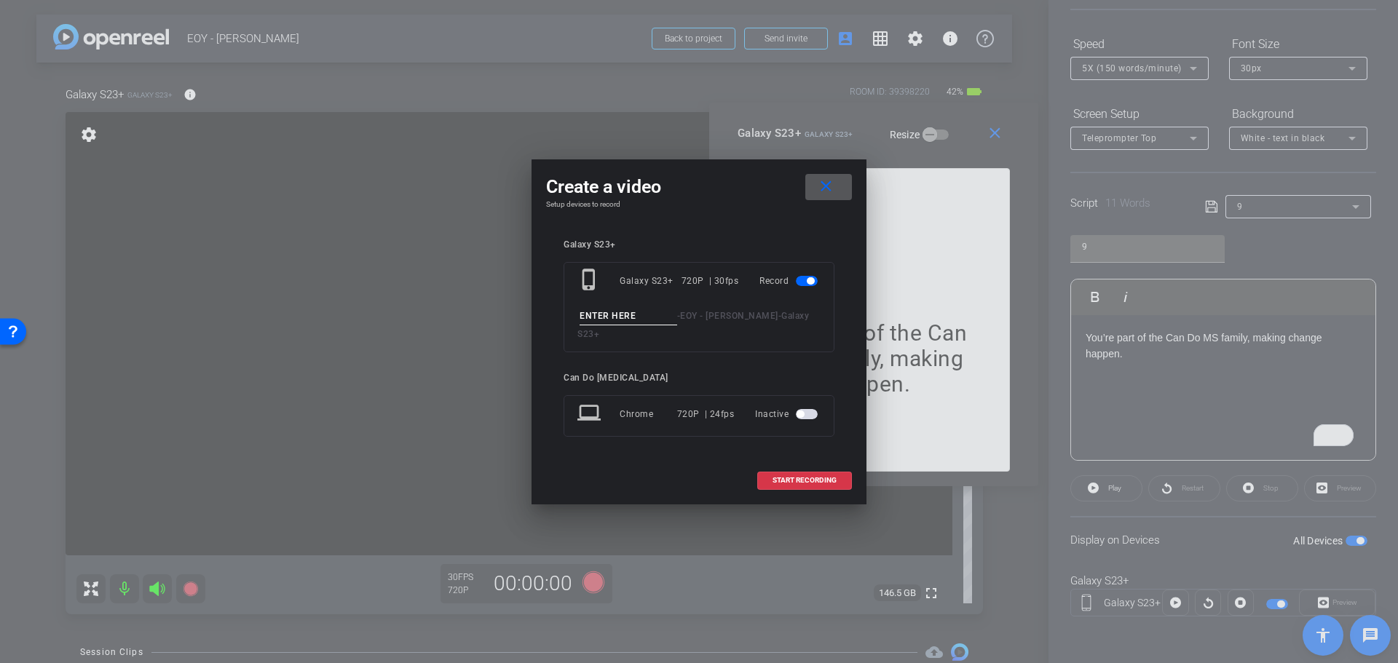
click at [627, 322] on input at bounding box center [629, 316] width 98 height 18
type input "Clip8"
click at [810, 481] on span at bounding box center [804, 480] width 93 height 35
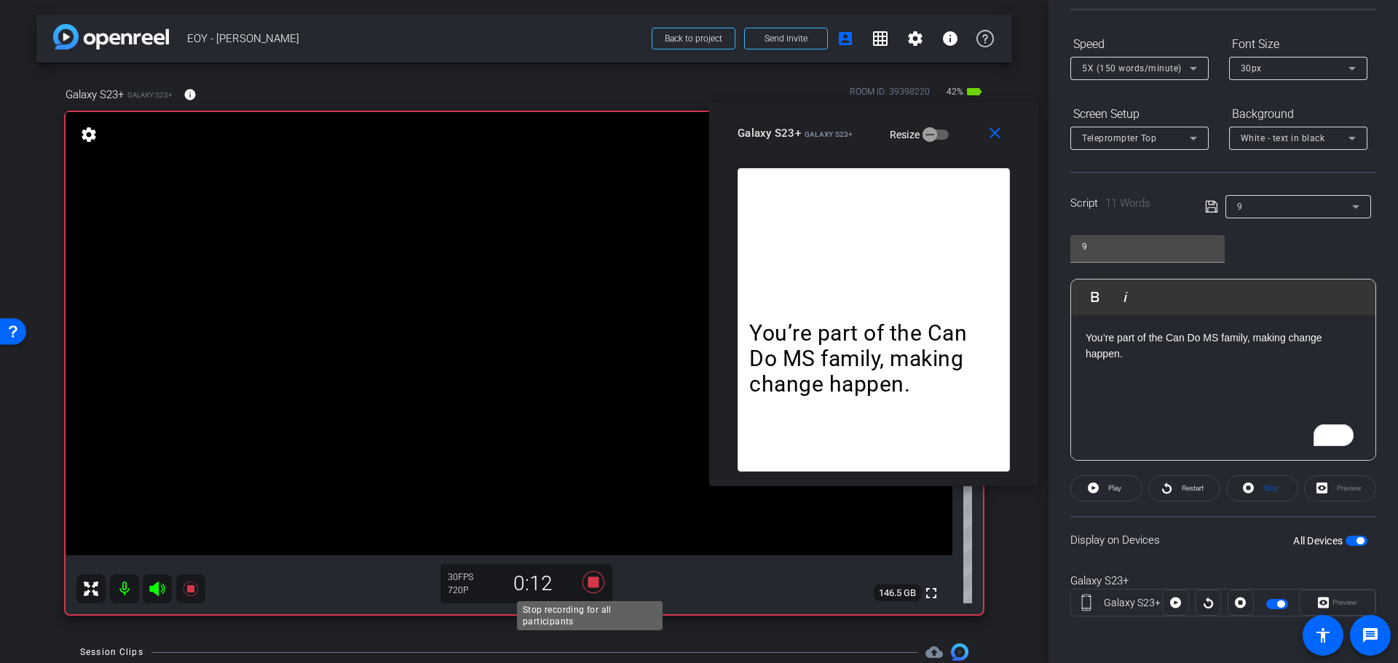
click at [591, 588] on icon at bounding box center [593, 582] width 35 height 26
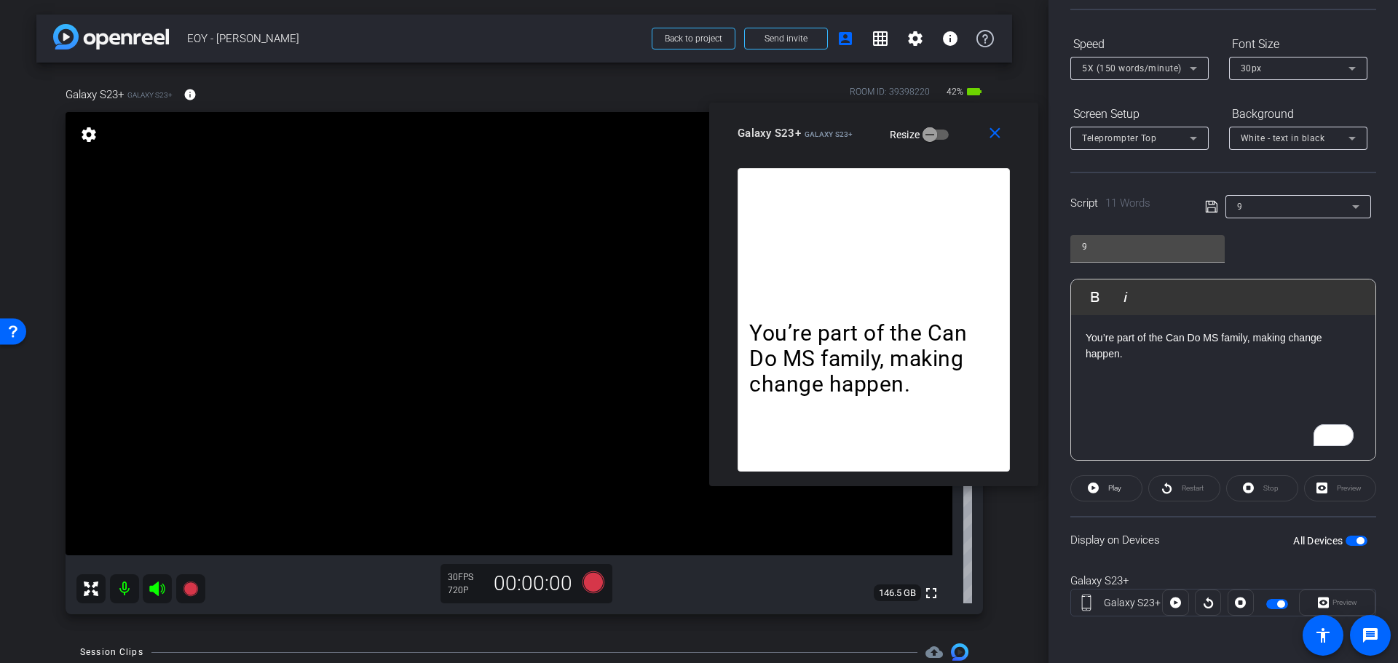
click at [1294, 209] on div "9" at bounding box center [1294, 206] width 115 height 18
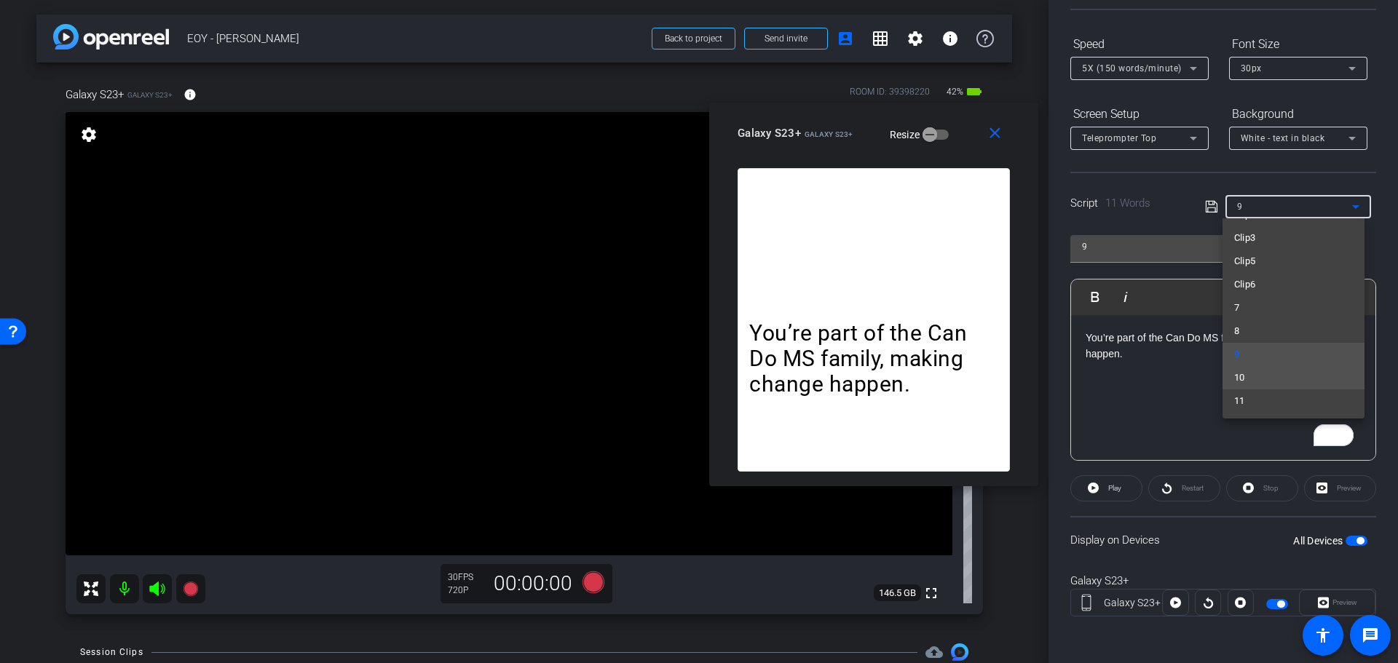
click at [1240, 384] on span "10" at bounding box center [1239, 377] width 11 height 17
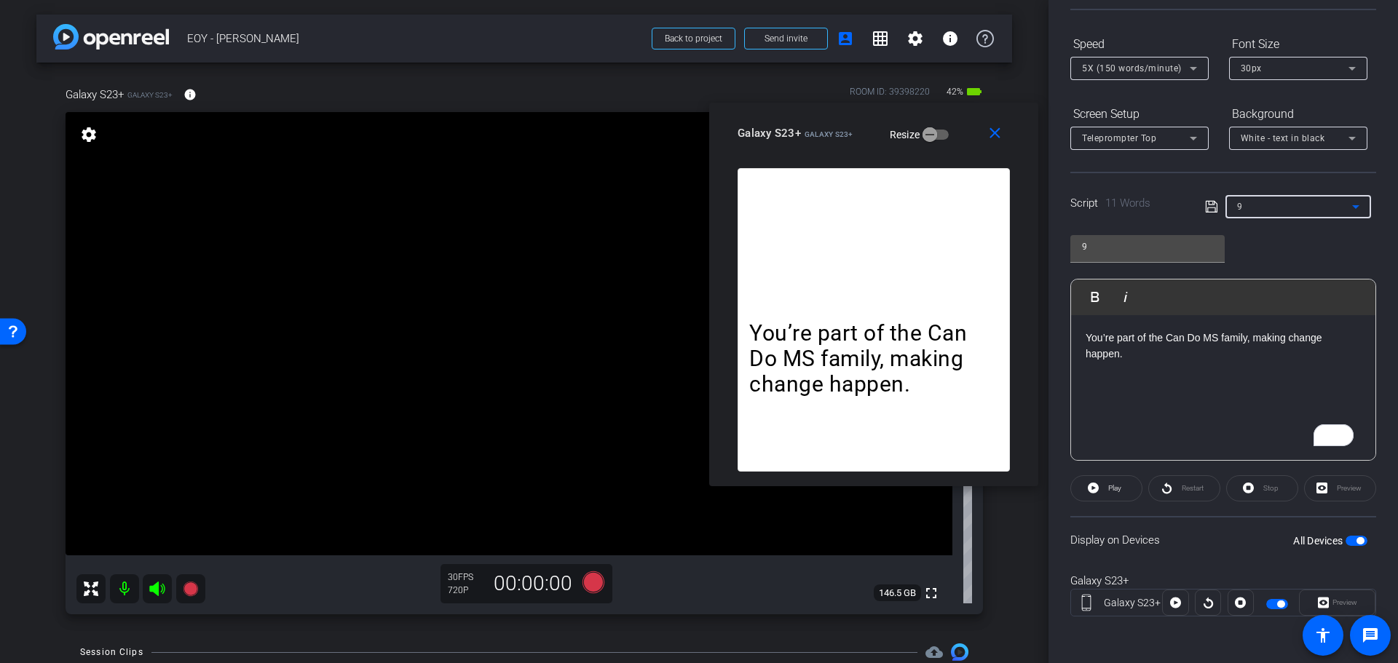
type input "10"
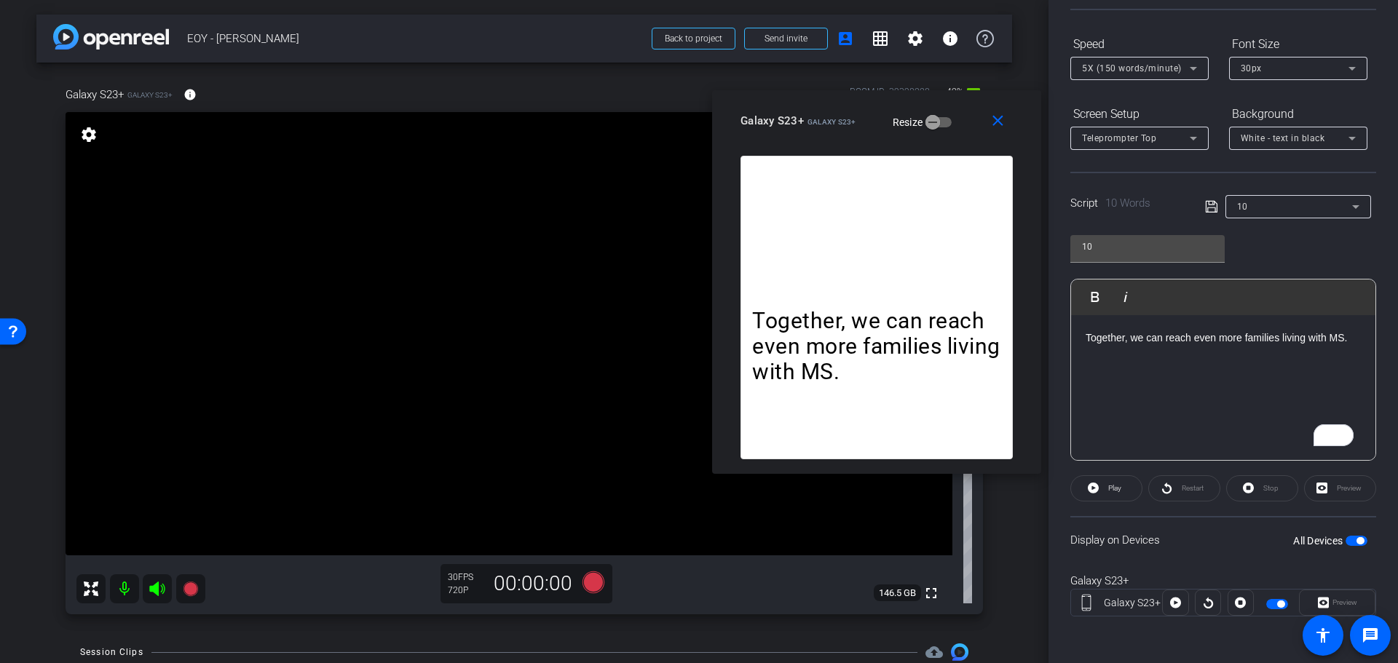
drag, startPoint x: 877, startPoint y: 130, endPoint x: 879, endPoint y: 122, distance: 7.6
click at [879, 122] on mat-slide-toggle "Resize" at bounding box center [912, 121] width 82 height 23
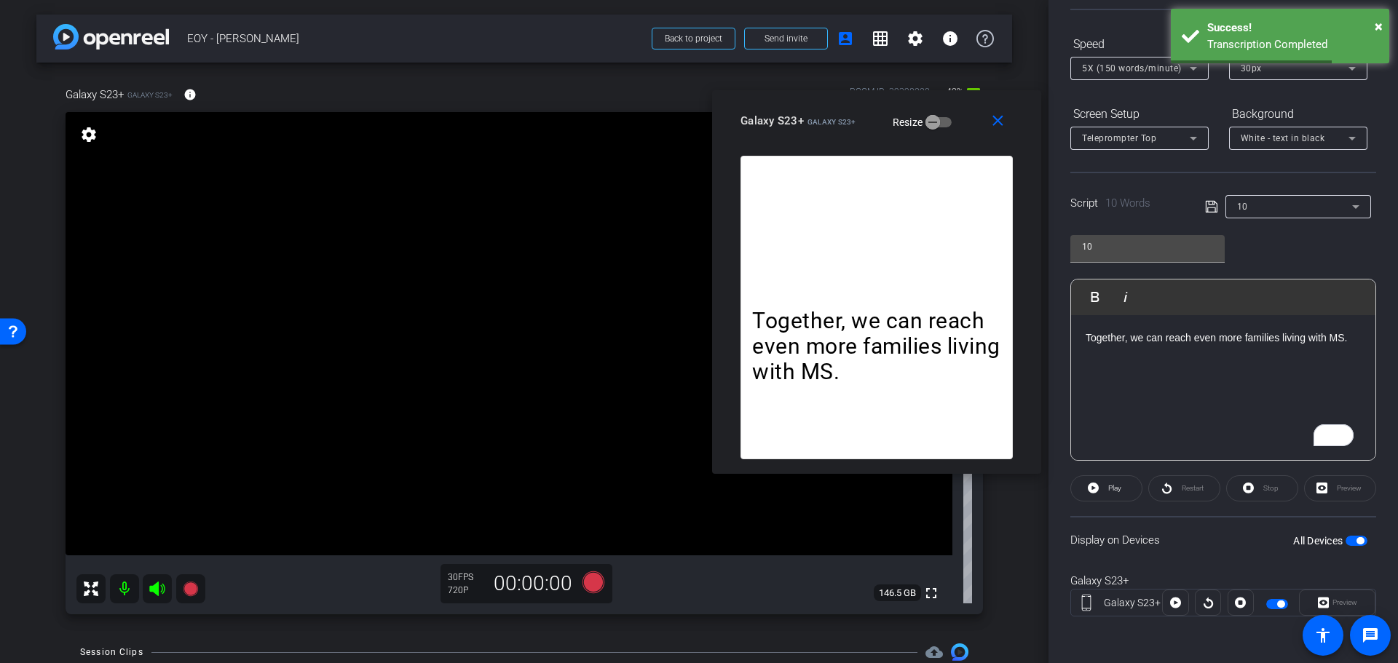
click at [1222, 376] on div "Together, we can reach even more families living with MS." at bounding box center [1223, 388] width 304 height 146
drag, startPoint x: 1121, startPoint y: 408, endPoint x: 1114, endPoint y: 406, distance: 7.4
click at [1121, 408] on div "Together, we can reach even more families living with MS." at bounding box center [1223, 388] width 304 height 146
click at [1340, 338] on p "Together, we can reach even more families living with MS." at bounding box center [1223, 338] width 275 height 16
click at [1346, 338] on p "Together, we can reach even more families living with MS." at bounding box center [1223, 338] width 275 height 16
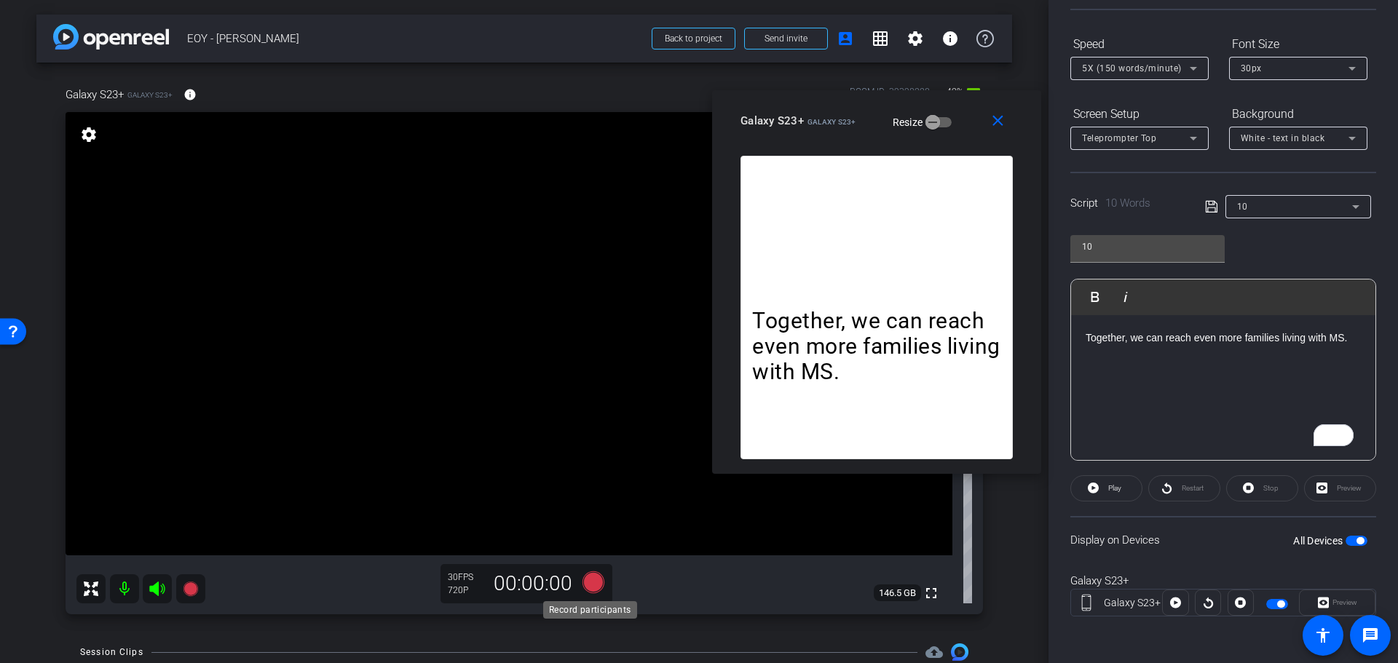
click at [592, 587] on icon at bounding box center [593, 583] width 22 height 22
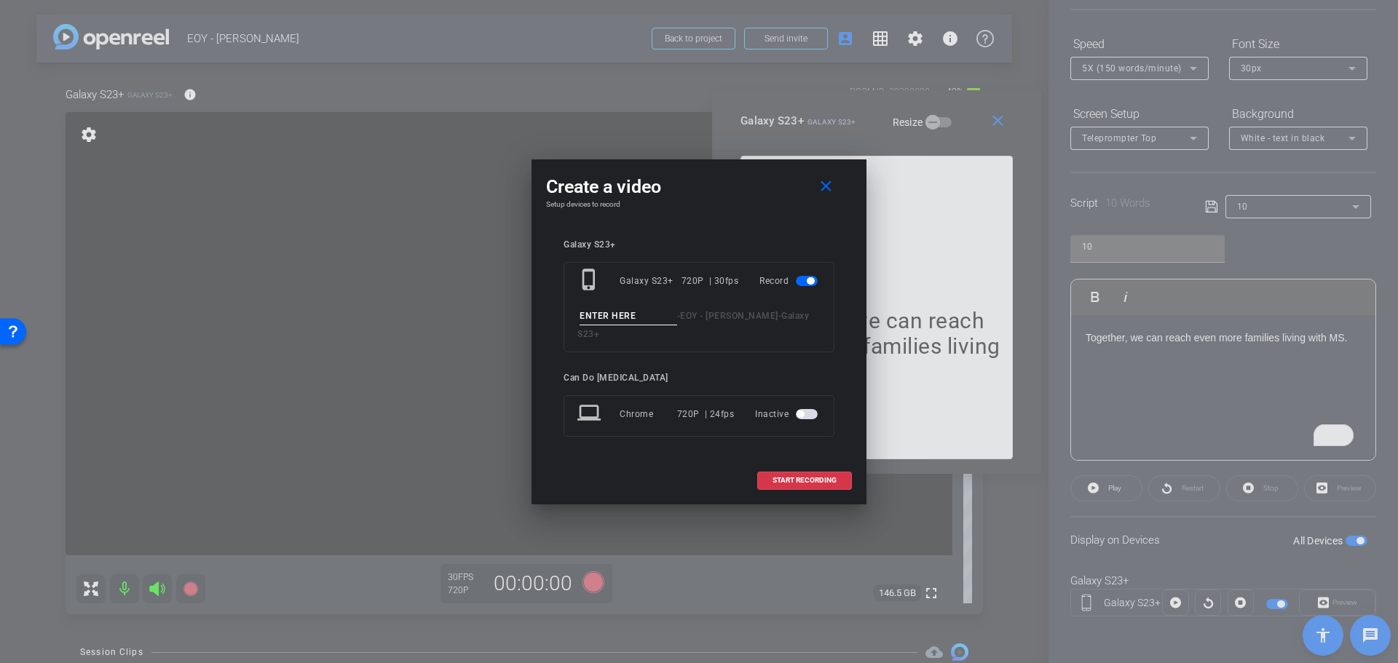
click at [620, 325] on input at bounding box center [629, 316] width 98 height 18
type input "Clip9"
click at [796, 477] on span "START RECORDING" at bounding box center [804, 480] width 64 height 7
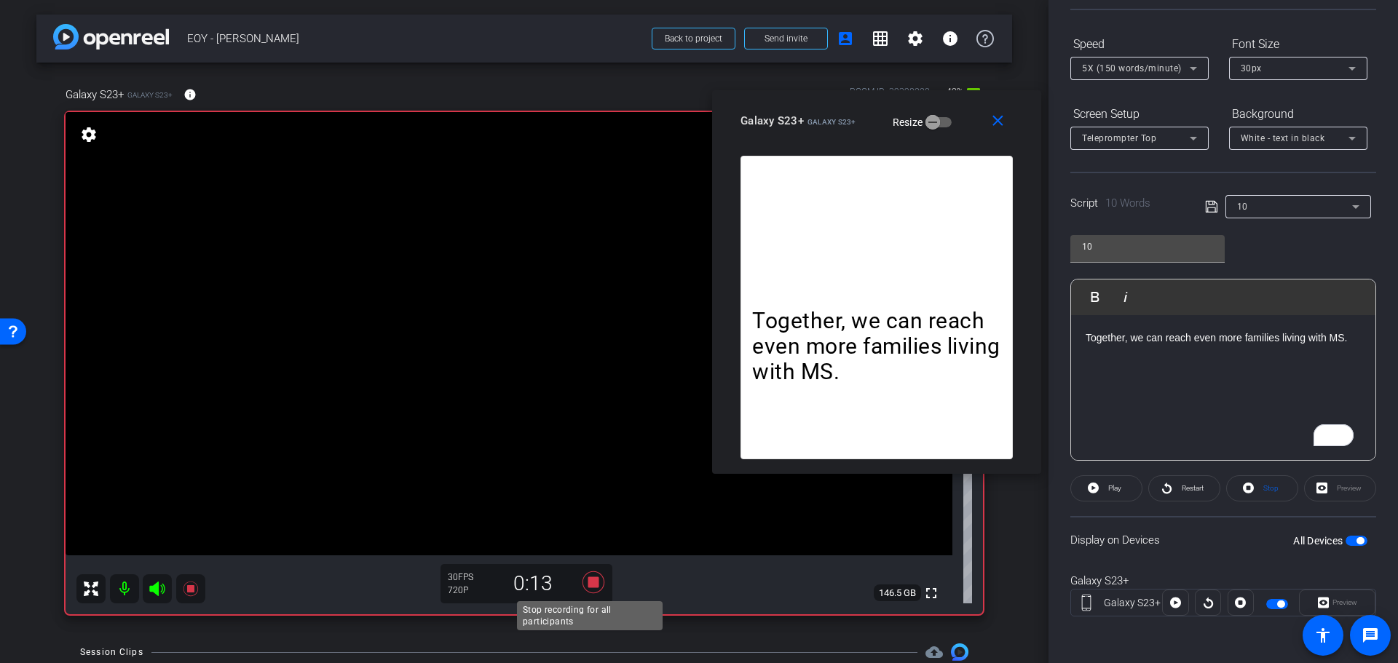
click at [595, 586] on icon at bounding box center [593, 583] width 22 height 22
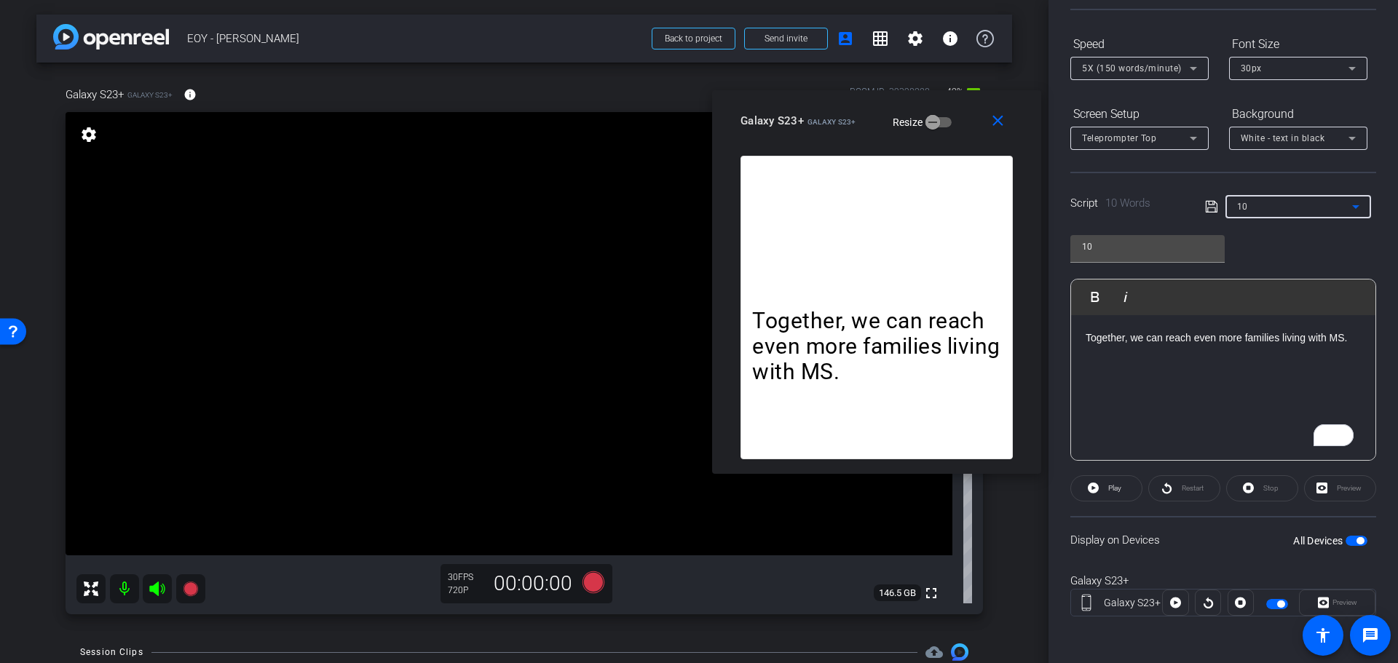
click at [1308, 209] on div "10" at bounding box center [1294, 206] width 115 height 18
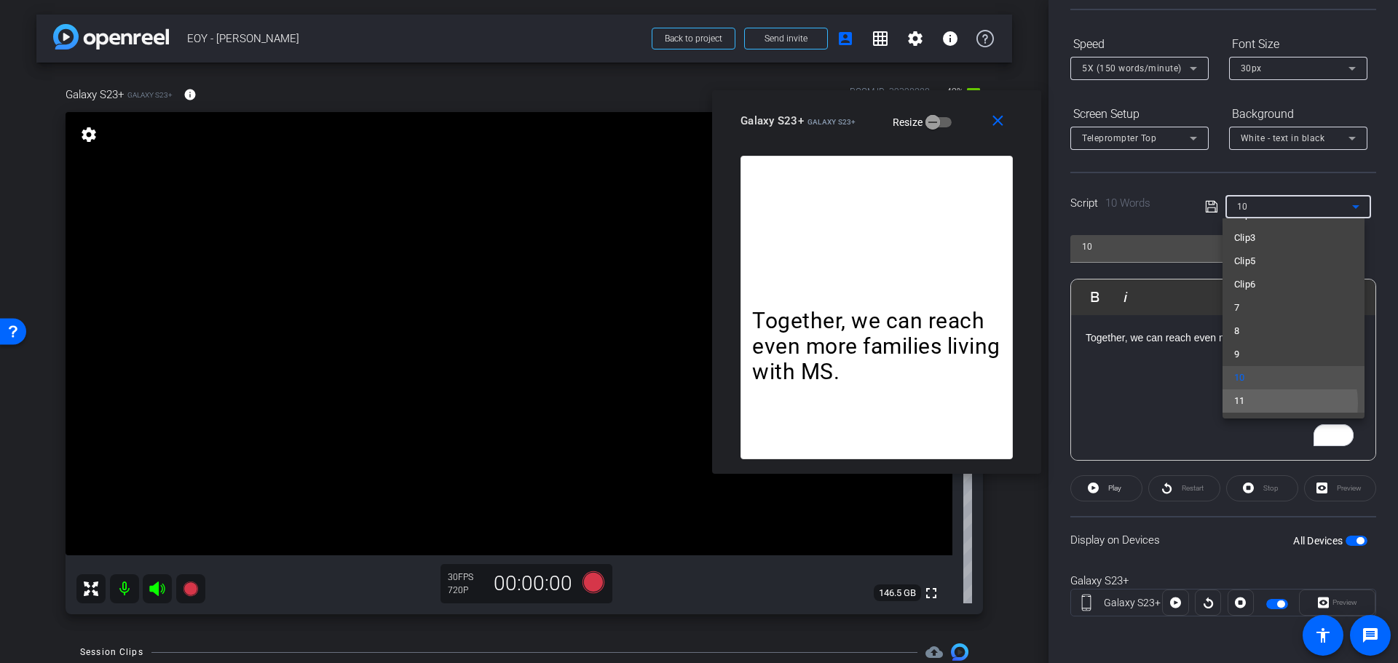
click at [1271, 403] on mat-option "11" at bounding box center [1293, 401] width 142 height 23
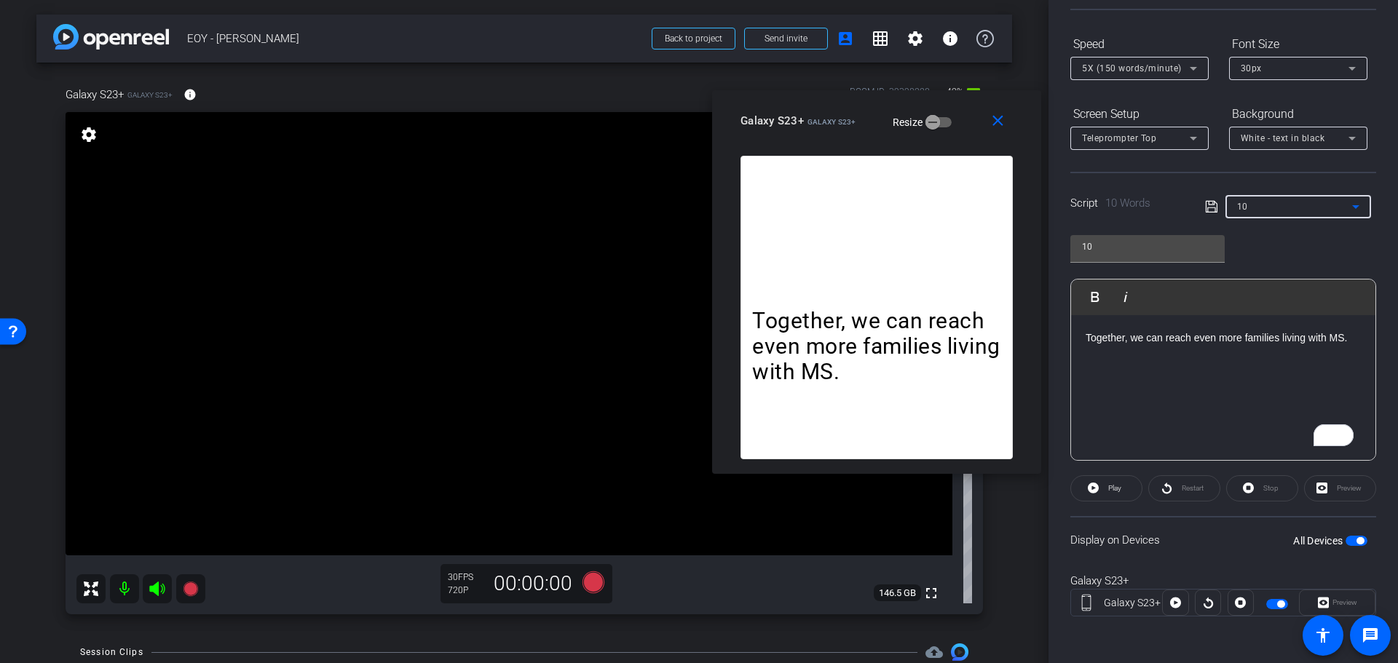
type input "11"
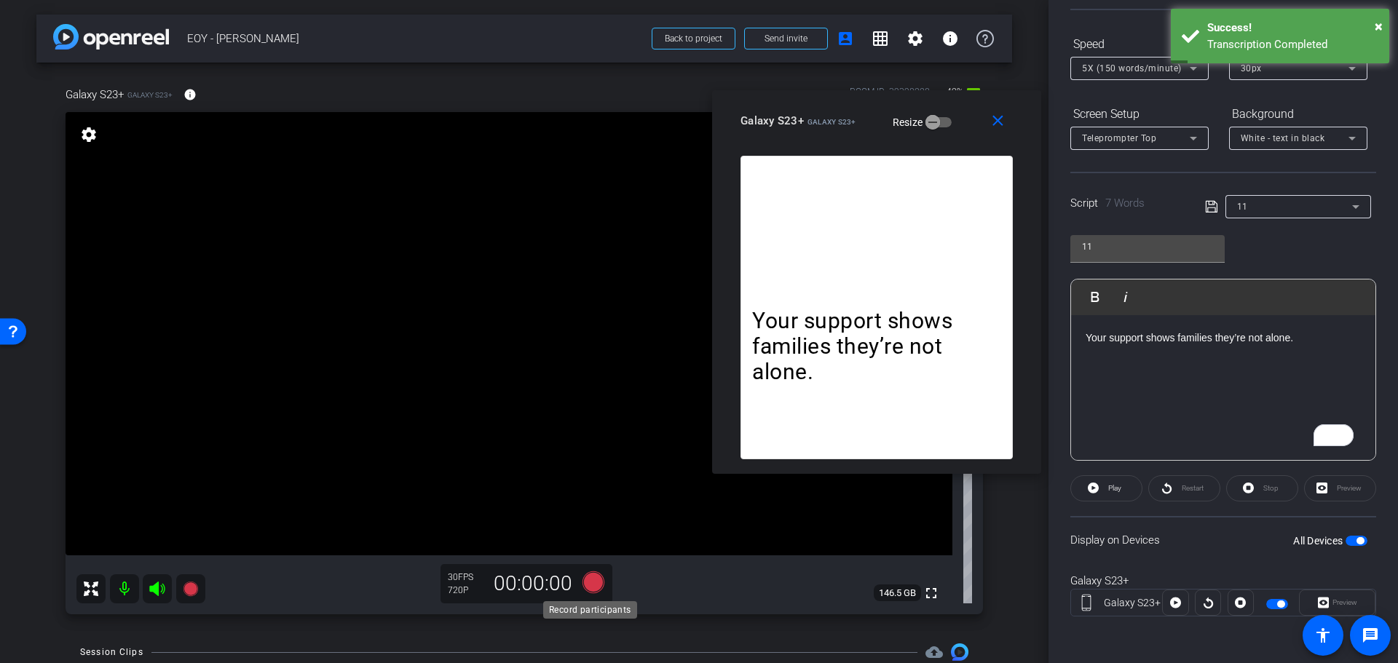
click at [587, 582] on icon at bounding box center [593, 583] width 22 height 22
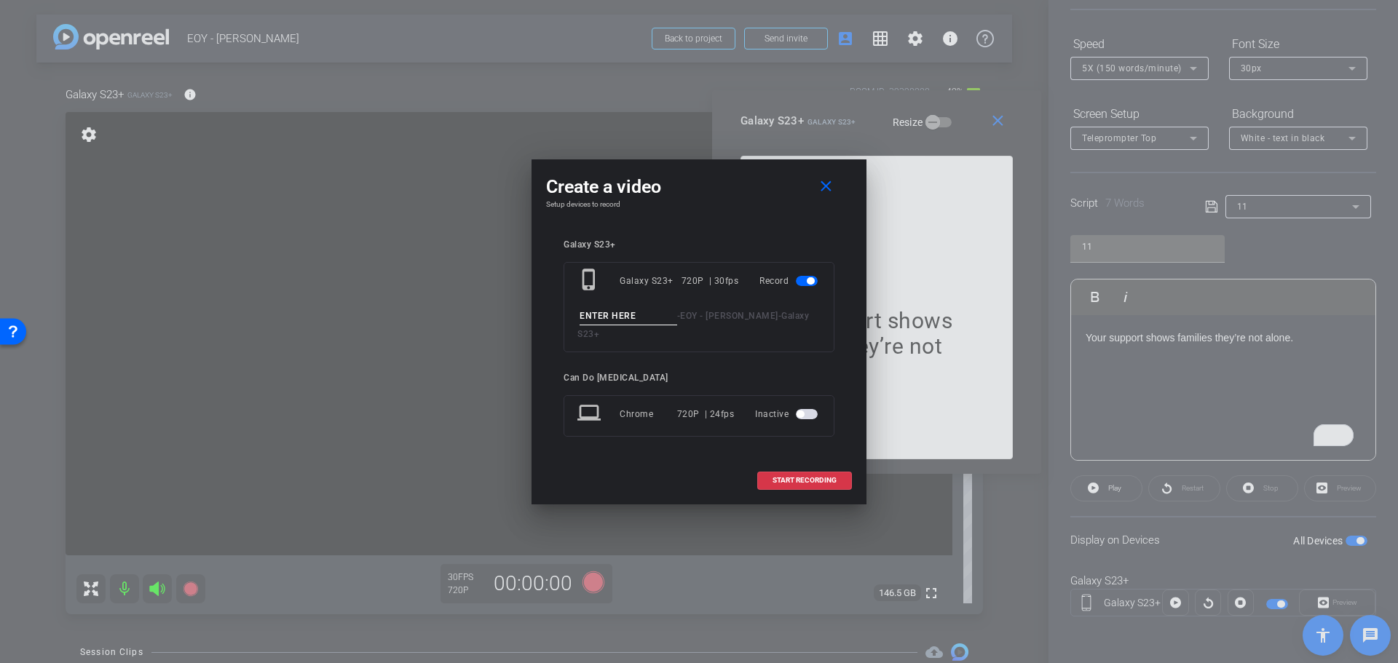
click at [655, 318] on input at bounding box center [629, 316] width 98 height 18
type input "Clip10"
click at [790, 477] on span "START RECORDING" at bounding box center [804, 480] width 64 height 7
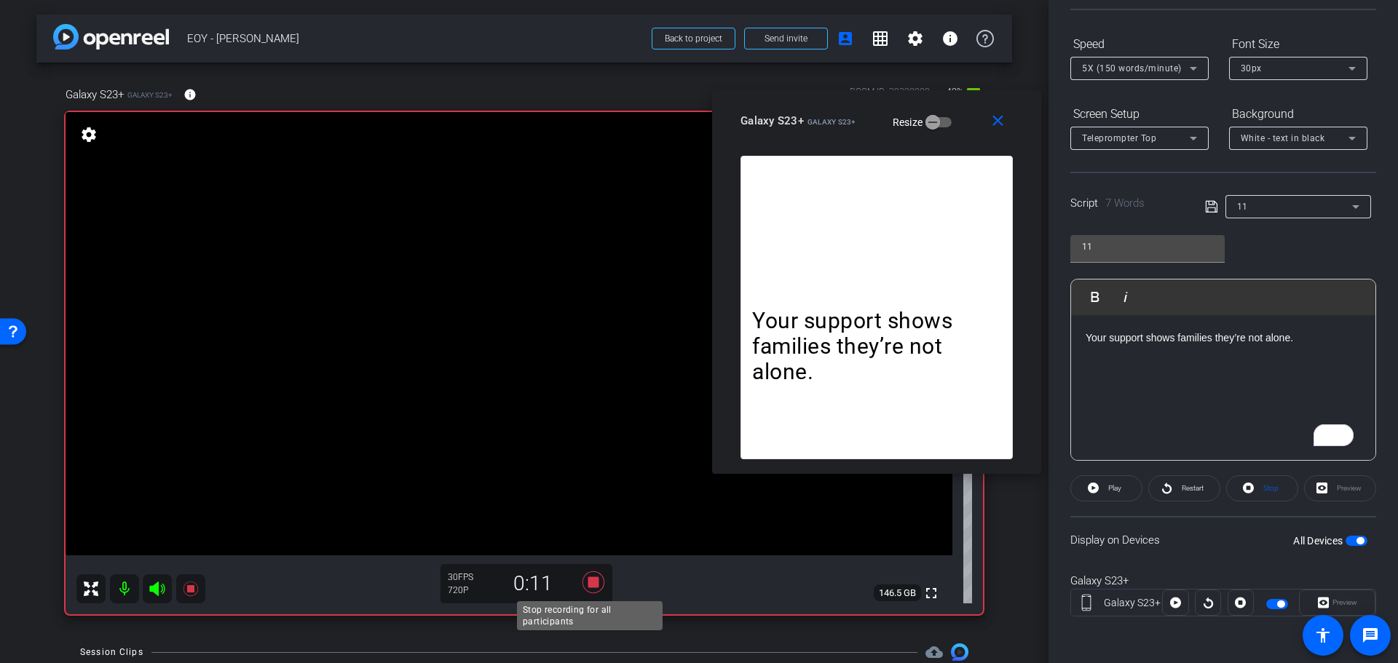
click at [591, 582] on icon at bounding box center [593, 583] width 22 height 22
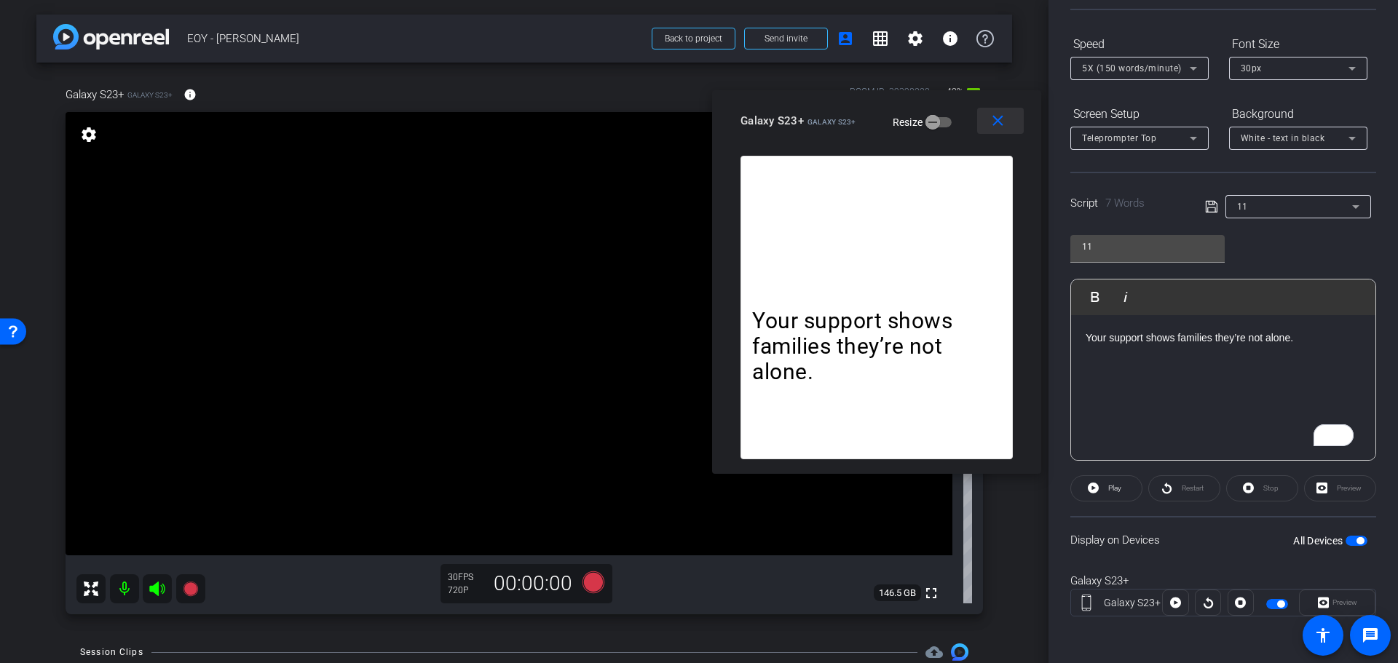
click at [995, 132] on span at bounding box center [1000, 120] width 47 height 35
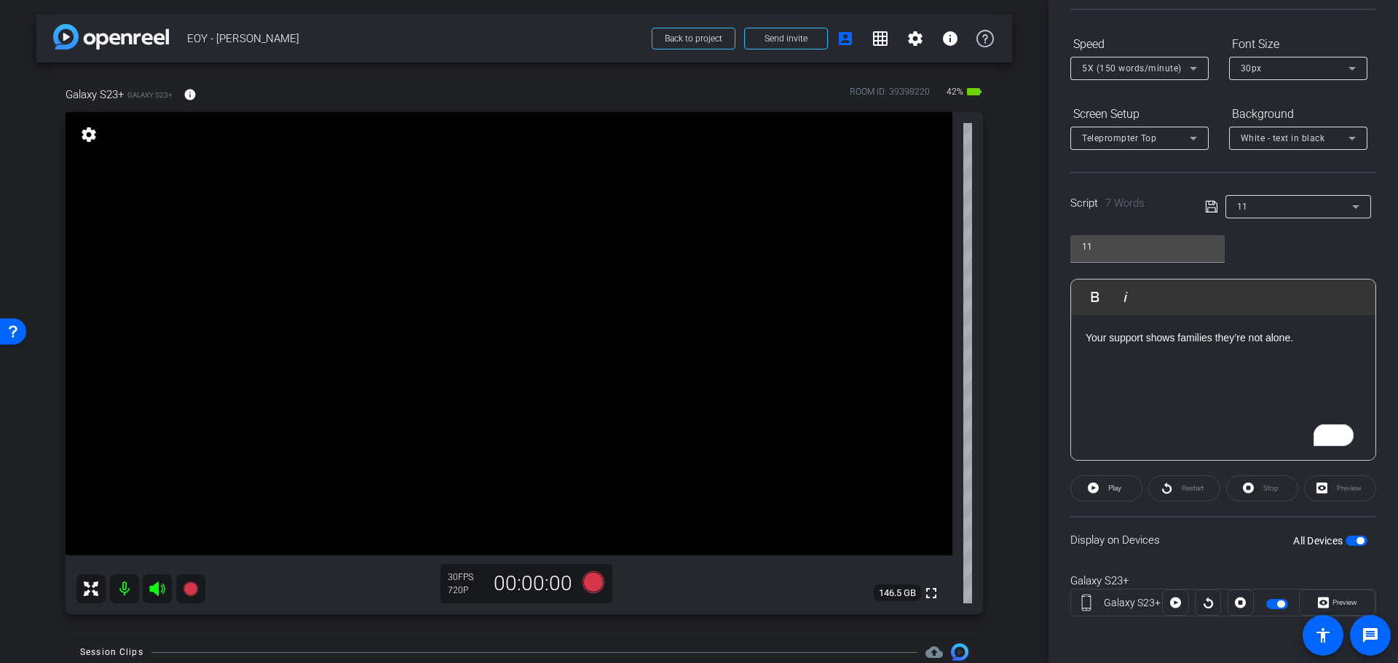
scroll to position [0, 0]
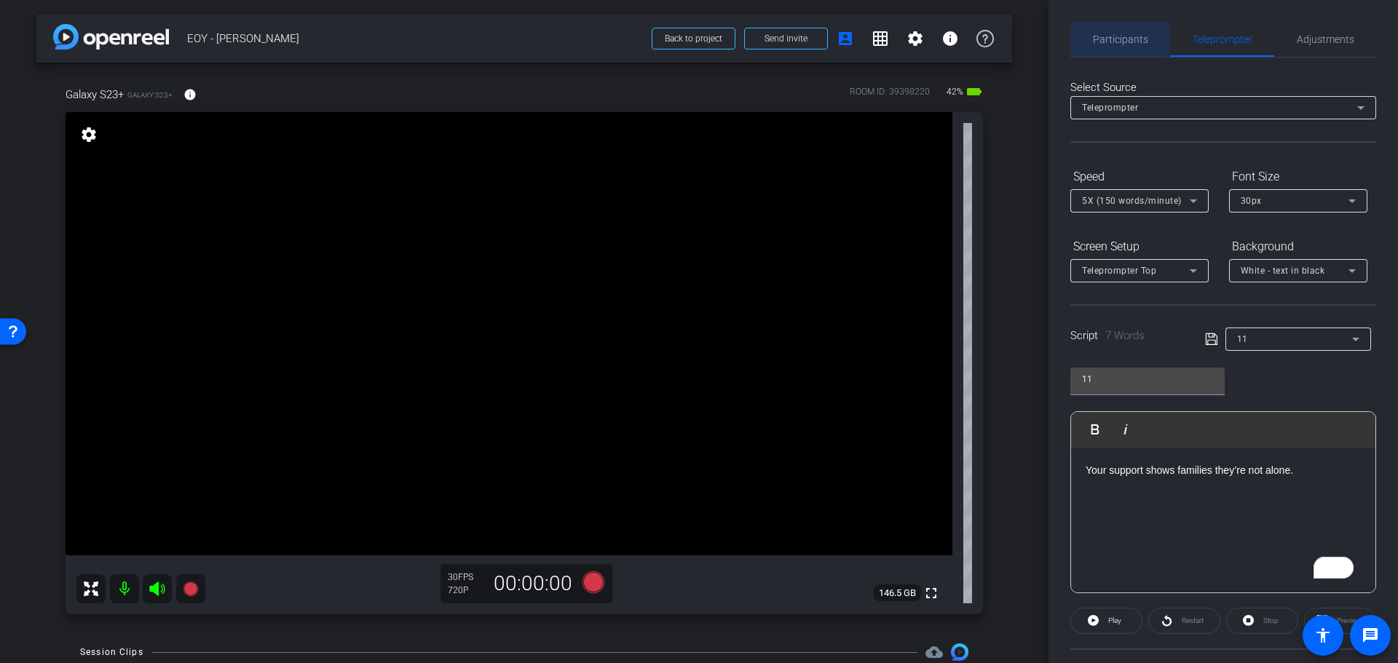
click at [1112, 30] on span "Participants" at bounding box center [1120, 39] width 55 height 35
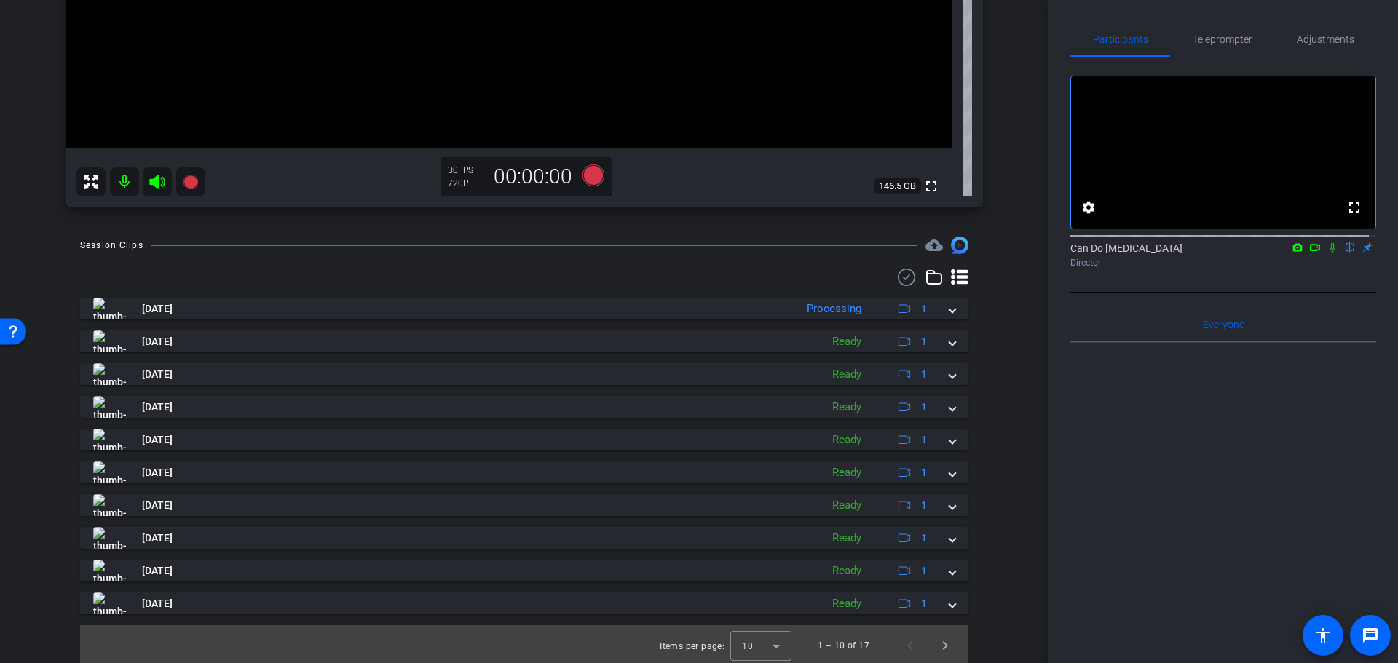
scroll to position [410, 0]
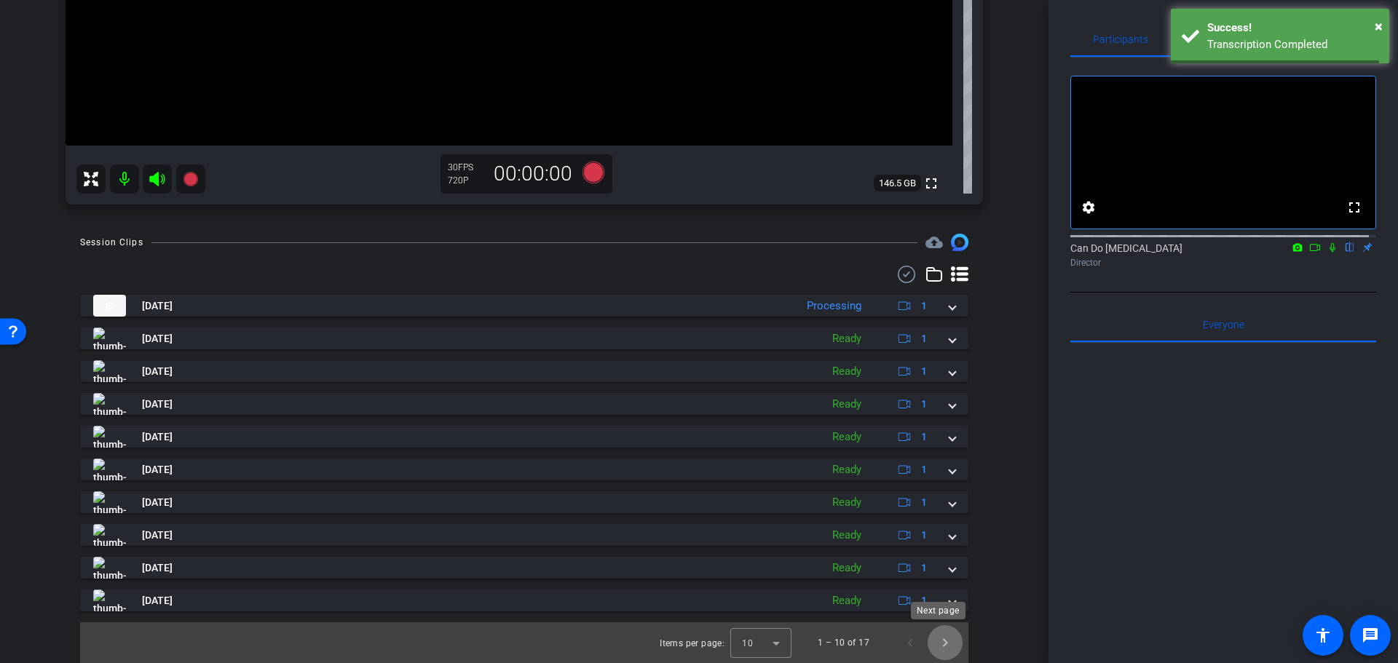
click at [941, 640] on span "Next page" at bounding box center [945, 642] width 35 height 35
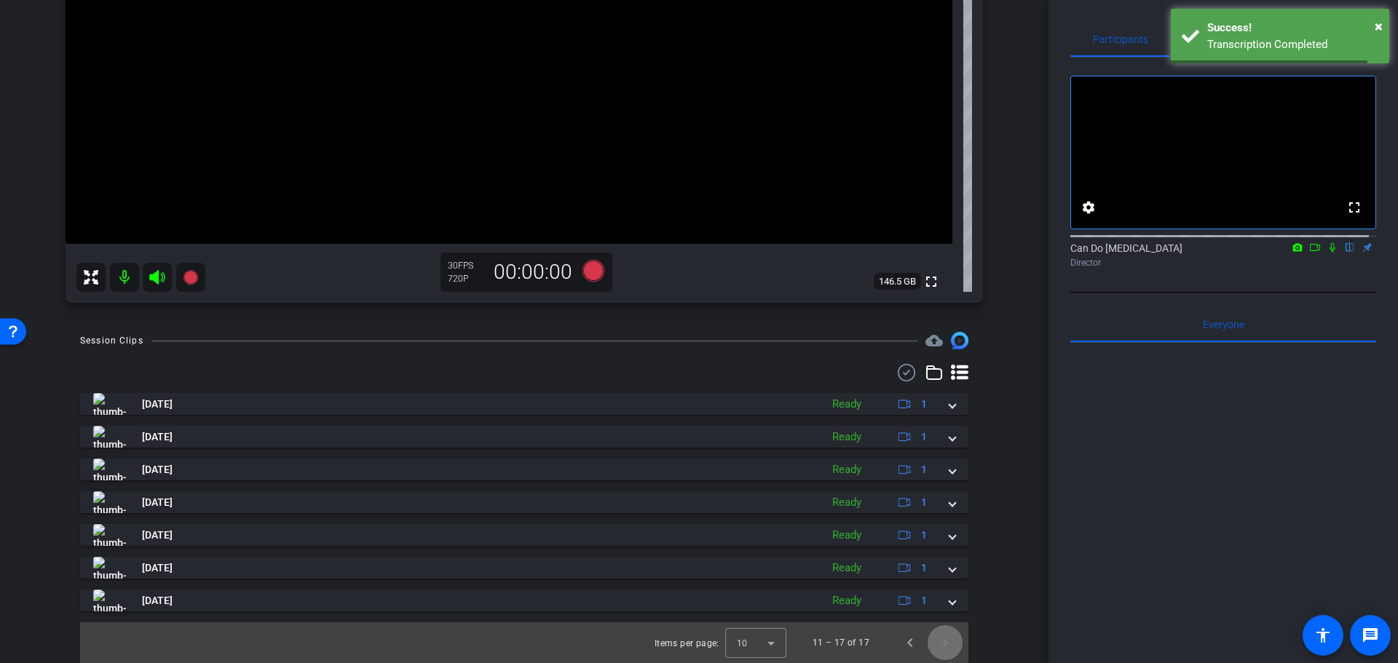
scroll to position [312, 0]
click at [894, 644] on span "Previous page" at bounding box center [910, 642] width 35 height 35
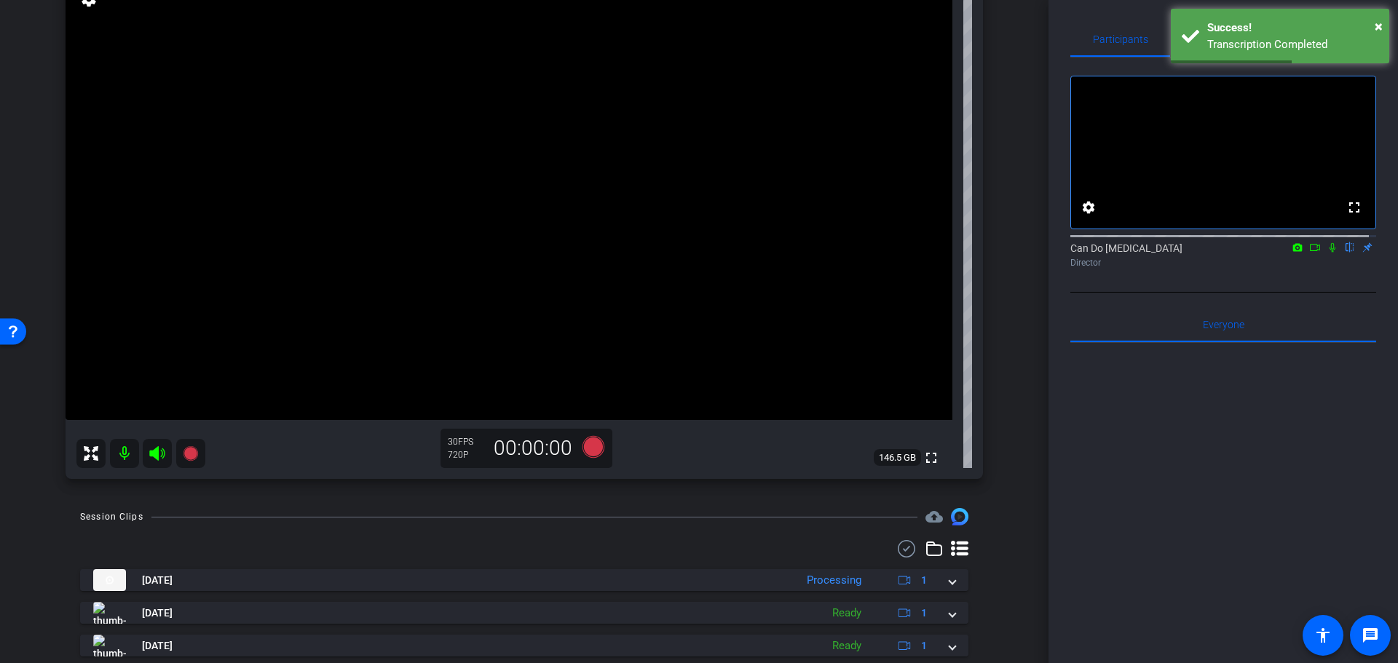
scroll to position [0, 0]
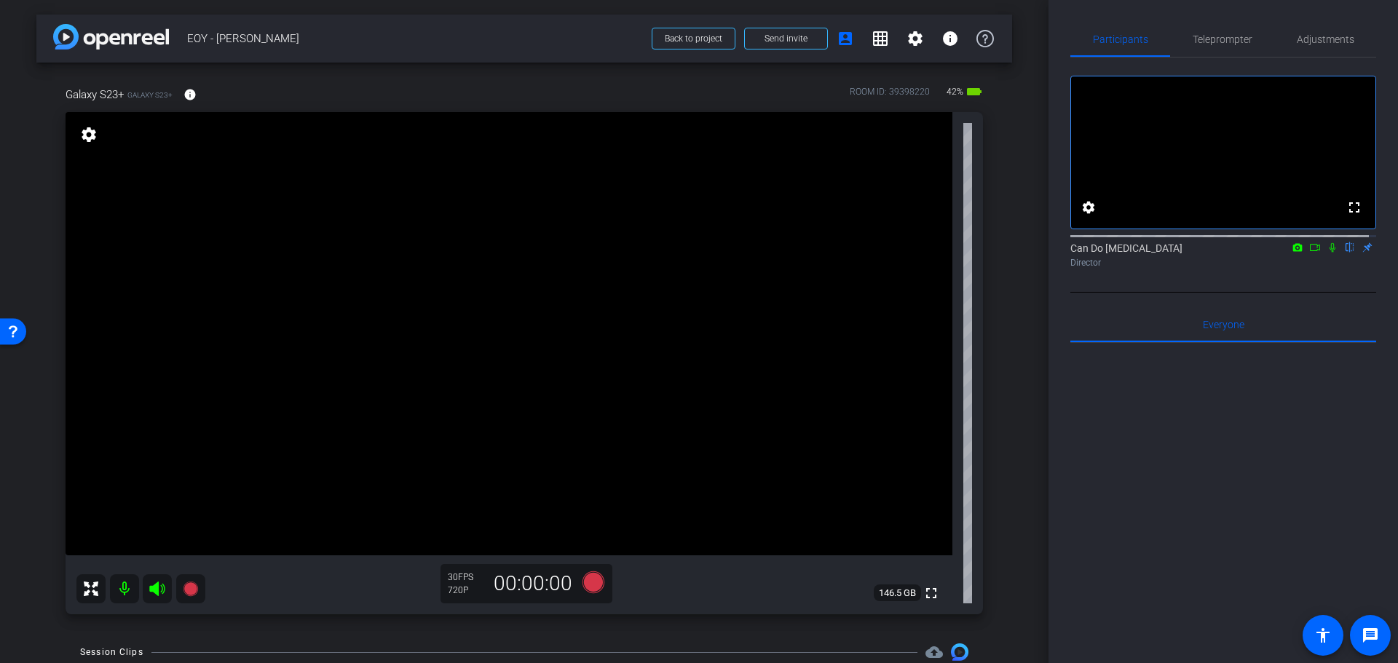
click at [988, 378] on div "Galaxy S23+ Galaxy S23+ info ROOM ID: 39398220 42% battery_std fullscreen setti…" at bounding box center [524, 346] width 976 height 566
click at [1329, 253] on icon at bounding box center [1332, 247] width 6 height 9
click at [1309, 253] on icon at bounding box center [1315, 247] width 12 height 10
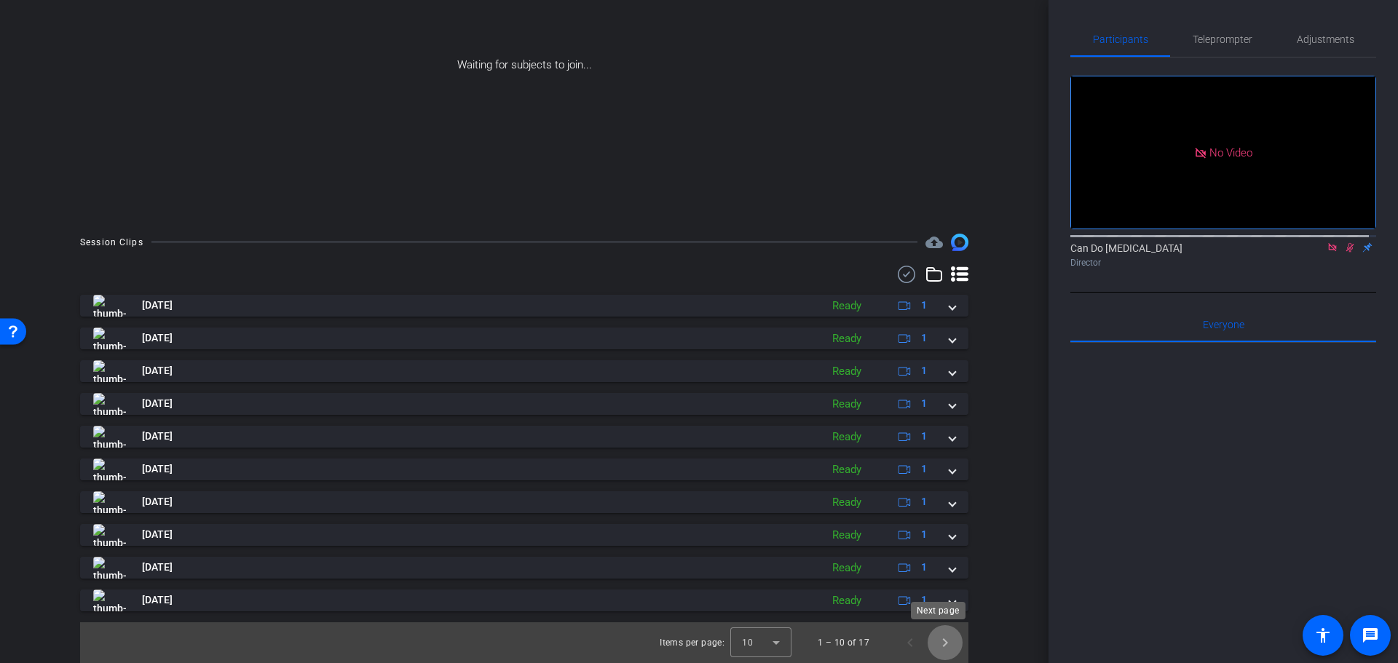
click at [942, 642] on span "Next page" at bounding box center [945, 642] width 35 height 35
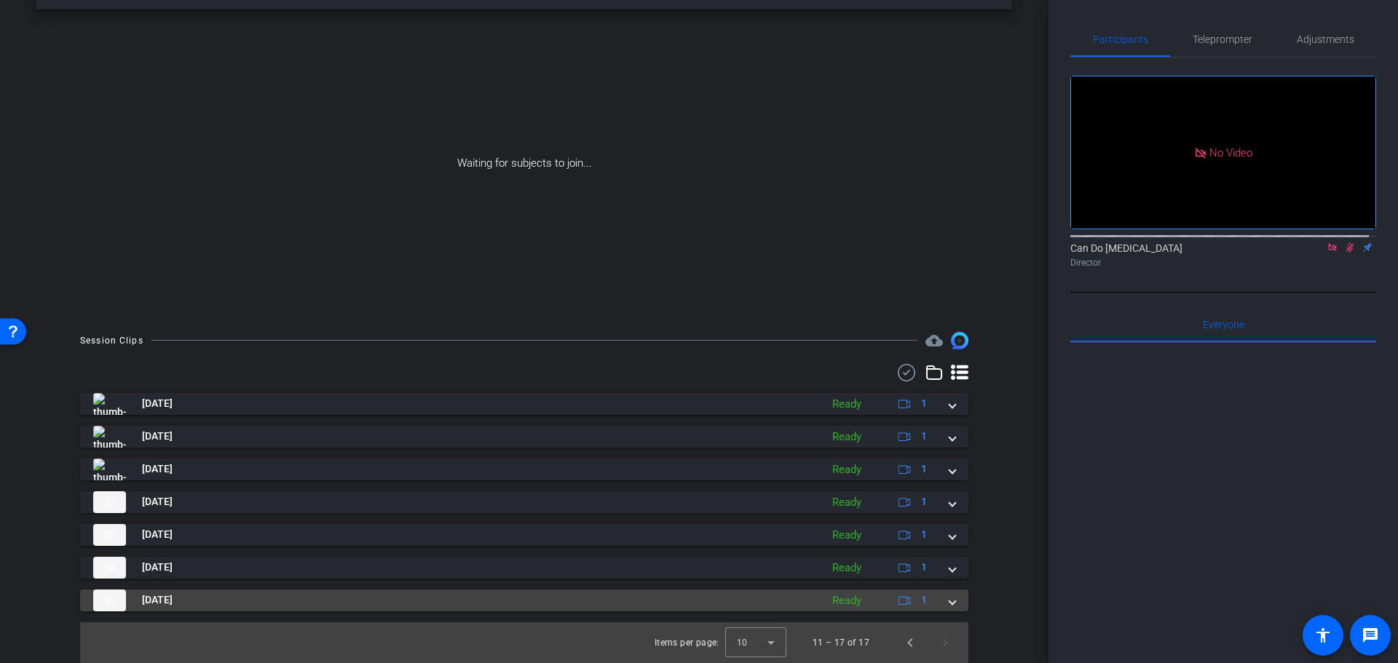
click at [954, 606] on mat-expansion-panel-header "[DATE] Ready 1" at bounding box center [524, 601] width 888 height 22
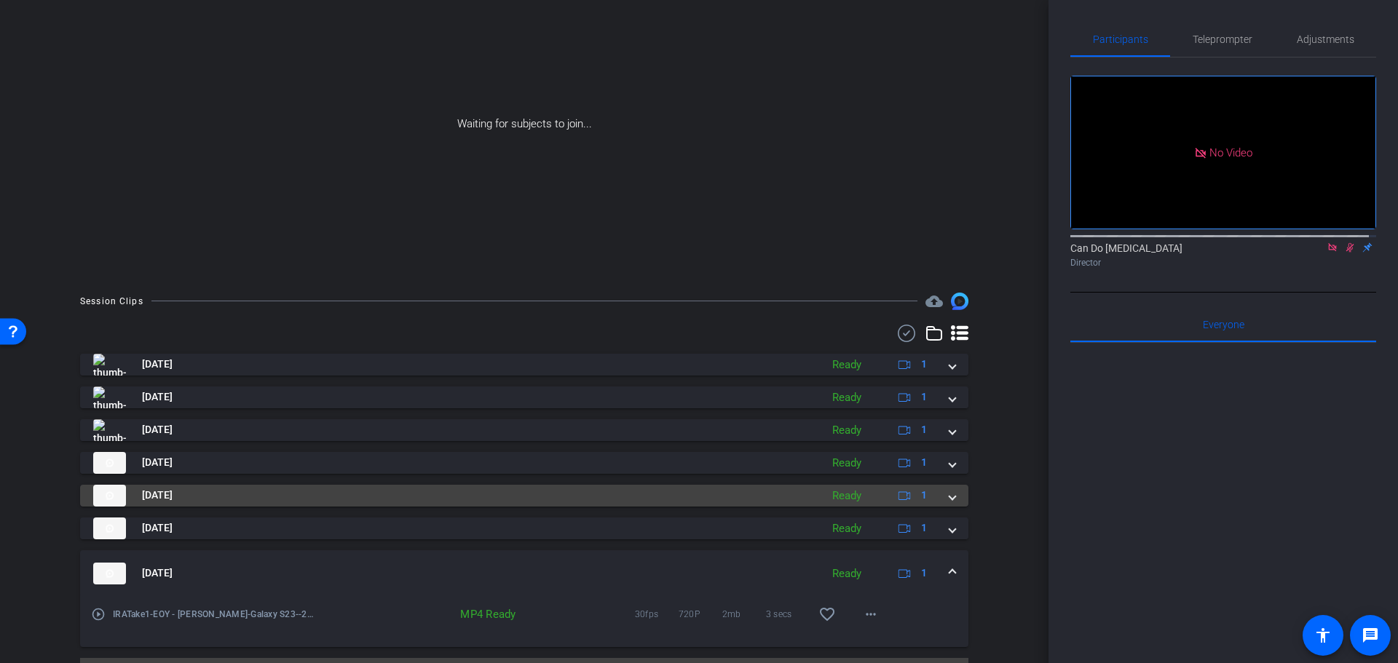
scroll to position [128, 0]
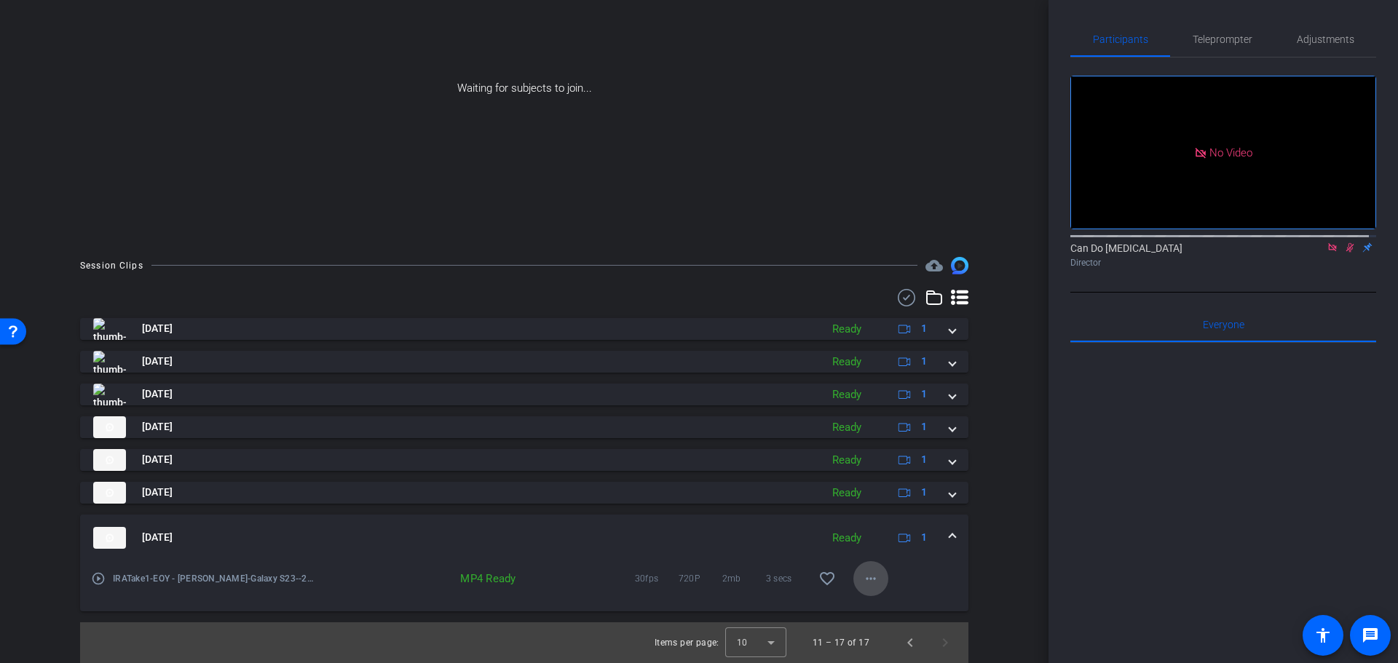
click at [867, 580] on mat-icon "more_horiz" at bounding box center [870, 578] width 17 height 17
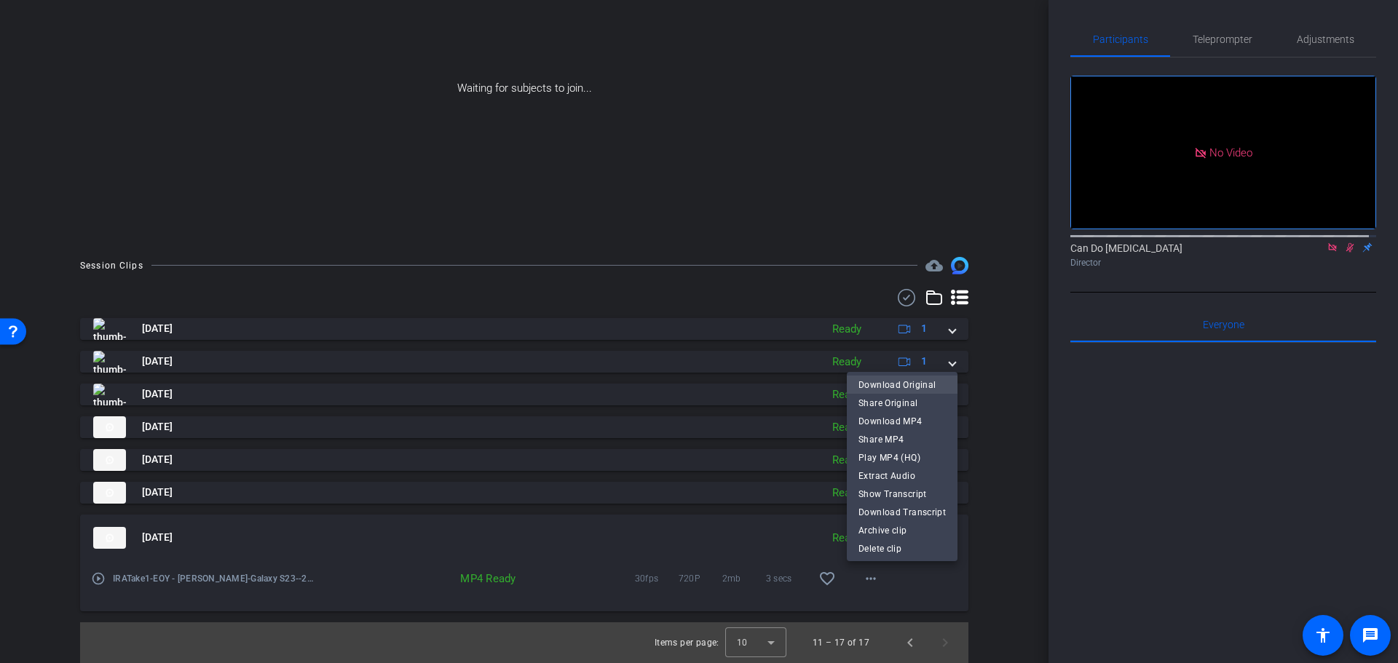
click at [914, 391] on span "Download Original" at bounding box center [901, 384] width 87 height 17
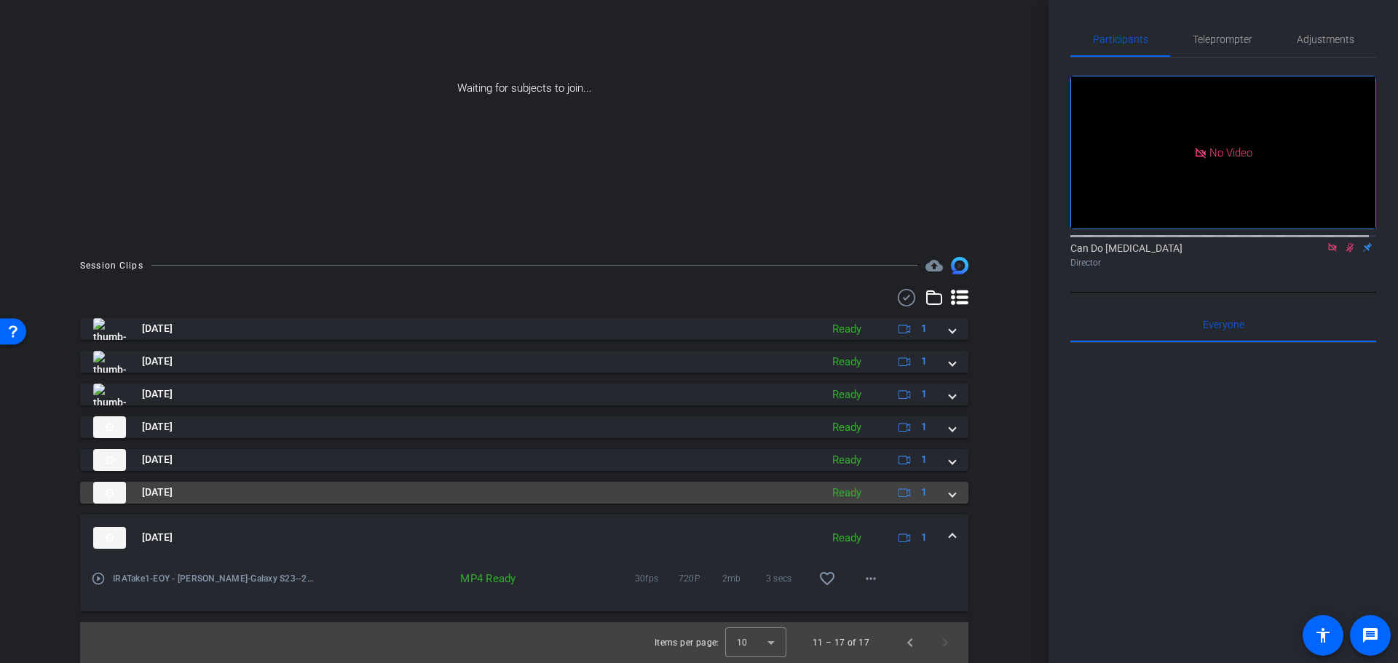
click at [954, 491] on mat-expansion-panel-header "[DATE] Ready 1" at bounding box center [524, 493] width 888 height 22
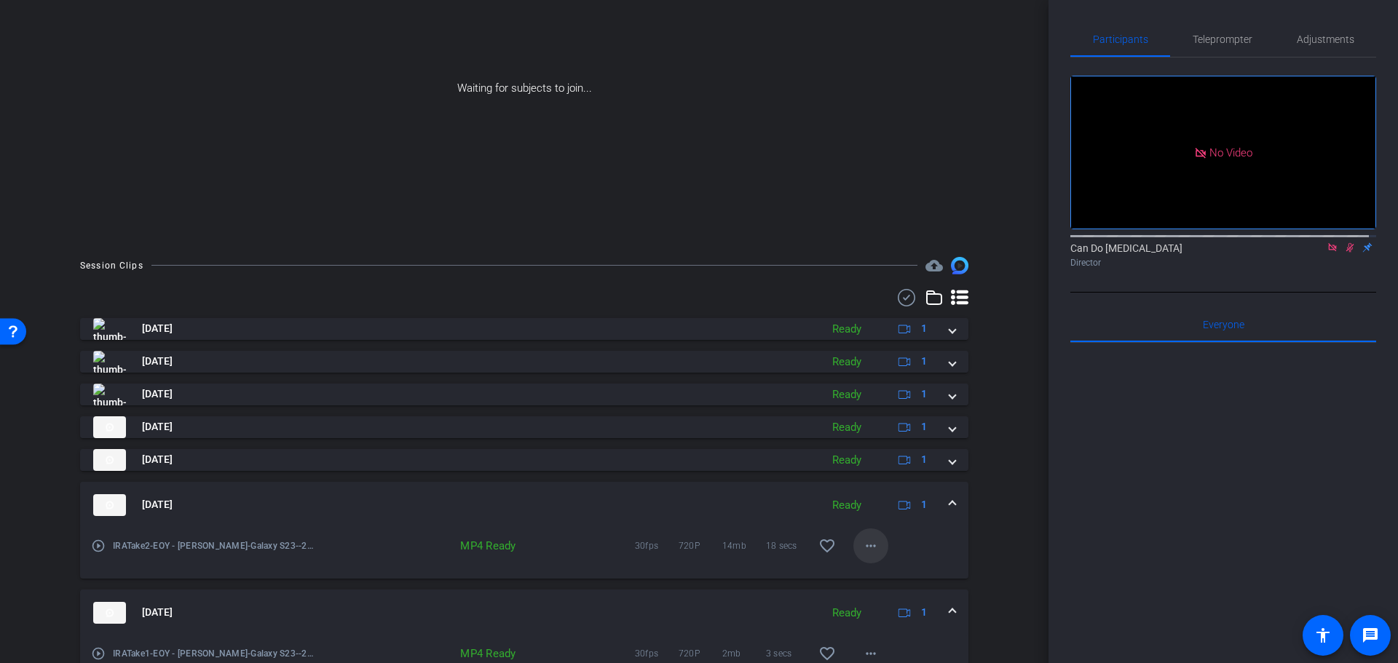
click at [862, 550] on mat-icon "more_horiz" at bounding box center [870, 545] width 17 height 17
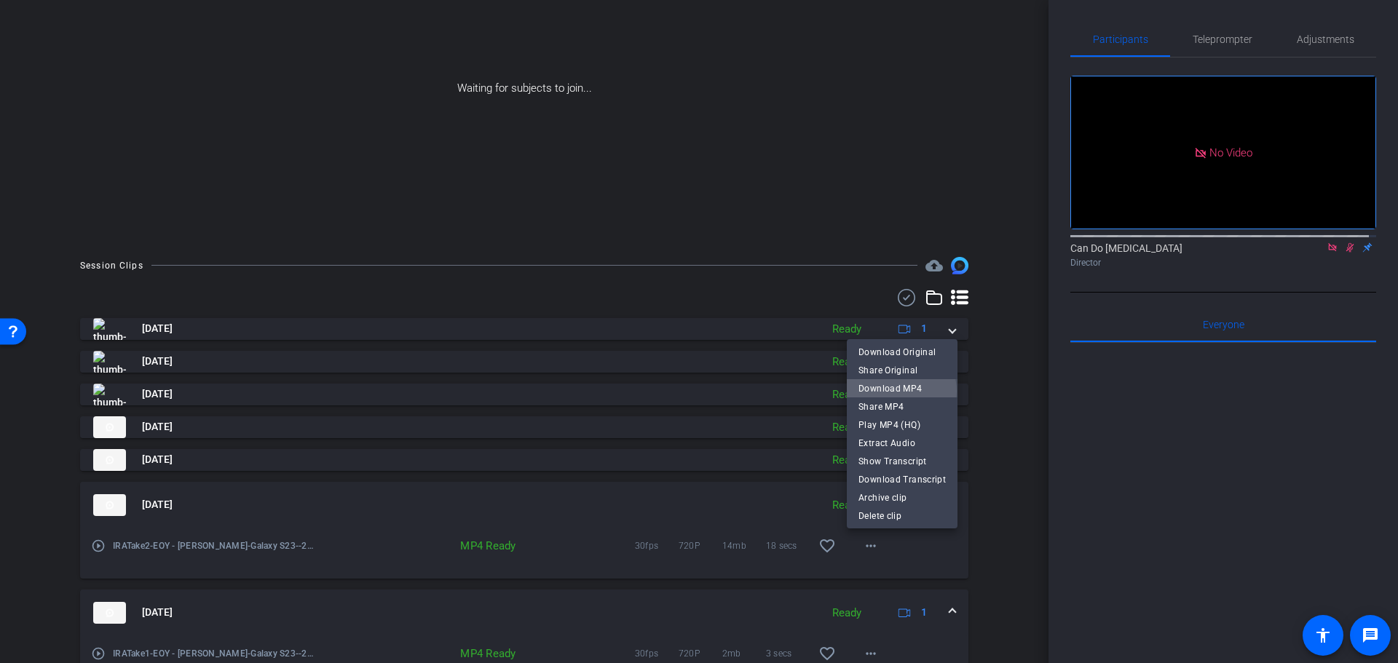
click at [899, 391] on span "Download MP4" at bounding box center [901, 387] width 87 height 17
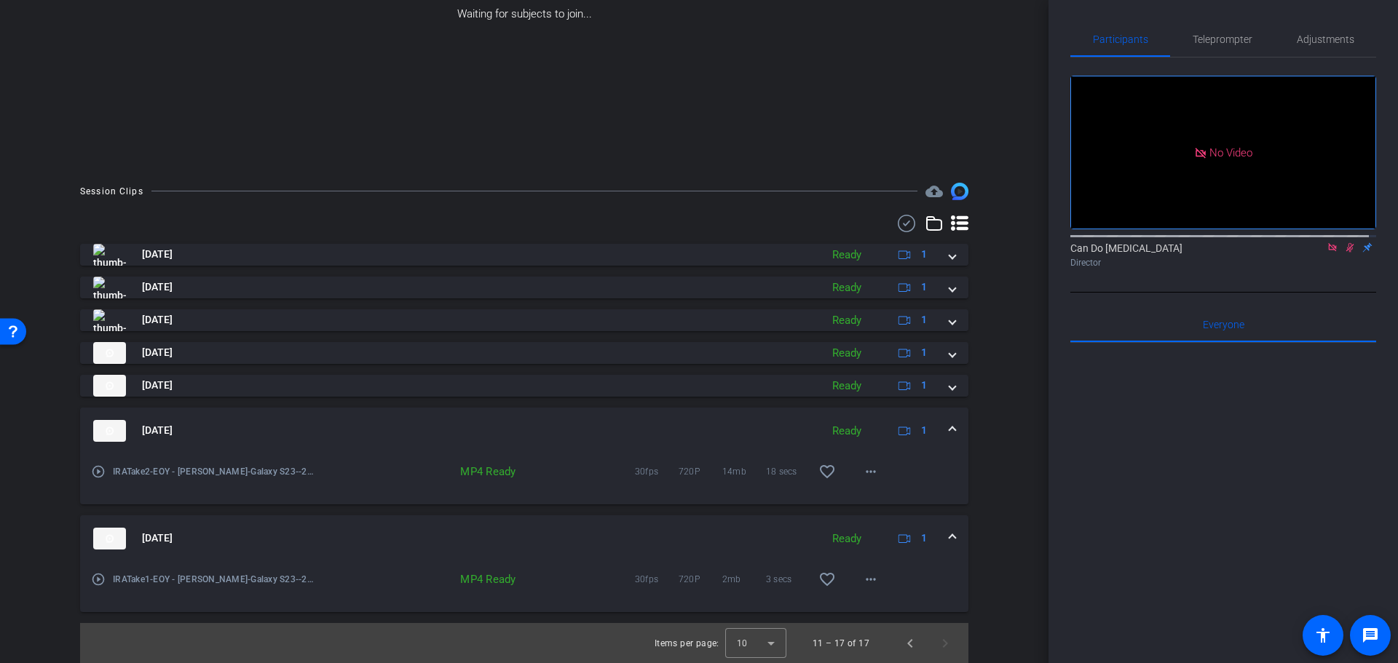
scroll to position [203, 0]
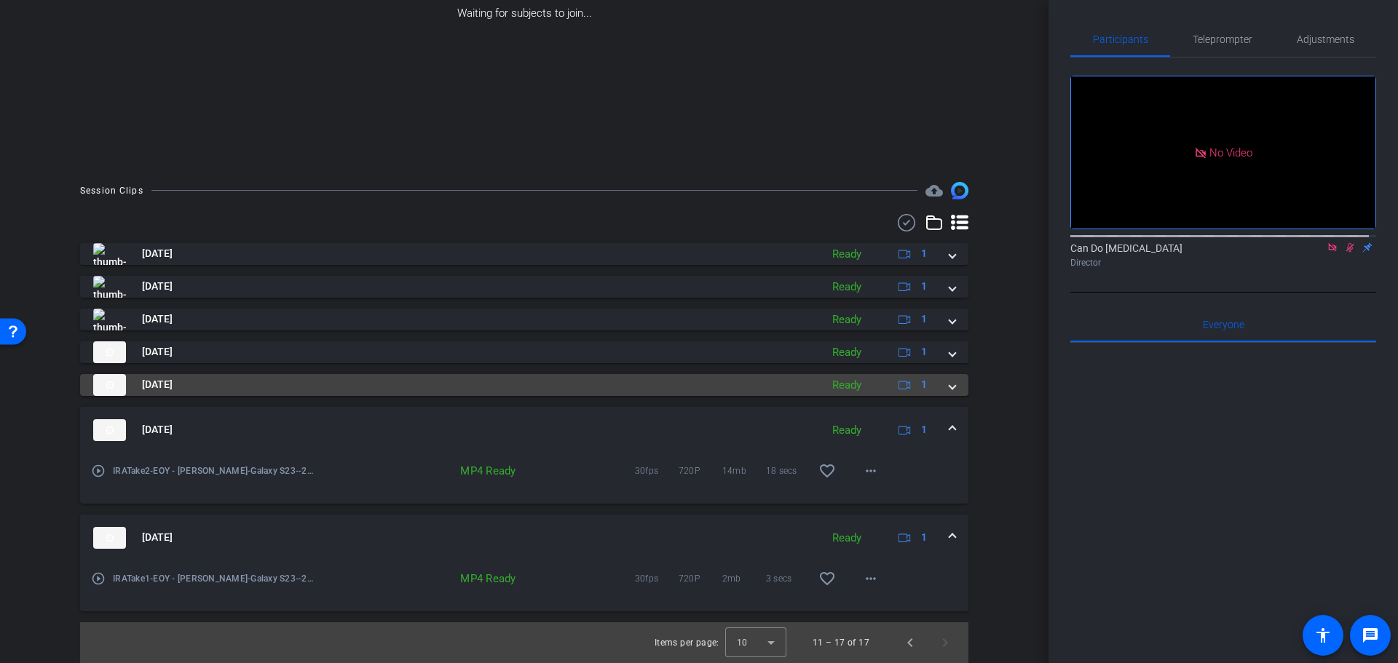
click at [949, 381] on span at bounding box center [952, 384] width 6 height 15
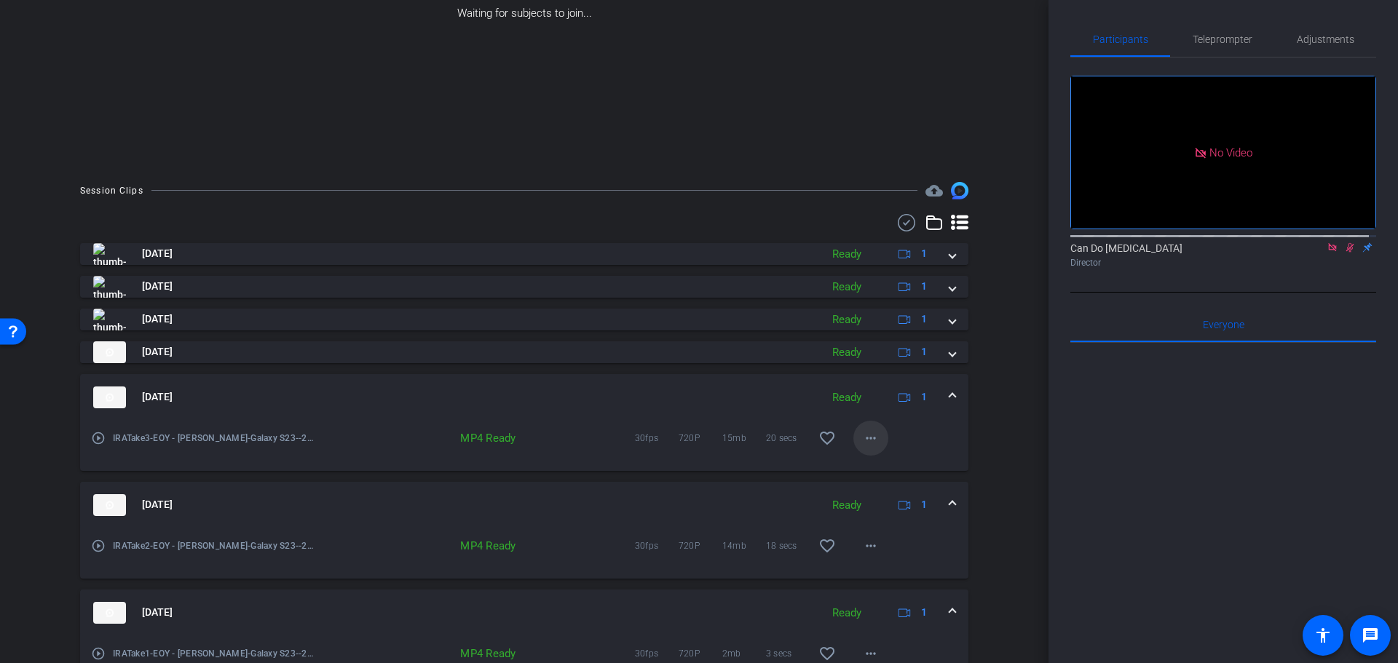
click at [853, 440] on span at bounding box center [870, 438] width 35 height 35
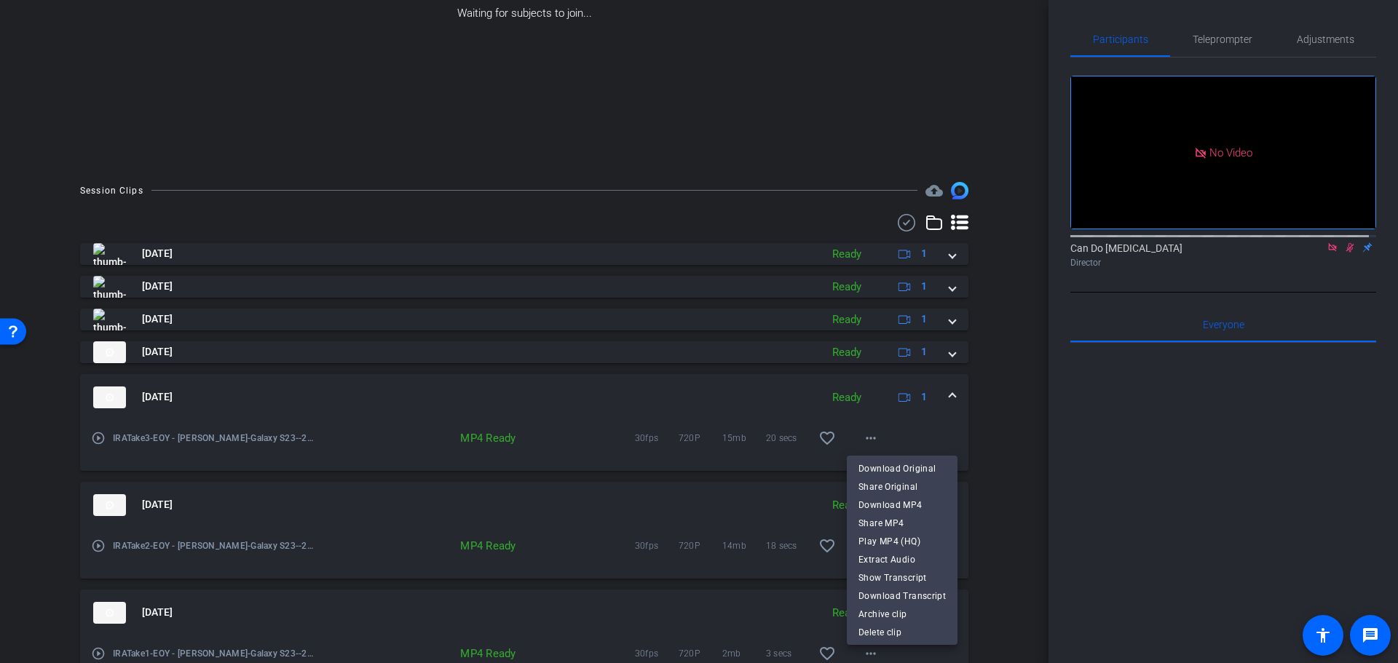
drag, startPoint x: 926, startPoint y: 505, endPoint x: 918, endPoint y: 513, distance: 11.9
click at [921, 507] on span "Download MP4" at bounding box center [901, 504] width 87 height 17
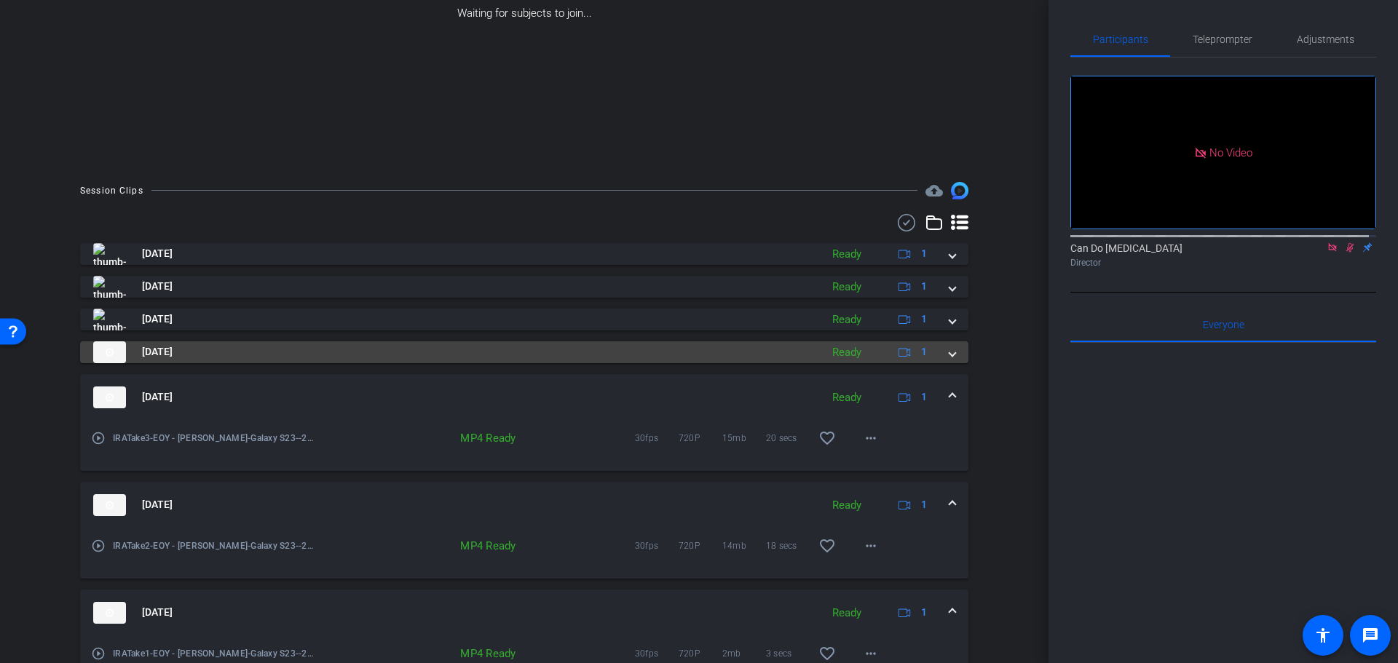
click at [941, 357] on div "[DATE] Ready 1" at bounding box center [521, 352] width 856 height 22
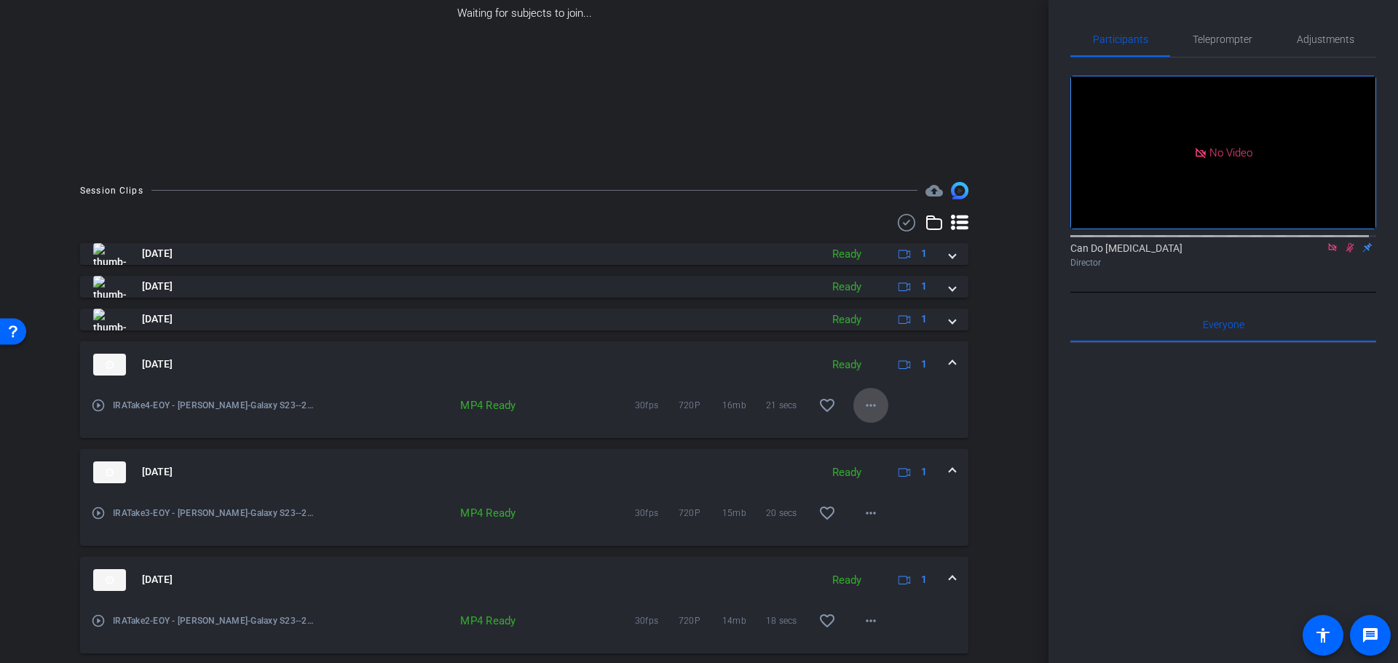
click at [866, 407] on mat-icon "more_horiz" at bounding box center [870, 405] width 17 height 17
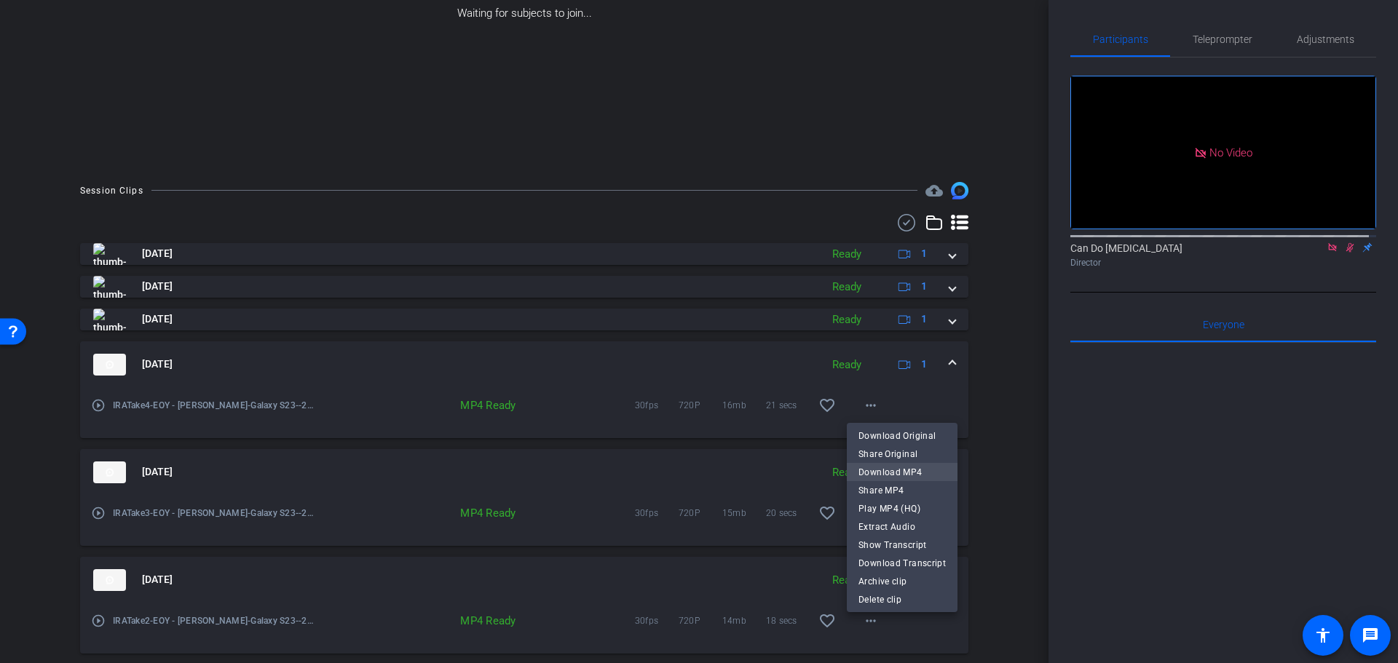
click at [920, 472] on span "Download MP4" at bounding box center [901, 471] width 87 height 17
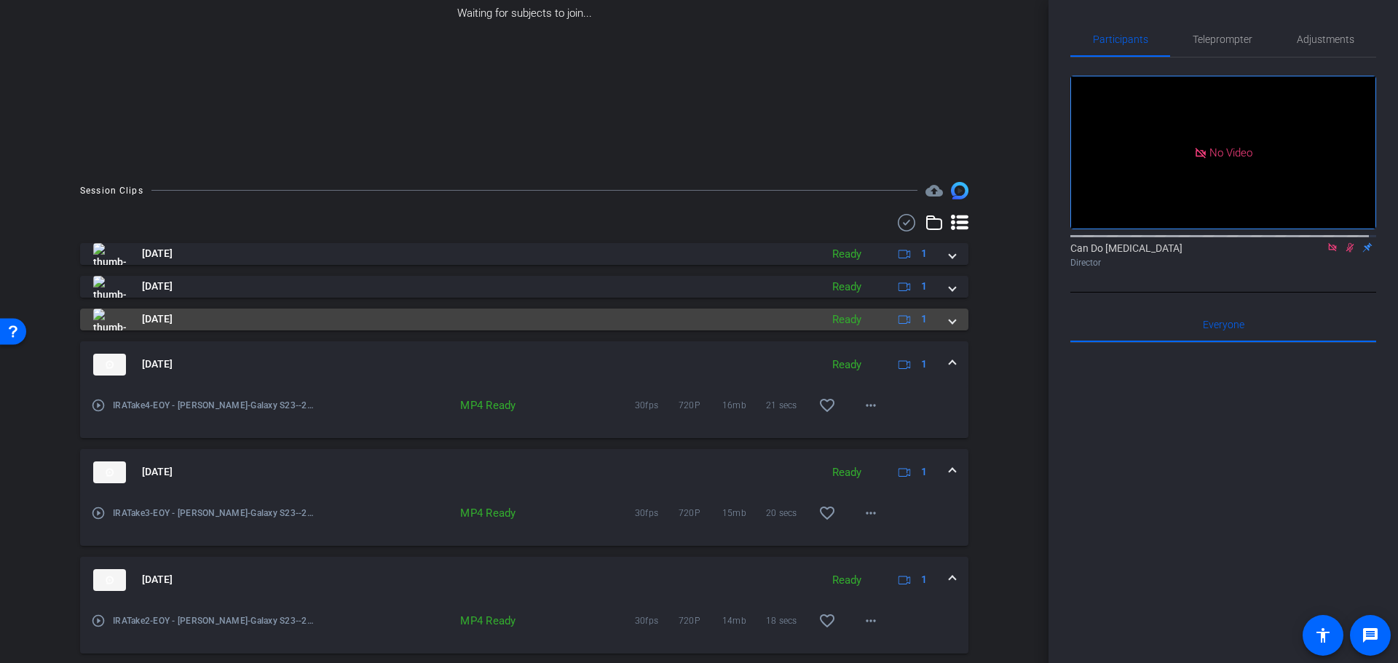
click at [949, 317] on span at bounding box center [952, 319] width 6 height 15
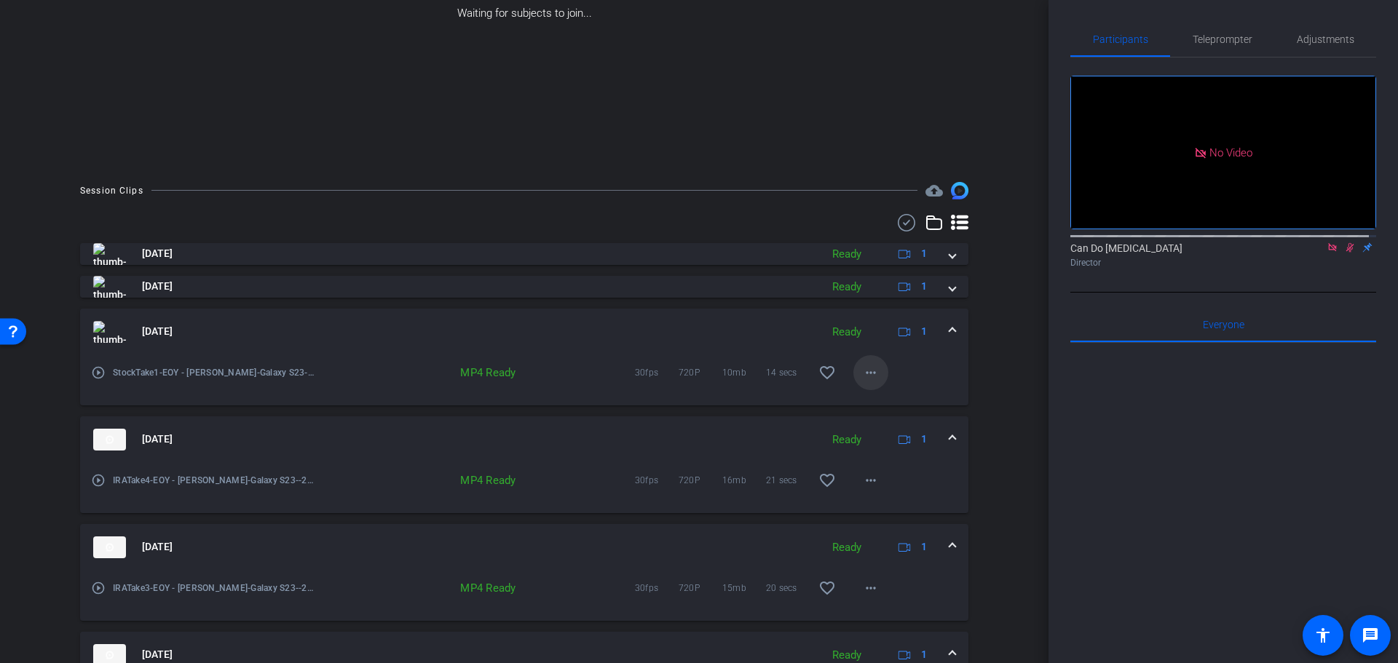
click at [870, 375] on mat-icon "more_horiz" at bounding box center [870, 372] width 17 height 17
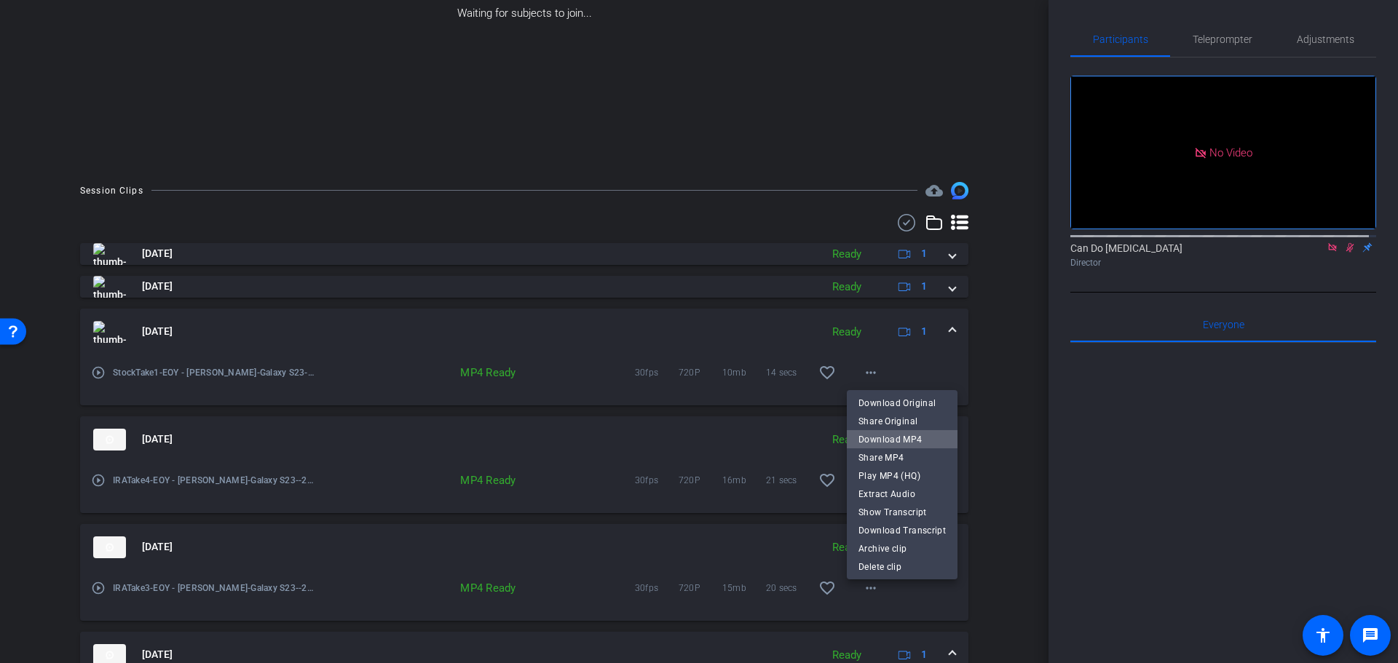
click at [929, 441] on span "Download MP4" at bounding box center [901, 438] width 87 height 17
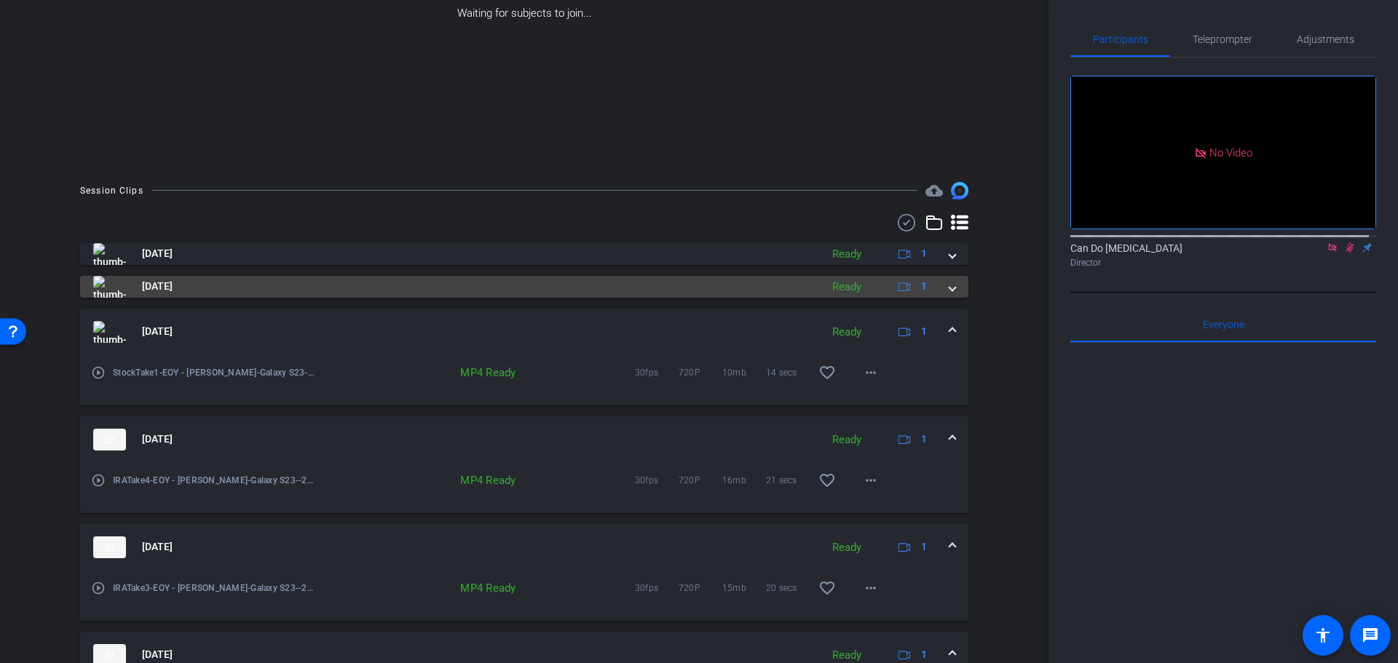
click at [949, 289] on span at bounding box center [952, 286] width 6 height 15
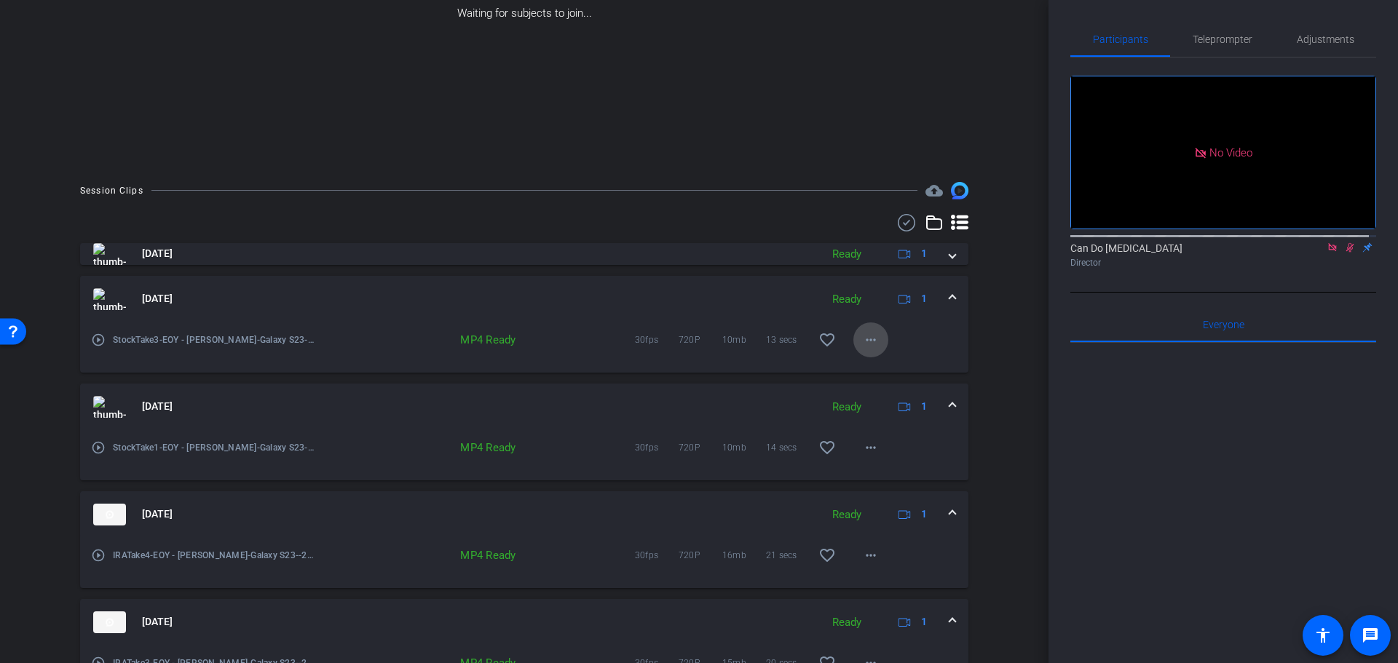
click at [853, 346] on span at bounding box center [870, 340] width 35 height 35
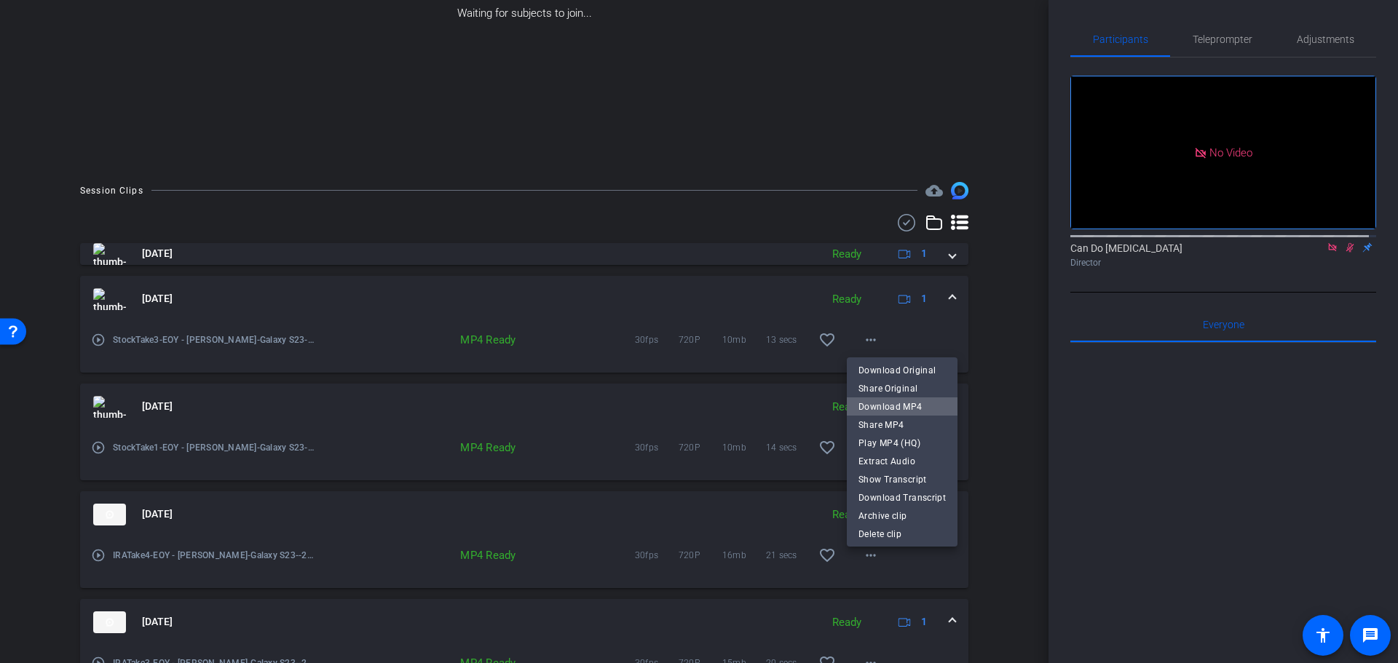
click at [925, 406] on span "Download MP4" at bounding box center [901, 406] width 87 height 17
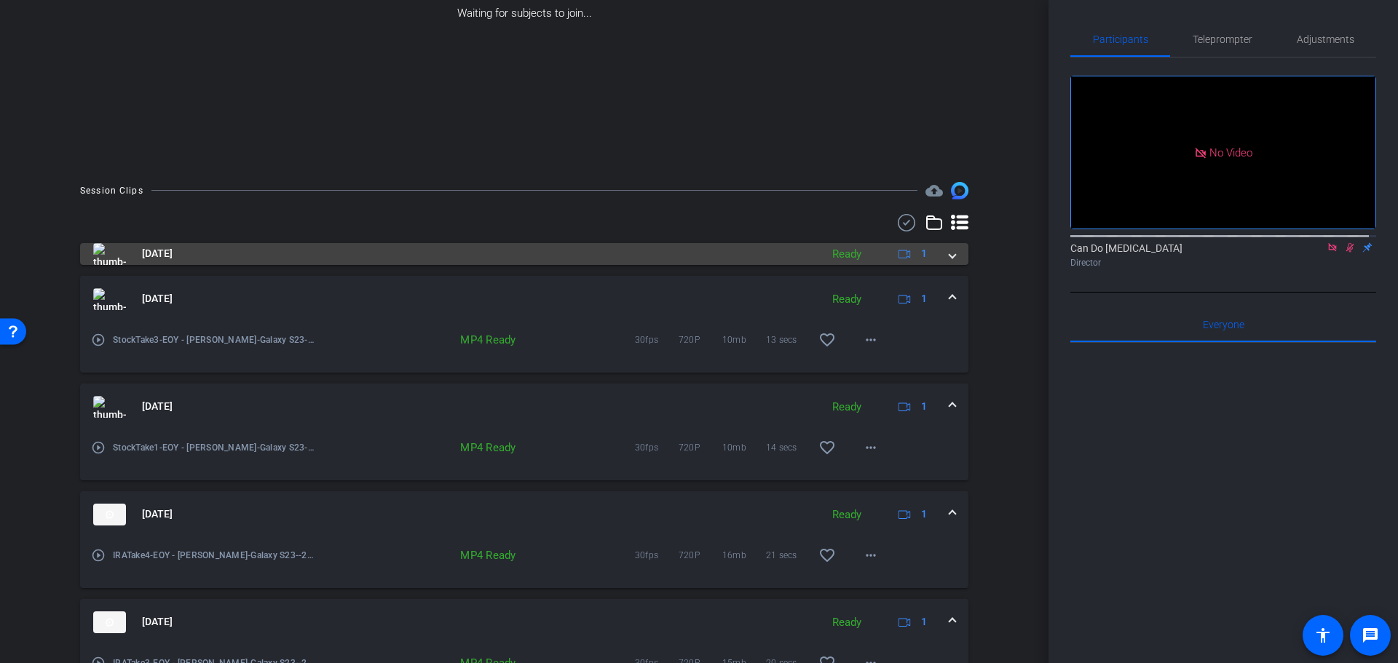
click at [938, 250] on div "[DATE] Ready 1" at bounding box center [521, 254] width 856 height 22
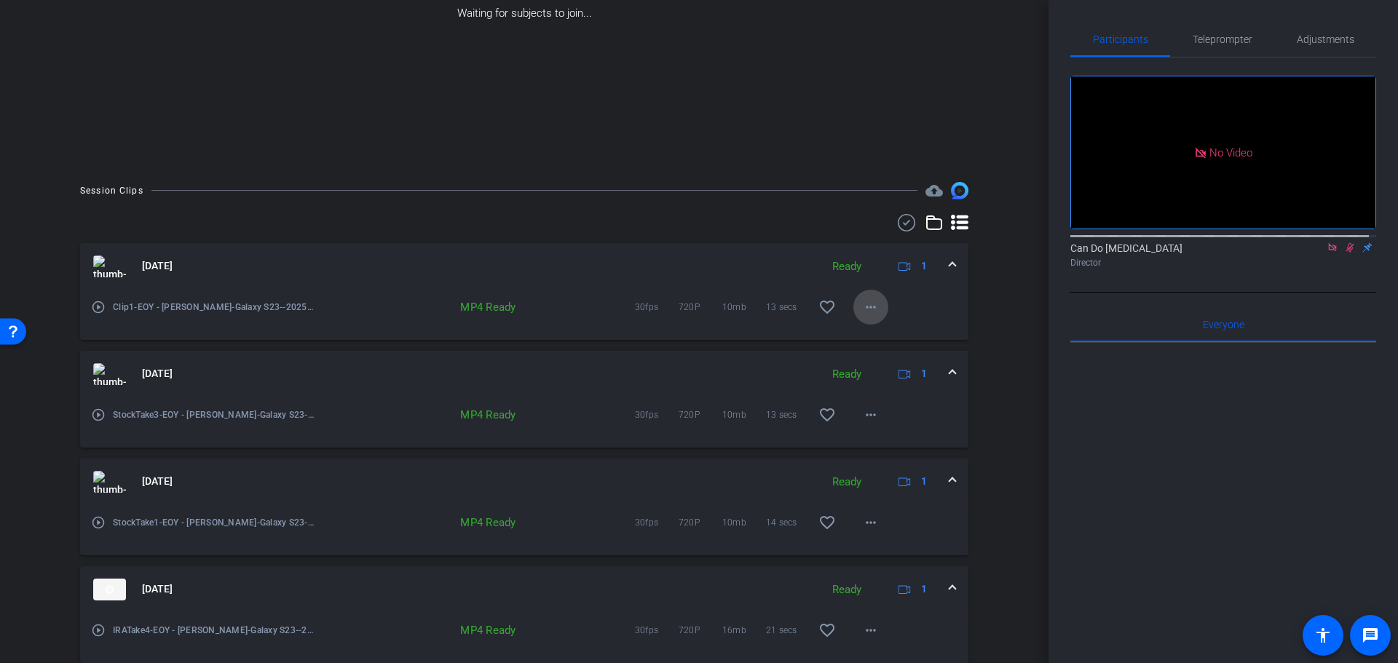
click at [872, 312] on mat-icon "more_horiz" at bounding box center [870, 307] width 17 height 17
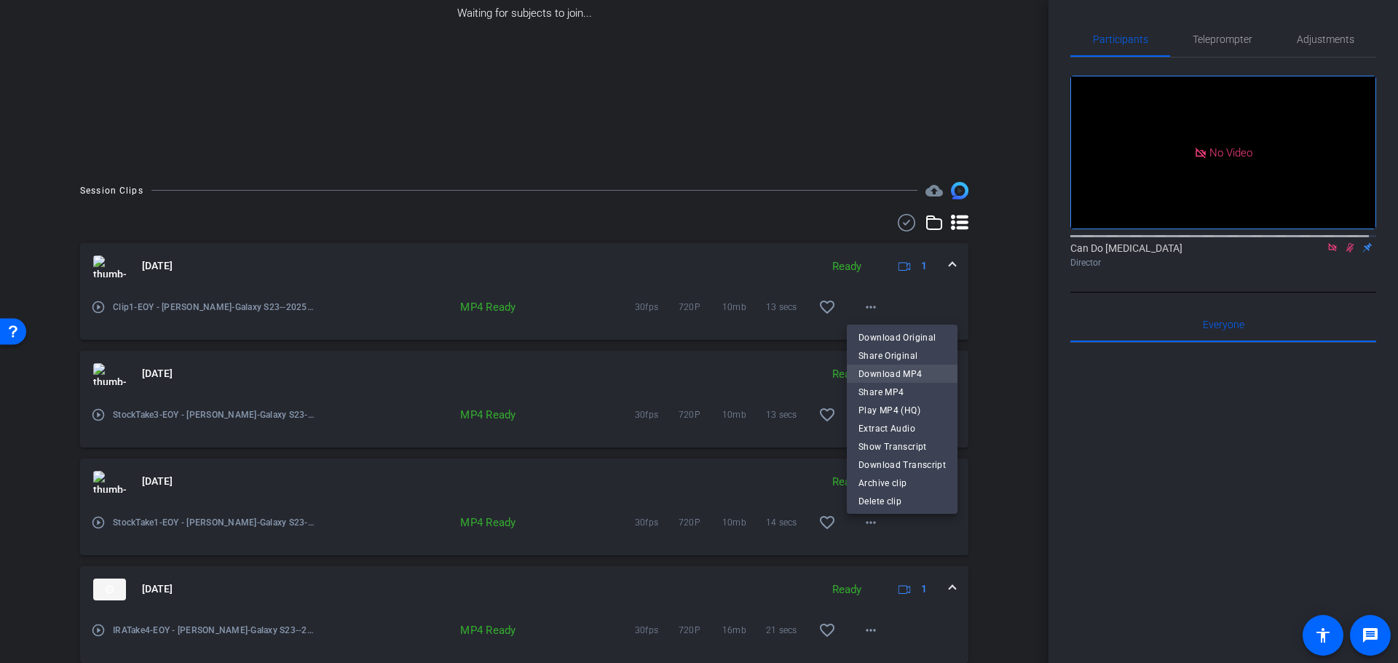
click at [914, 377] on span "Download MP4" at bounding box center [901, 373] width 87 height 17
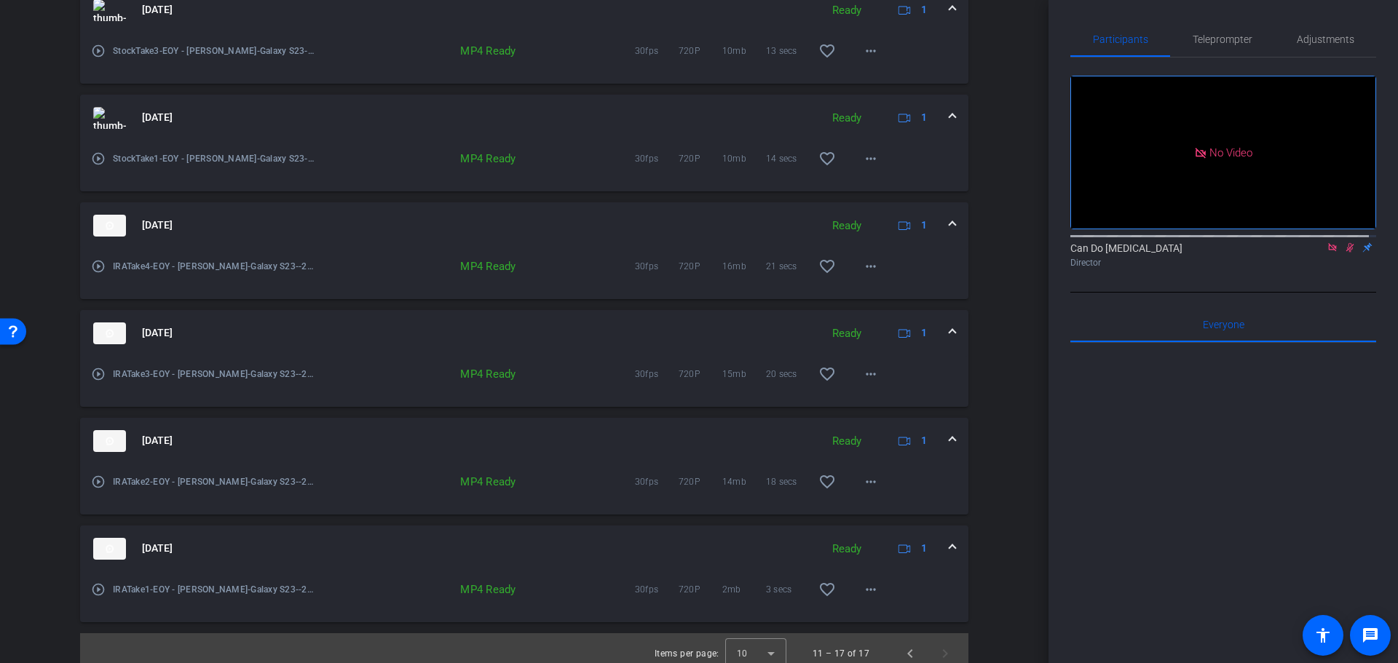
scroll to position [578, 0]
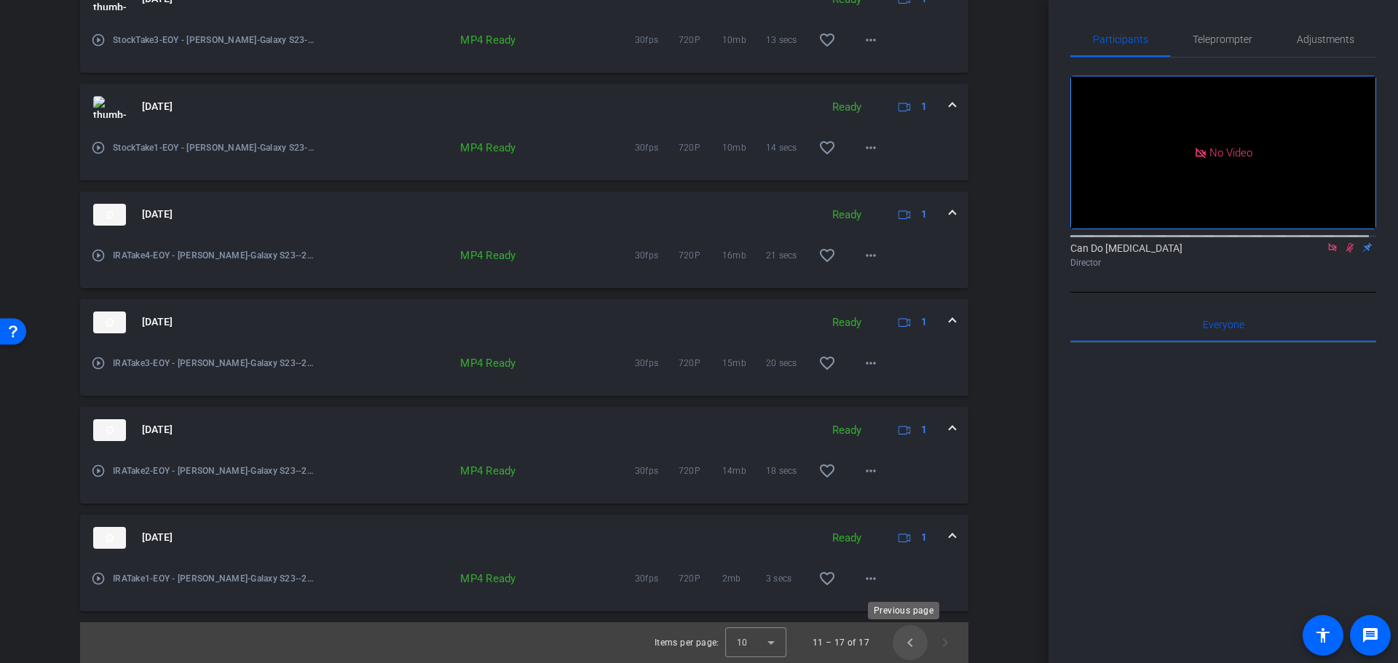
click at [898, 644] on span "Previous page" at bounding box center [910, 642] width 35 height 35
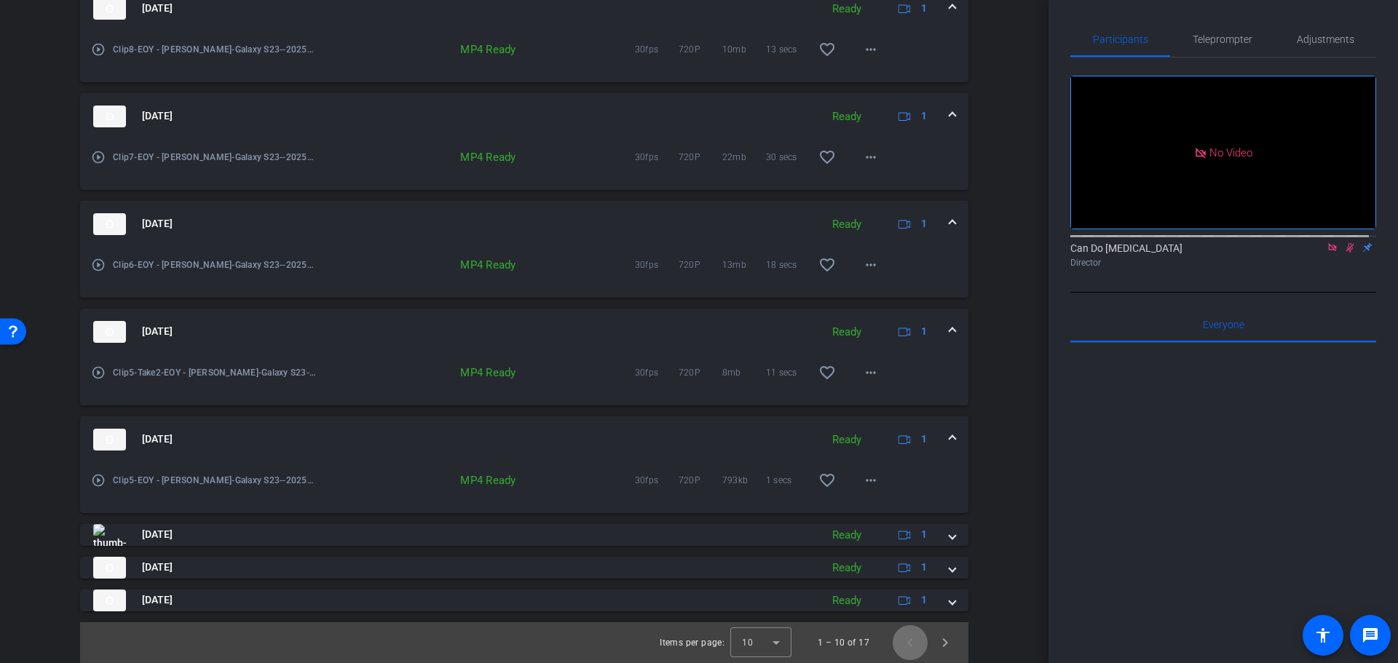
scroll to position [240, 0]
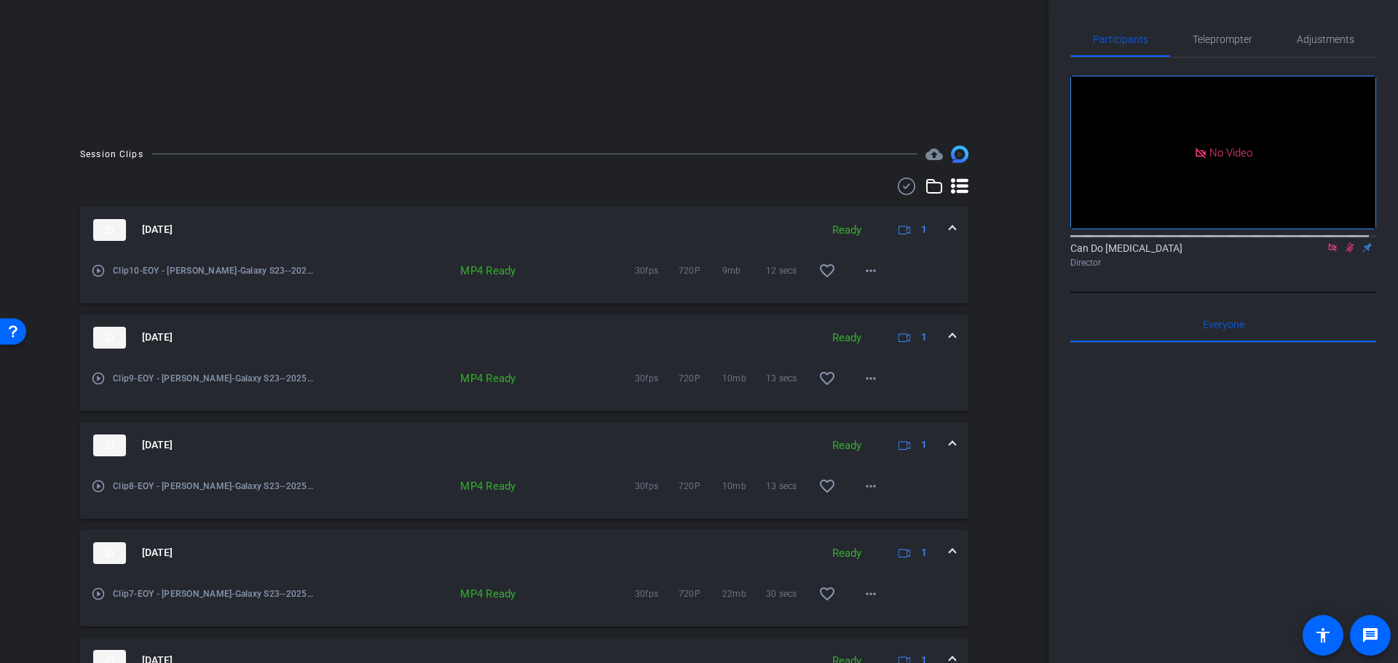
click at [949, 230] on span at bounding box center [952, 229] width 6 height 15
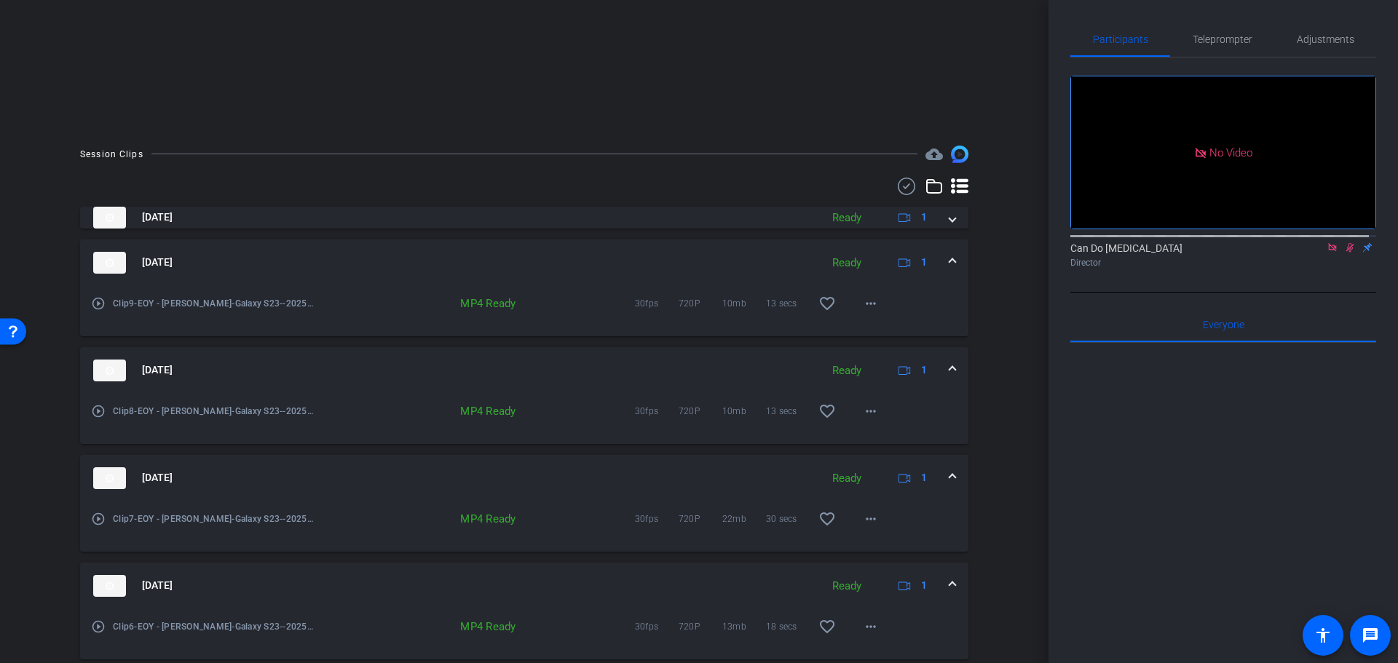
click at [949, 262] on span at bounding box center [952, 262] width 6 height 15
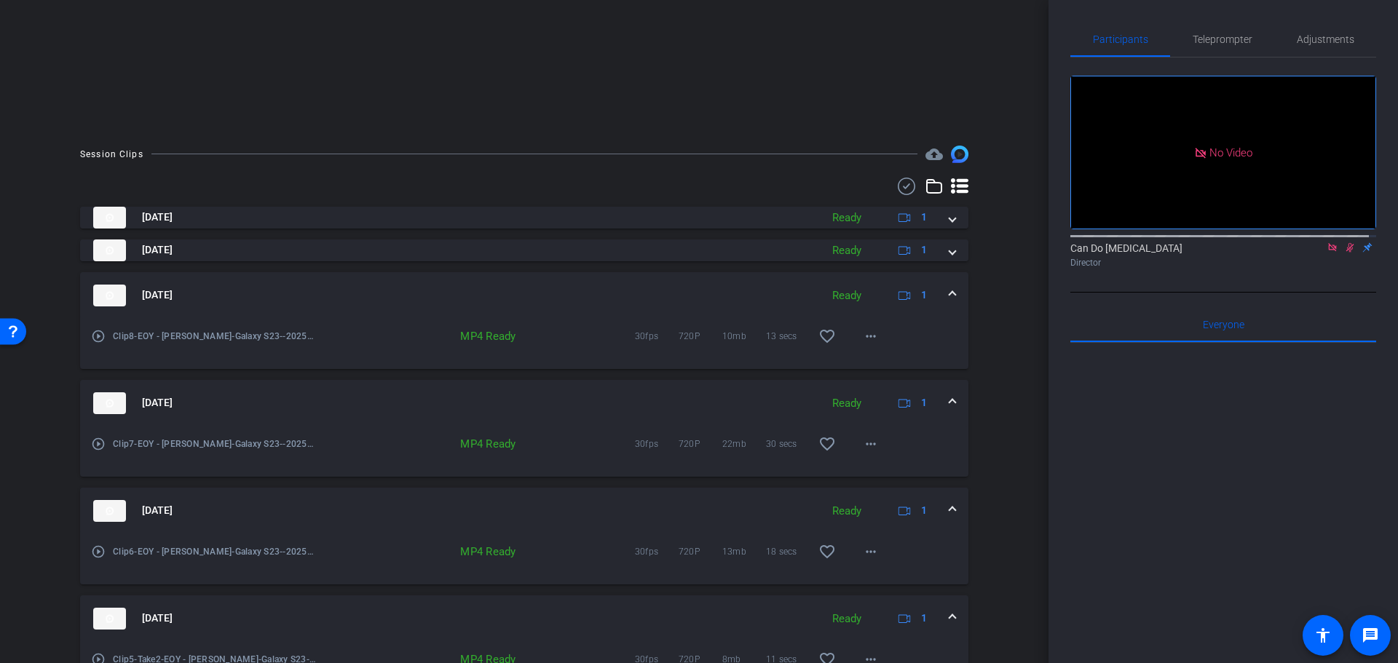
click at [949, 288] on span at bounding box center [952, 295] width 6 height 15
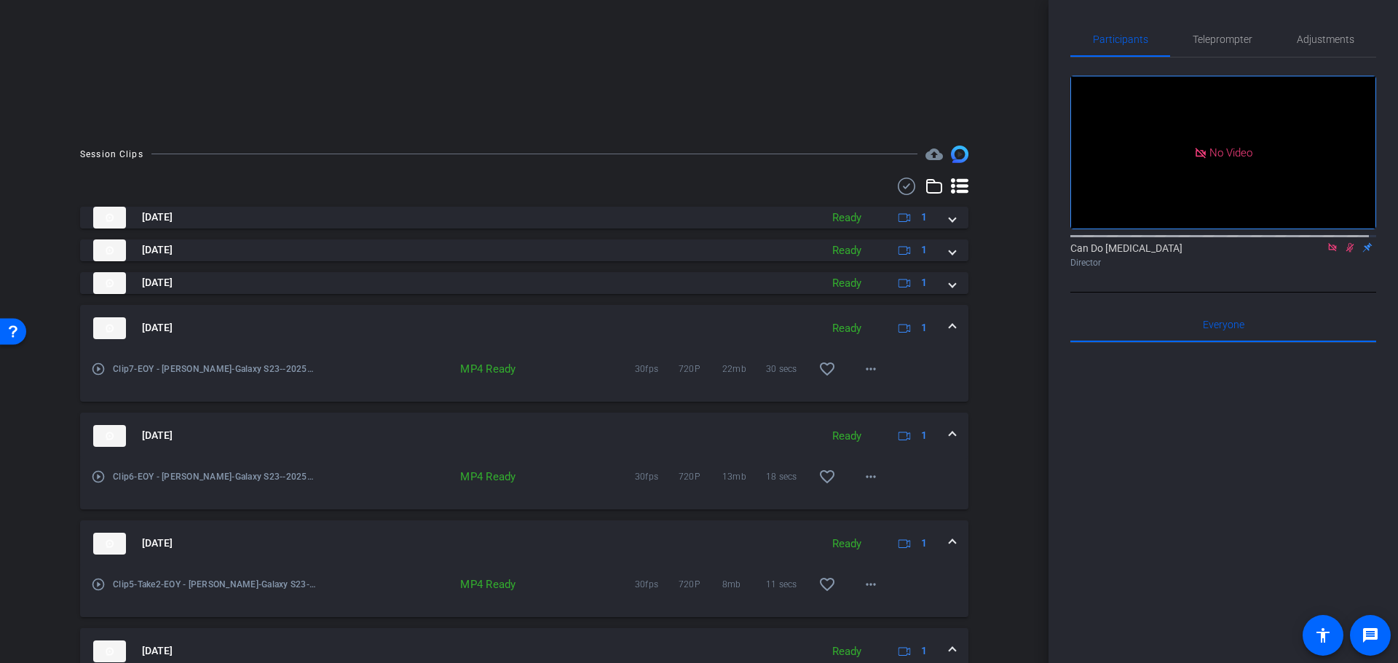
click at [949, 333] on span at bounding box center [952, 327] width 6 height 15
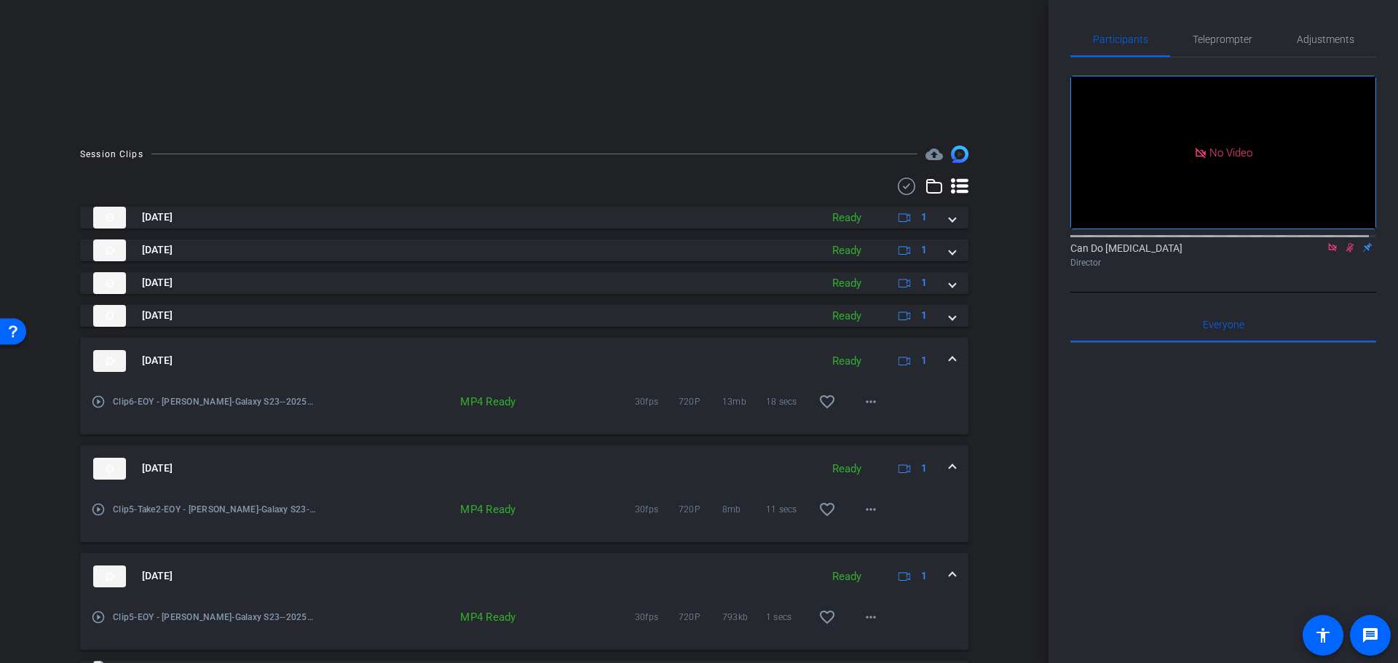
drag, startPoint x: 948, startPoint y: 367, endPoint x: 949, endPoint y: 389, distance: 21.9
click at [948, 366] on mat-expansion-panel-header "[DATE] Ready 1" at bounding box center [524, 361] width 888 height 47
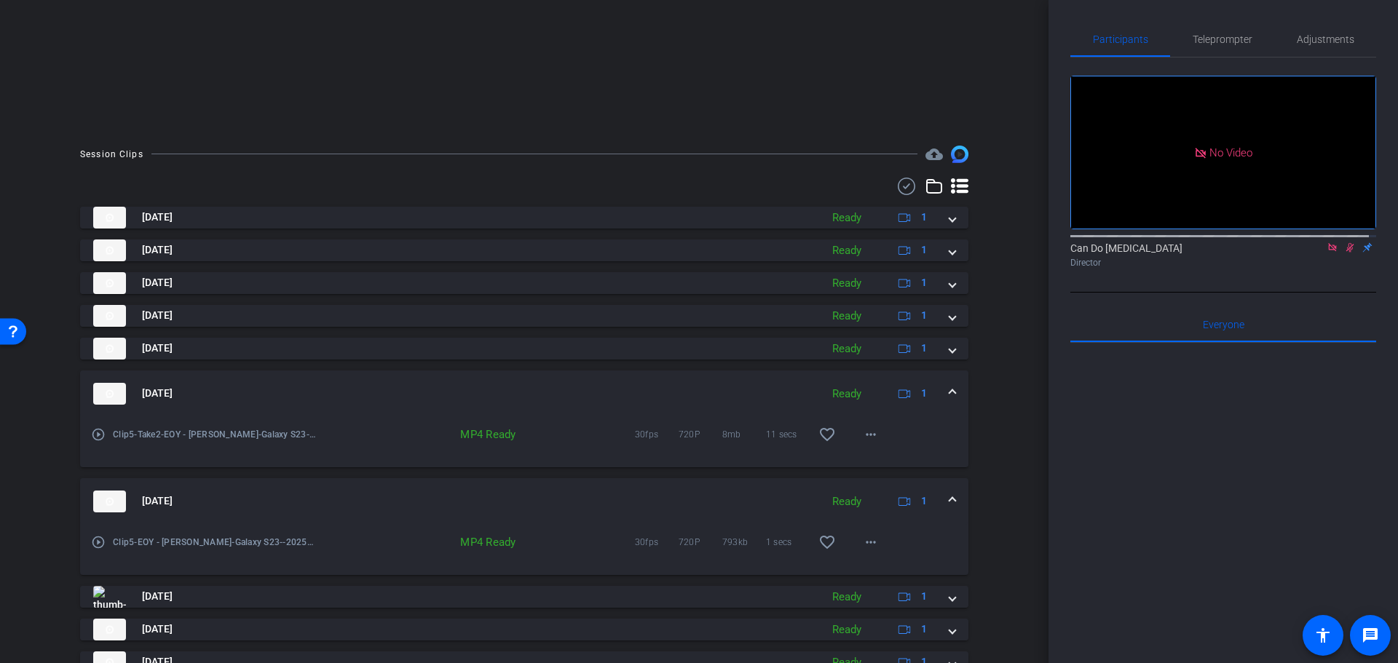
click at [944, 402] on mat-expansion-panel-header "[DATE] Ready 1" at bounding box center [524, 394] width 888 height 47
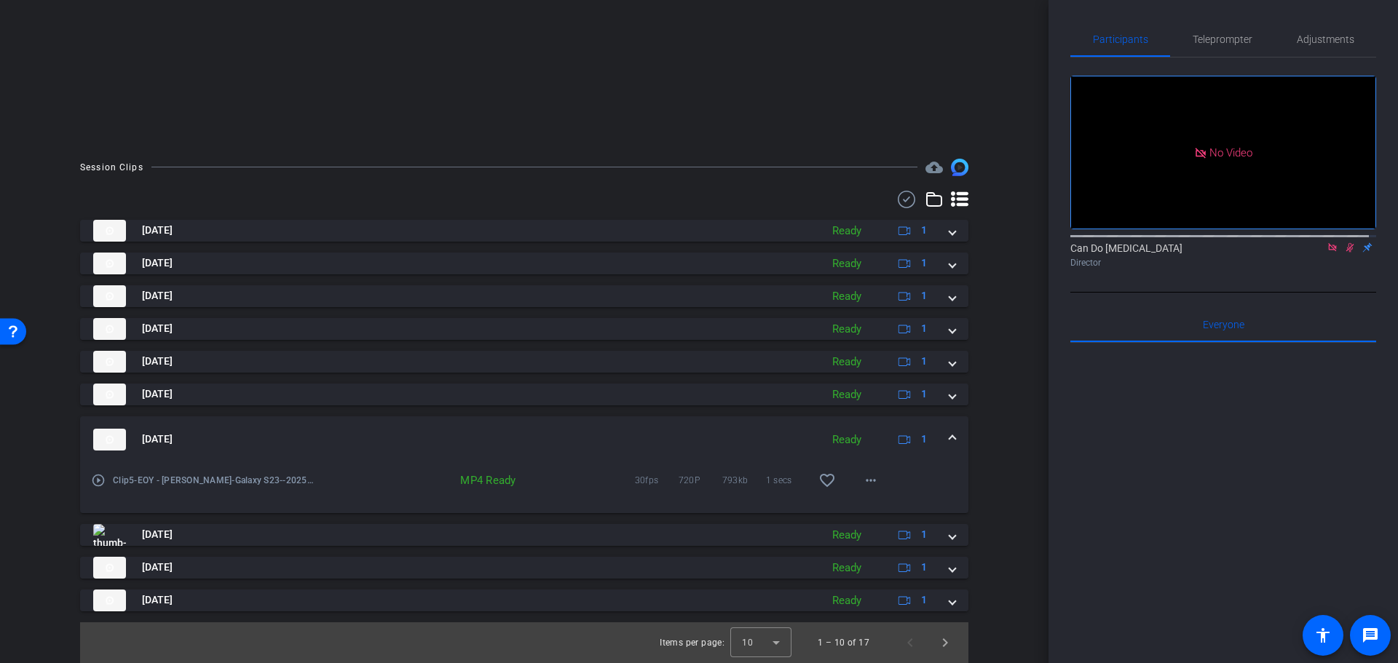
click at [949, 440] on span at bounding box center [952, 439] width 6 height 15
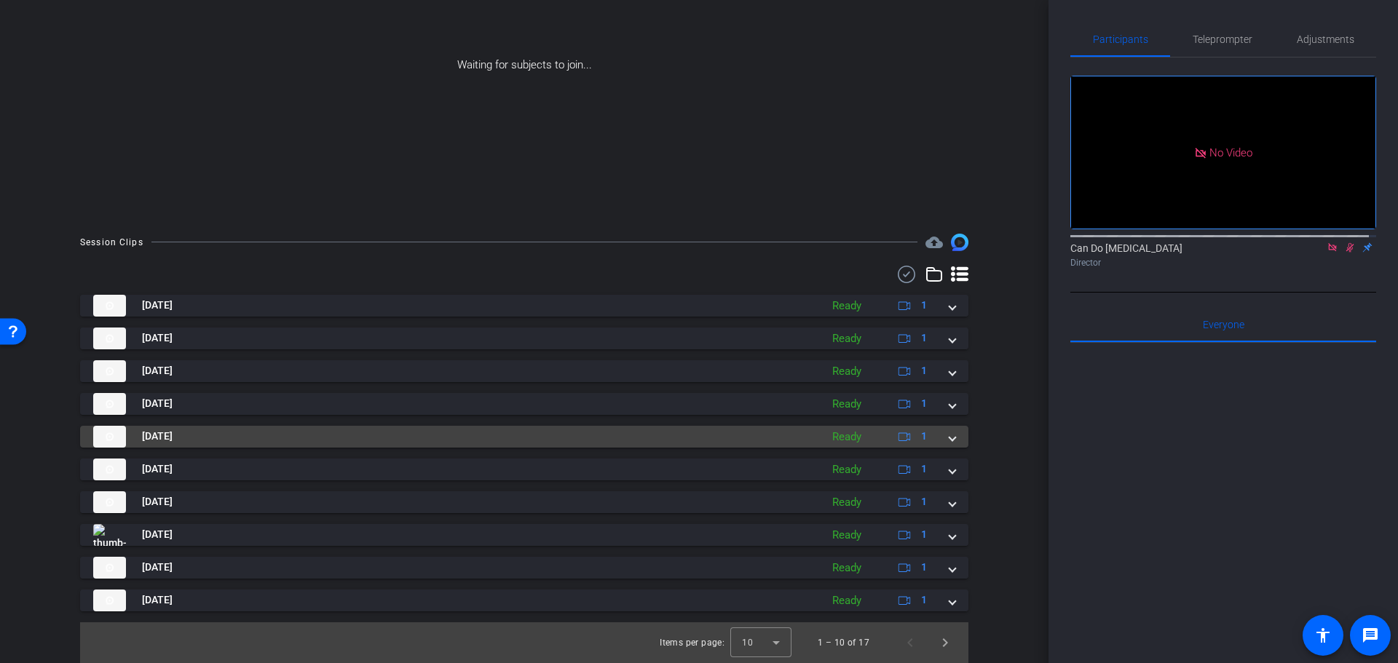
scroll to position [151, 0]
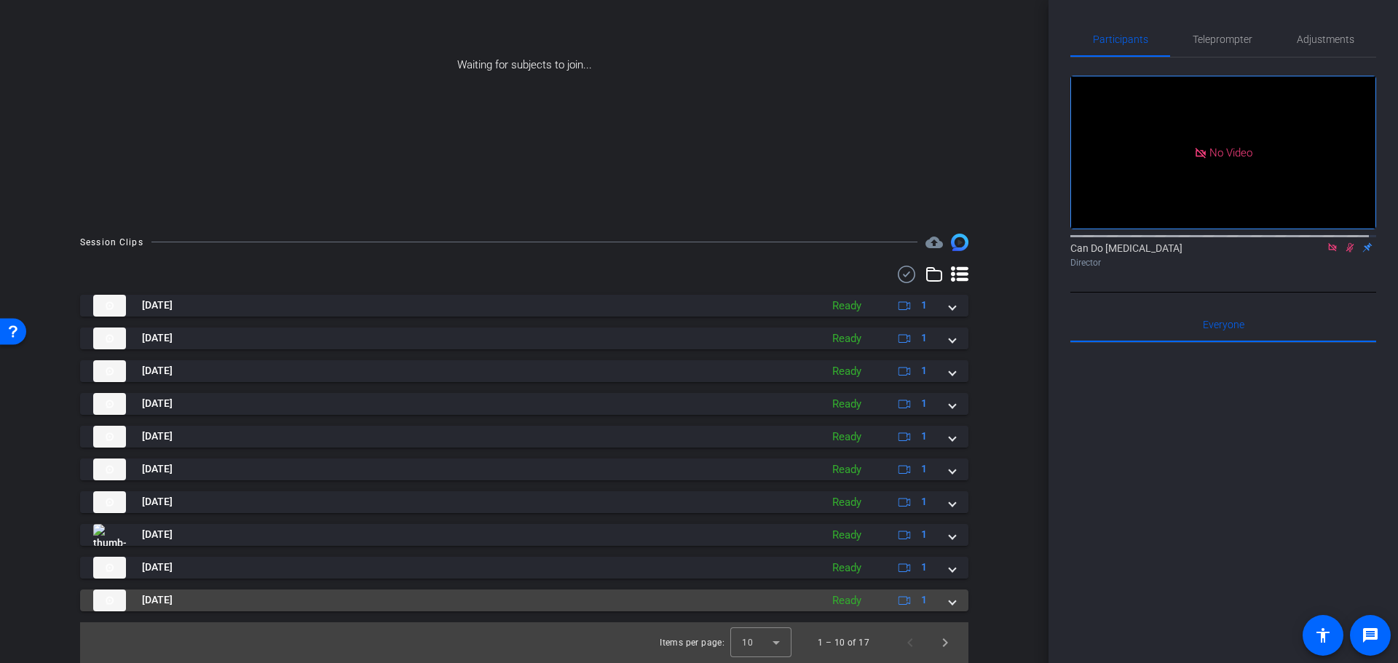
click at [941, 605] on div "[DATE] Ready 1" at bounding box center [521, 601] width 856 height 22
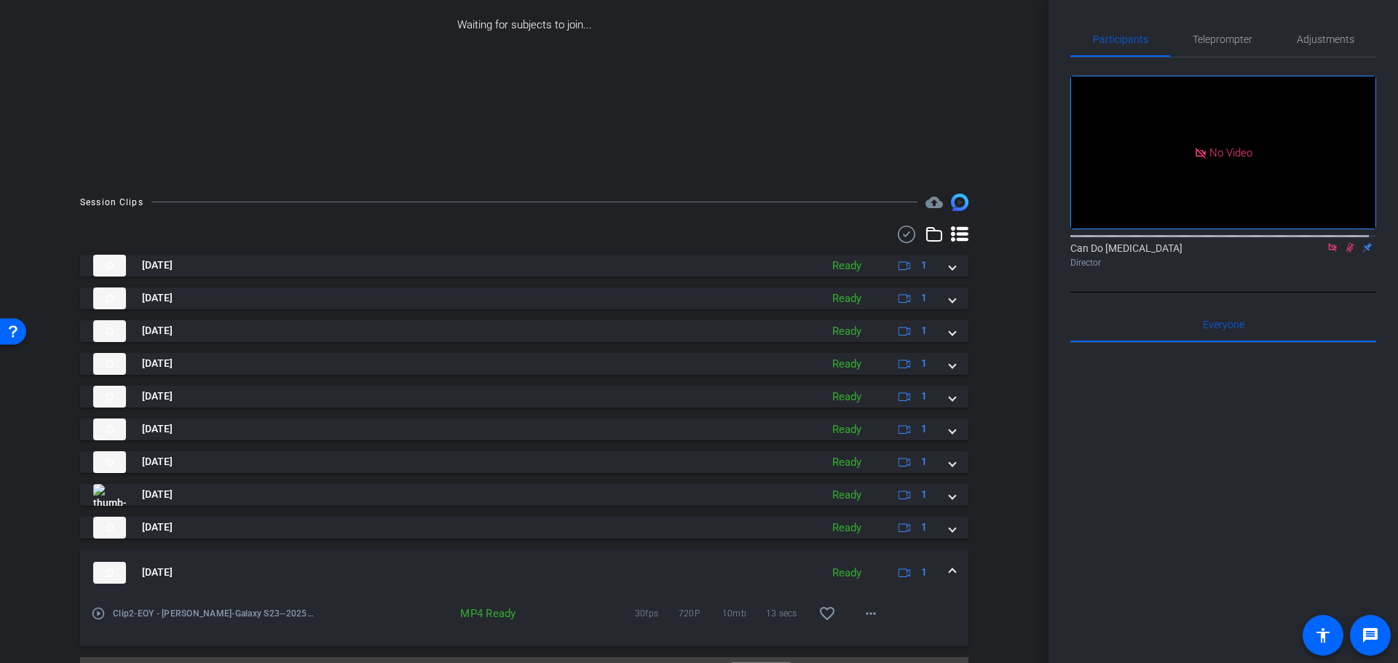
scroll to position [226, 0]
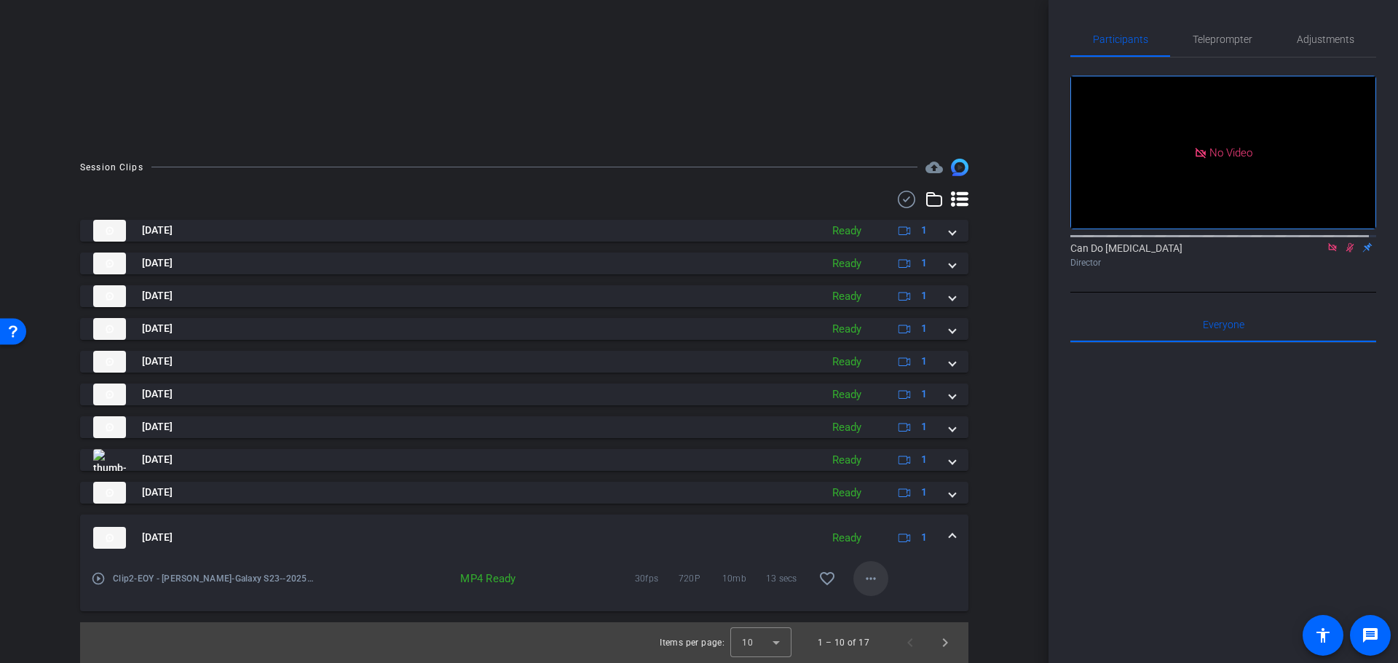
click at [875, 582] on span at bounding box center [870, 578] width 35 height 35
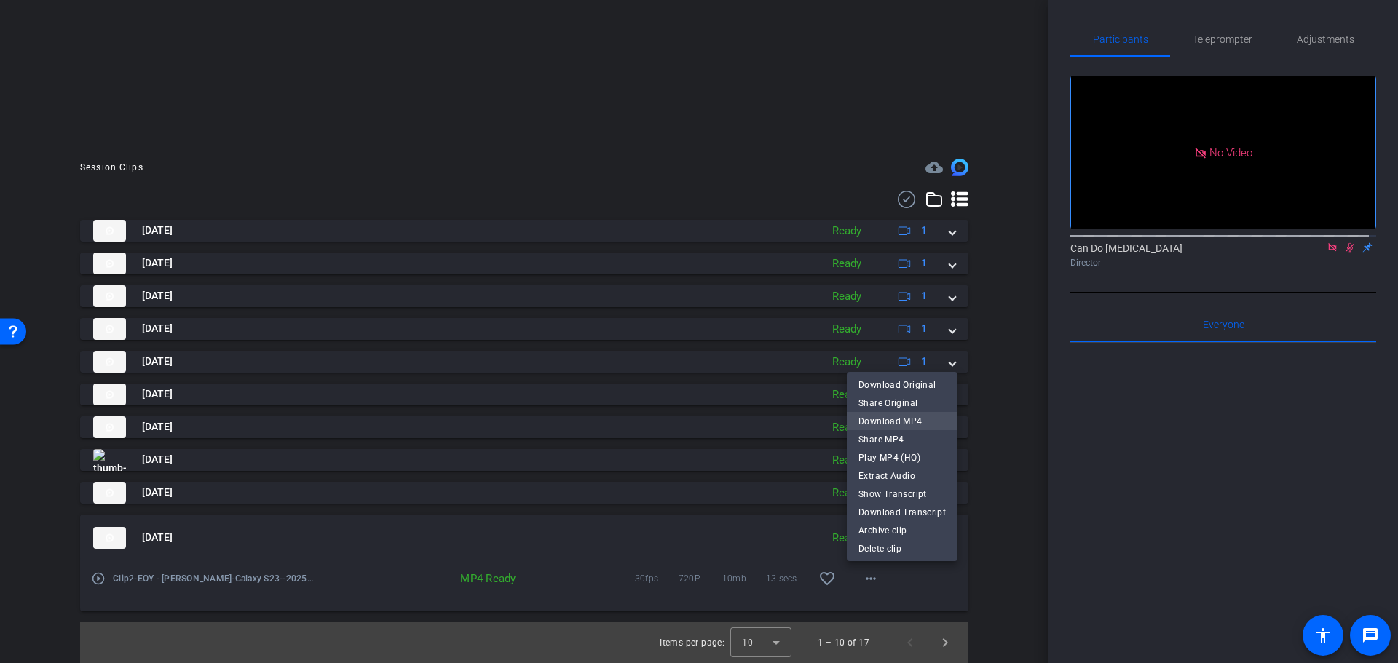
click at [906, 423] on span "Download MP4" at bounding box center [901, 420] width 87 height 17
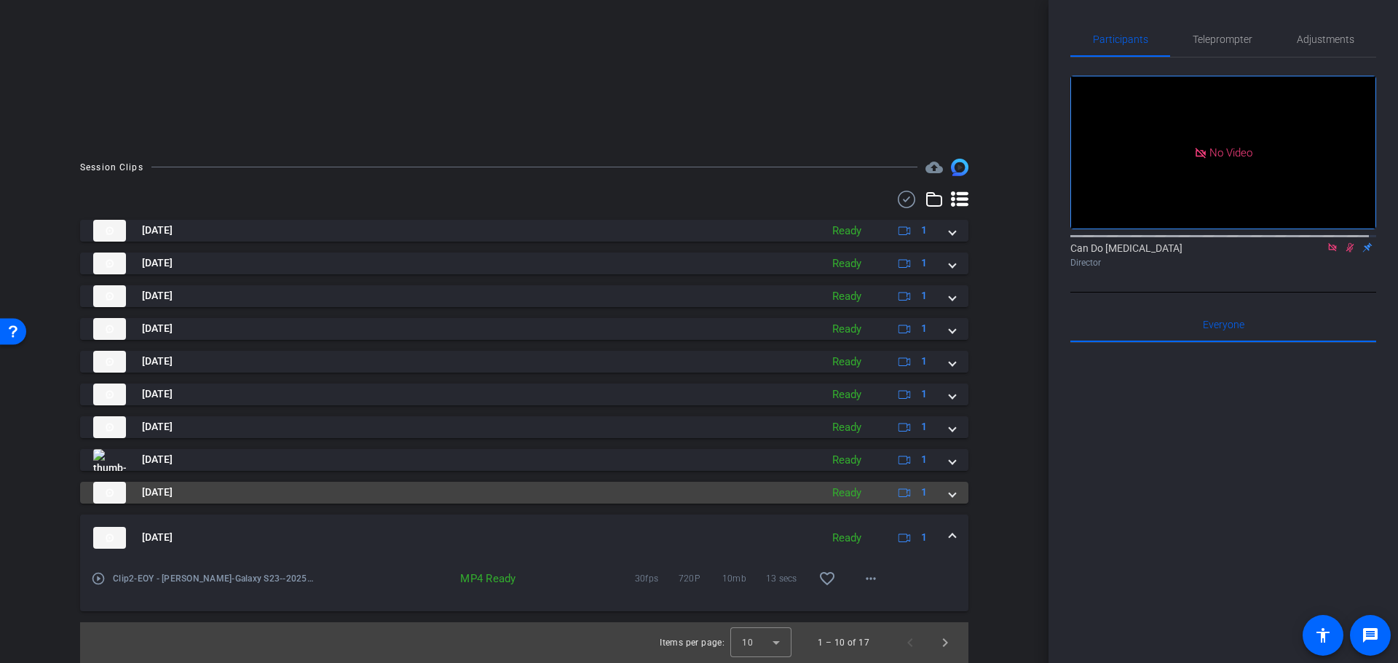
click at [941, 497] on div "[DATE] Ready 1" at bounding box center [521, 493] width 856 height 22
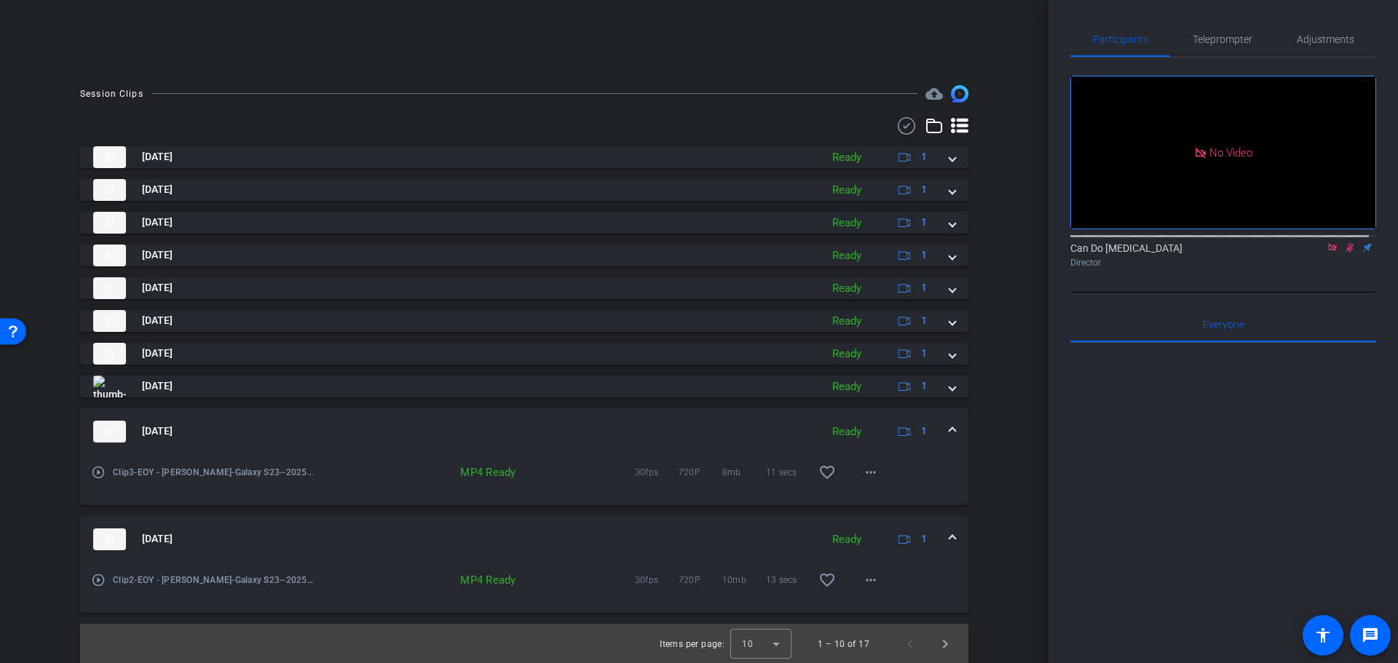
scroll to position [301, 0]
click at [874, 468] on span at bounding box center [870, 471] width 35 height 35
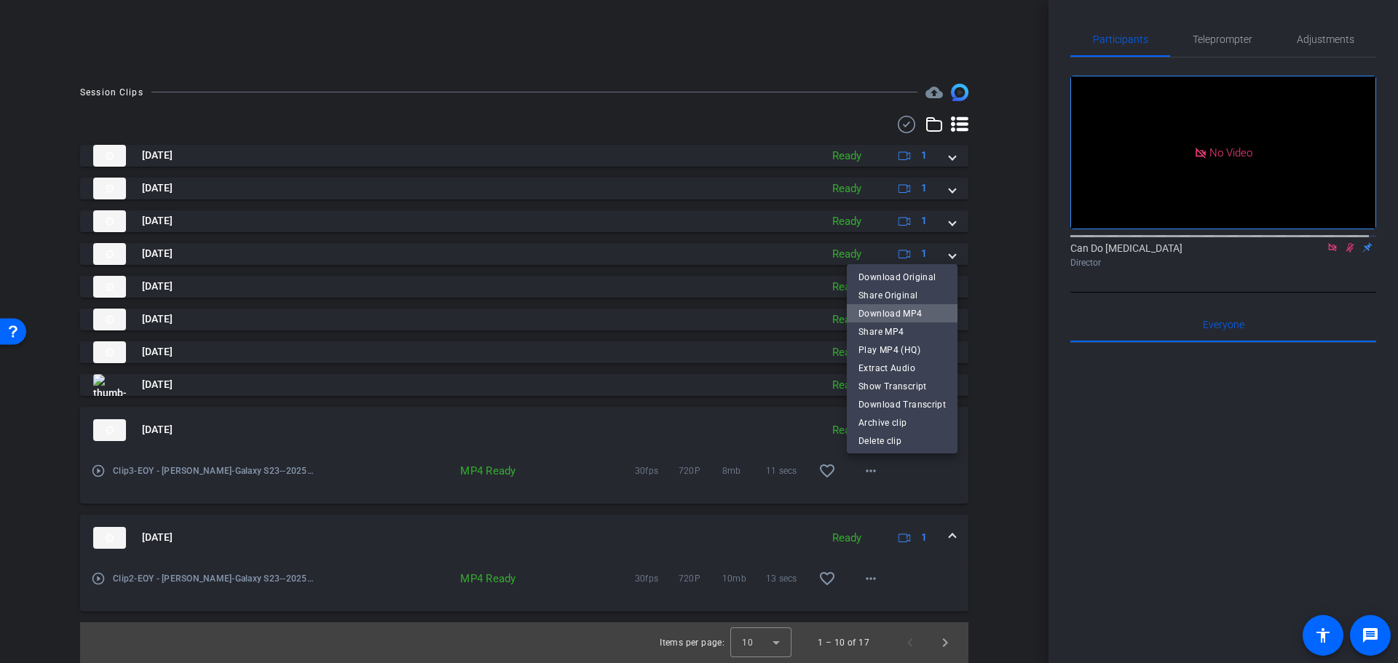
click at [937, 311] on span "Download MP4" at bounding box center [901, 312] width 87 height 17
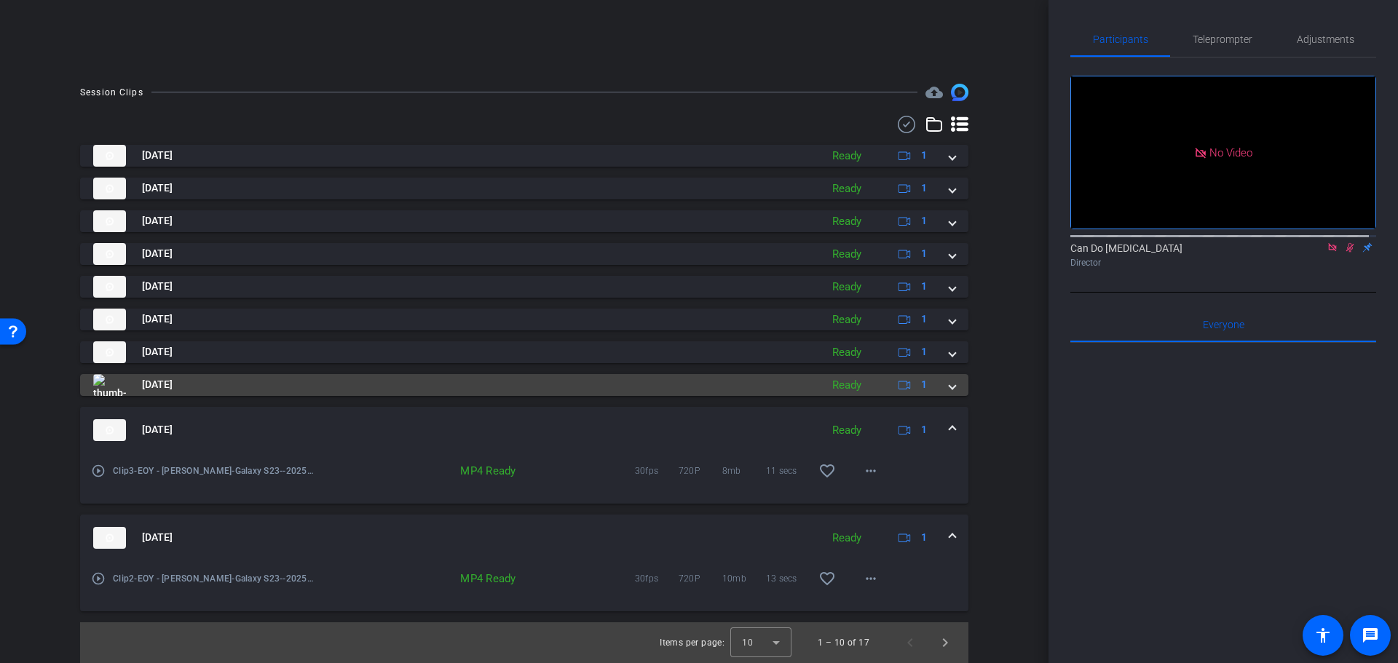
click at [949, 387] on span at bounding box center [952, 384] width 6 height 15
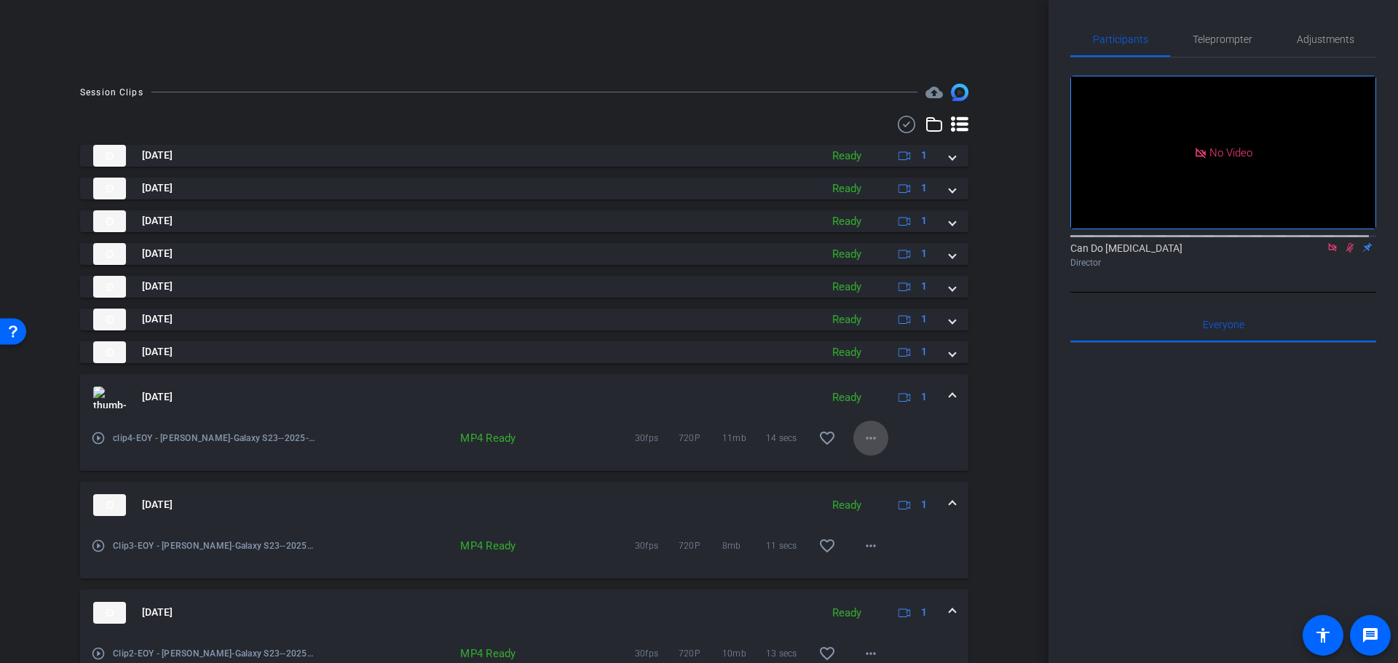
click at [853, 440] on span at bounding box center [870, 438] width 35 height 35
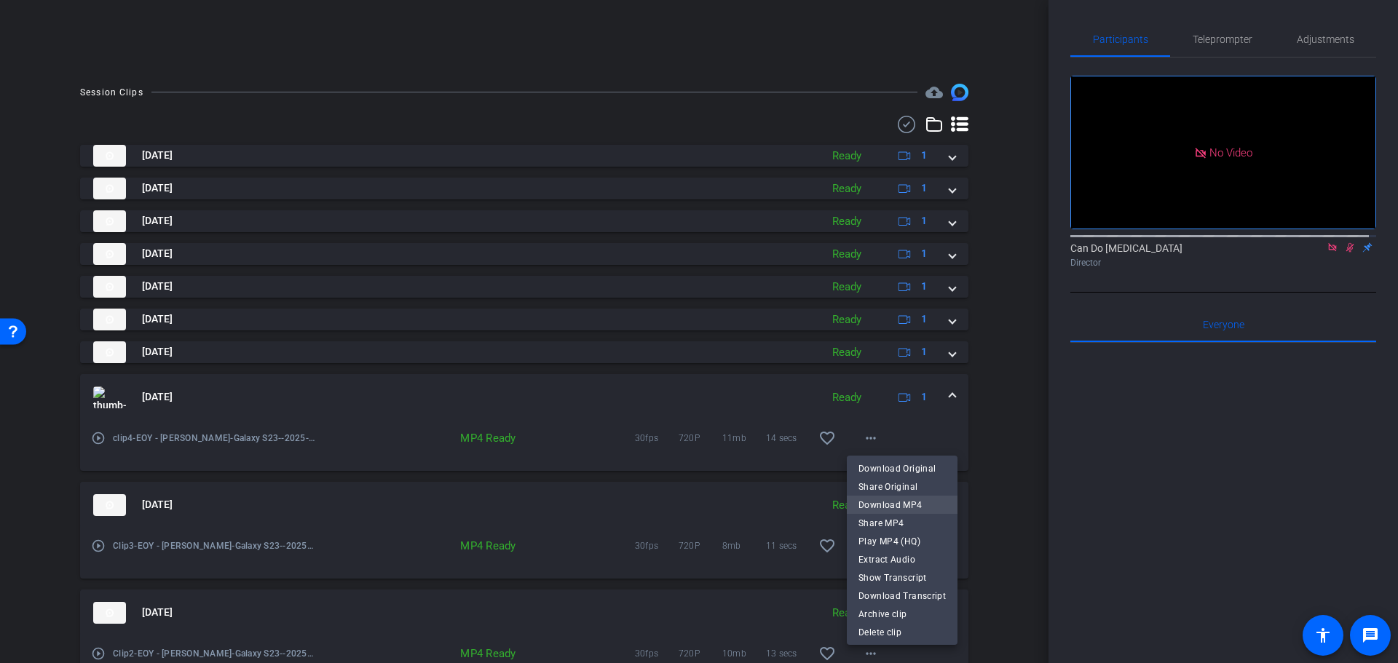
click at [936, 502] on span "Download MP4" at bounding box center [901, 504] width 87 height 17
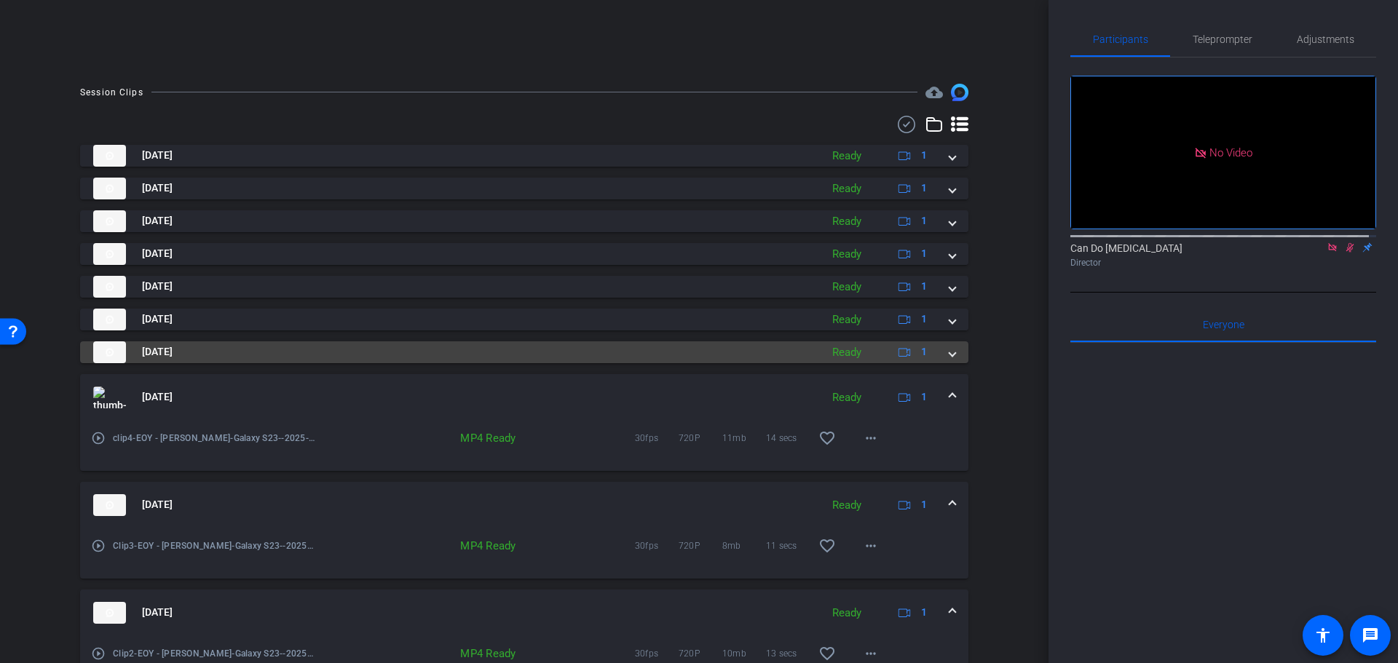
click at [949, 355] on mat-expansion-panel-header "[DATE] Ready 1" at bounding box center [524, 352] width 888 height 22
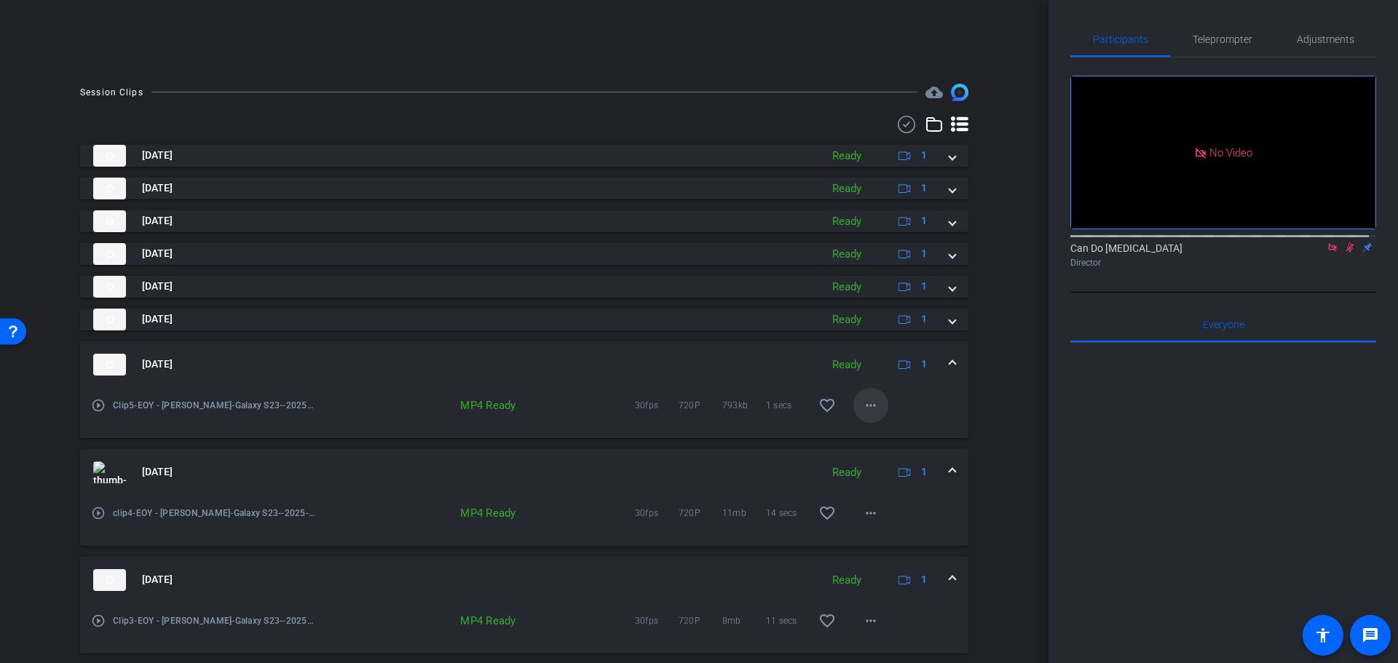
click at [862, 406] on mat-icon "more_horiz" at bounding box center [870, 405] width 17 height 17
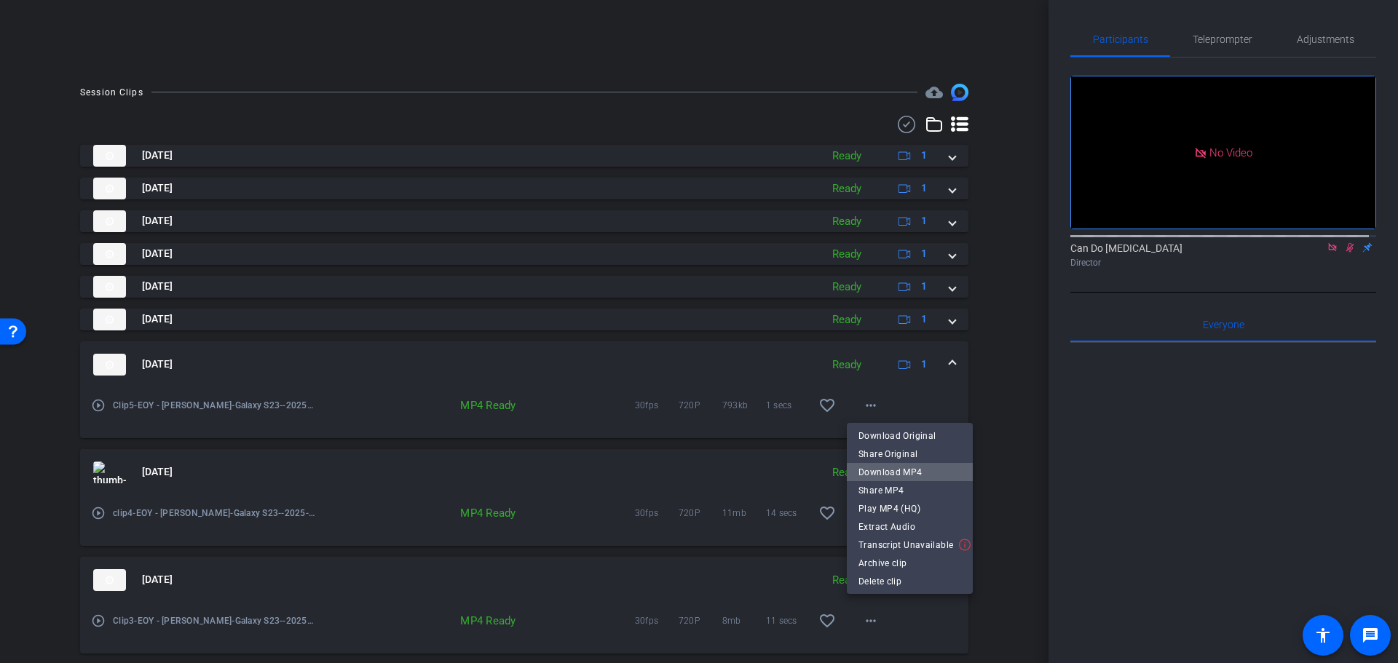
click at [912, 475] on span "Download MP4" at bounding box center [909, 471] width 103 height 17
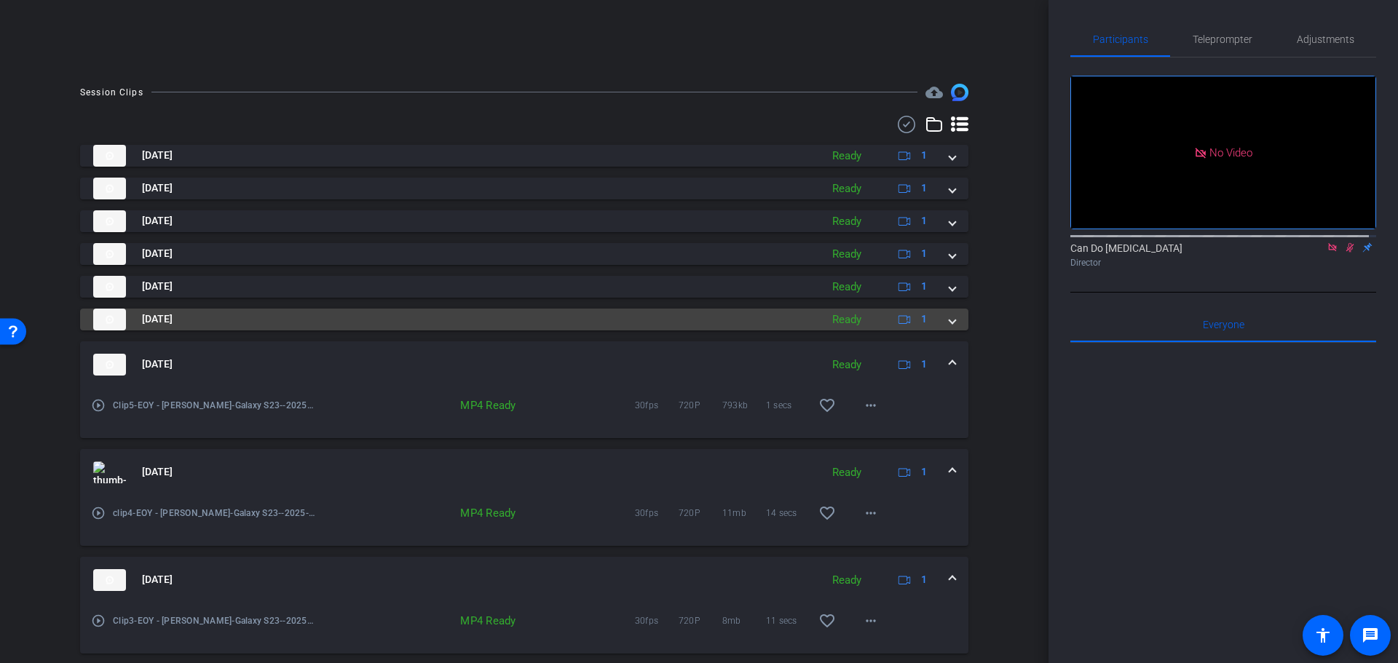
click at [949, 323] on mat-expansion-panel-header "[DATE] Ready 1" at bounding box center [524, 320] width 888 height 22
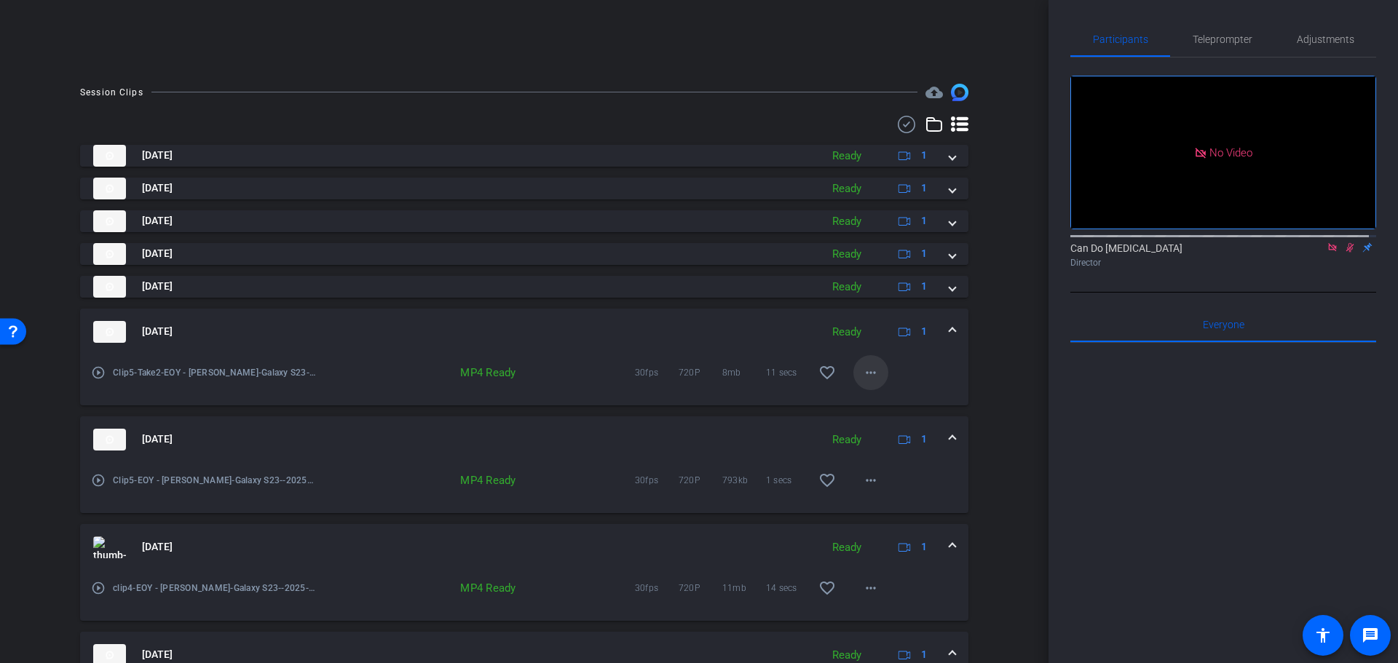
click at [862, 371] on mat-icon "more_horiz" at bounding box center [870, 372] width 17 height 17
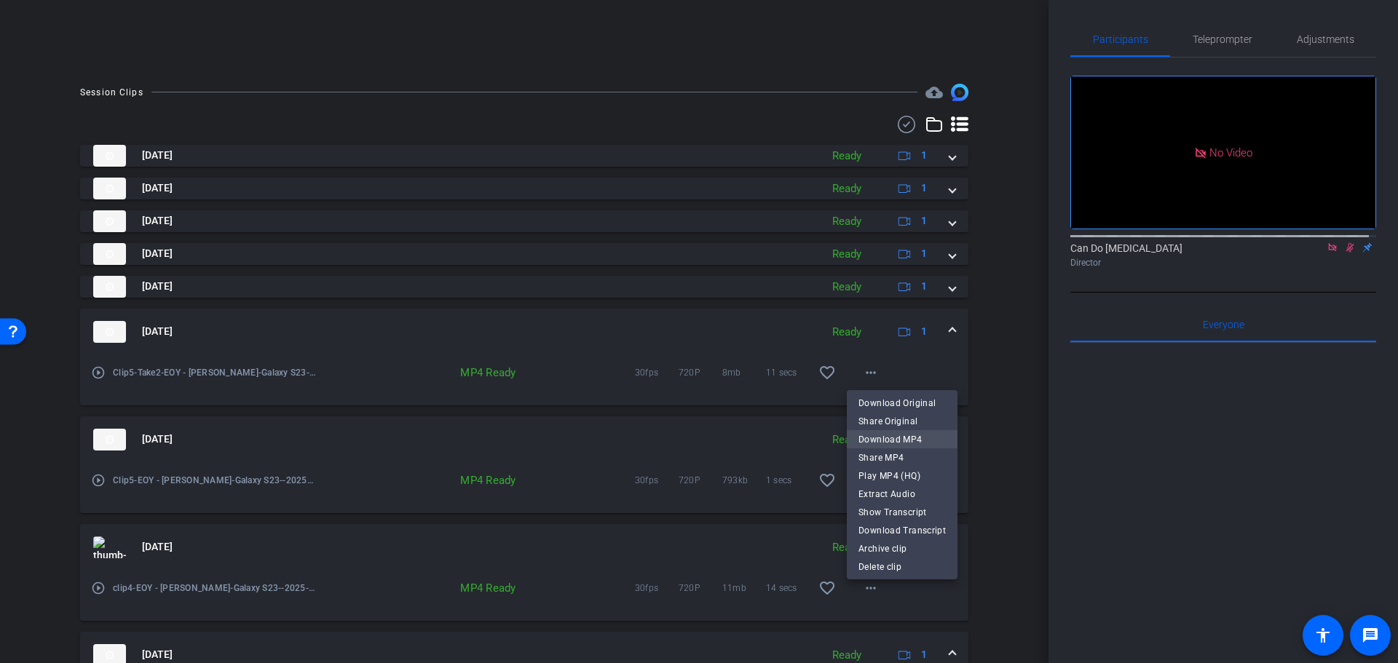
click at [884, 438] on span "Download MP4" at bounding box center [901, 438] width 87 height 17
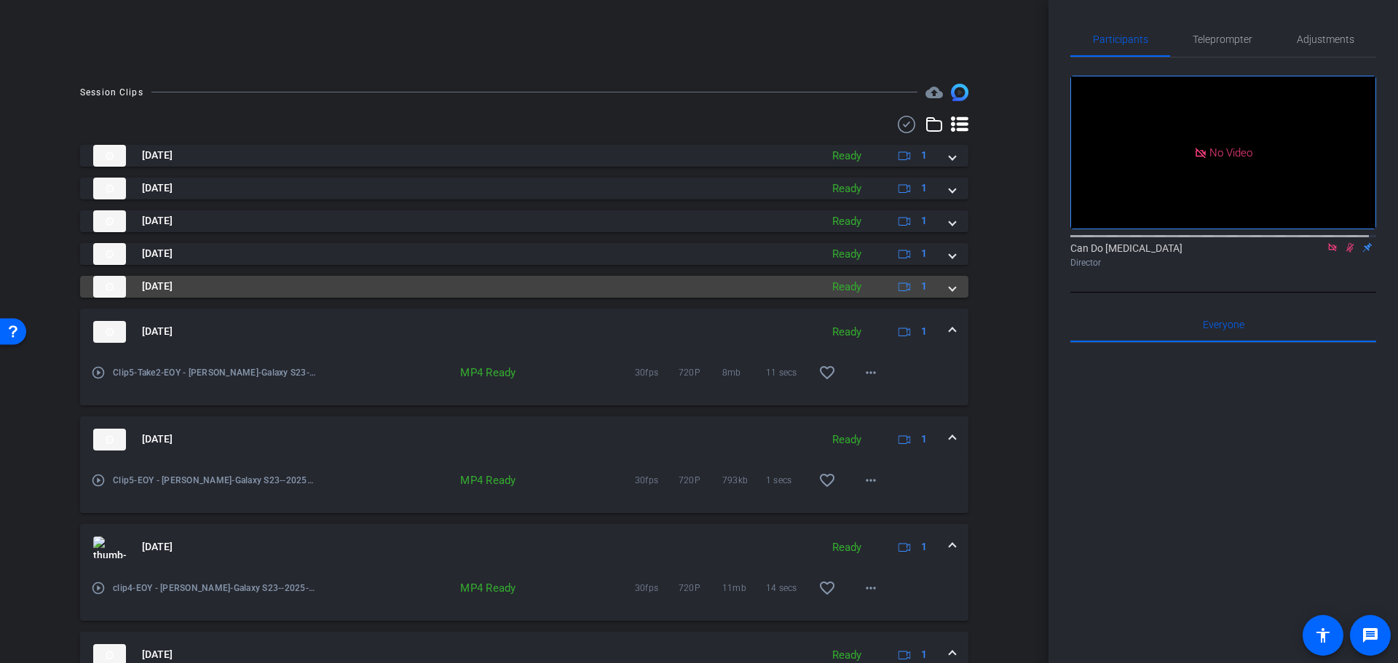
click at [937, 285] on div "[DATE] Ready 1" at bounding box center [521, 287] width 856 height 22
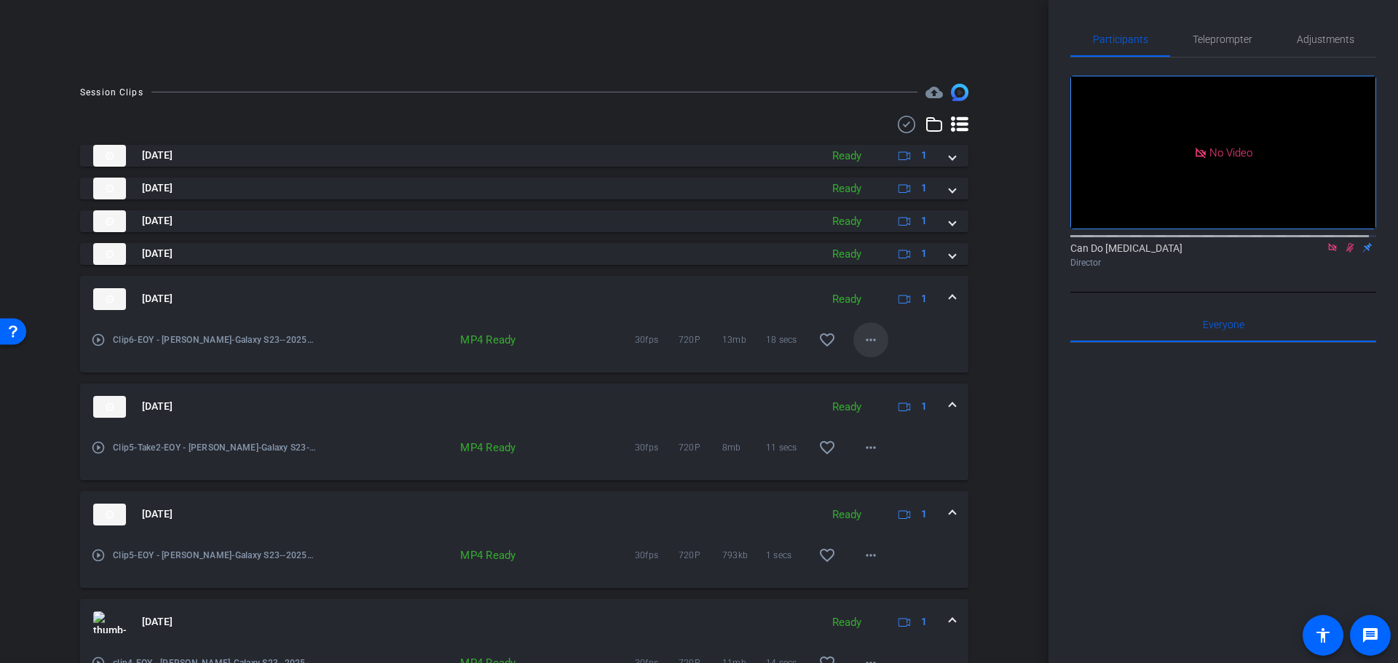
click at [869, 338] on mat-icon "more_horiz" at bounding box center [870, 339] width 17 height 17
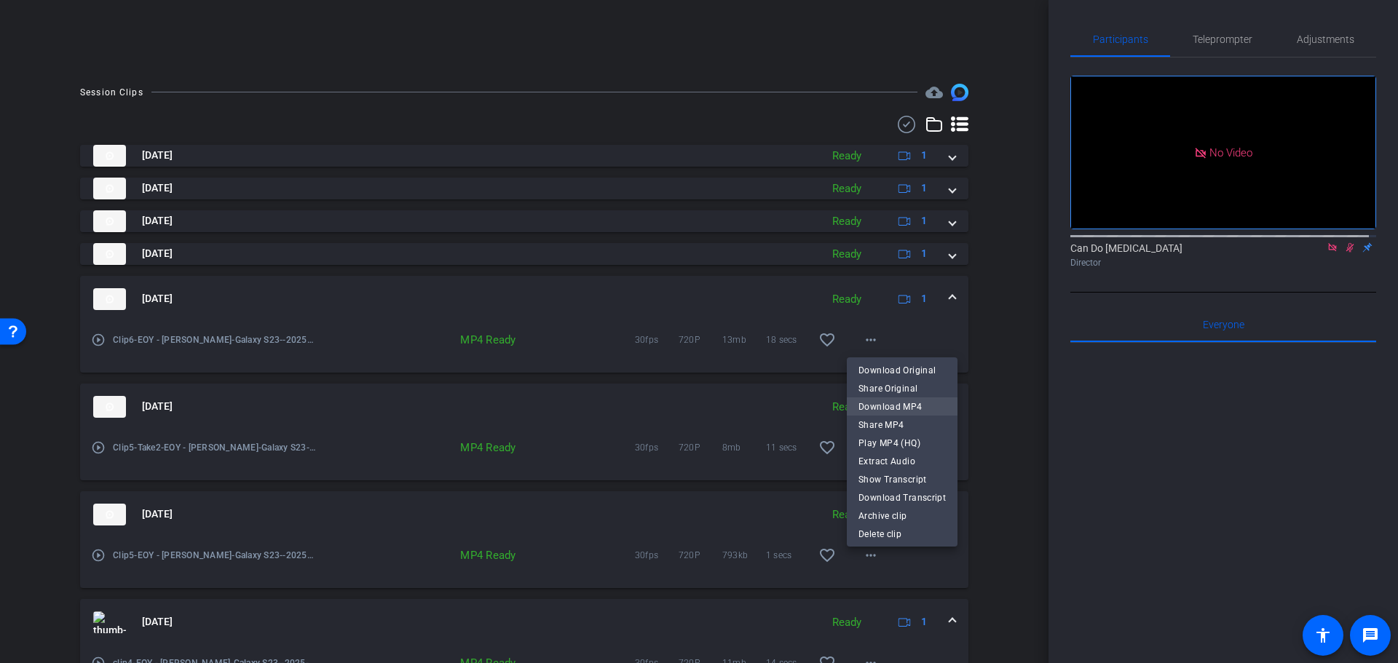
click at [914, 412] on span "Download MP4" at bounding box center [901, 406] width 87 height 17
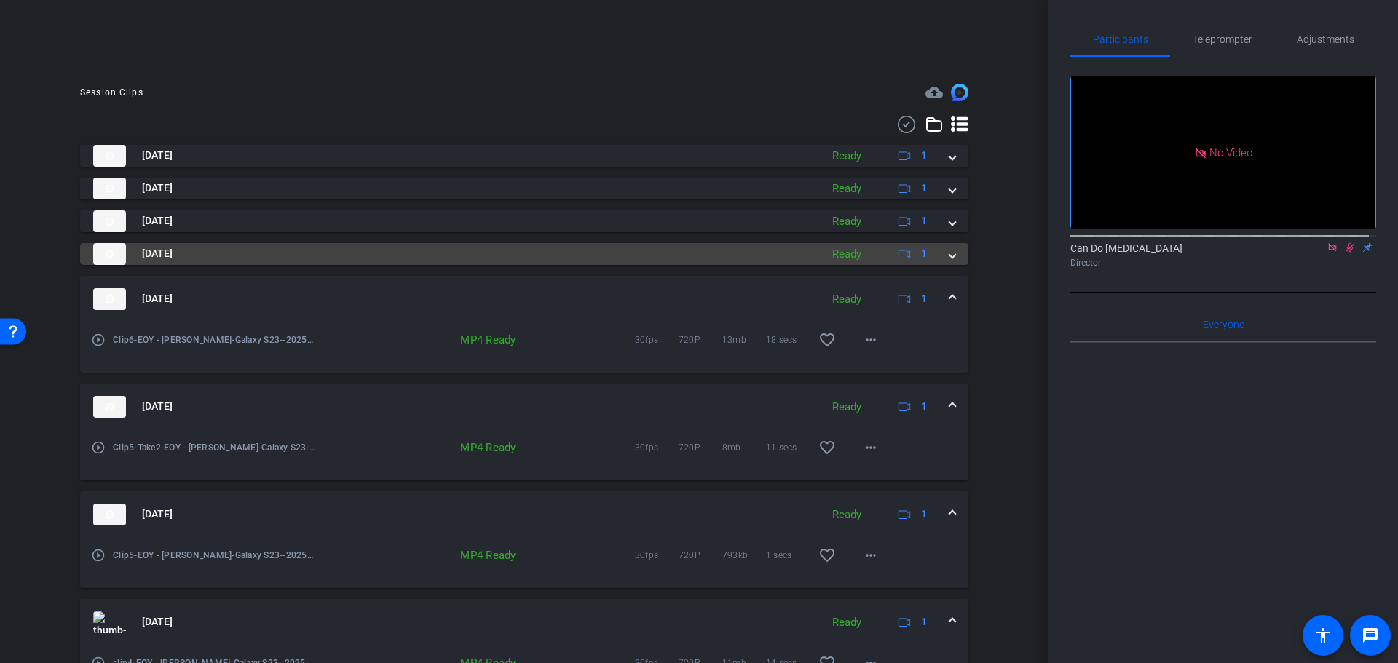
click at [949, 252] on span at bounding box center [952, 253] width 6 height 15
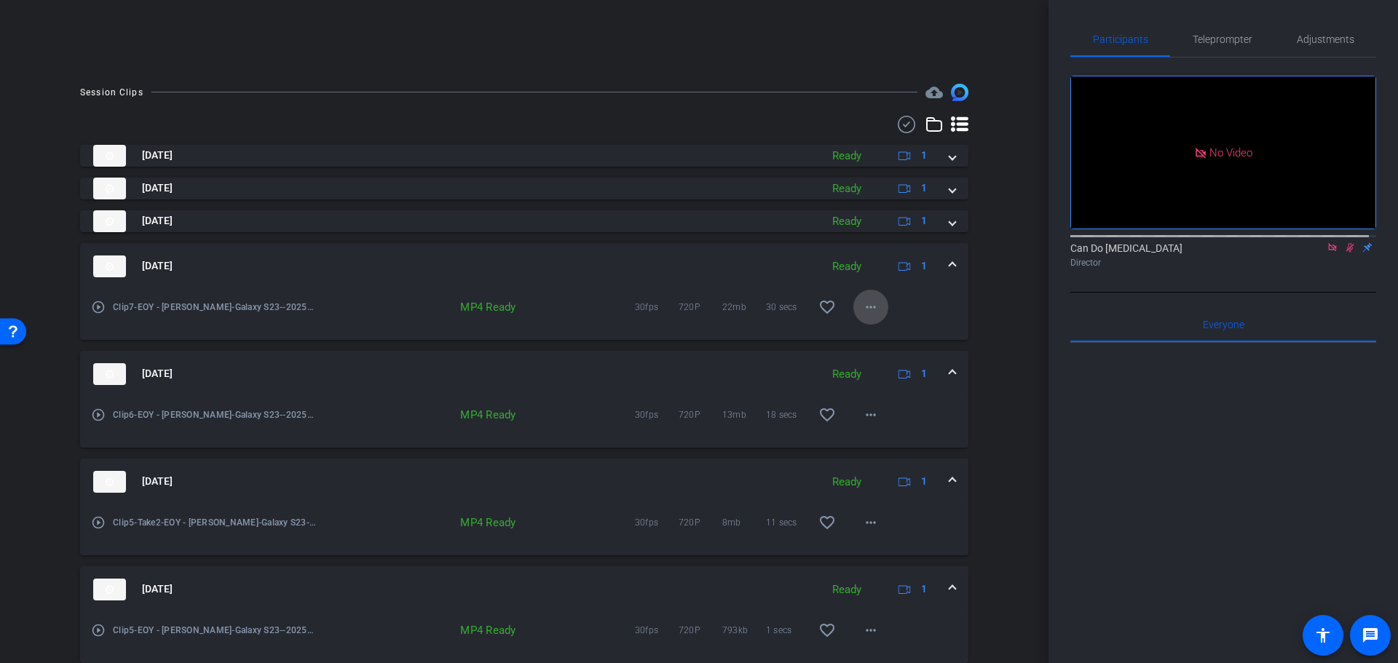
click at [866, 303] on mat-icon "more_horiz" at bounding box center [870, 307] width 17 height 17
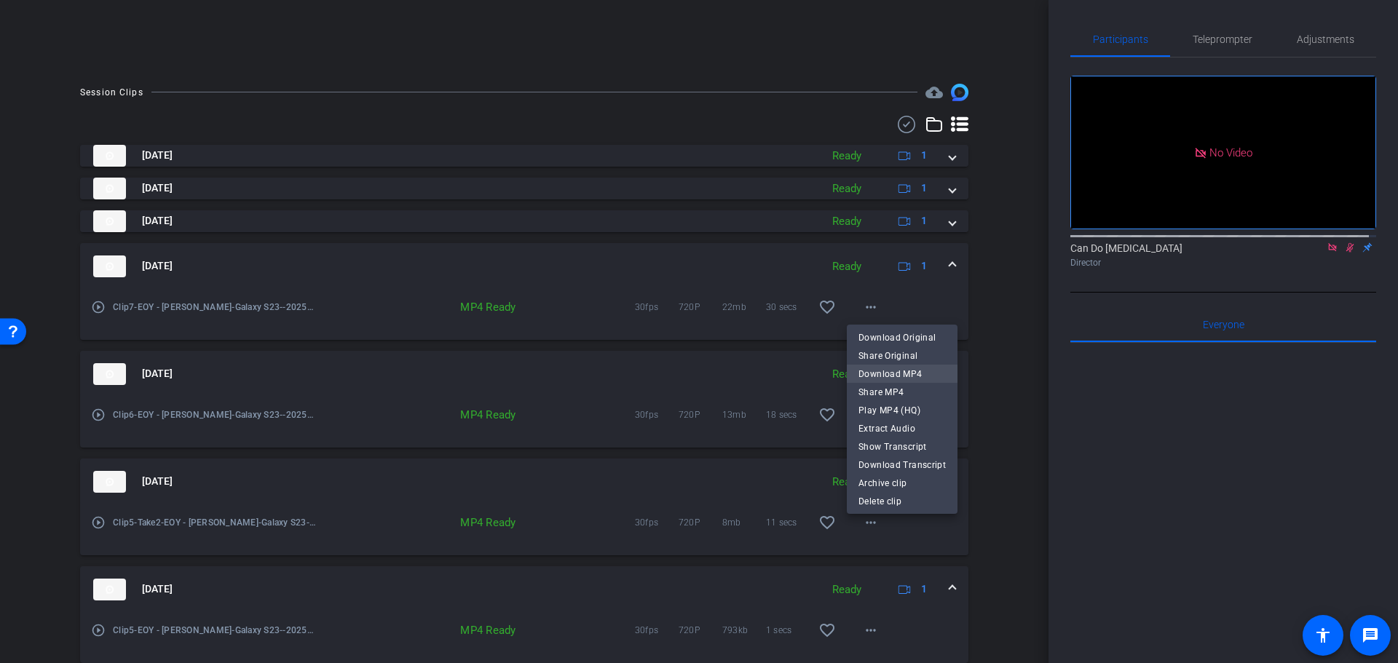
click at [898, 376] on span "Download MP4" at bounding box center [901, 373] width 87 height 17
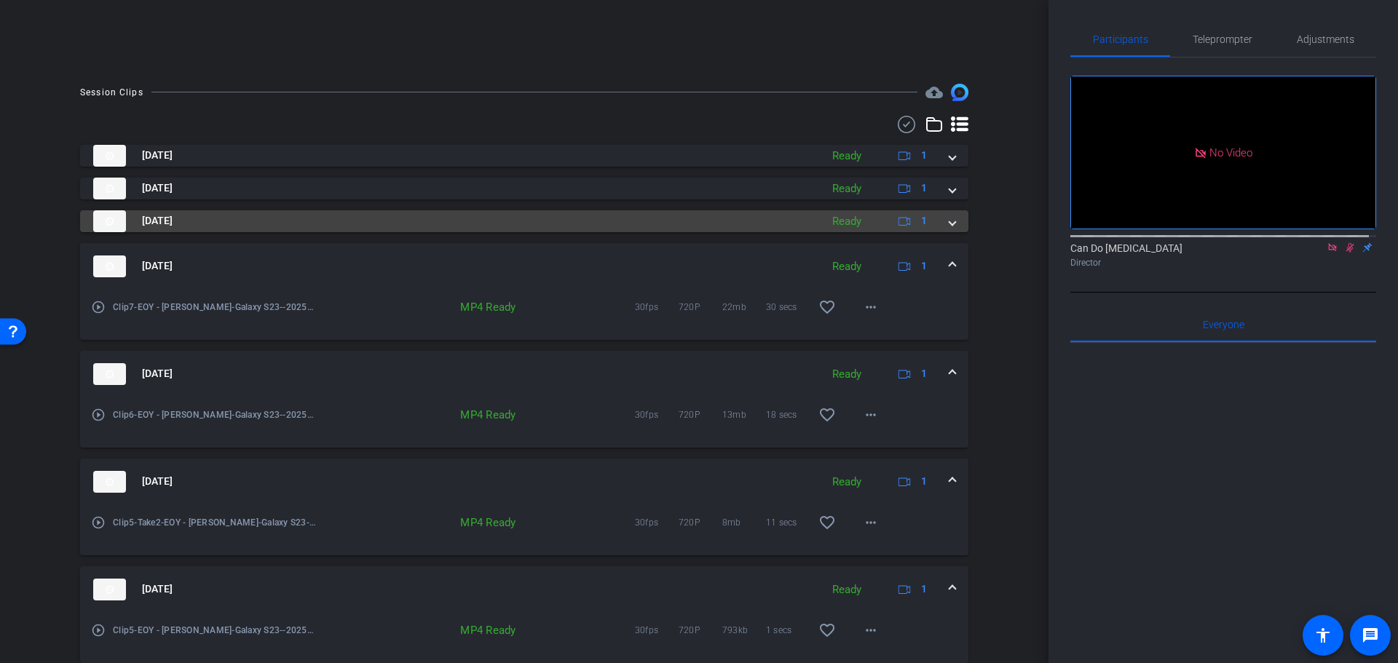
click at [949, 221] on span at bounding box center [952, 220] width 6 height 15
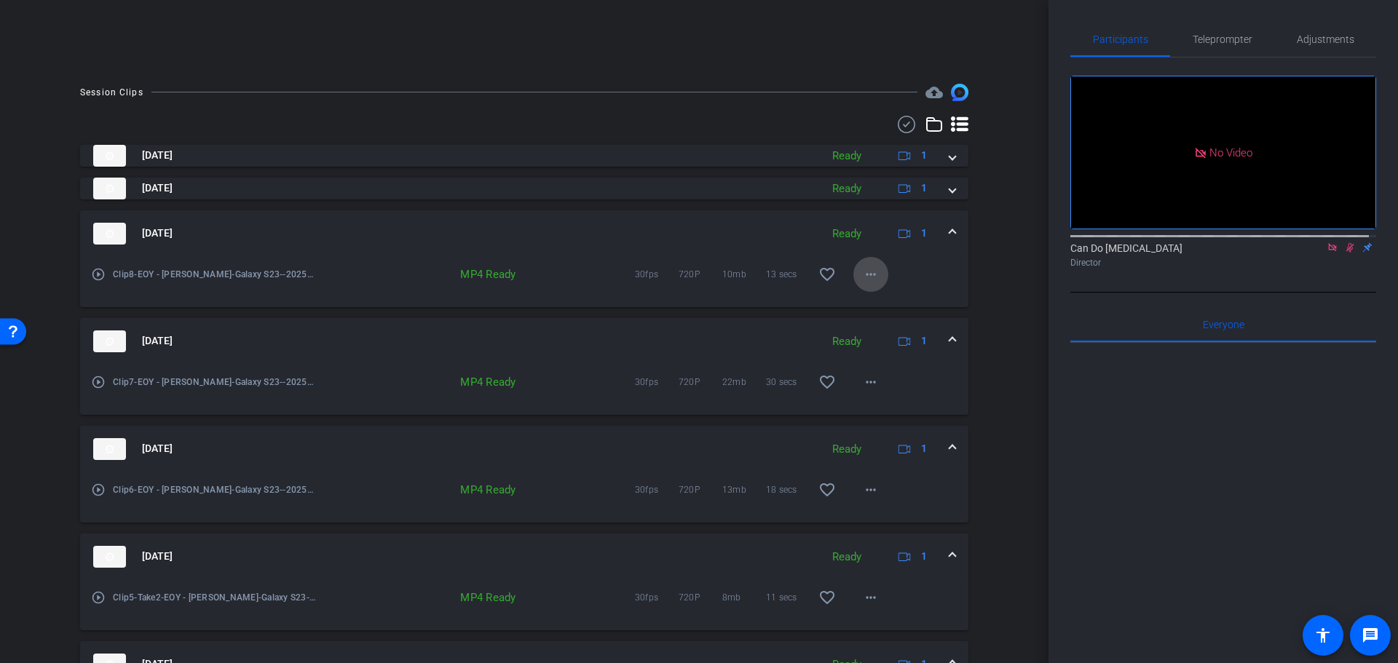
click at [866, 267] on mat-icon "more_horiz" at bounding box center [870, 274] width 17 height 17
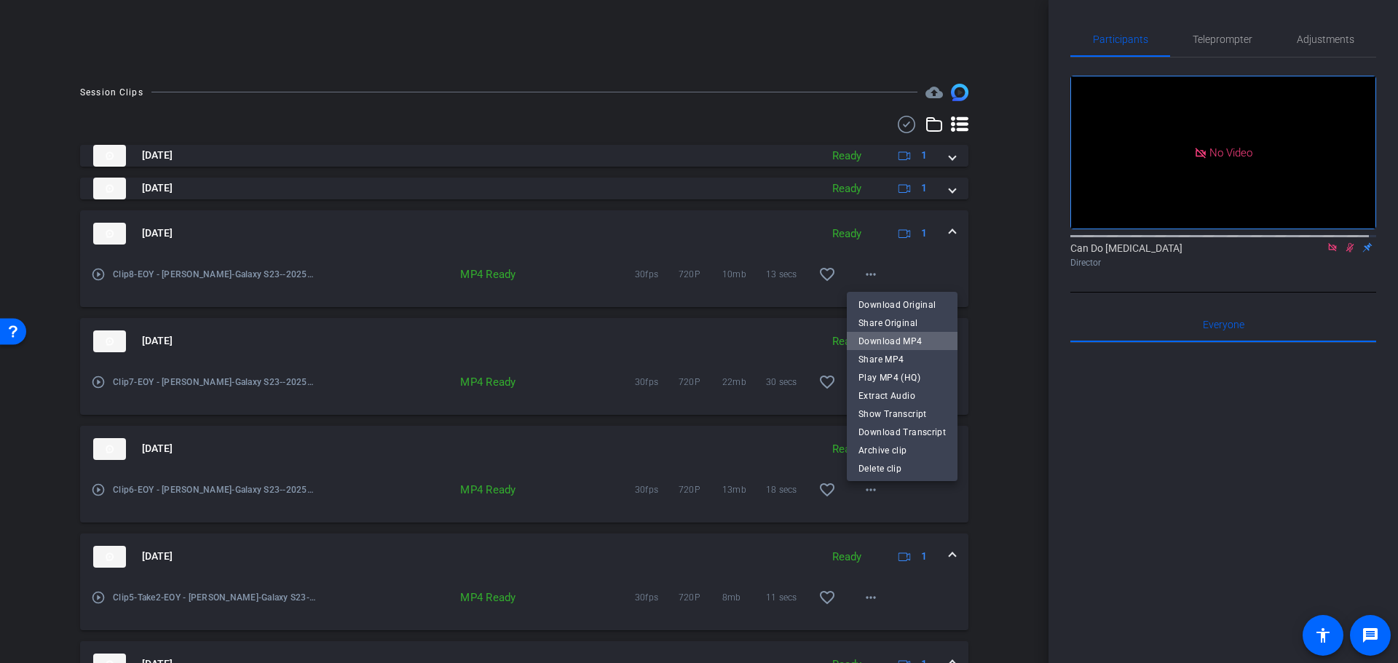
click at [908, 344] on span "Download MP4" at bounding box center [901, 340] width 87 height 17
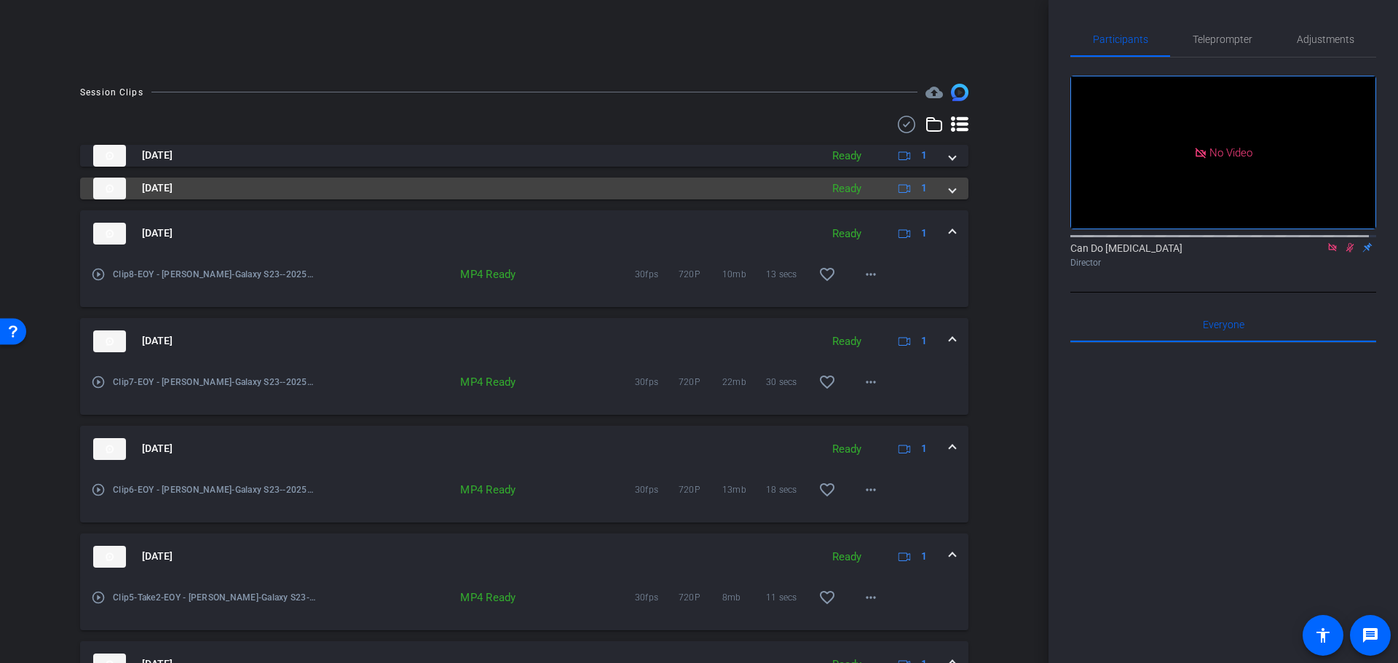
drag, startPoint x: 944, startPoint y: 186, endPoint x: 942, endPoint y: 199, distance: 13.3
click at [949, 186] on span at bounding box center [952, 188] width 6 height 15
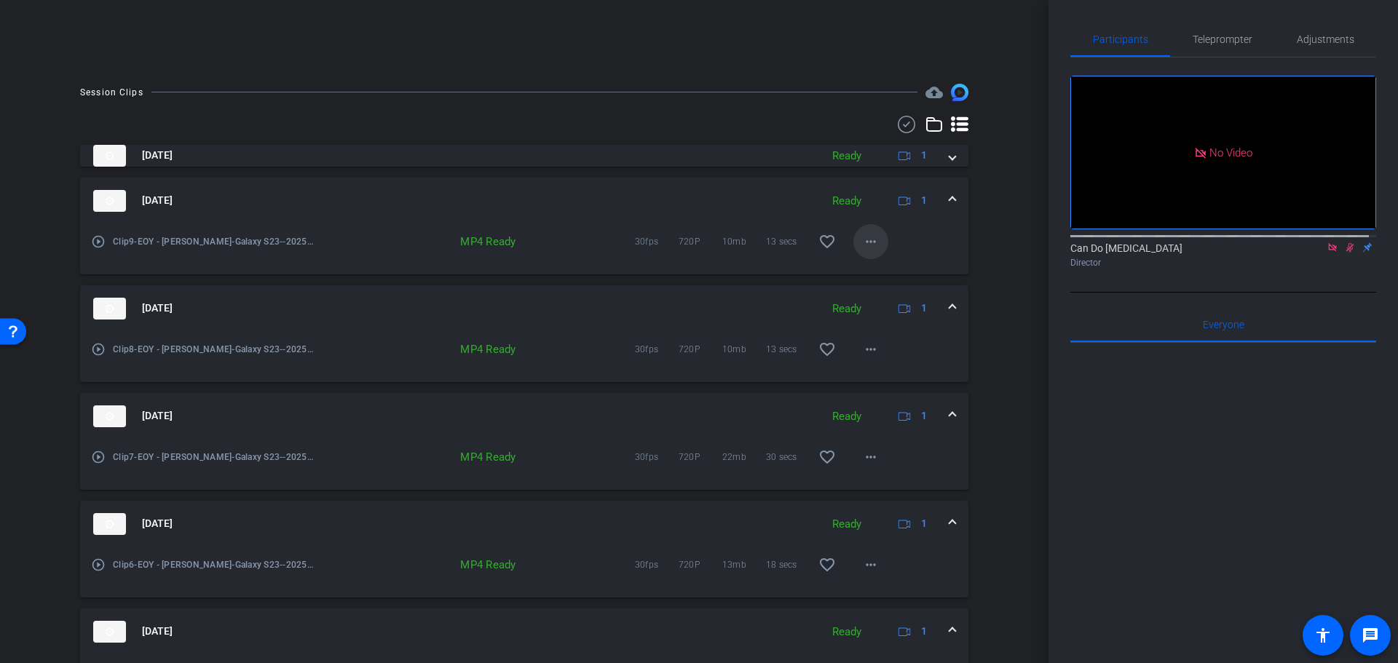
click at [863, 245] on mat-icon "more_horiz" at bounding box center [870, 241] width 17 height 17
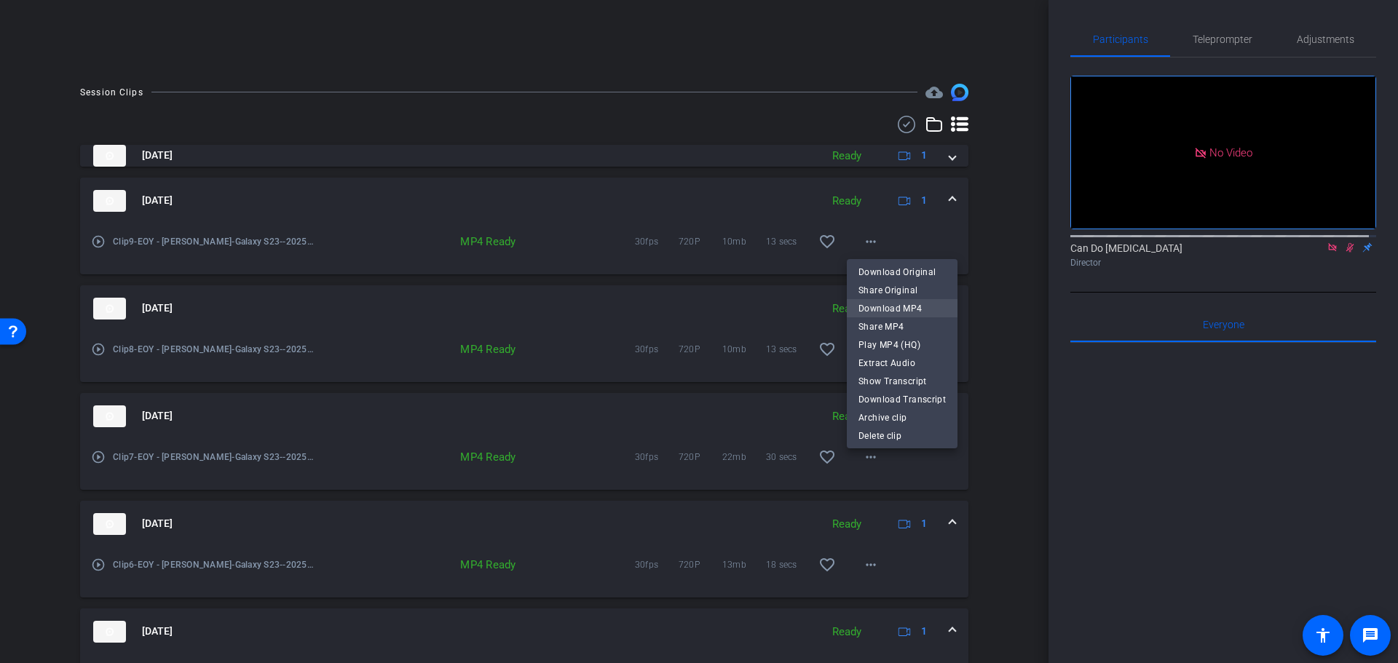
click at [905, 305] on span "Download MP4" at bounding box center [901, 307] width 87 height 17
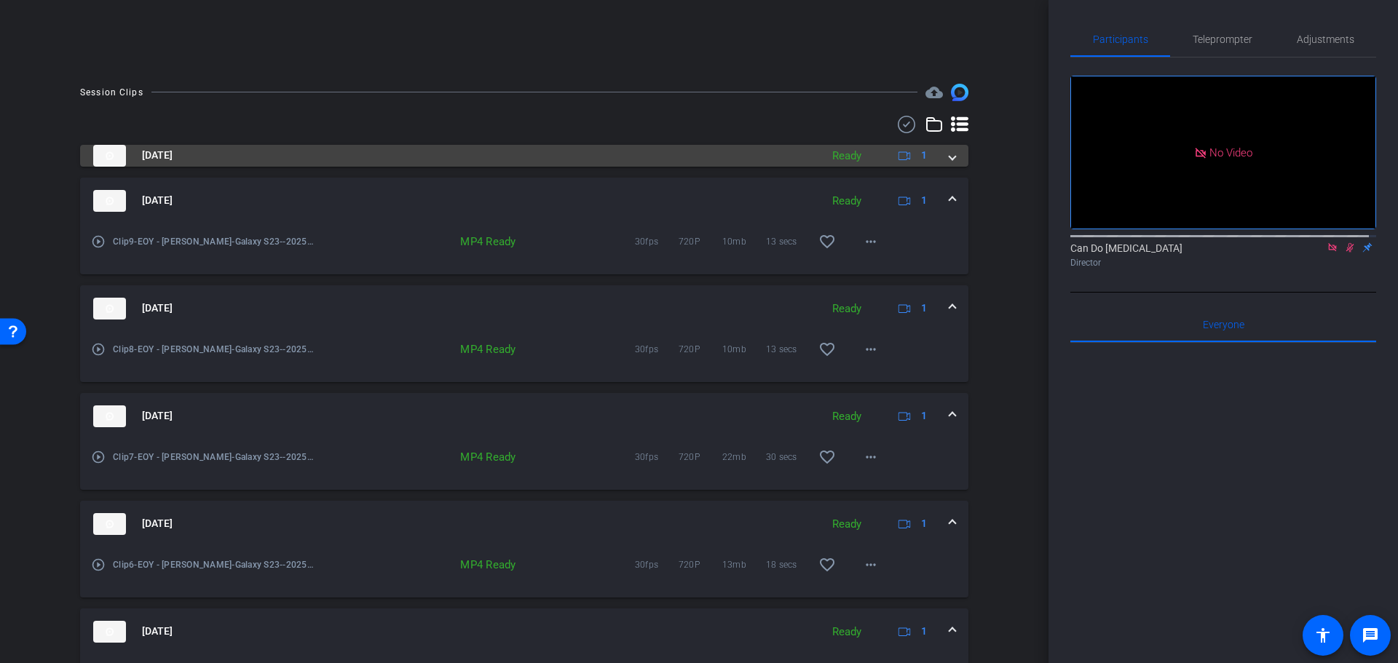
click at [949, 157] on span at bounding box center [952, 155] width 6 height 15
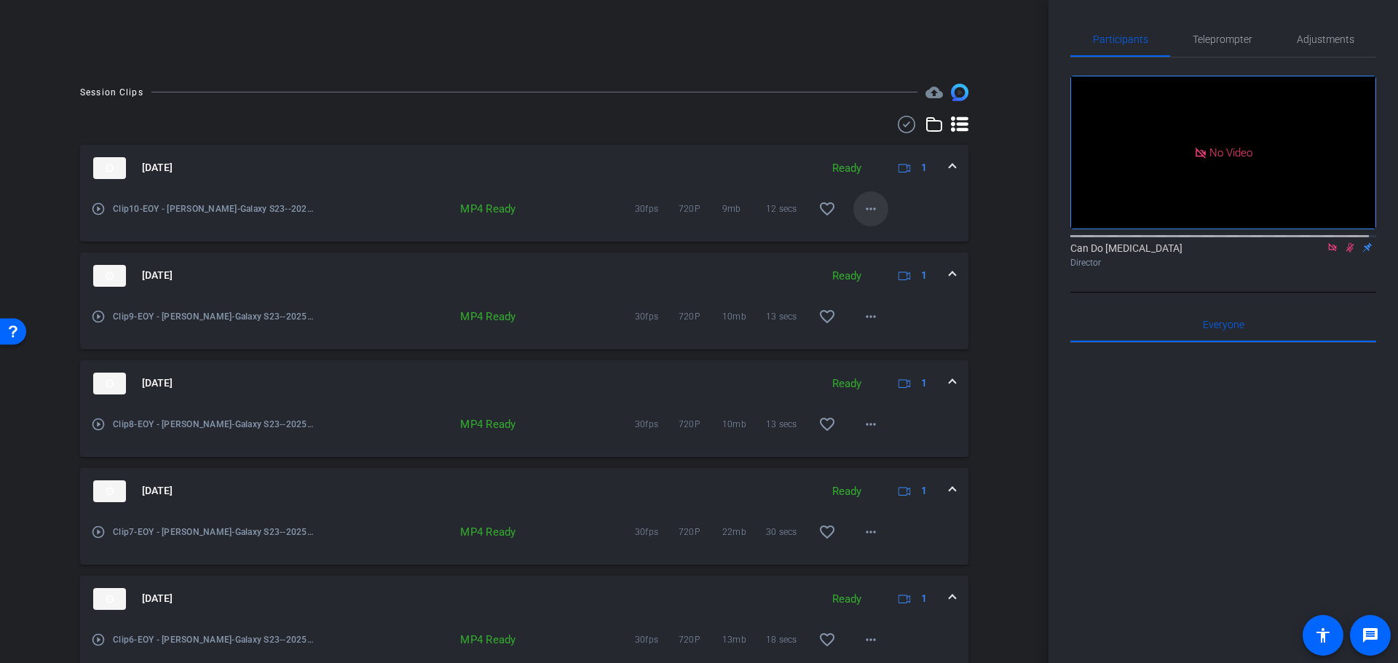
click at [871, 207] on mat-icon "more_horiz" at bounding box center [870, 208] width 17 height 17
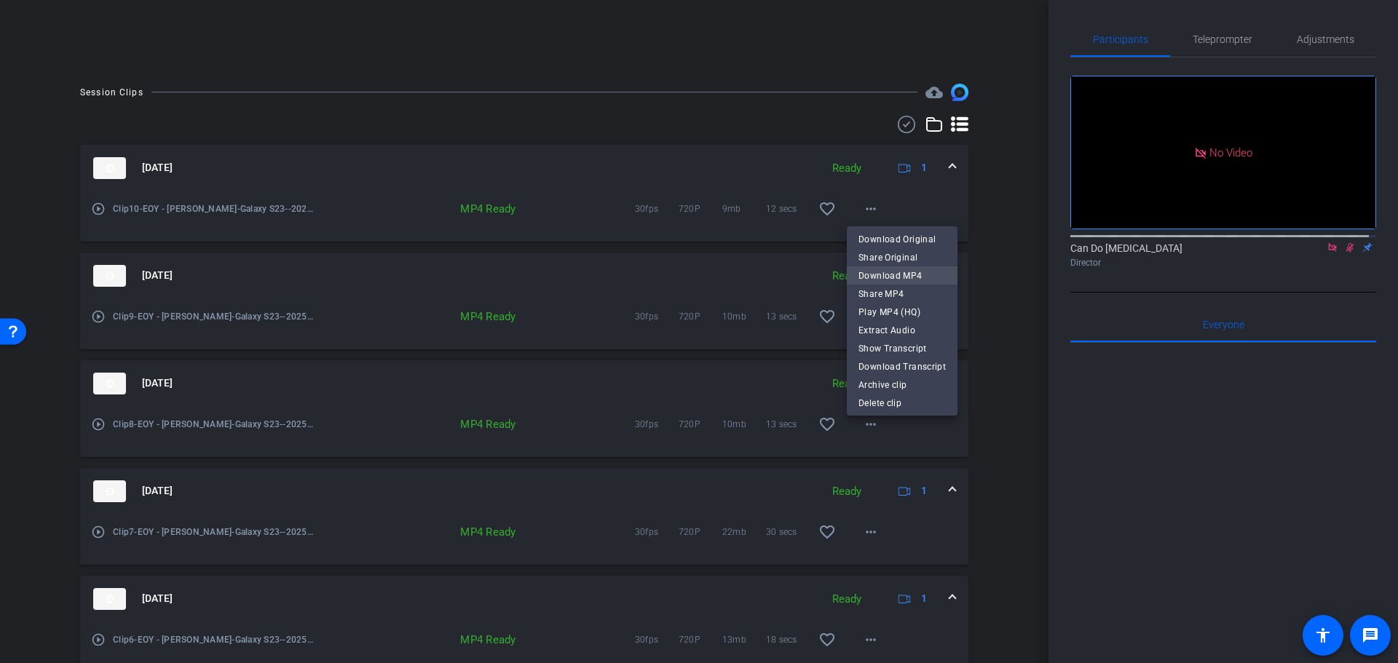
click at [908, 278] on span "Download MP4" at bounding box center [901, 274] width 87 height 17
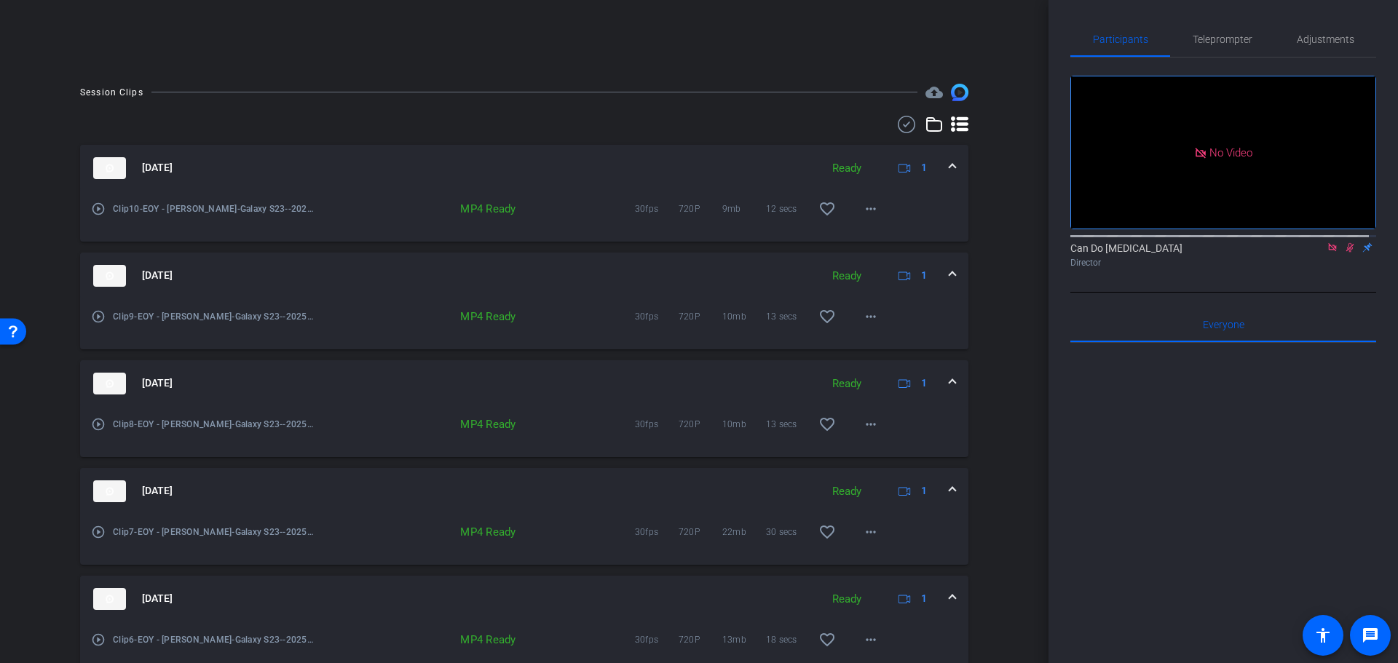
scroll to position [901, 0]
